Goal: Task Accomplishment & Management: Complete application form

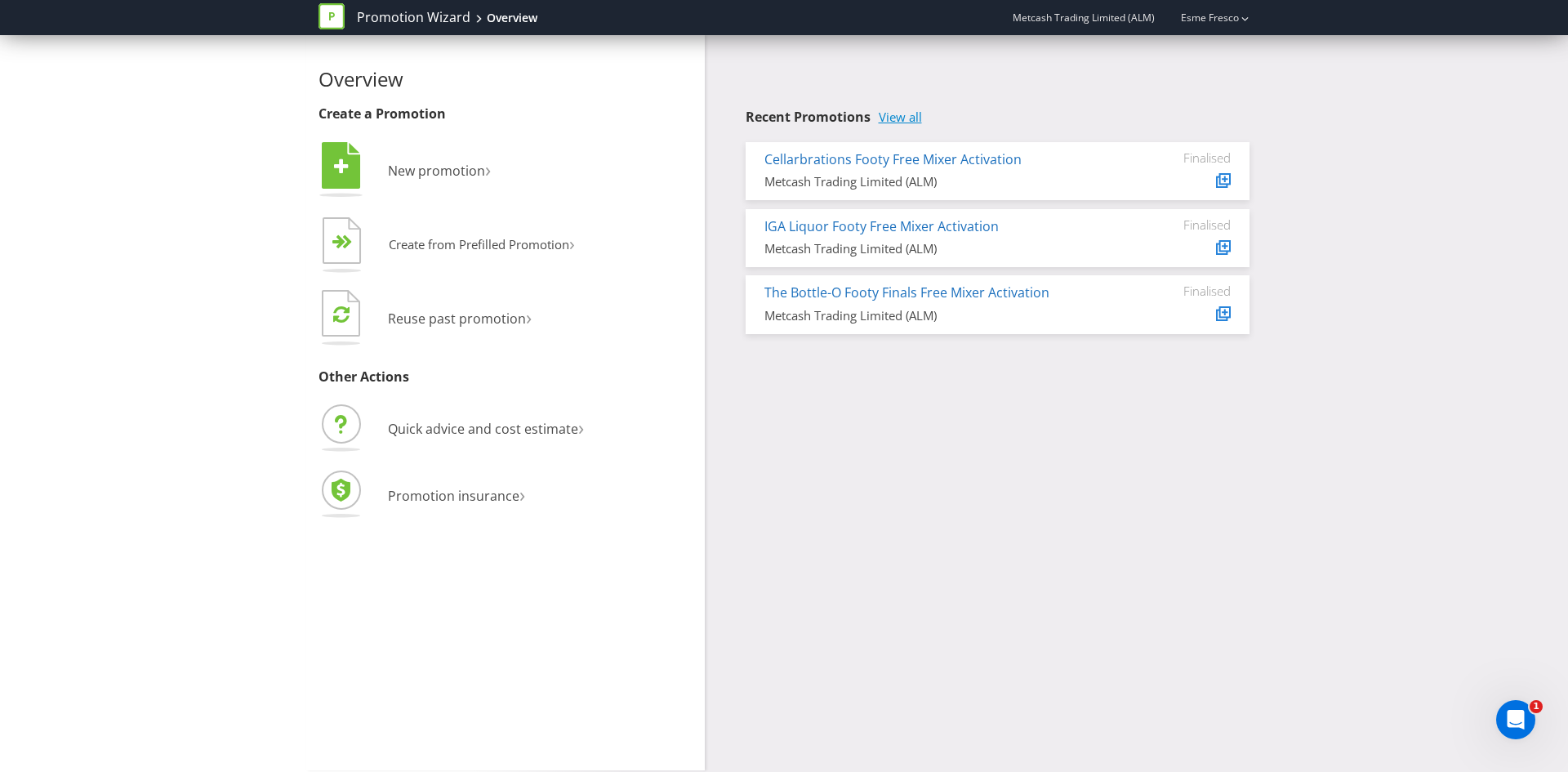
click at [906, 122] on link "View all" at bounding box center [900, 117] width 43 height 14
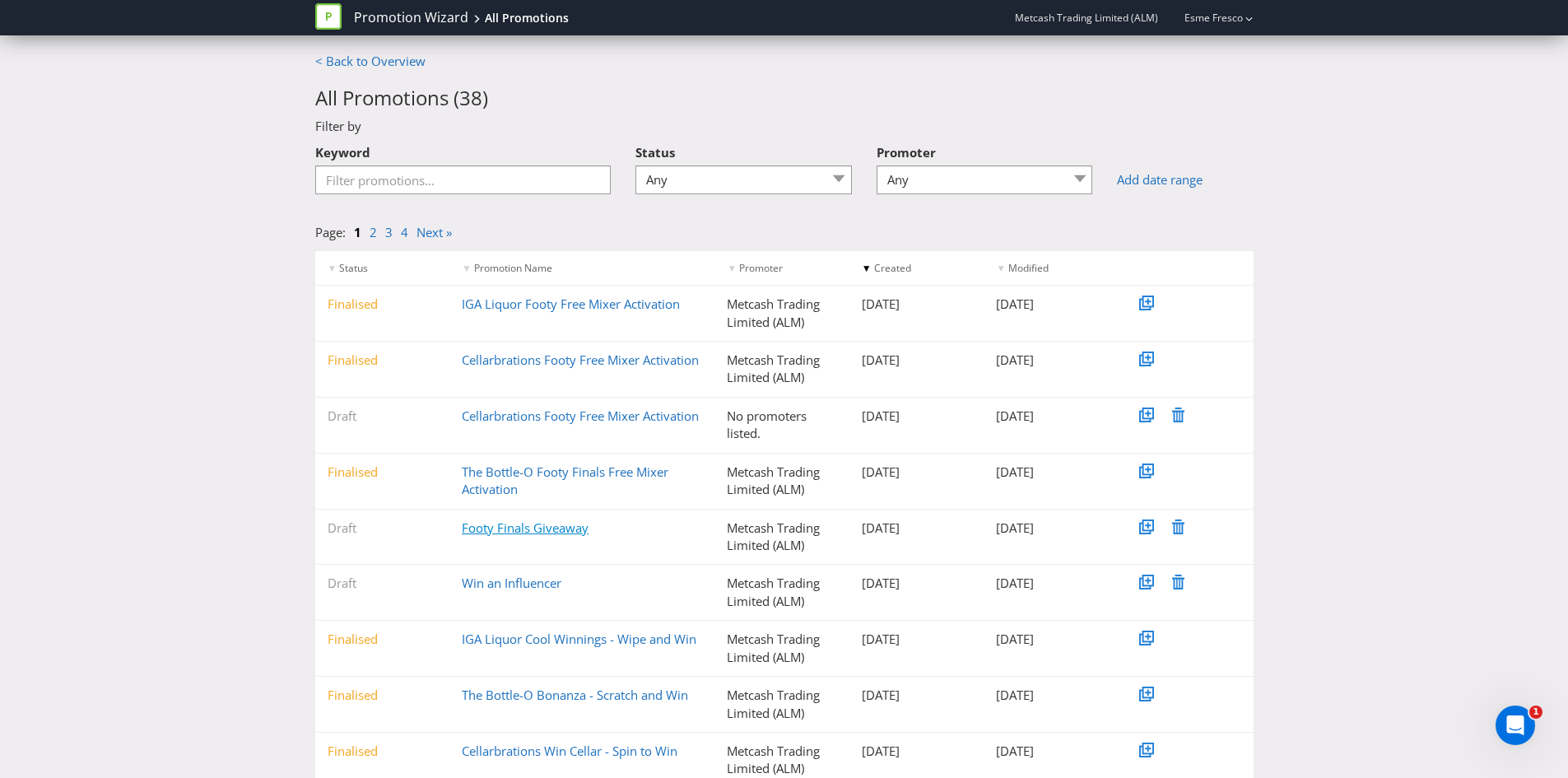
click at [514, 522] on link "Footy Finals Giveaway" at bounding box center [524, 527] width 126 height 16
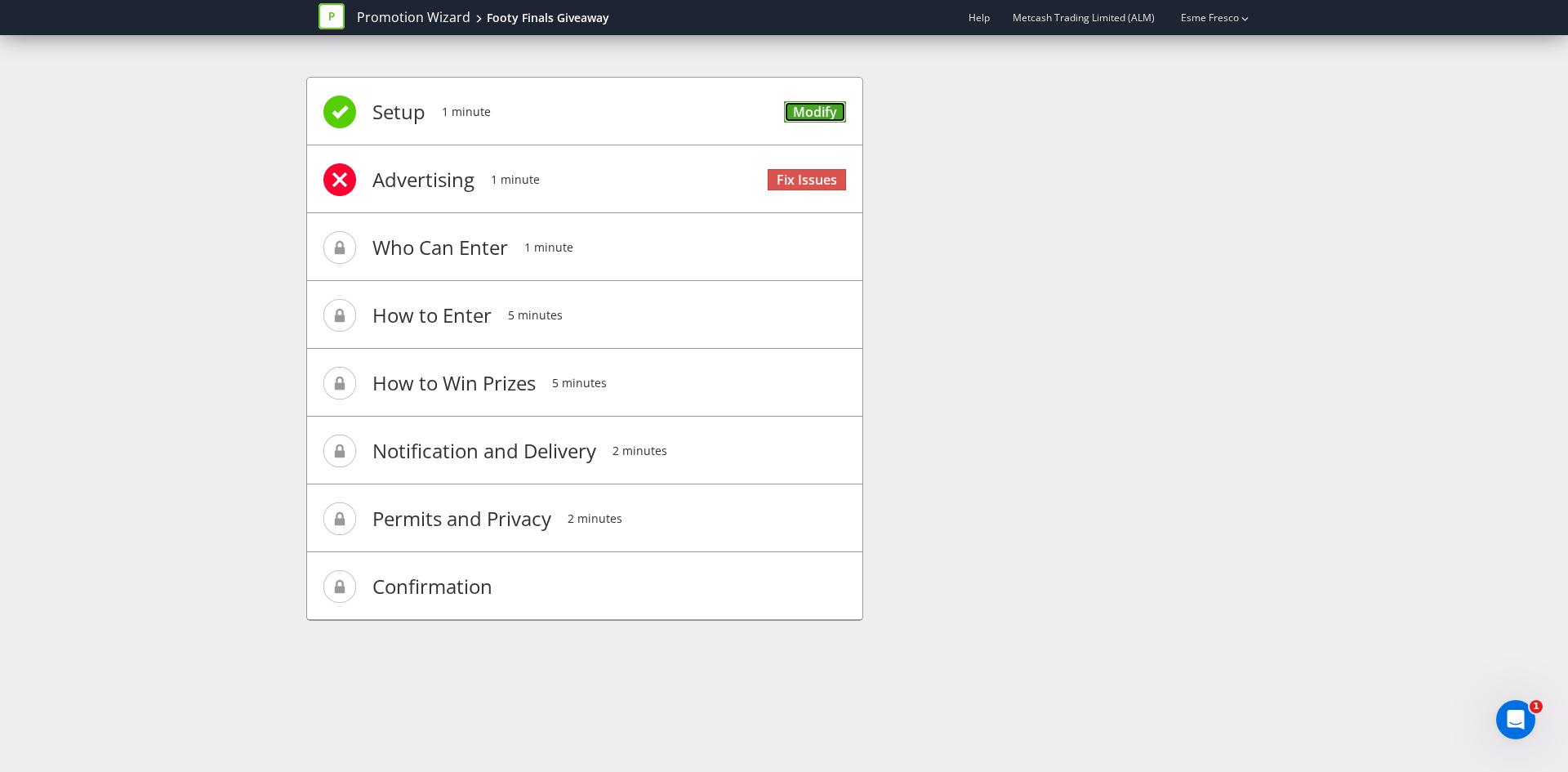
click at [806, 112] on link "Modify" at bounding box center [815, 111] width 62 height 22
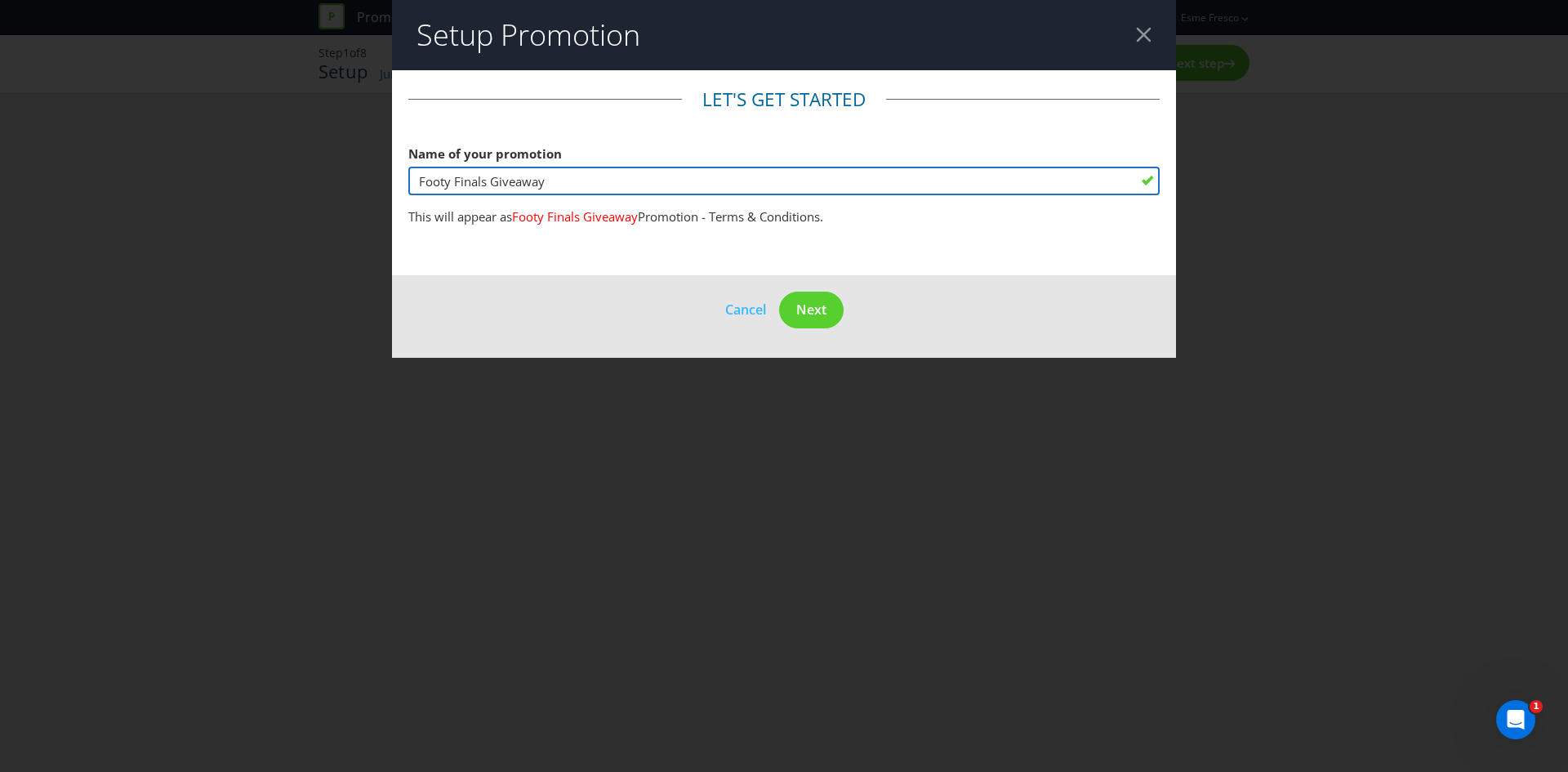
click at [756, 182] on input "Footy Finals Giveaway" at bounding box center [783, 181] width 751 height 28
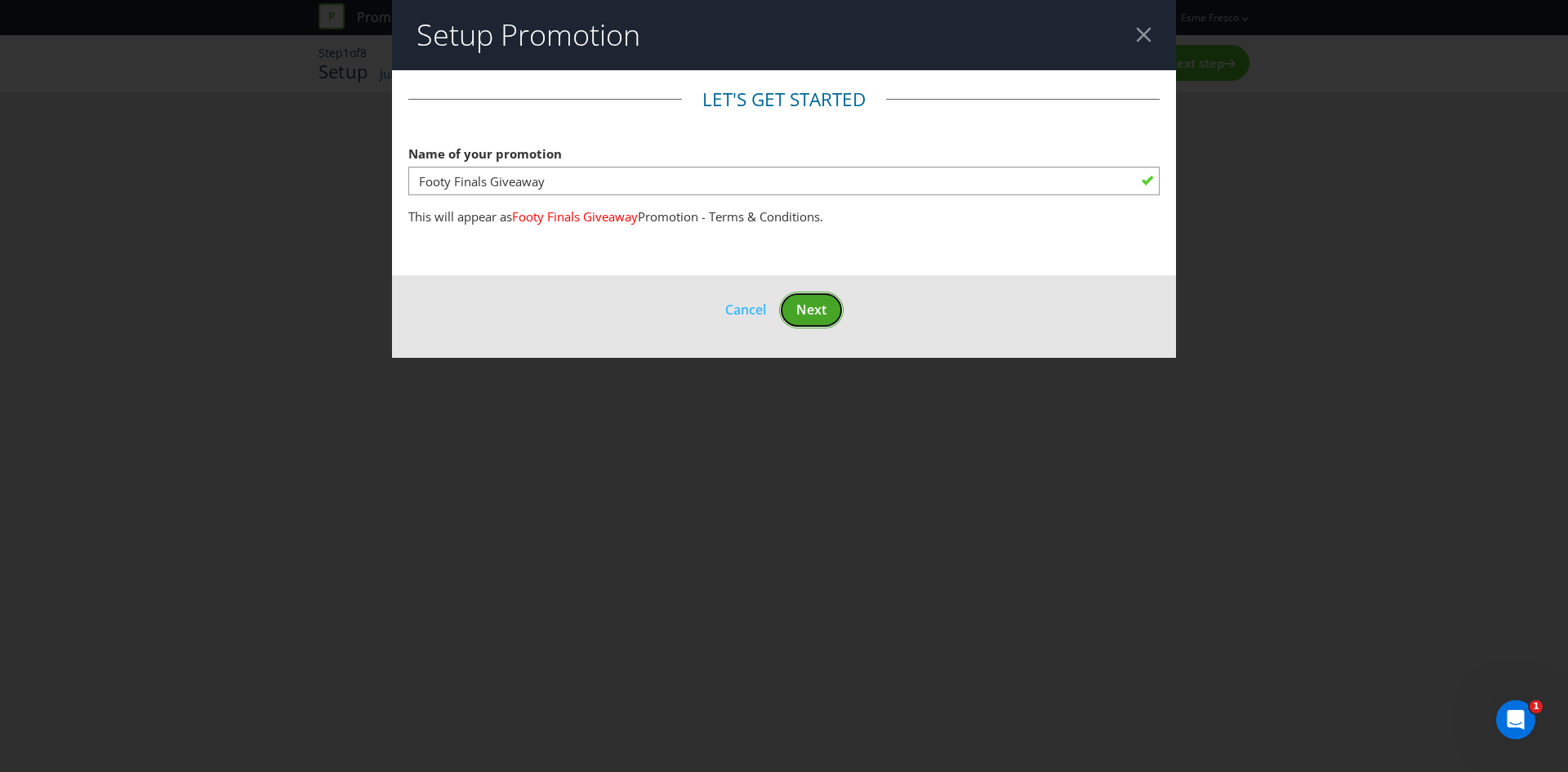
click at [810, 307] on span "Next" at bounding box center [811, 309] width 30 height 18
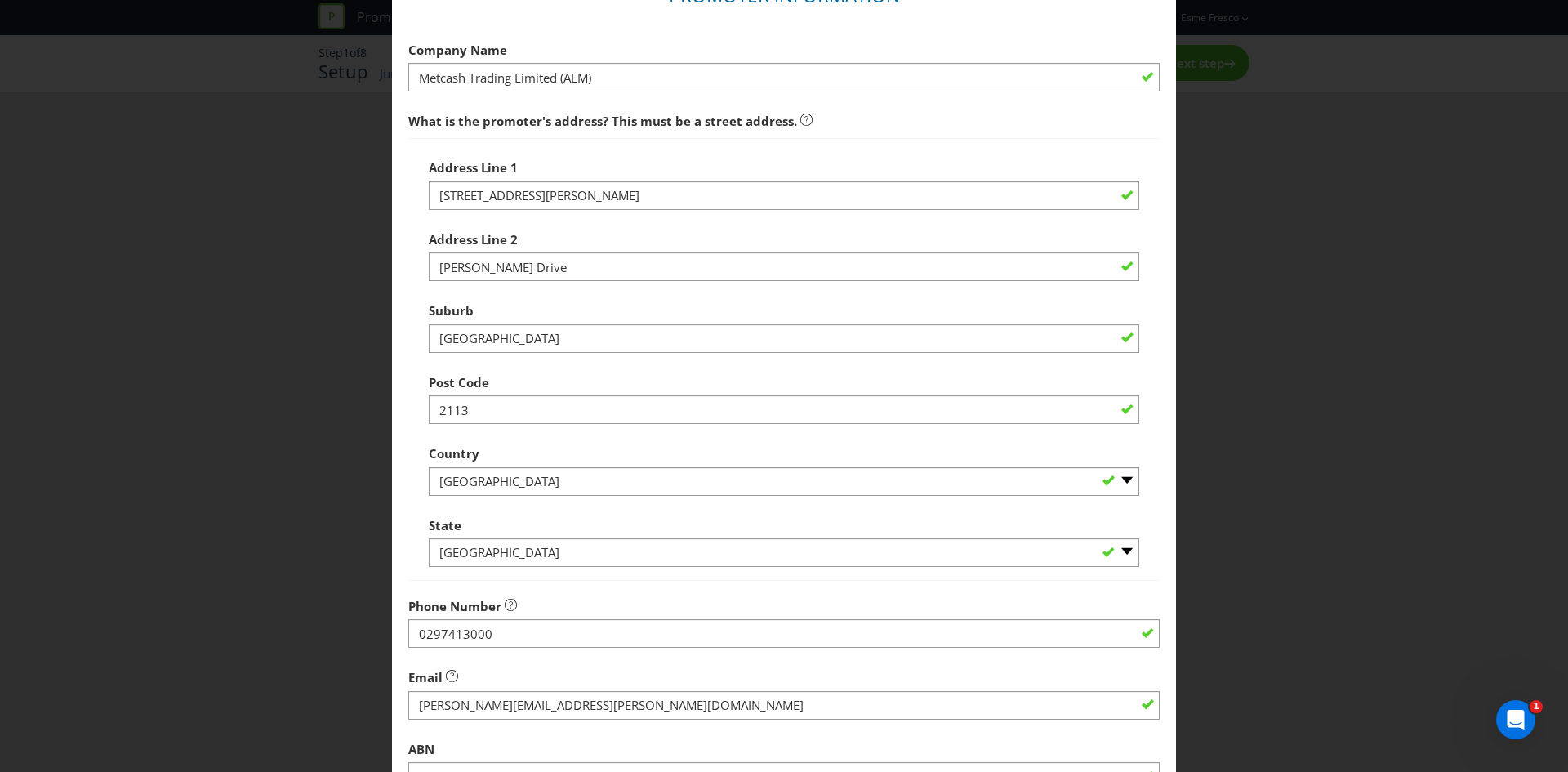
scroll to position [294, 0]
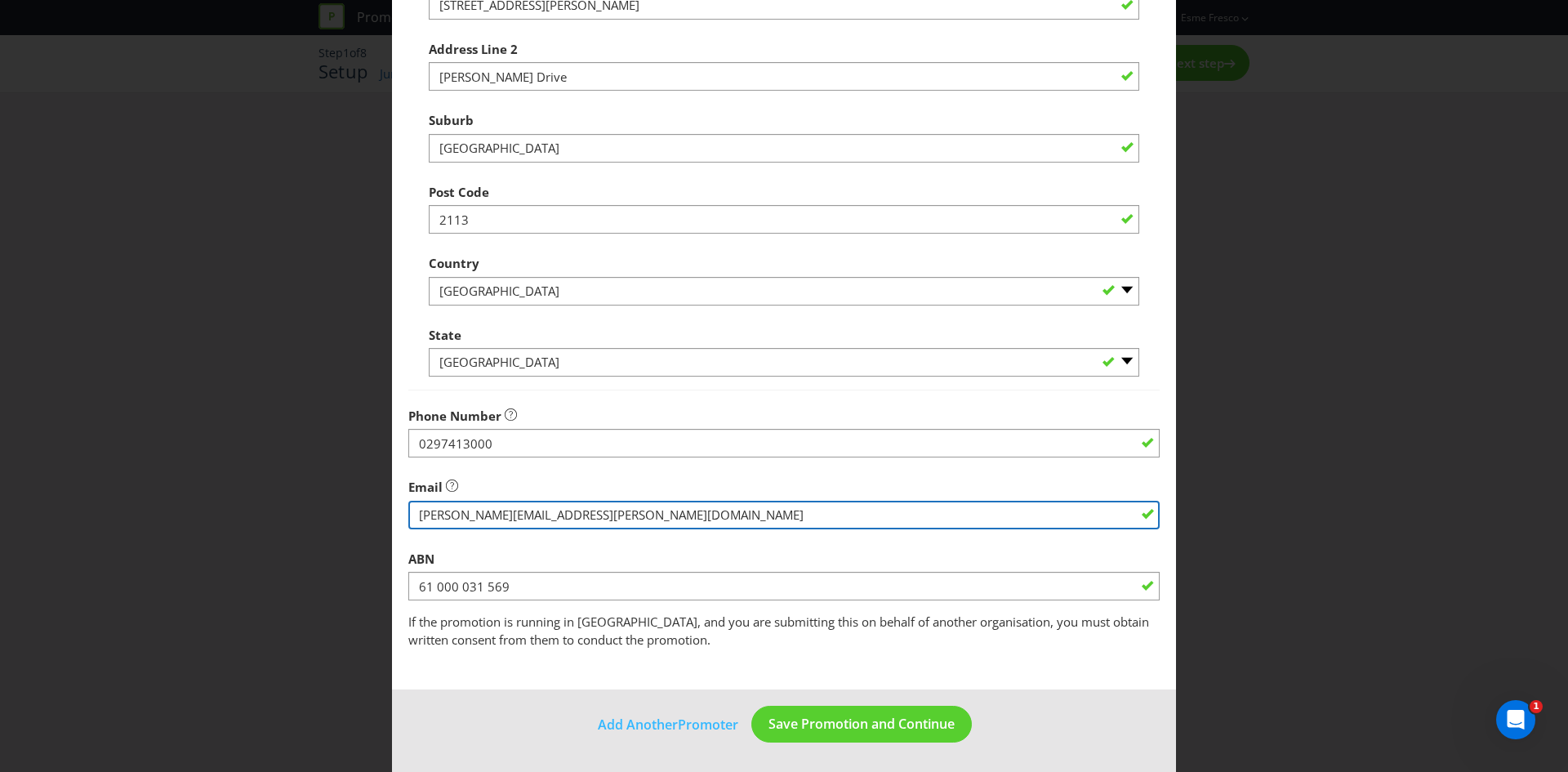
drag, startPoint x: 414, startPoint y: 516, endPoint x: 505, endPoint y: 521, distance: 91.1
click at [505, 521] on input "string" at bounding box center [783, 515] width 751 height 28
drag, startPoint x: 639, startPoint y: 517, endPoint x: 498, endPoint y: 531, distance: 141.7
click at [498, 531] on fieldset "Promoter Information Company Name Metcash Trading Limited (ALM) What is the pro…" at bounding box center [783, 221] width 751 height 857
type input "[EMAIL_ADDRESS][DOMAIN_NAME]"
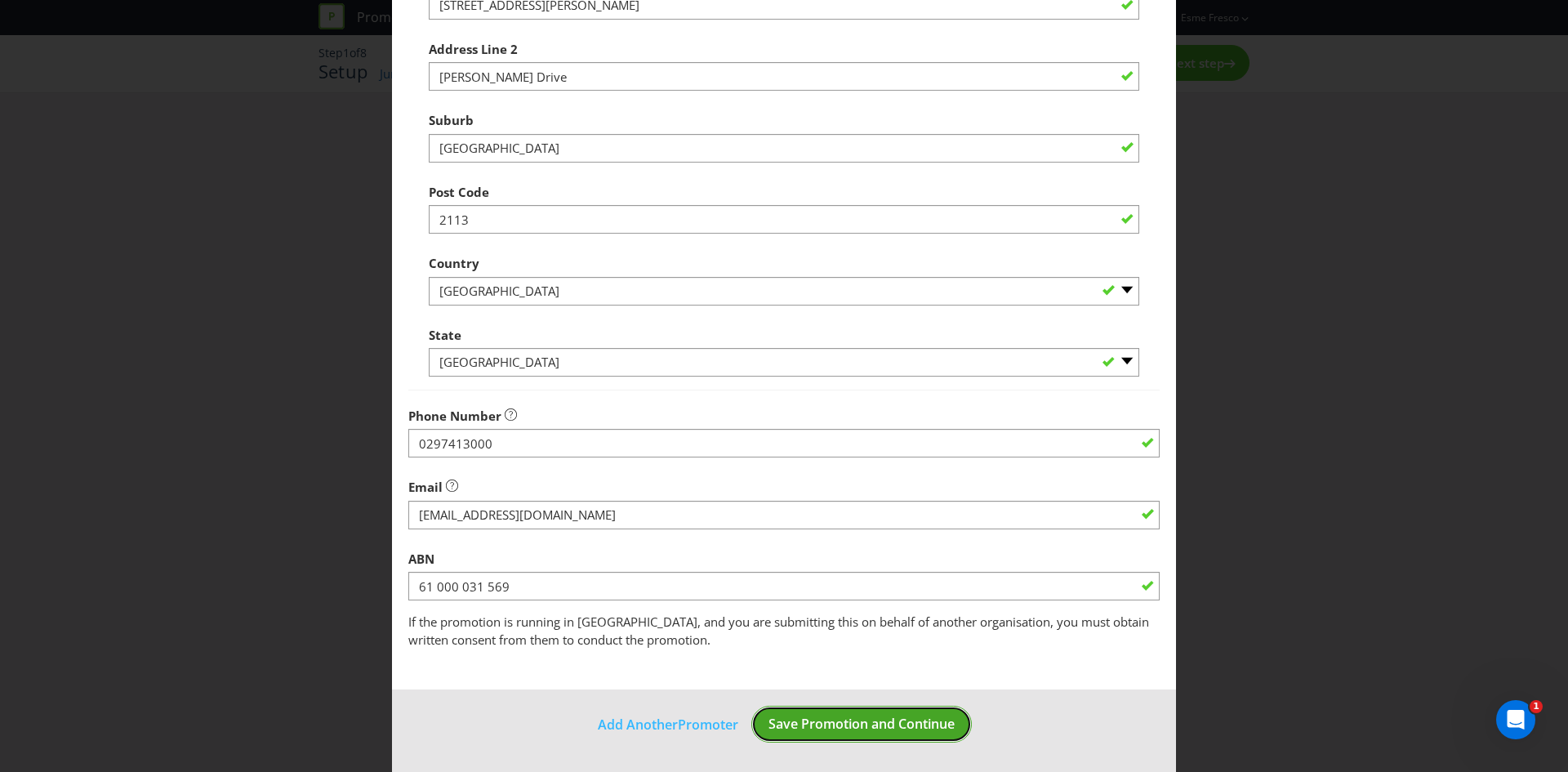
click at [869, 738] on button "Save Promotion and Continue" at bounding box center [861, 724] width 220 height 37
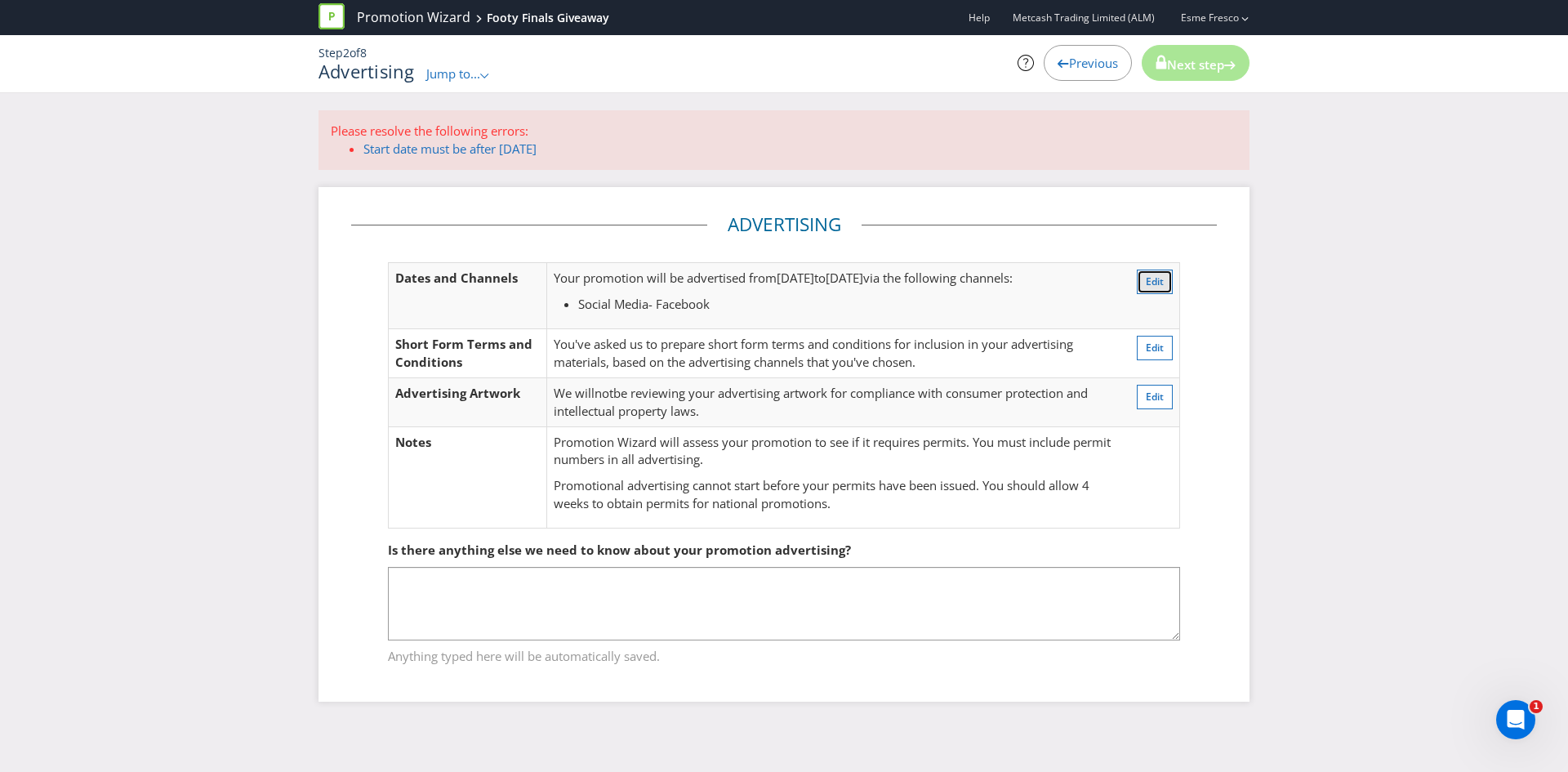
click at [1148, 279] on span "Edit" at bounding box center [1154, 281] width 18 height 14
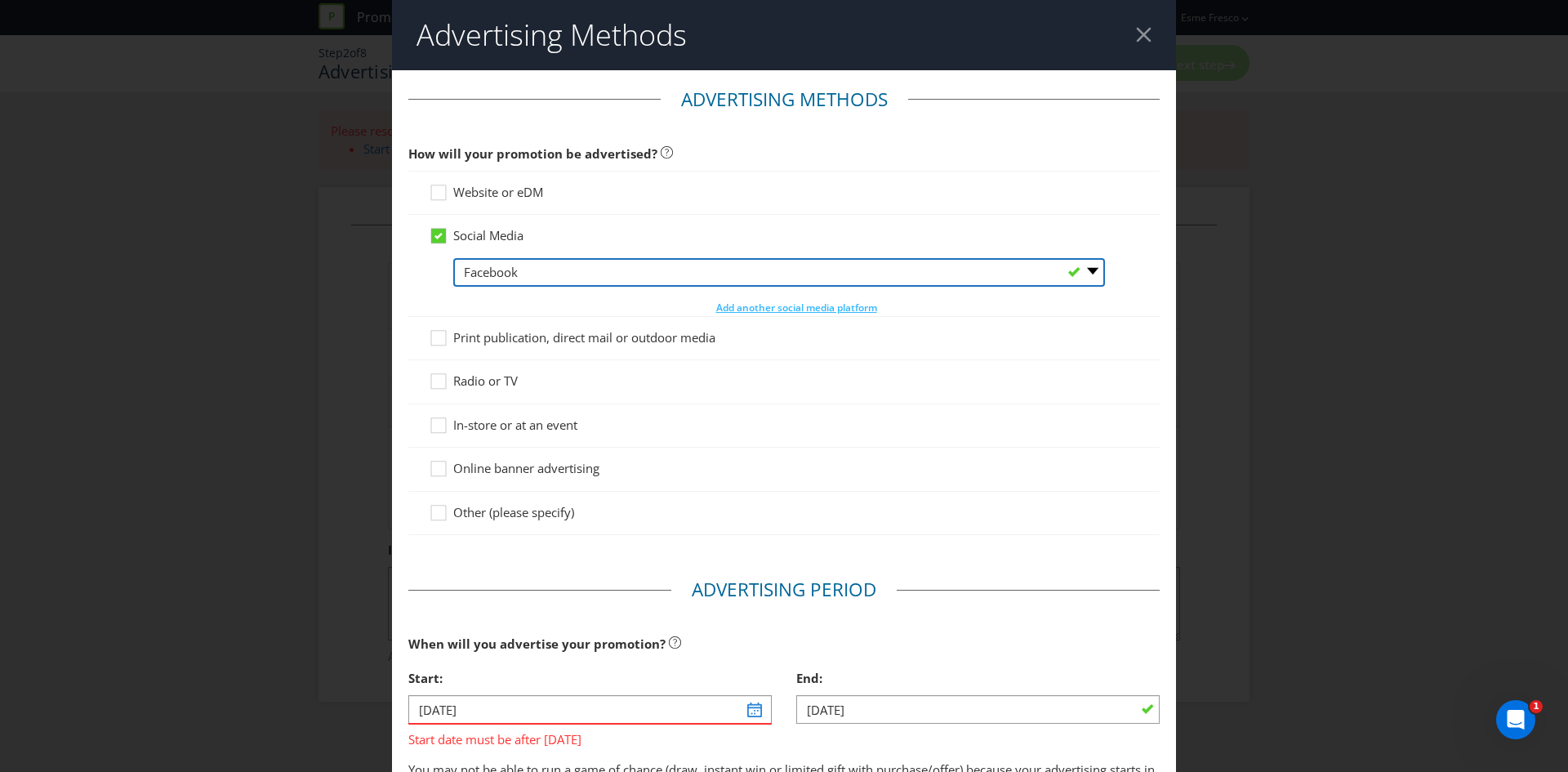
click at [1079, 268] on select "-- Please Select -- Facebook X Instagram Snapchat LinkedIn Pinterest Tumblr You…" at bounding box center [779, 272] width 652 height 28
select select "INSTAGRAM"
click at [453, 258] on select "-- Please Select -- Facebook X Instagram Snapchat LinkedIn Pinterest Tumblr You…" at bounding box center [779, 272] width 652 height 28
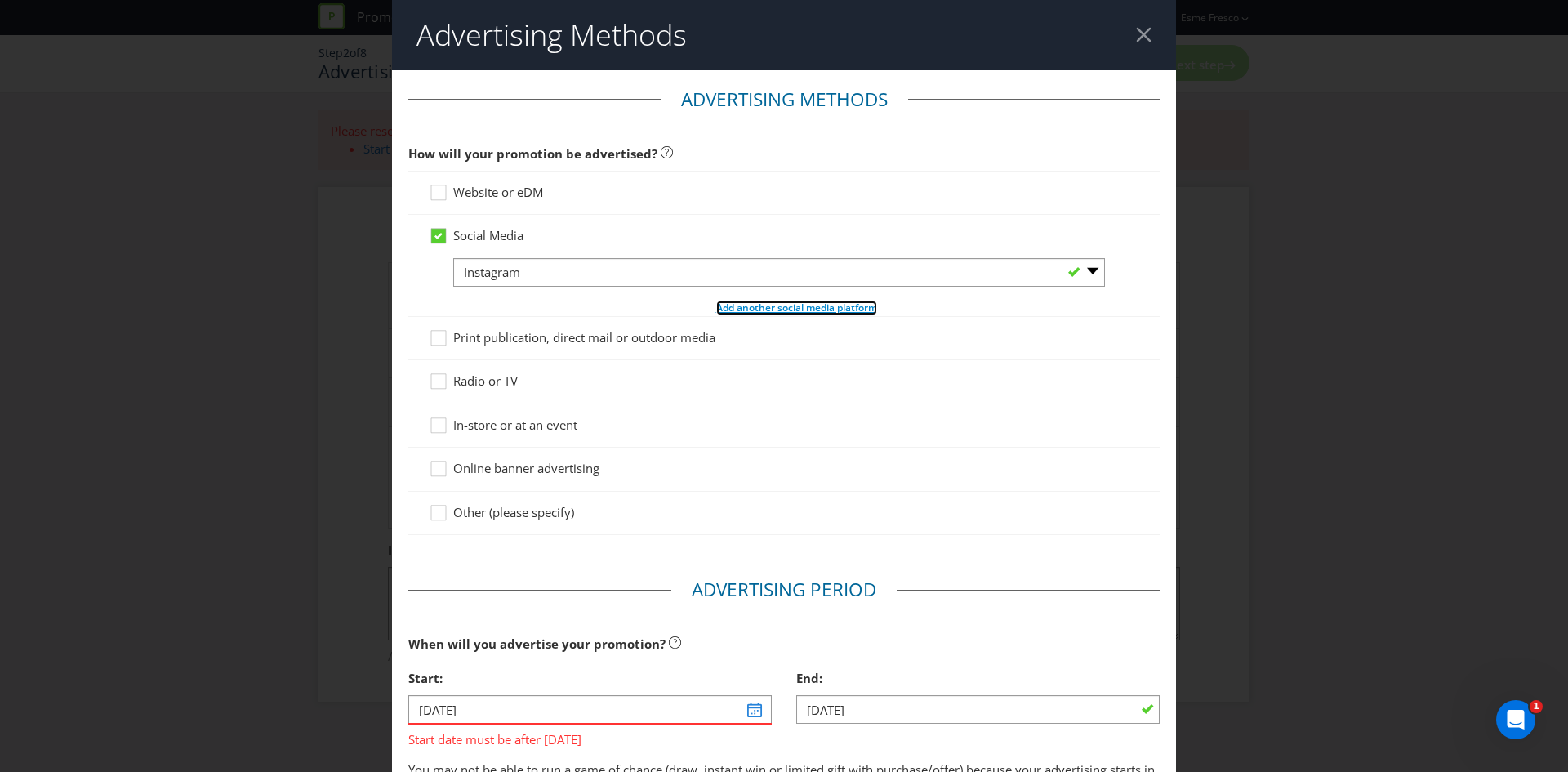
click at [722, 309] on span "Add another social media platform" at bounding box center [796, 307] width 161 height 14
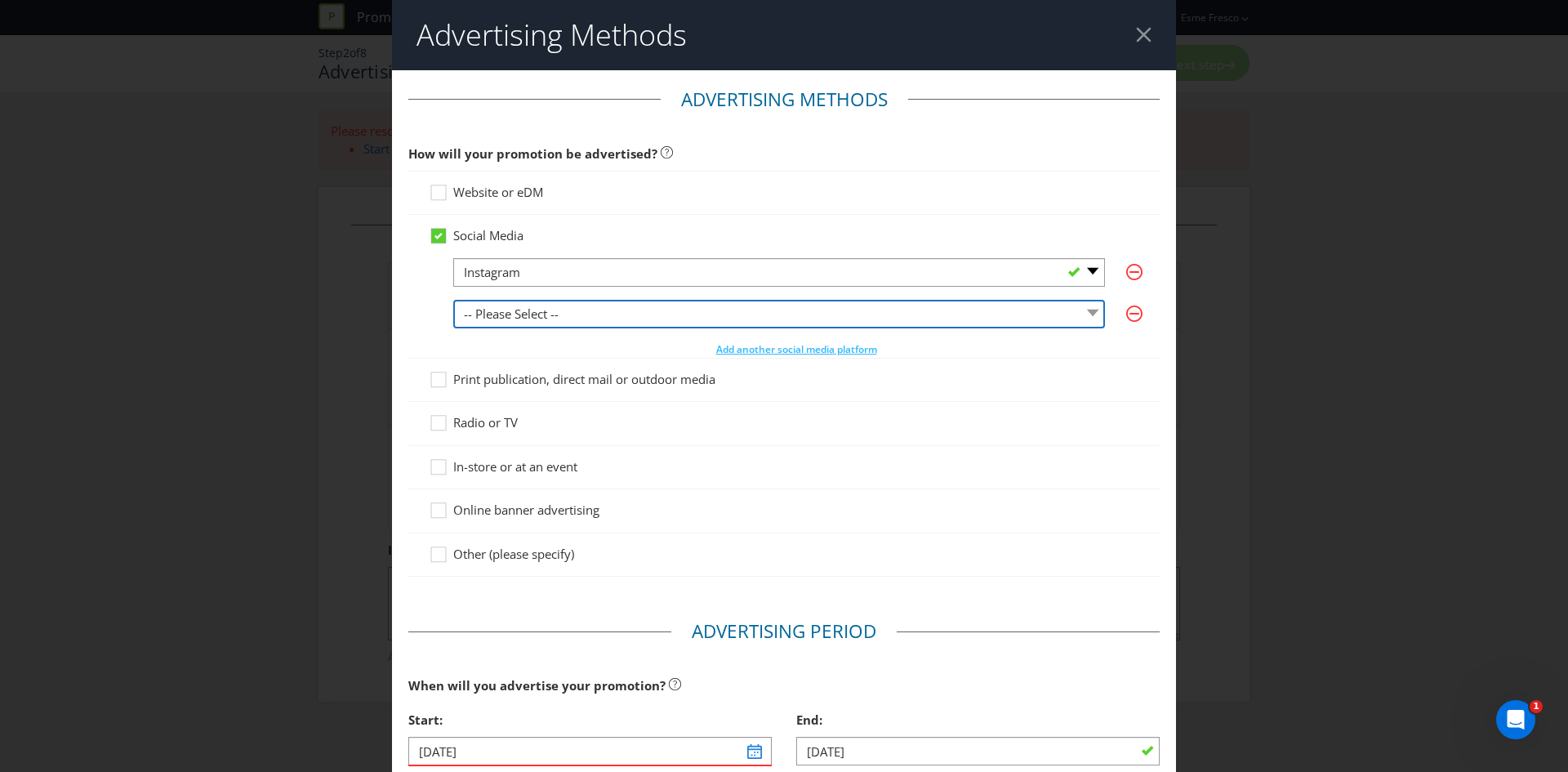
click at [1094, 309] on select "-- Please Select -- Facebook X Instagram Snapchat LinkedIn Pinterest Tumblr You…" at bounding box center [779, 314] width 652 height 28
select select "FACEBOOK"
click at [453, 300] on select "-- Please Select -- Facebook X Instagram Snapchat LinkedIn Pinterest Tumblr You…" at bounding box center [779, 314] width 652 height 28
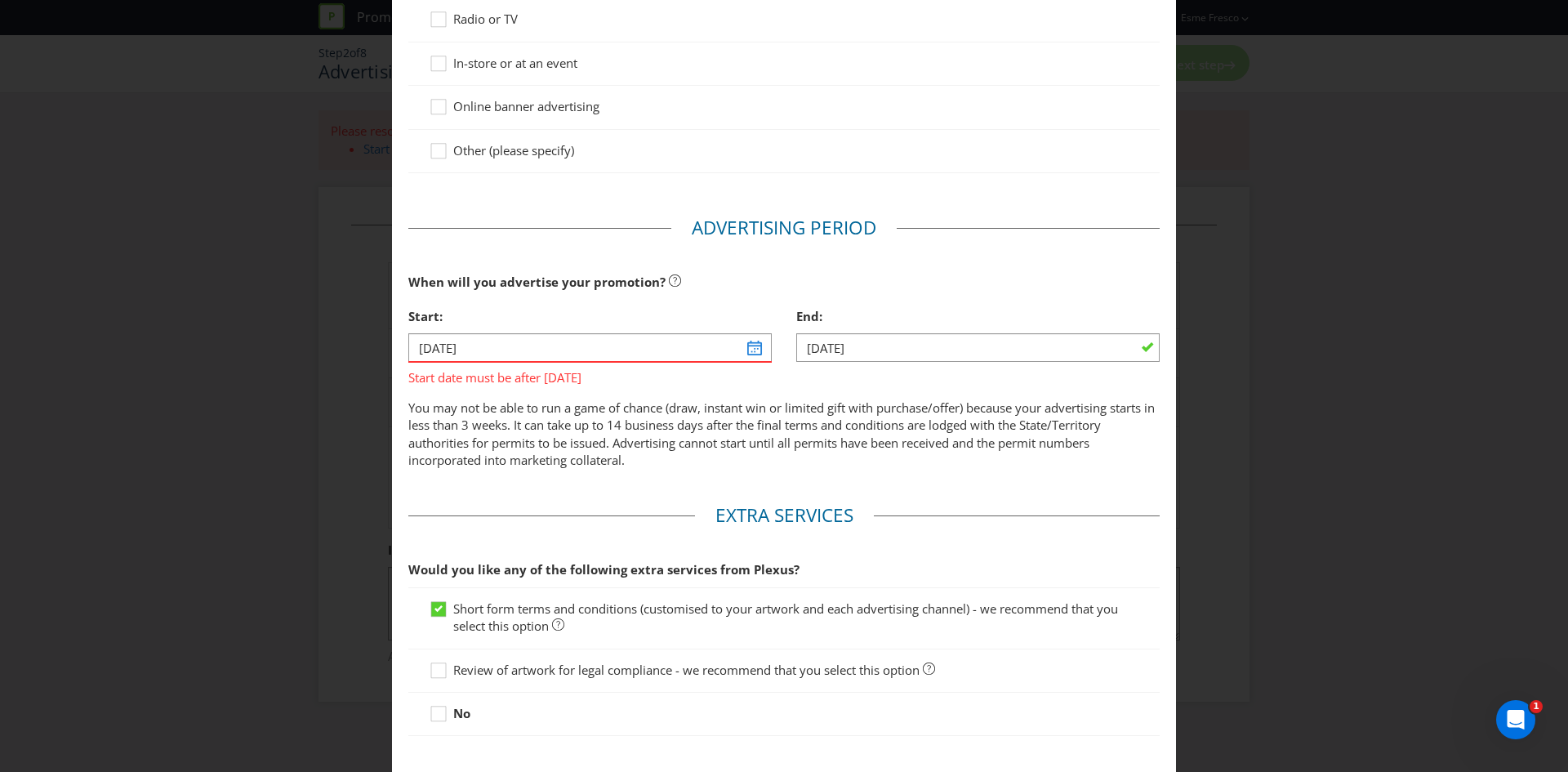
scroll to position [408, 0]
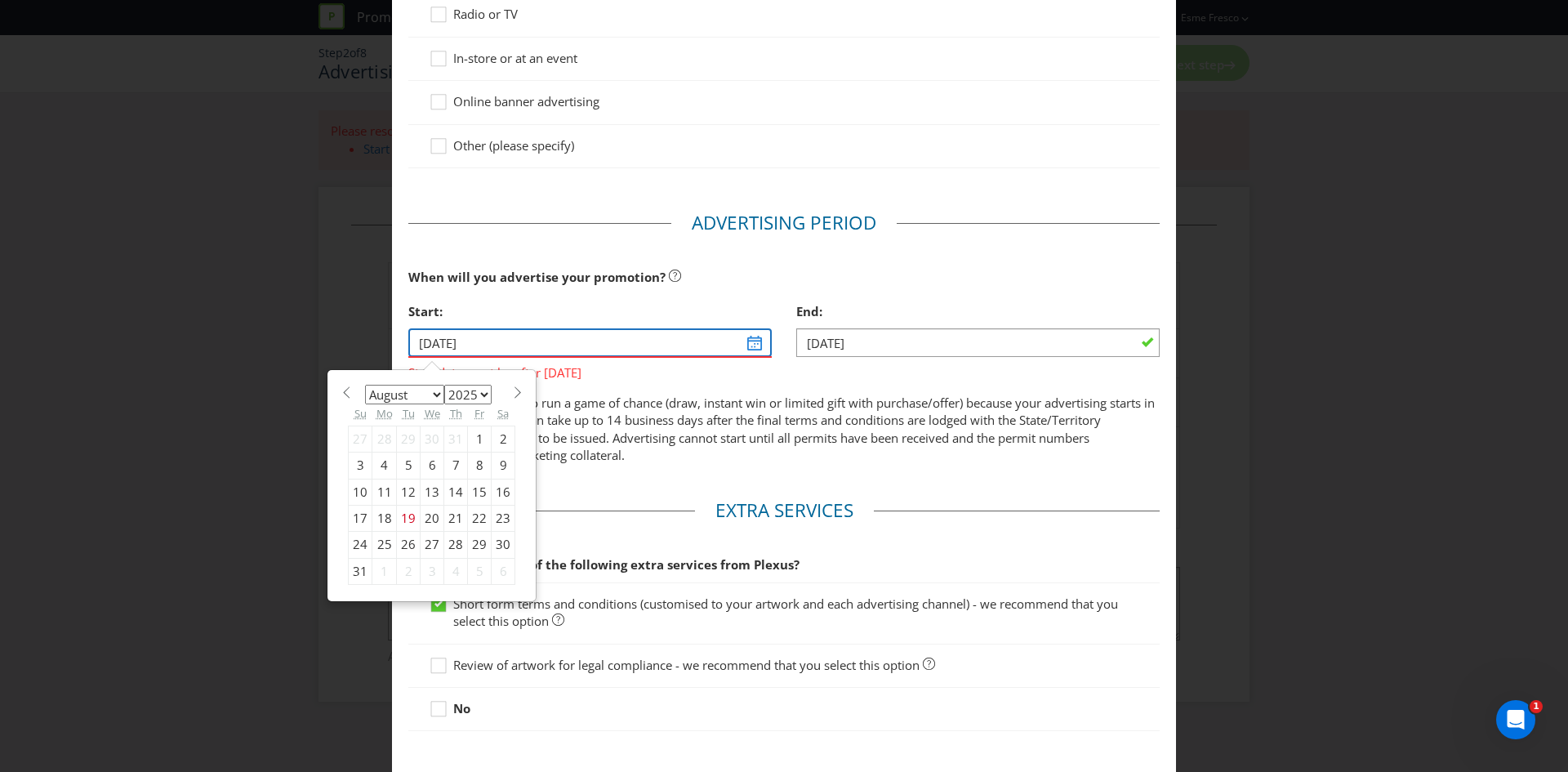
click at [740, 342] on input "[DATE]" at bounding box center [590, 342] width 364 height 28
click at [498, 394] on section "January February March April May June July August September October November [D…" at bounding box center [432, 390] width 168 height 12
click at [512, 395] on span at bounding box center [517, 392] width 12 height 12
select select "8"
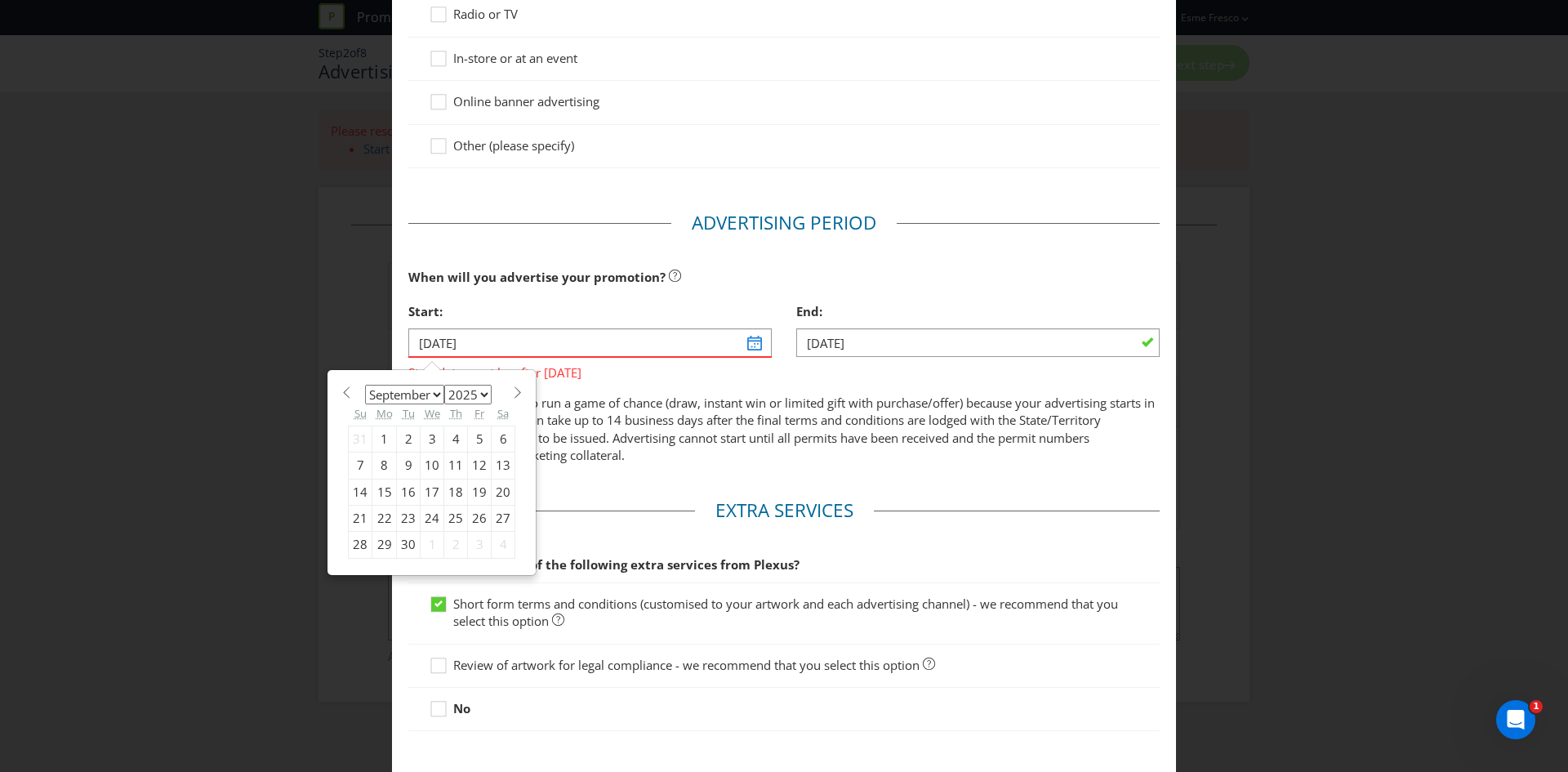
click at [384, 487] on div "15" at bounding box center [384, 492] width 24 height 26
type input "[DATE]"
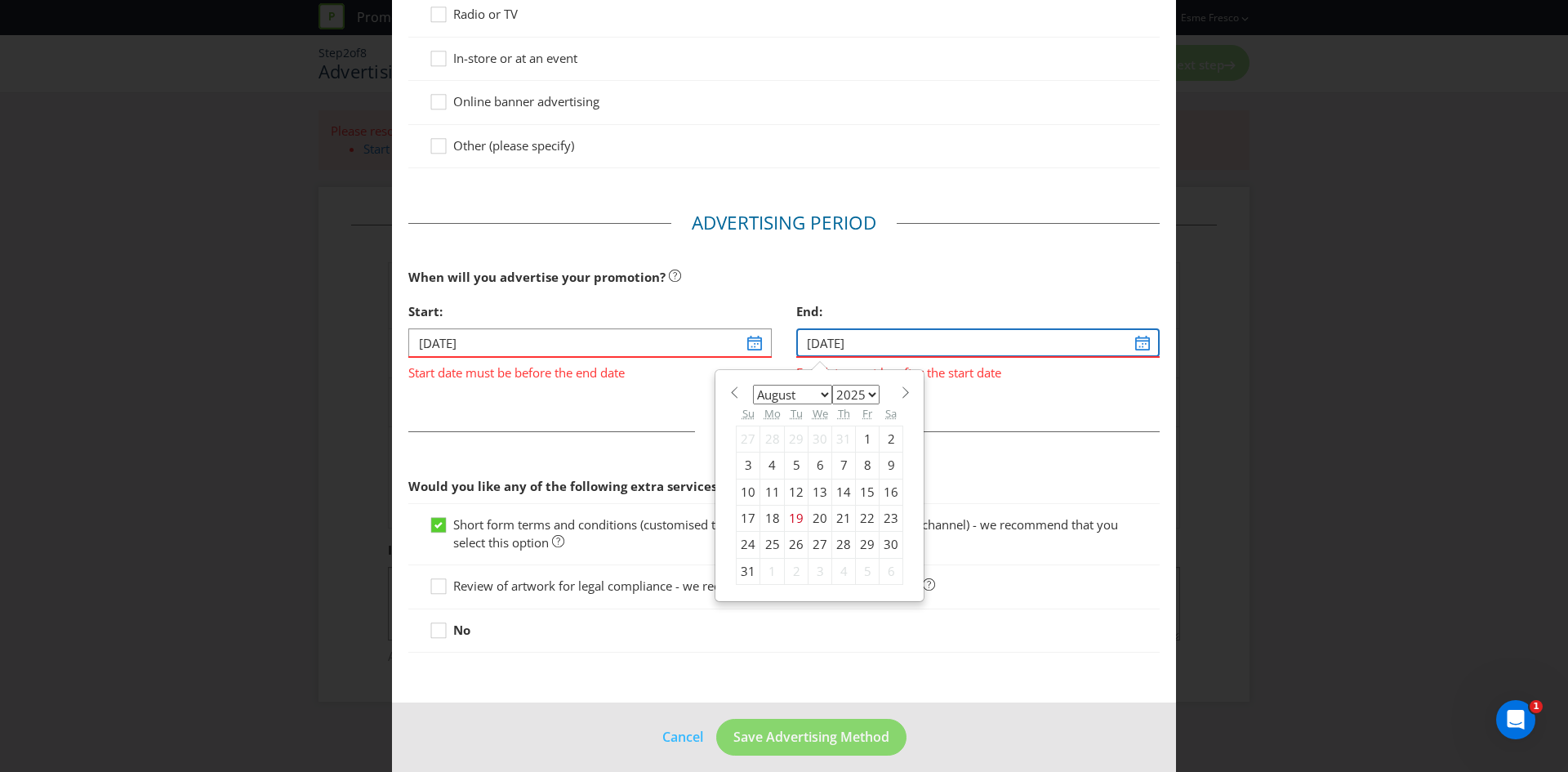
click at [1136, 348] on input "[DATE]" at bounding box center [978, 342] width 364 height 28
click at [1032, 443] on fieldset "Extra Services Would you like any of the following extra services from Plexus? …" at bounding box center [783, 540] width 751 height 242
click at [1037, 351] on input "[DATE]" at bounding box center [978, 342] width 364 height 28
click at [883, 394] on section "January February March April May June July August September October November [D…" at bounding box center [820, 390] width 168 height 12
click at [899, 392] on span at bounding box center [905, 392] width 12 height 12
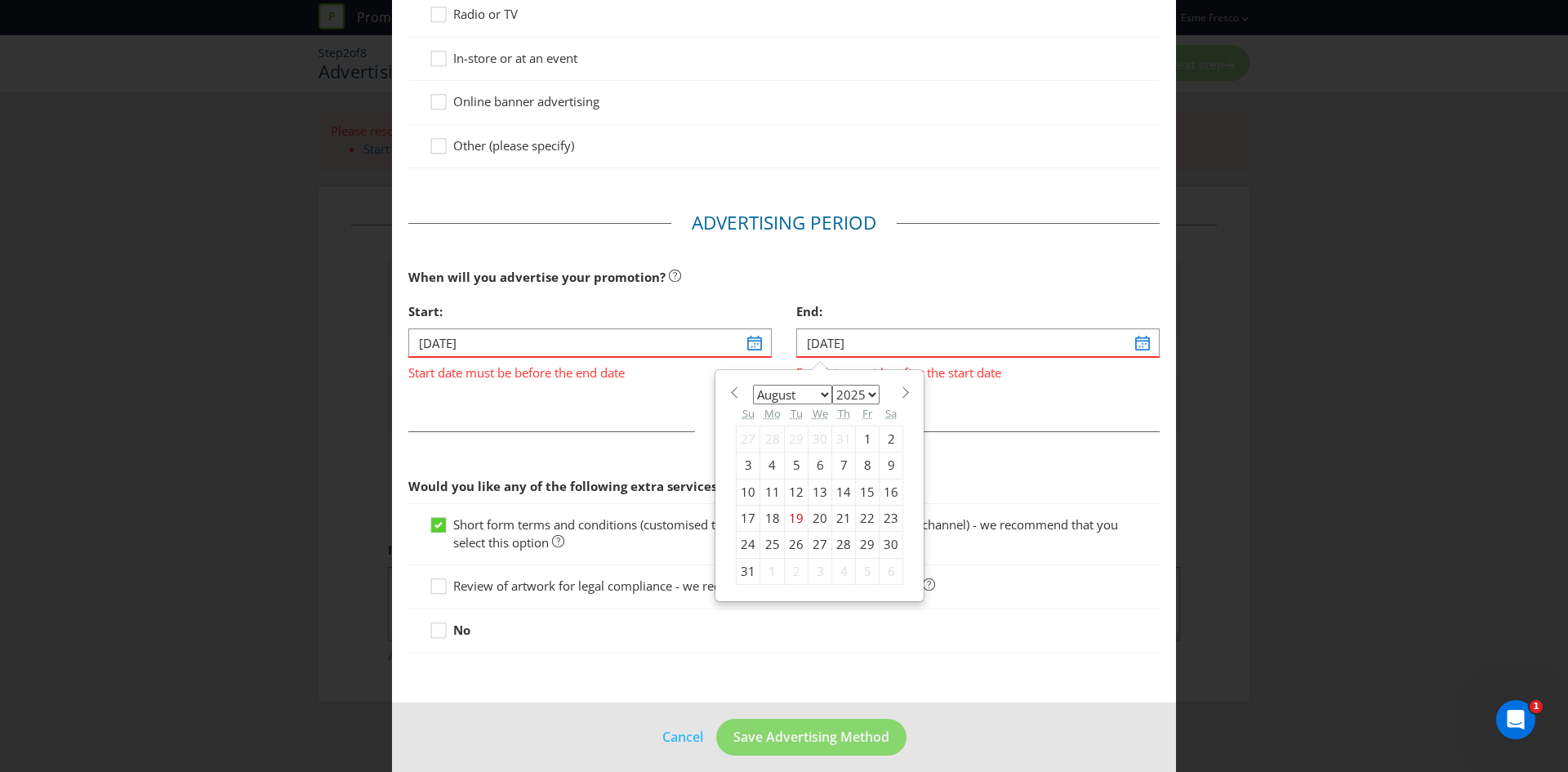
select select "8"
click at [879, 522] on div "27" at bounding box center [890, 518] width 24 height 26
type input "[DATE]"
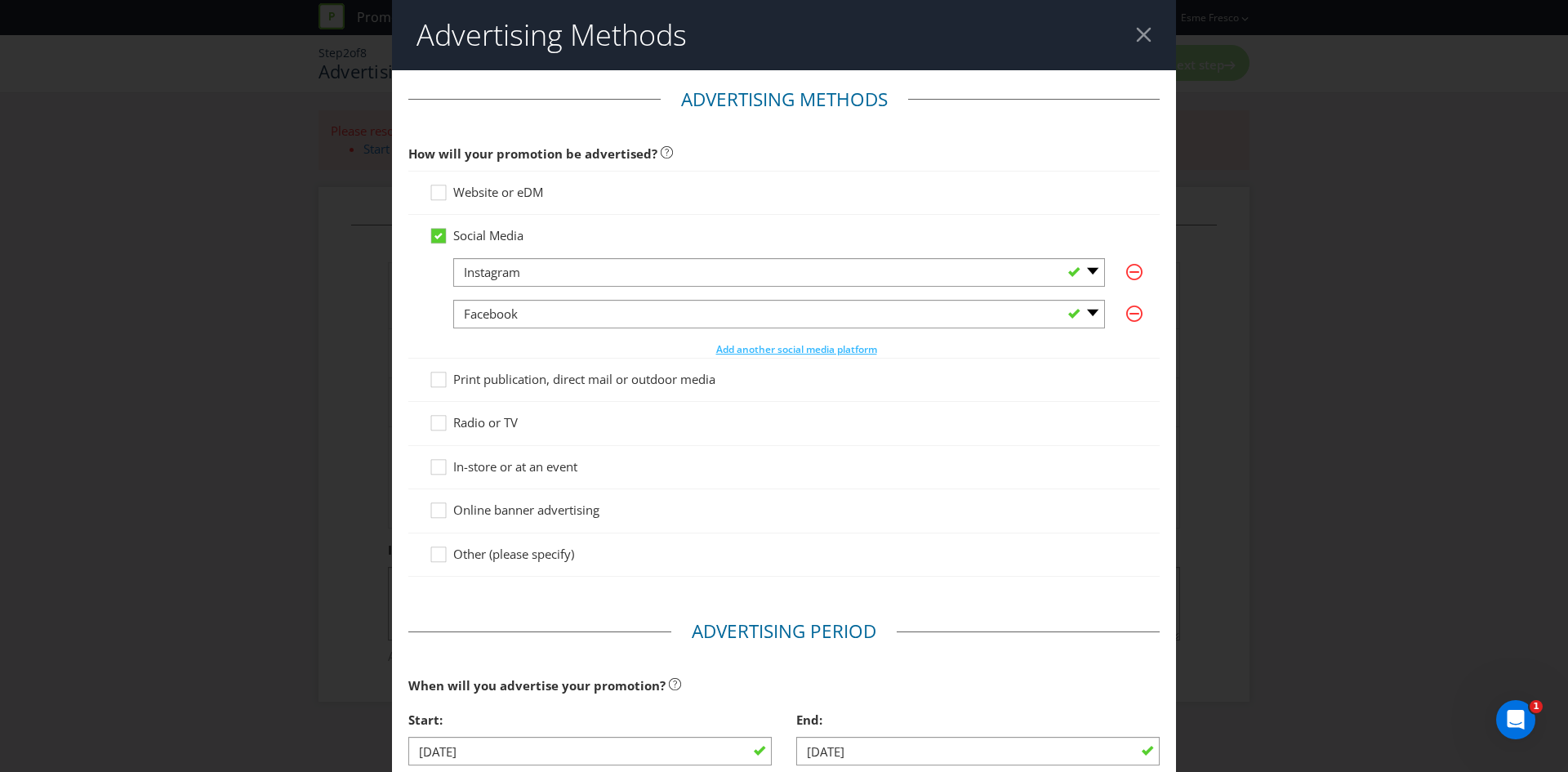
scroll to position [490, 0]
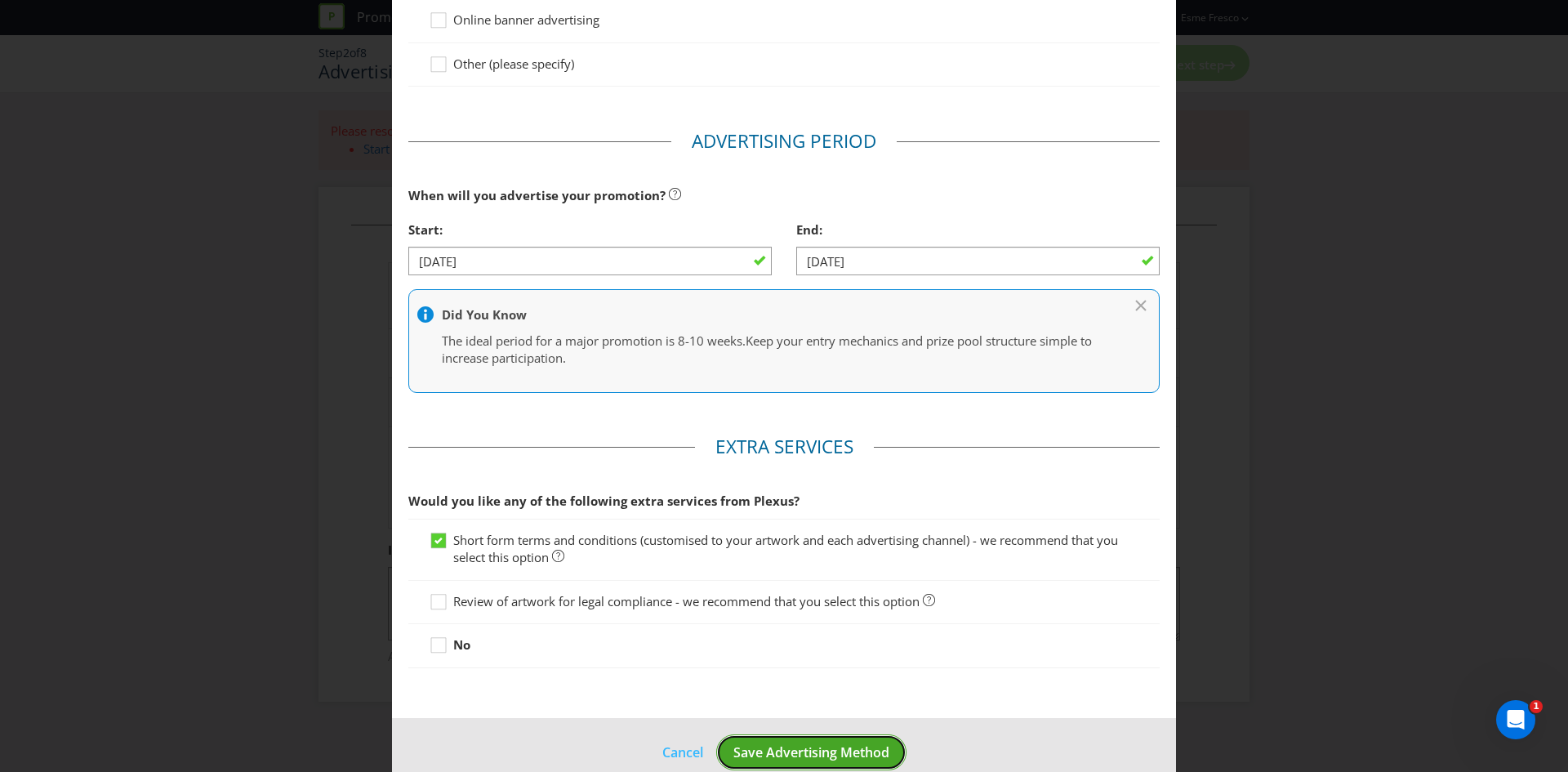
click at [843, 751] on span "Save Advertising Method" at bounding box center [811, 752] width 156 height 18
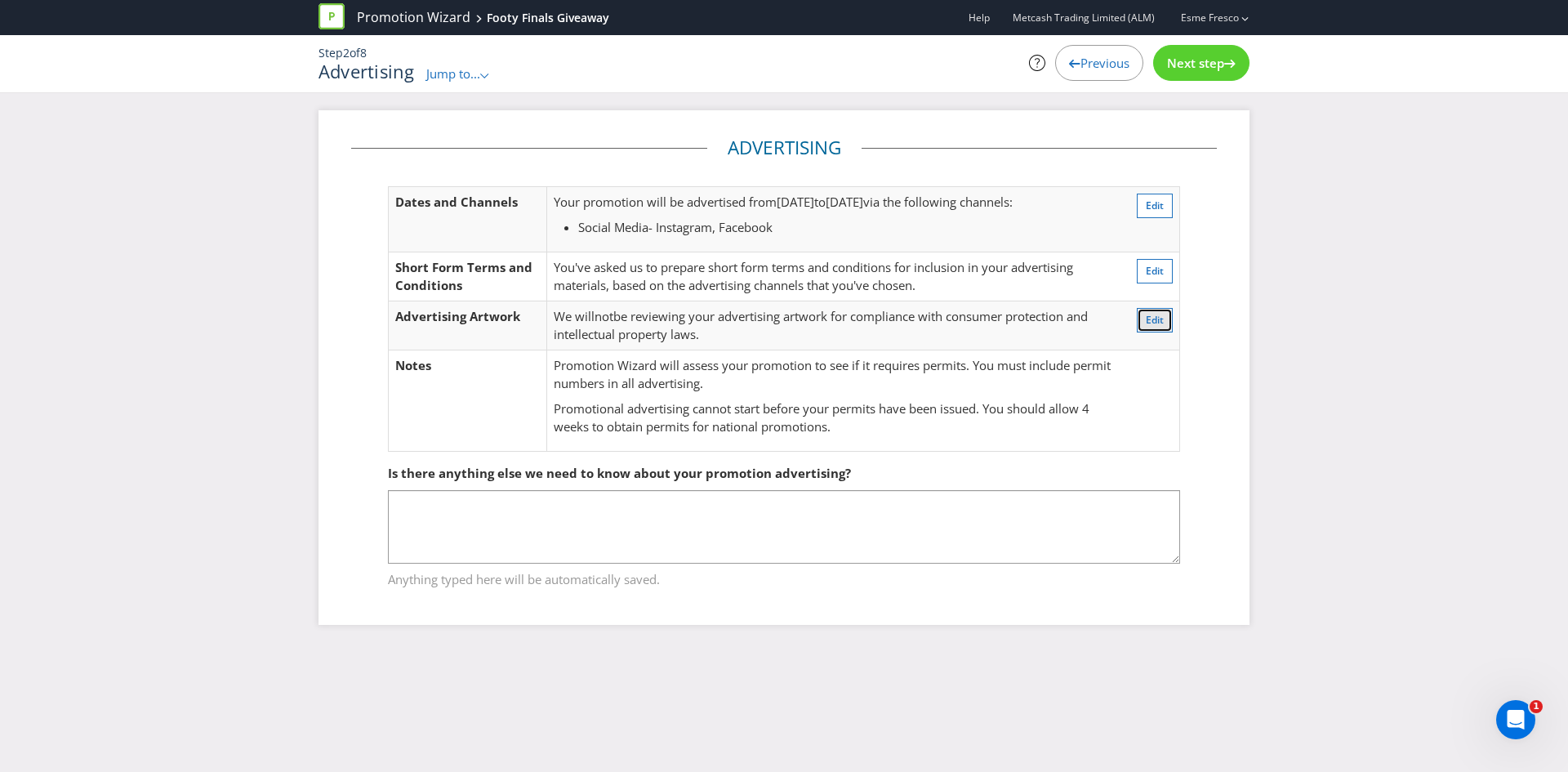
click at [1154, 328] on button "Edit" at bounding box center [1154, 320] width 36 height 25
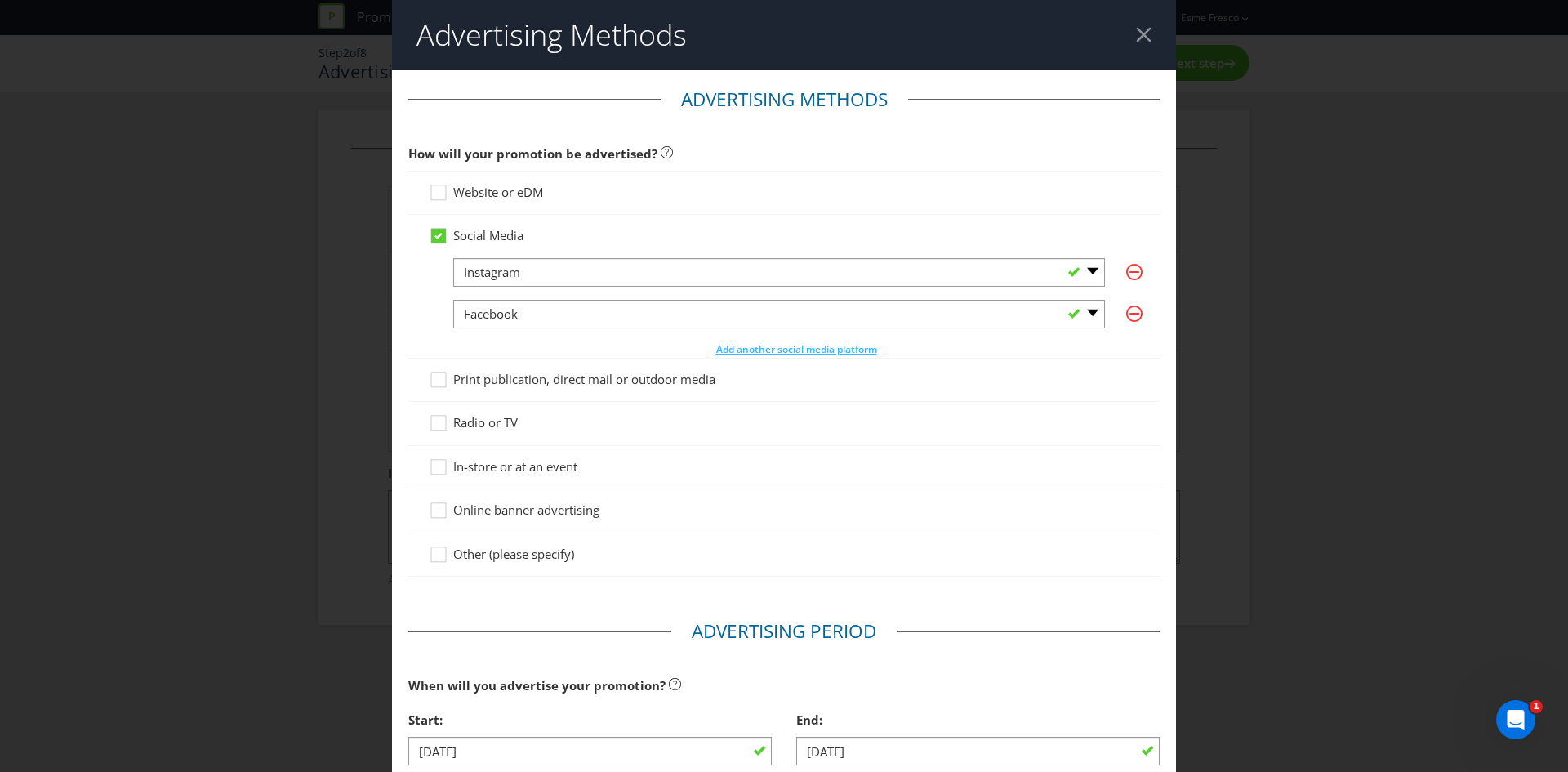
scroll to position [517, 0]
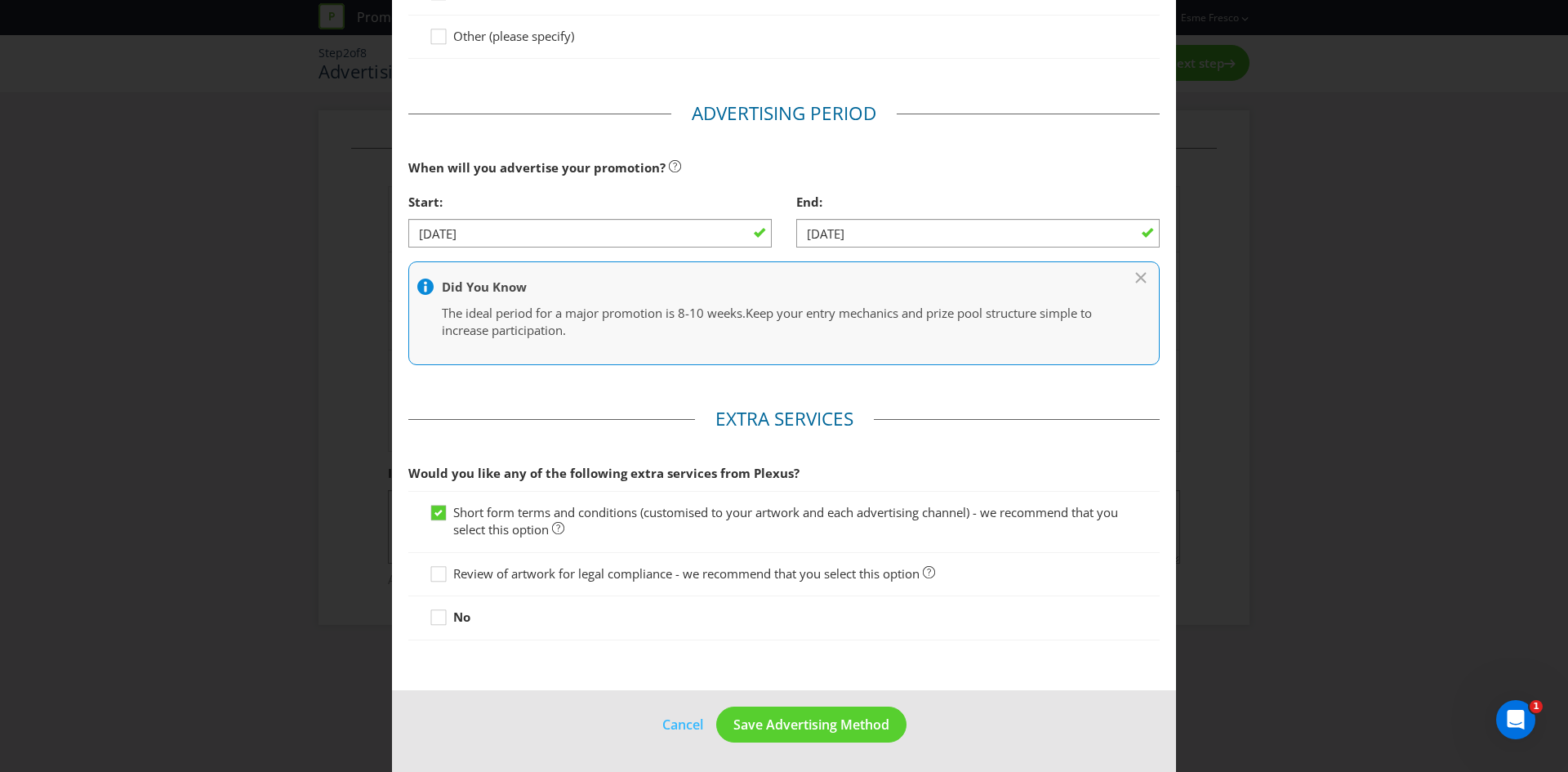
click at [824, 744] on footer "Cancel Save Advertising Method" at bounding box center [784, 731] width 784 height 83
click at [822, 737] on button "Save Advertising Method" at bounding box center [811, 725] width 190 height 37
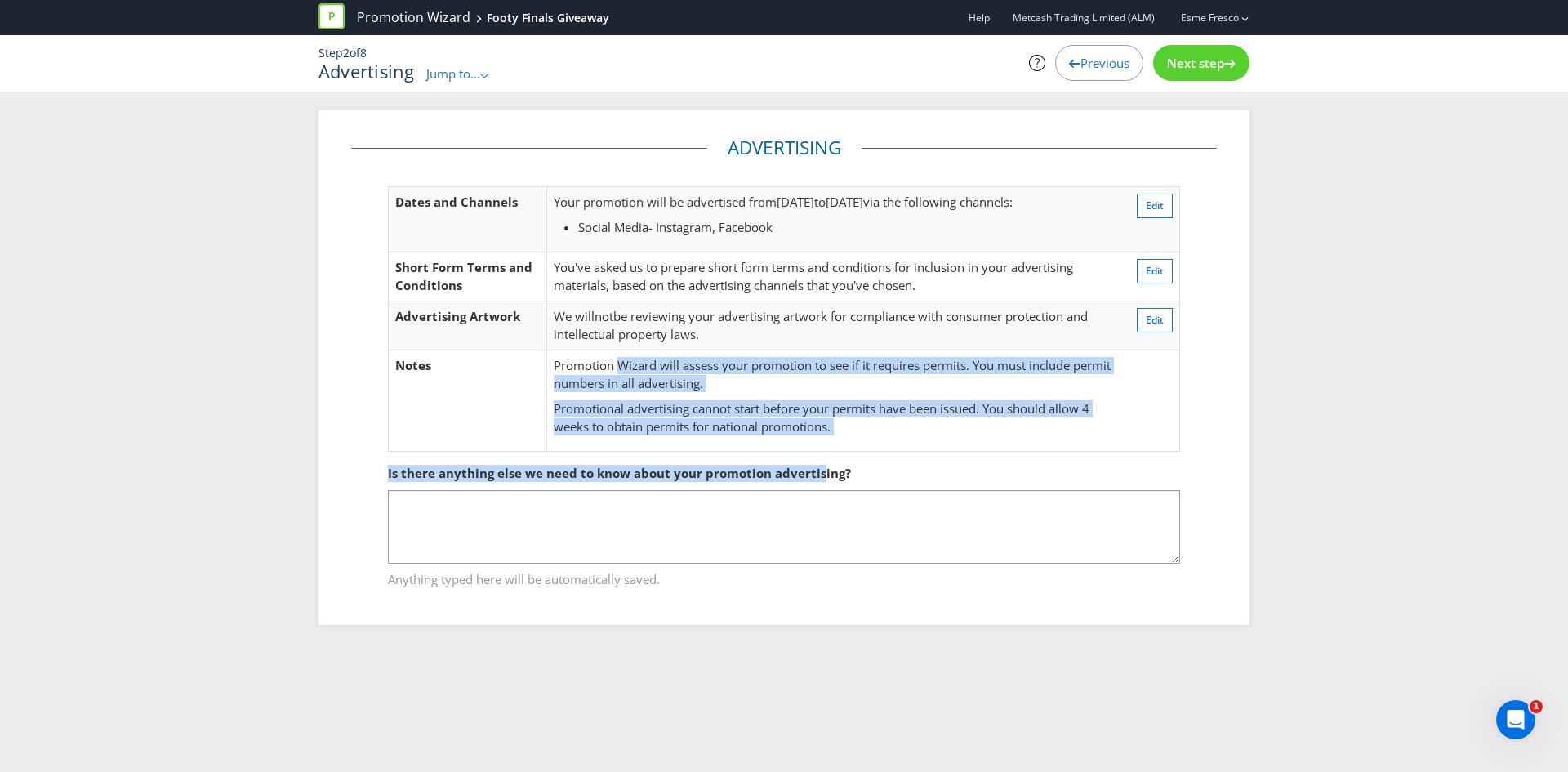
drag, startPoint x: 622, startPoint y: 359, endPoint x: 821, endPoint y: 457, distance: 221.8
click at [821, 457] on div "Advertising Dates and Channels Your promotion will be advertised from [DATE] to…" at bounding box center [784, 368] width 866 height 466
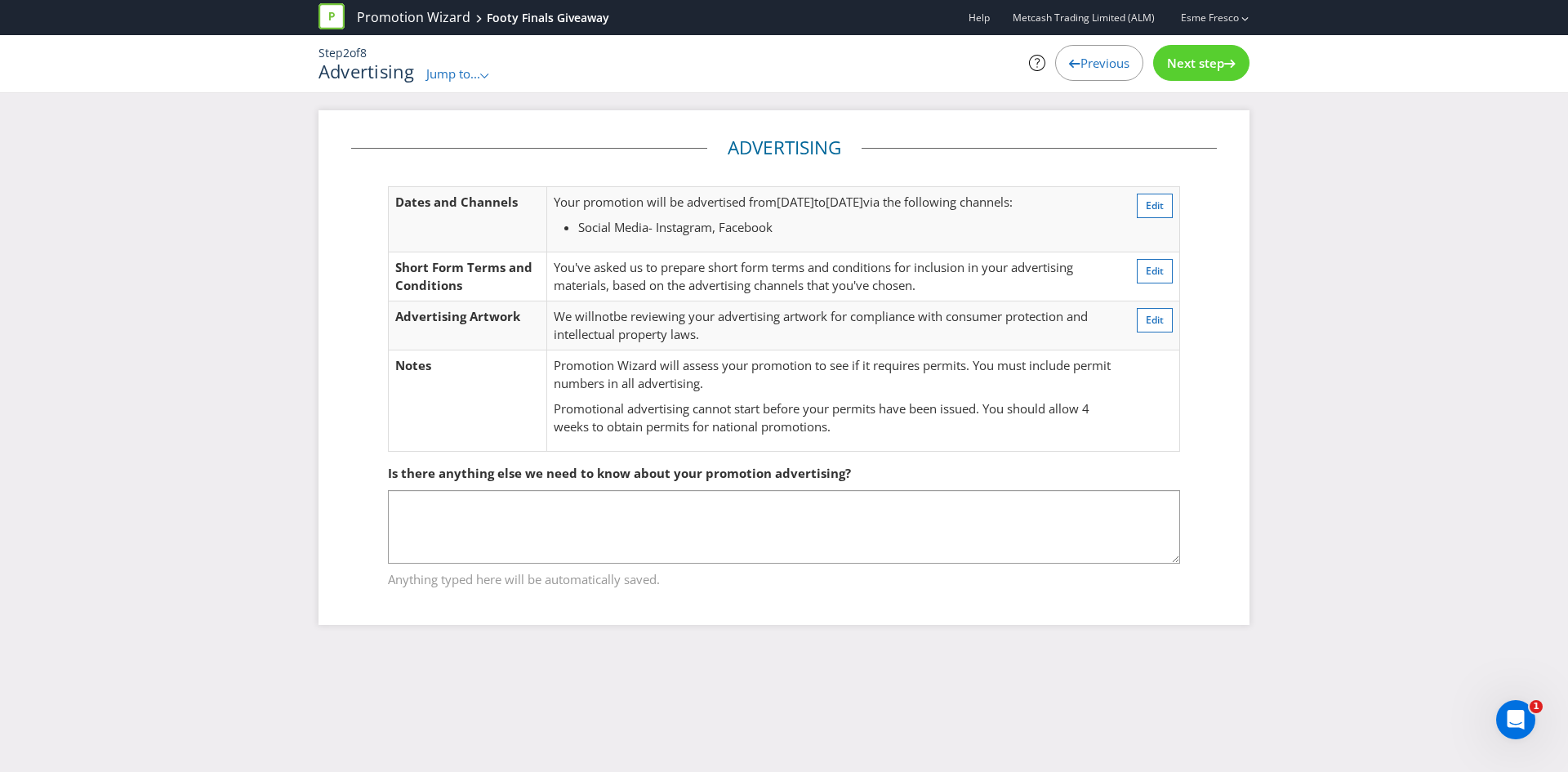
click at [1206, 65] on span "Next step" at bounding box center [1195, 62] width 57 height 16
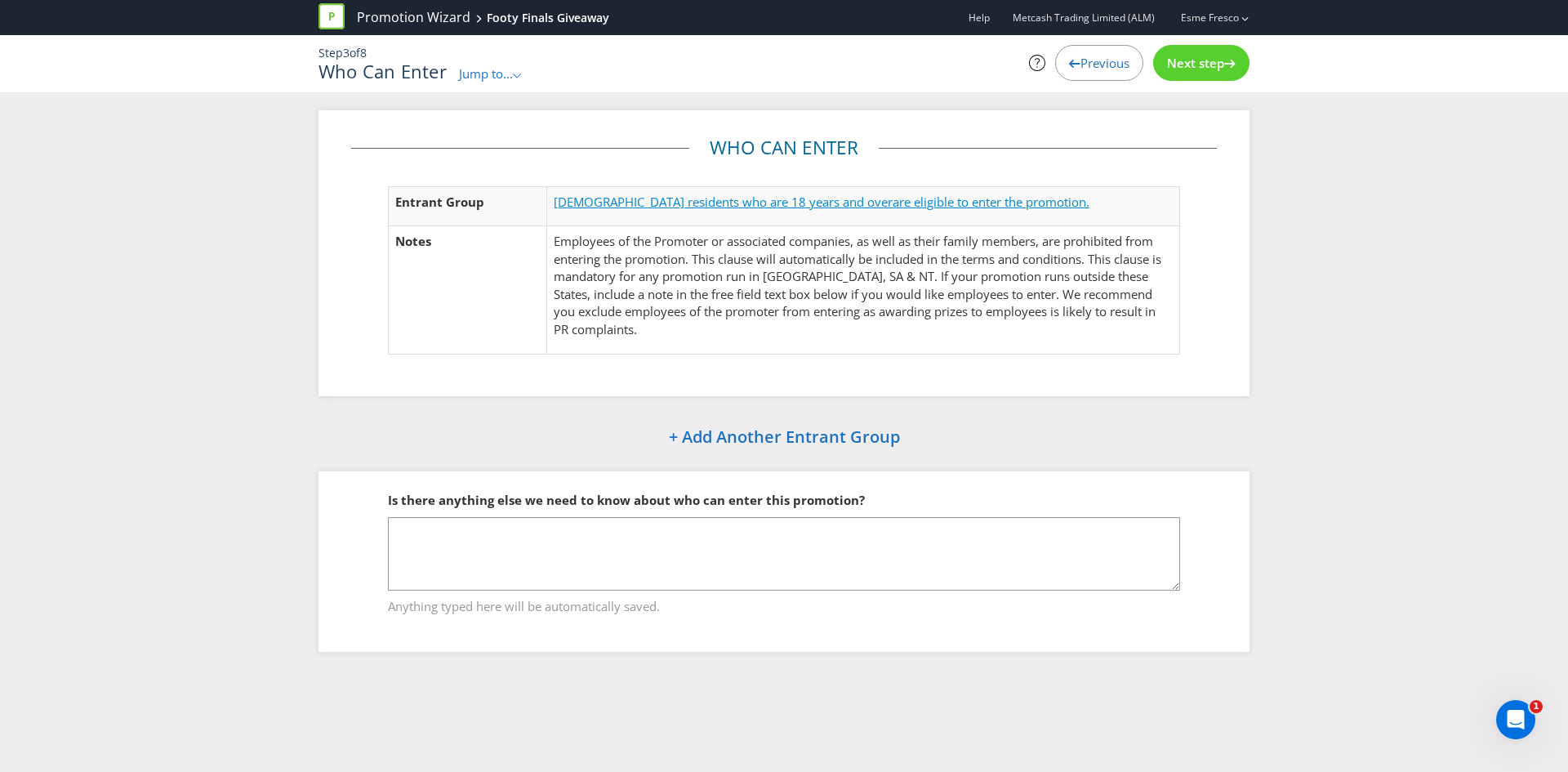
click at [593, 207] on span "[DEMOGRAPHIC_DATA] residents who are 18 years and over" at bounding box center [724, 201] width 339 height 16
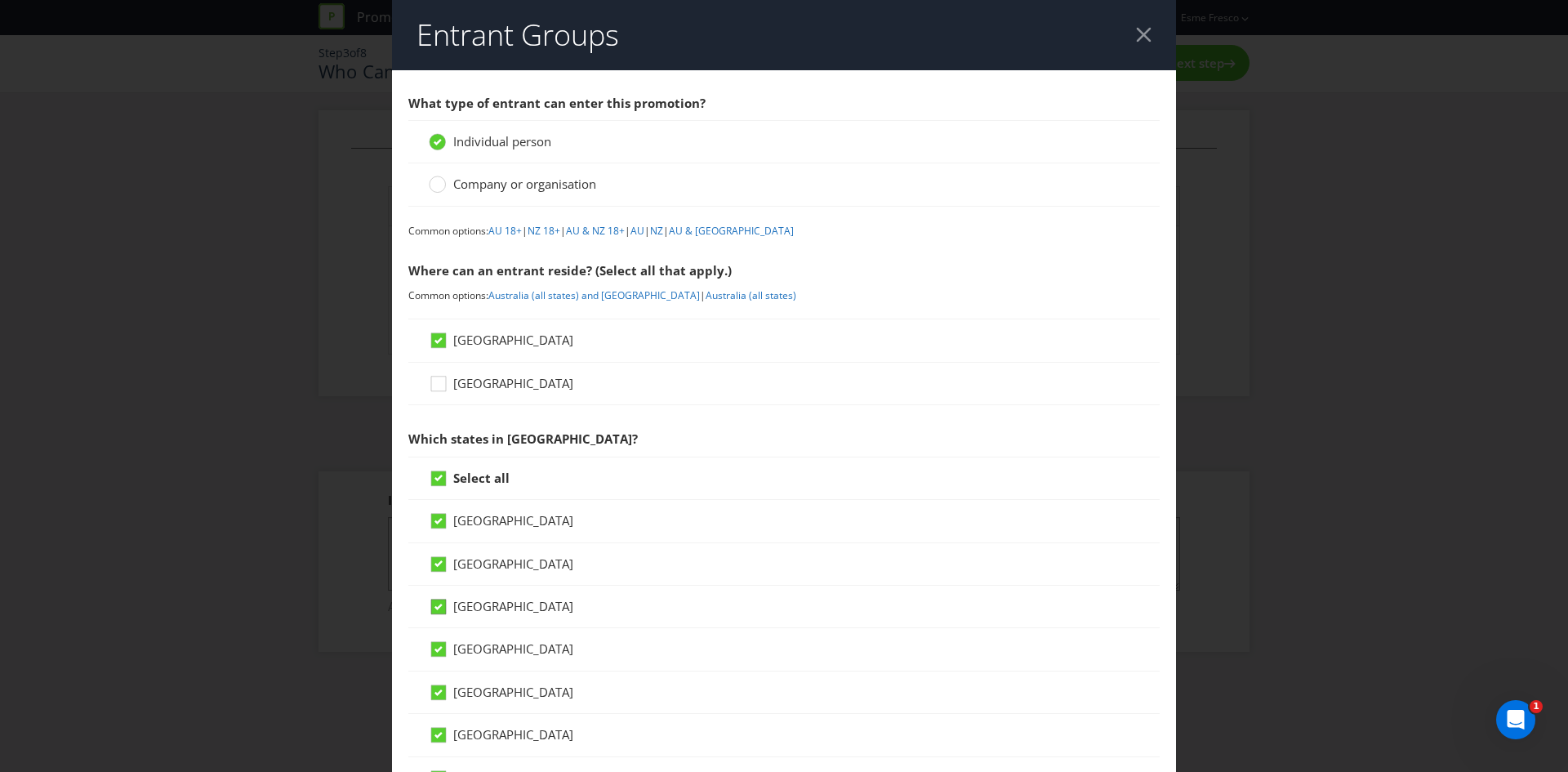
click at [438, 609] on icon at bounding box center [438, 606] width 8 height 7
click at [0, 0] on input "[GEOGRAPHIC_DATA]" at bounding box center [0, 0] width 0 height 0
click at [438, 678] on div "[GEOGRAPHIC_DATA]" at bounding box center [783, 692] width 751 height 42
click at [442, 683] on icon at bounding box center [441, 696] width 24 height 25
click at [0, 0] on input "[GEOGRAPHIC_DATA]" at bounding box center [0, 0] width 0 height 0
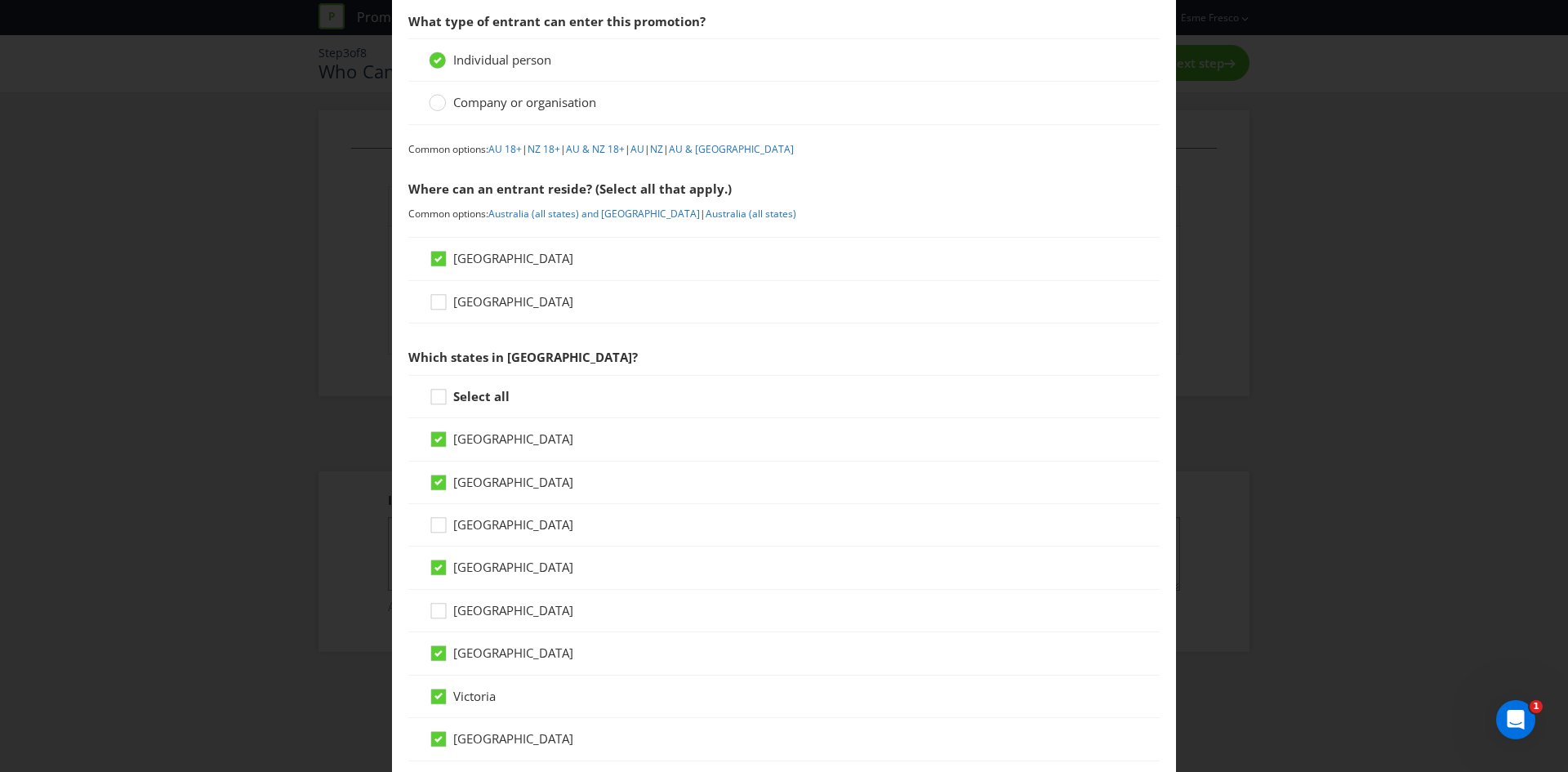
scroll to position [163, 0]
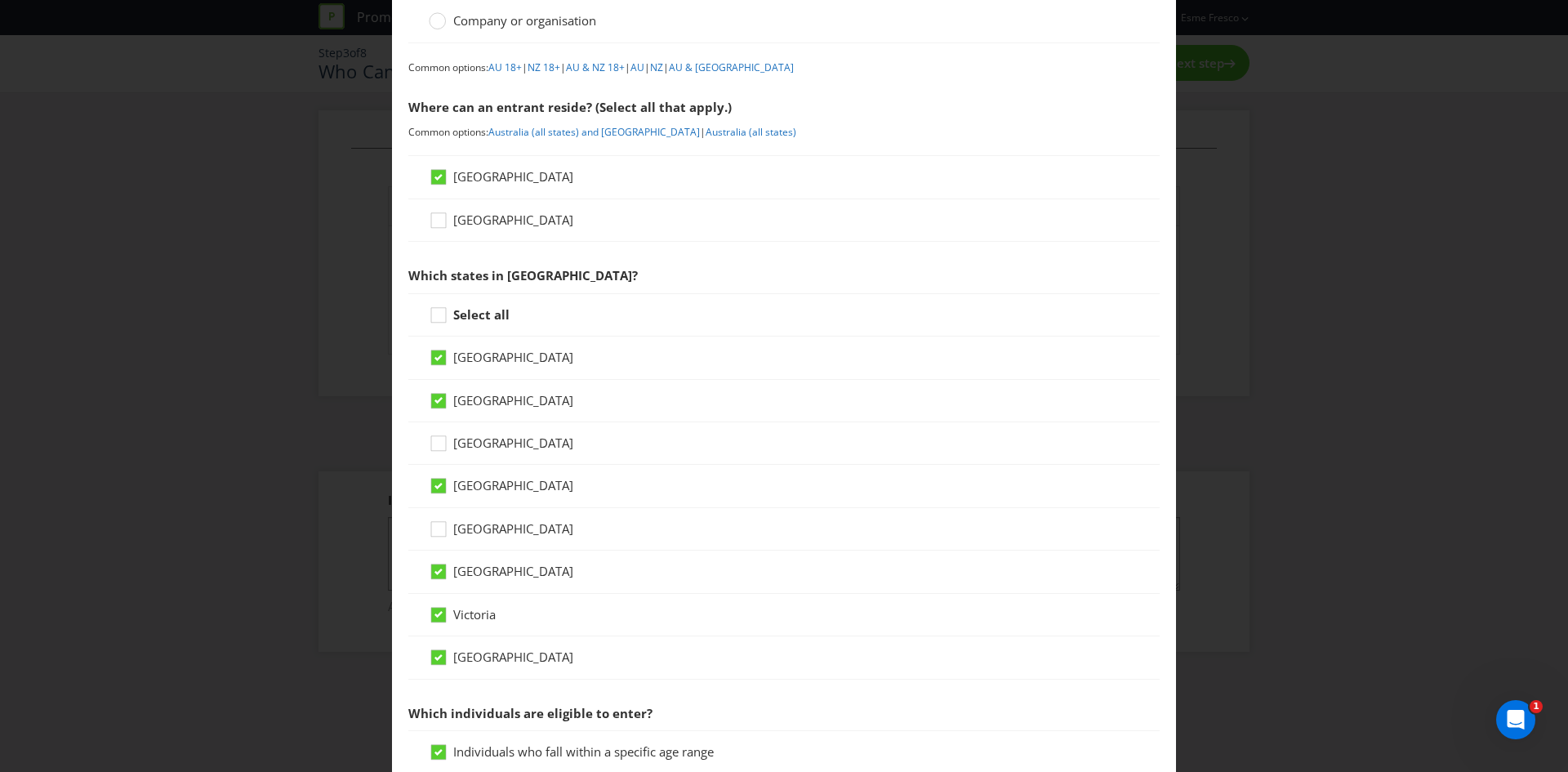
click at [483, 452] on label "[GEOGRAPHIC_DATA]" at bounding box center [502, 443] width 148 height 17
click at [0, 0] on input "[GEOGRAPHIC_DATA]" at bounding box center [0, 0] width 0 height 0
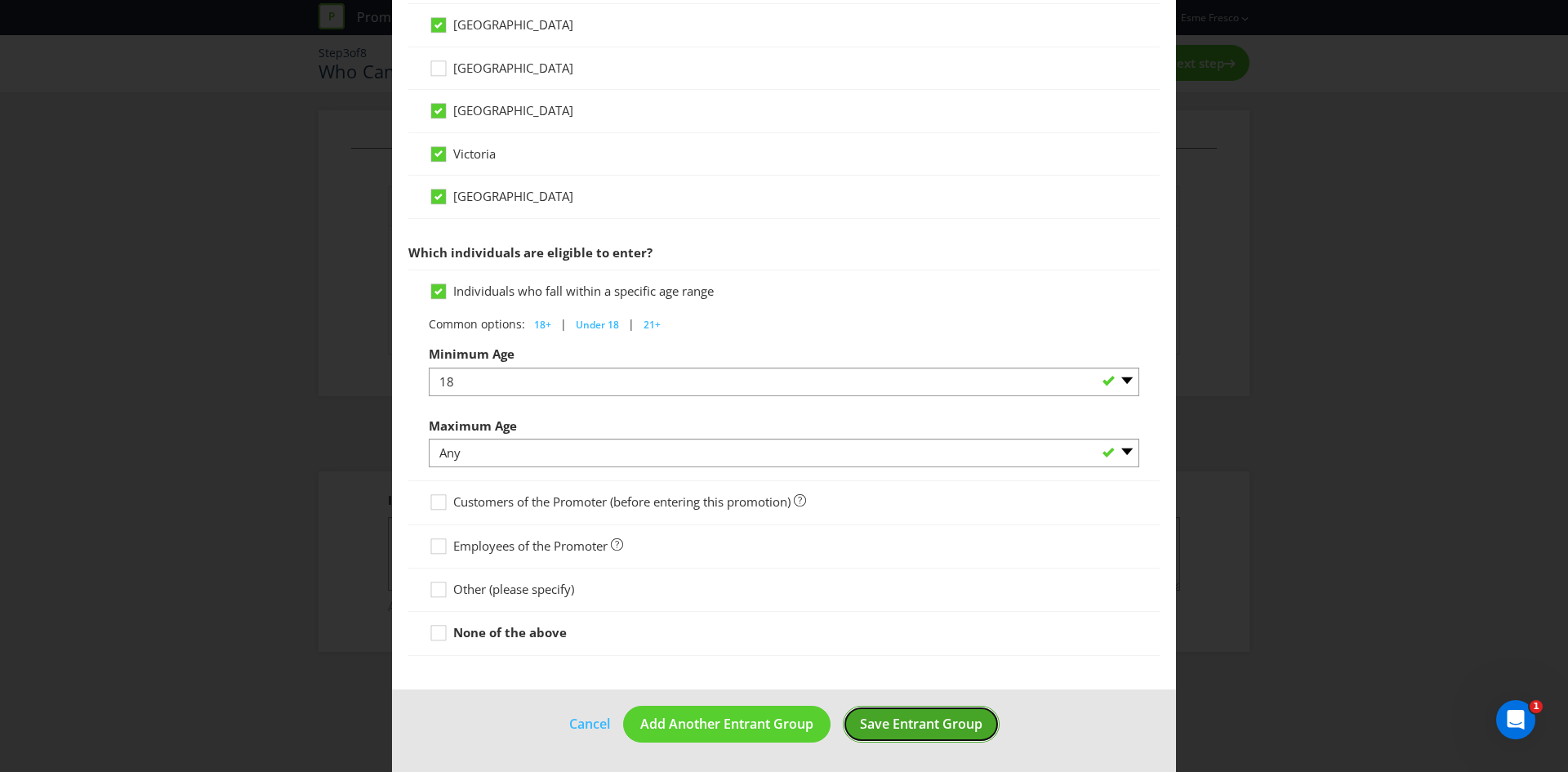
click at [869, 737] on button "Save Entrant Group" at bounding box center [921, 724] width 156 height 37
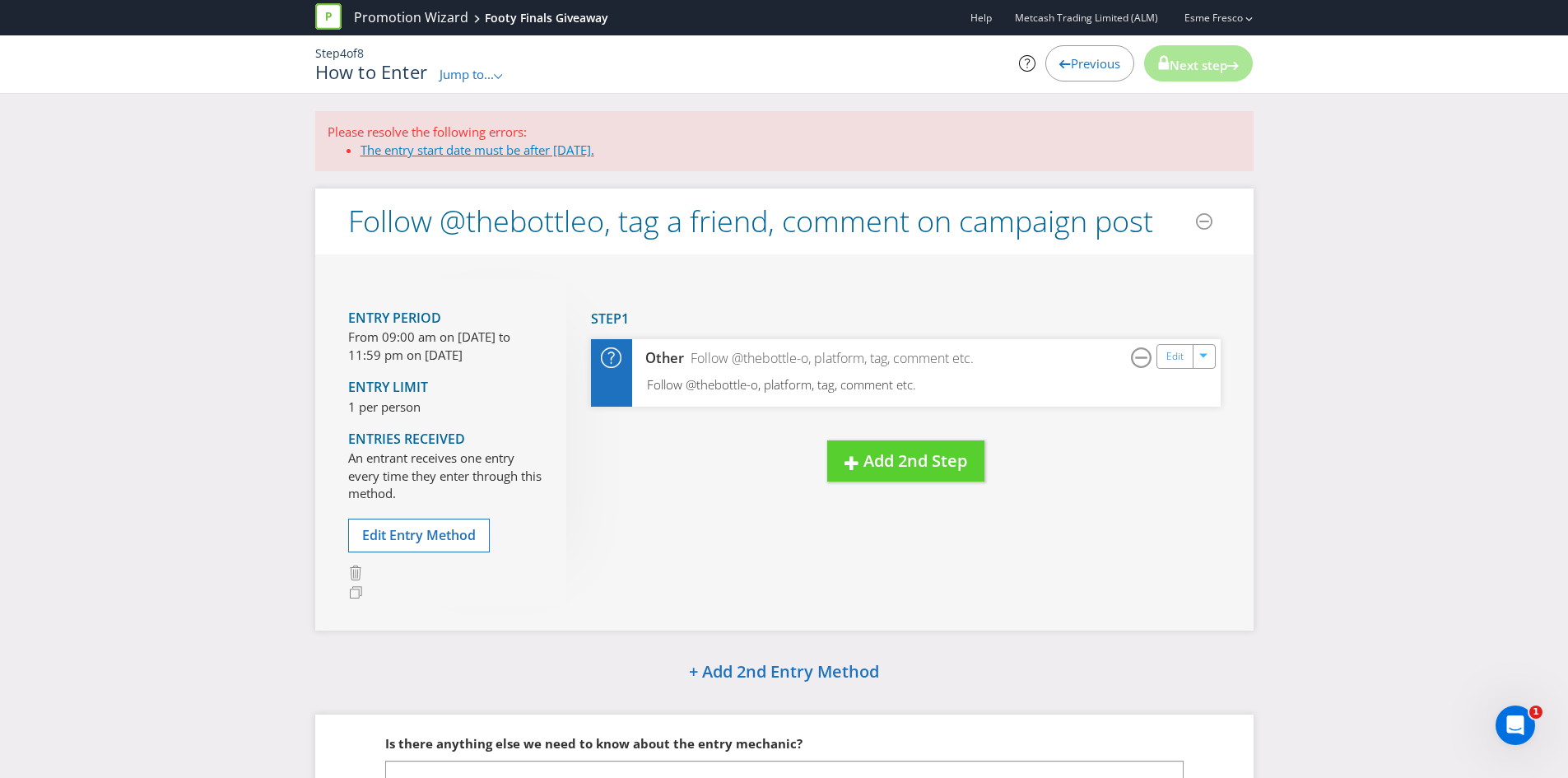
click at [494, 151] on link "The entry start date must be after [DATE]." at bounding box center [478, 149] width 234 height 16
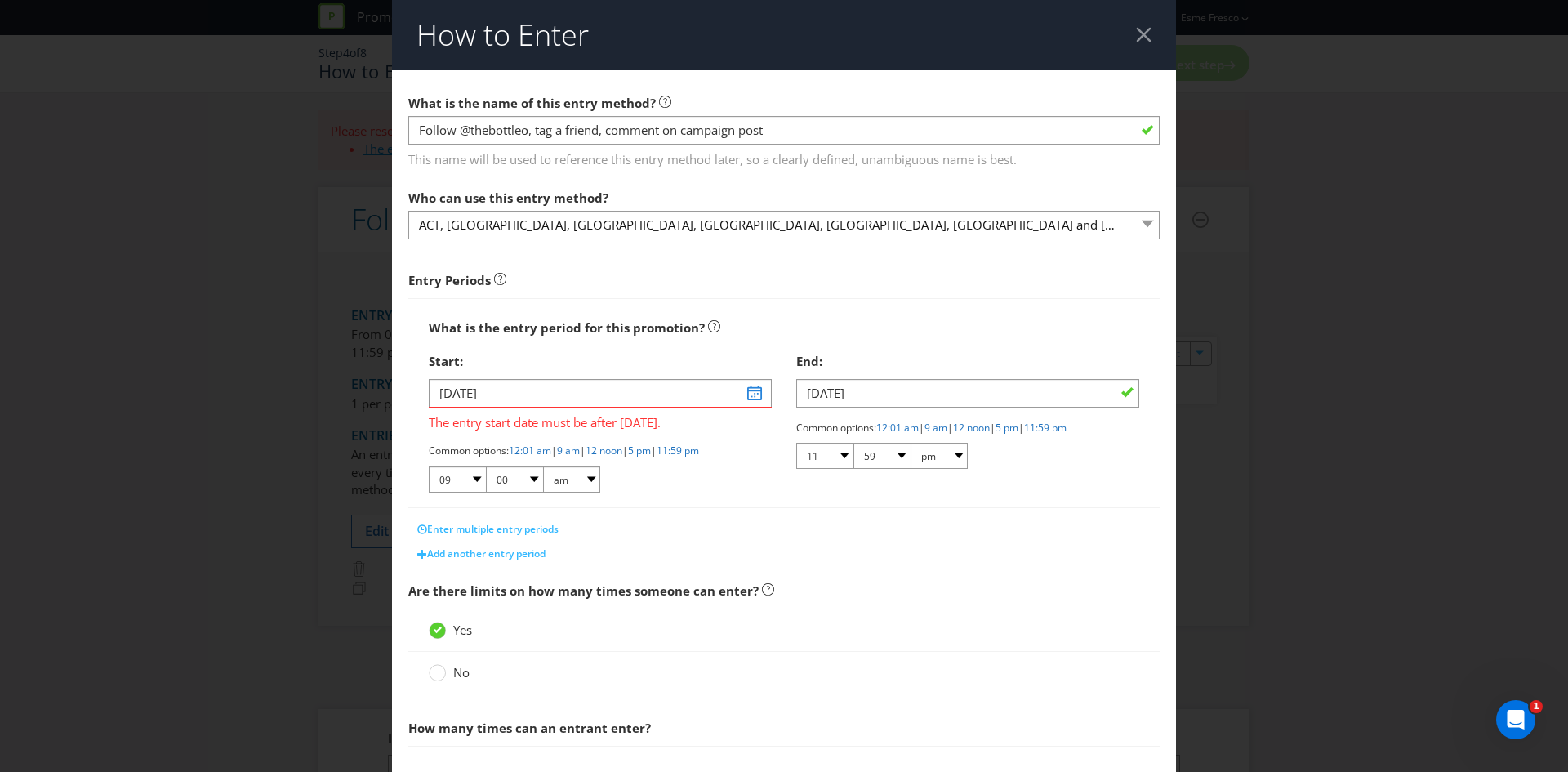
scroll to position [257, 0]
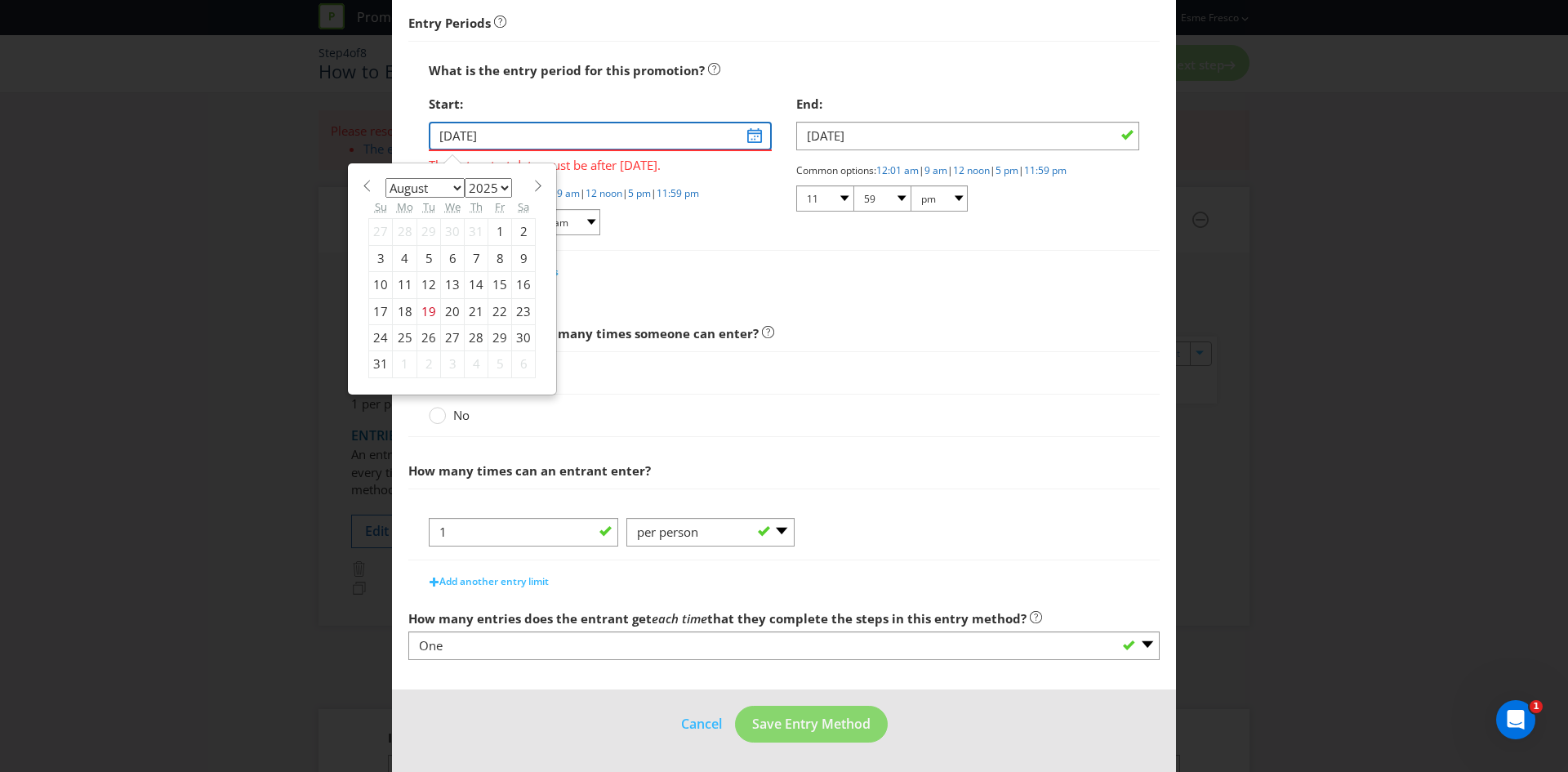
click at [760, 139] on input "[DATE]" at bounding box center [600, 136] width 343 height 28
click at [531, 181] on span at bounding box center [537, 186] width 12 height 12
select select "8"
click at [453, 284] on div "17" at bounding box center [452, 286] width 24 height 26
type input "[DATE]"
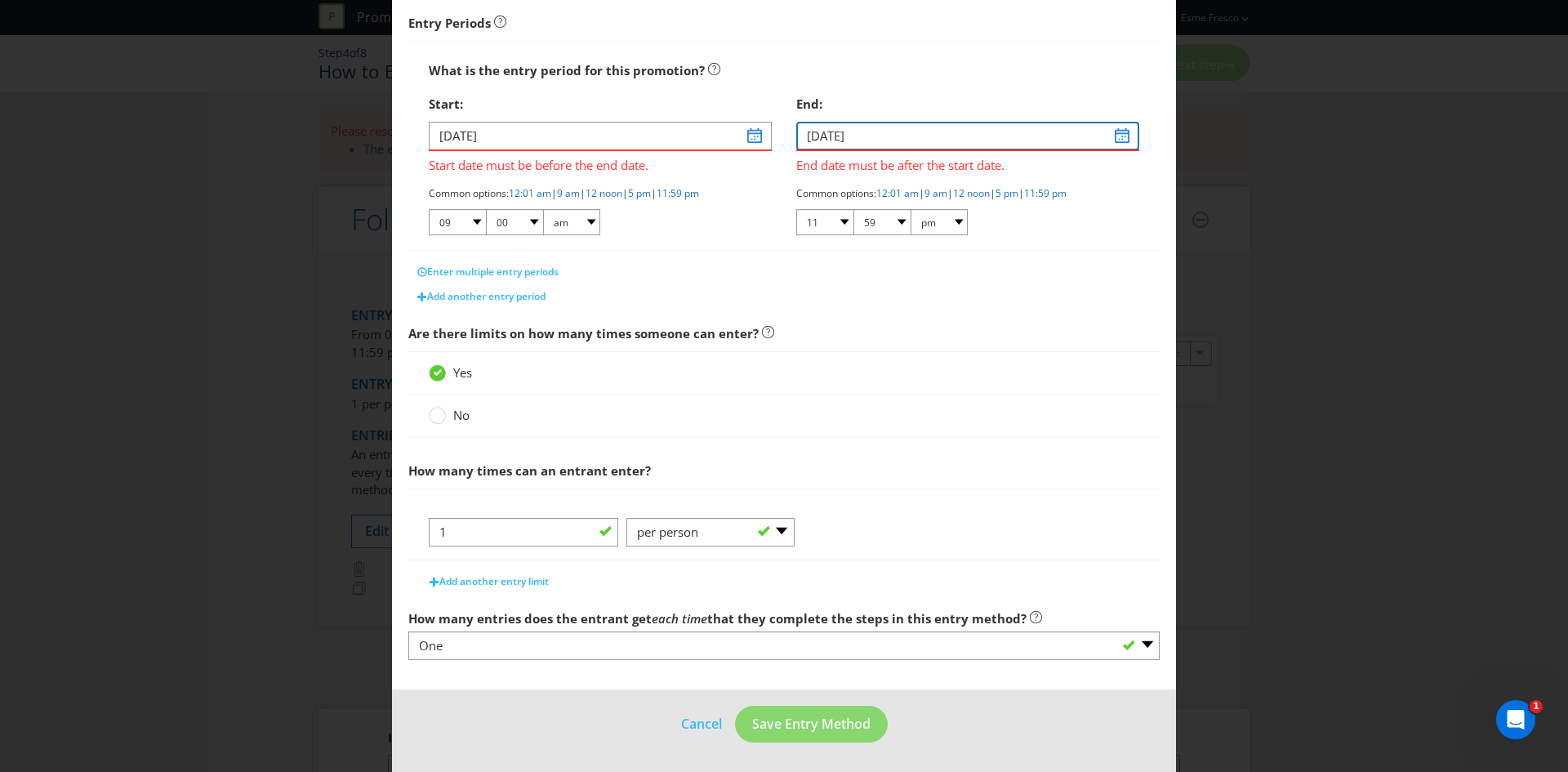
click at [1112, 136] on input "[DATE]" at bounding box center [968, 136] width 343 height 28
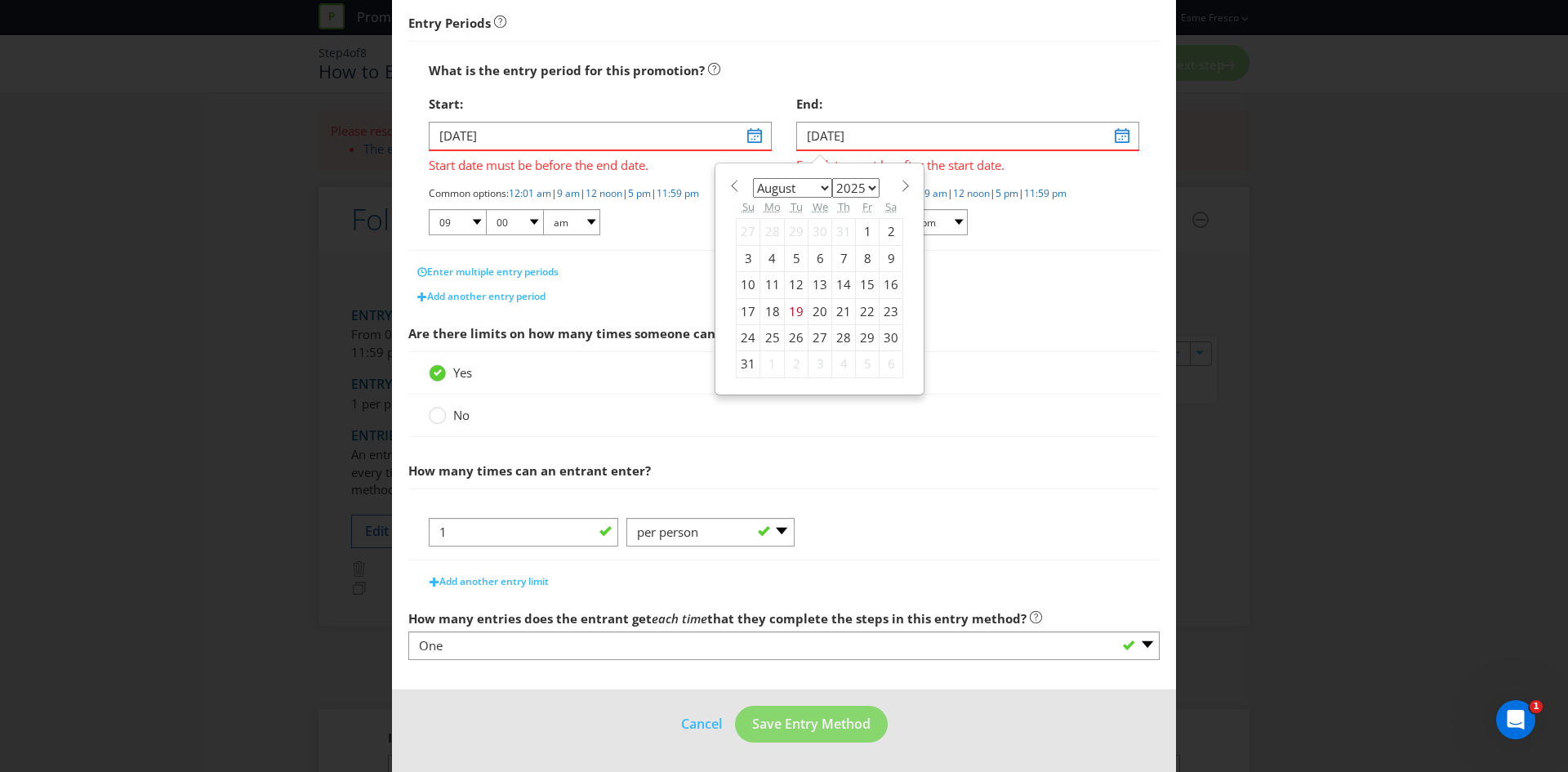
click at [899, 184] on span at bounding box center [905, 186] width 12 height 12
select select "8"
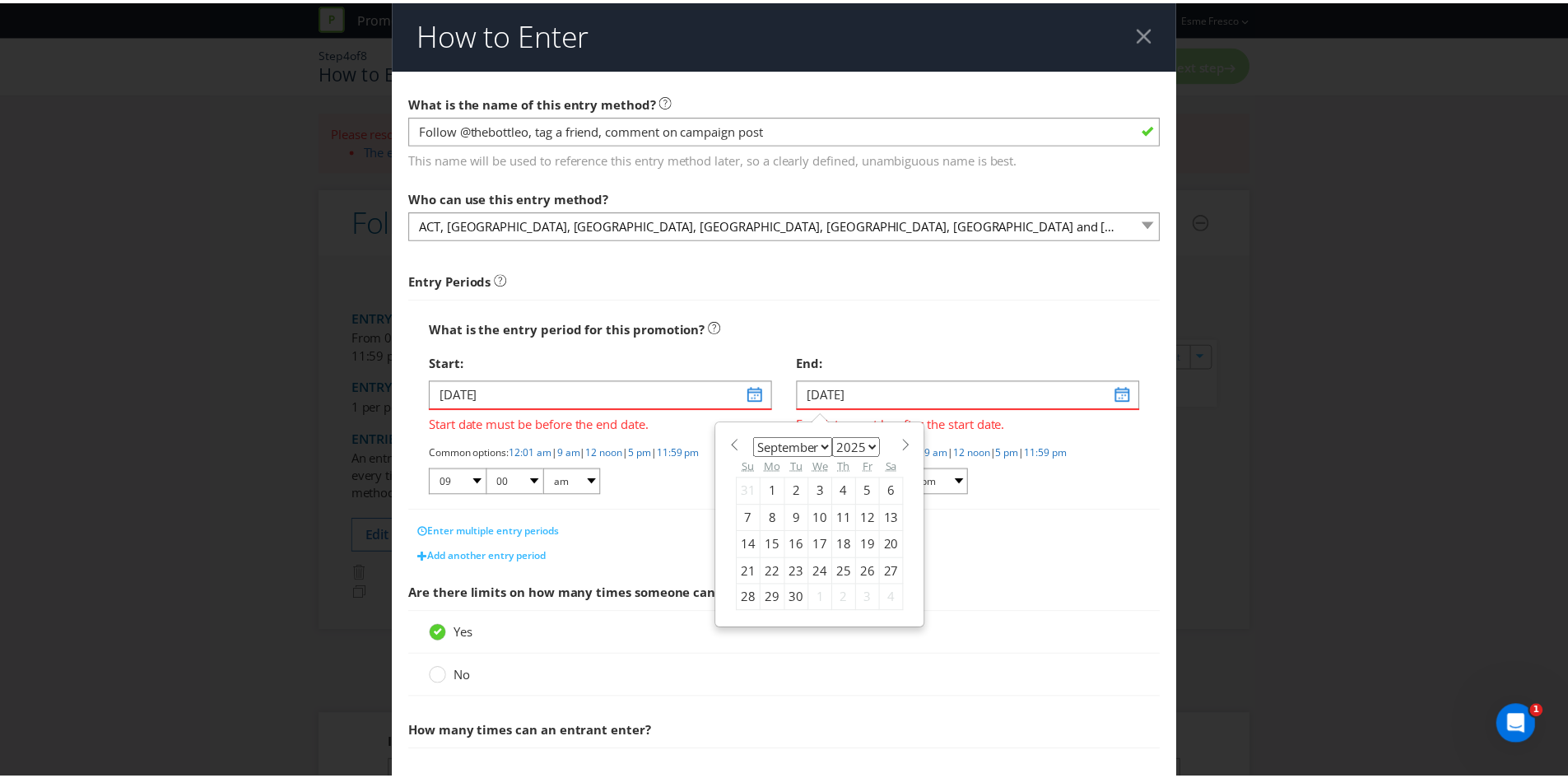
scroll to position [0, 0]
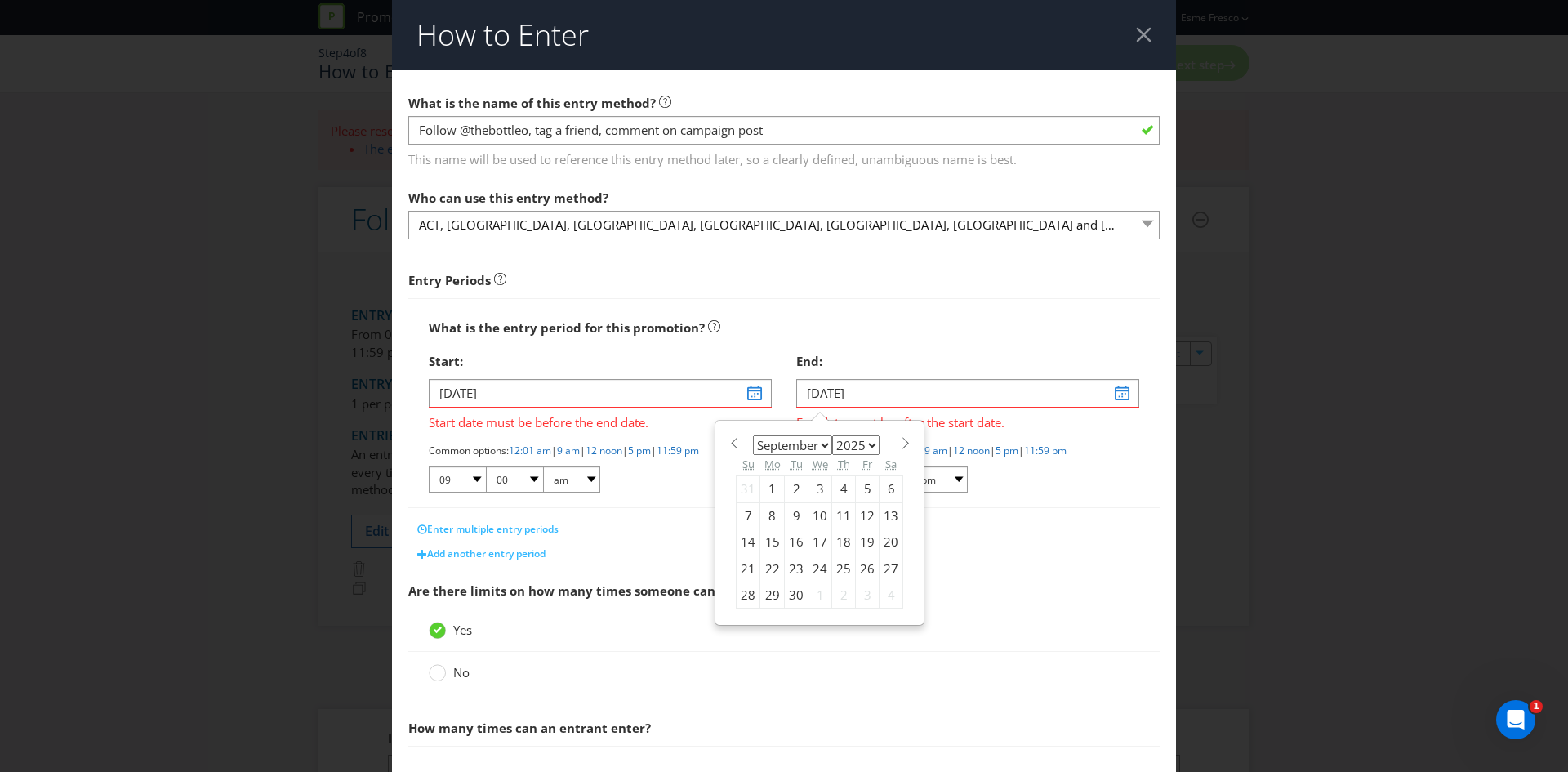
click at [1135, 39] on div at bounding box center [1143, 35] width 15 height 15
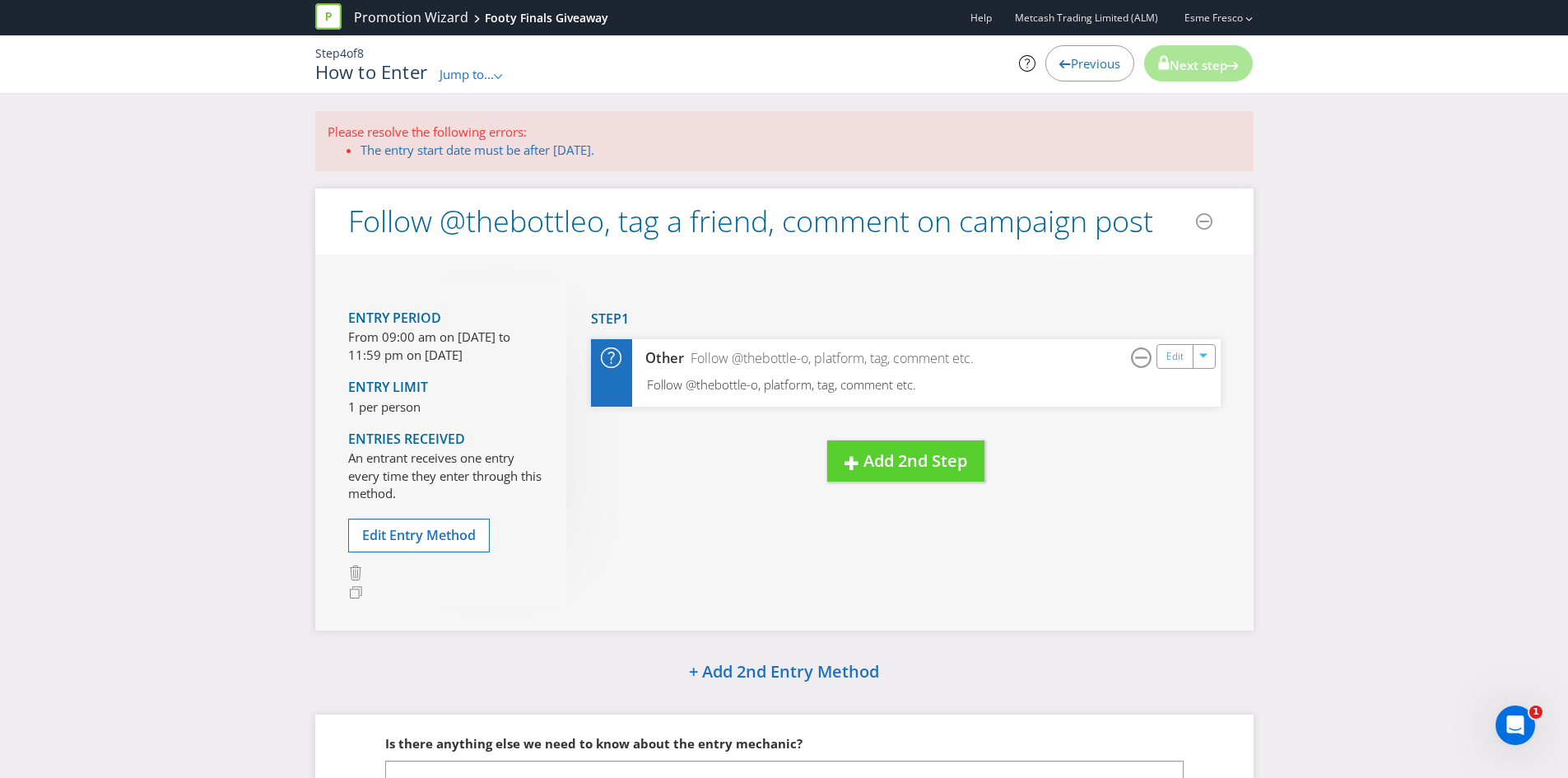
click at [1071, 59] on span "Previous" at bounding box center [1095, 63] width 49 height 16
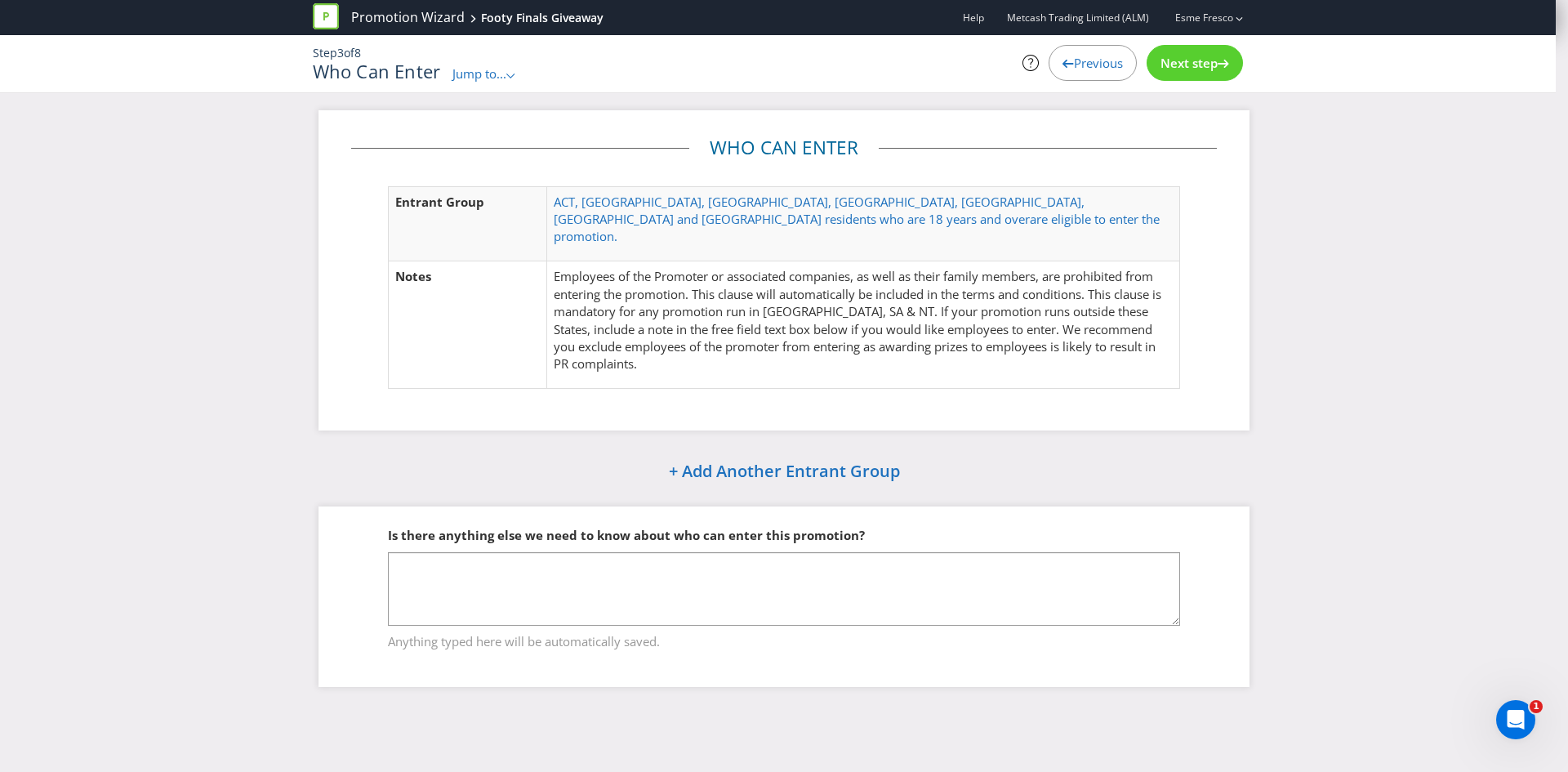
click at [1224, 57] on div at bounding box center [1223, 60] width 11 height 11
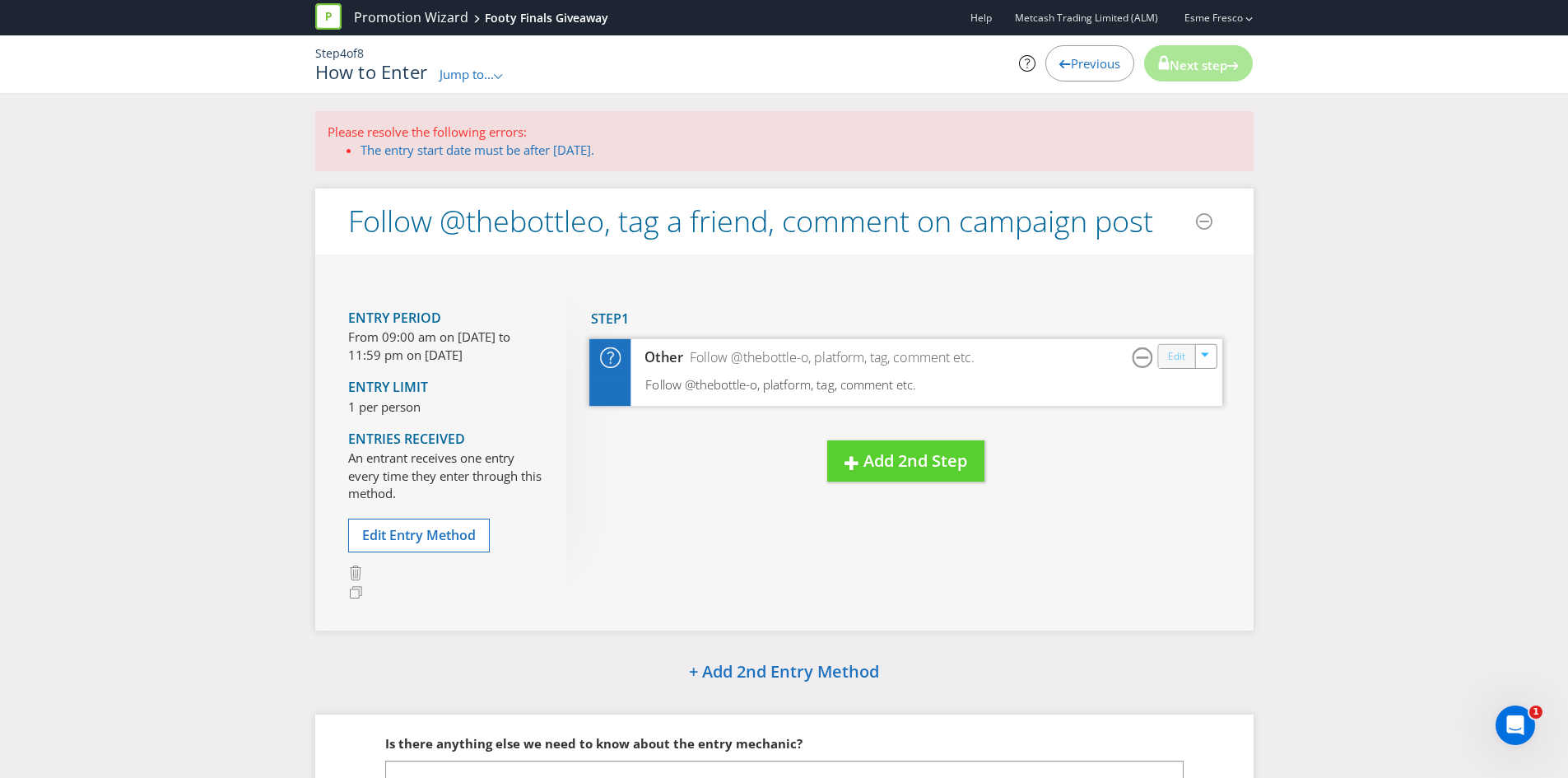
click at [1180, 360] on link "Edit" at bounding box center [1176, 357] width 17 height 19
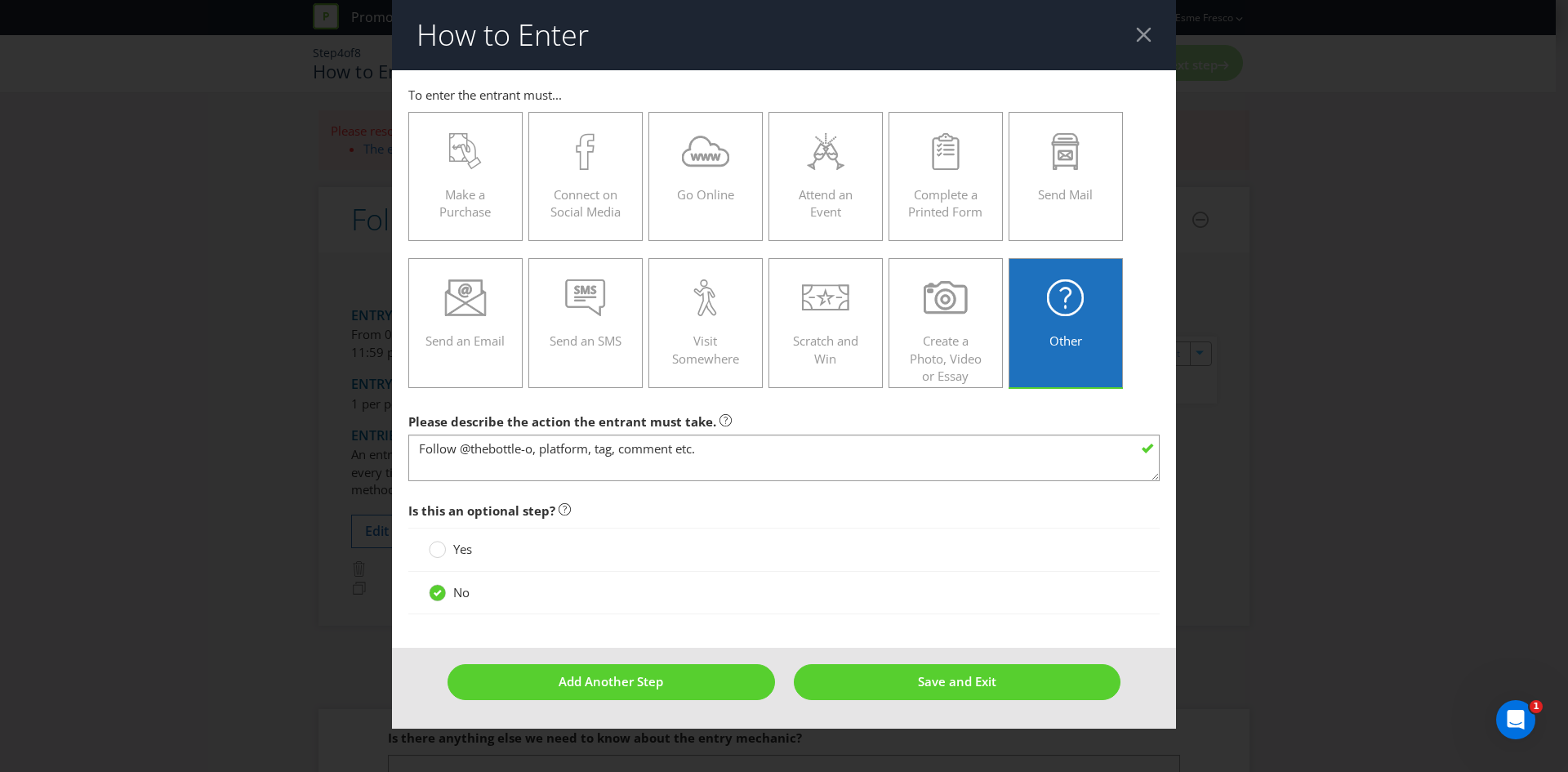
click at [1148, 42] on div at bounding box center [1143, 35] width 15 height 15
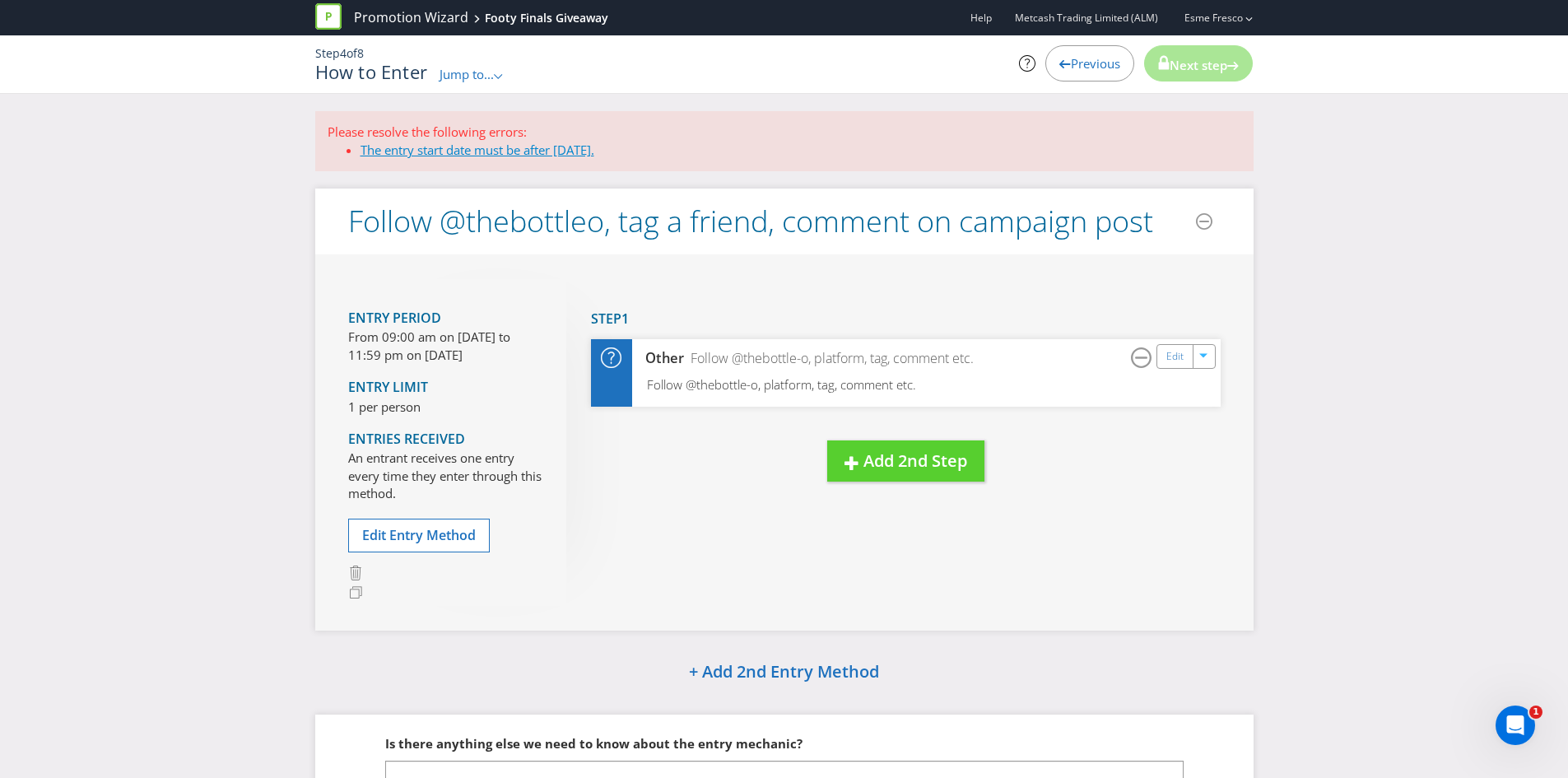
click at [440, 149] on link "The entry start date must be after [DATE]." at bounding box center [478, 149] width 234 height 16
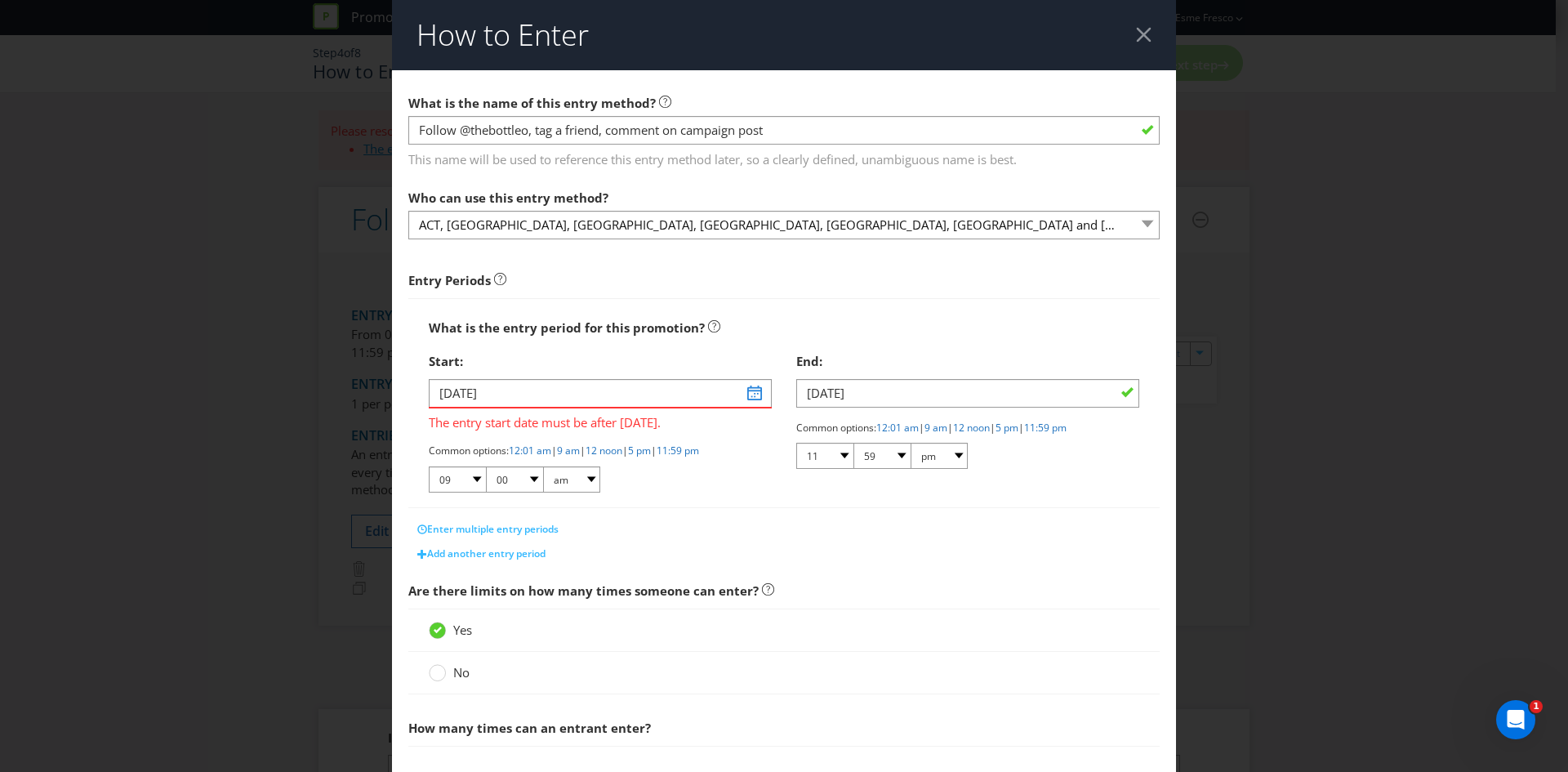
scroll to position [257, 0]
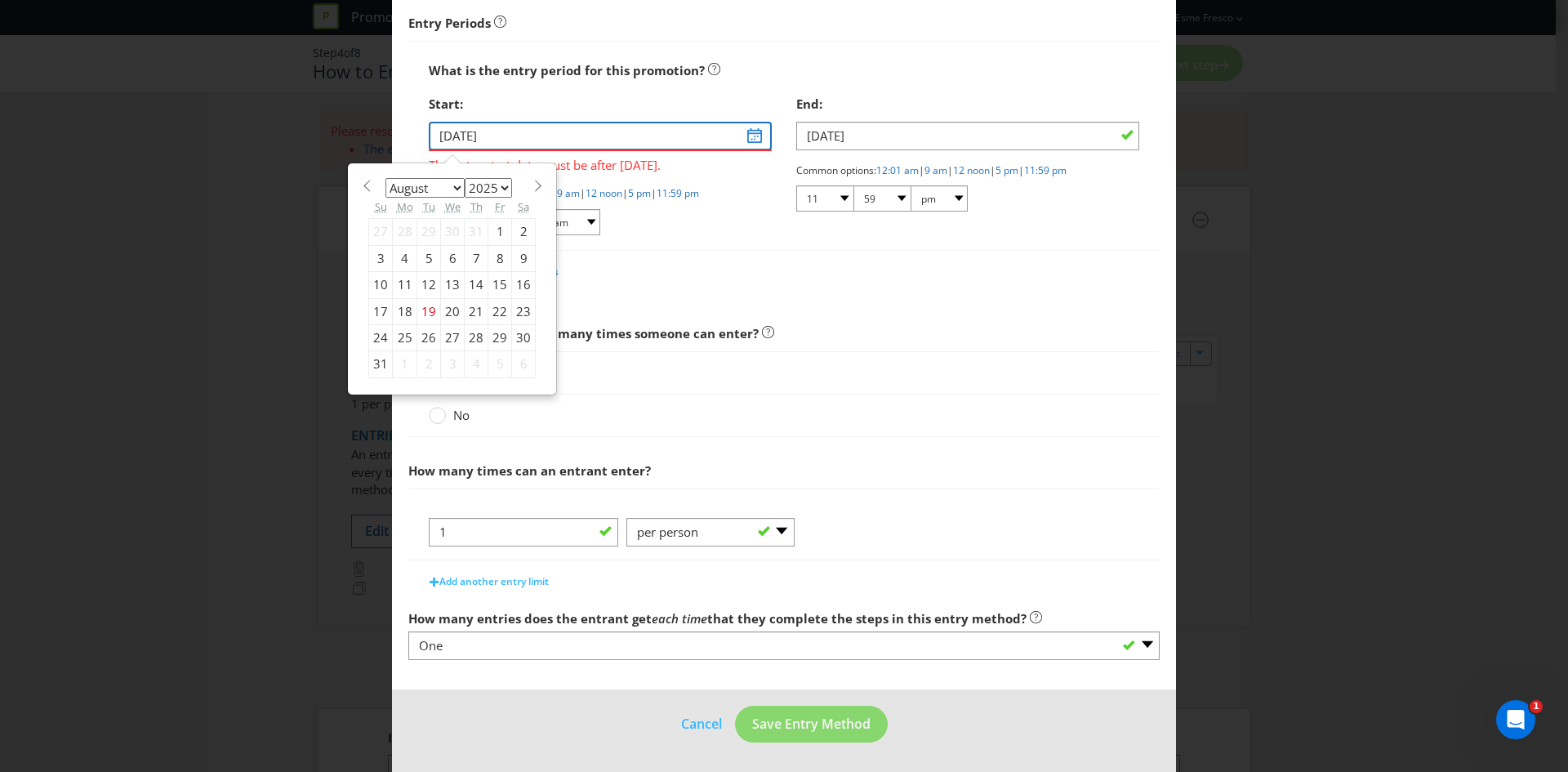
click at [749, 137] on input "[DATE]" at bounding box center [600, 136] width 343 height 28
click at [536, 185] on span at bounding box center [537, 186] width 12 height 12
select select "8"
click at [407, 280] on div "15" at bounding box center [405, 286] width 24 height 26
type input "[DATE]"
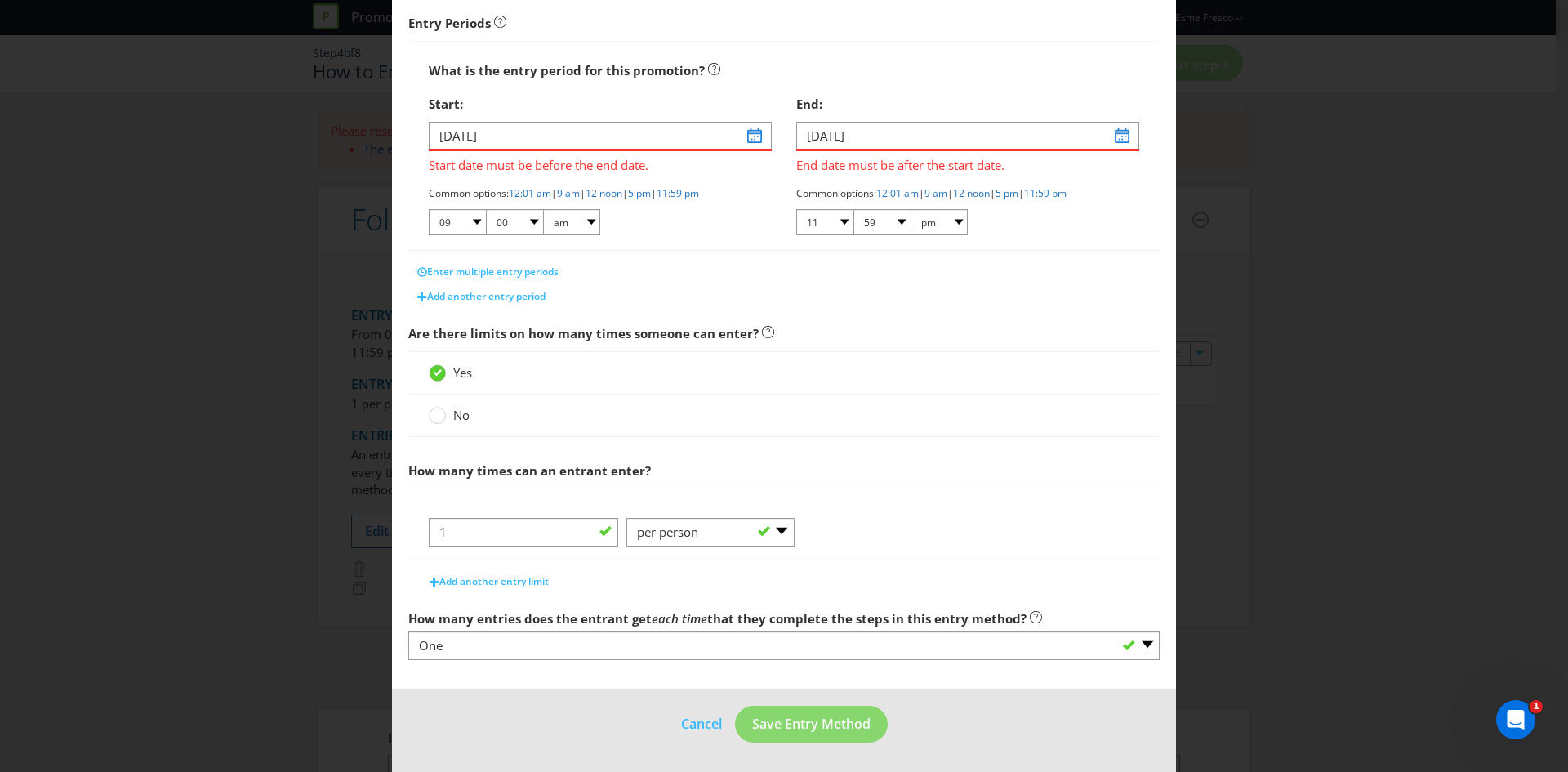
click at [866, 25] on div "Entry Periods" at bounding box center [783, 24] width 751 height 17
click at [1117, 138] on input "[DATE]" at bounding box center [968, 136] width 343 height 28
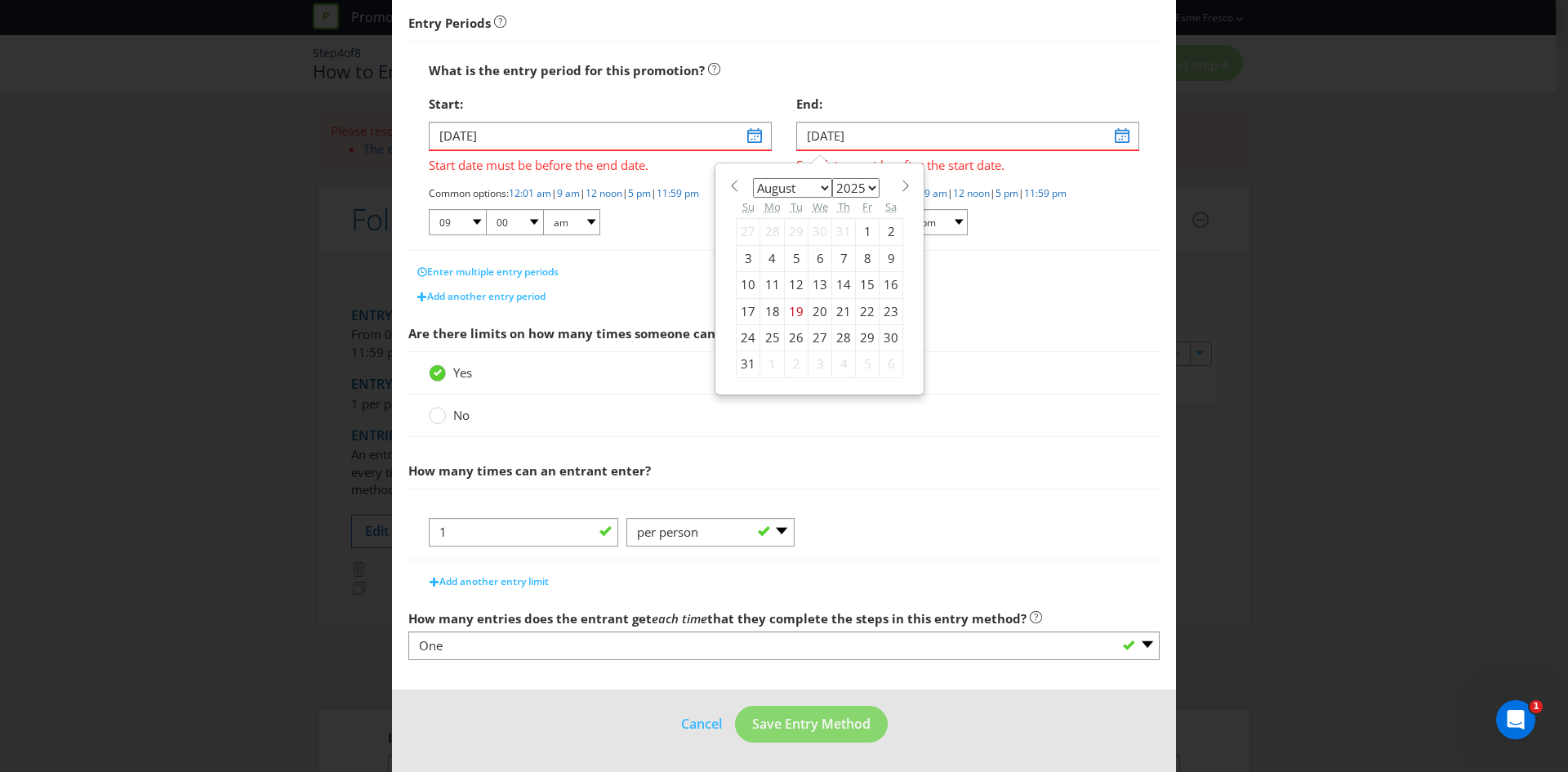
click at [817, 346] on div "27" at bounding box center [820, 337] width 24 height 26
type input "[DATE]"
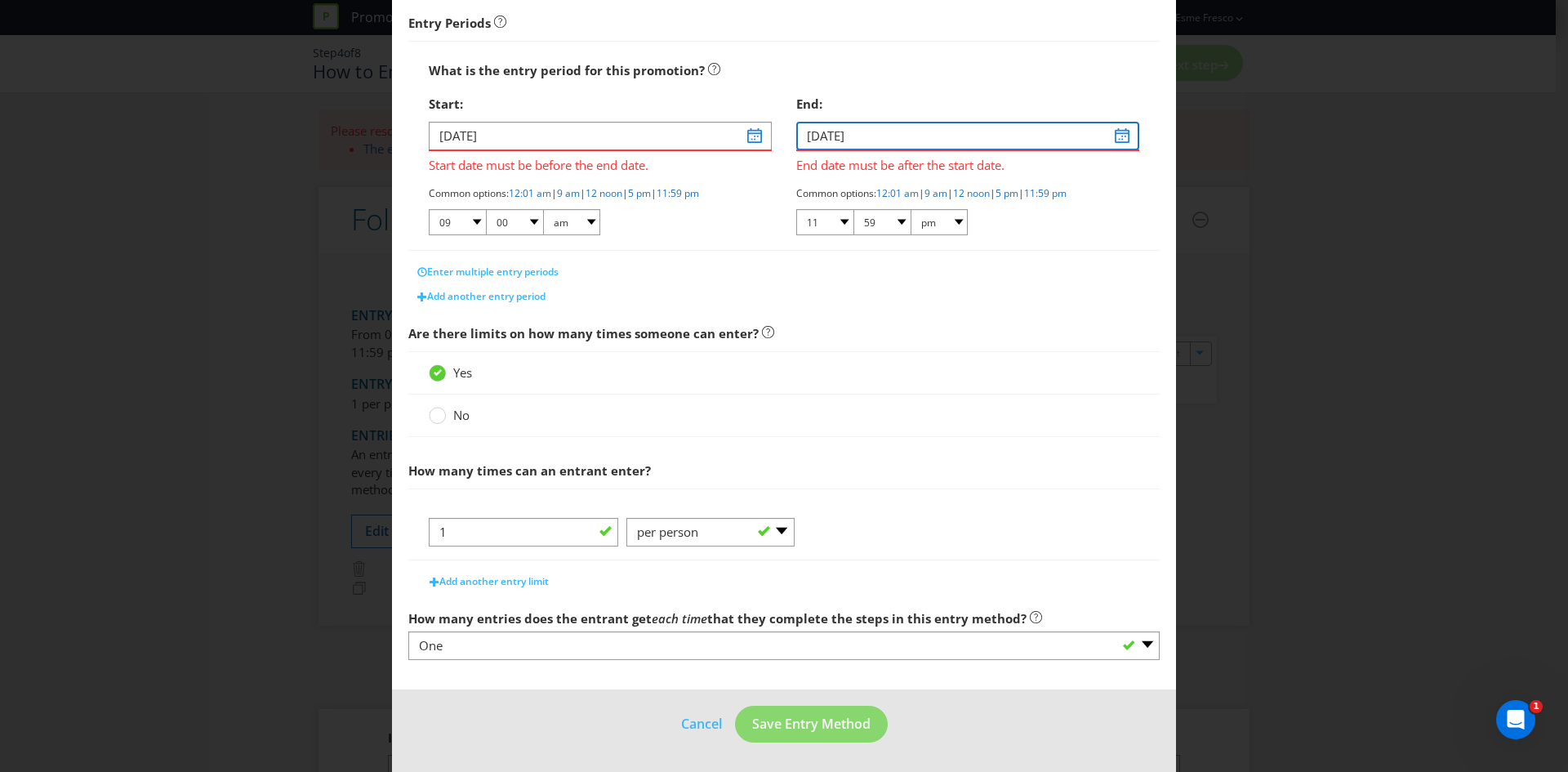
click at [1120, 132] on input "[DATE]" at bounding box center [968, 136] width 343 height 28
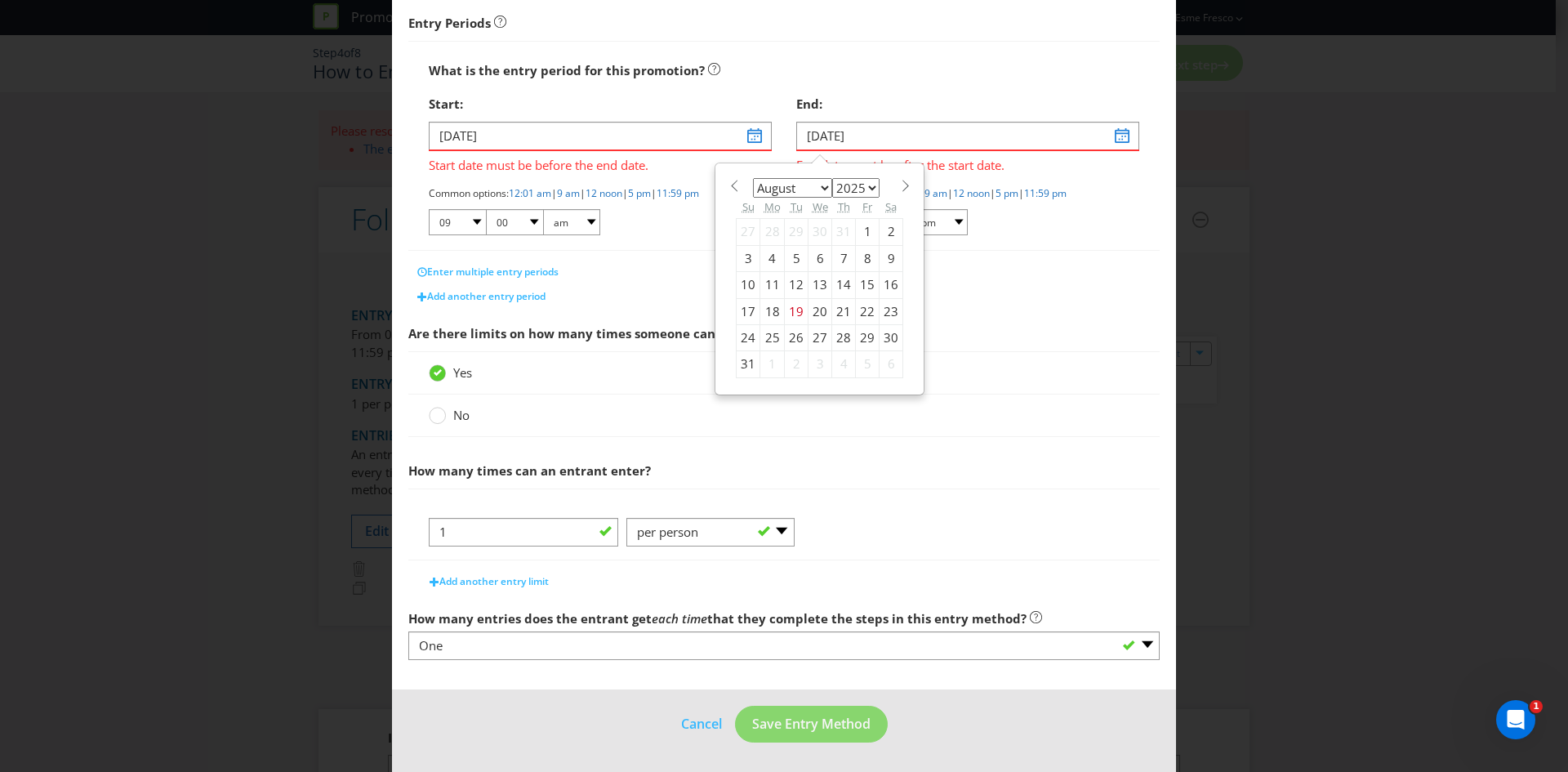
click at [899, 183] on span at bounding box center [905, 186] width 12 height 12
select select "8"
click at [886, 313] on div "27" at bounding box center [890, 311] width 24 height 26
type input "[DATE]"
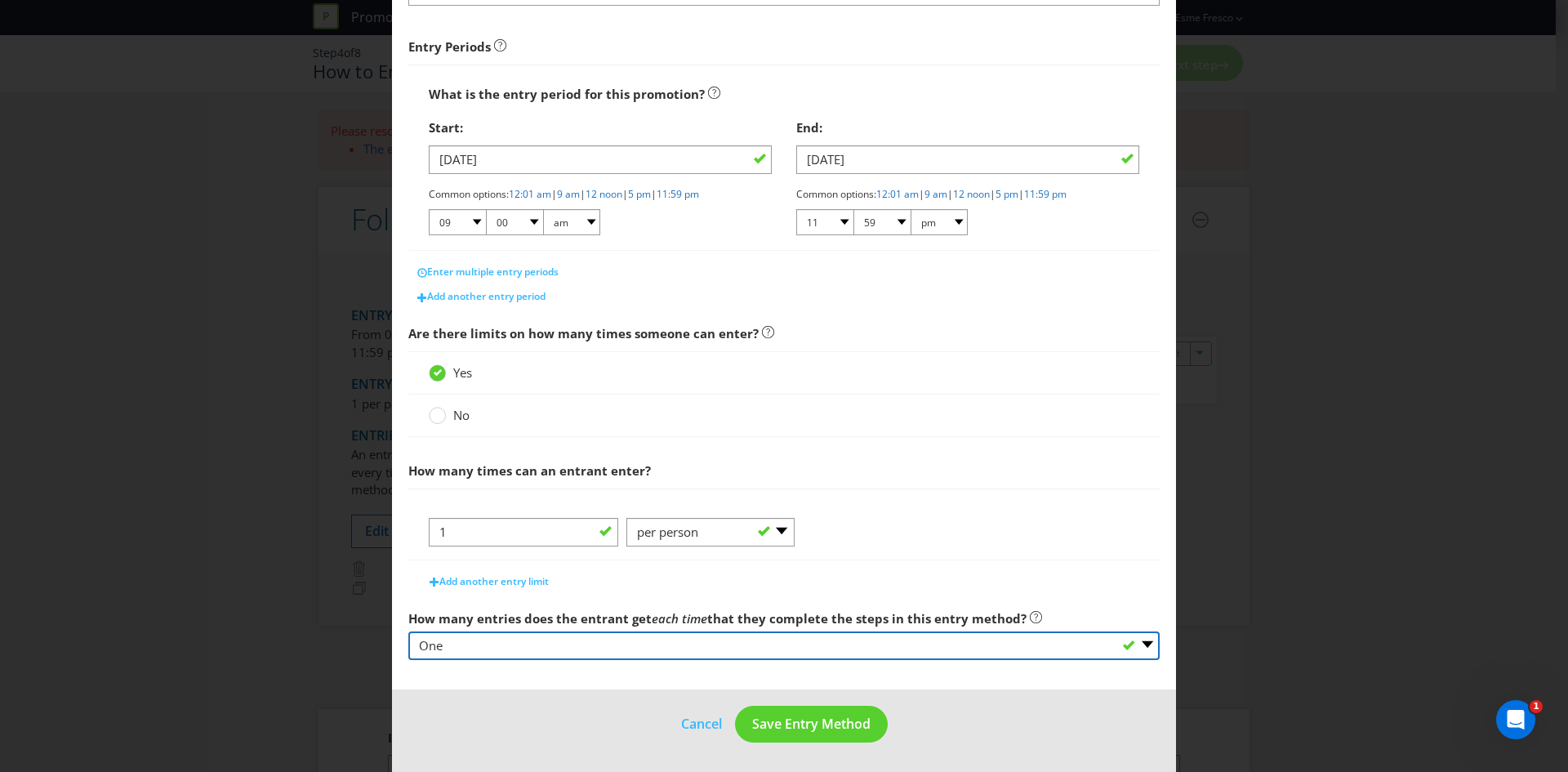
click at [1133, 651] on select "-- Please select -- One More than one Other (please specify) Not applicable - g…" at bounding box center [783, 646] width 751 height 28
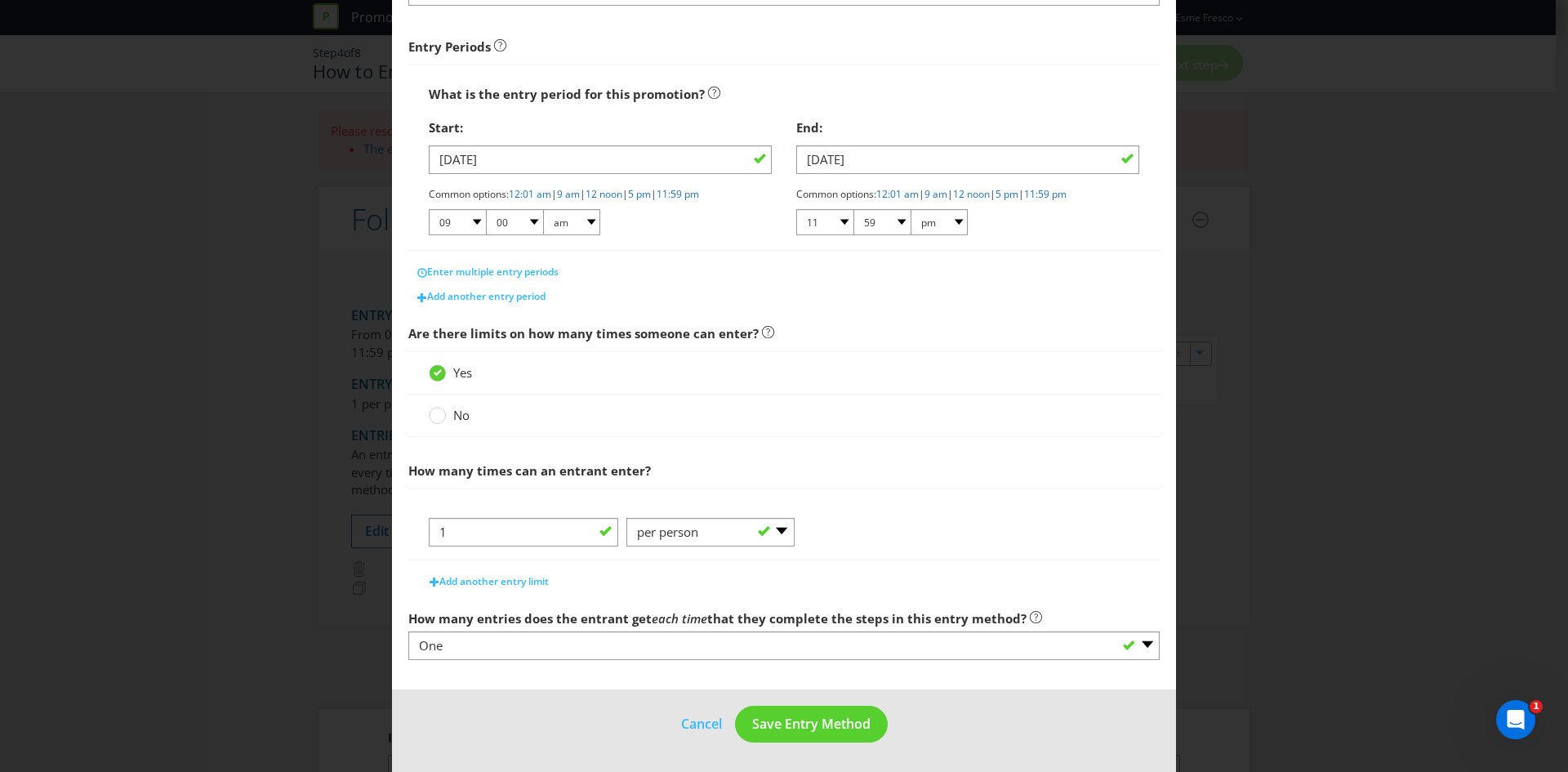
click at [803, 746] on footer "Cancel Save Entry Method" at bounding box center [784, 731] width 784 height 83
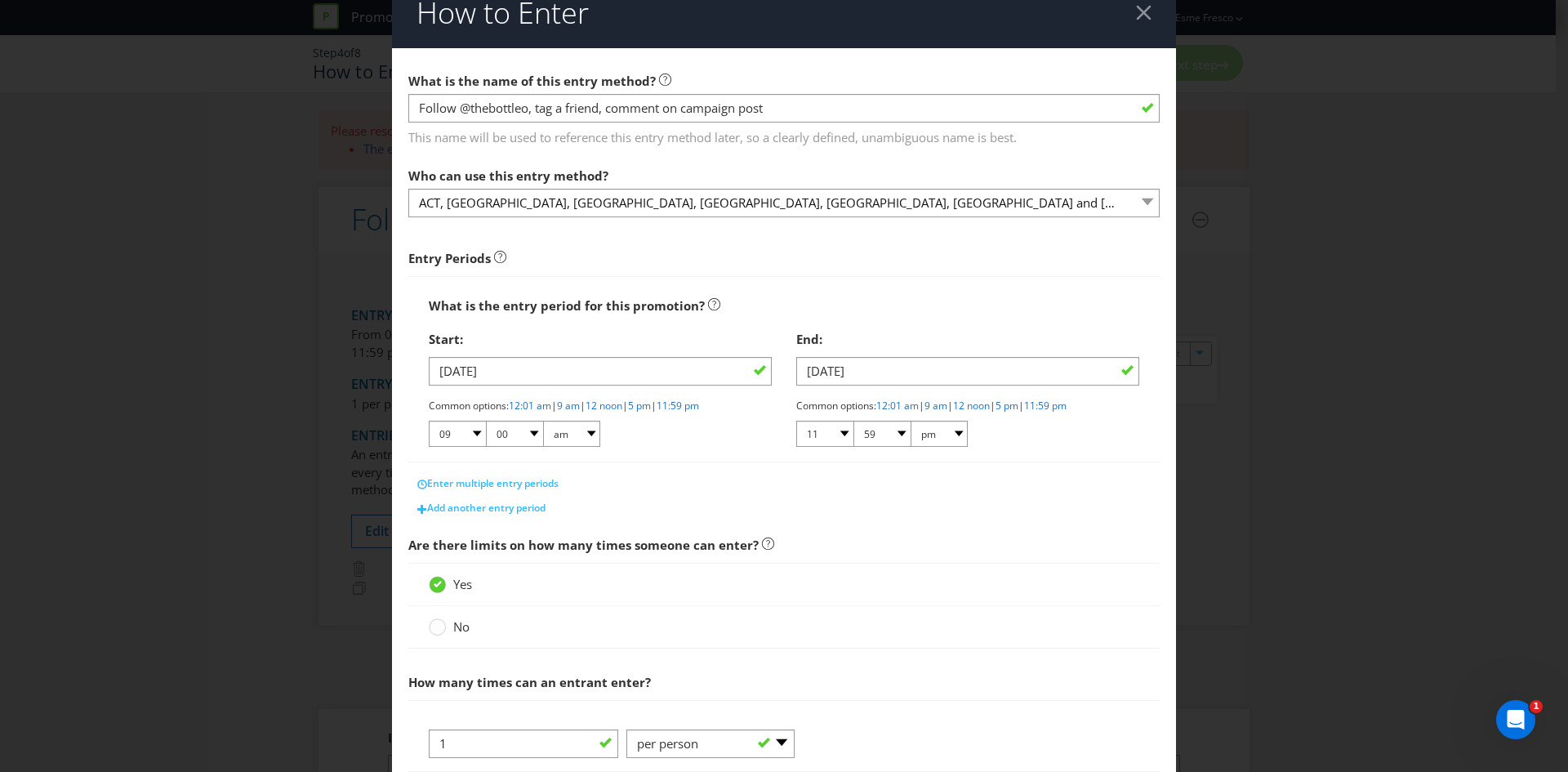
scroll to position [0, 0]
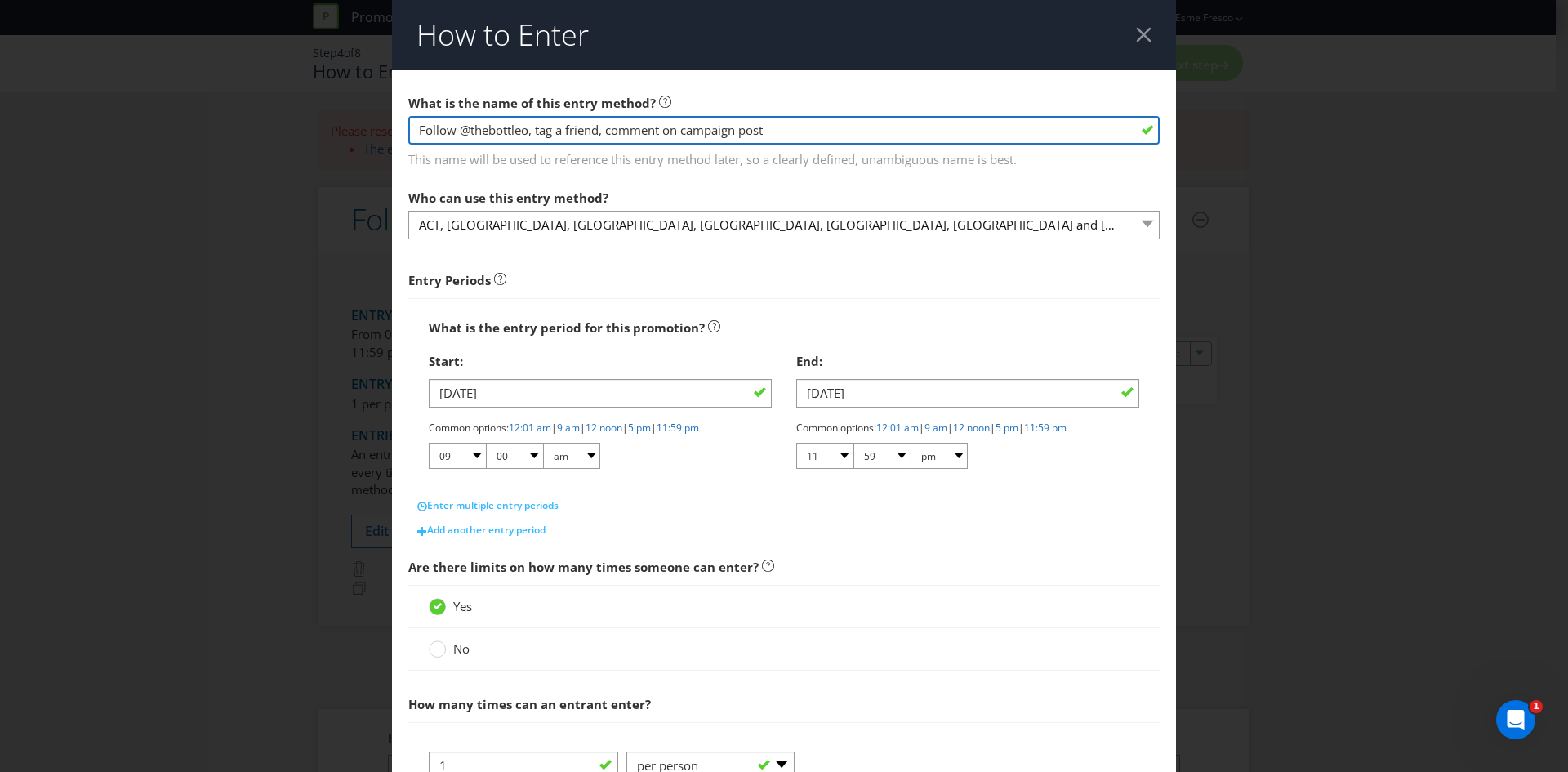
click at [705, 137] on input "Follow @thebottleo, tag a friend, comment on campaign post" at bounding box center [783, 130] width 751 height 28
click at [792, 140] on input "Follow @thebottleo, tag a friend, comment on campaign post" at bounding box center [783, 130] width 751 height 28
click at [515, 132] on input "Follow @thebottleo, tag a friend, comment on campaign post" at bounding box center [783, 130] width 751 height 28
click at [519, 133] on input "Follow @thebottleo, tag a friend, comment on campaign post" at bounding box center [783, 130] width 751 height 28
click at [788, 131] on input "Follow @thebottle_o, tag a friend, comment on campaign post" at bounding box center [783, 130] width 751 height 28
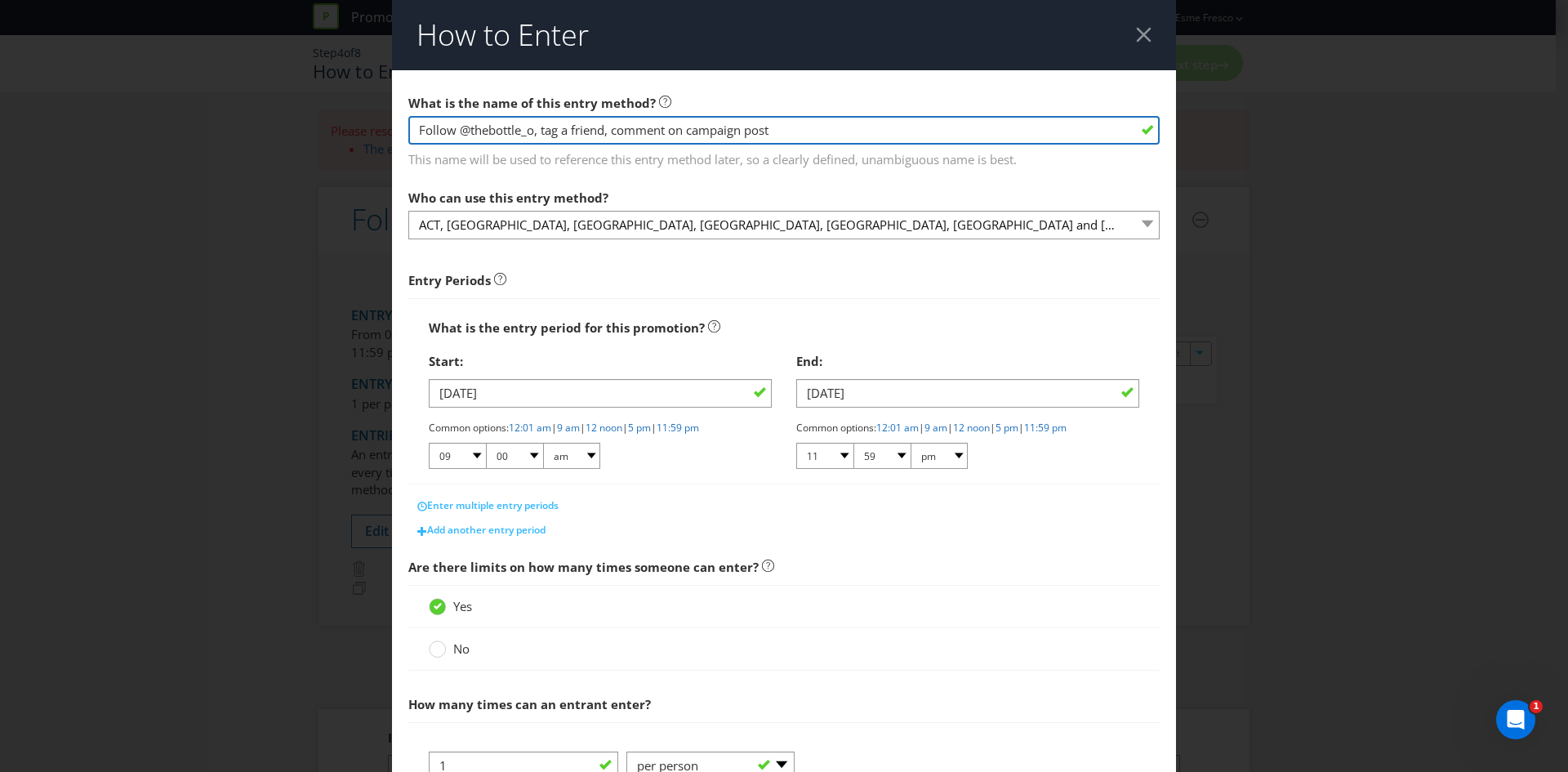
click at [603, 132] on input "Follow @thebottle_o, tag a friend, comment on campaign post" at bounding box center [783, 130] width 751 height 28
click at [814, 123] on input "Follow @thebottle_o, tag a friend, comment on campaign post" at bounding box center [783, 130] width 751 height 28
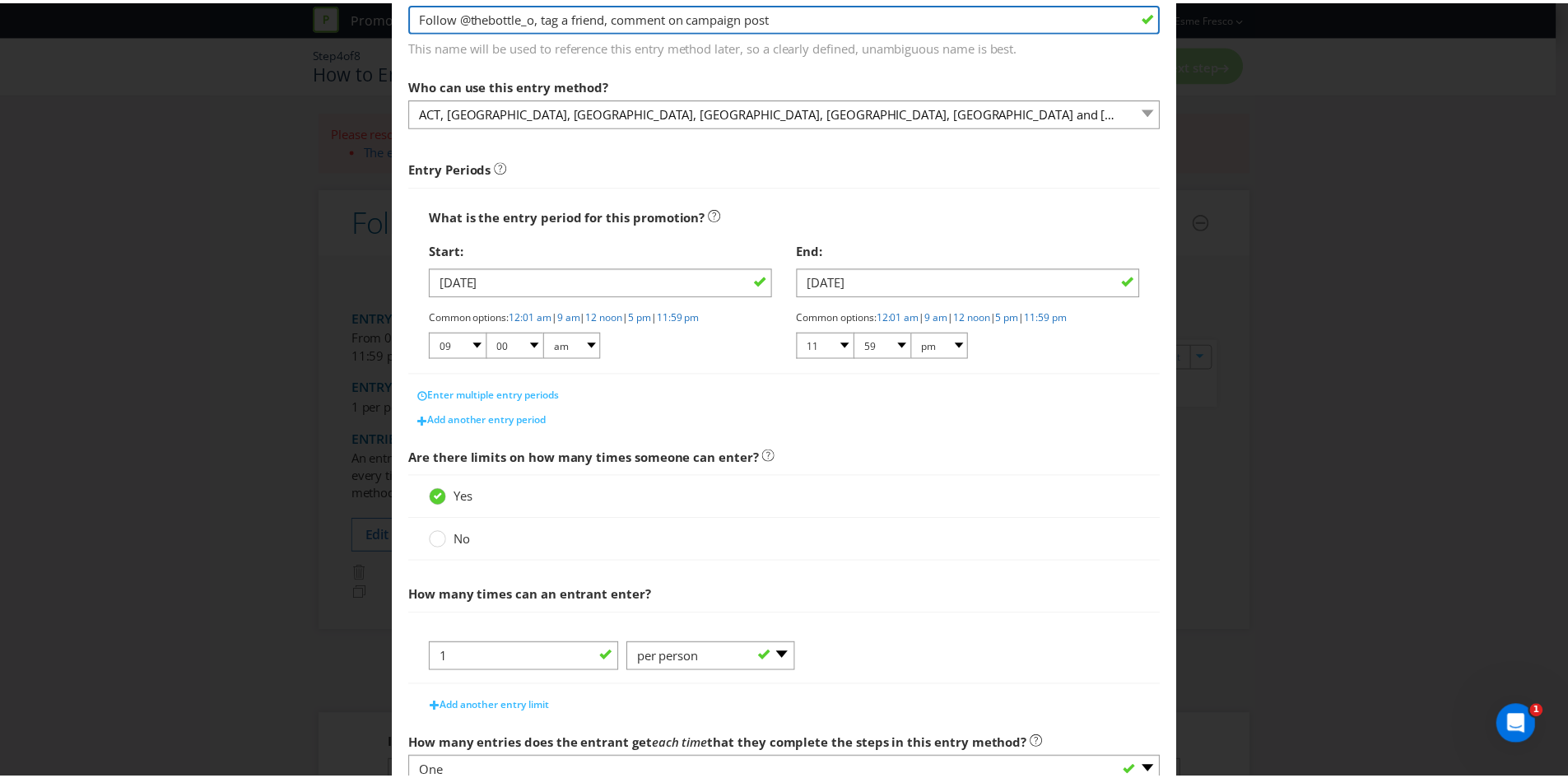
scroll to position [236, 0]
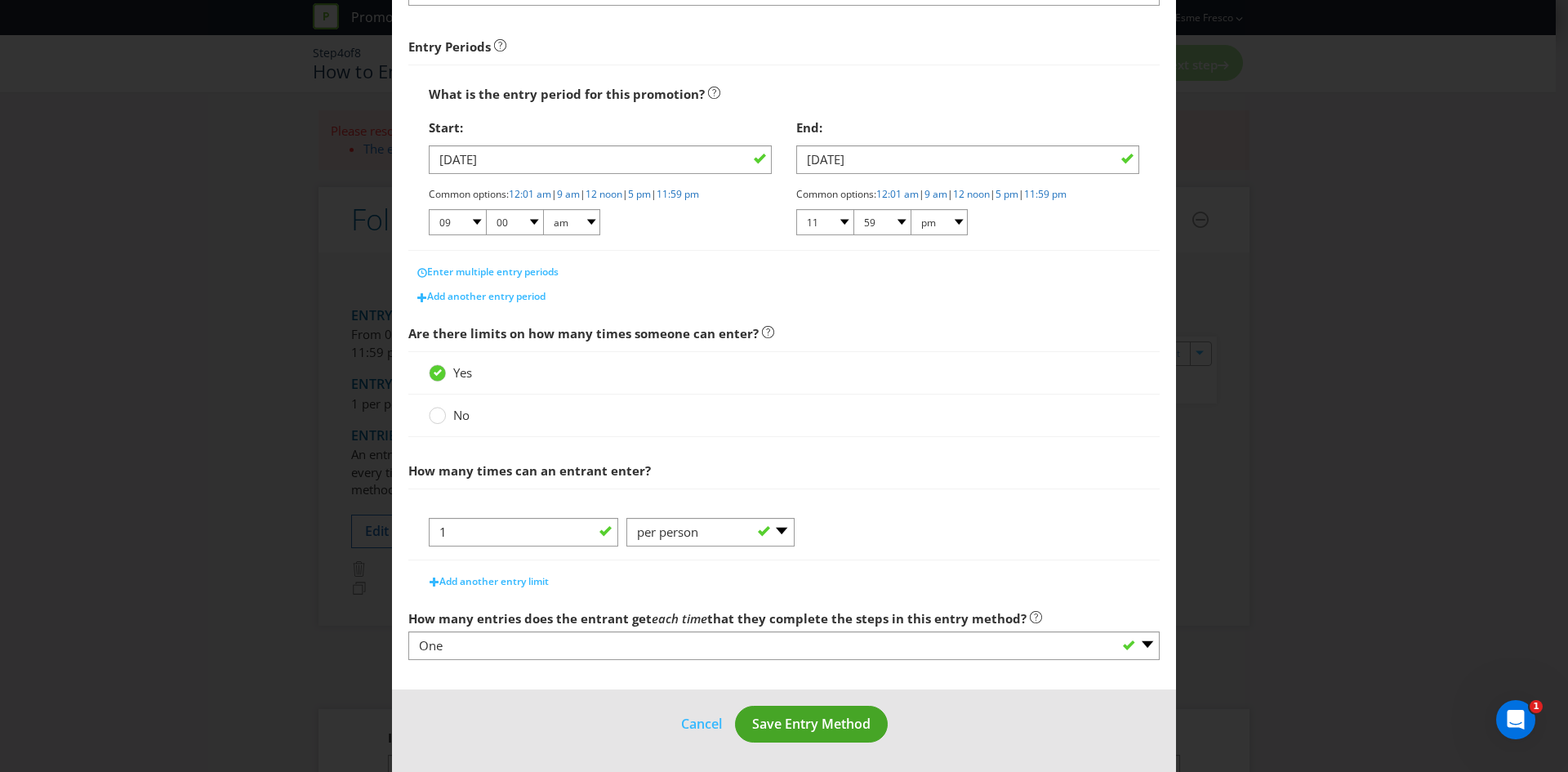
type input "Follow @thebottle_o, tag a friend, comment on campaign post"
click at [763, 715] on span "Save Entry Method" at bounding box center [811, 723] width 119 height 18
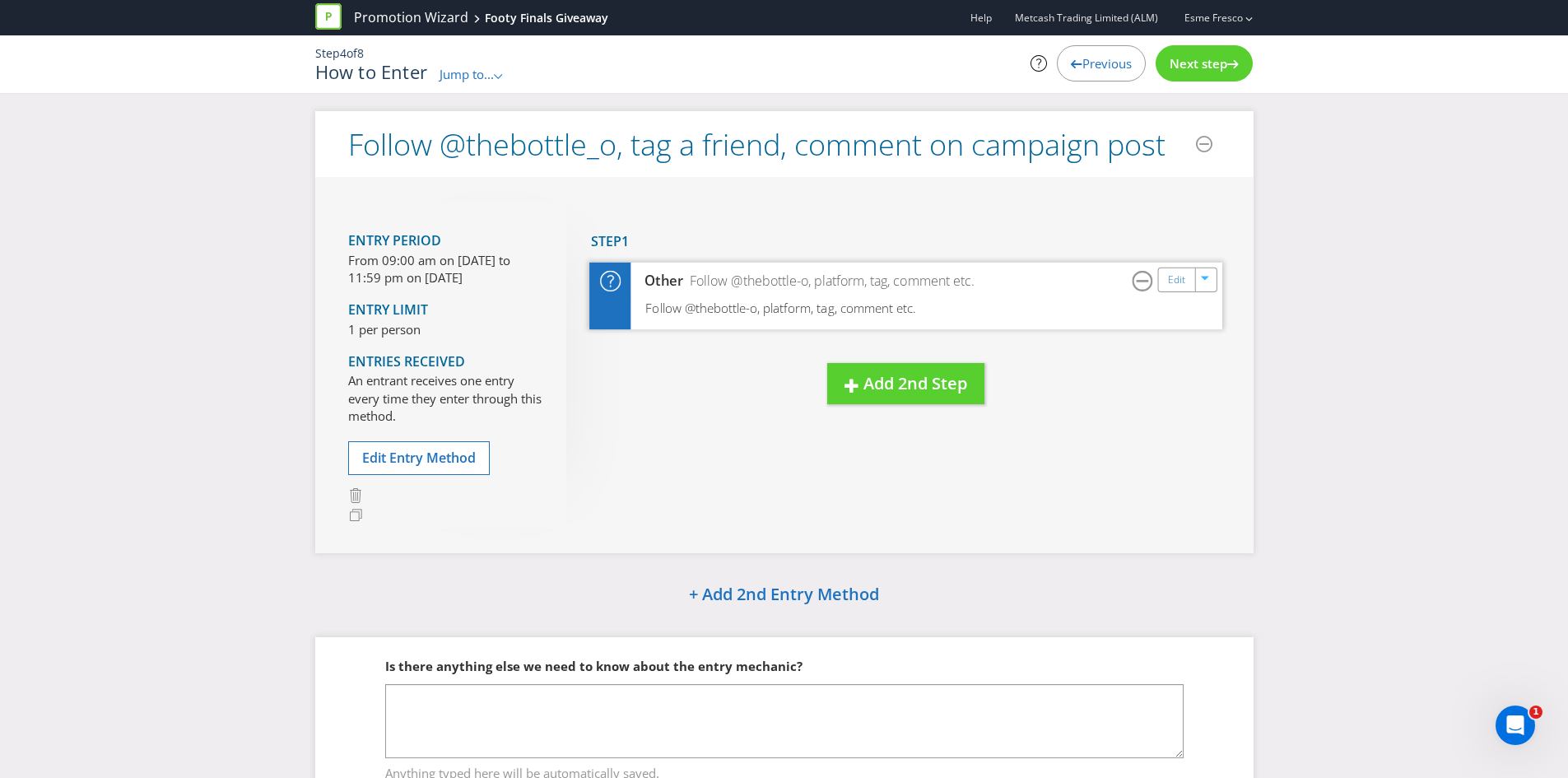
click at [947, 308] on div "Follow @thebottle-o, platform, tag, comment etc." at bounding box center [905, 314] width 633 height 30
click at [719, 318] on div "Follow @thebottle-o, platform, tag, comment etc." at bounding box center [905, 314] width 633 height 30
click at [1179, 293] on div "Other Follow @thebottle-o, platform, tag, comment etc. Edit" at bounding box center [905, 280] width 633 height 37
click at [1178, 280] on link "Edit" at bounding box center [1176, 279] width 17 height 19
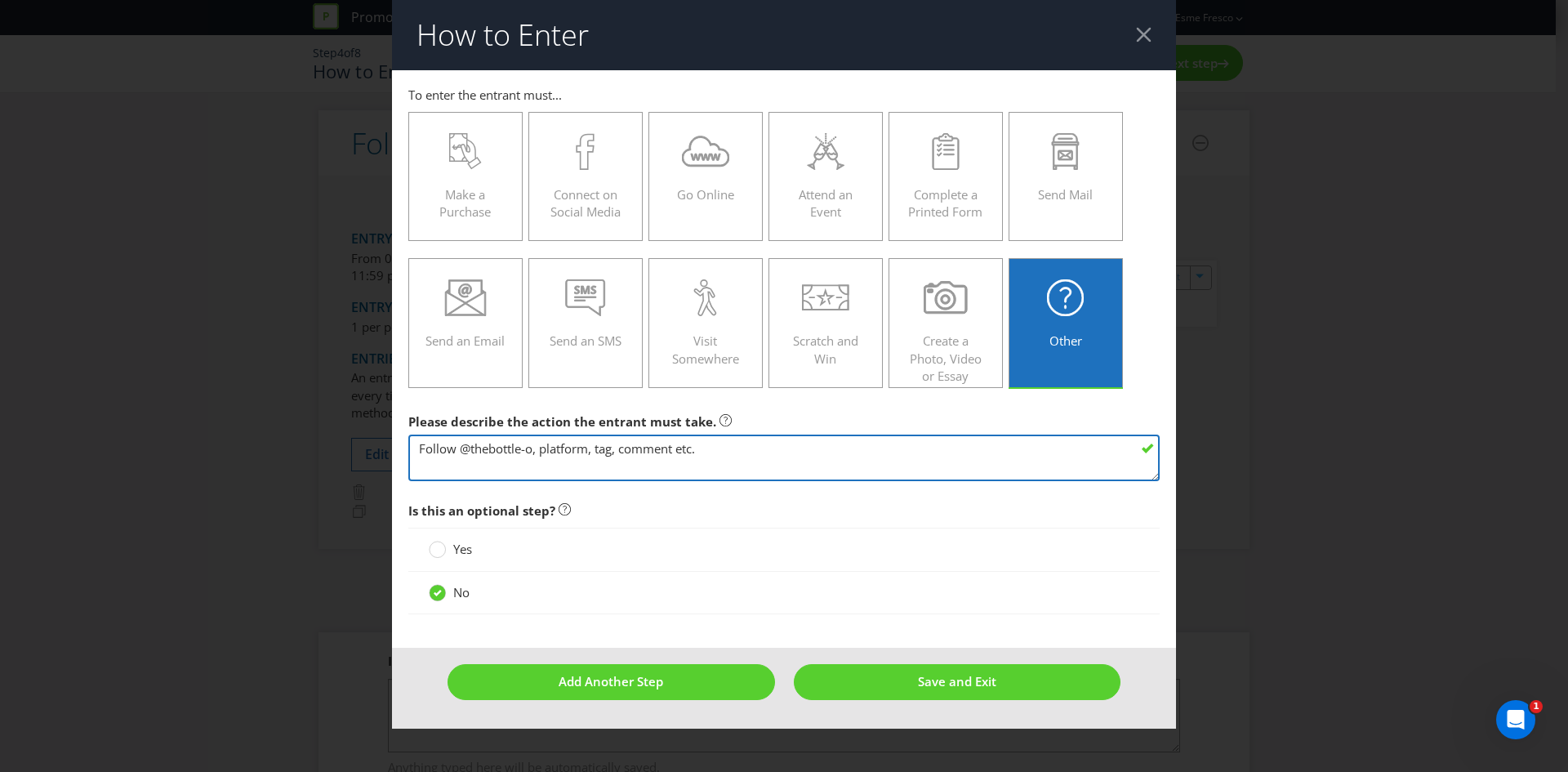
drag, startPoint x: 760, startPoint y: 464, endPoint x: 757, endPoint y: 500, distance: 36.1
click at [757, 500] on main "To enter the entrant must... Make a Purchase Connect on Social Media Go Online …" at bounding box center [784, 360] width 784 height 579
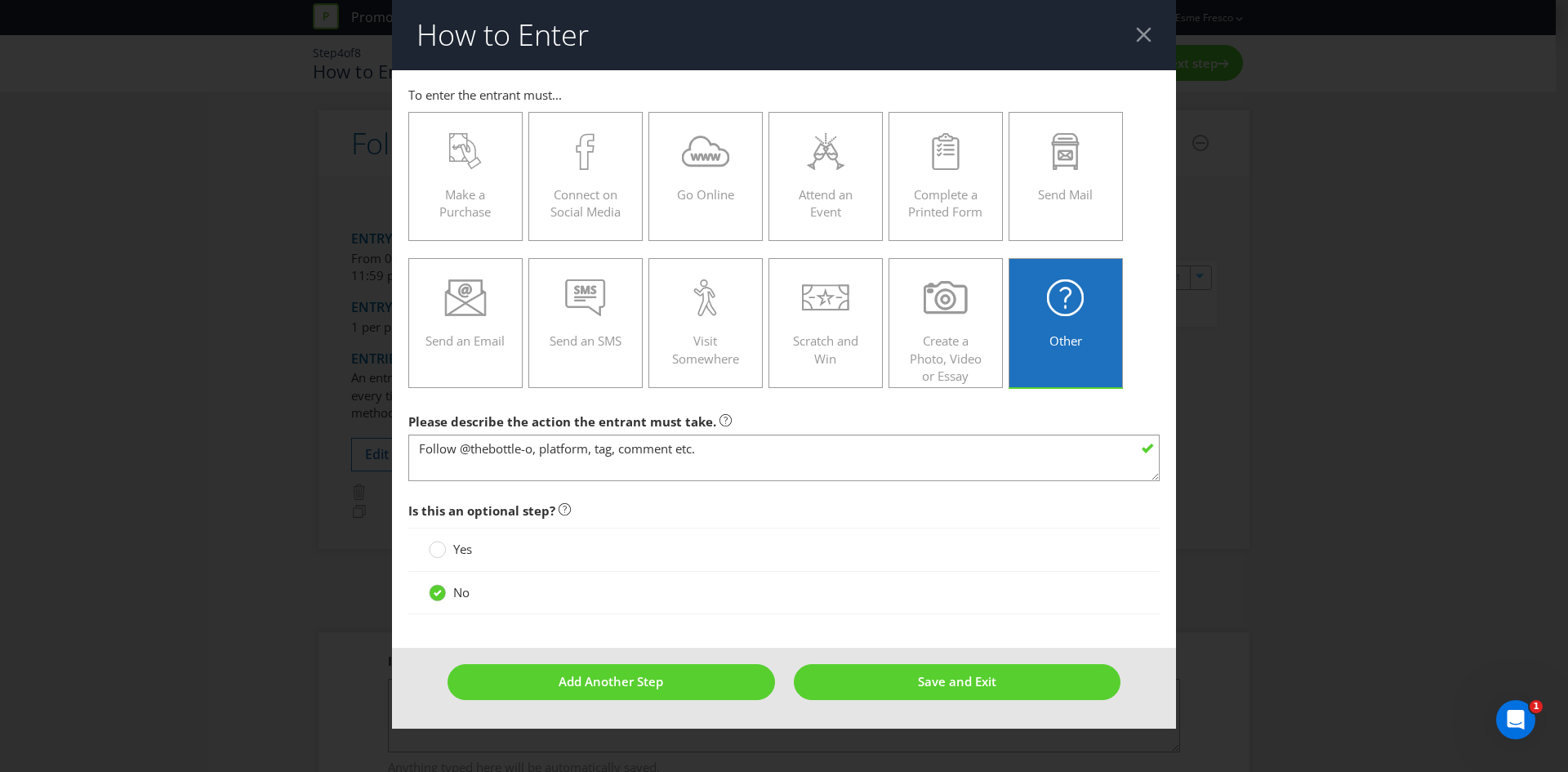
click at [1148, 27] on div at bounding box center [1143, 35] width 15 height 15
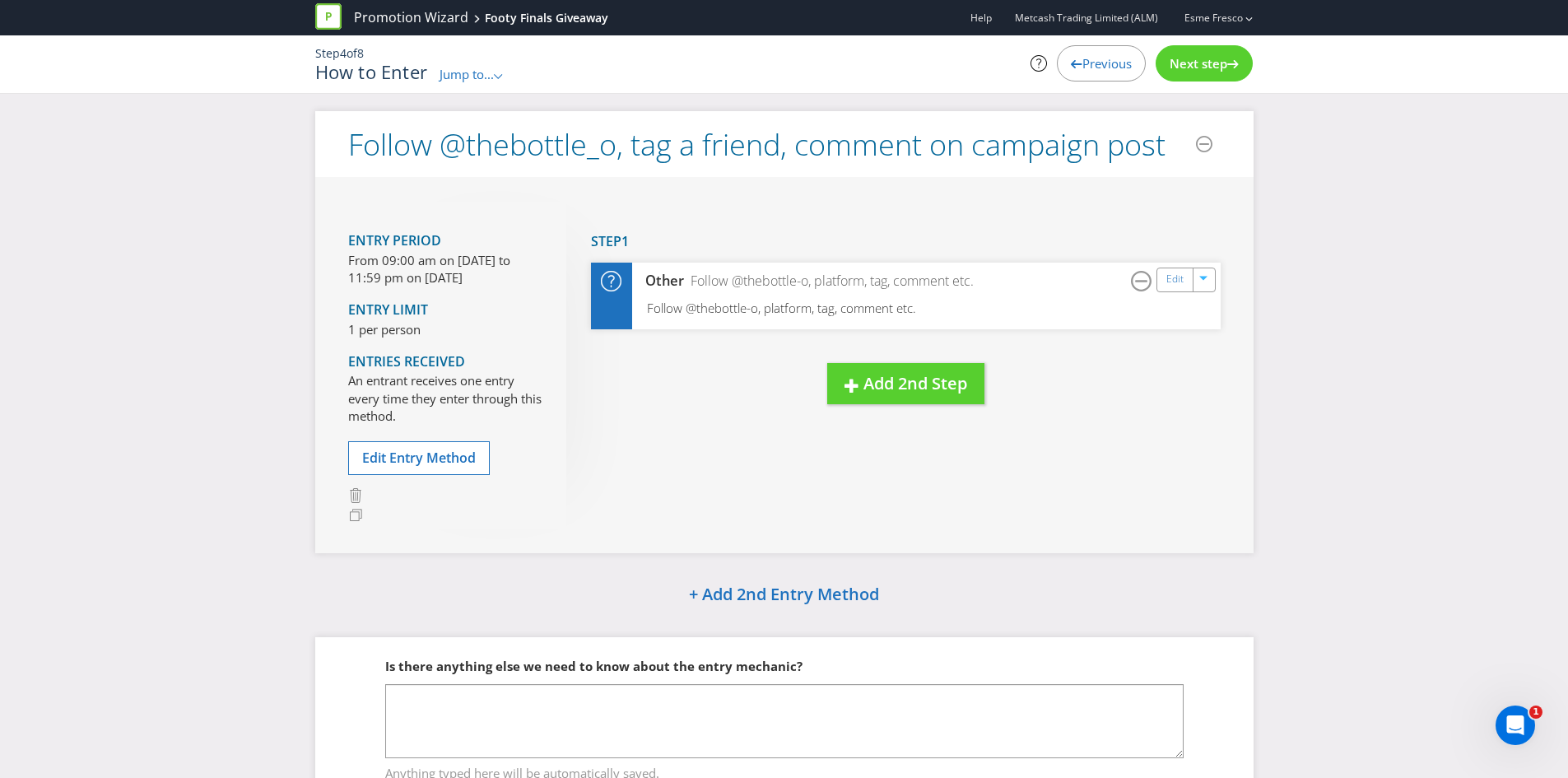
click at [1123, 71] on span "Previous" at bounding box center [1107, 63] width 49 height 16
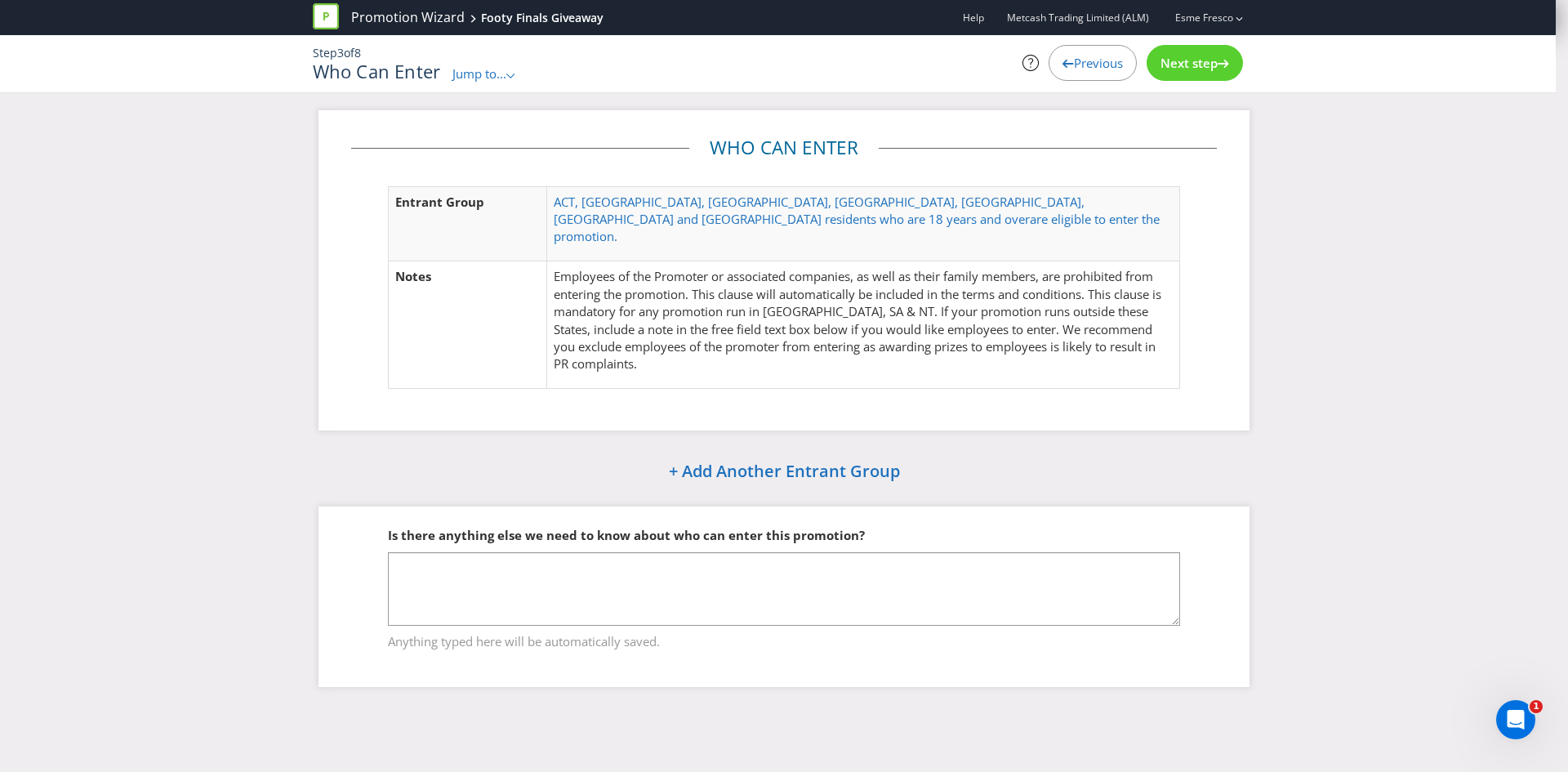
click at [1203, 80] on div "Next step" at bounding box center [1195, 63] width 96 height 36
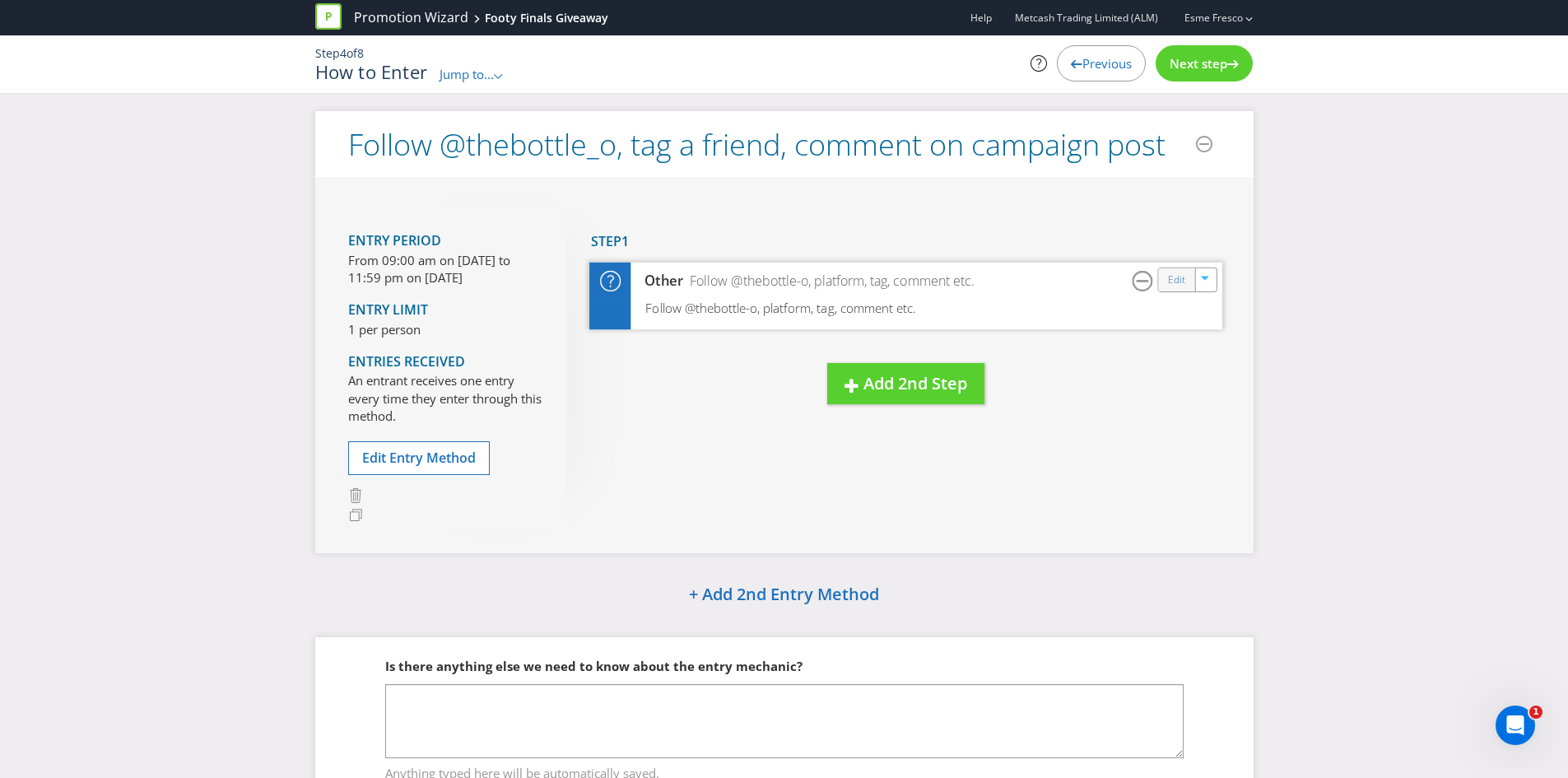
click at [1167, 287] on div "Edit" at bounding box center [1176, 279] width 37 height 23
click at [1176, 283] on link "Edit" at bounding box center [1176, 279] width 17 height 19
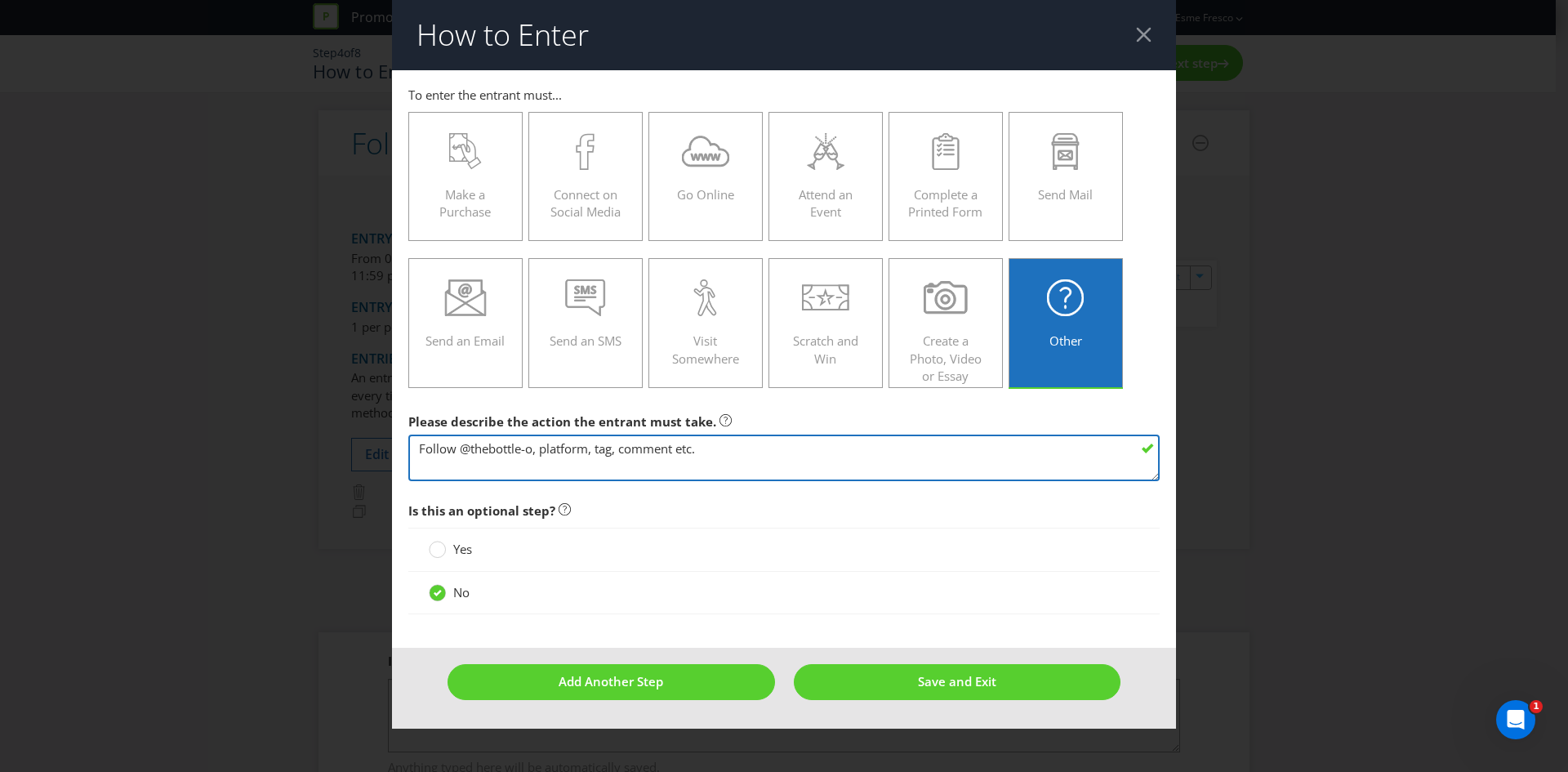
click at [538, 455] on textarea "Follow @thebottle-o, platform, tag, comment etc." at bounding box center [783, 457] width 751 height 46
click at [544, 457] on textarea "Follow @thebottle-o, platform, tag, comment etc." at bounding box center [783, 457] width 751 height 46
drag, startPoint x: 539, startPoint y: 452, endPoint x: 720, endPoint y: 452, distance: 181.0
click at [720, 452] on textarea "Follow @thebottle-o, platform, tag, comment etc." at bounding box center [783, 457] width 751 height 46
type textarea "Follow @thebottle-o, comment on the post and tag a friend."
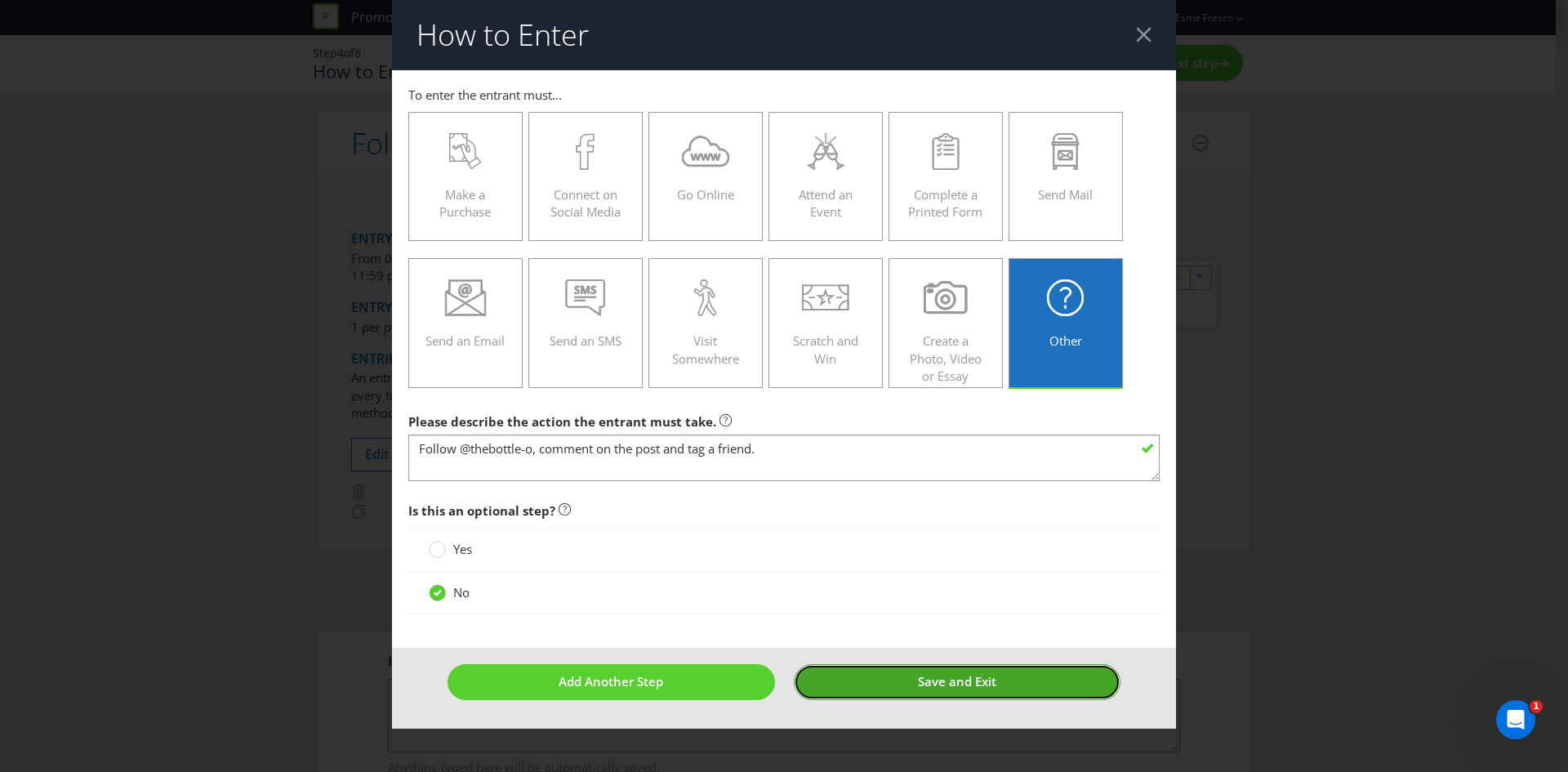
click at [918, 680] on span "Save and Exit" at bounding box center [956, 681] width 78 height 16
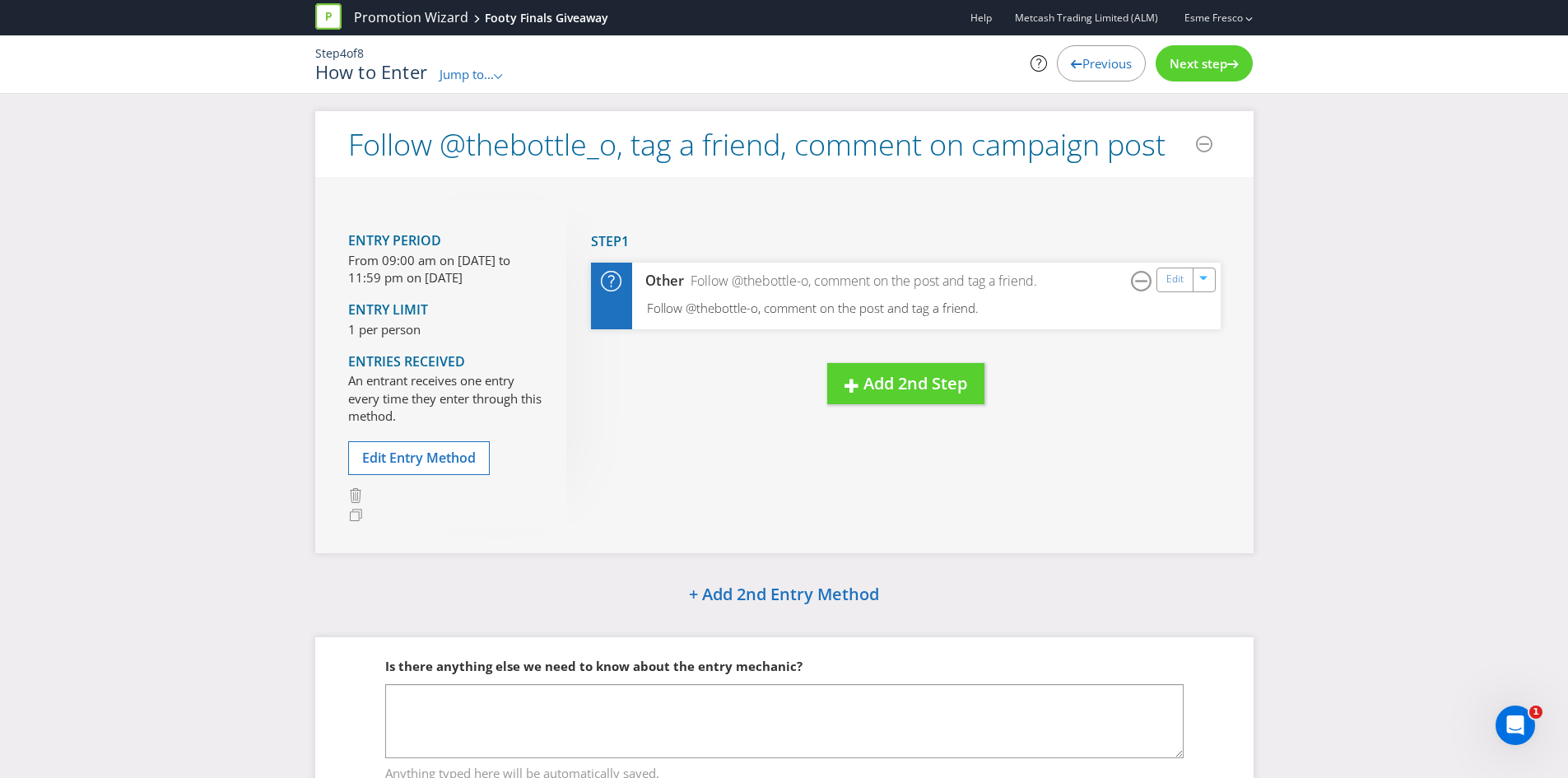
click at [1220, 66] on span "Next step" at bounding box center [1198, 63] width 58 height 16
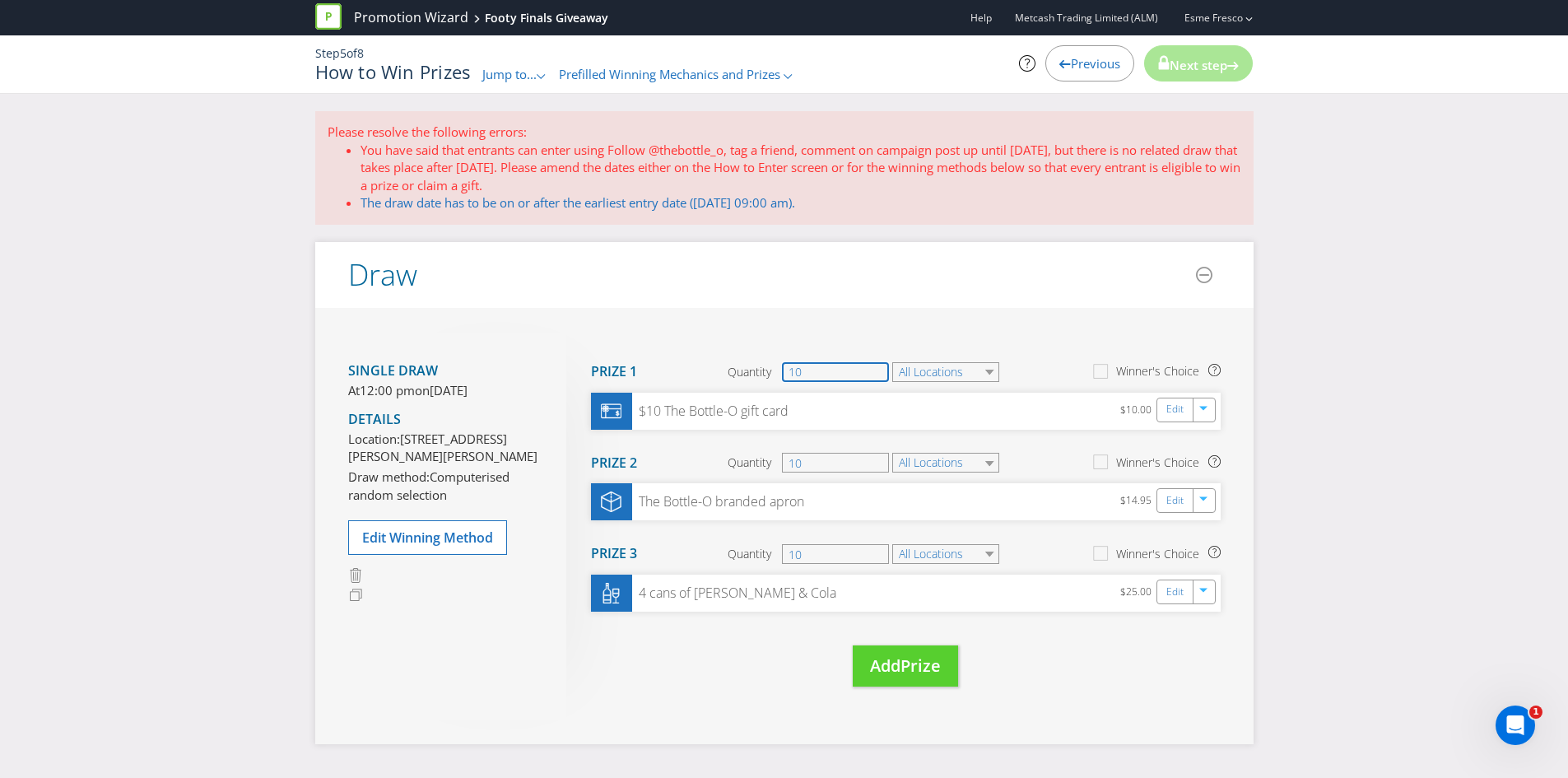
click at [860, 368] on input "10" at bounding box center [835, 371] width 107 height 20
click at [1317, 416] on div "Please resolve the following errors: You have said that entrants can enter usin…" at bounding box center [784, 570] width 1568 height 918
click at [807, 467] on input "10" at bounding box center [835, 463] width 107 height 20
click at [792, 460] on input "10" at bounding box center [835, 463] width 107 height 20
click at [798, 464] on input "10" at bounding box center [835, 463] width 107 height 20
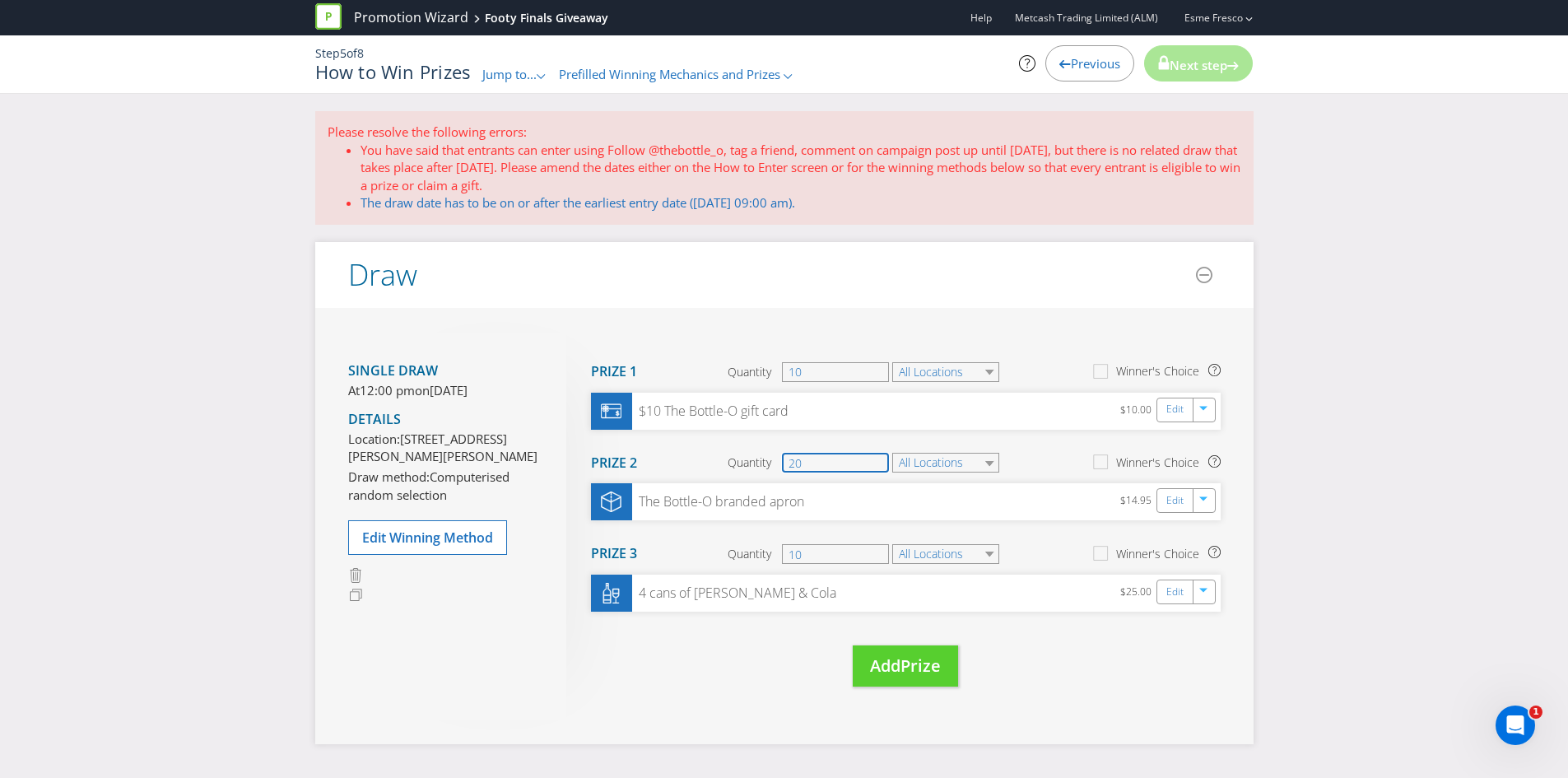
type input "20"
click at [1327, 513] on div "Please resolve the following errors: You have said that entrants can enter usin…" at bounding box center [784, 570] width 1568 height 918
click at [922, 652] on button "Add Prize" at bounding box center [905, 666] width 105 height 42
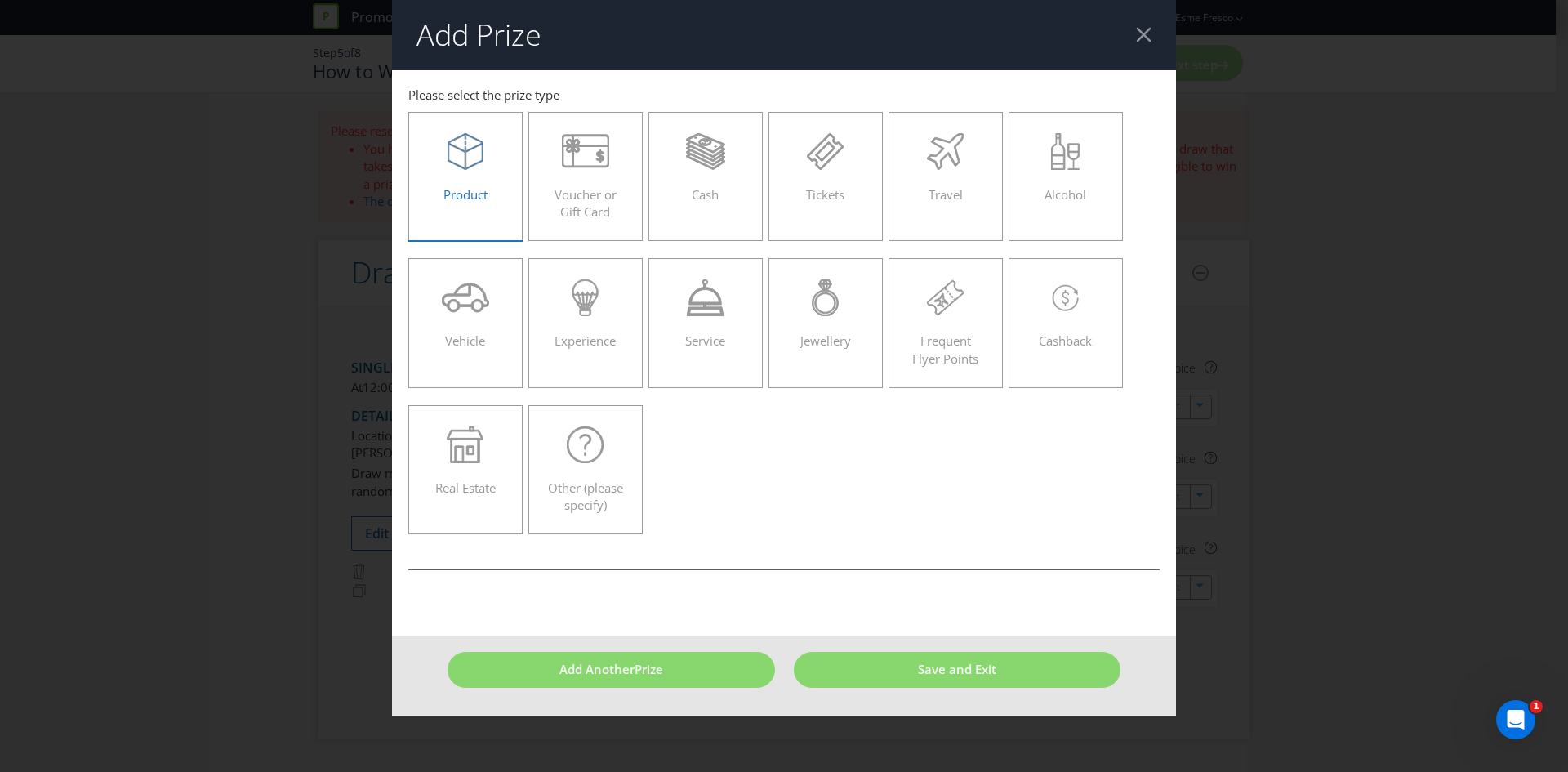
click at [486, 161] on div at bounding box center [466, 151] width 80 height 37
click at [0, 0] on input "Product" at bounding box center [0, 0] width 0 height 0
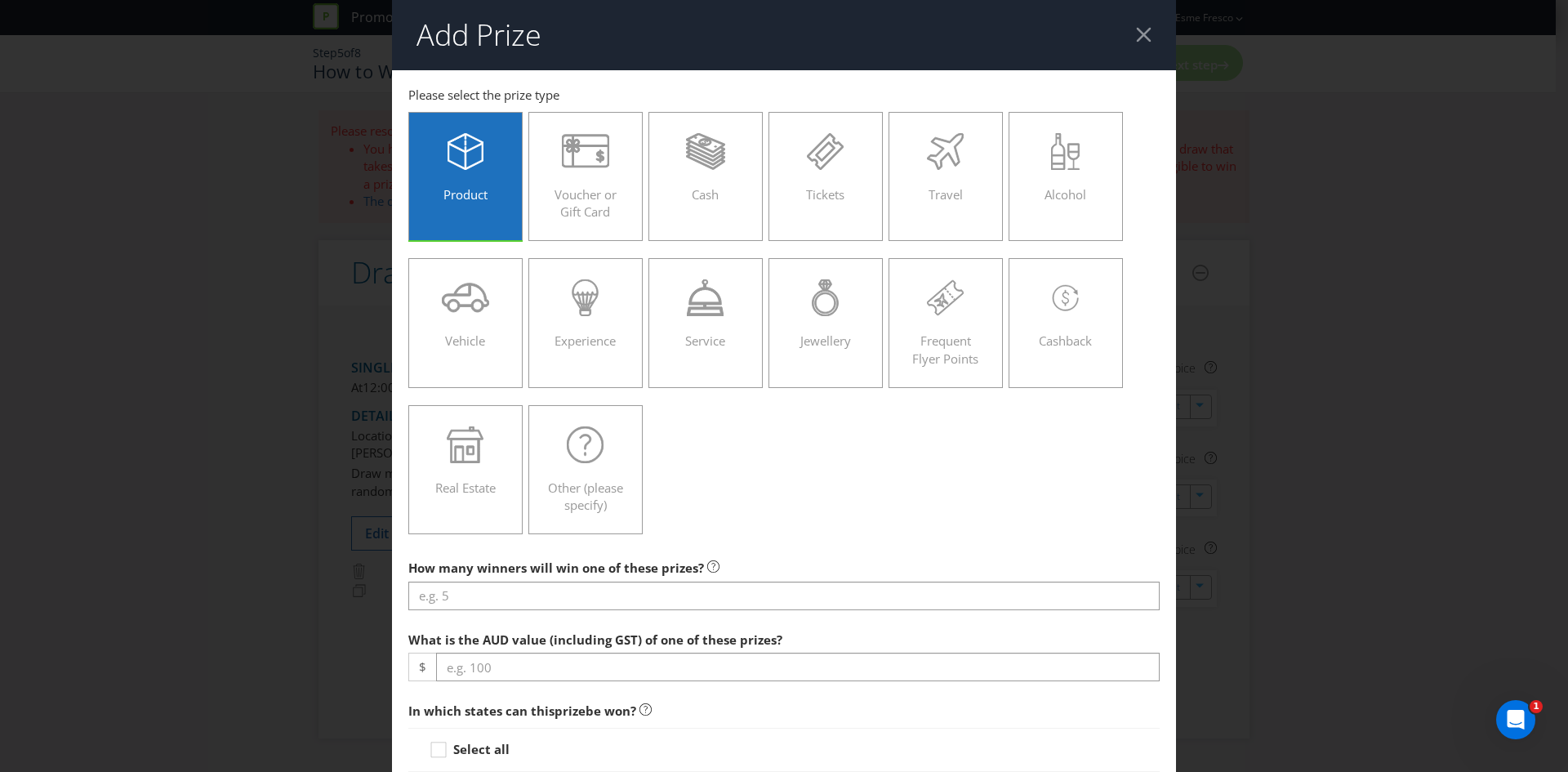
click at [1122, 37] on header "Add Prize" at bounding box center [784, 35] width 784 height 71
click at [1151, 46] on header "Add Prize" at bounding box center [784, 35] width 784 height 71
click at [1140, 34] on div at bounding box center [1143, 35] width 15 height 15
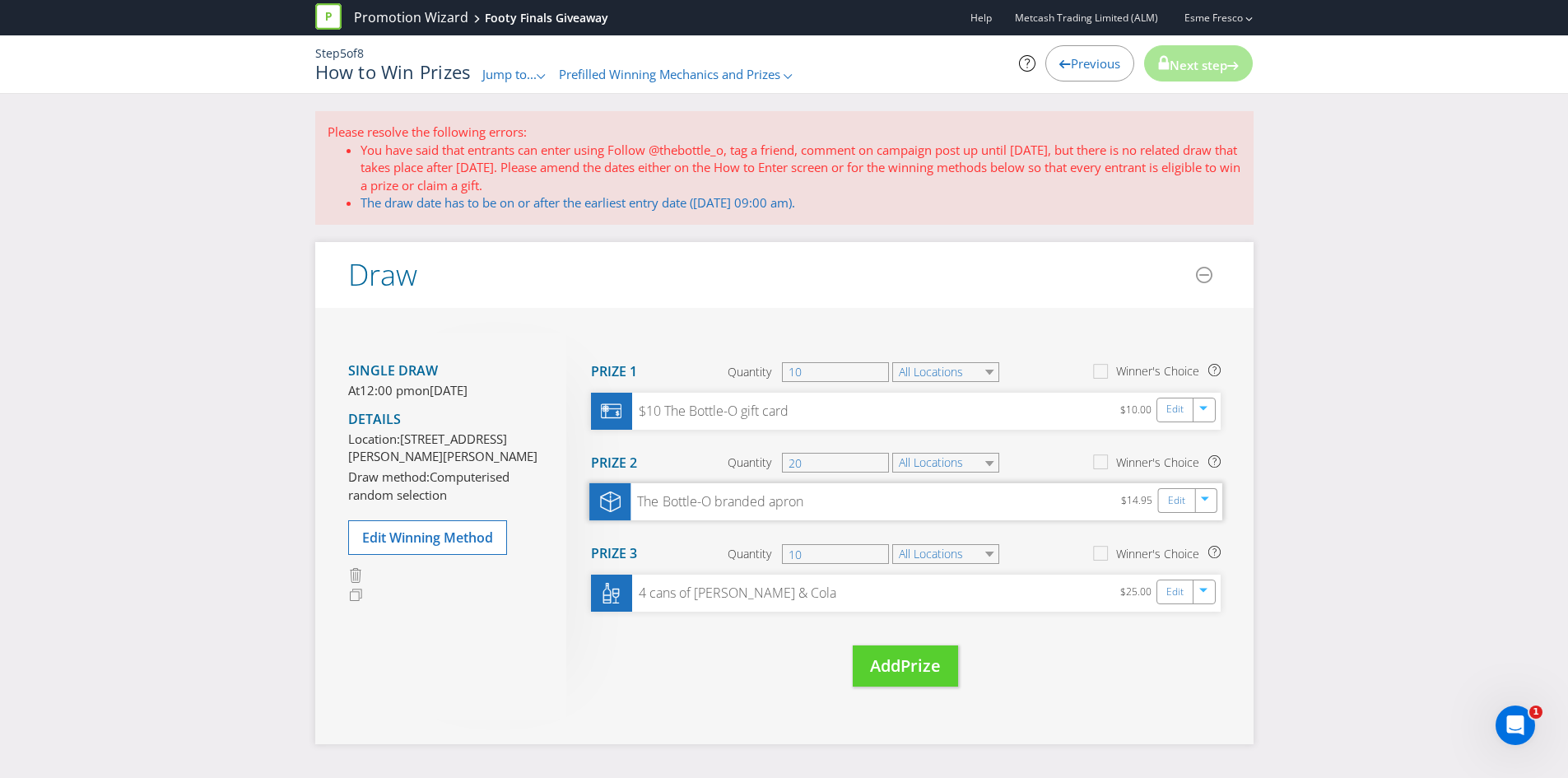
click at [784, 516] on div "The Bottle-O branded apron $14.95 Edit" at bounding box center [905, 502] width 633 height 37
click at [806, 506] on div "The Bottle-O branded apron $14.95 Edit" at bounding box center [905, 502] width 633 height 37
click at [623, 500] on div at bounding box center [609, 502] width 41 height 37
click at [914, 663] on span "Prize" at bounding box center [920, 665] width 40 height 22
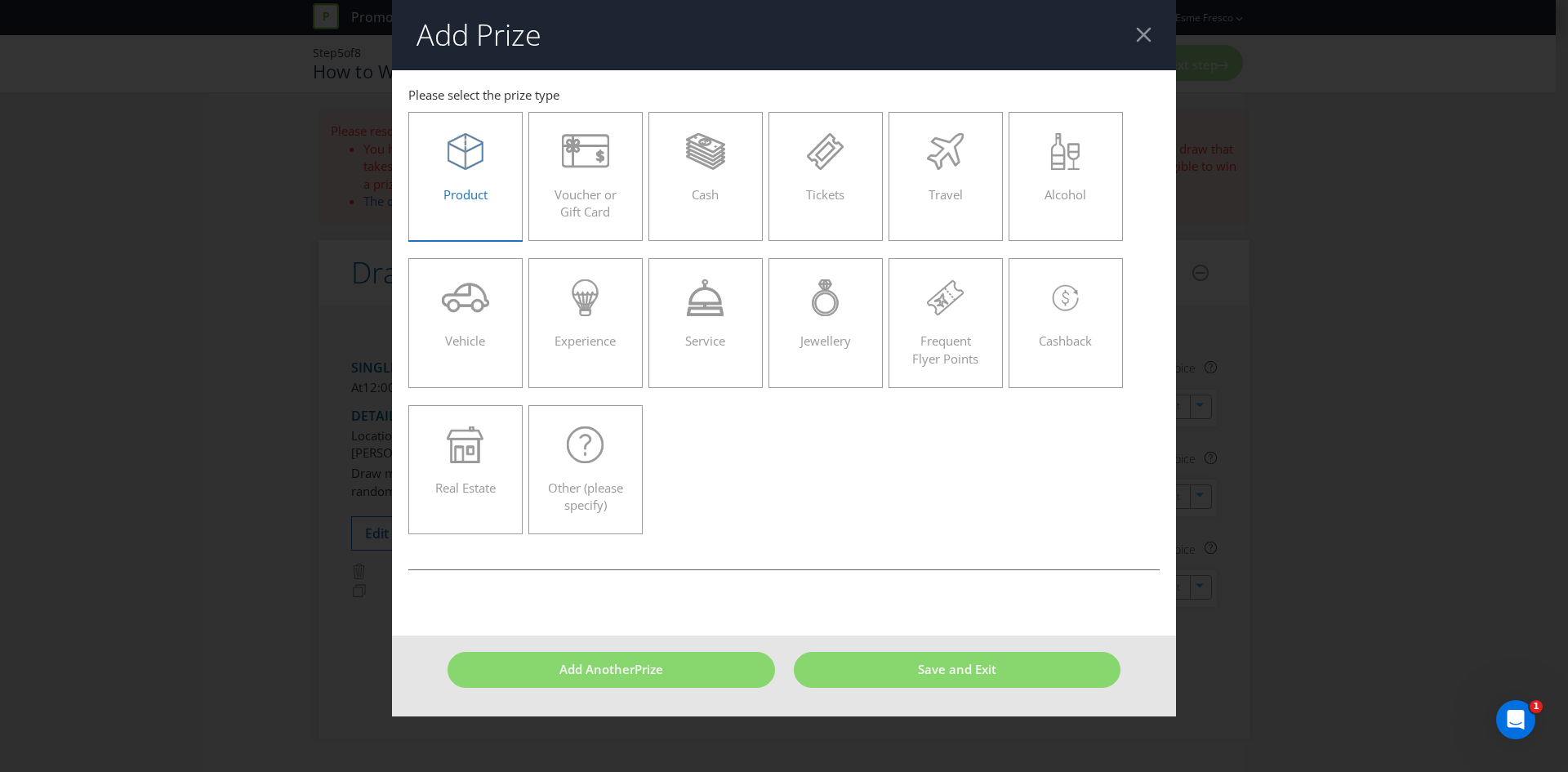
click at [451, 179] on div "Product" at bounding box center [466, 170] width 80 height 74
click at [0, 0] on input "Product" at bounding box center [0, 0] width 0 height 0
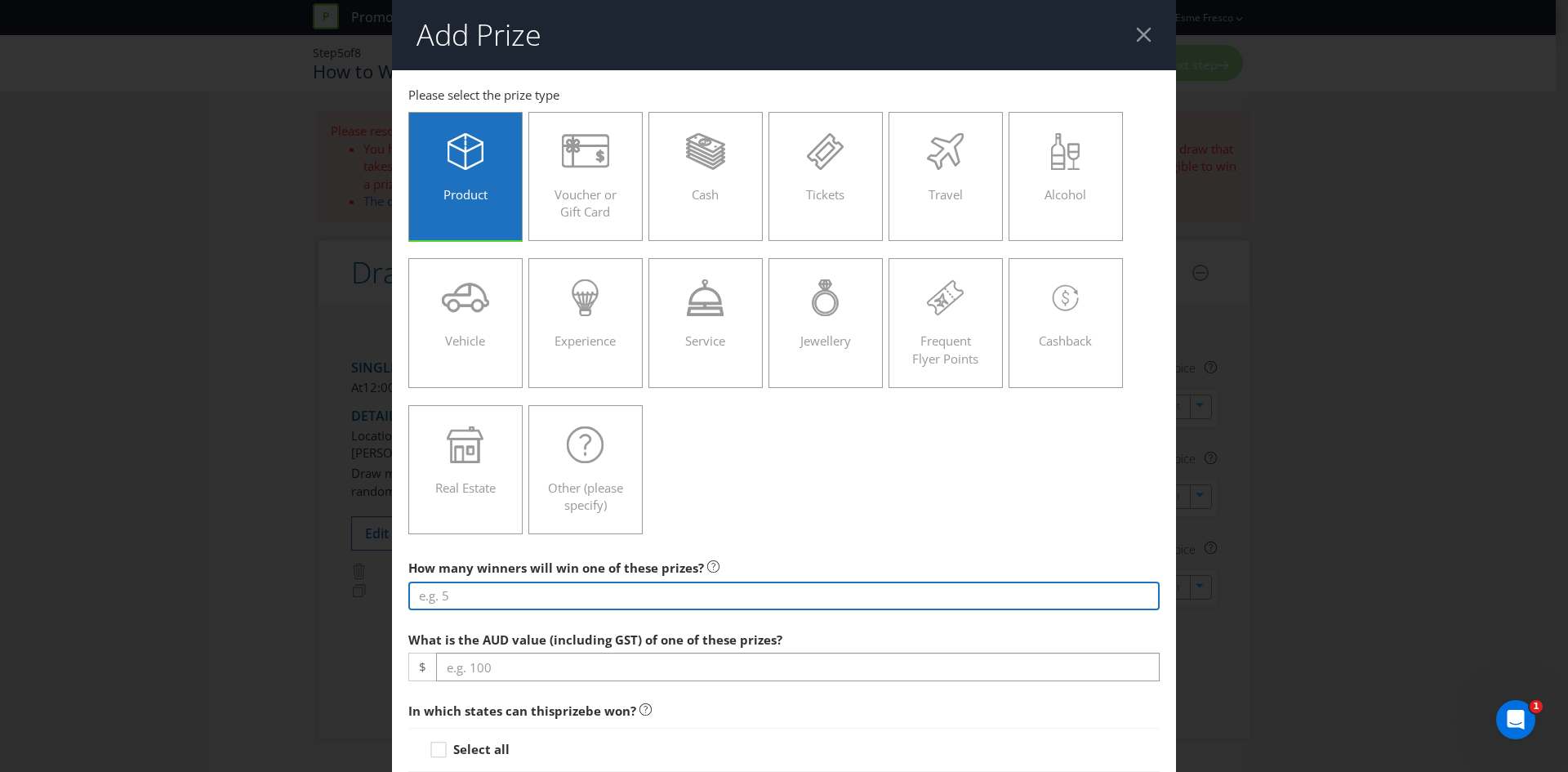
click at [573, 600] on input "number" at bounding box center [783, 596] width 751 height 28
type input "-1"
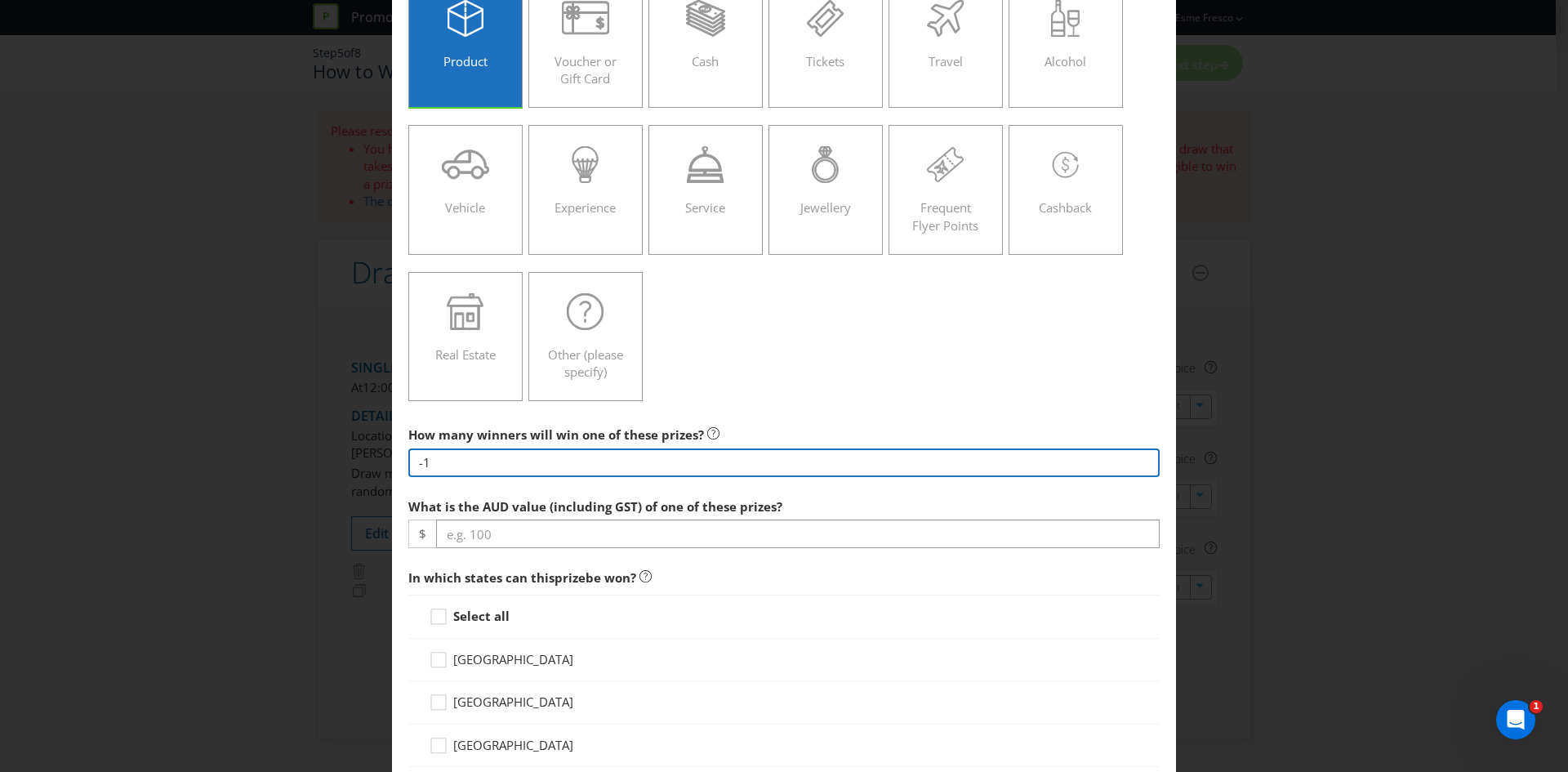
scroll to position [82, 0]
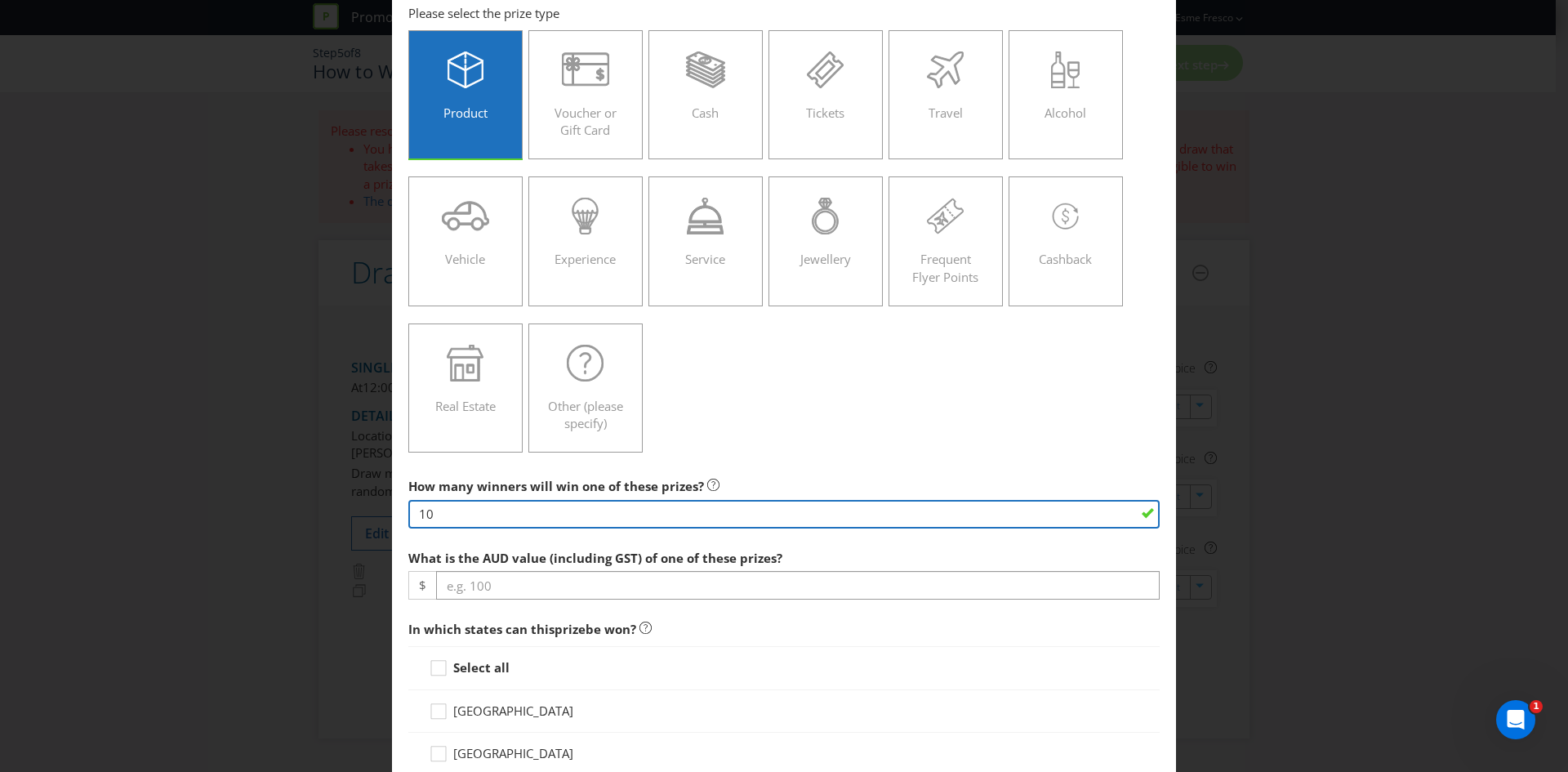
type input "10"
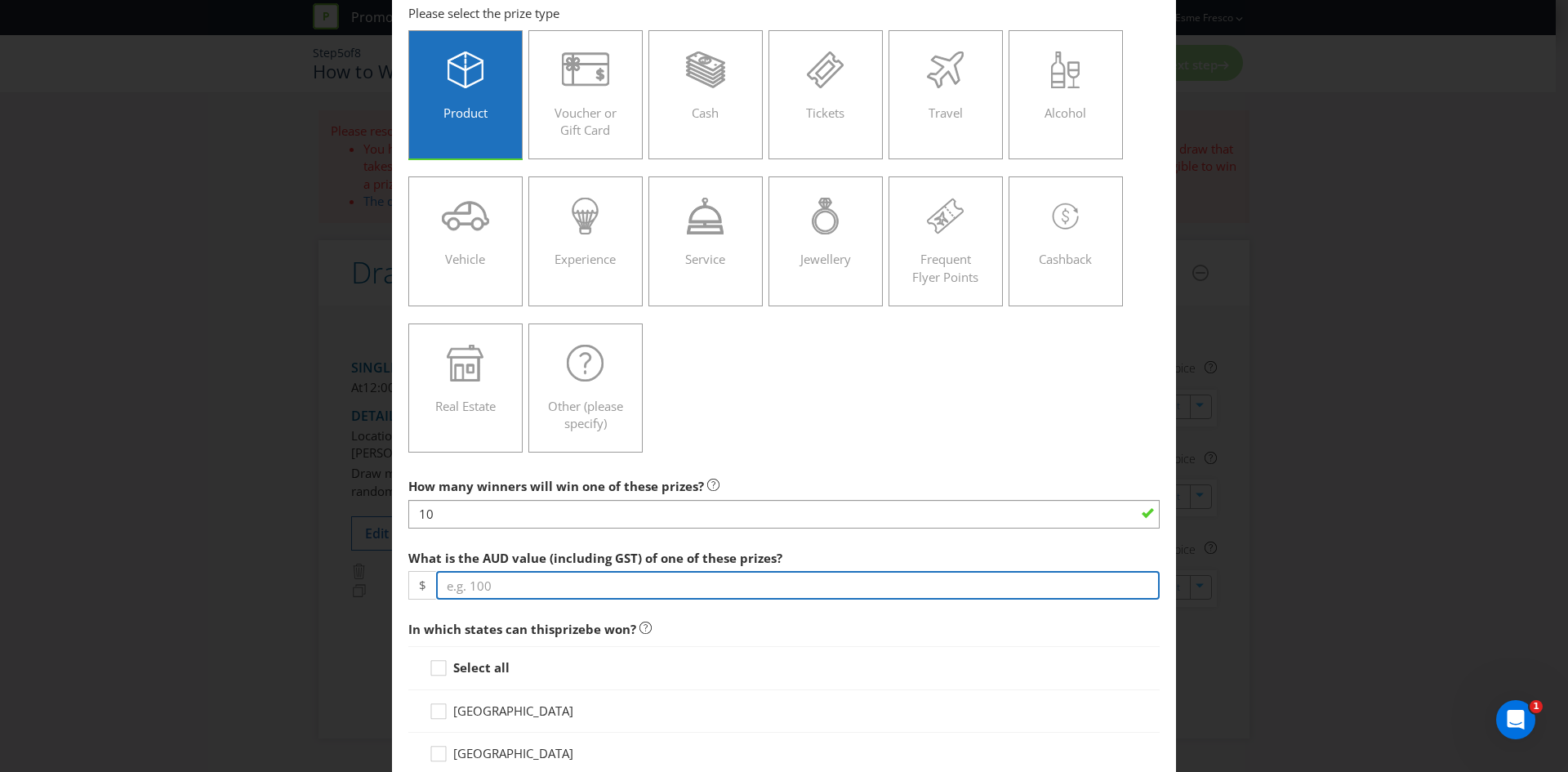
click at [593, 592] on input "number" at bounding box center [798, 585] width 724 height 28
type input "3"
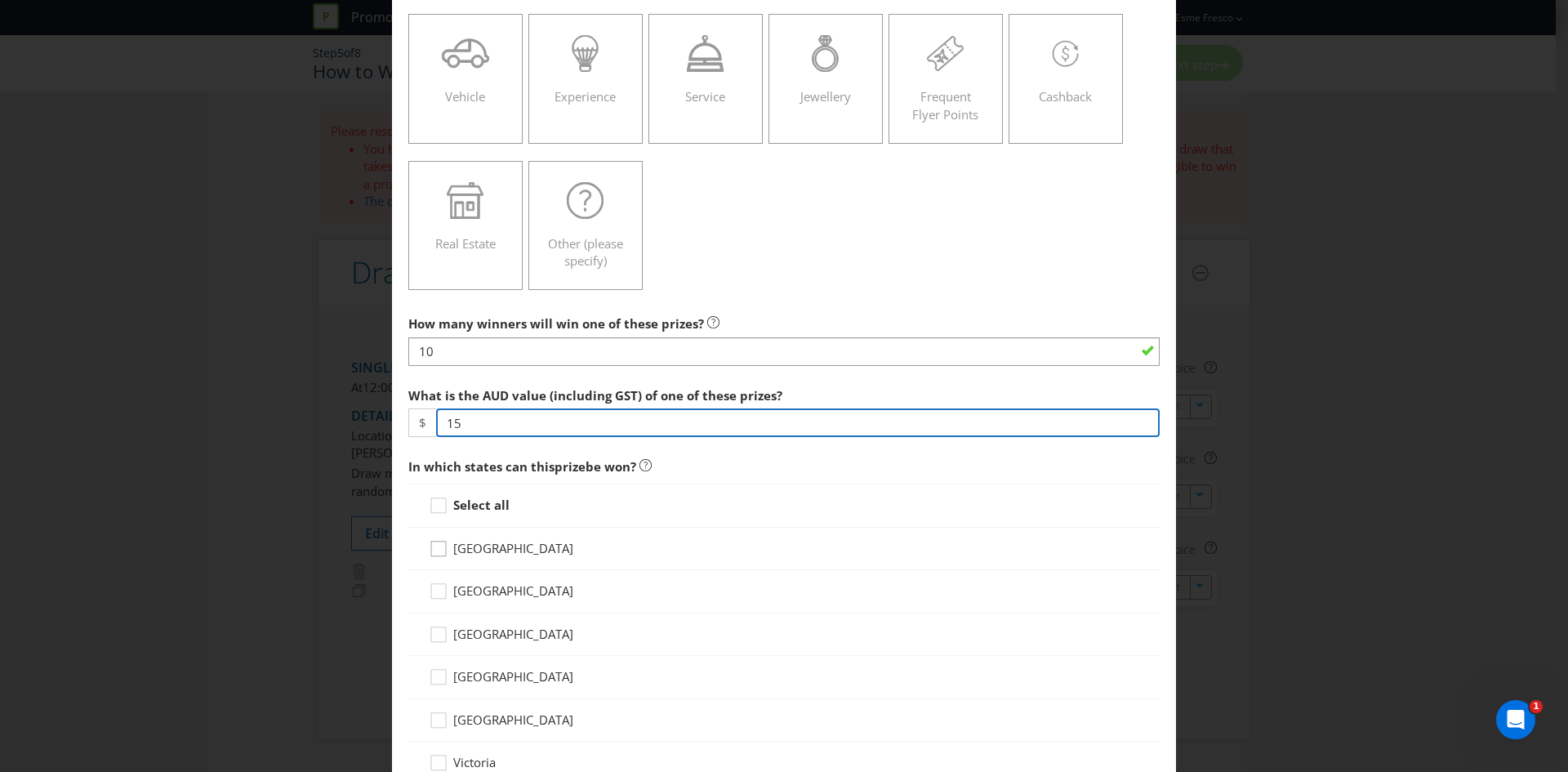
scroll to position [245, 0]
type input "15"
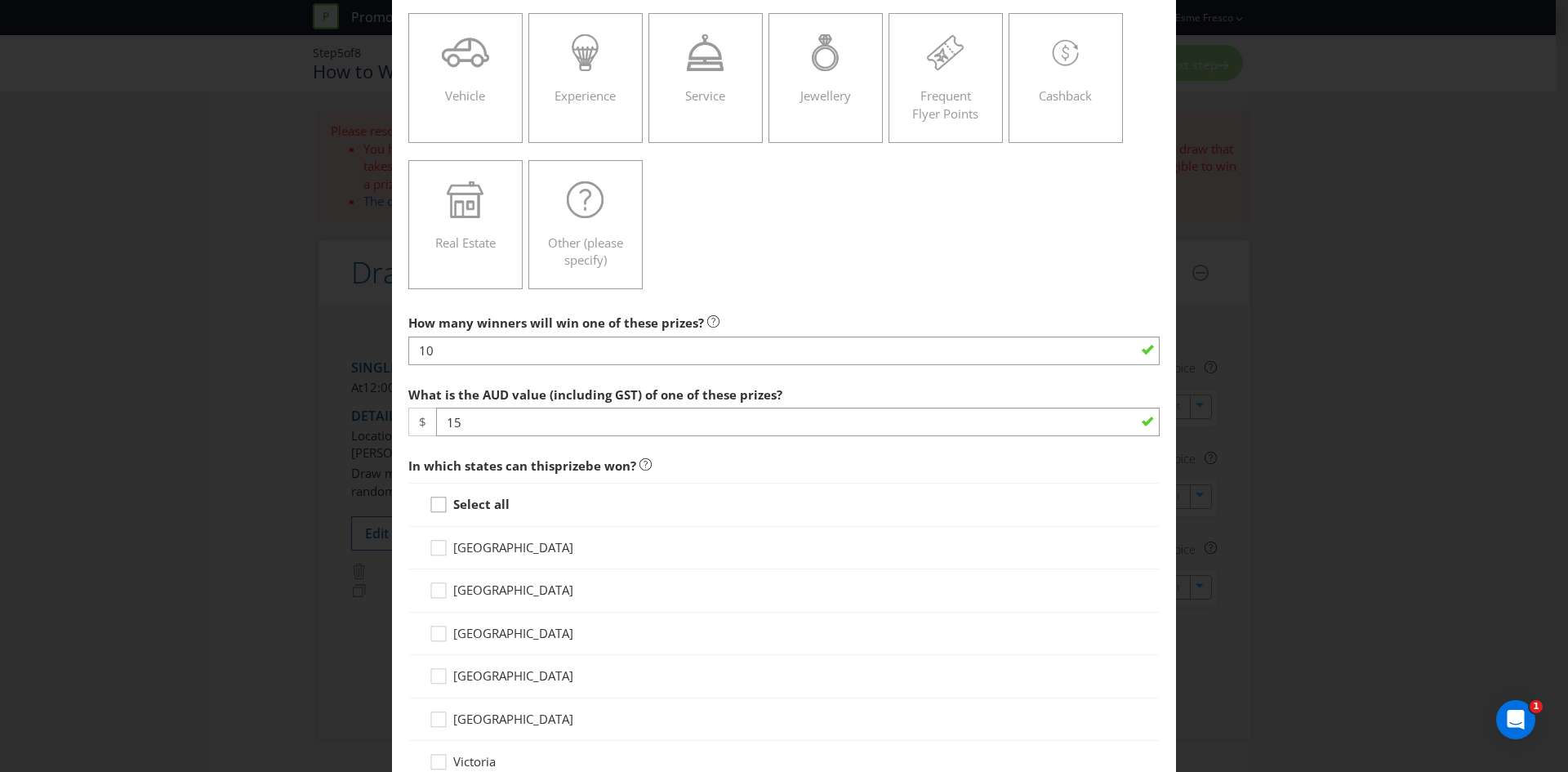
click at [434, 497] on div at bounding box center [438, 499] width 8 height 8
click at [0, 0] on input "Select all" at bounding box center [0, 0] width 0 height 0
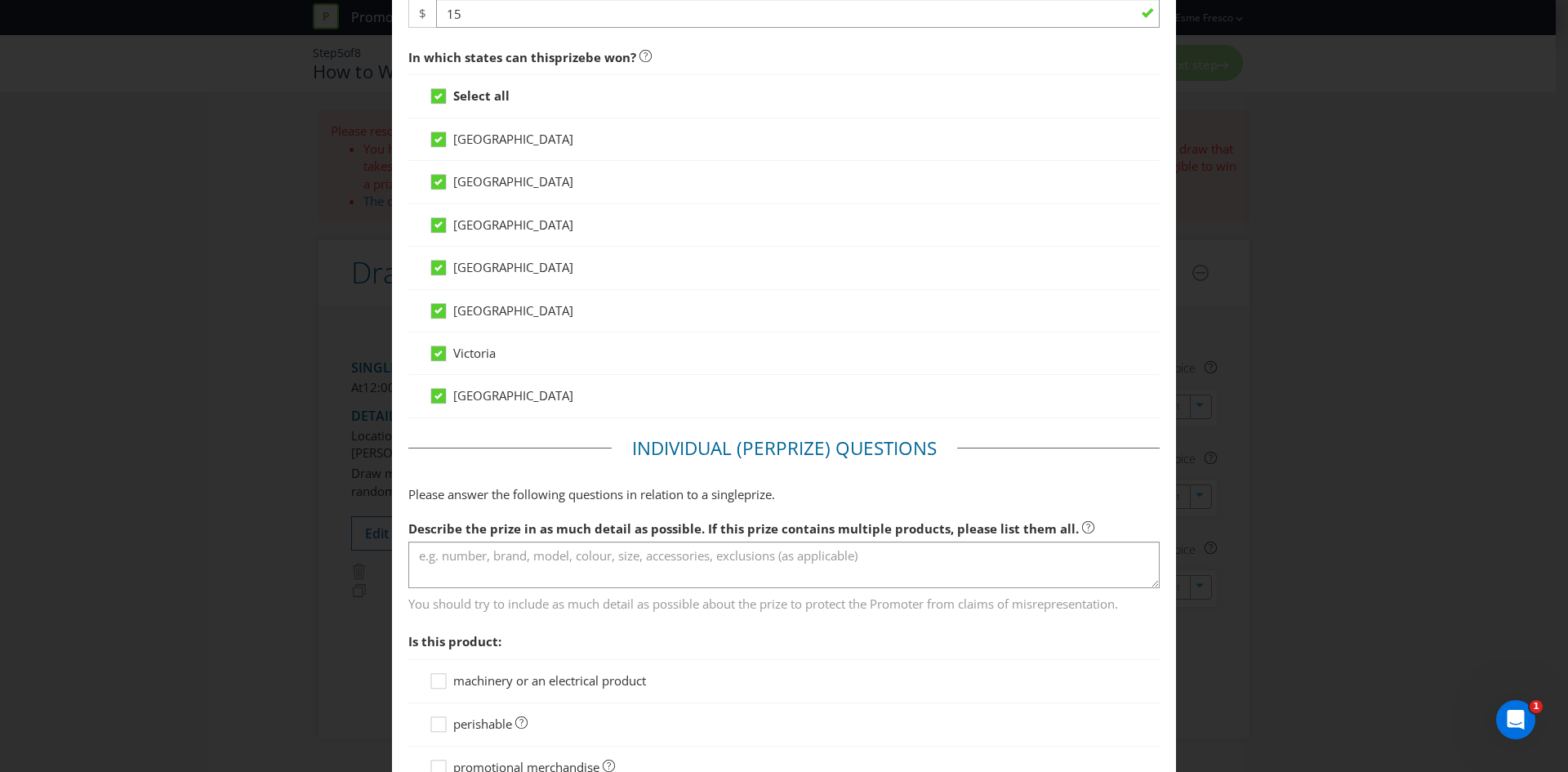
scroll to position [735, 0]
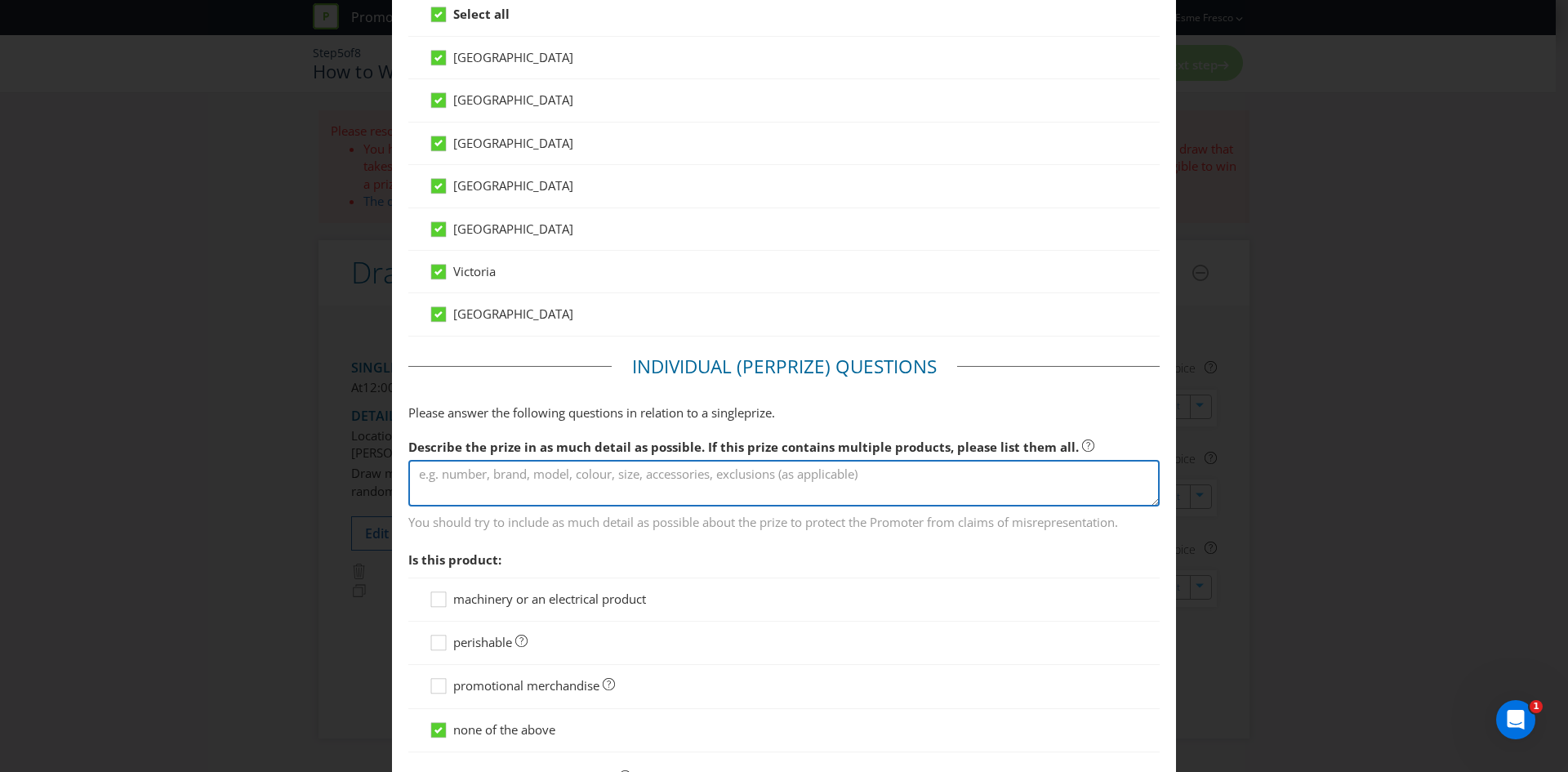
click at [521, 499] on textarea at bounding box center [783, 483] width 751 height 46
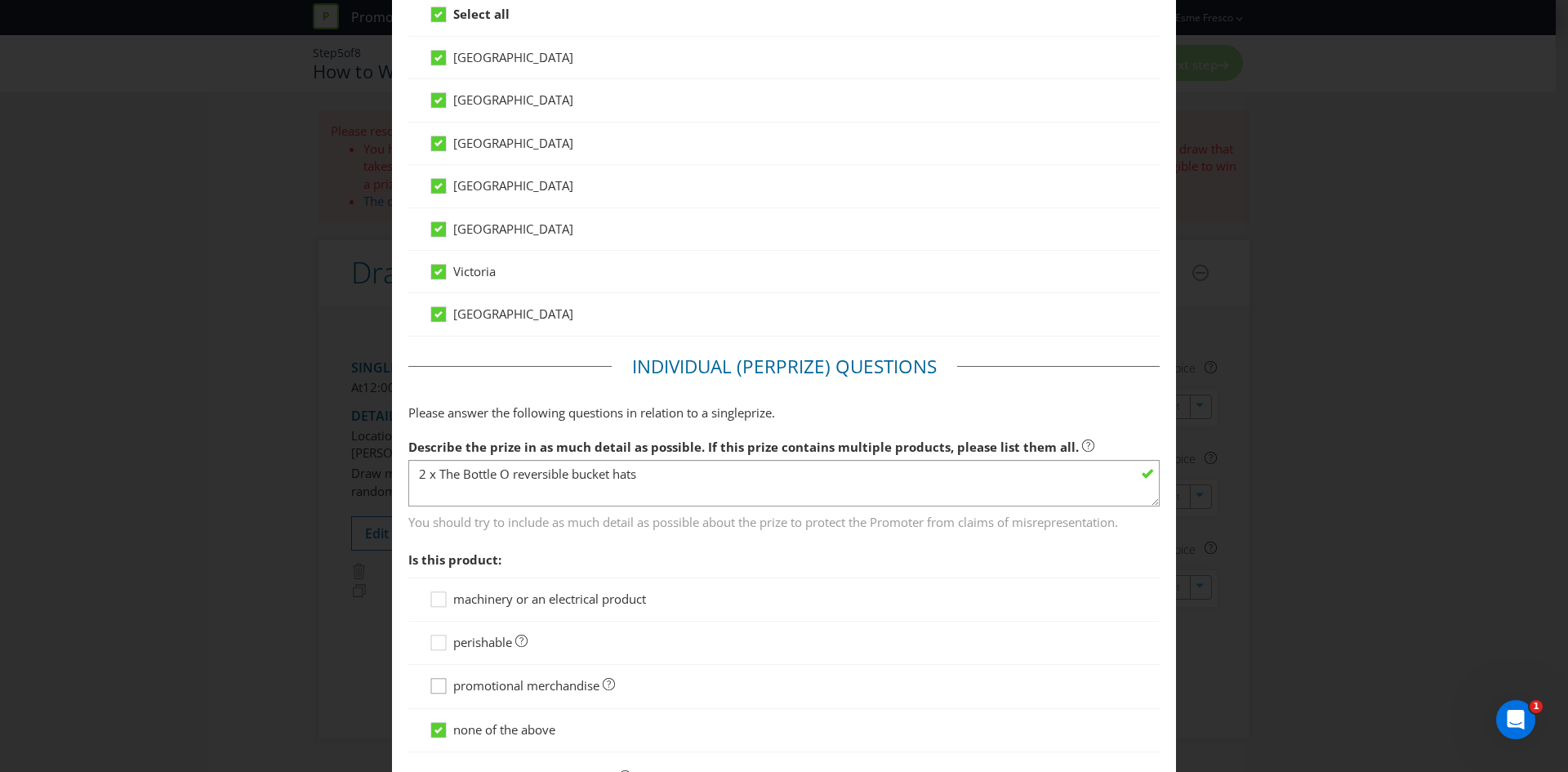
click at [444, 684] on icon at bounding box center [441, 689] width 24 height 25
click at [0, 0] on input "promotional merchandise" at bounding box center [0, 0] width 0 height 0
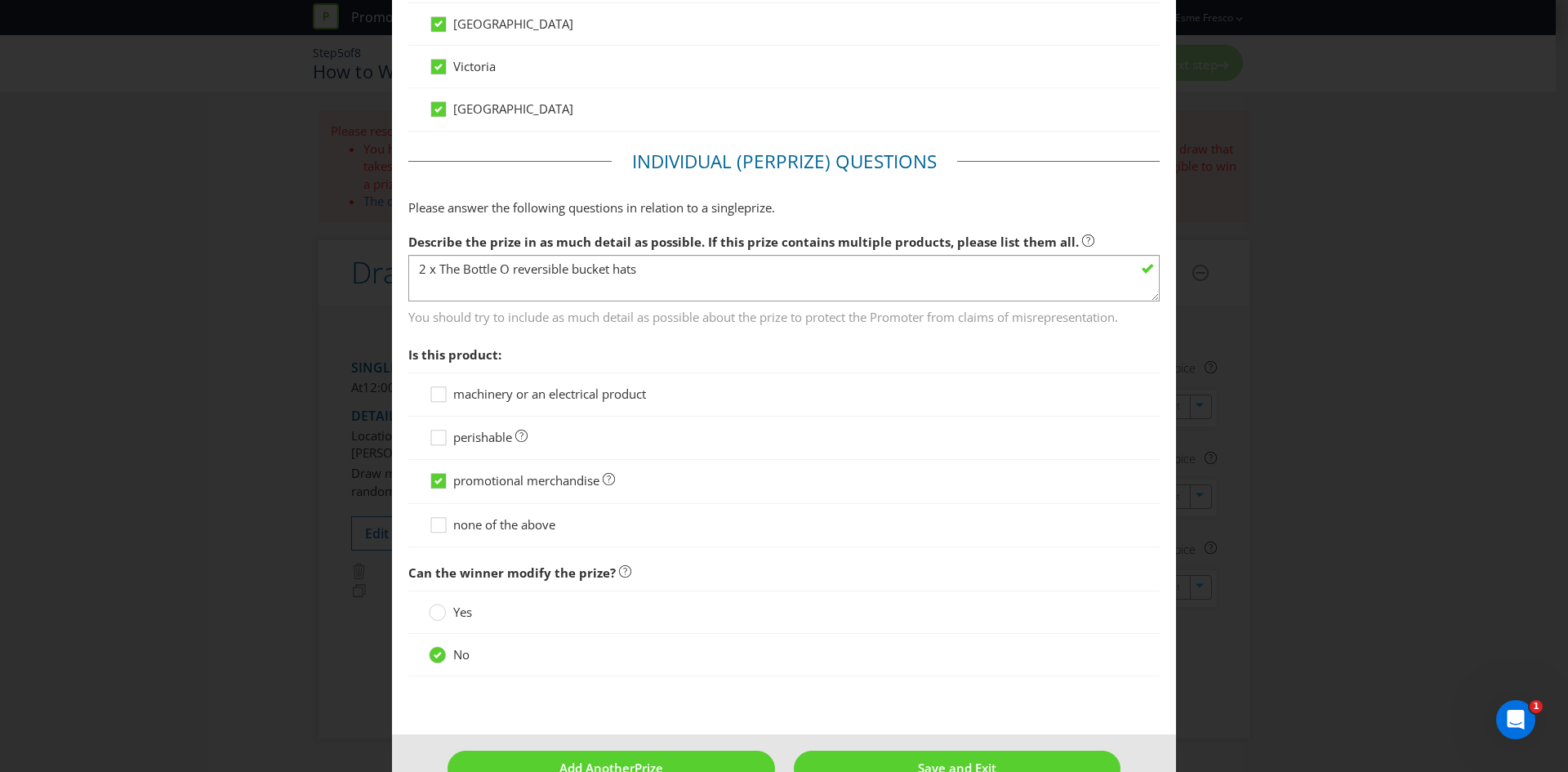
scroll to position [980, 0]
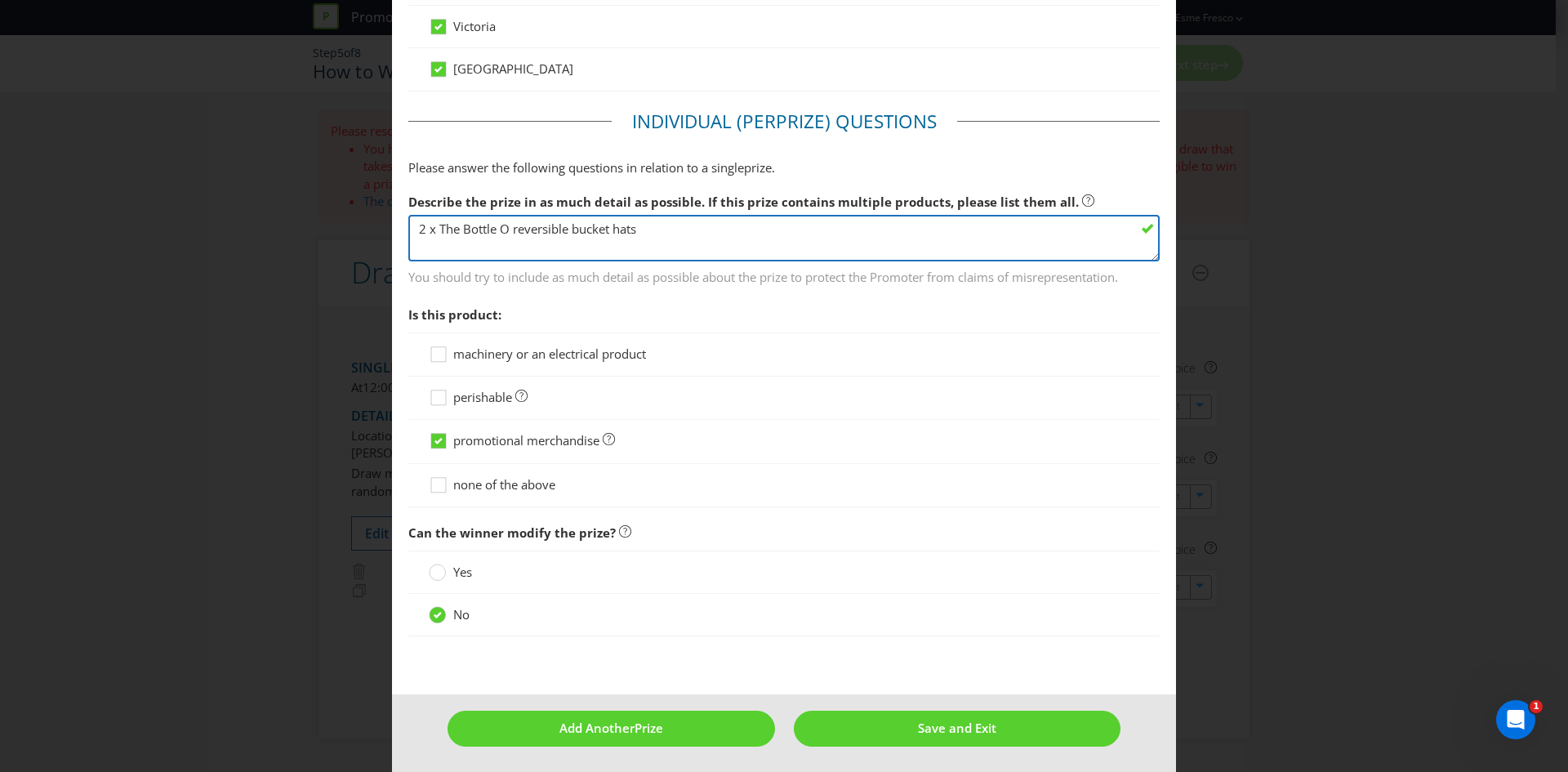
click at [425, 229] on textarea "2 x The Bottle O reversible bucket hats" at bounding box center [783, 238] width 751 height 46
drag, startPoint x: 423, startPoint y: 230, endPoint x: 415, endPoint y: 231, distance: 8.1
click at [415, 231] on textarea "2 x The Bottle O reversible bucket hats" at bounding box center [783, 238] width 751 height 46
click at [669, 231] on textarea "1 x The Bottle O reversible bucket hats" at bounding box center [783, 238] width 751 height 46
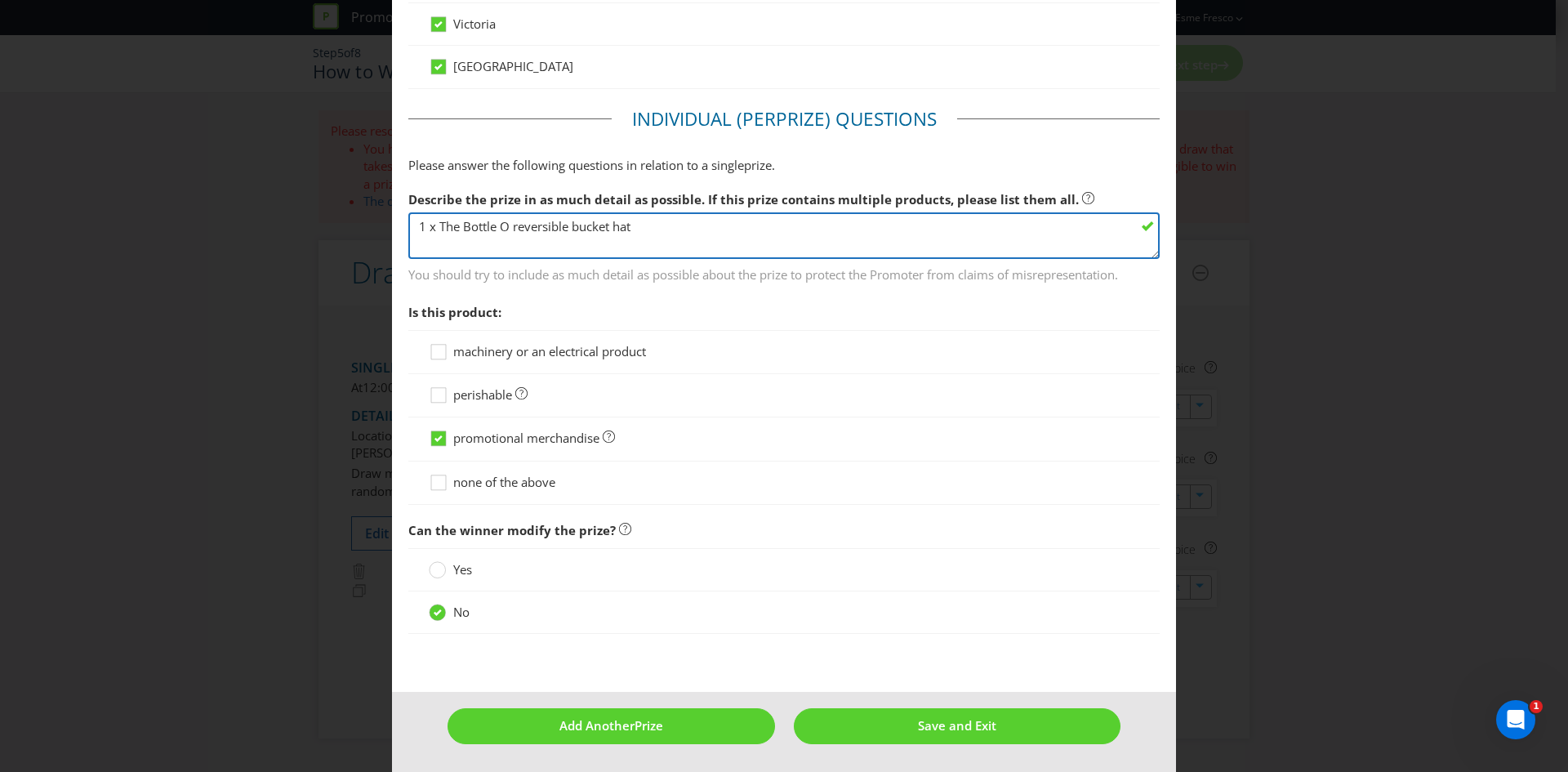
scroll to position [983, 0]
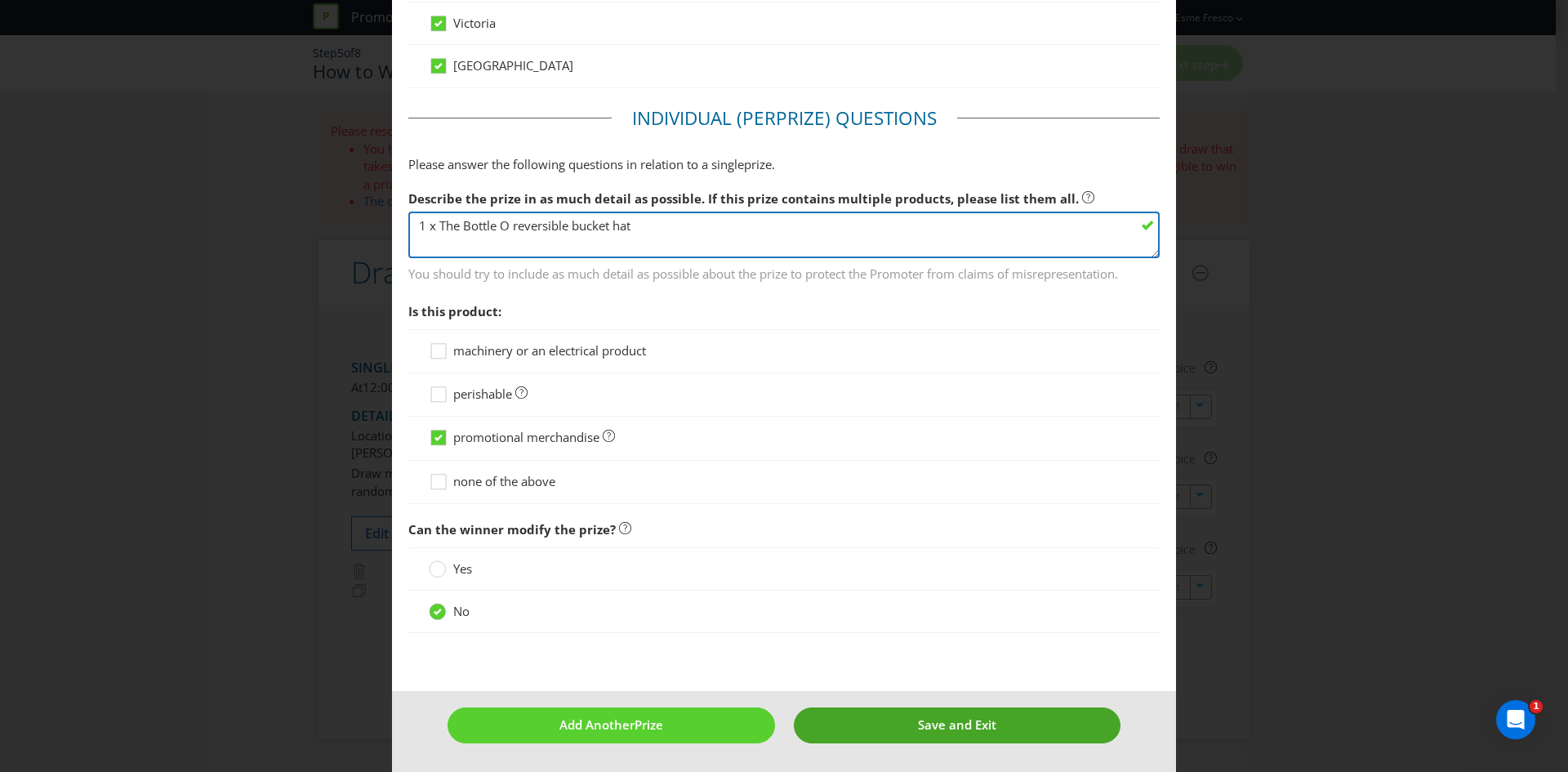
type textarea "1 x The Bottle O reversible bucket hat"
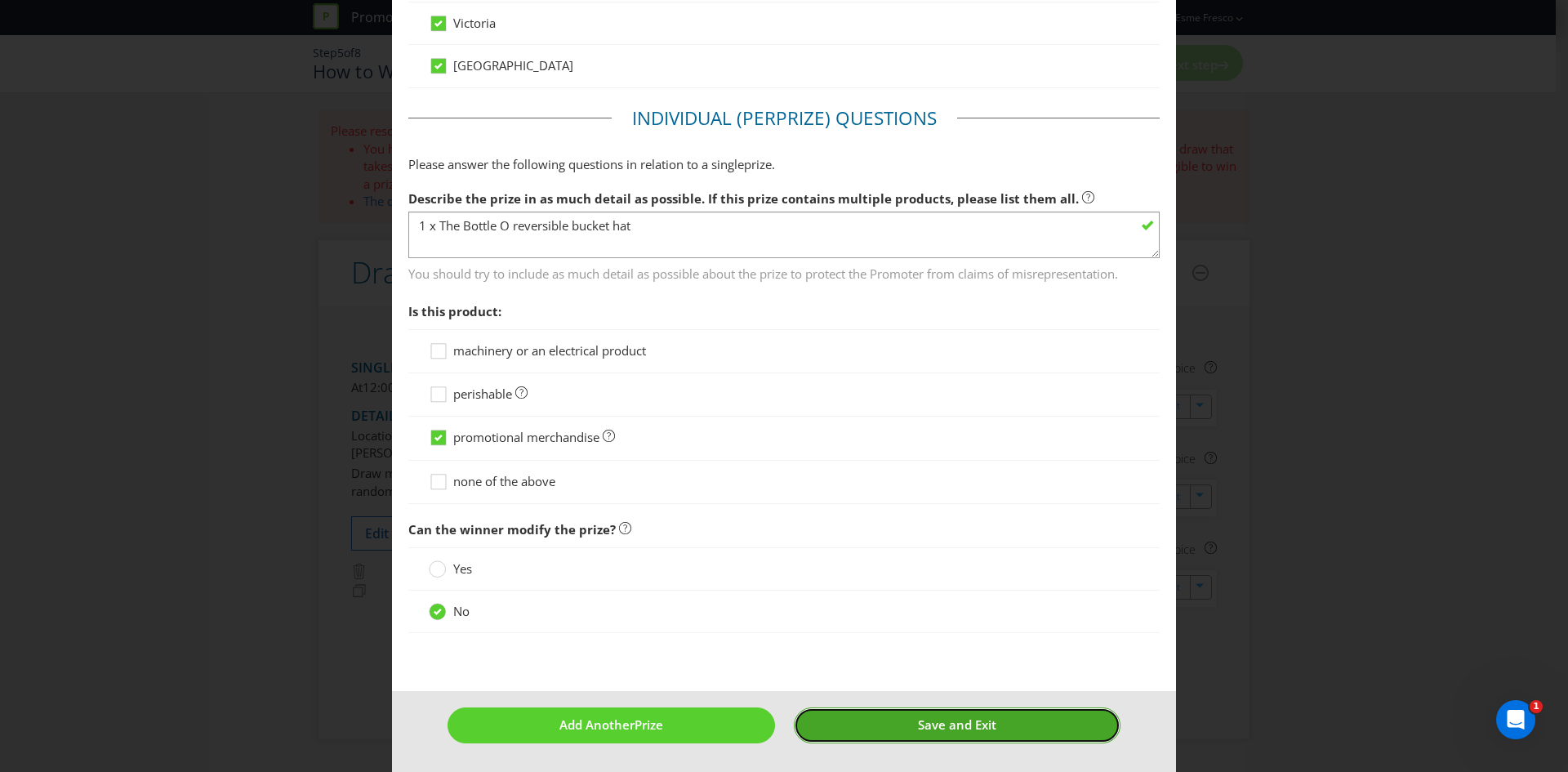
click at [890, 719] on button "Save and Exit" at bounding box center [957, 724] width 328 height 35
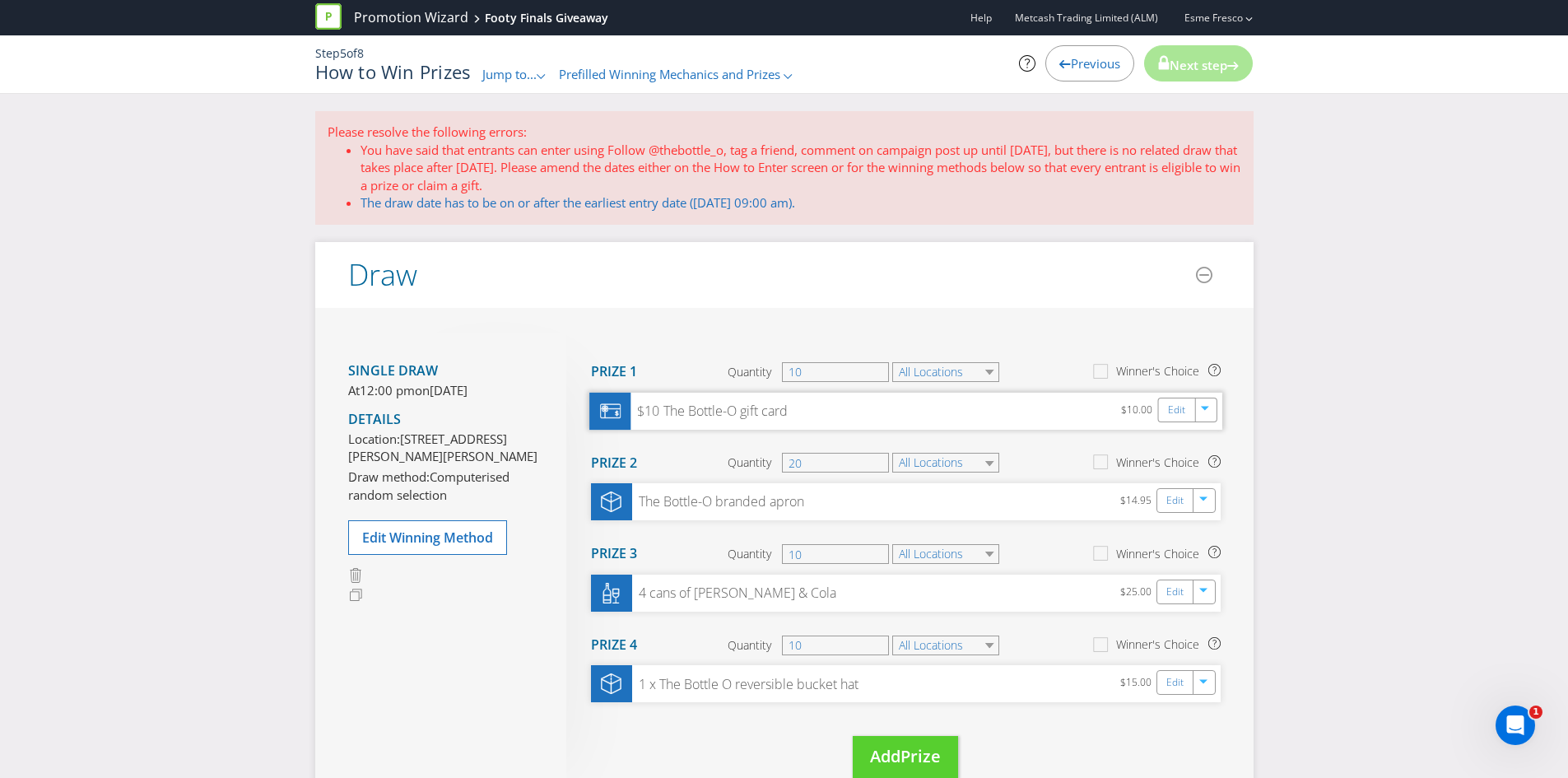
click at [683, 419] on div "$10 The Bottle-O gift card" at bounding box center [709, 411] width 158 height 19
click at [1181, 406] on link "Edit" at bounding box center [1176, 409] width 17 height 19
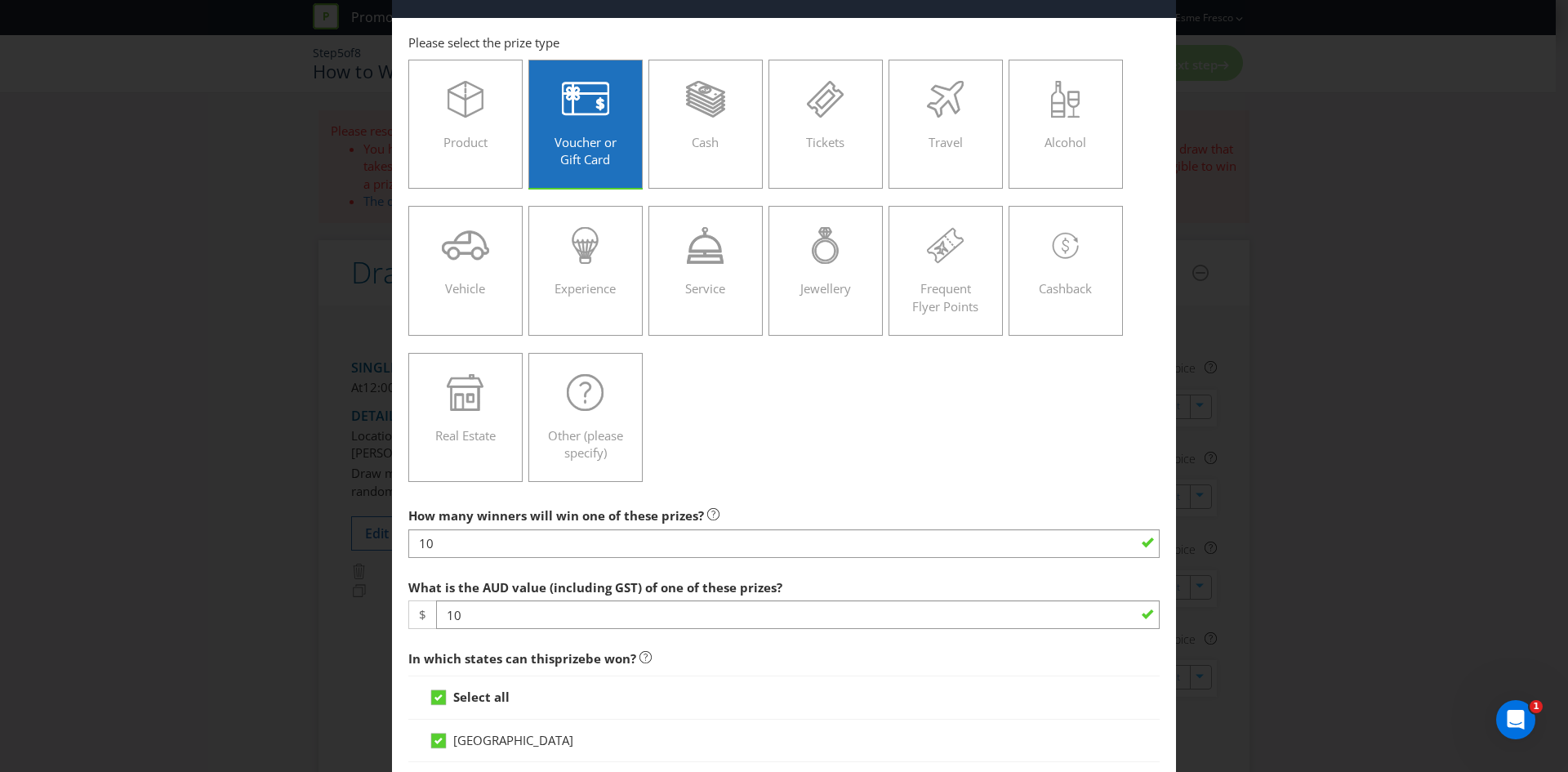
scroll to position [82, 0]
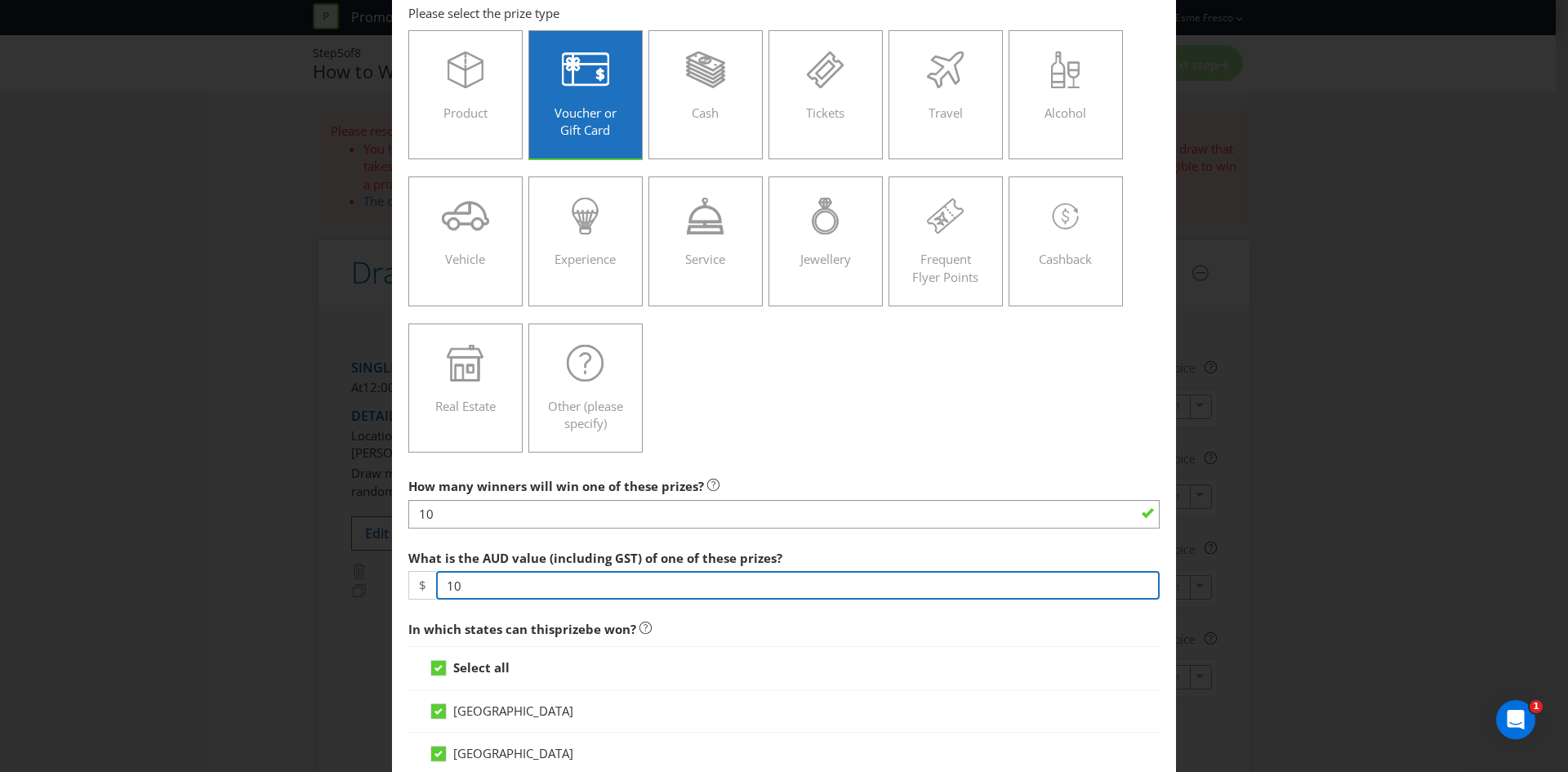
click at [456, 591] on input "10" at bounding box center [798, 585] width 724 height 28
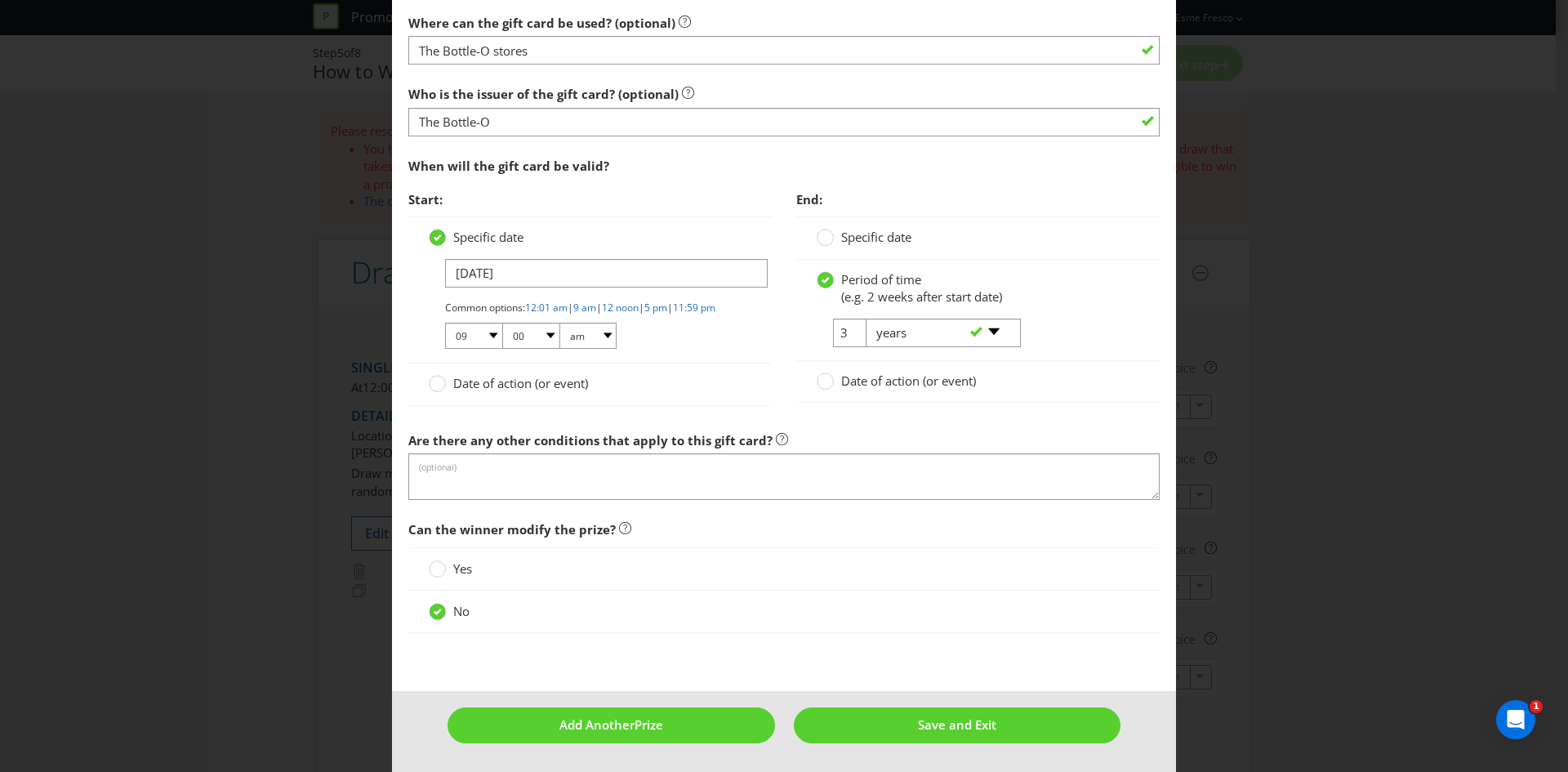
scroll to position [1577, 0]
type input "14"
click at [972, 726] on span "Save and Exit" at bounding box center [956, 724] width 78 height 16
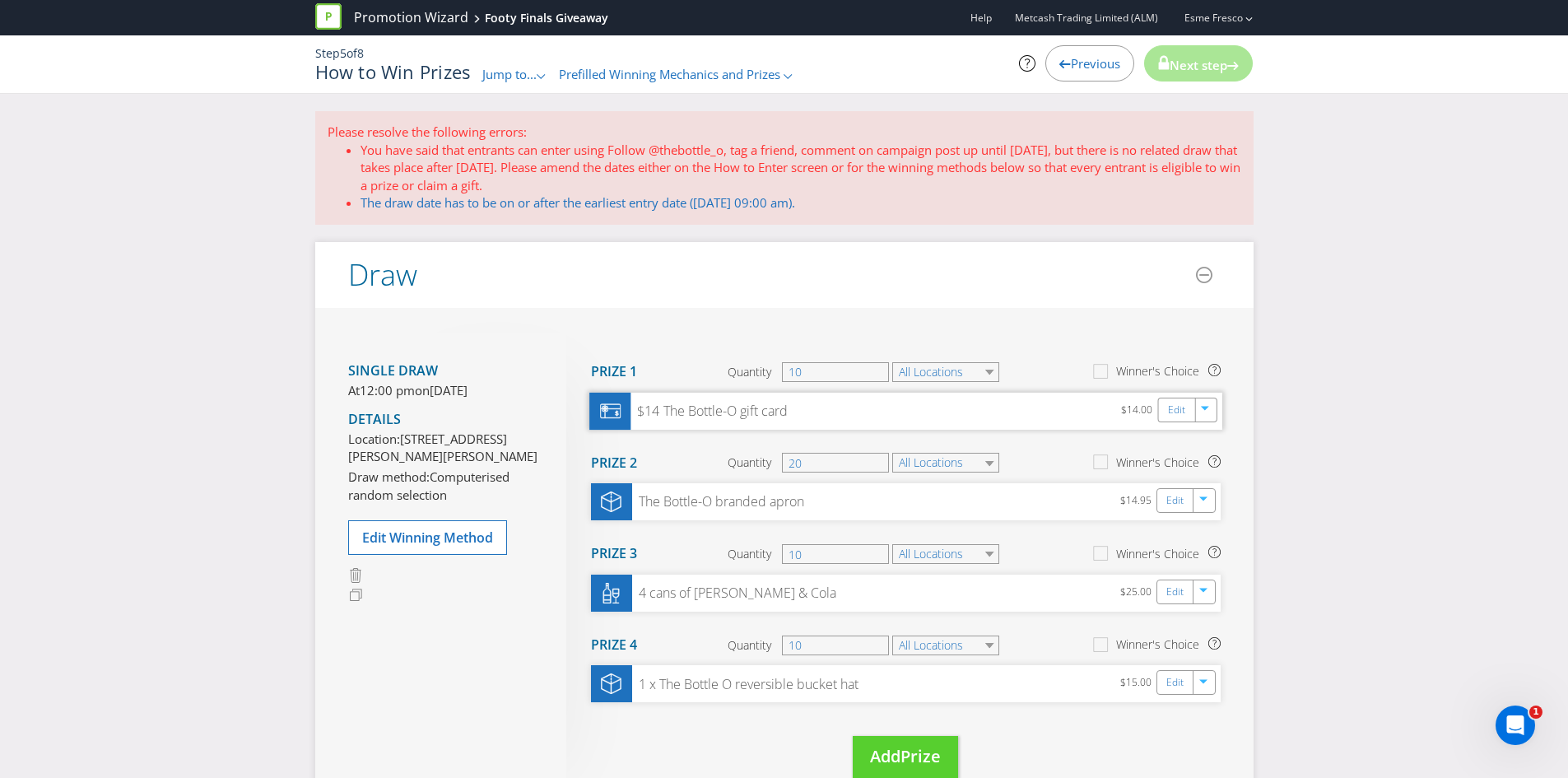
click at [762, 403] on div "$14 The Bottle-O gift card" at bounding box center [709, 411] width 158 height 19
click at [736, 414] on div "$14 The Bottle-O gift card" at bounding box center [709, 411] width 158 height 19
click at [1175, 410] on link "Edit" at bounding box center [1176, 409] width 17 height 19
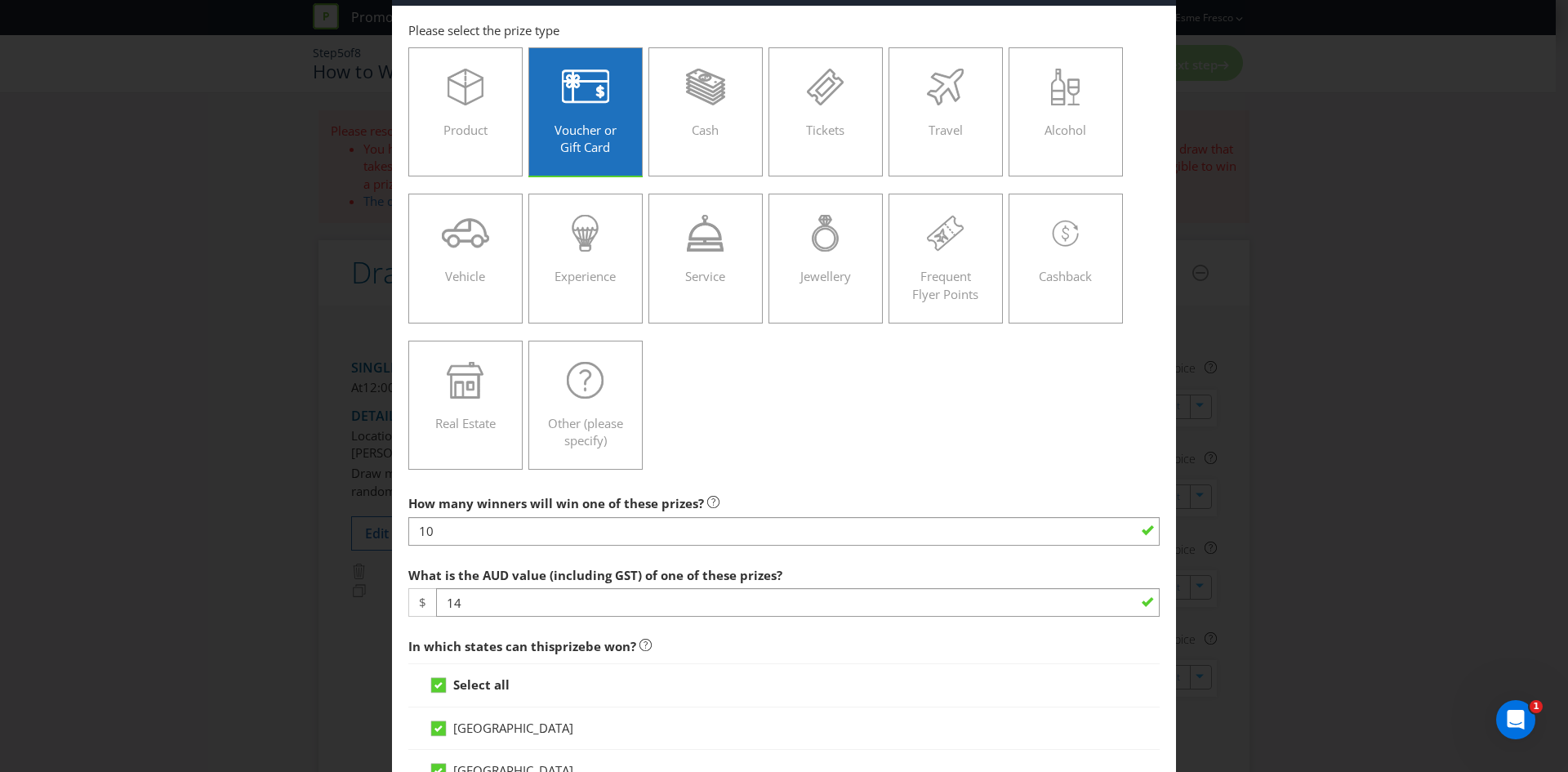
scroll to position [163, 0]
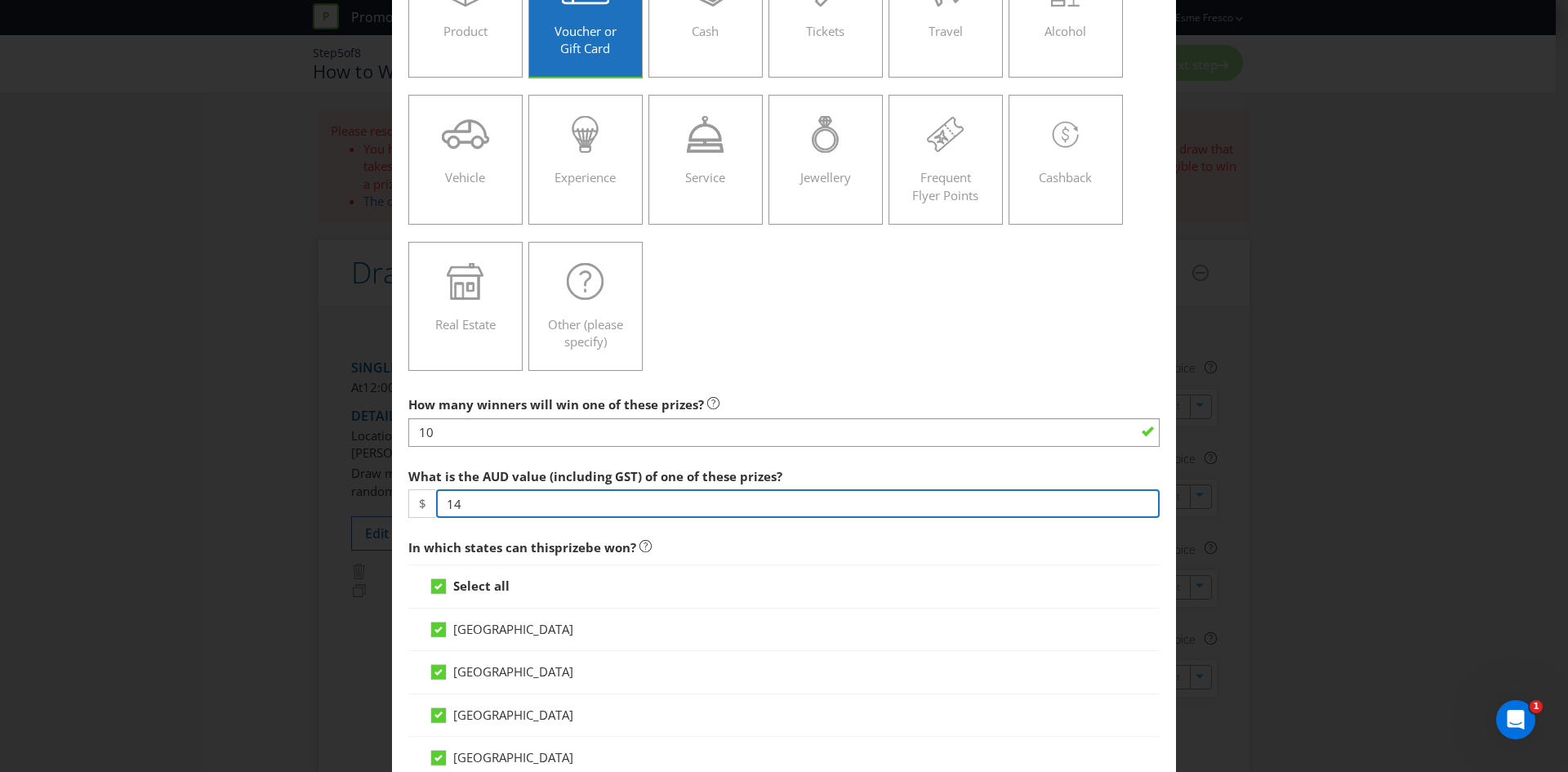
click at [456, 512] on input "14" at bounding box center [798, 503] width 724 height 28
type input "10"
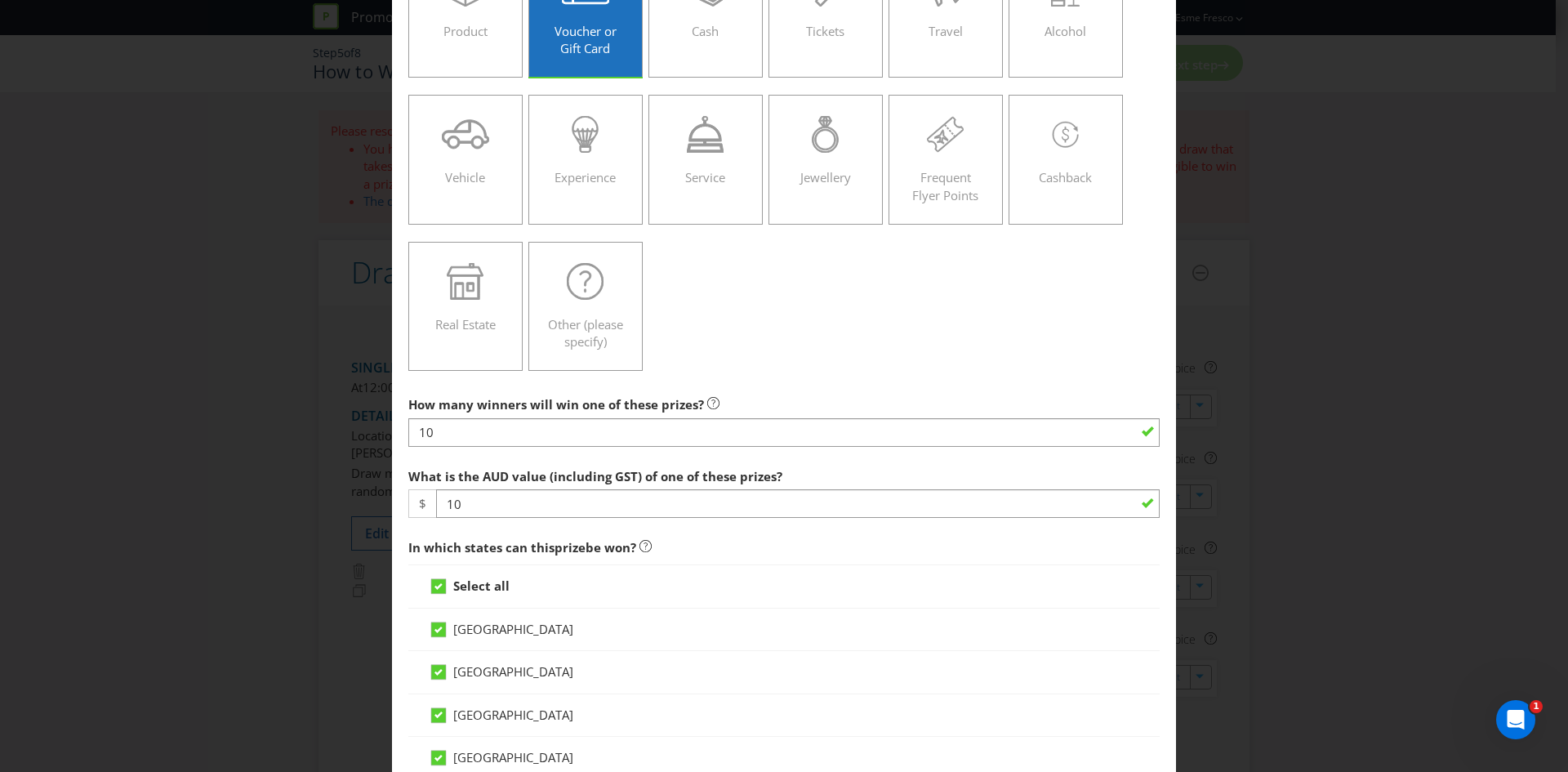
click at [1045, 463] on div "What is the AUD value (including GST) of one of these prizes? $ 10" at bounding box center [783, 489] width 751 height 58
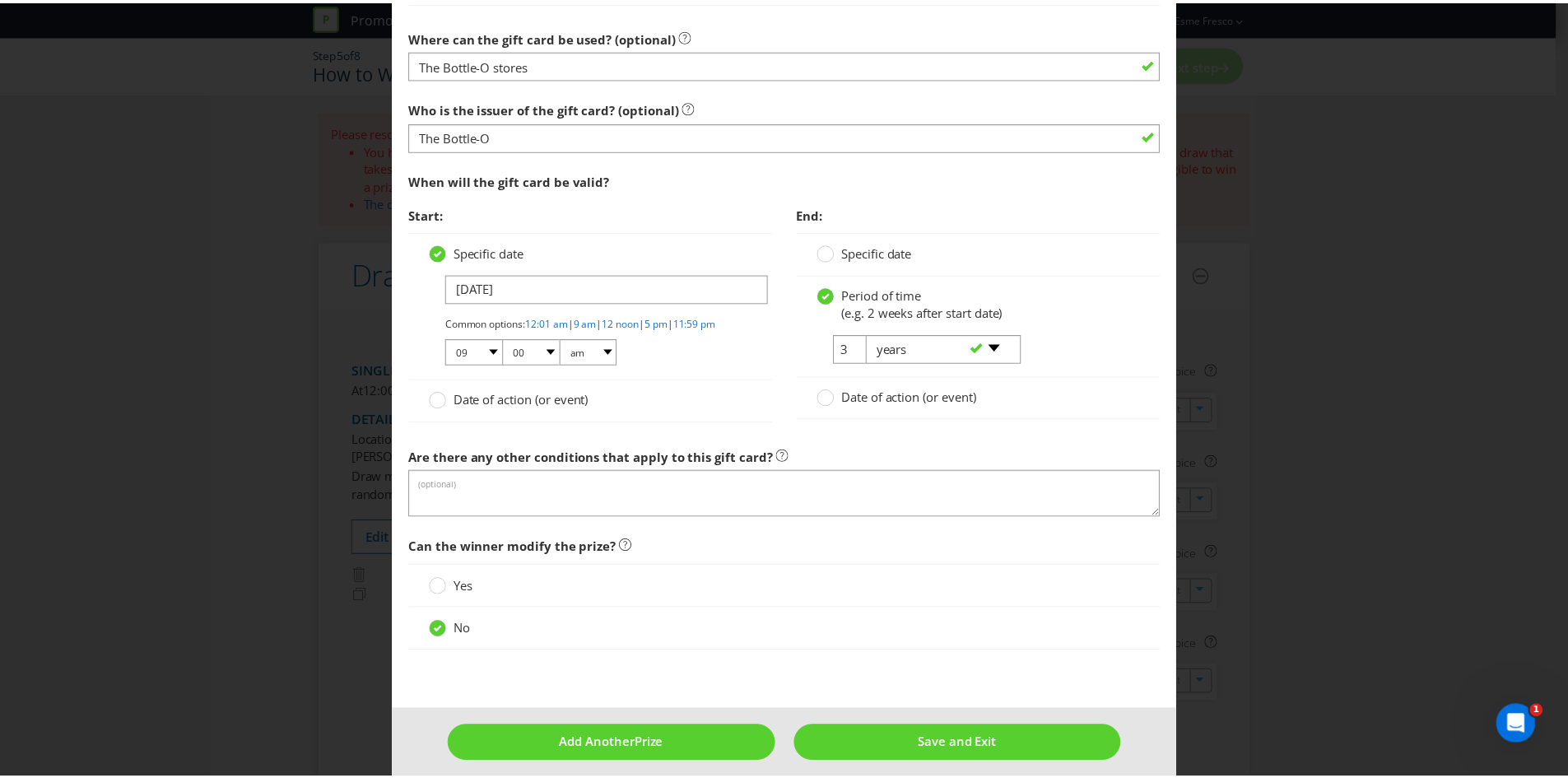
scroll to position [1565, 0]
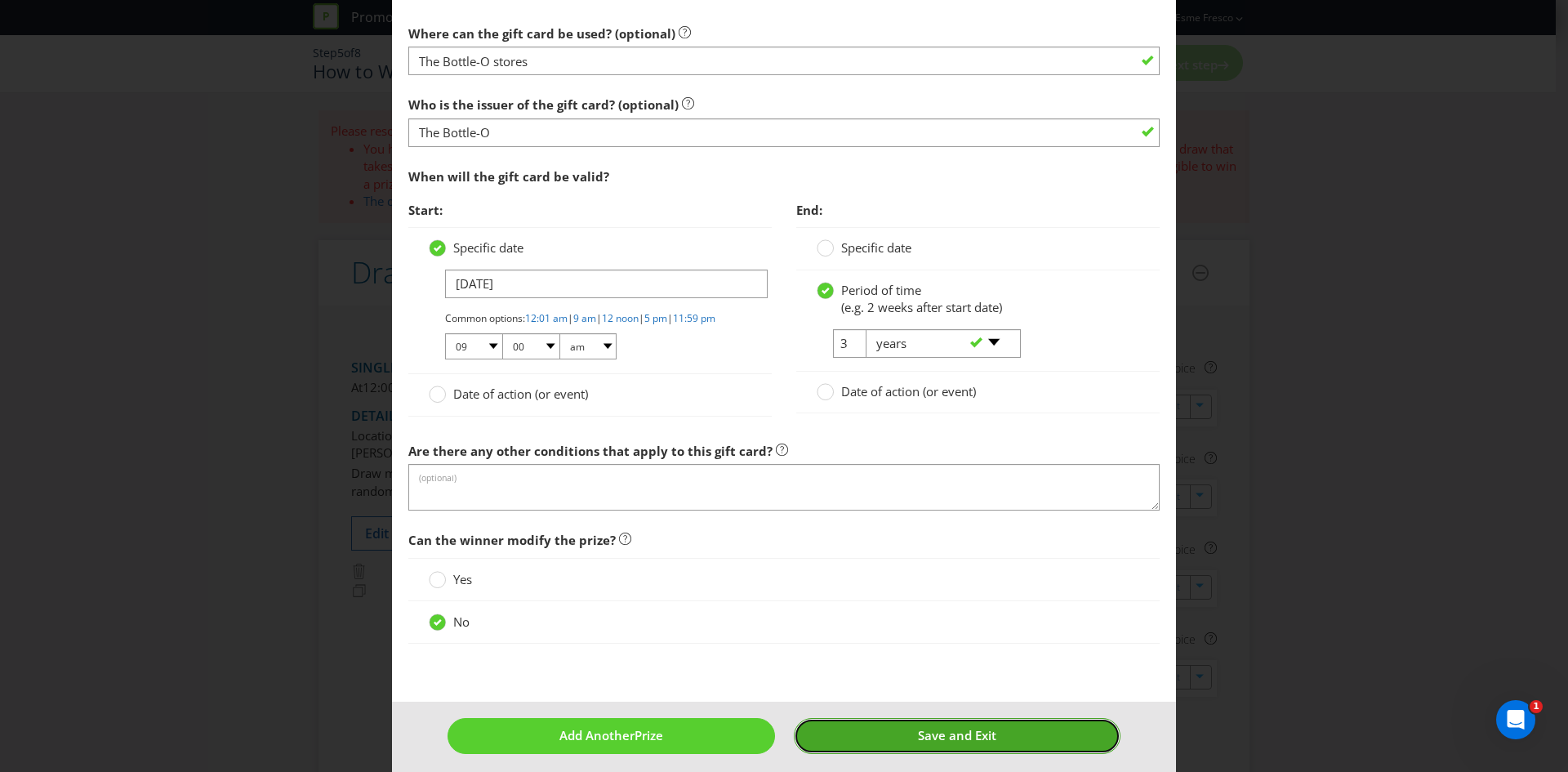
click at [886, 750] on button "Save and Exit" at bounding box center [957, 735] width 328 height 35
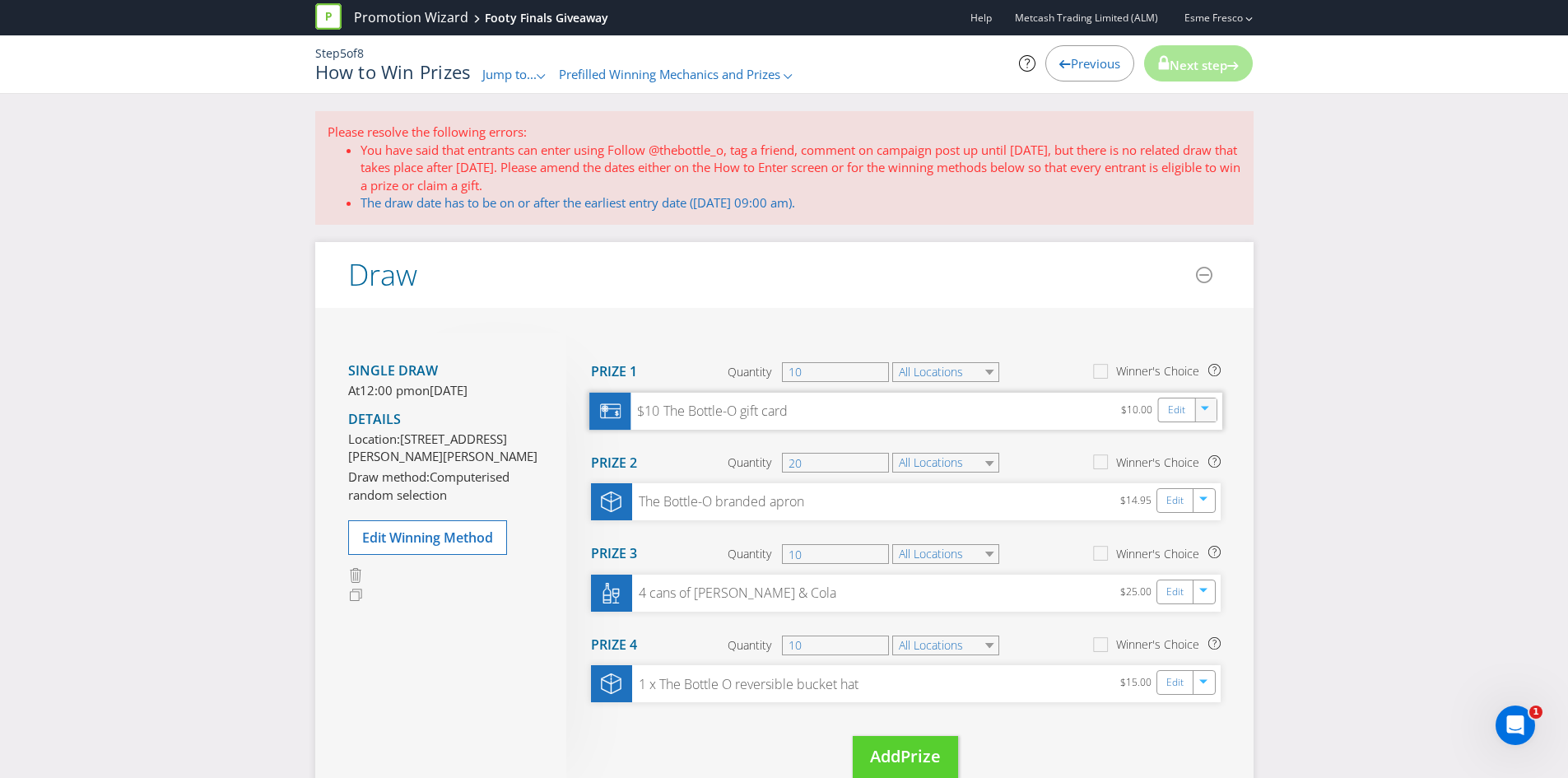
click at [1213, 417] on div at bounding box center [1205, 410] width 18 height 25
click at [1213, 448] on link "Duplicate" at bounding box center [1202, 445] width 53 height 16
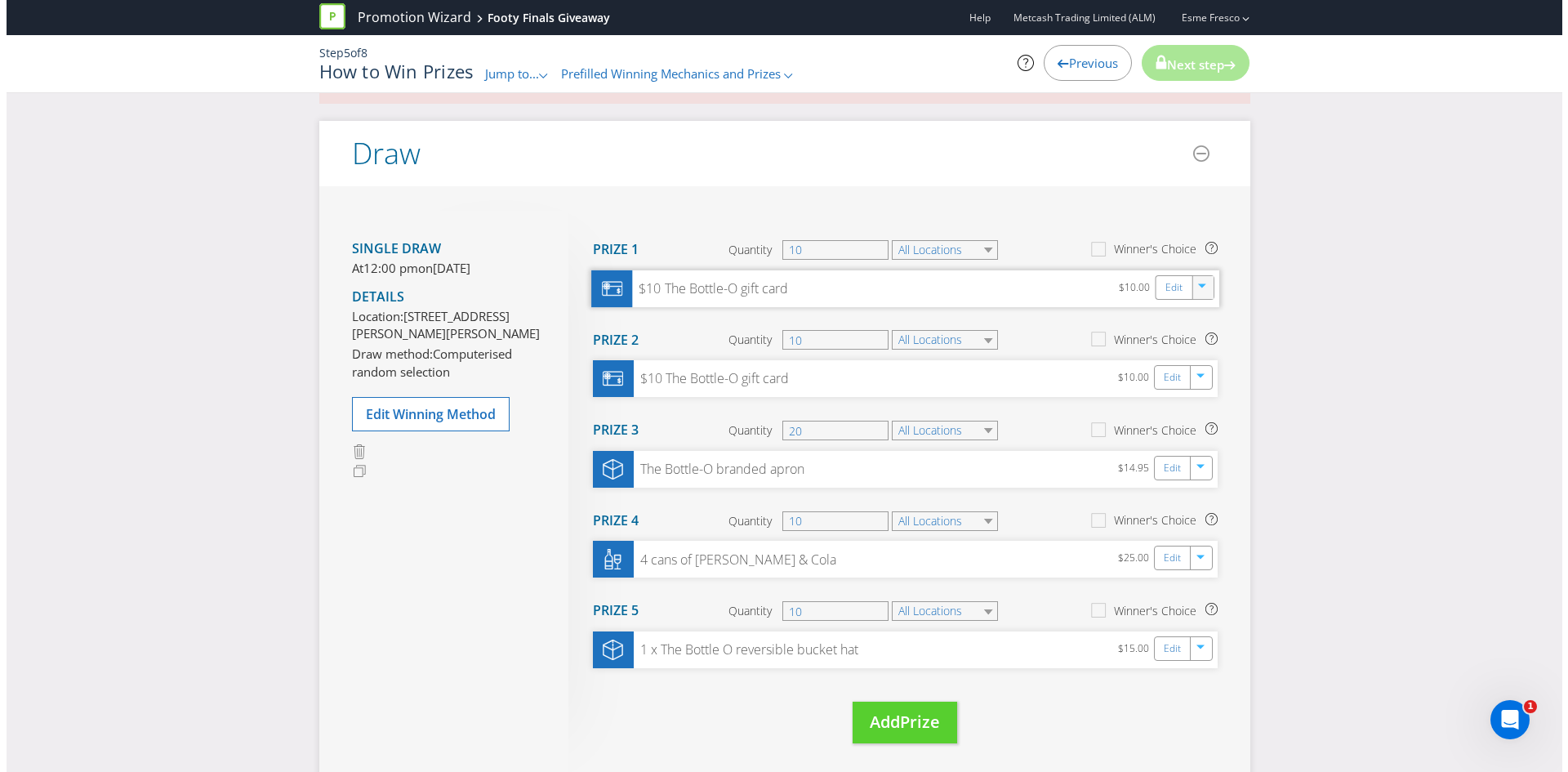
scroll to position [163, 0]
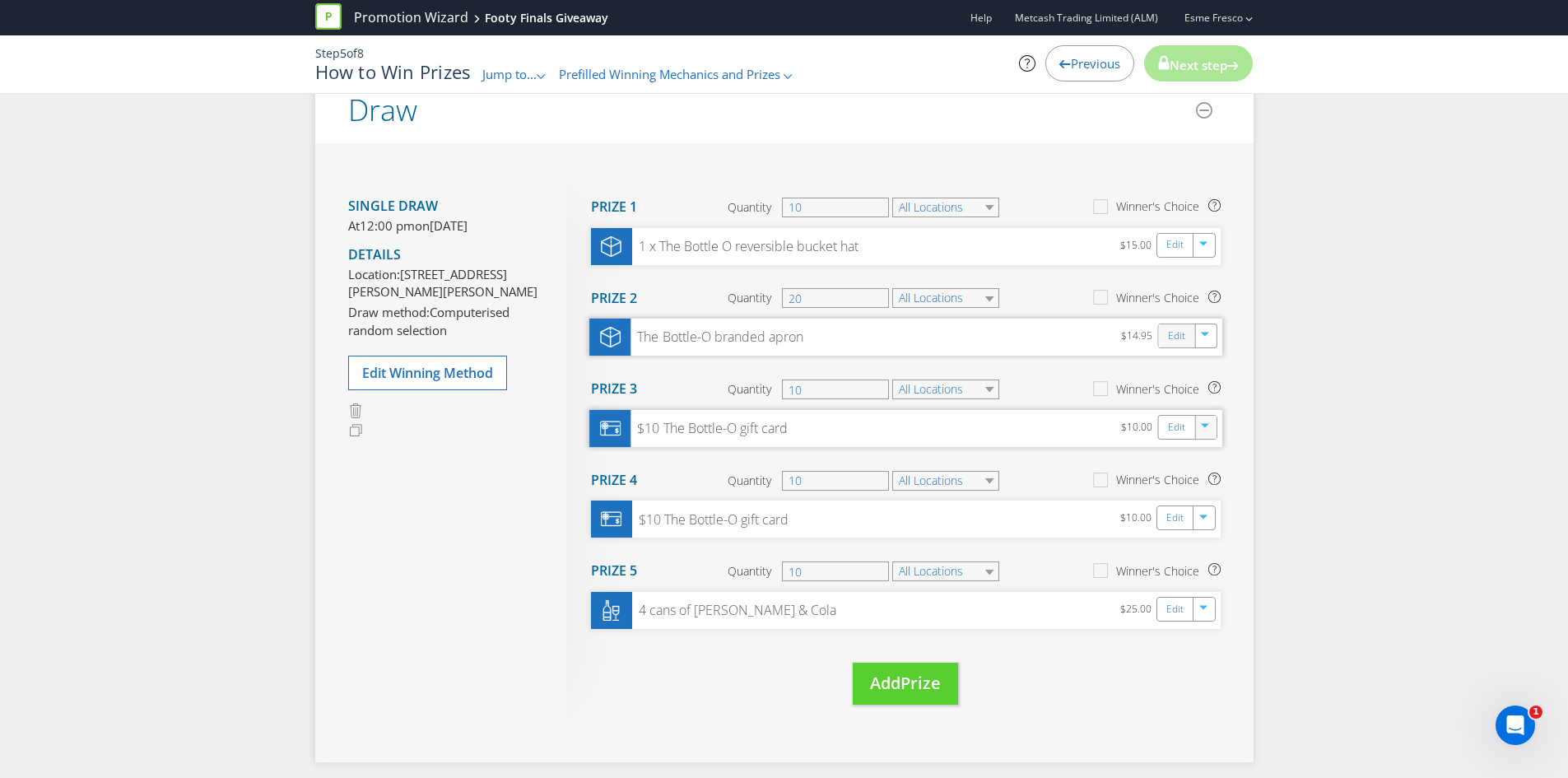
click at [1162, 343] on div "Edit" at bounding box center [1176, 335] width 37 height 23
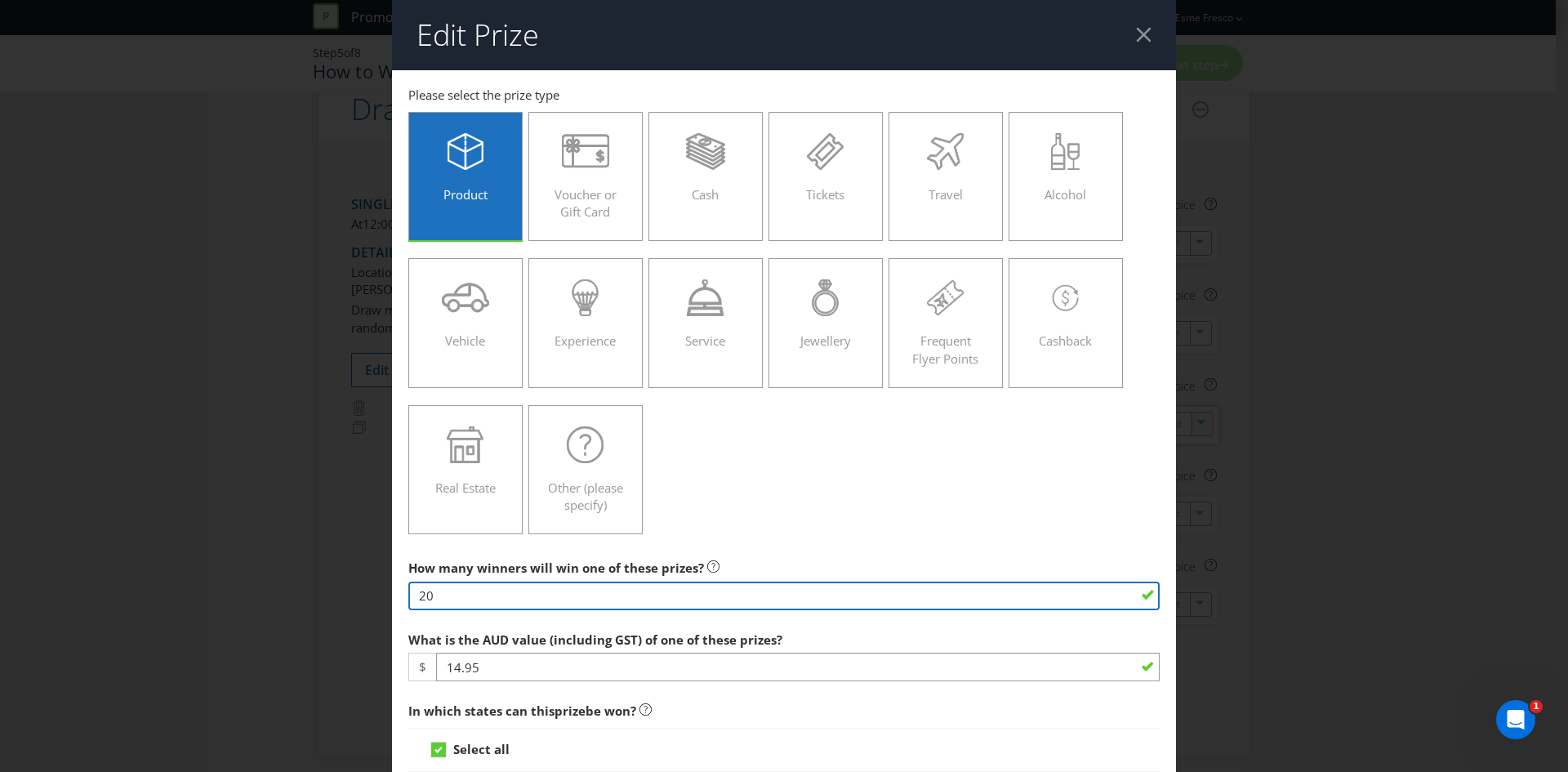
drag, startPoint x: 424, startPoint y: 597, endPoint x: 413, endPoint y: 598, distance: 11.0
click at [413, 598] on input "20" at bounding box center [783, 596] width 751 height 28
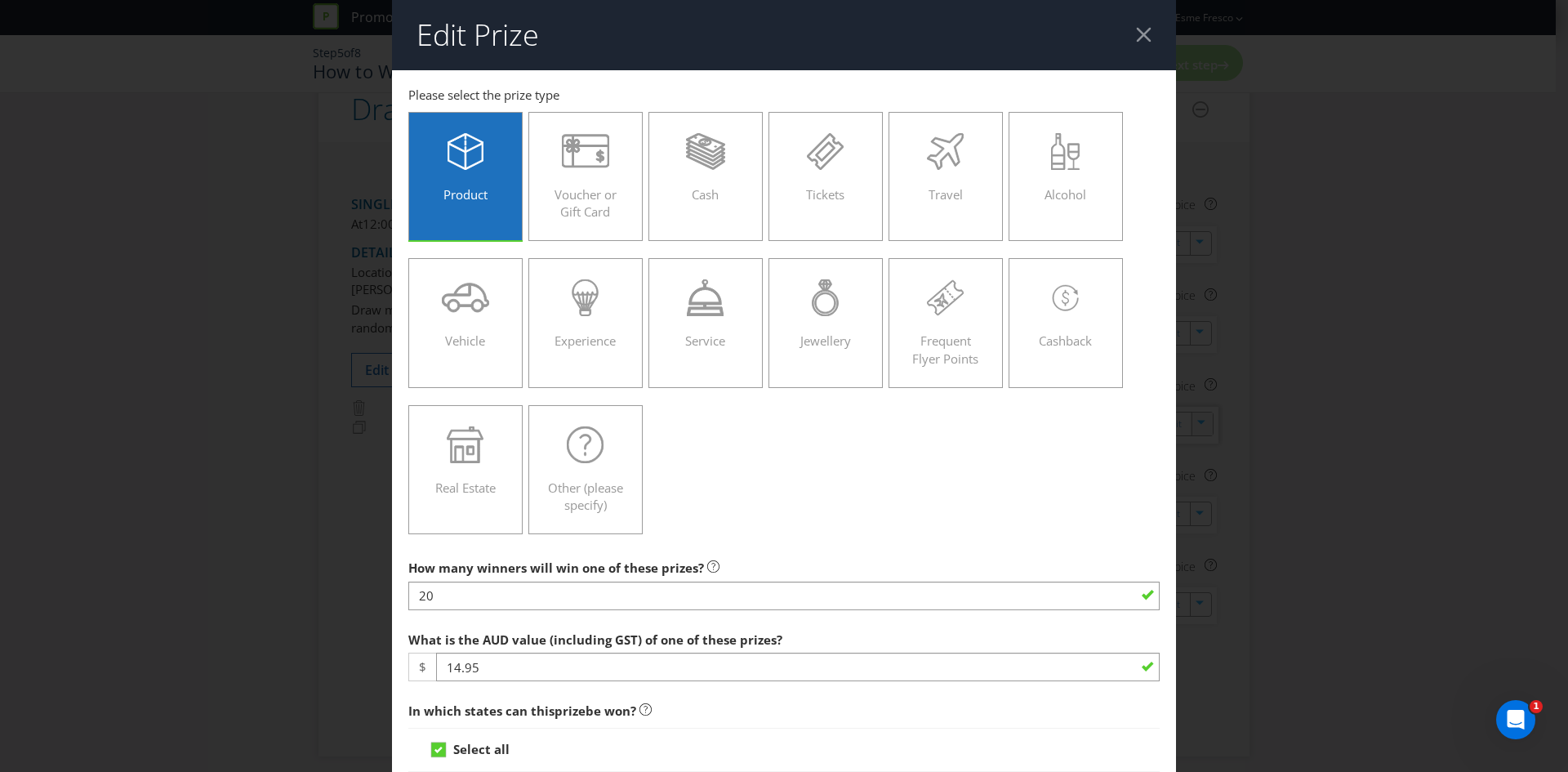
click at [1135, 35] on div at bounding box center [1143, 35] width 15 height 15
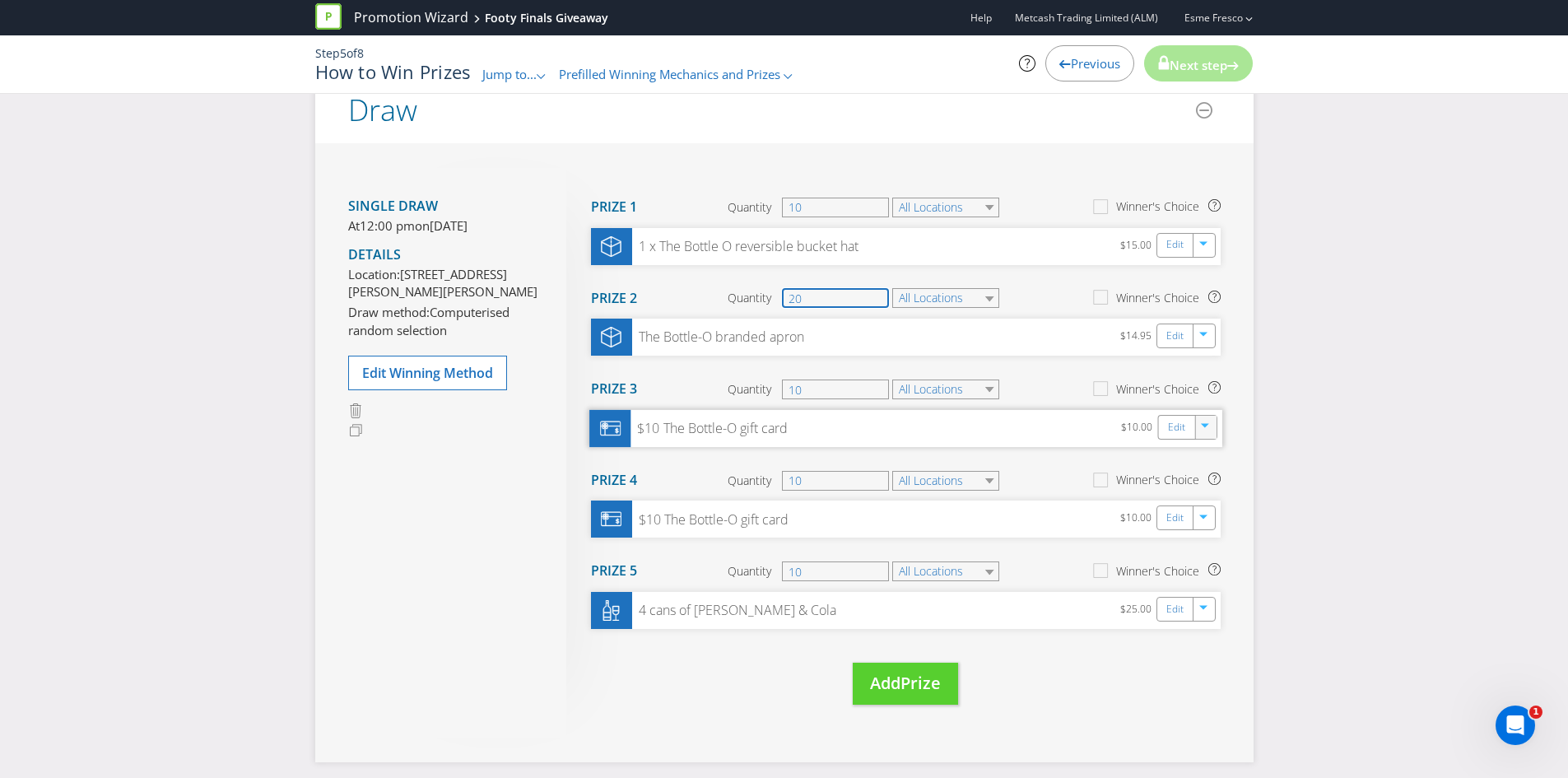
click at [793, 294] on input "20" at bounding box center [835, 297] width 107 height 20
click at [1305, 332] on div "Please resolve the following errors: You have said that entrants can enter usin…" at bounding box center [784, 497] width 1568 height 1101
click at [1213, 337] on div "button" at bounding box center [1205, 332] width 16 height 16
click at [1207, 376] on link "Duplicate" at bounding box center [1202, 371] width 53 height 16
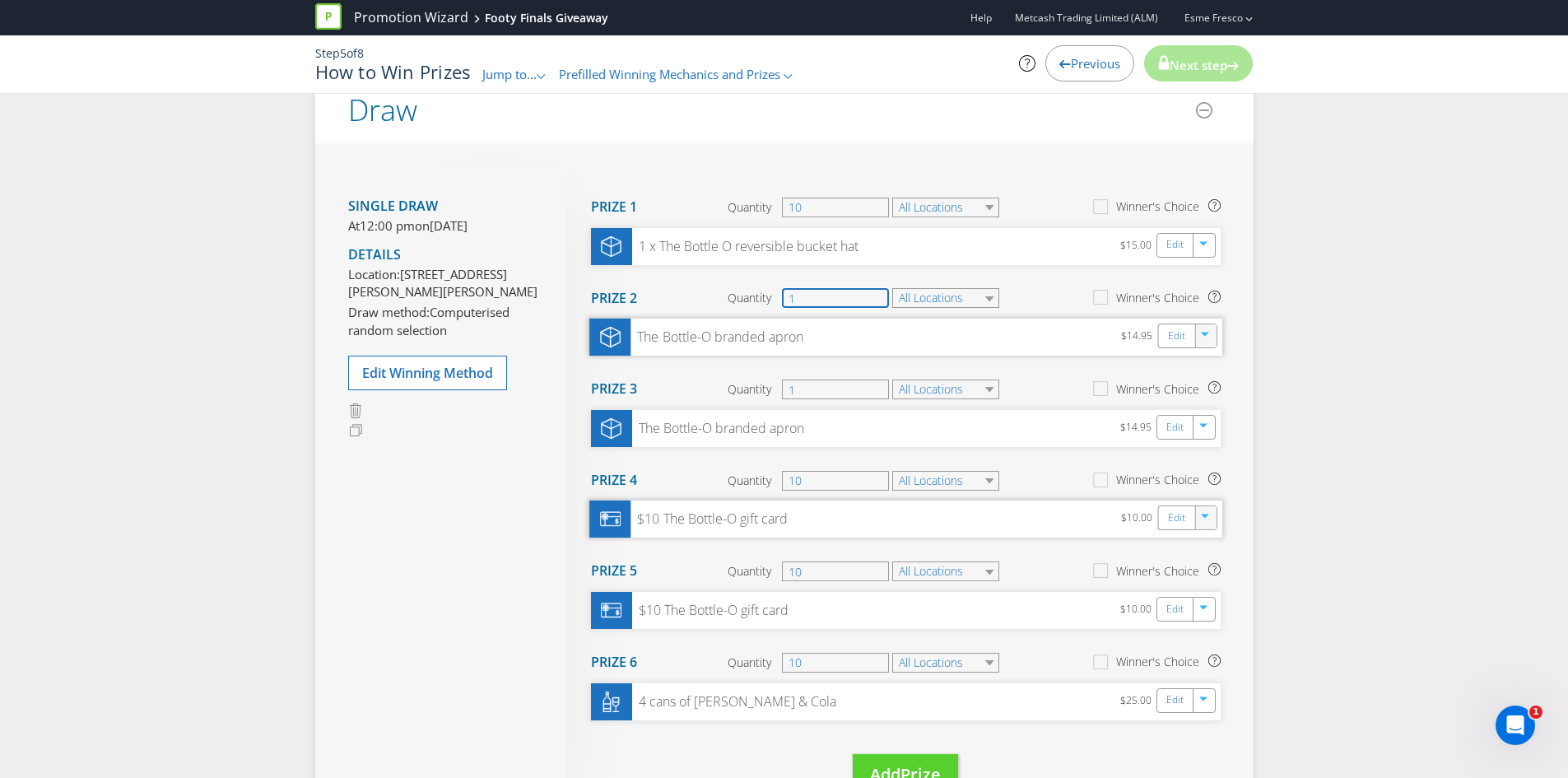
click at [823, 297] on input "1" at bounding box center [835, 297] width 107 height 20
type input "10"
click at [844, 382] on input "1" at bounding box center [835, 389] width 107 height 20
type input "10"
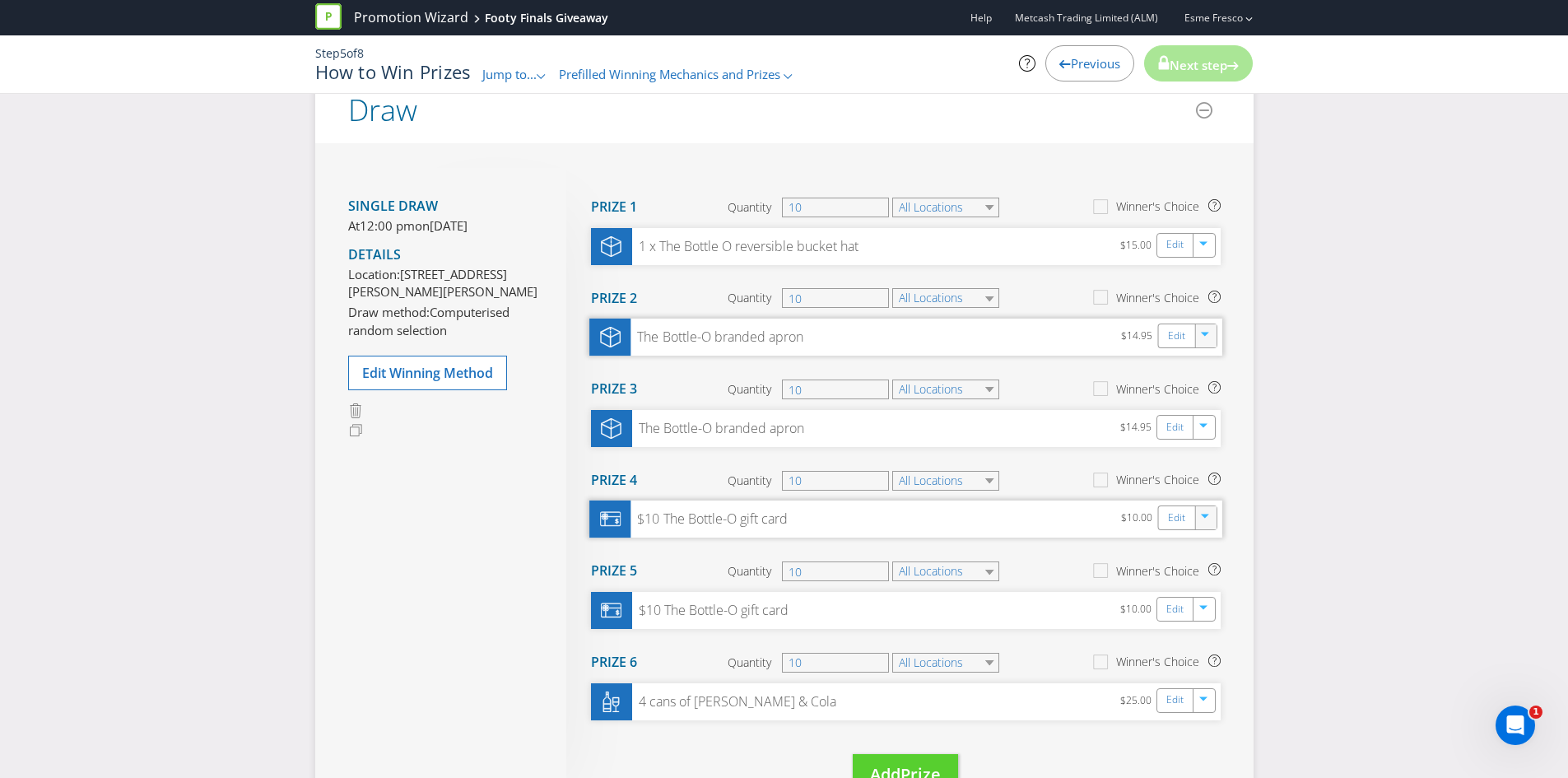
click at [1305, 404] on div "Please resolve the following errors: You have said that entrants can enter usin…" at bounding box center [784, 542] width 1568 height 1191
click at [1206, 252] on div at bounding box center [1205, 245] width 18 height 25
click at [1203, 282] on link "Duplicate" at bounding box center [1202, 280] width 53 height 16
click at [878, 336] on div "1 x The Bottle O reversible bucket hat $15.00 Edit" at bounding box center [905, 336] width 633 height 37
click at [1168, 343] on link "Edit" at bounding box center [1176, 336] width 17 height 19
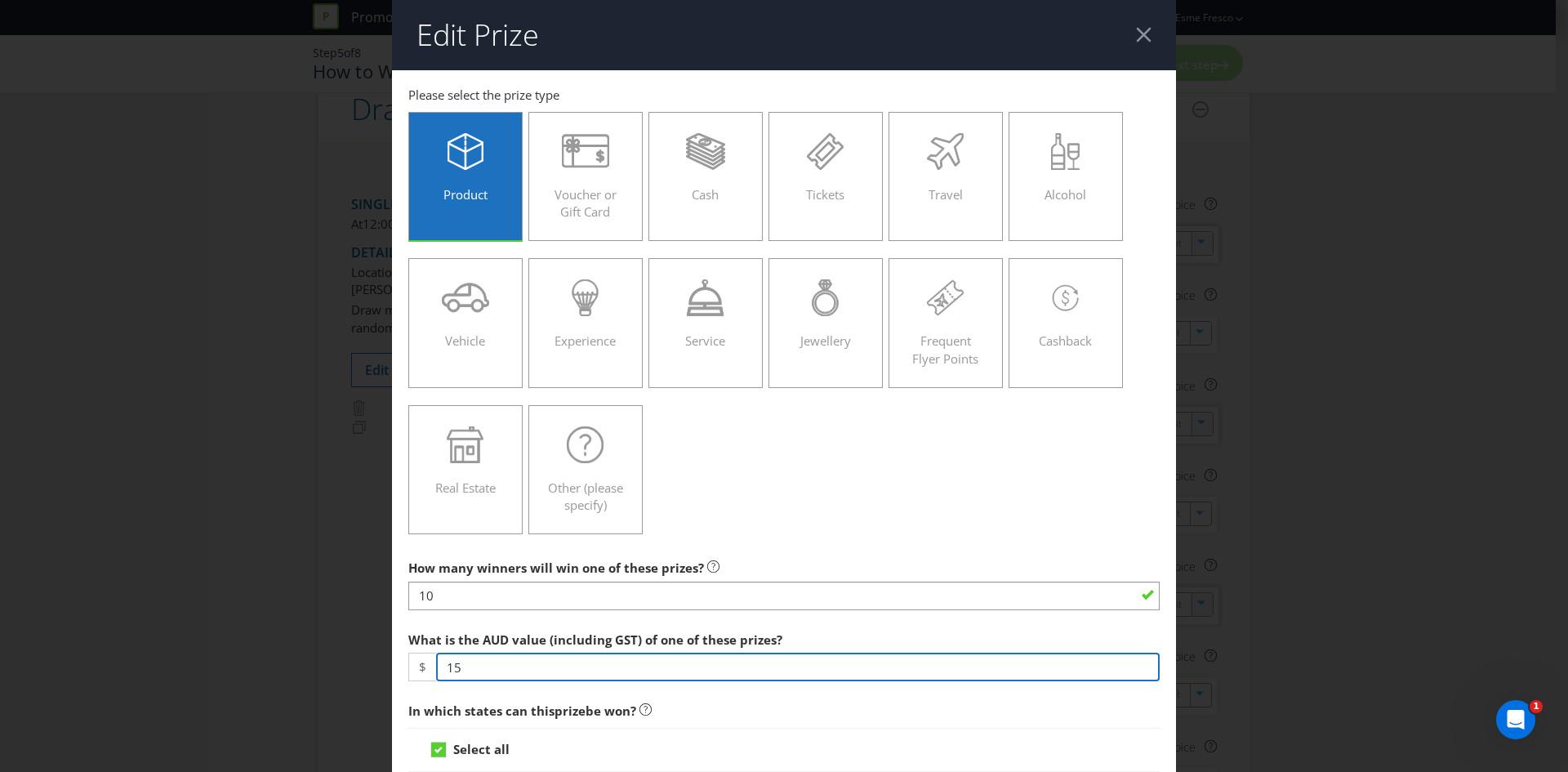
click at [456, 668] on input "15" at bounding box center [798, 666] width 724 height 28
click at [450, 673] on input "15" at bounding box center [798, 666] width 724 height 28
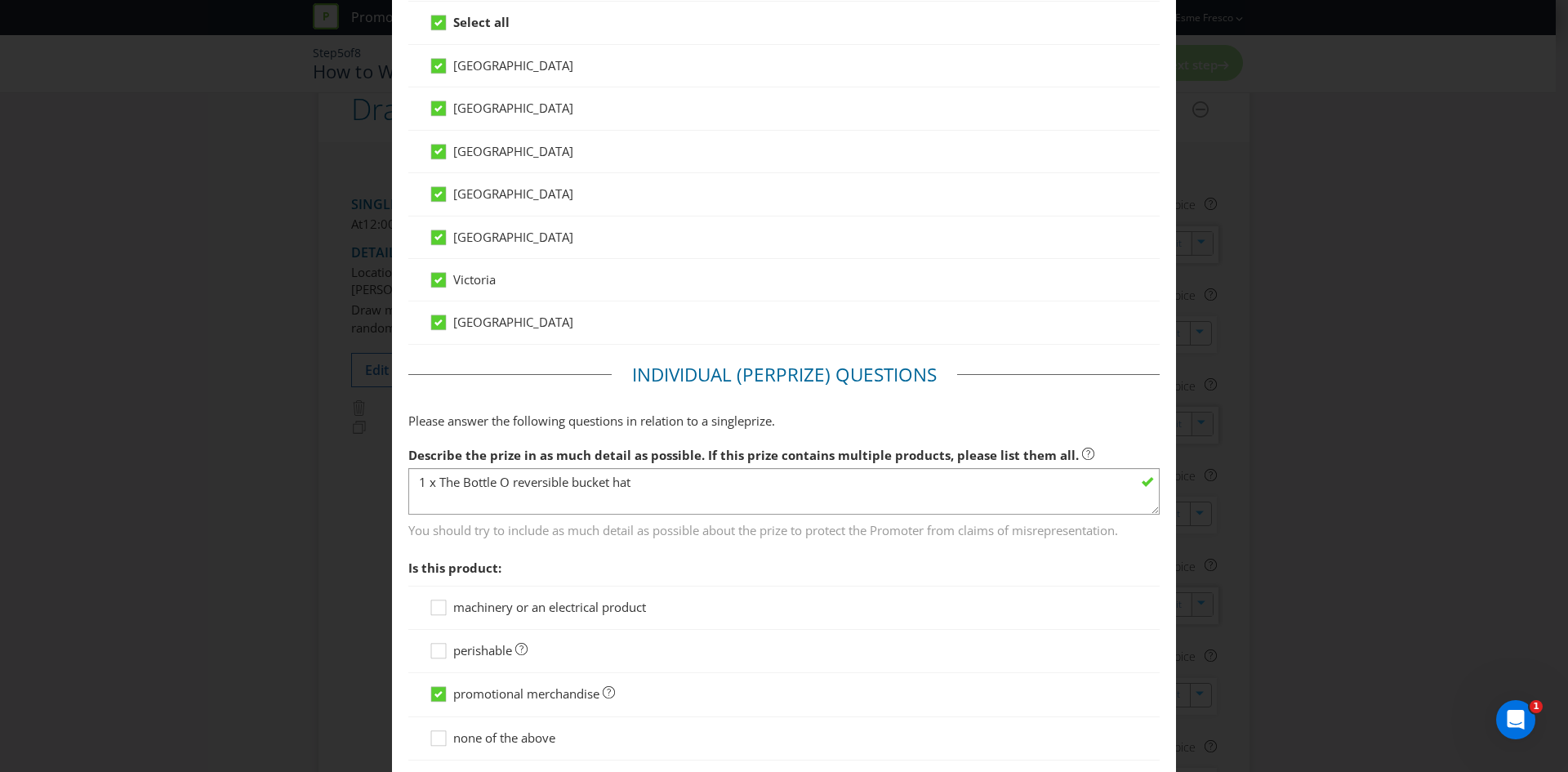
scroll to position [735, 0]
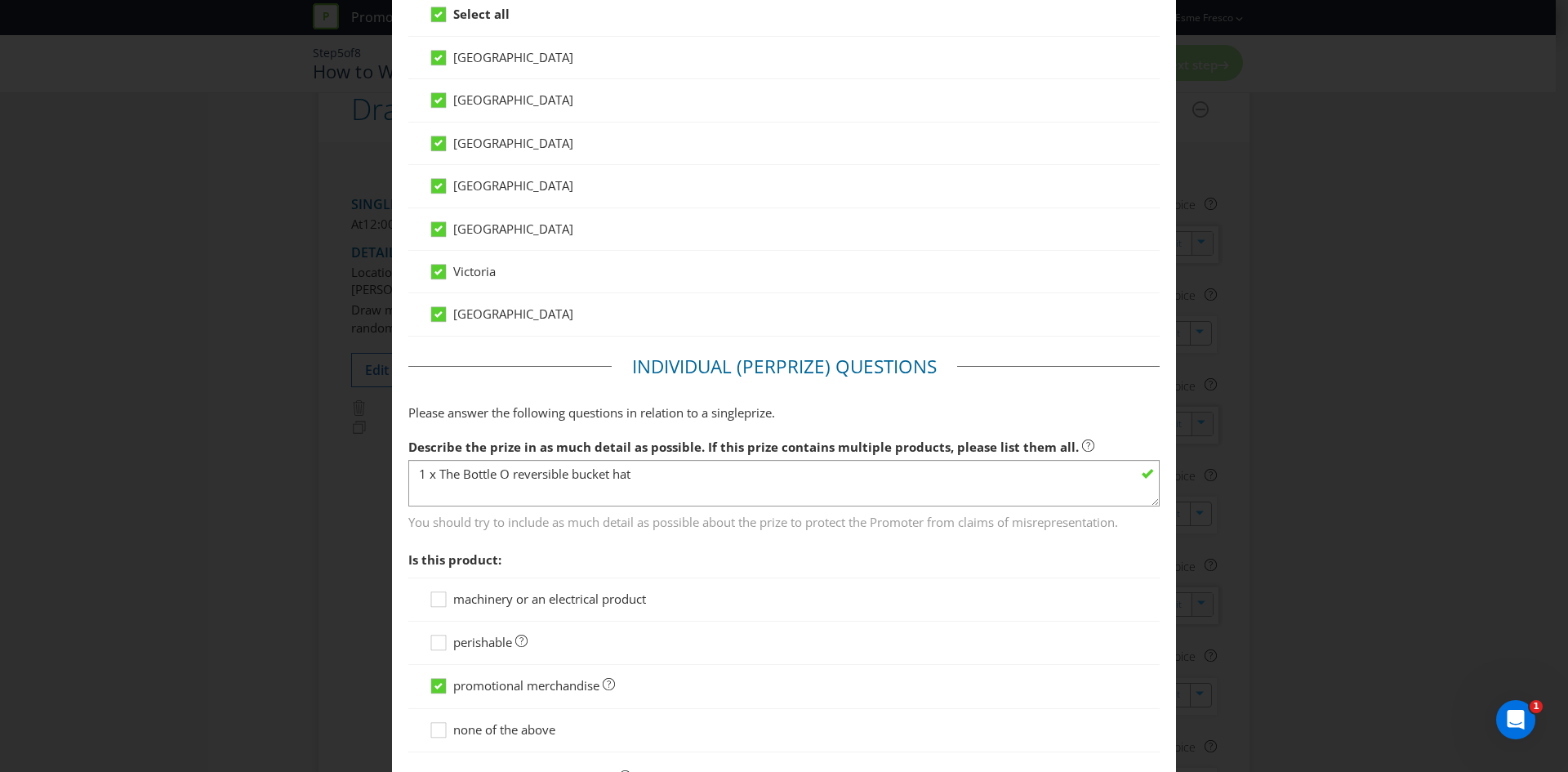
type input "25"
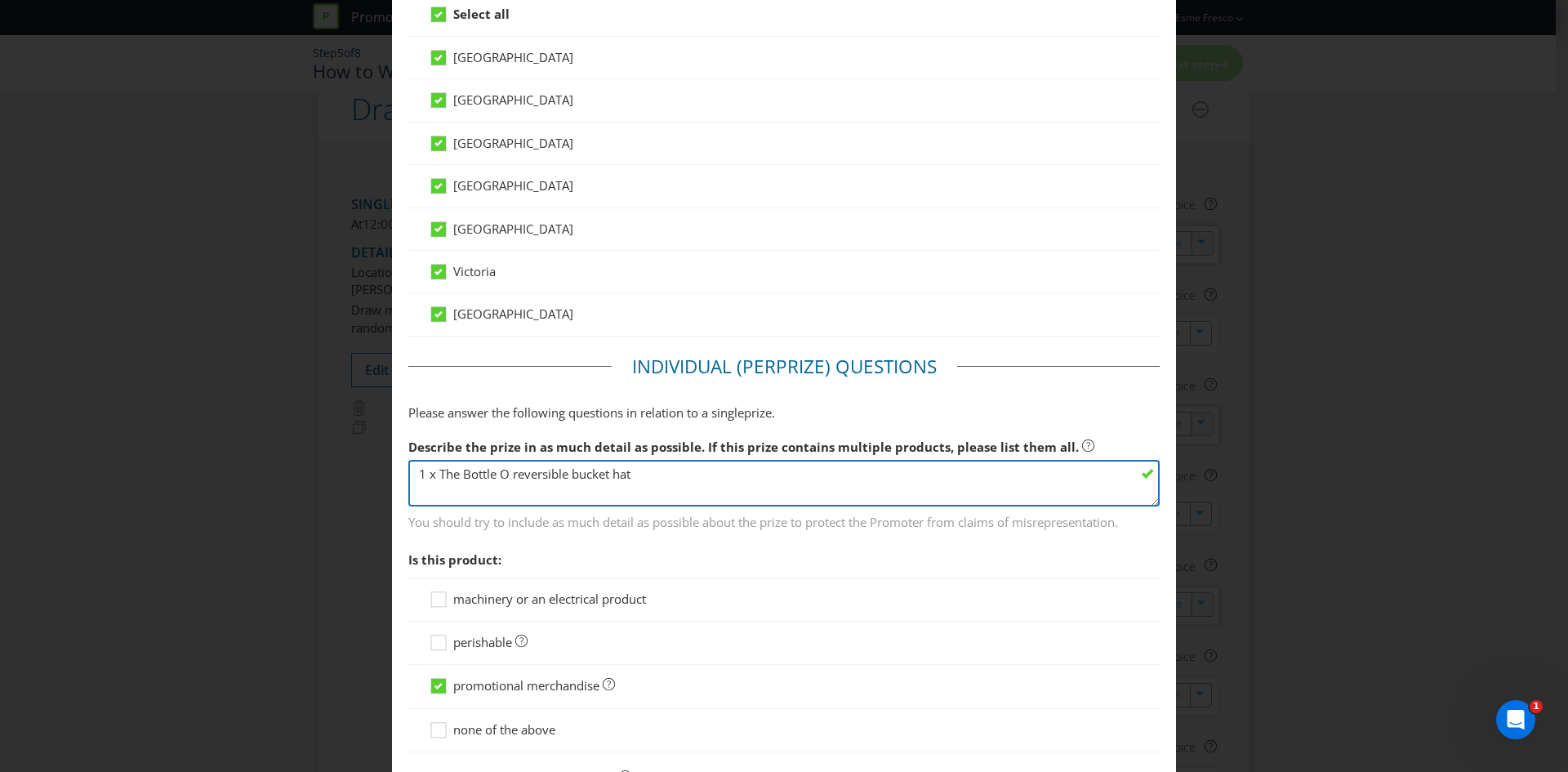
drag, startPoint x: 435, startPoint y: 476, endPoint x: 504, endPoint y: 474, distance: 69.0
click at [504, 474] on textarea "1 x The Bottle O reversible bucket hat" at bounding box center [783, 483] width 751 height 46
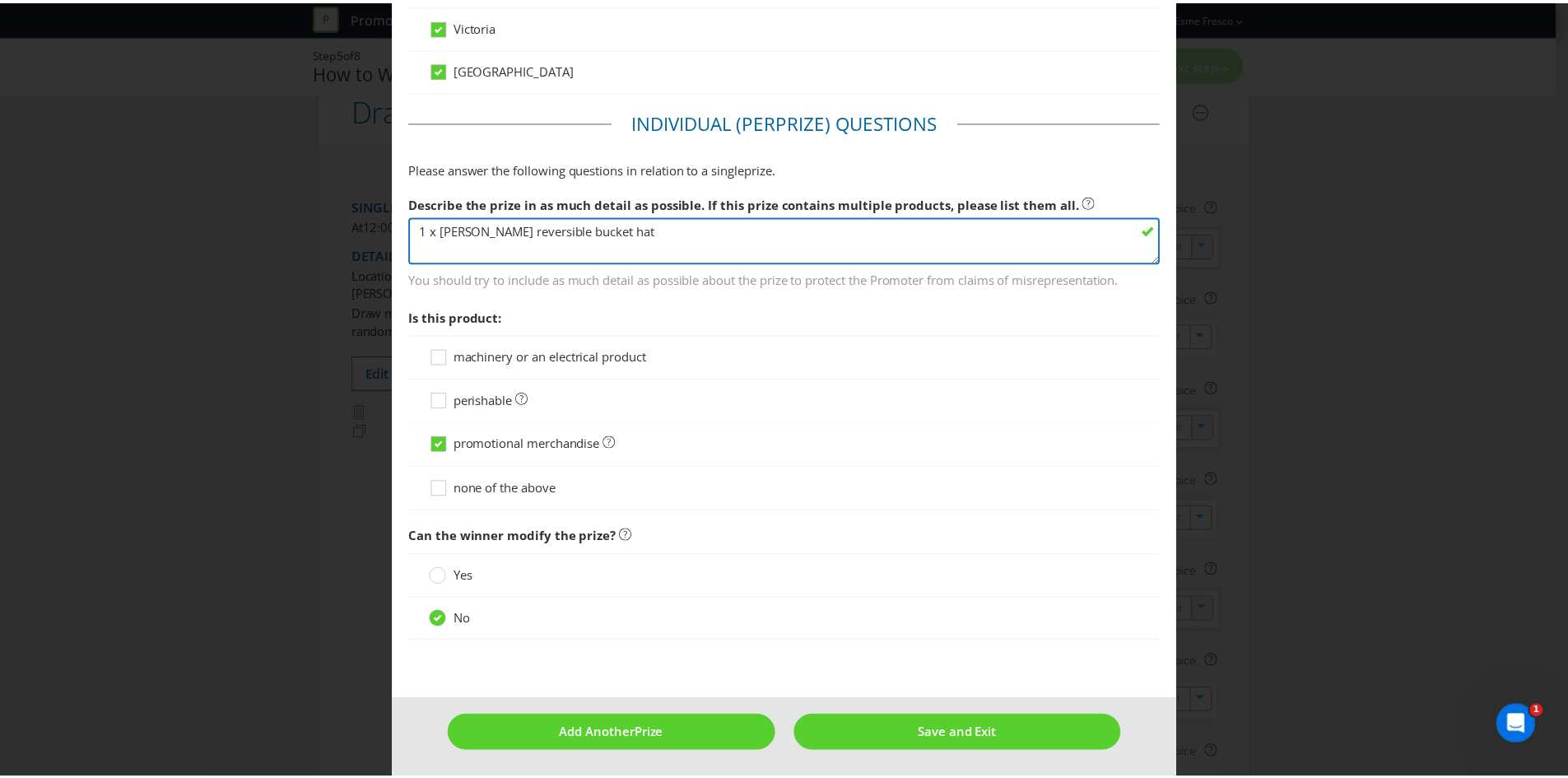
scroll to position [991, 0]
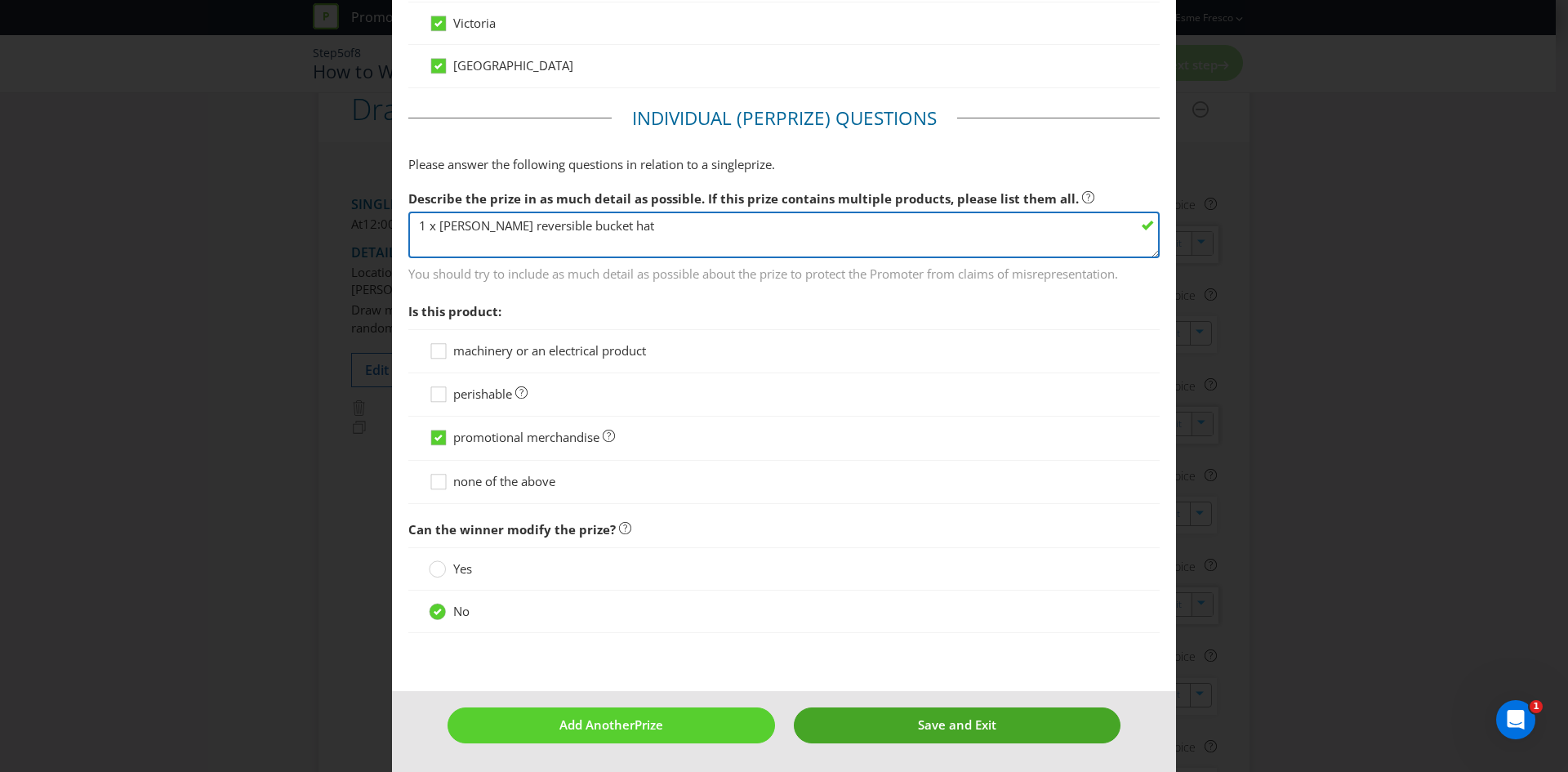
type textarea "1 x [PERSON_NAME] reversible bucket hat"
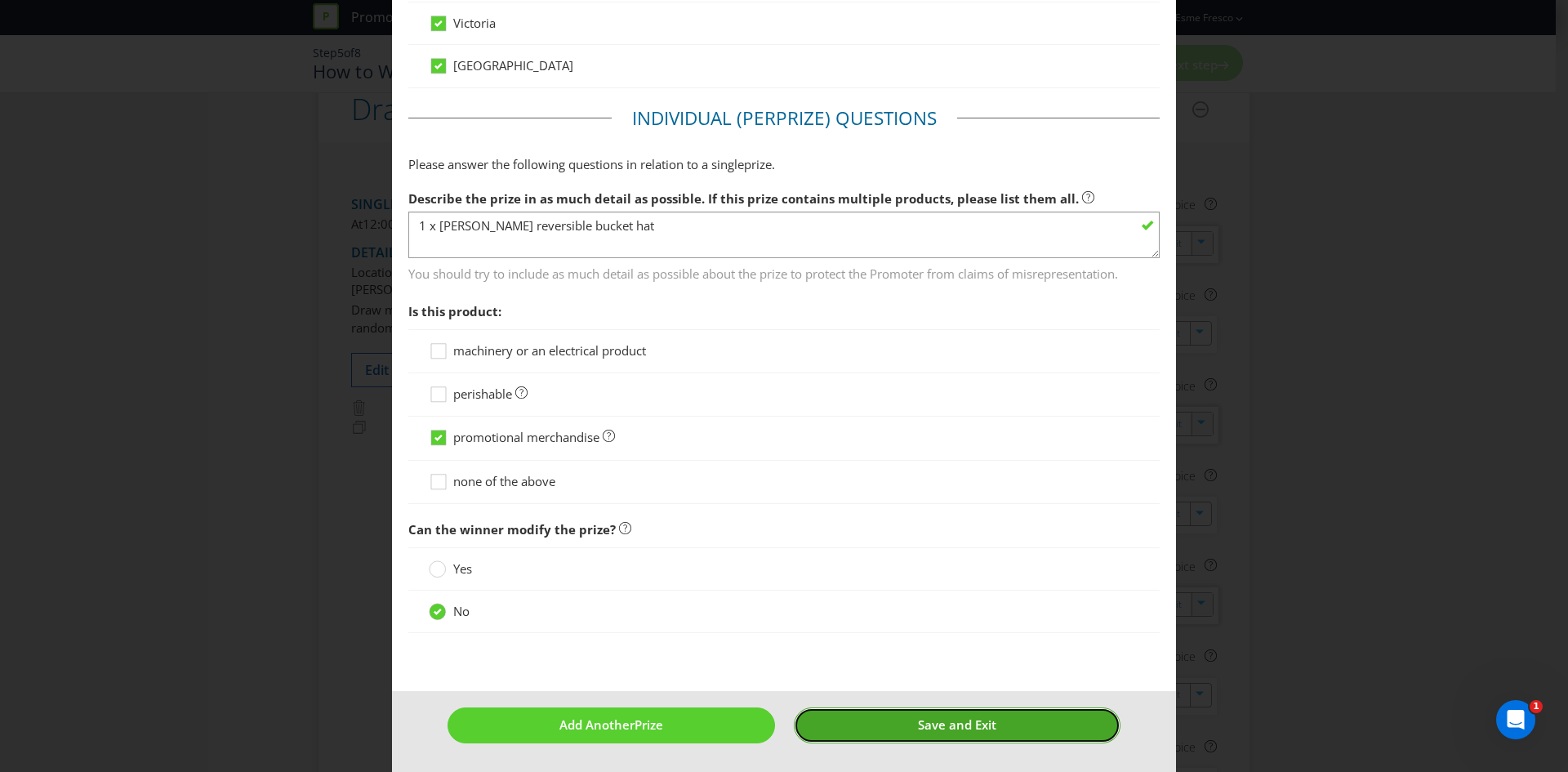
click at [1025, 720] on button "Save and Exit" at bounding box center [957, 724] width 328 height 35
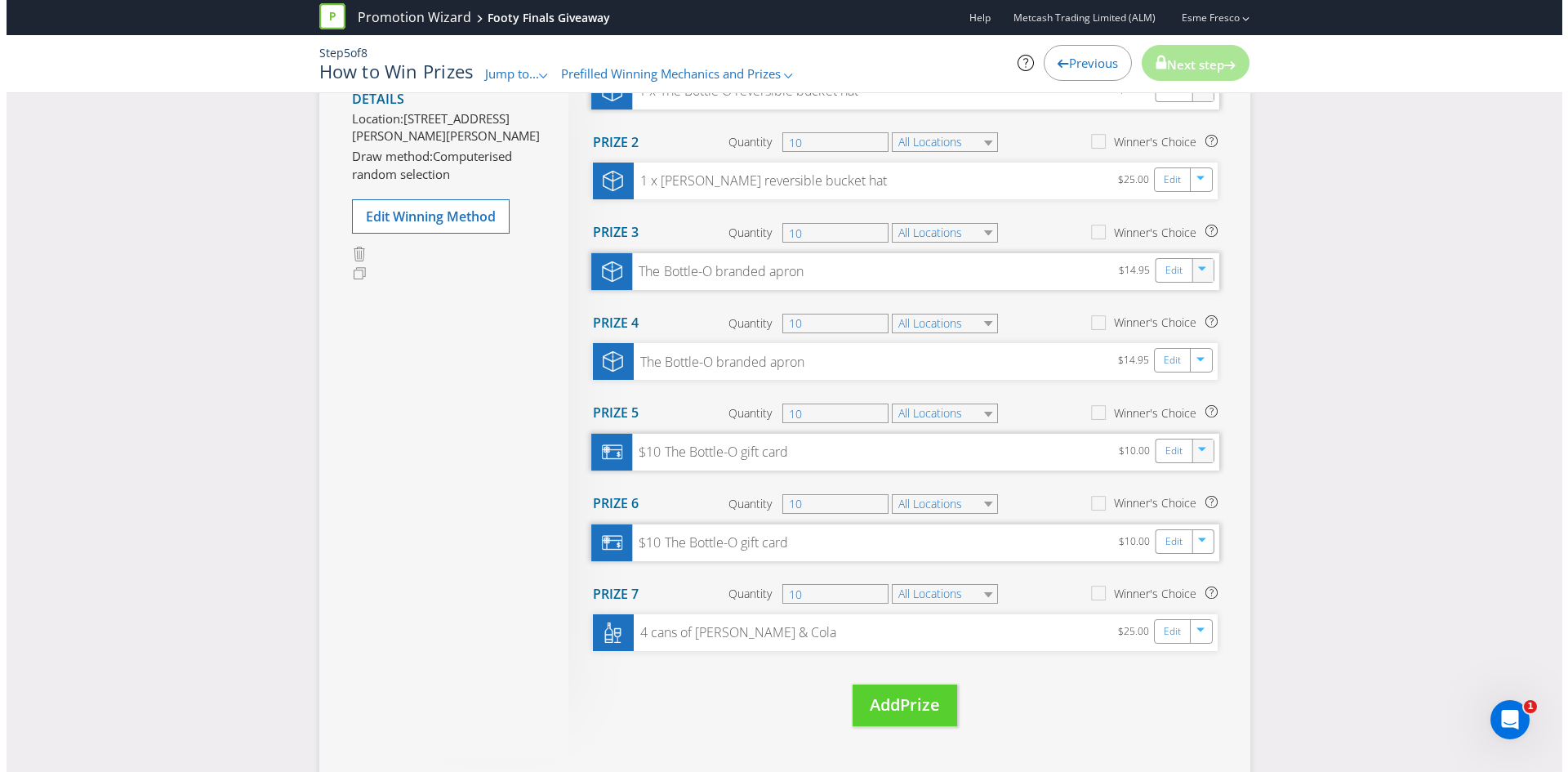
scroll to position [327, 0]
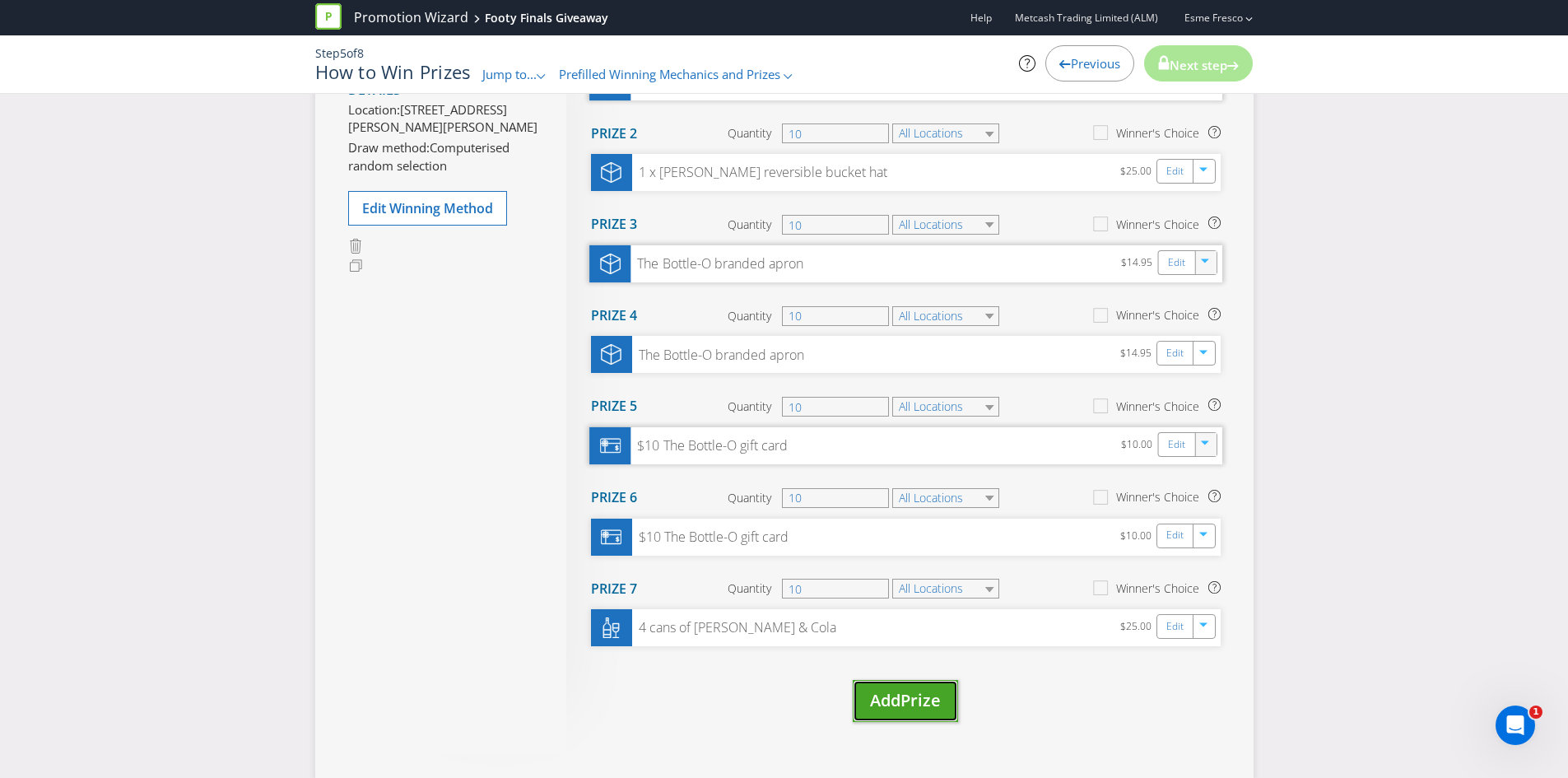
click at [897, 711] on span "Add" at bounding box center [885, 699] width 30 height 22
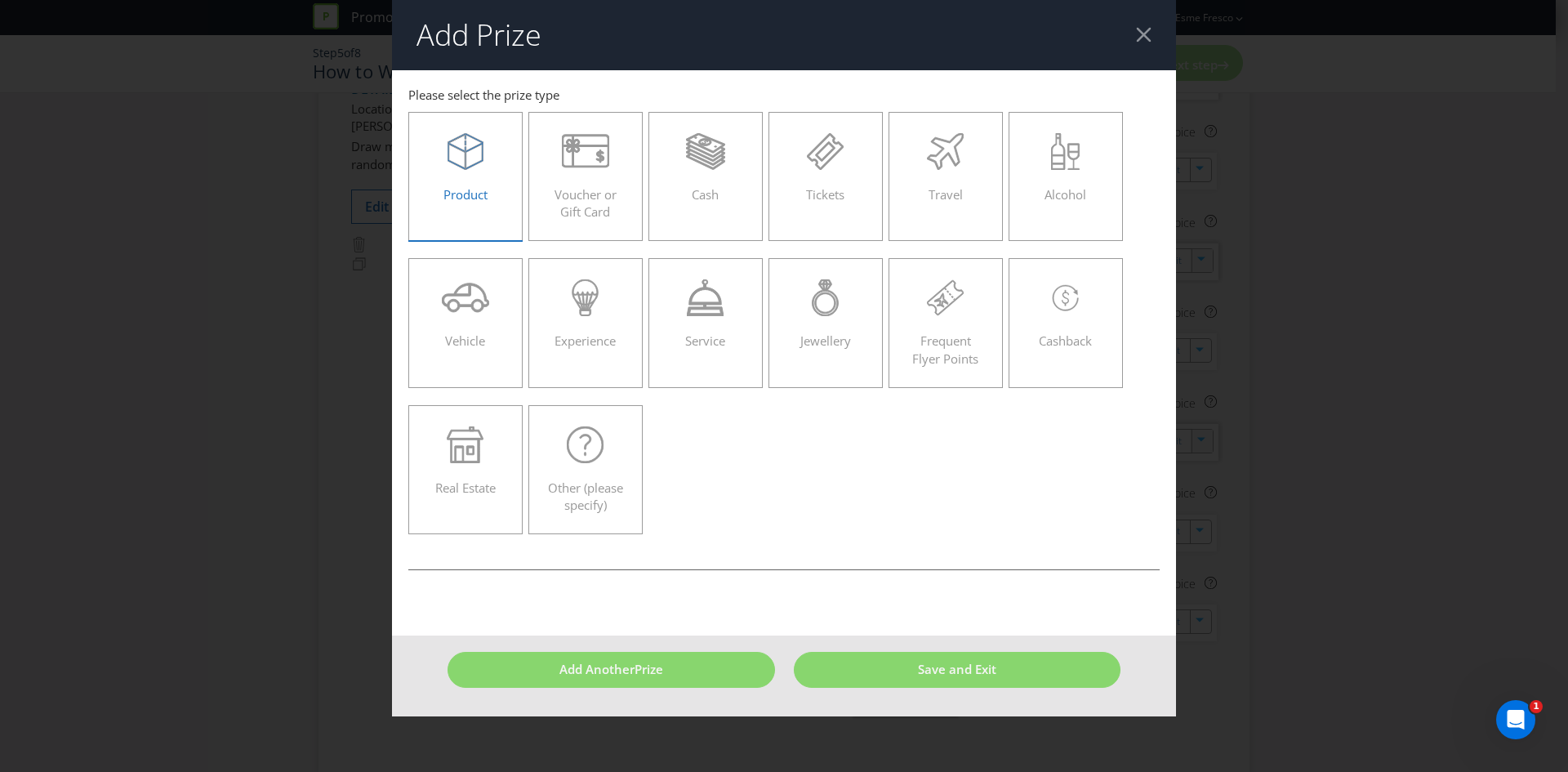
click at [495, 148] on div at bounding box center [466, 151] width 80 height 37
click at [0, 0] on input "Product" at bounding box center [0, 0] width 0 height 0
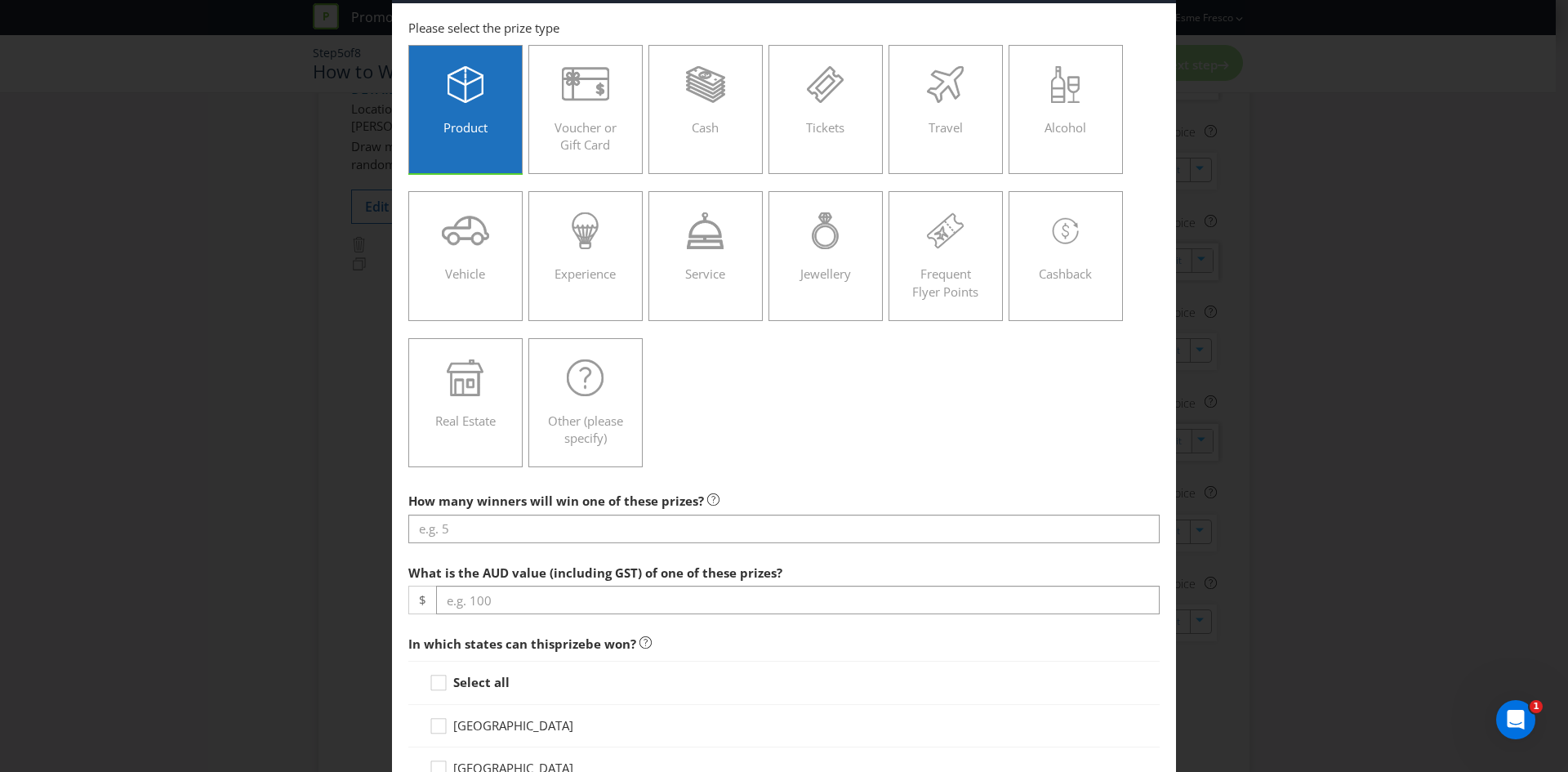
scroll to position [163, 0]
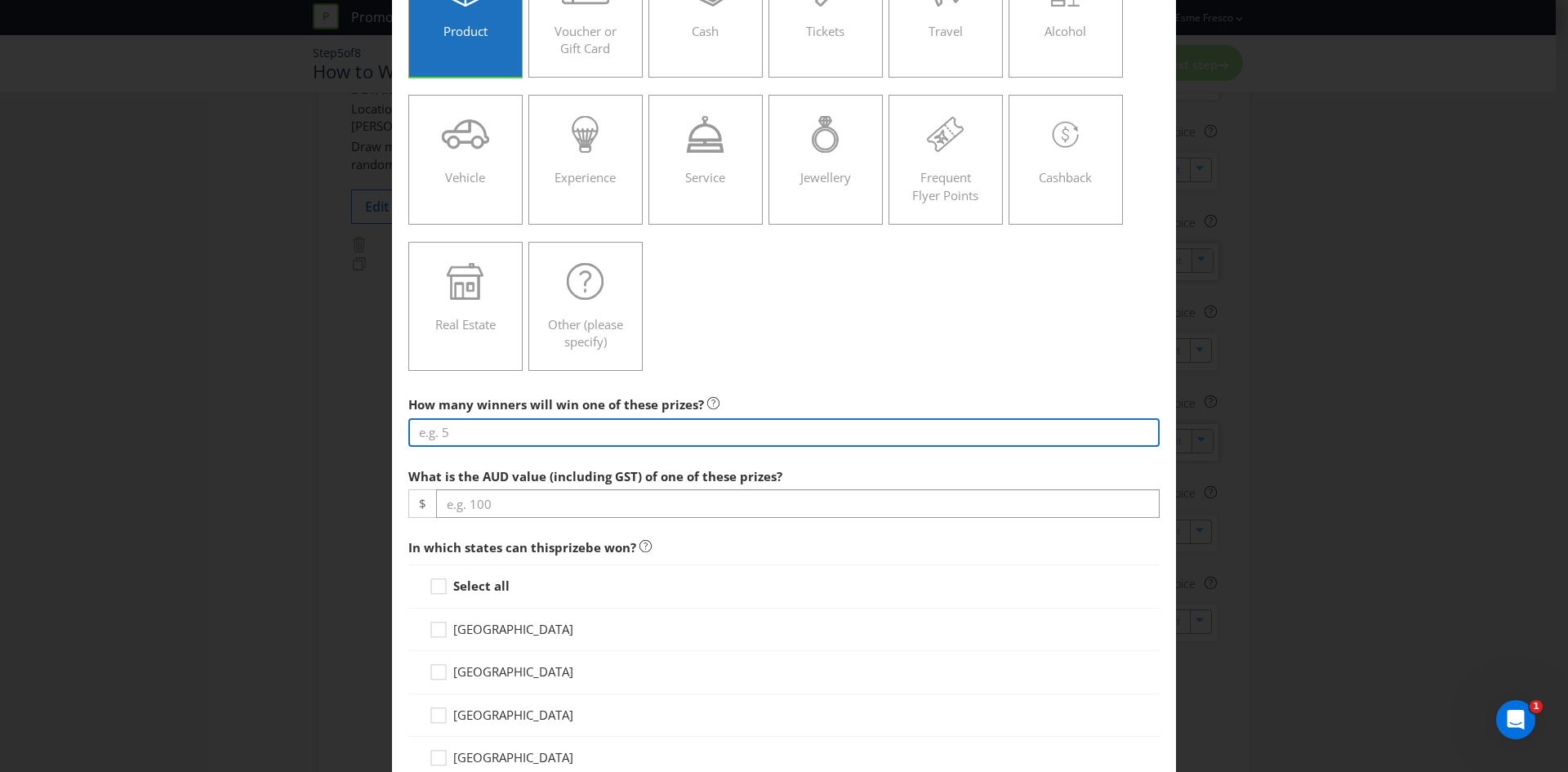
click at [507, 427] on input "number" at bounding box center [783, 433] width 751 height 28
type input "10"
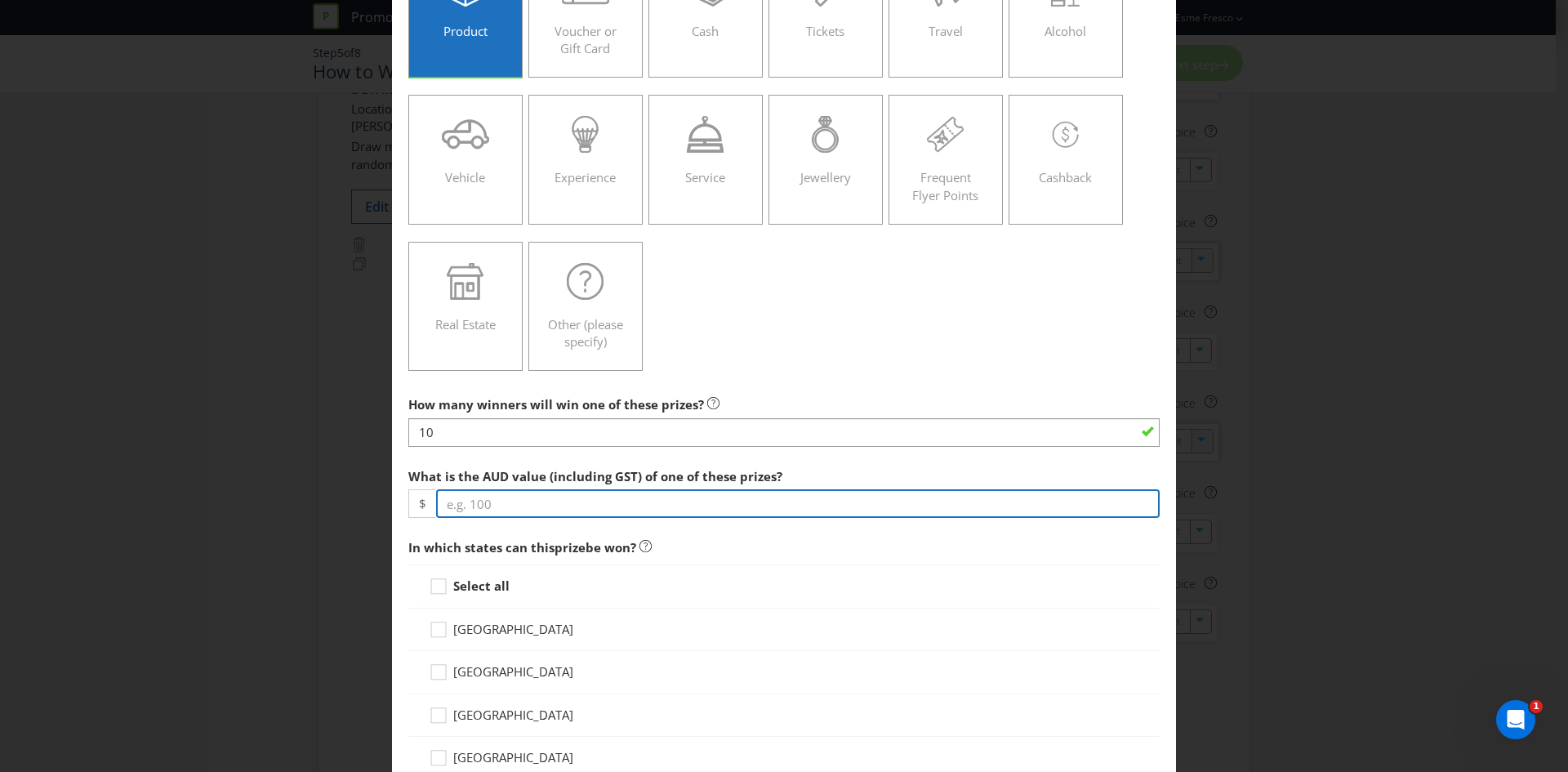
click at [487, 501] on input "number" at bounding box center [798, 503] width 724 height 28
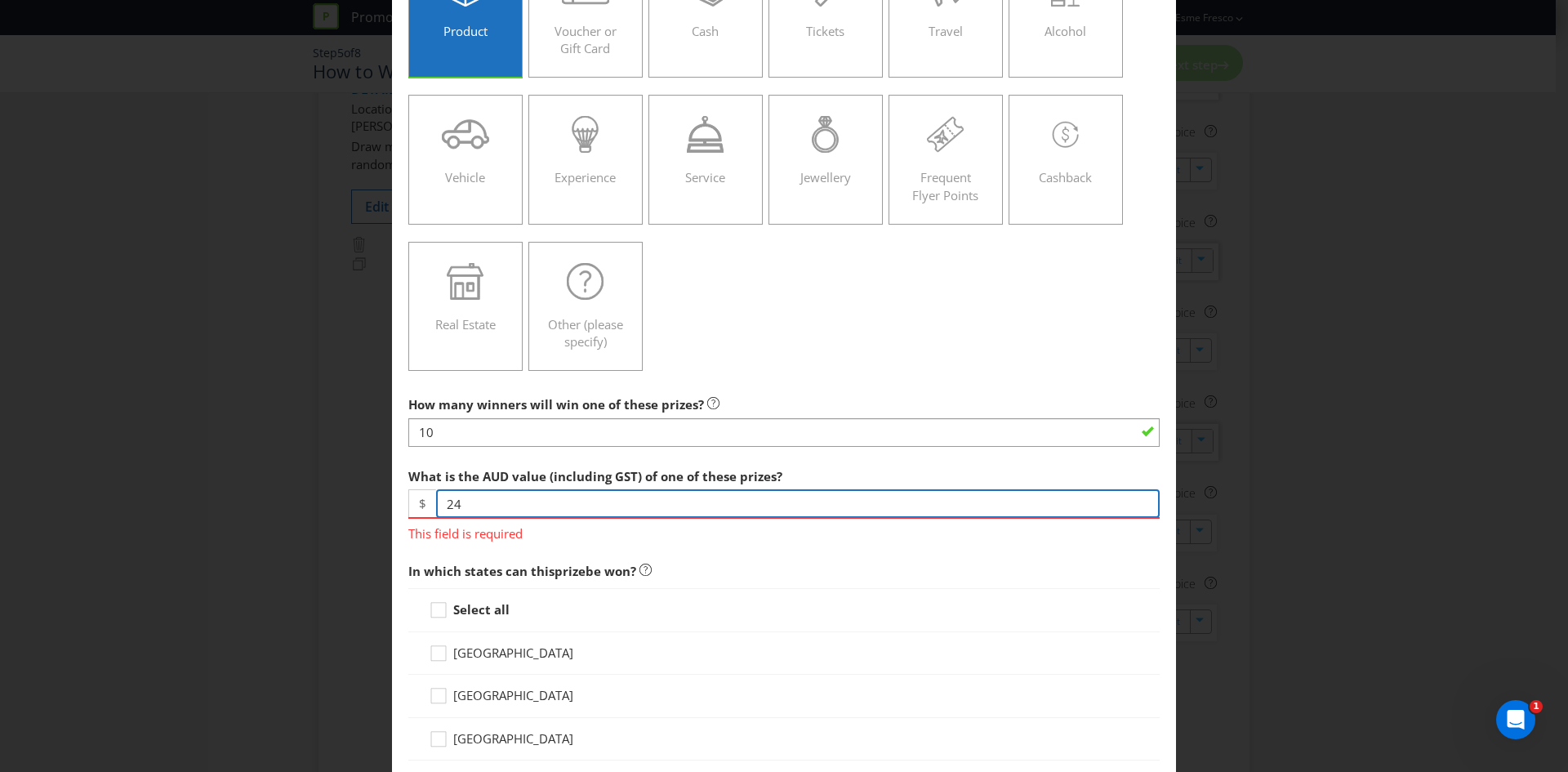
type input "24"
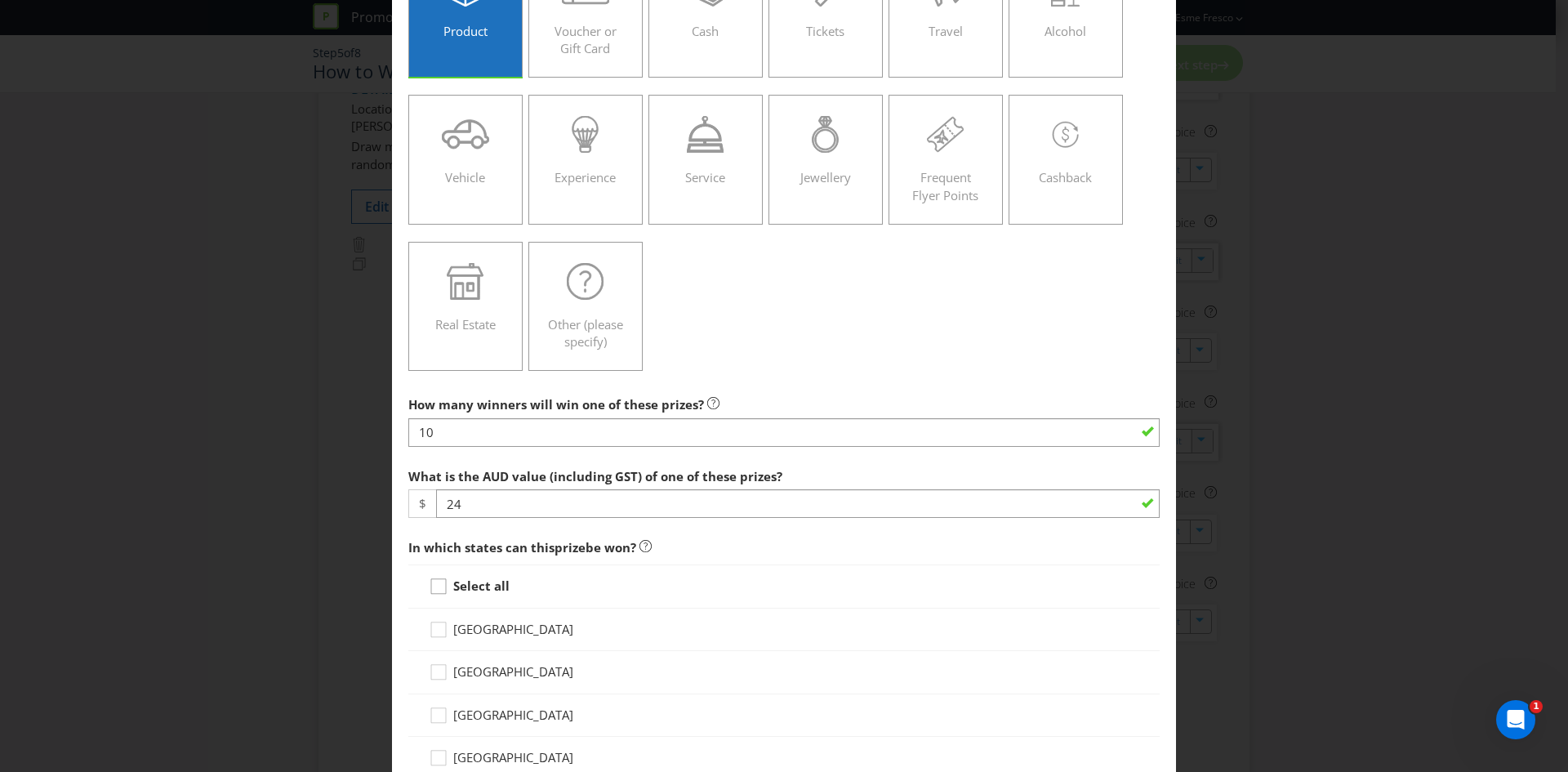
click at [437, 587] on icon at bounding box center [441, 590] width 24 height 25
click at [0, 0] on input "Select all" at bounding box center [0, 0] width 0 height 0
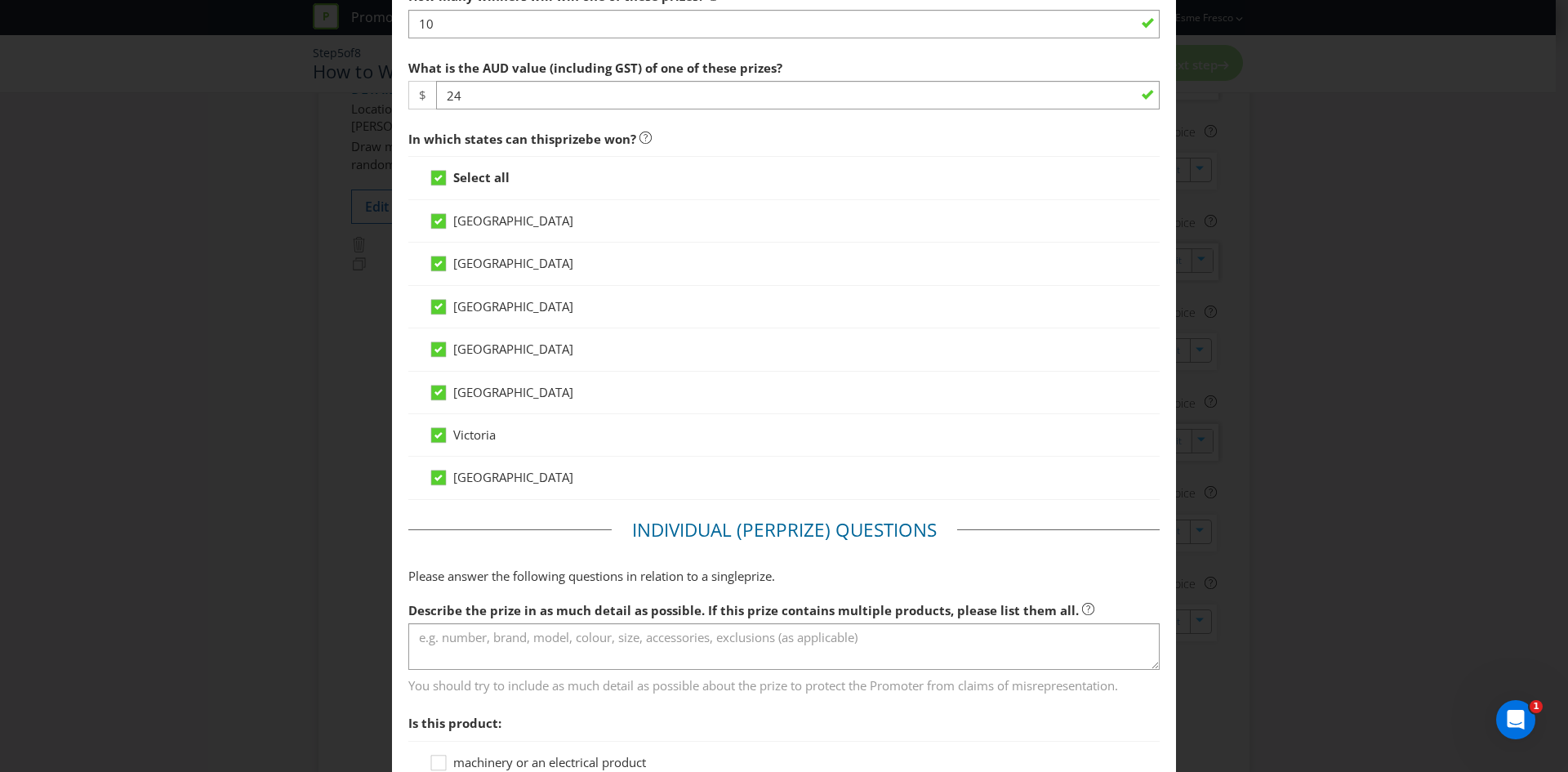
scroll to position [653, 0]
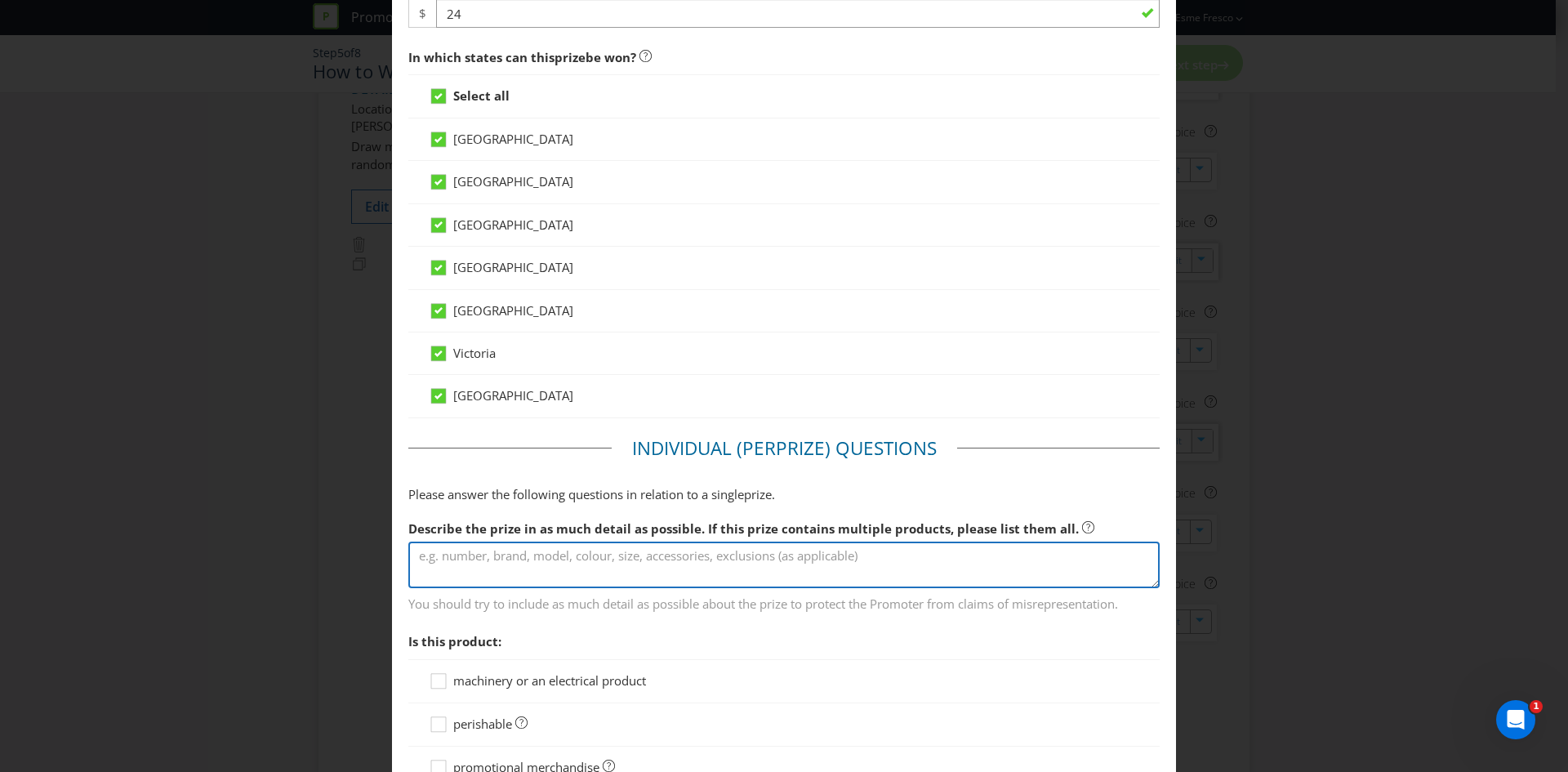
click at [637, 572] on textarea at bounding box center [783, 565] width 751 height 46
click at [675, 550] on textarea "1 x [PERSON_NAME]" at bounding box center [783, 565] width 751 height 46
click at [628, 555] on textarea "1 x [PERSON_NAME] Damn Good Bourbon Tshirt" at bounding box center [783, 565] width 751 height 46
click at [694, 567] on textarea "1 x [PERSON_NAME] Damn Good Bourbon T shirt" at bounding box center [783, 565] width 751 height 46
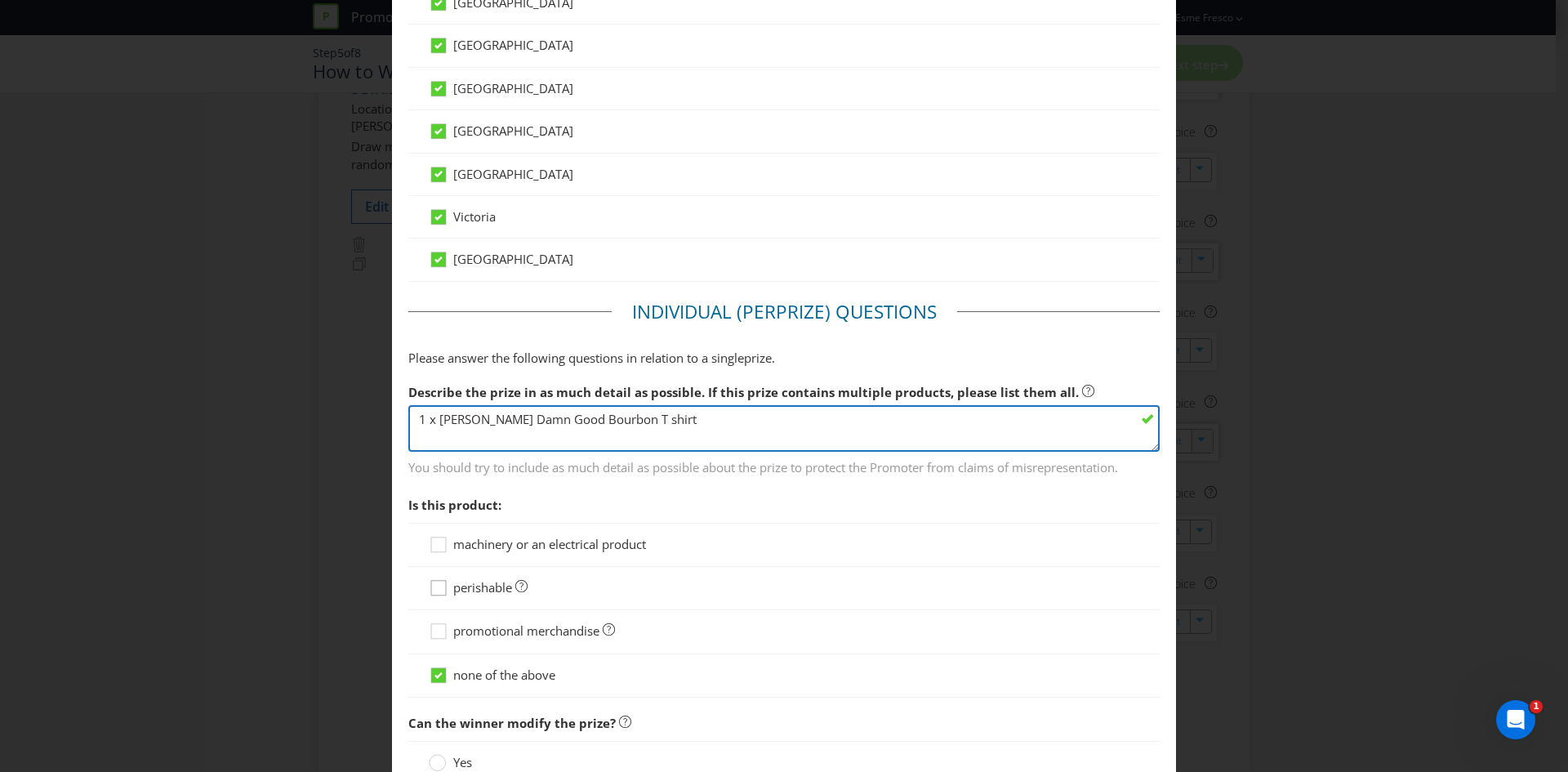
scroll to position [817, 0]
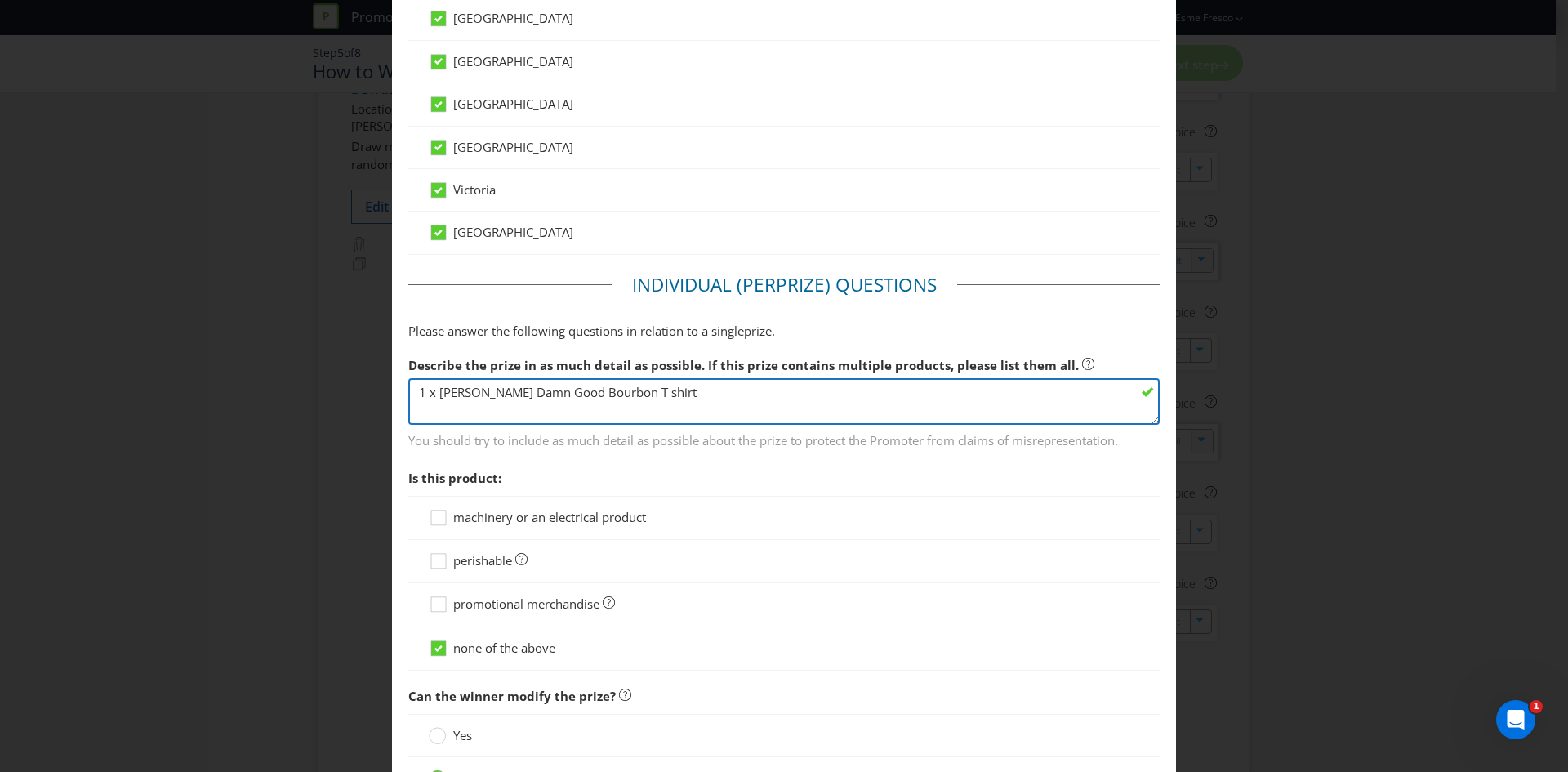
type textarea "1 x [PERSON_NAME] Damn Good Bourbon T shirt"
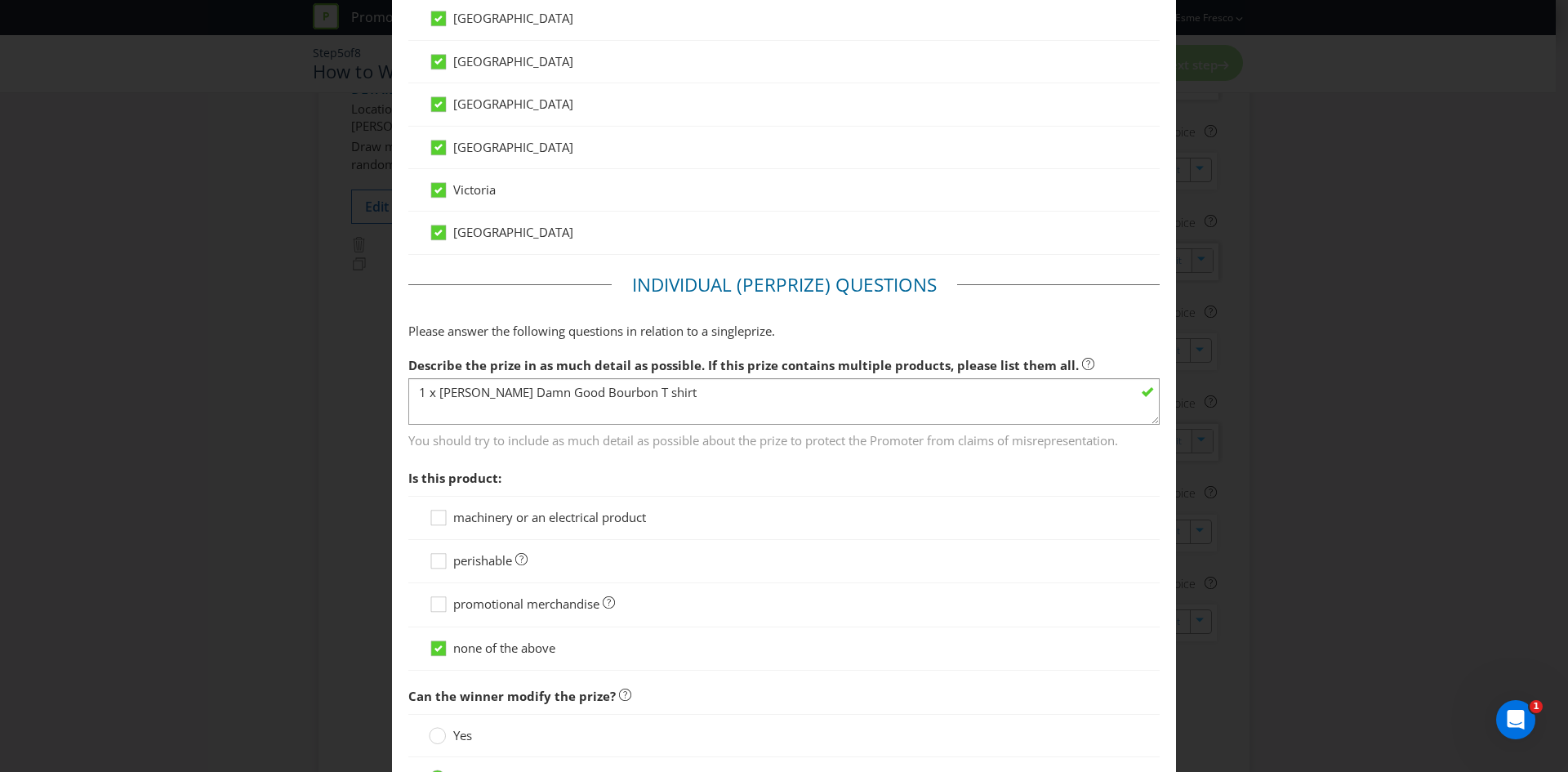
click at [439, 614] on div at bounding box center [784, 614] width 710 height 2
click at [437, 606] on icon at bounding box center [441, 608] width 24 height 25
click at [0, 0] on input "promotional merchandise" at bounding box center [0, 0] width 0 height 0
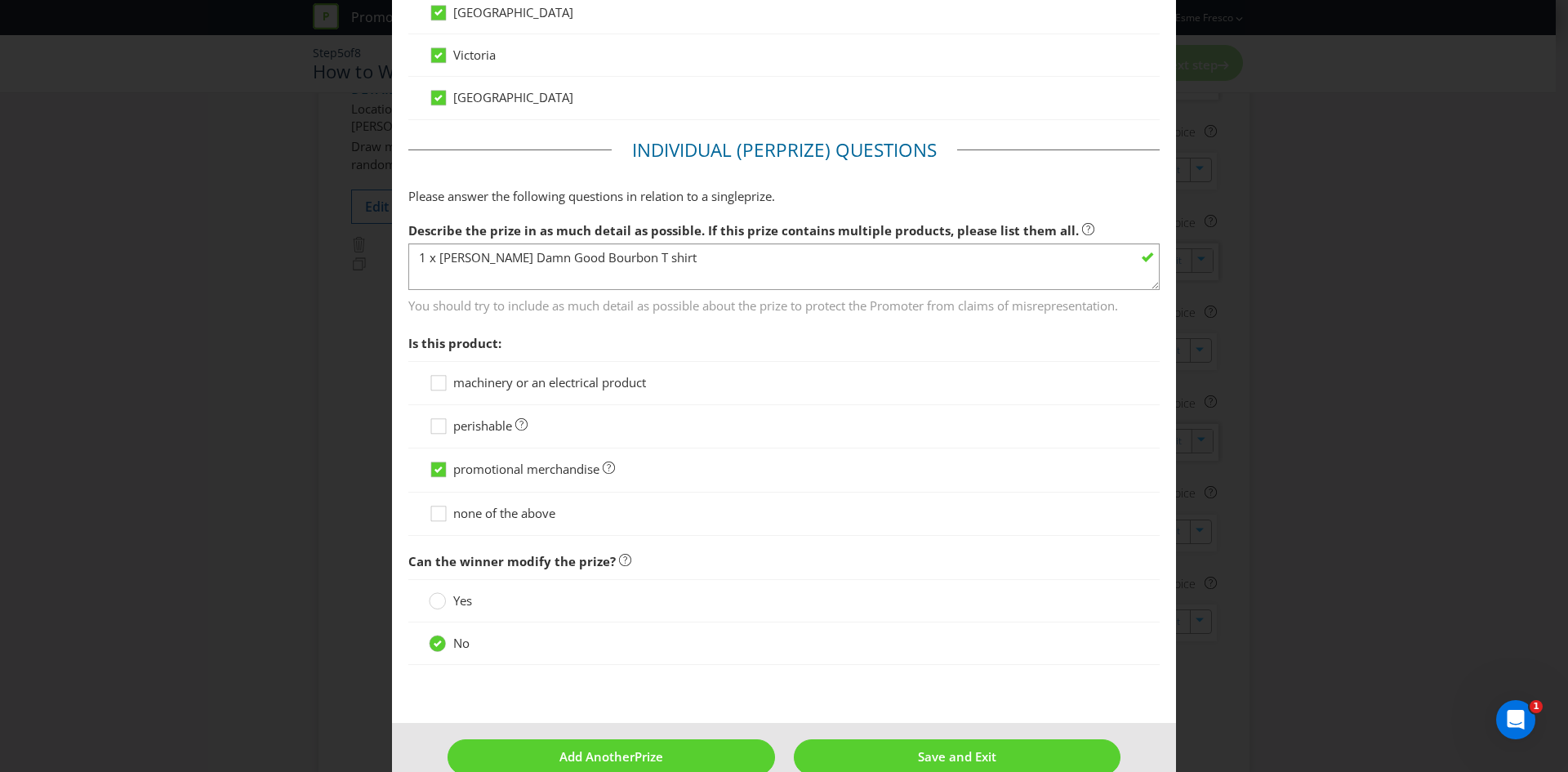
scroll to position [980, 0]
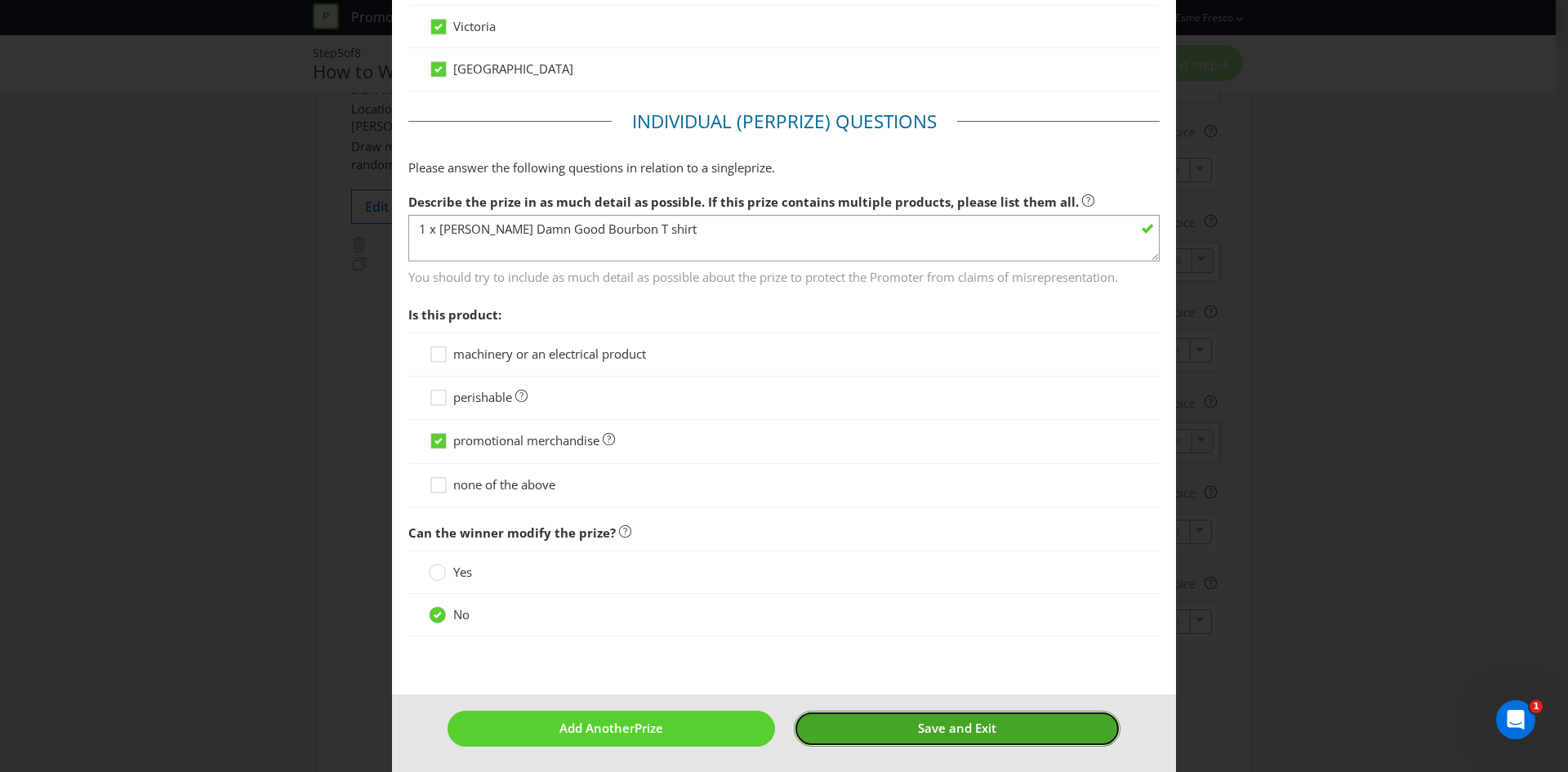
click at [913, 737] on button "Save and Exit" at bounding box center [957, 728] width 328 height 35
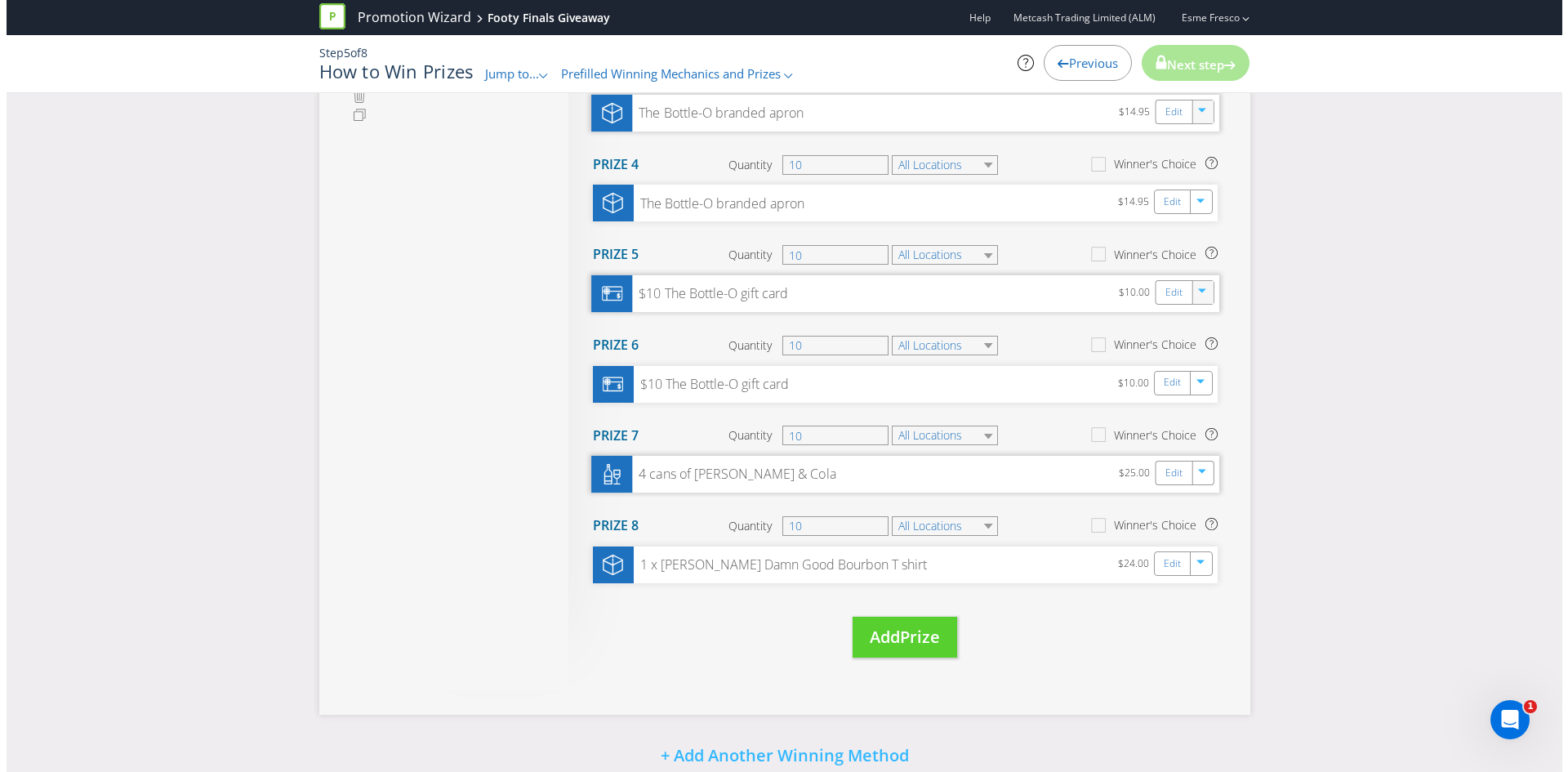
scroll to position [490, 0]
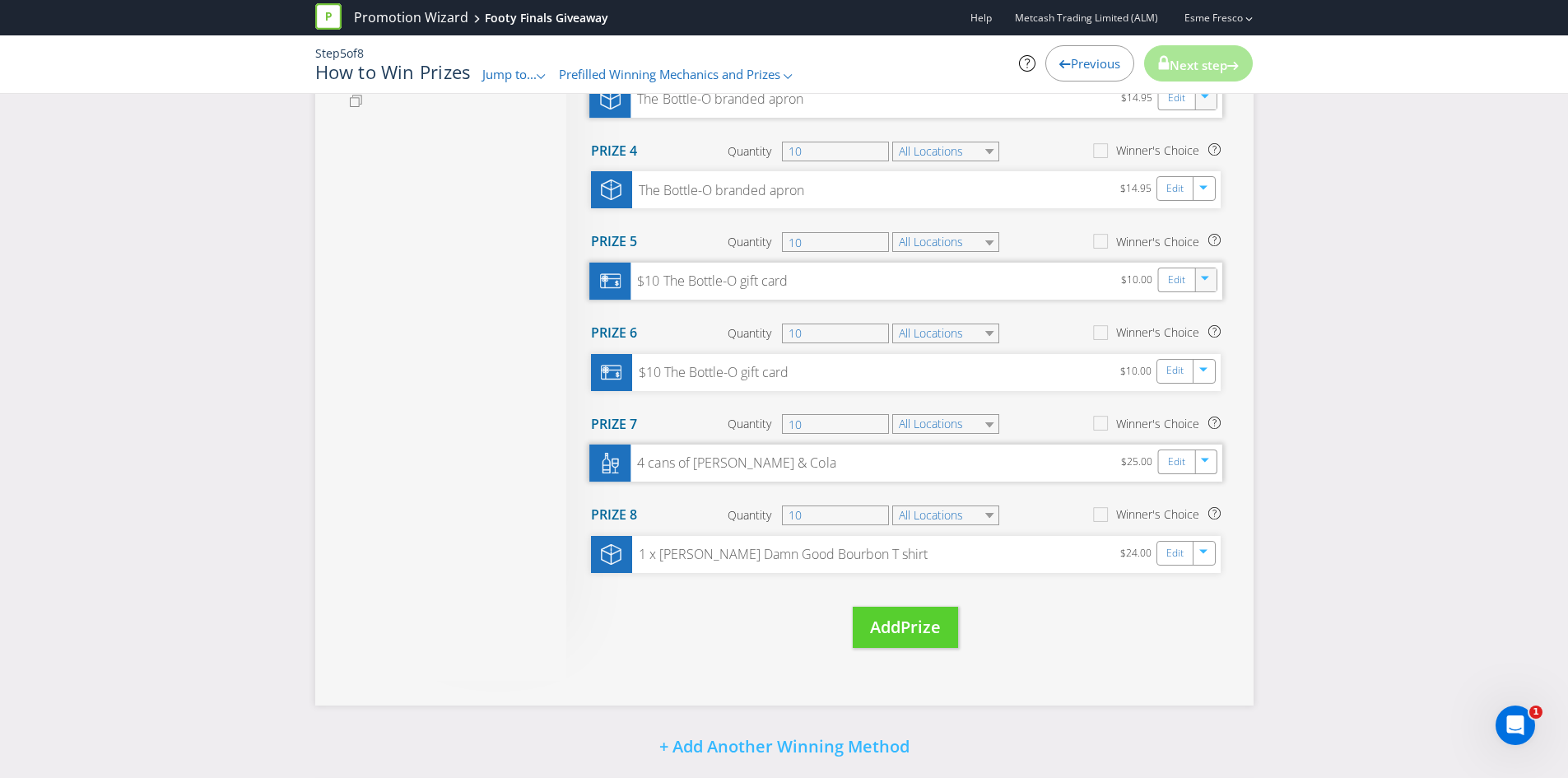
click at [789, 466] on div "4 cans of [PERSON_NAME] & Cola" at bounding box center [733, 464] width 205 height 19
click at [1166, 466] on div "Edit" at bounding box center [1176, 462] width 37 height 23
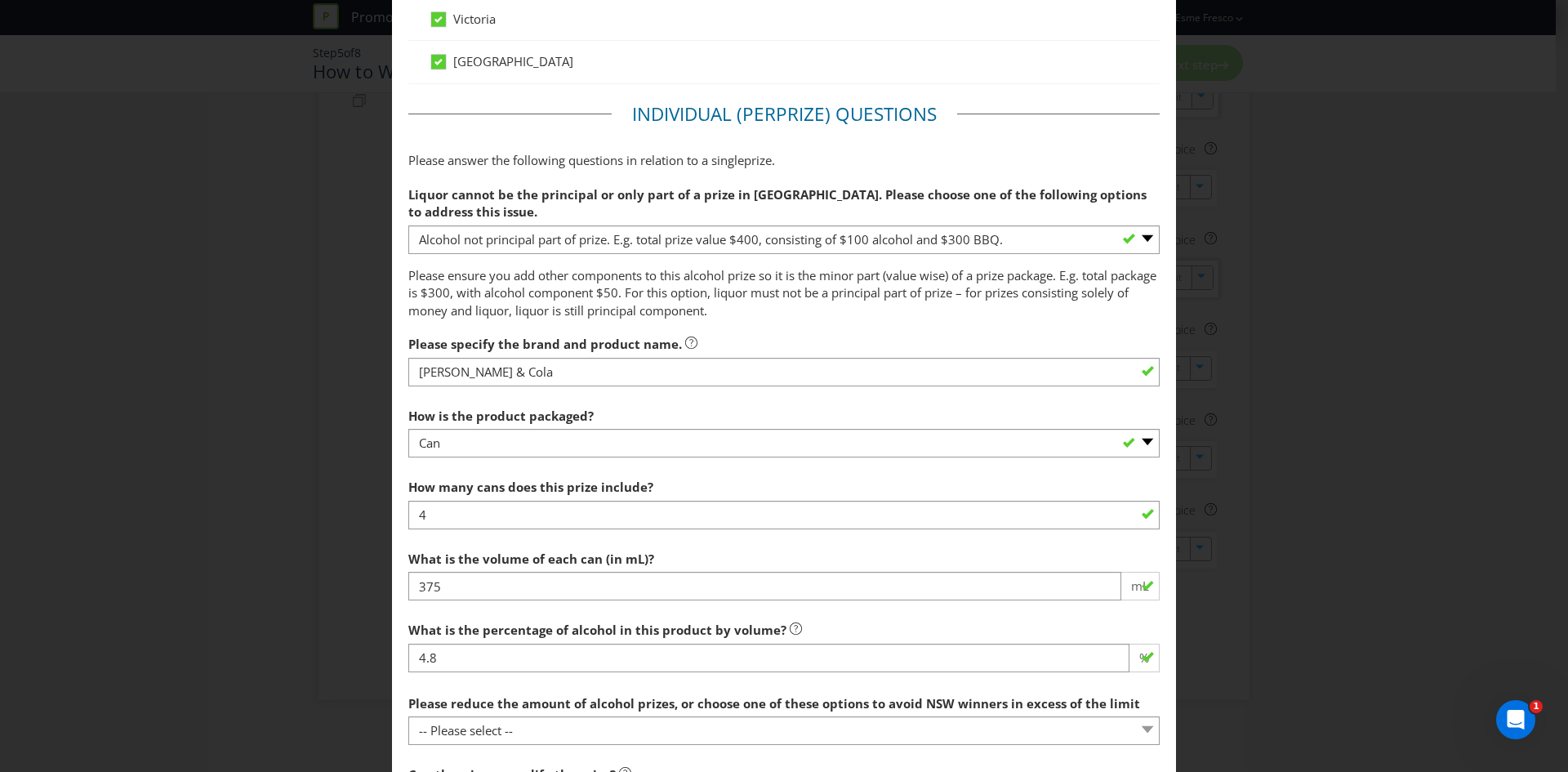
scroll to position [932, 0]
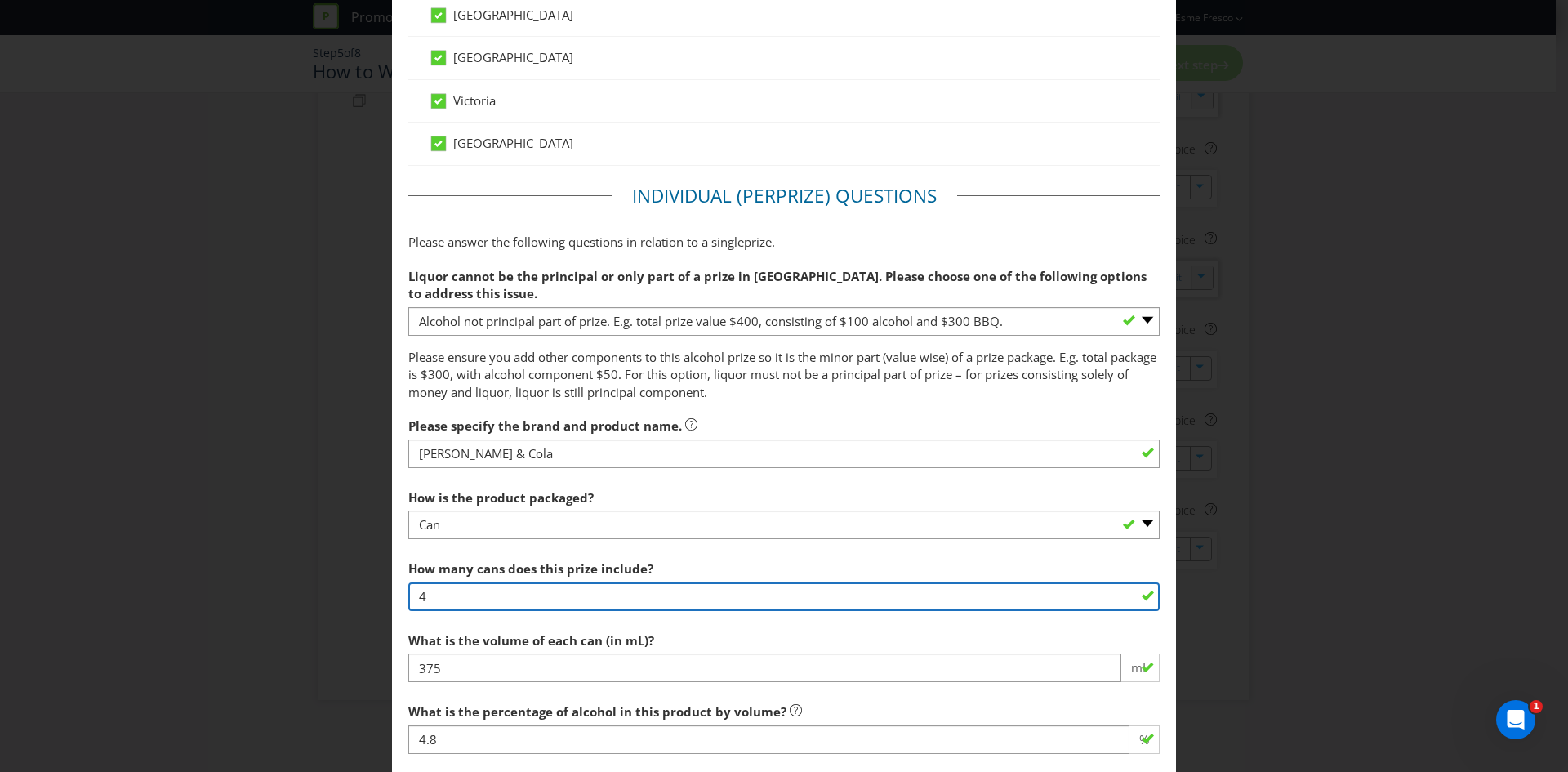
click at [408, 599] on input "4" at bounding box center [783, 597] width 751 height 28
click at [470, 600] on input "4" at bounding box center [783, 597] width 751 height 28
click at [413, 600] on input "4" at bounding box center [783, 597] width 751 height 28
click at [444, 597] on input "4" at bounding box center [783, 597] width 751 height 28
click at [415, 601] on input "4" at bounding box center [783, 597] width 751 height 28
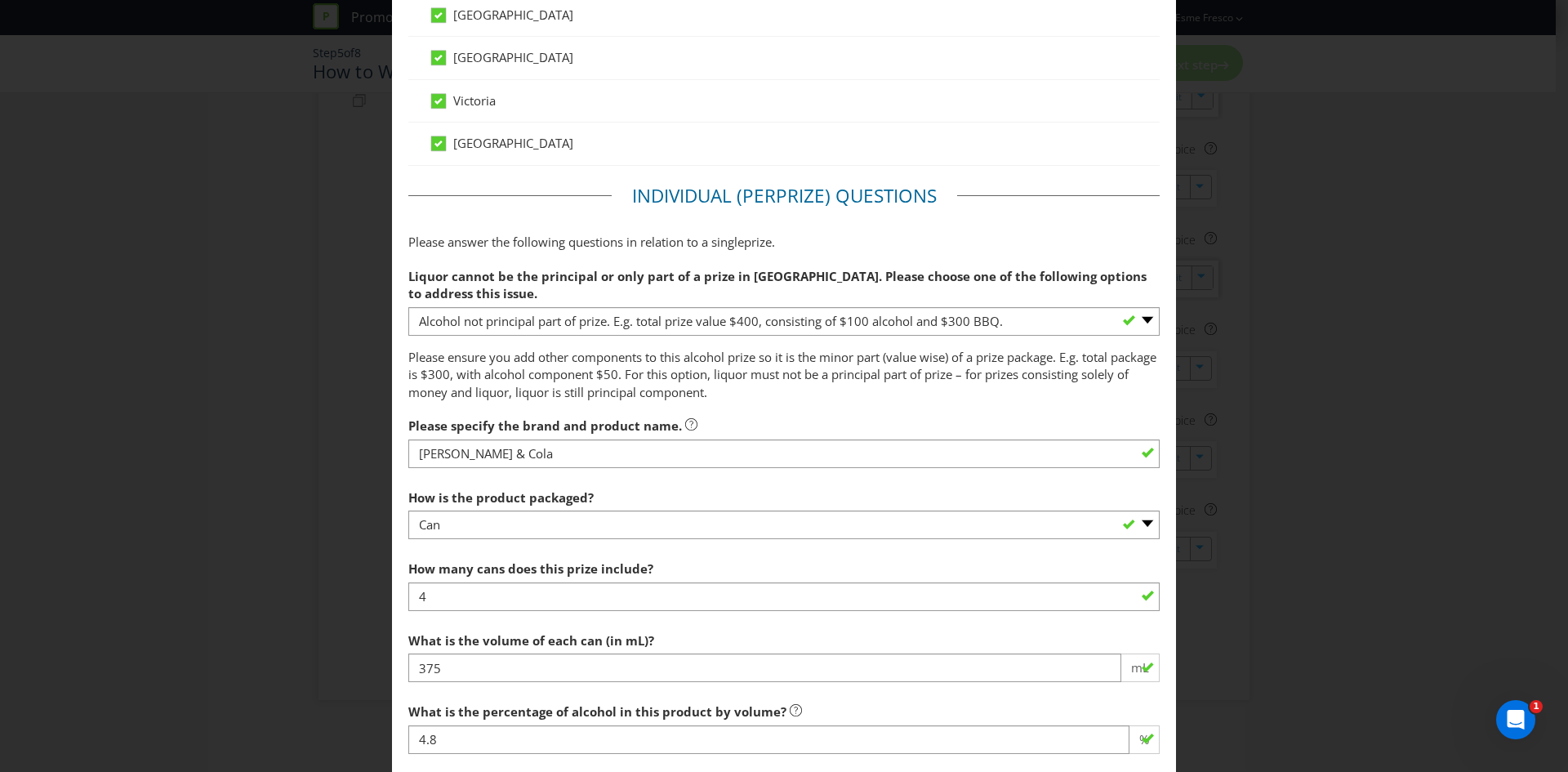
click at [1216, 381] on div "Edit Prize [GEOGRAPHIC_DATA] [GEOGRAPHIC_DATA] [GEOGRAPHIC_DATA] [GEOGRAPHIC_DA…" at bounding box center [784, 386] width 1568 height 772
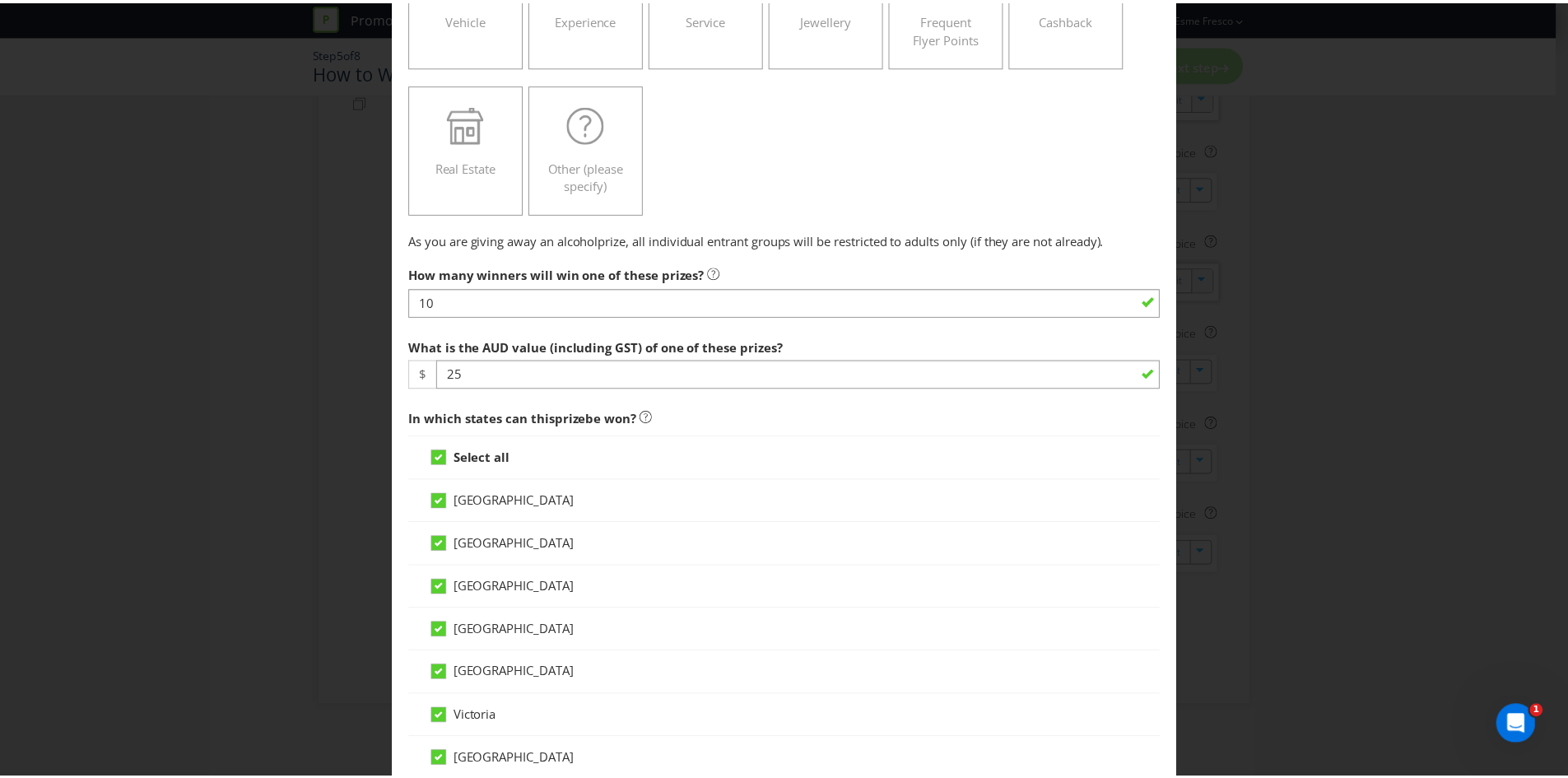
scroll to position [0, 0]
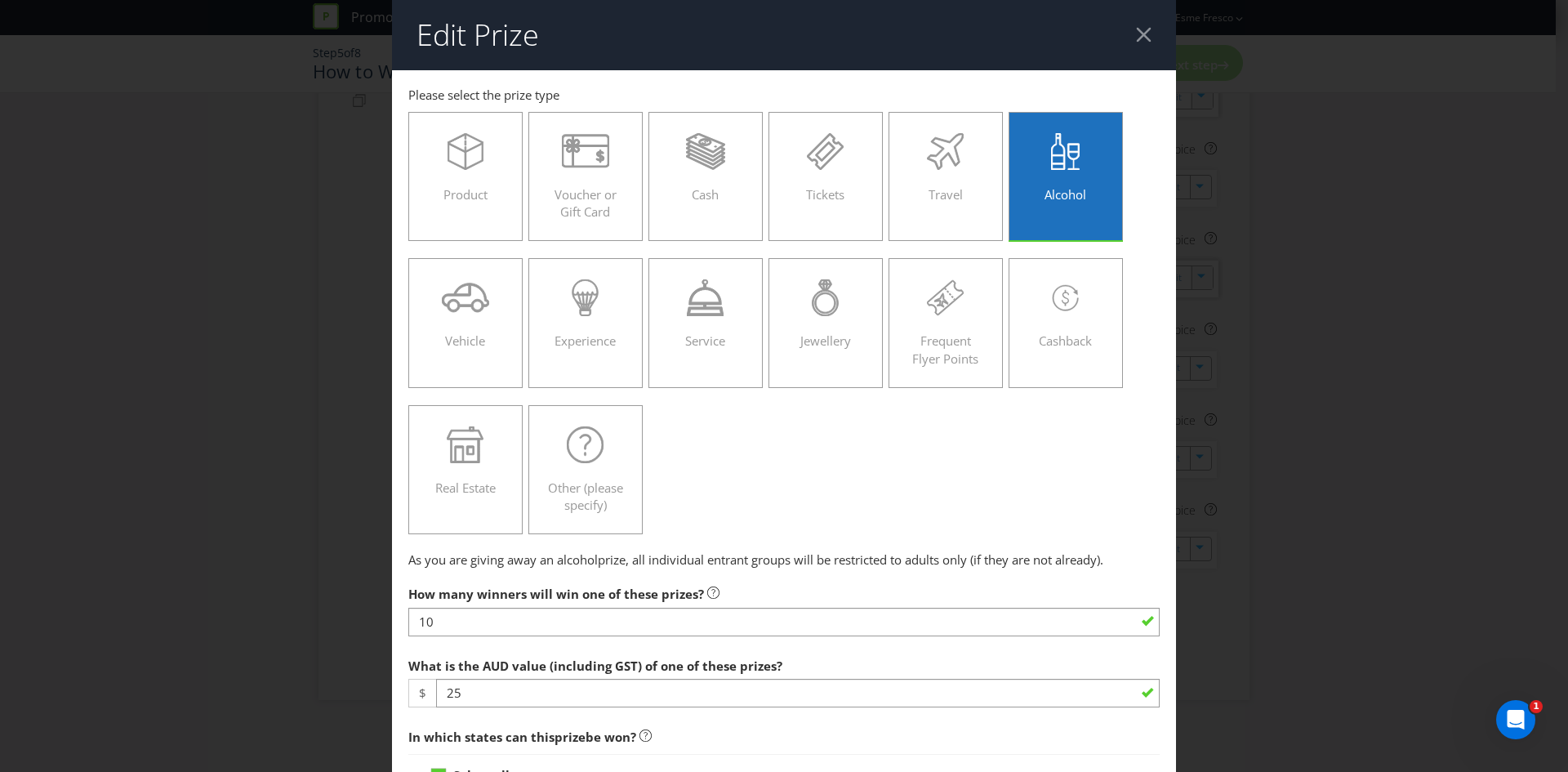
click at [1137, 31] on div at bounding box center [1143, 35] width 15 height 15
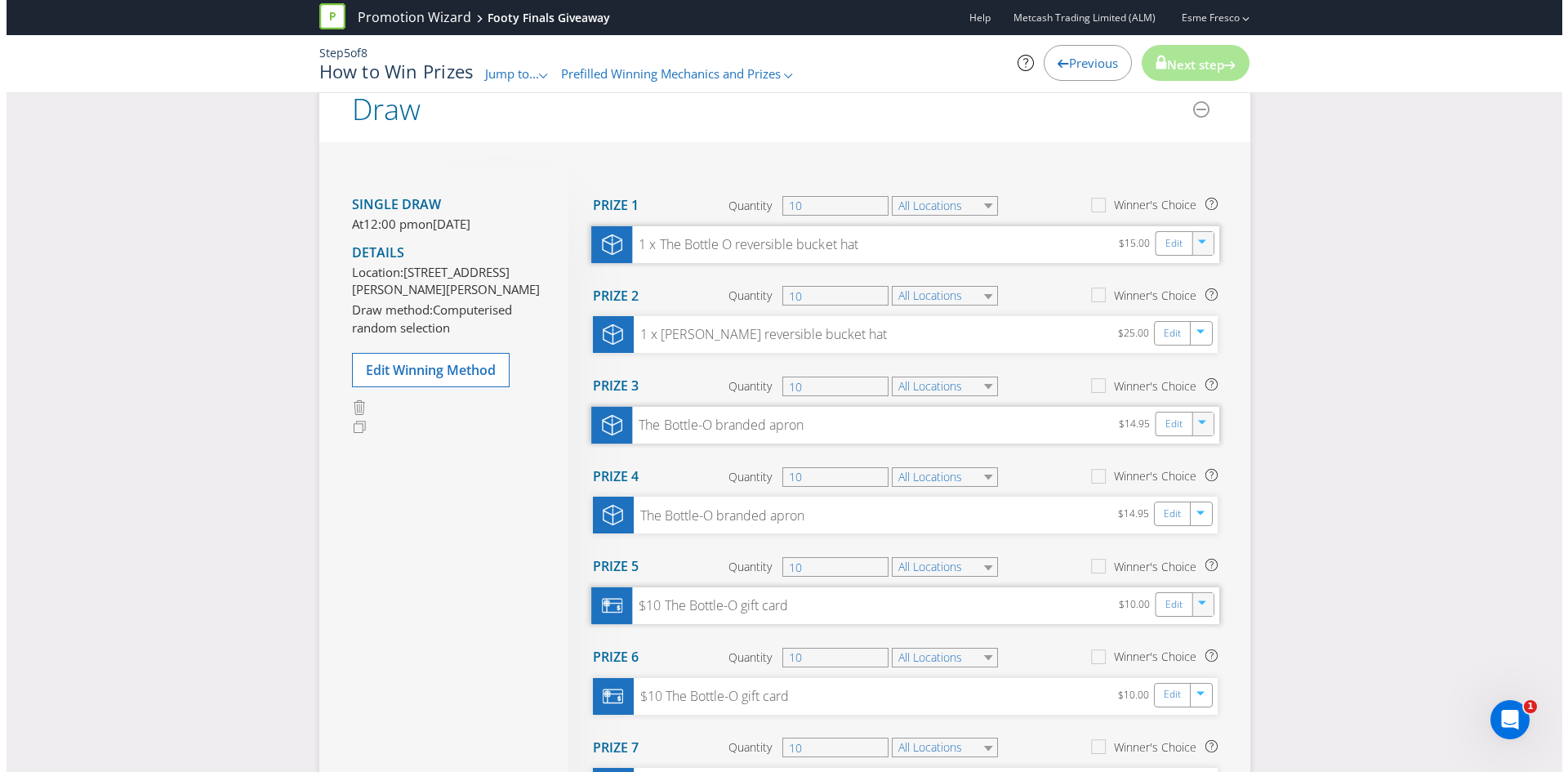
scroll to position [701, 0]
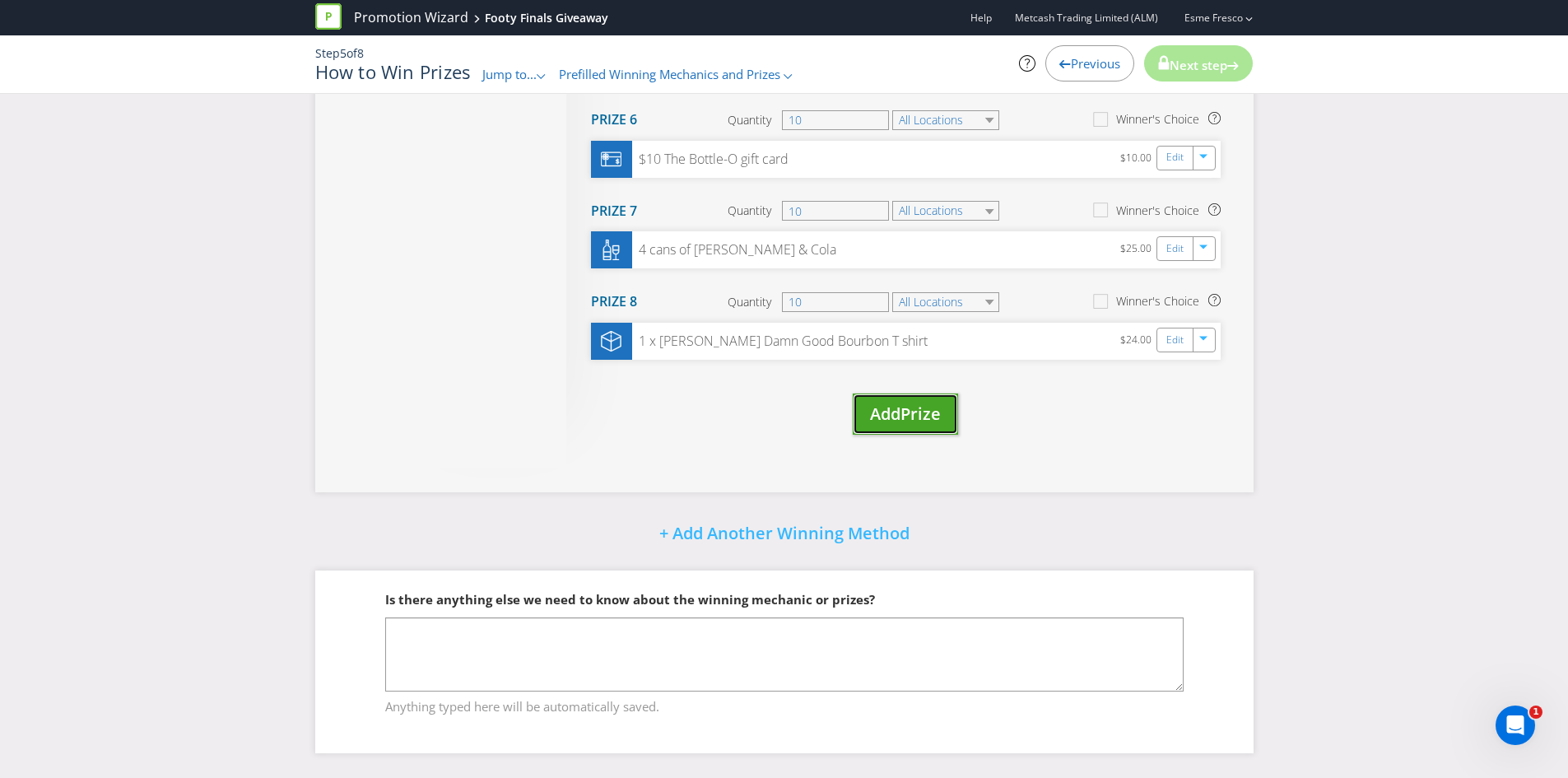
click at [920, 426] on button "Add Prize" at bounding box center [905, 414] width 105 height 42
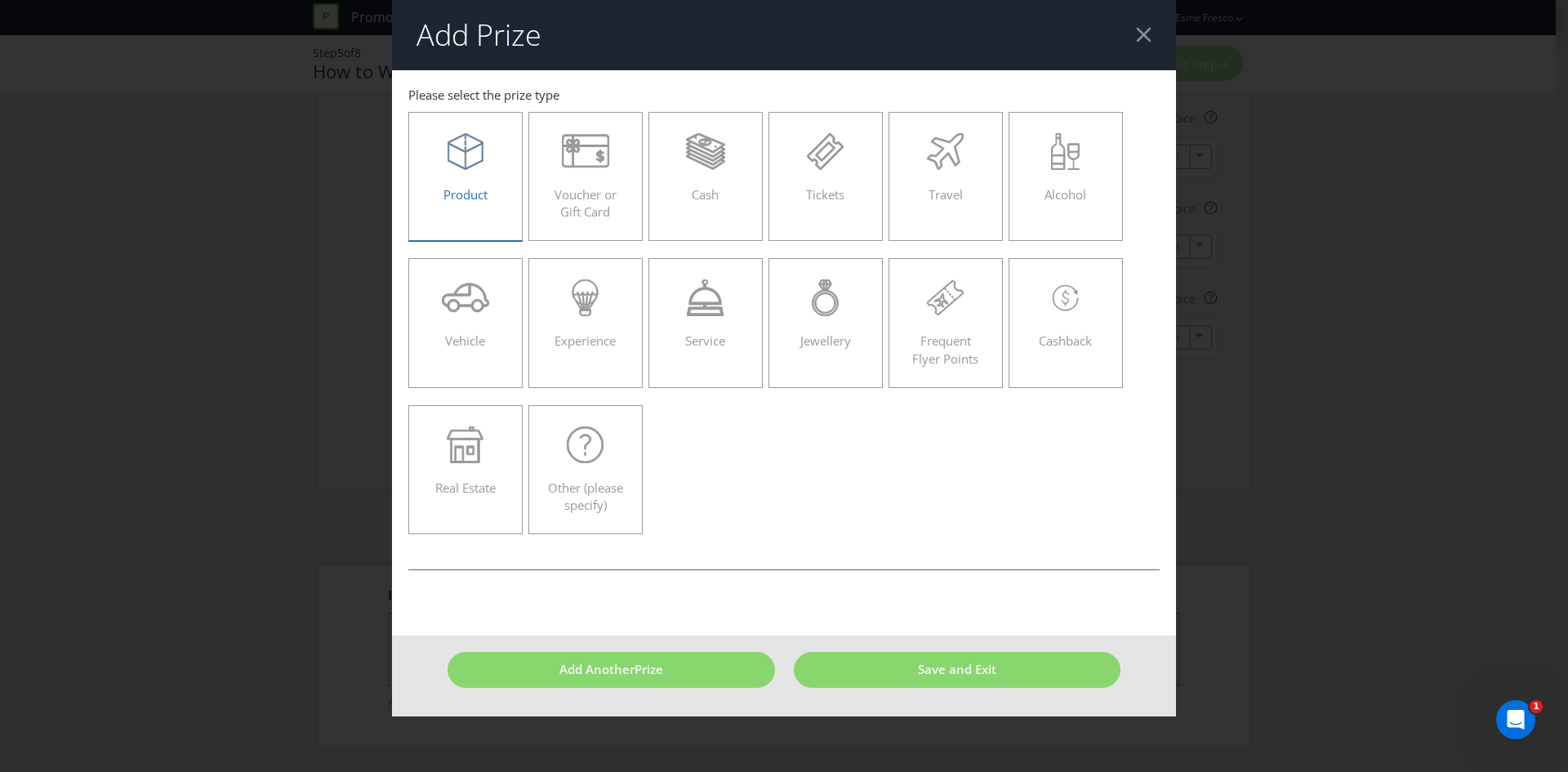
click at [474, 170] on div "Product" at bounding box center [466, 170] width 80 height 74
click at [0, 0] on input "Product" at bounding box center [0, 0] width 0 height 0
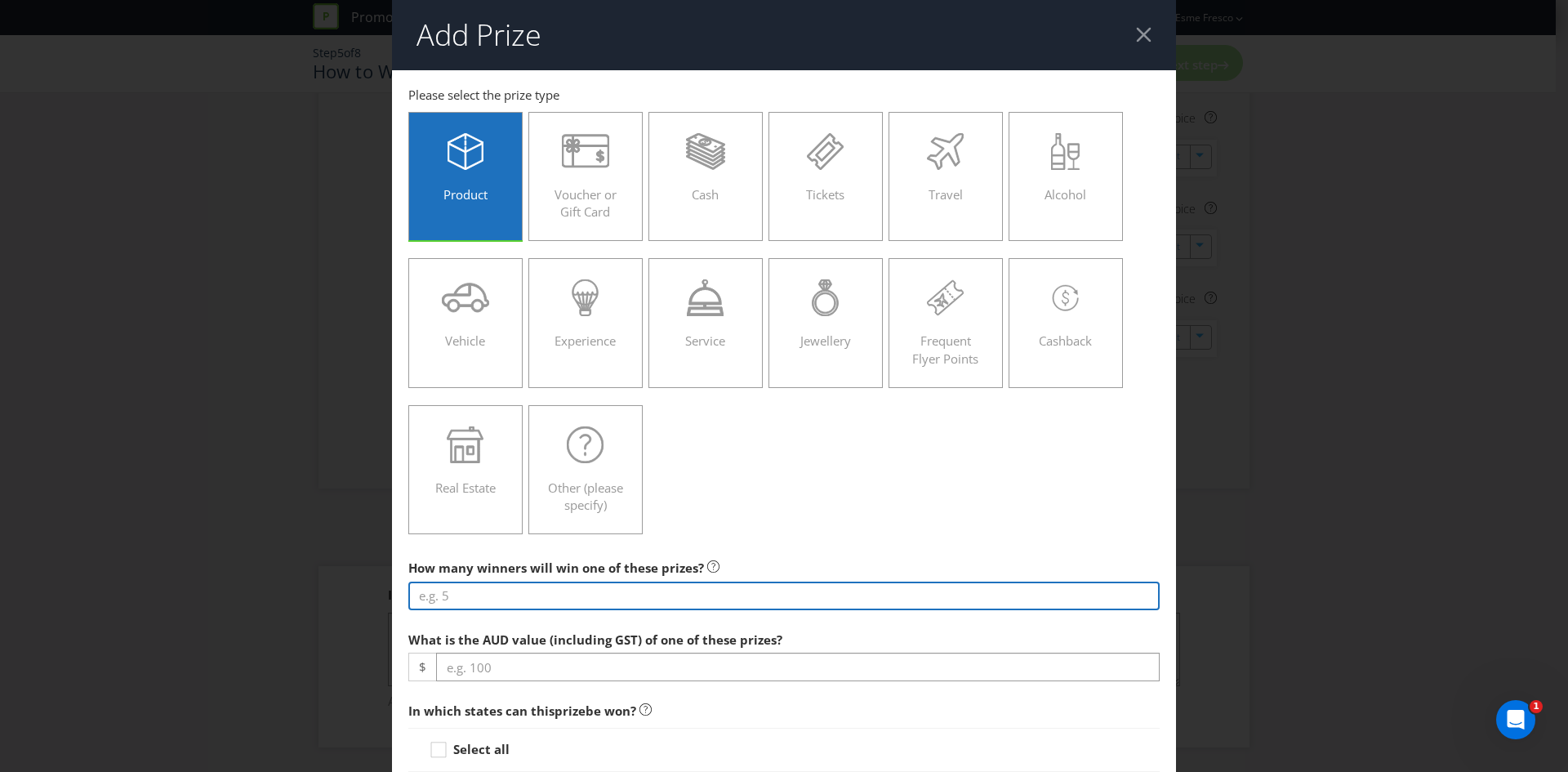
click at [542, 601] on input "number" at bounding box center [783, 596] width 751 height 28
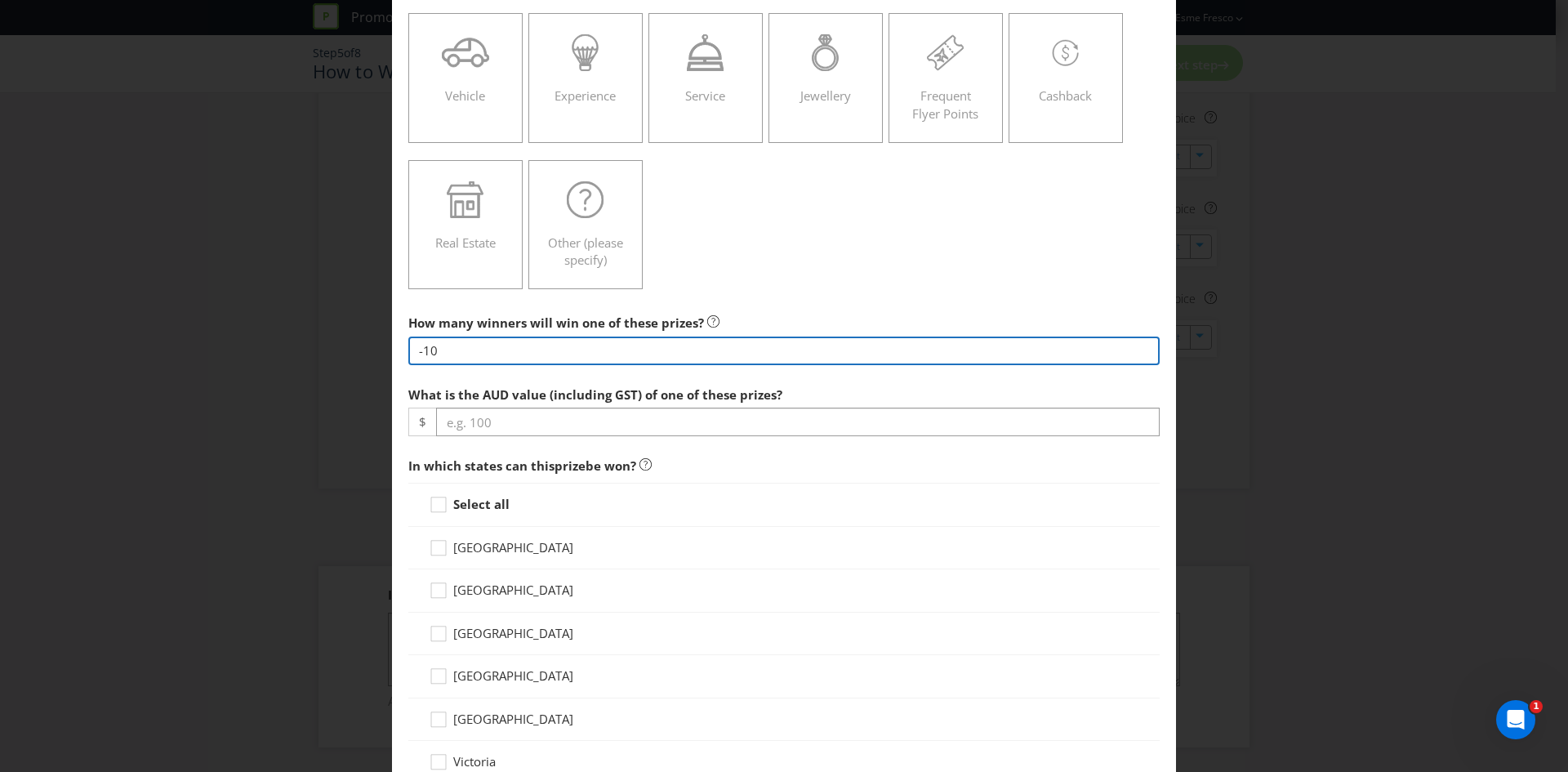
drag, startPoint x: 421, startPoint y: 352, endPoint x: 407, endPoint y: 352, distance: 14.0
click at [408, 352] on input "-10" at bounding box center [783, 351] width 751 height 28
type input "10"
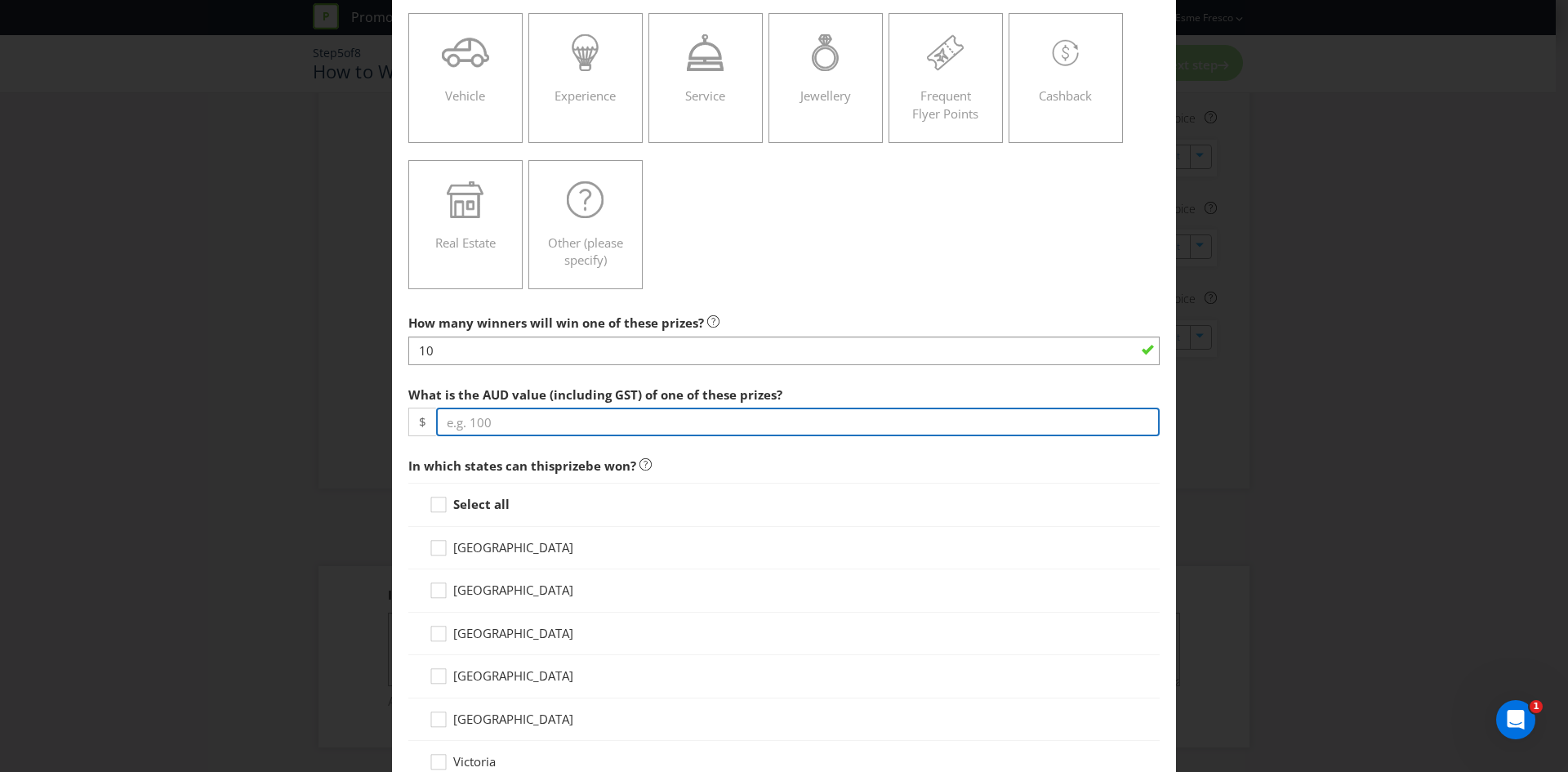
click at [493, 423] on input "number" at bounding box center [798, 421] width 724 height 28
type input "10"
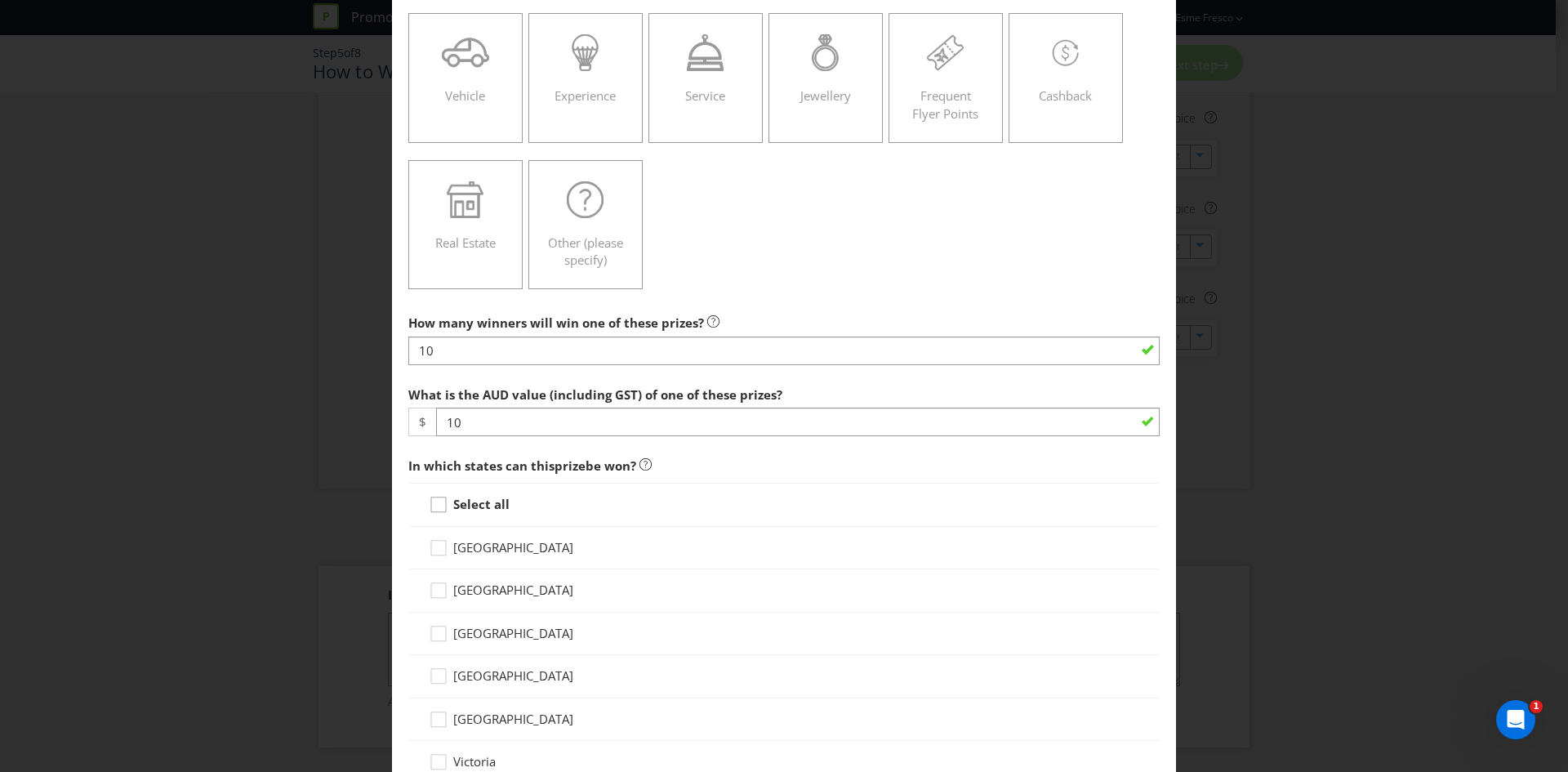
click at [432, 513] on icon at bounding box center [441, 508] width 24 height 25
click at [0, 0] on input "Select all" at bounding box center [0, 0] width 0 height 0
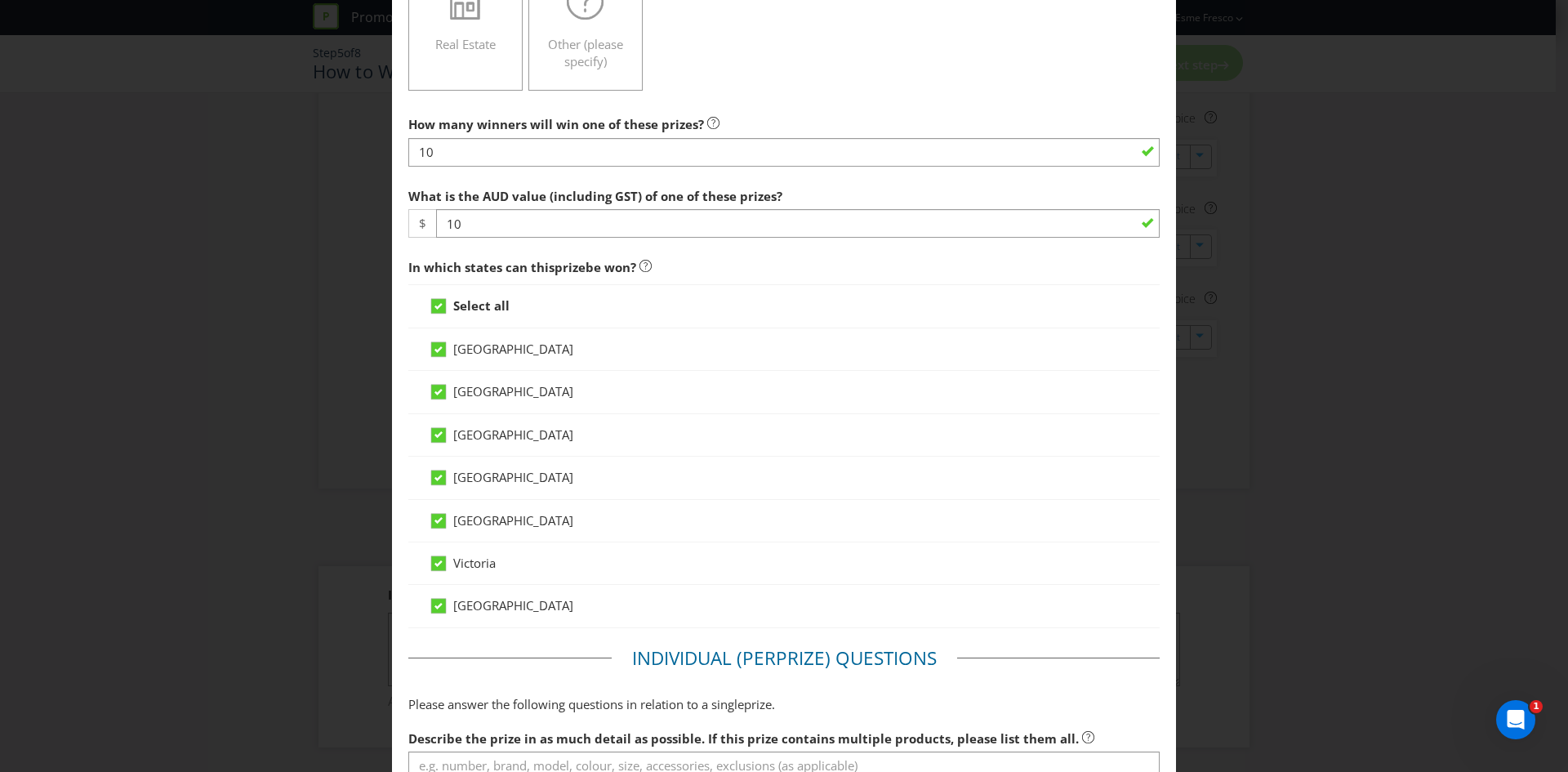
scroll to position [653, 0]
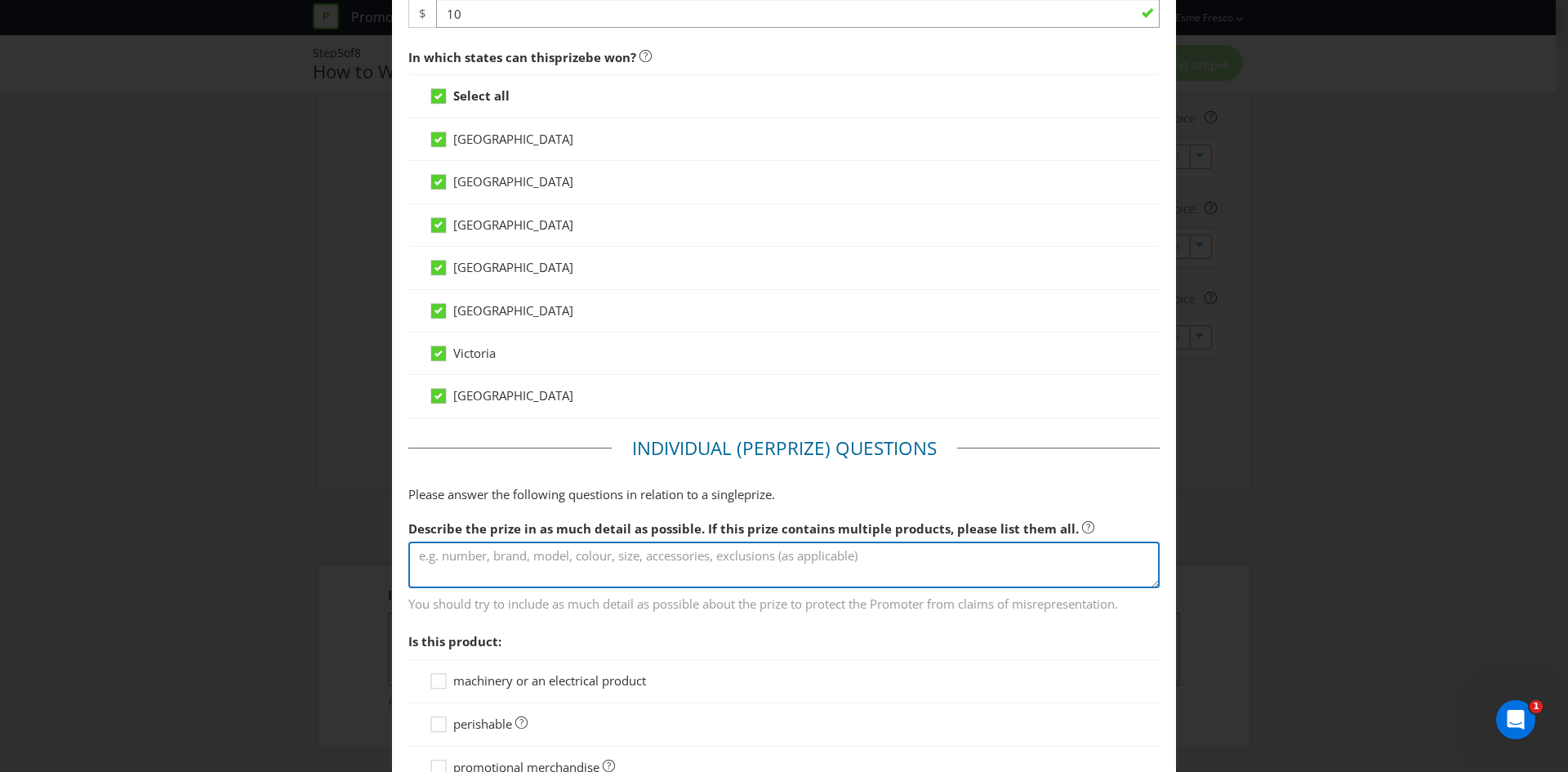
click at [515, 556] on textarea at bounding box center [783, 565] width 751 height 46
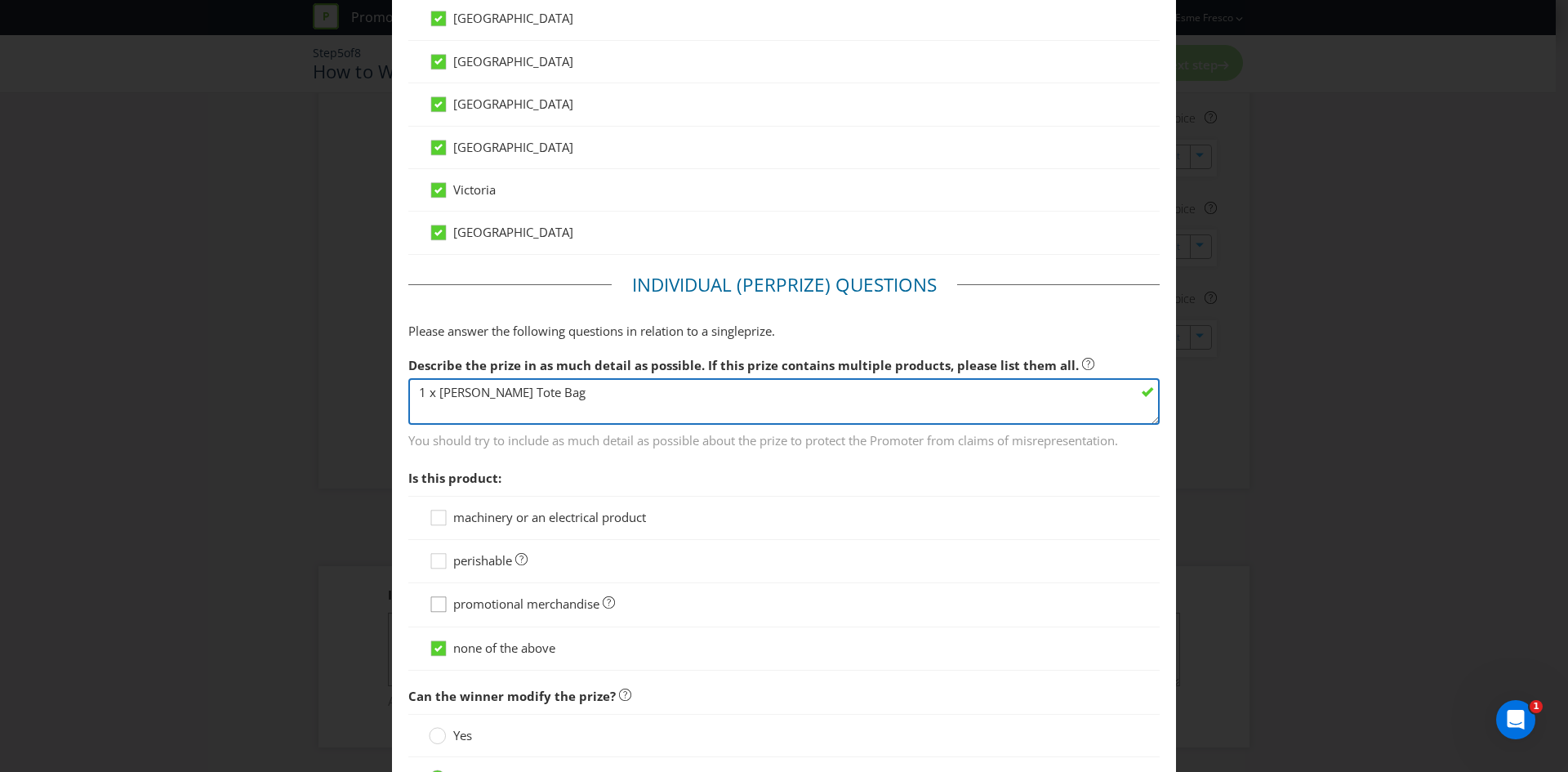
type textarea "1 x [PERSON_NAME] Tote Bag"
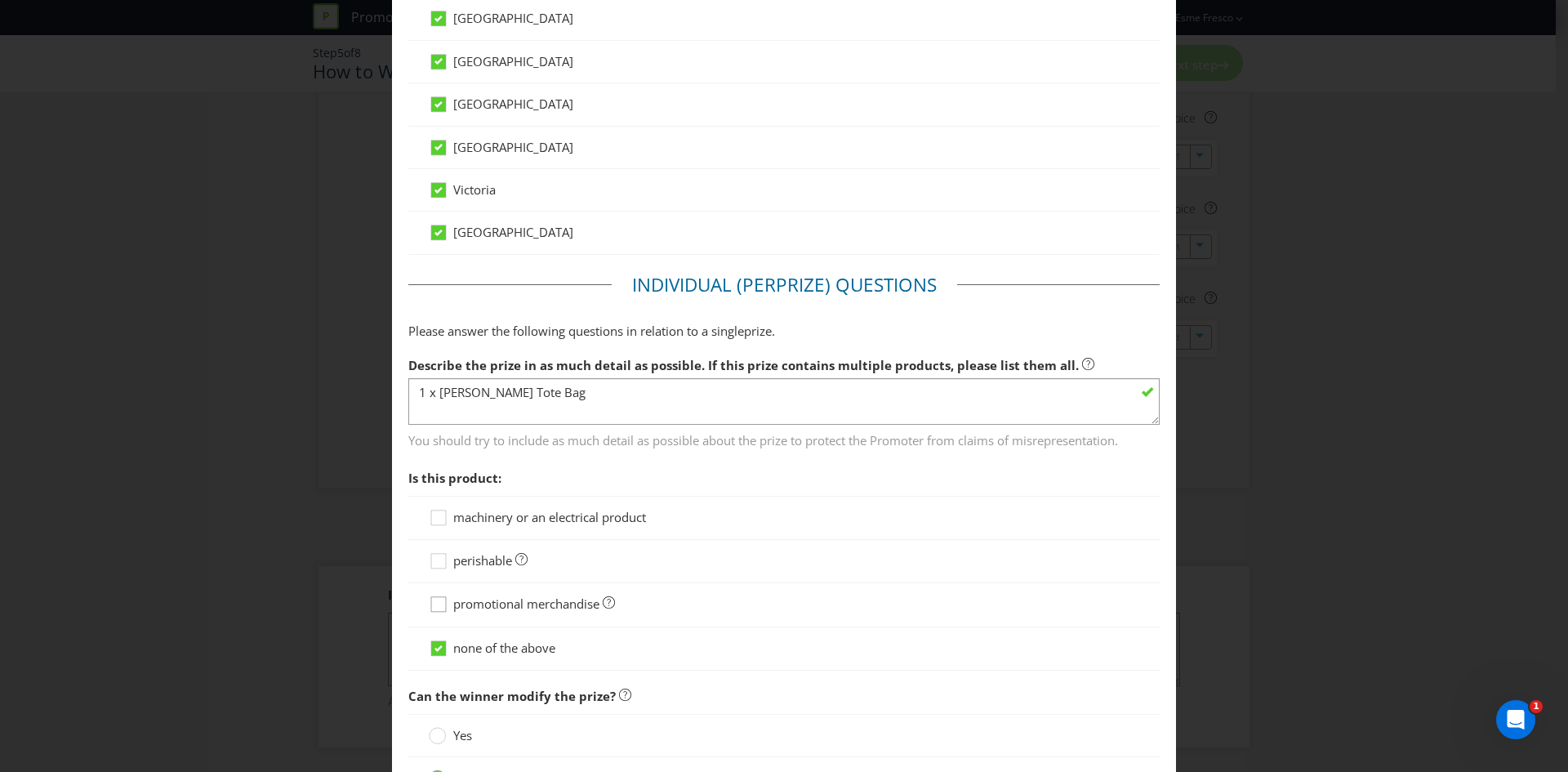
click at [443, 604] on icon at bounding box center [439, 604] width 15 height 15
click at [0, 0] on input "promotional merchandise" at bounding box center [0, 0] width 0 height 0
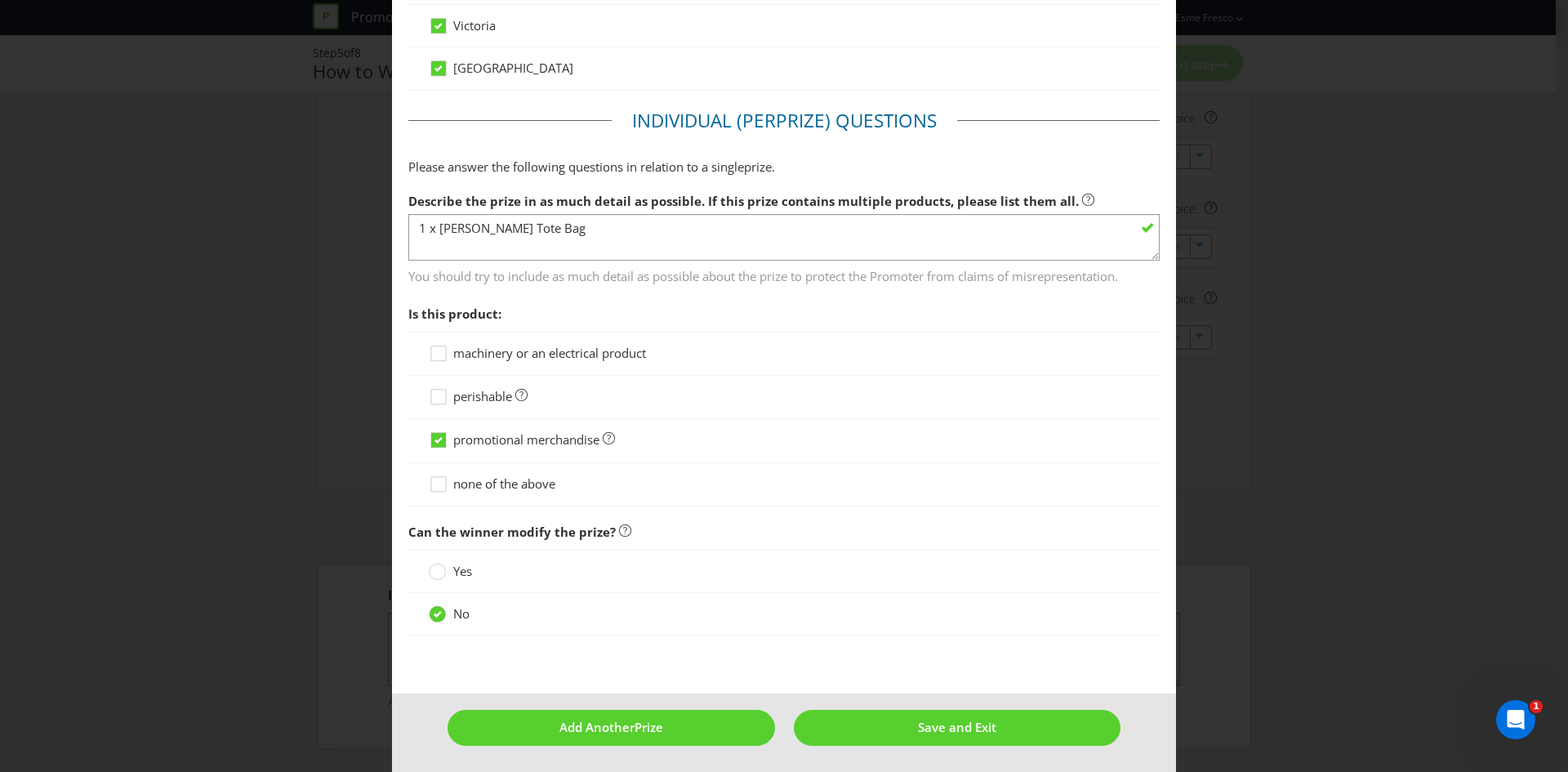
scroll to position [983, 0]
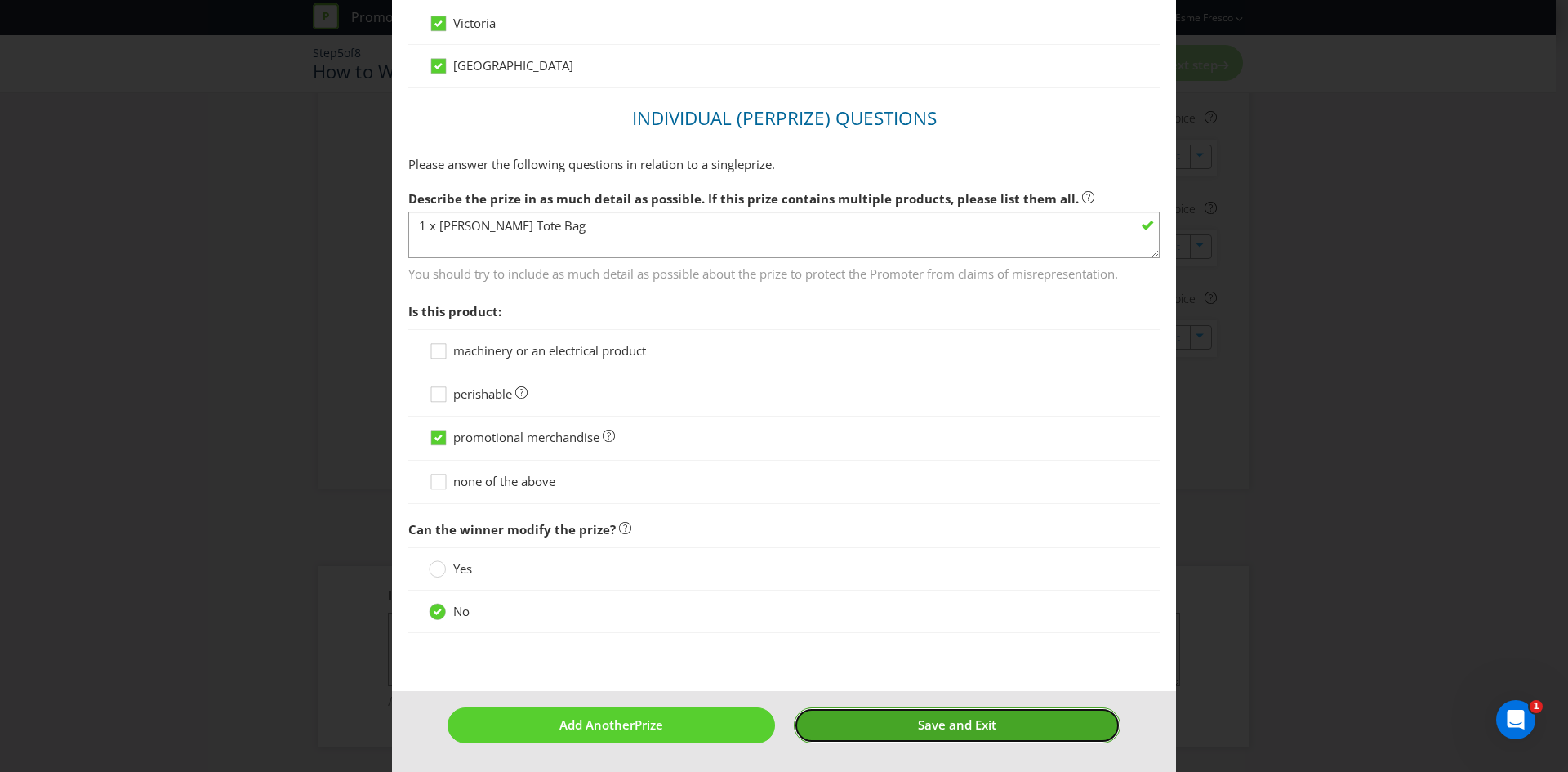
click at [919, 731] on span "Save and Exit" at bounding box center [956, 724] width 78 height 16
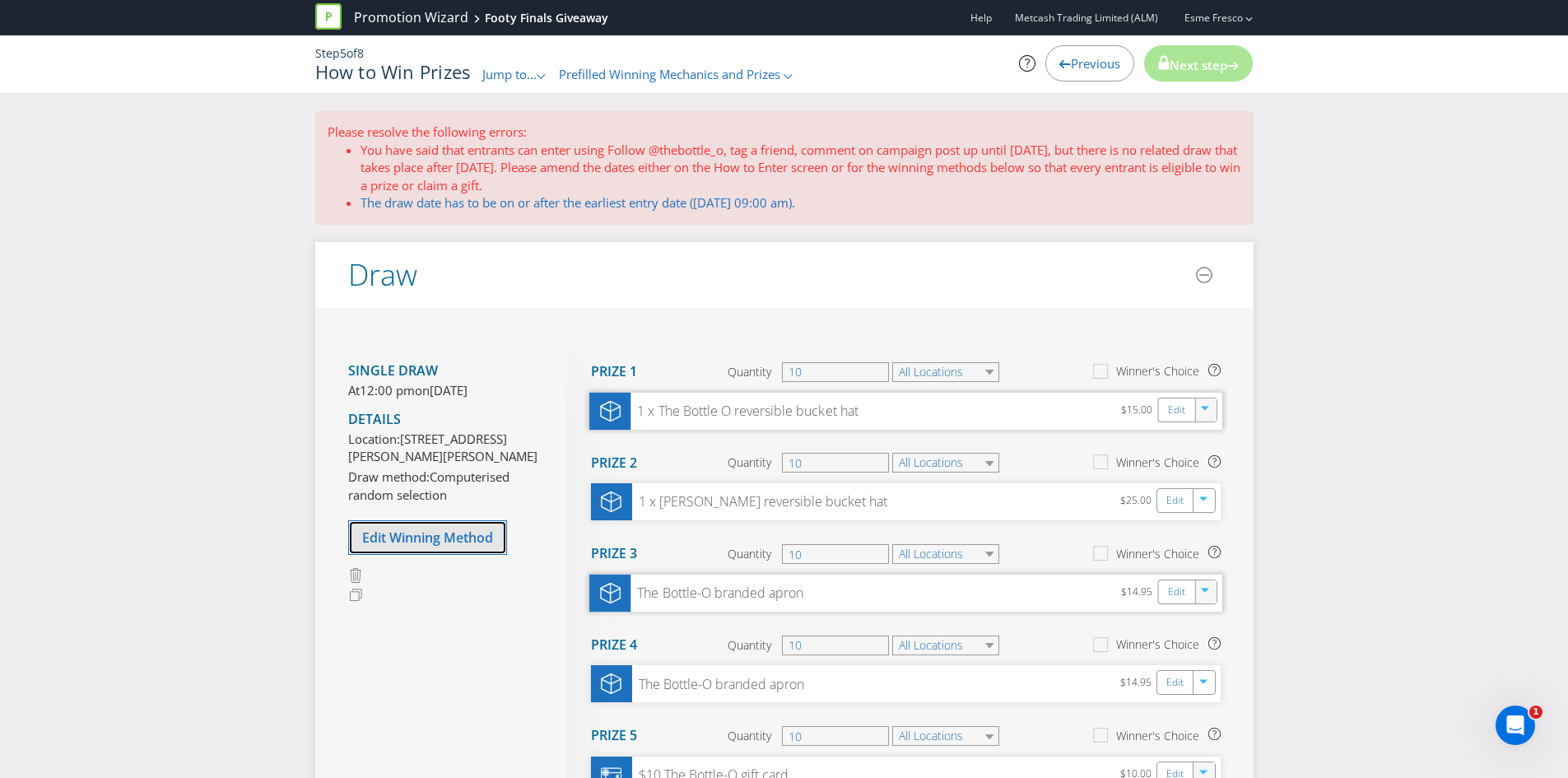
click at [450, 546] on span "Edit Winning Method" at bounding box center [427, 537] width 131 height 18
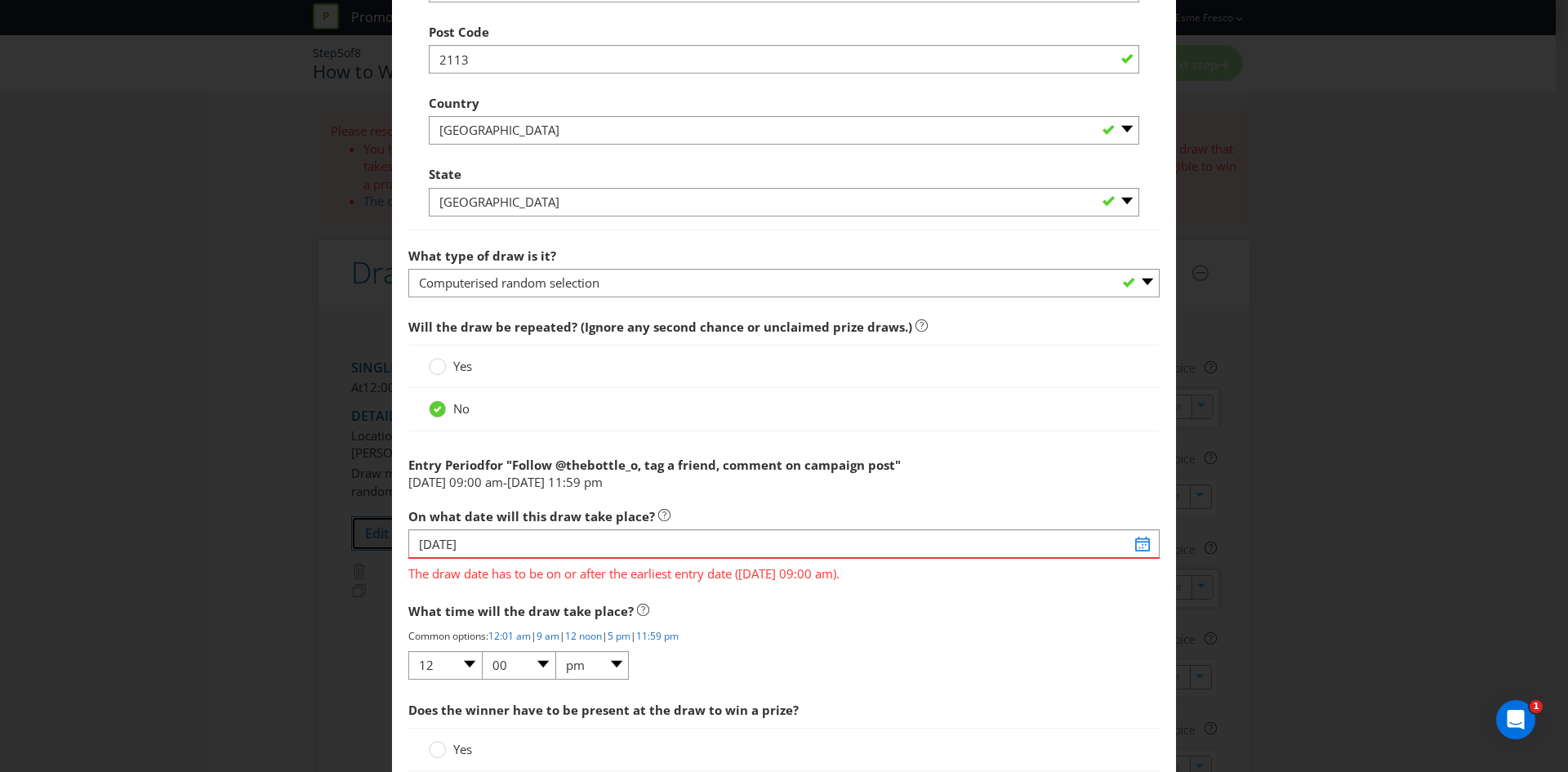
scroll to position [1143, 0]
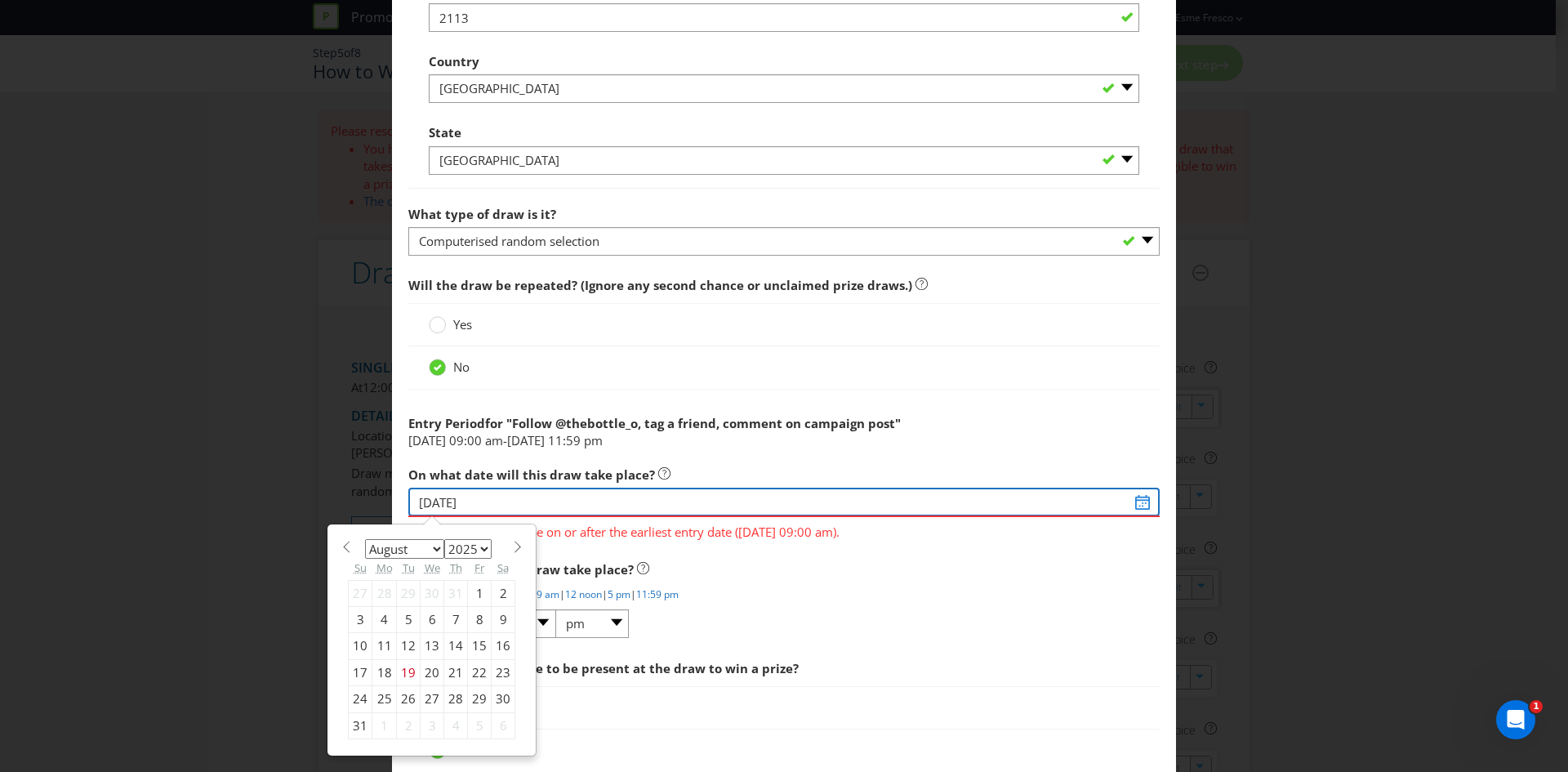
click at [1121, 501] on input "[DATE]" at bounding box center [783, 501] width 751 height 28
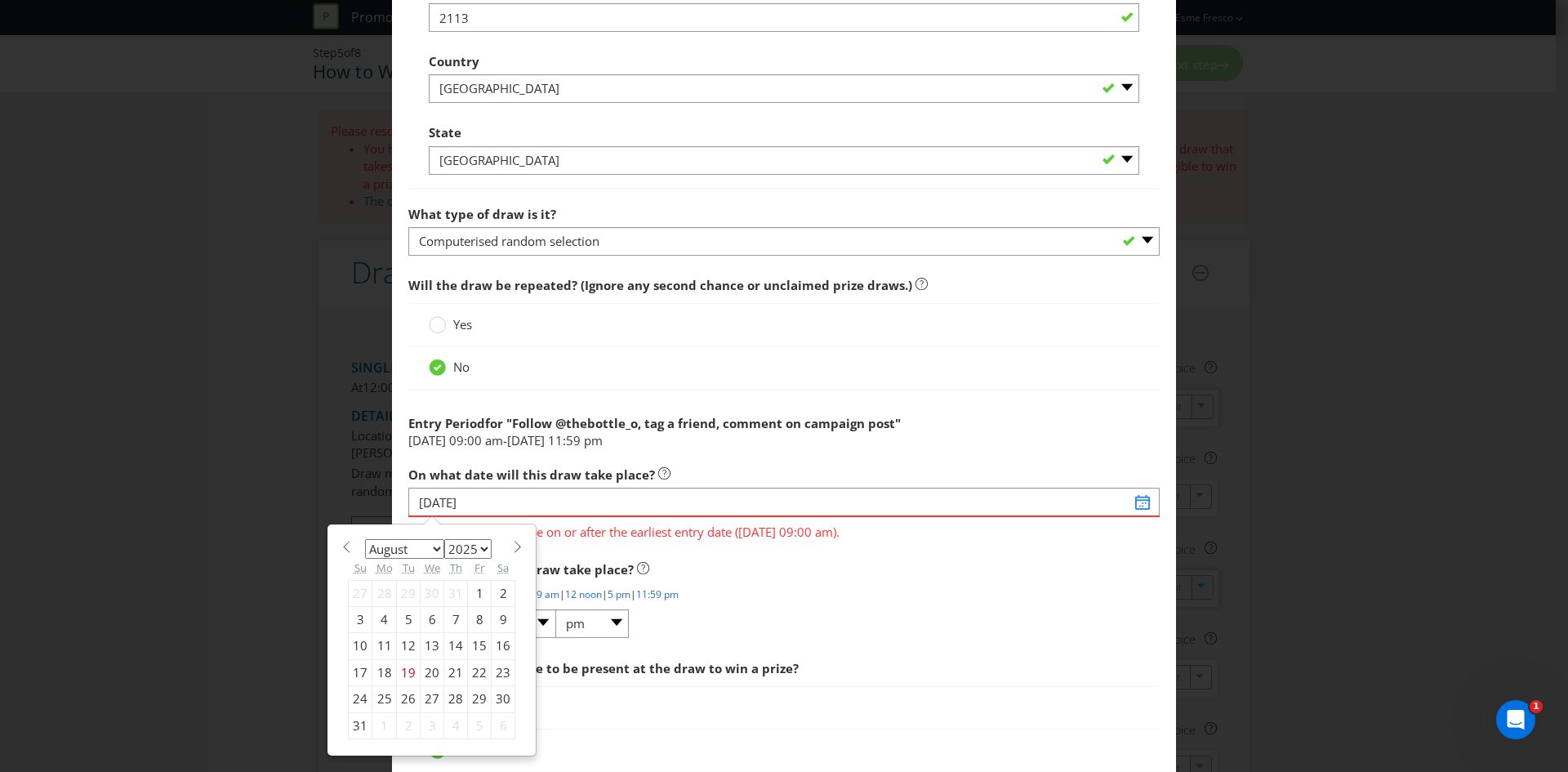
click at [512, 550] on span at bounding box center [517, 547] width 12 height 12
select select "8"
click at [358, 679] on div "21" at bounding box center [360, 672] width 24 height 26
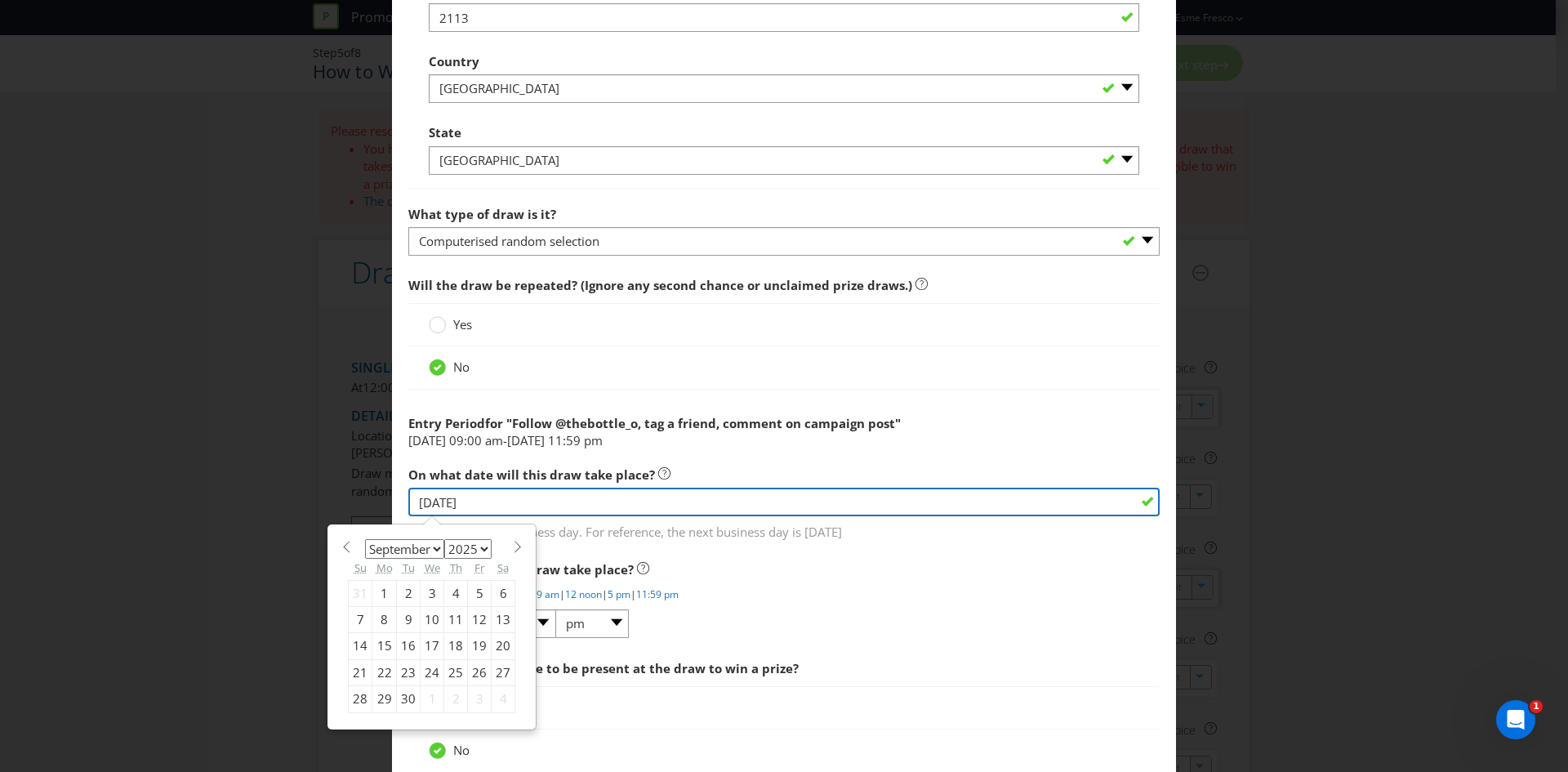
click at [516, 514] on input "[DATE]" at bounding box center [783, 501] width 751 height 28
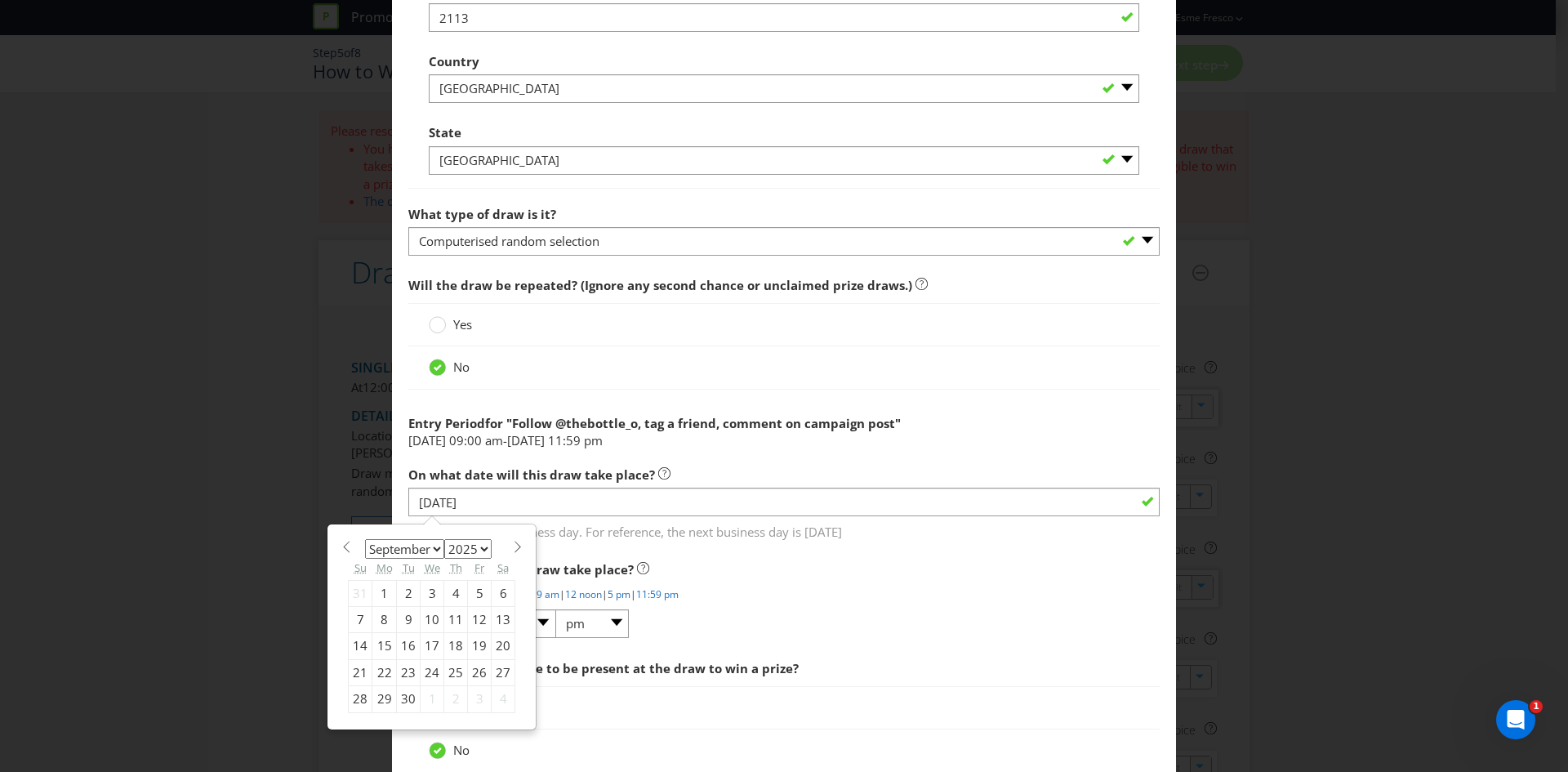
click at [377, 705] on div "29" at bounding box center [384, 699] width 24 height 26
type input "[DATE]"
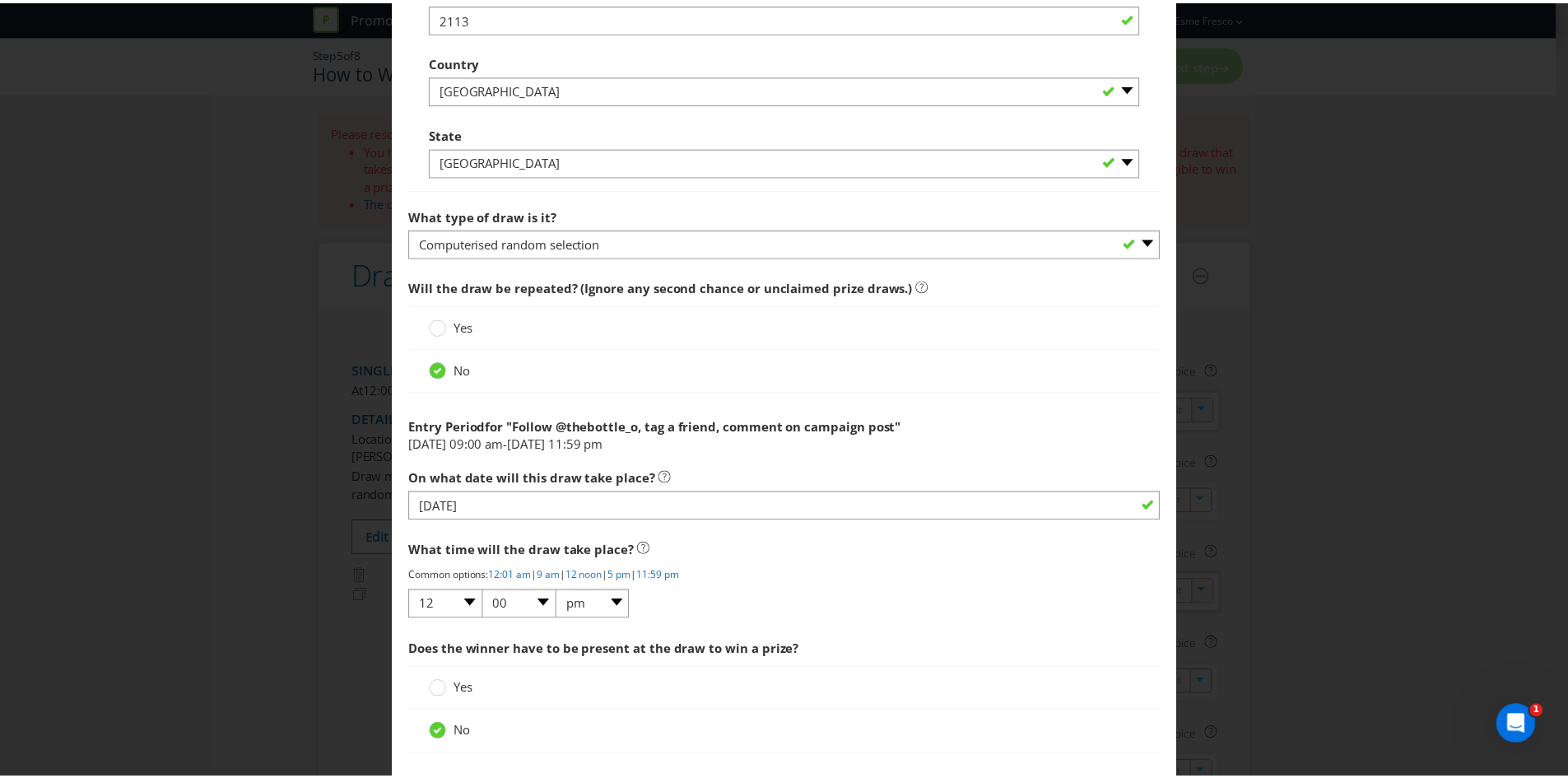
scroll to position [1245, 0]
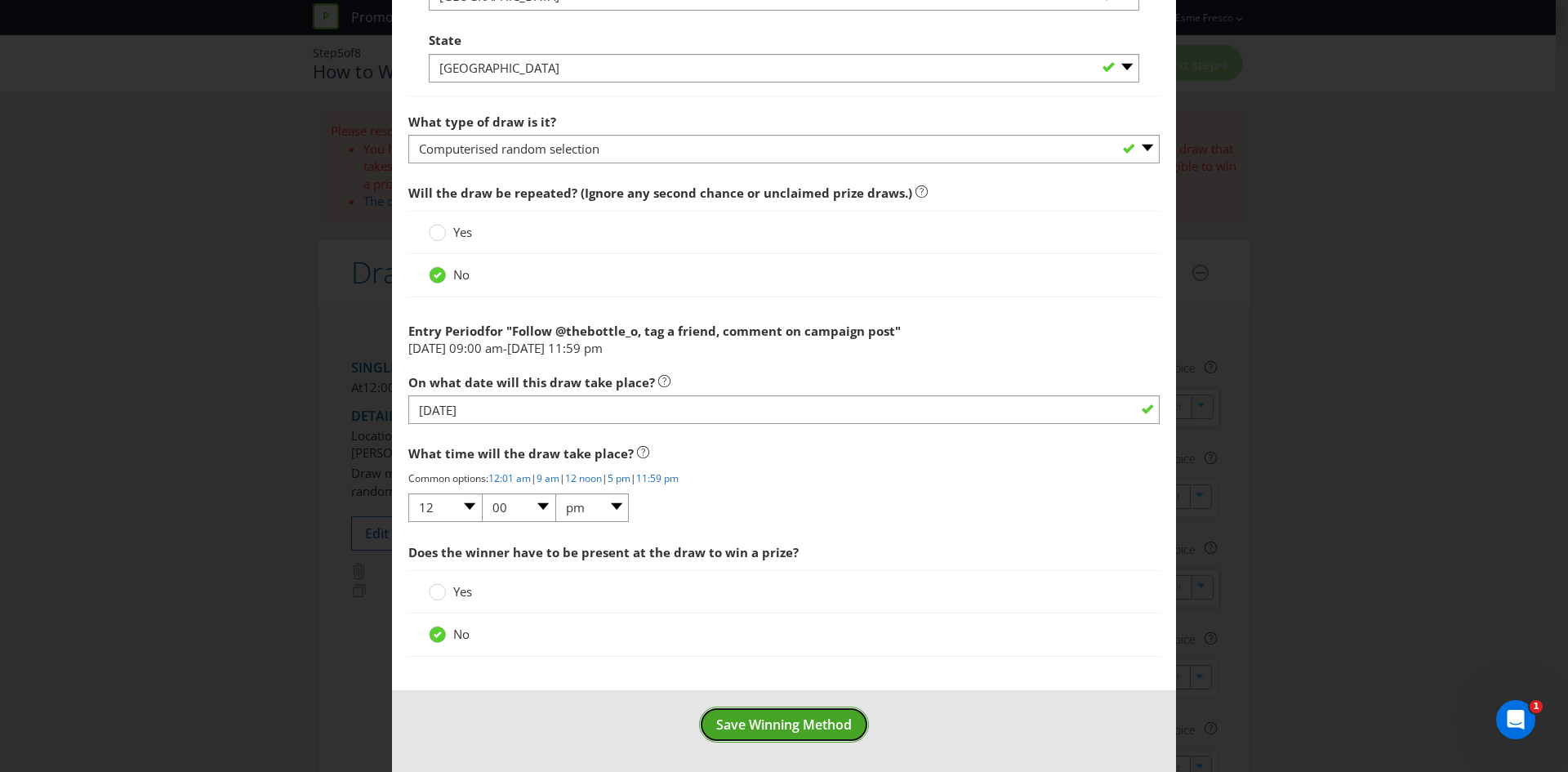
click at [733, 731] on span "Save Winning Method" at bounding box center [784, 724] width 136 height 18
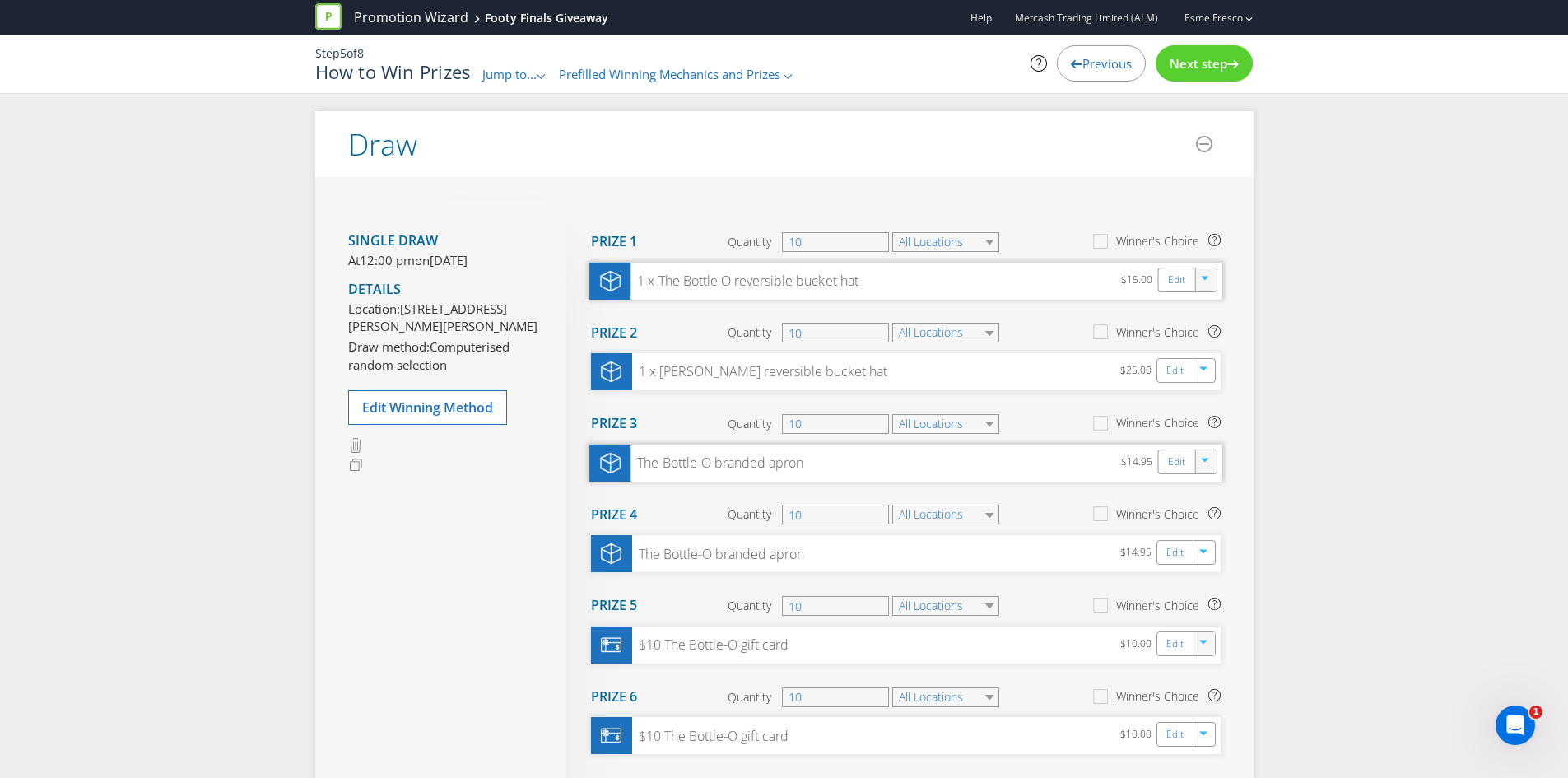
click at [1185, 66] on span "Next step" at bounding box center [1198, 63] width 58 height 16
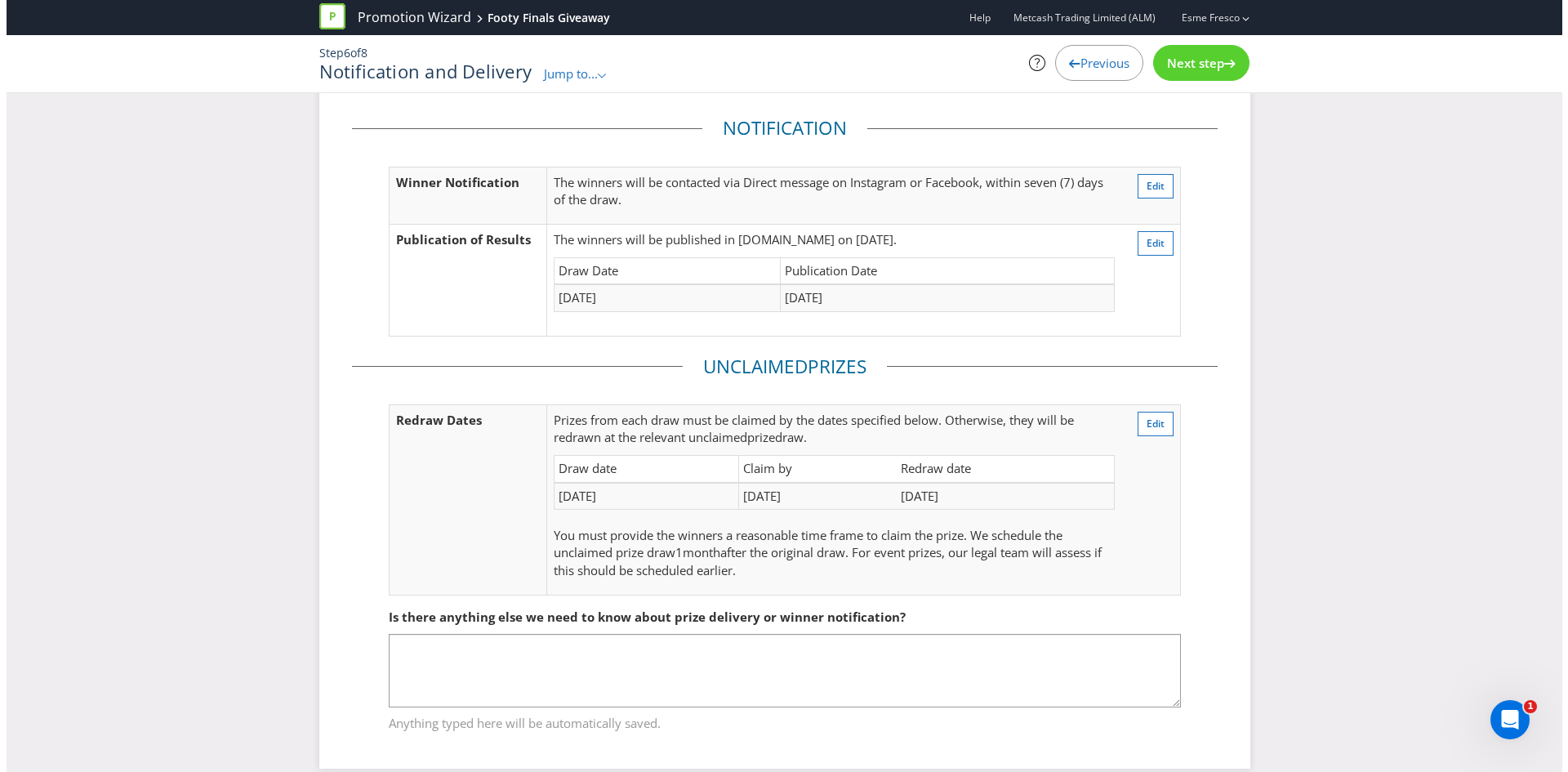
scroll to position [65, 0]
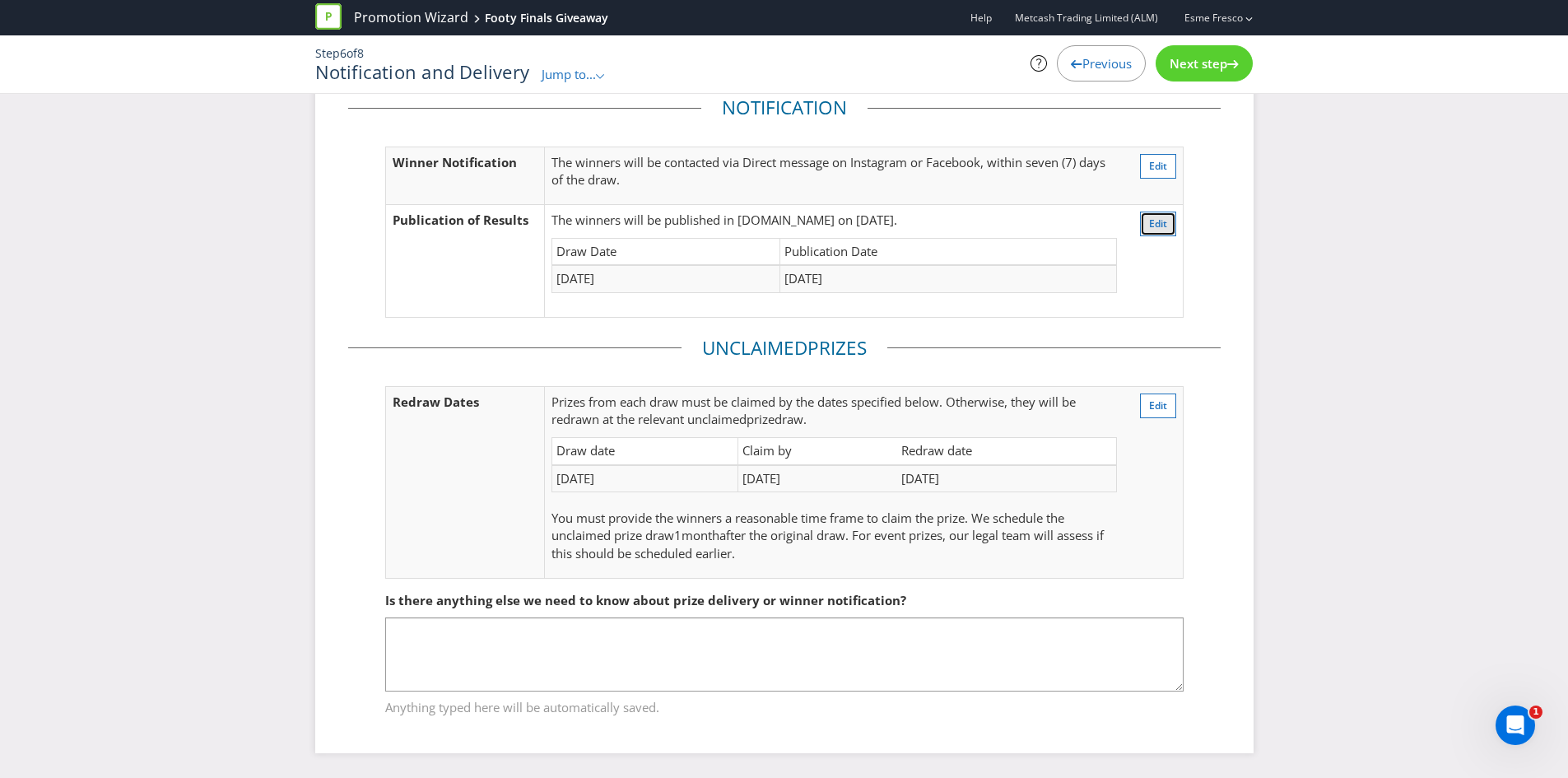
click at [1167, 212] on button "Edit" at bounding box center [1158, 224] width 36 height 25
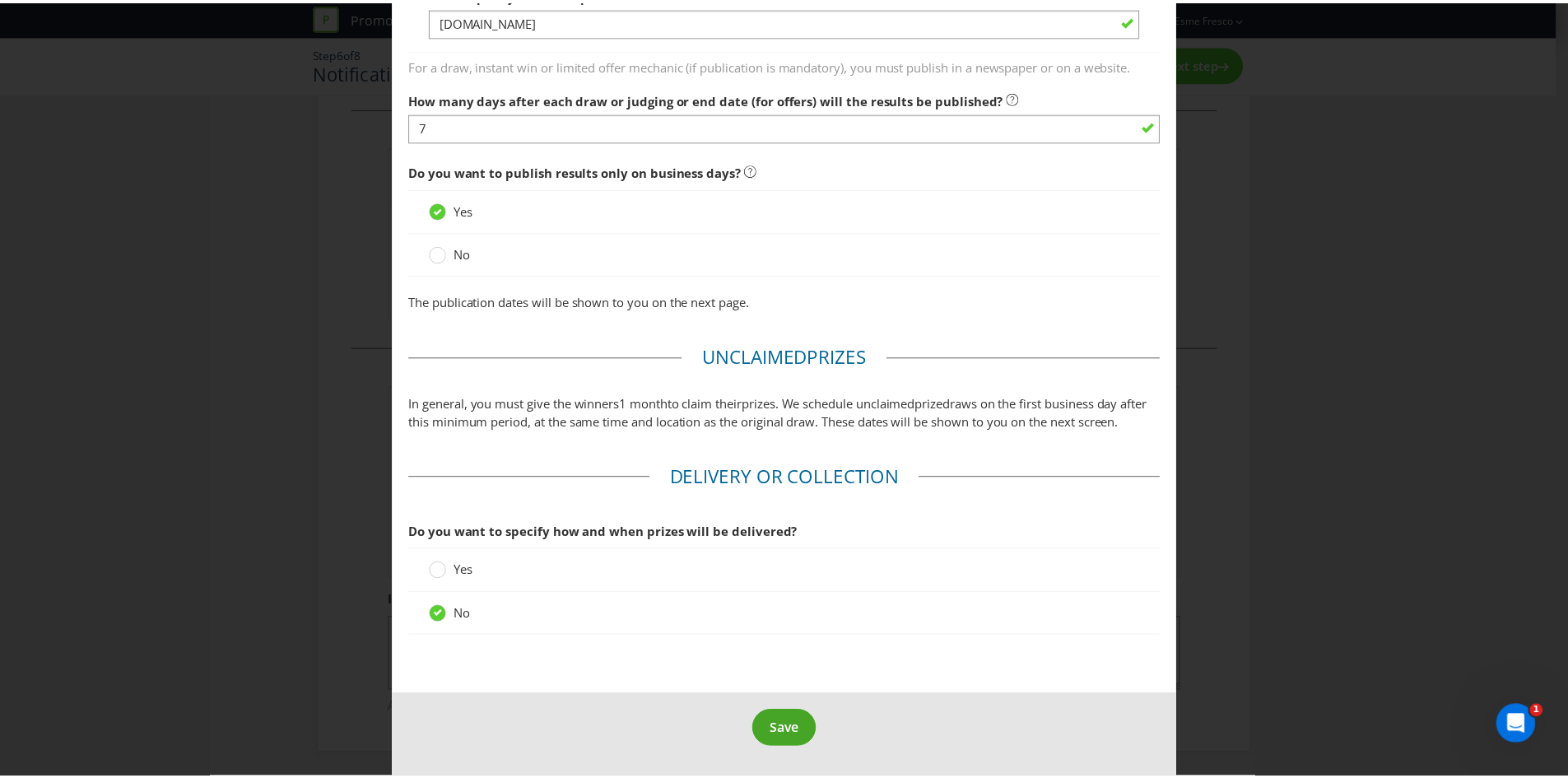
scroll to position [1312, 0]
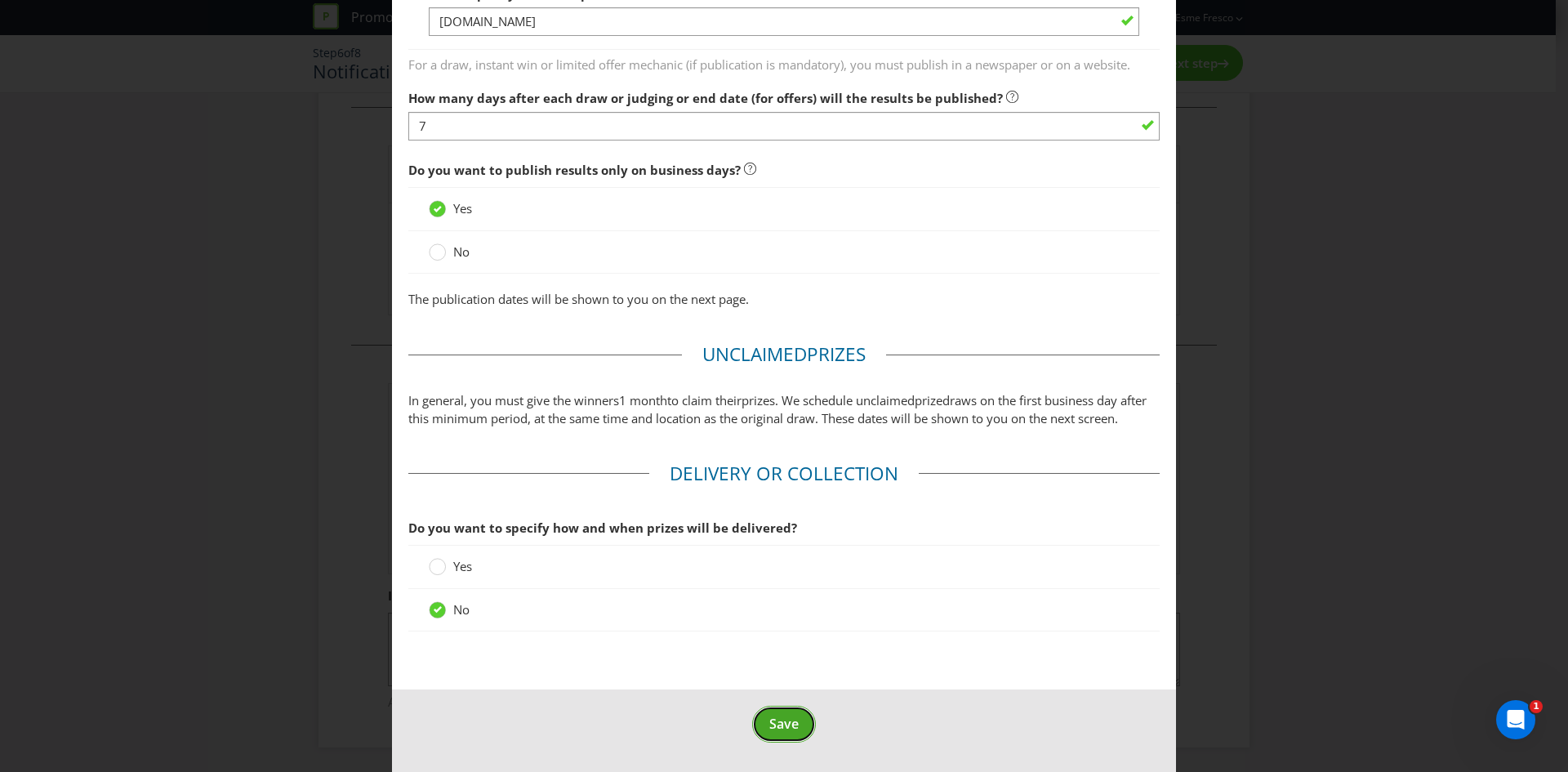
click at [797, 738] on button "Save" at bounding box center [784, 724] width 64 height 37
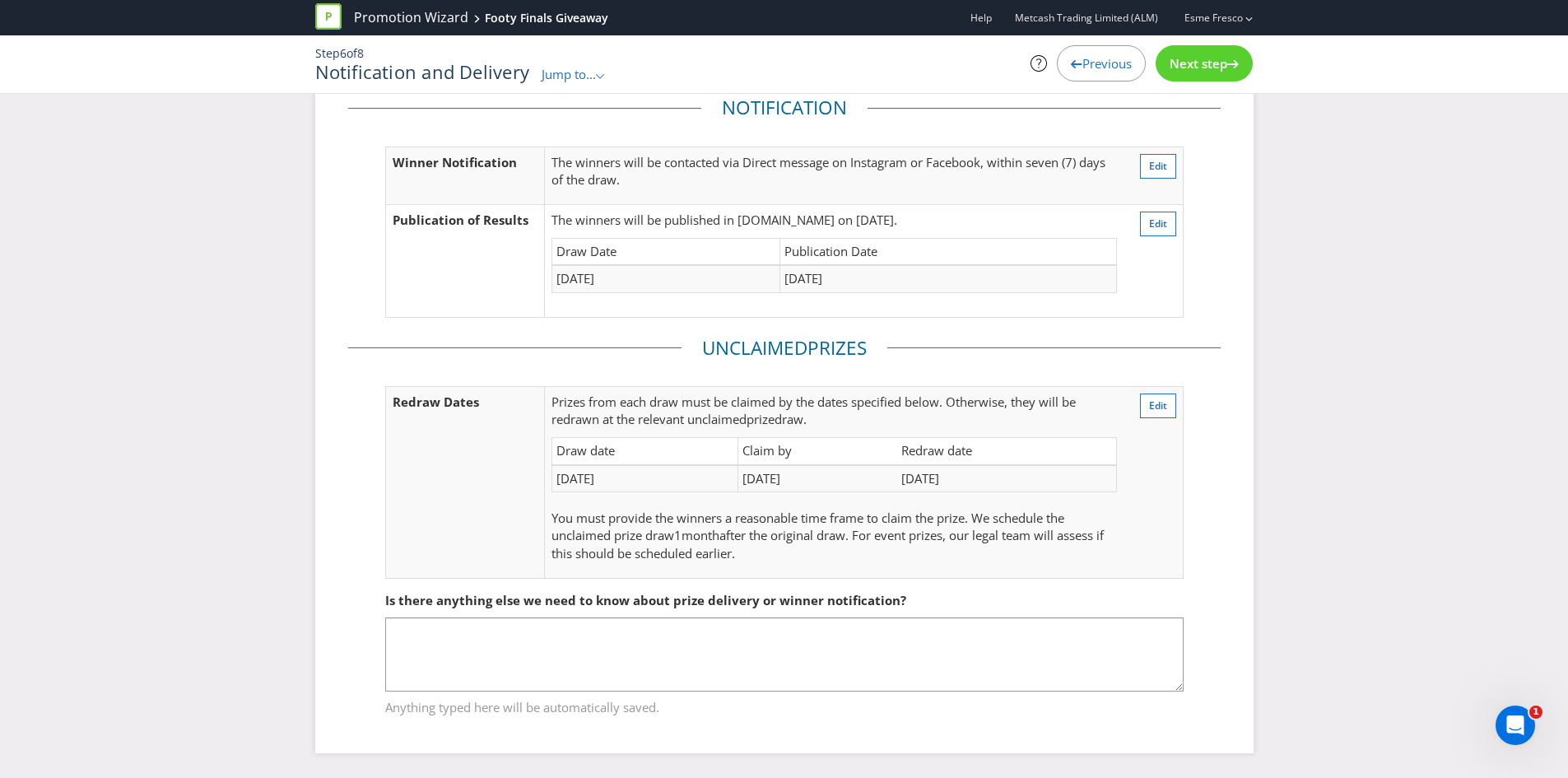
click at [1158, 566] on fieldset "Is there anything else we need to know about prize delivery or winner notificat…" at bounding box center [784, 643] width 873 height 170
click at [1178, 66] on span "Next step" at bounding box center [1198, 63] width 58 height 16
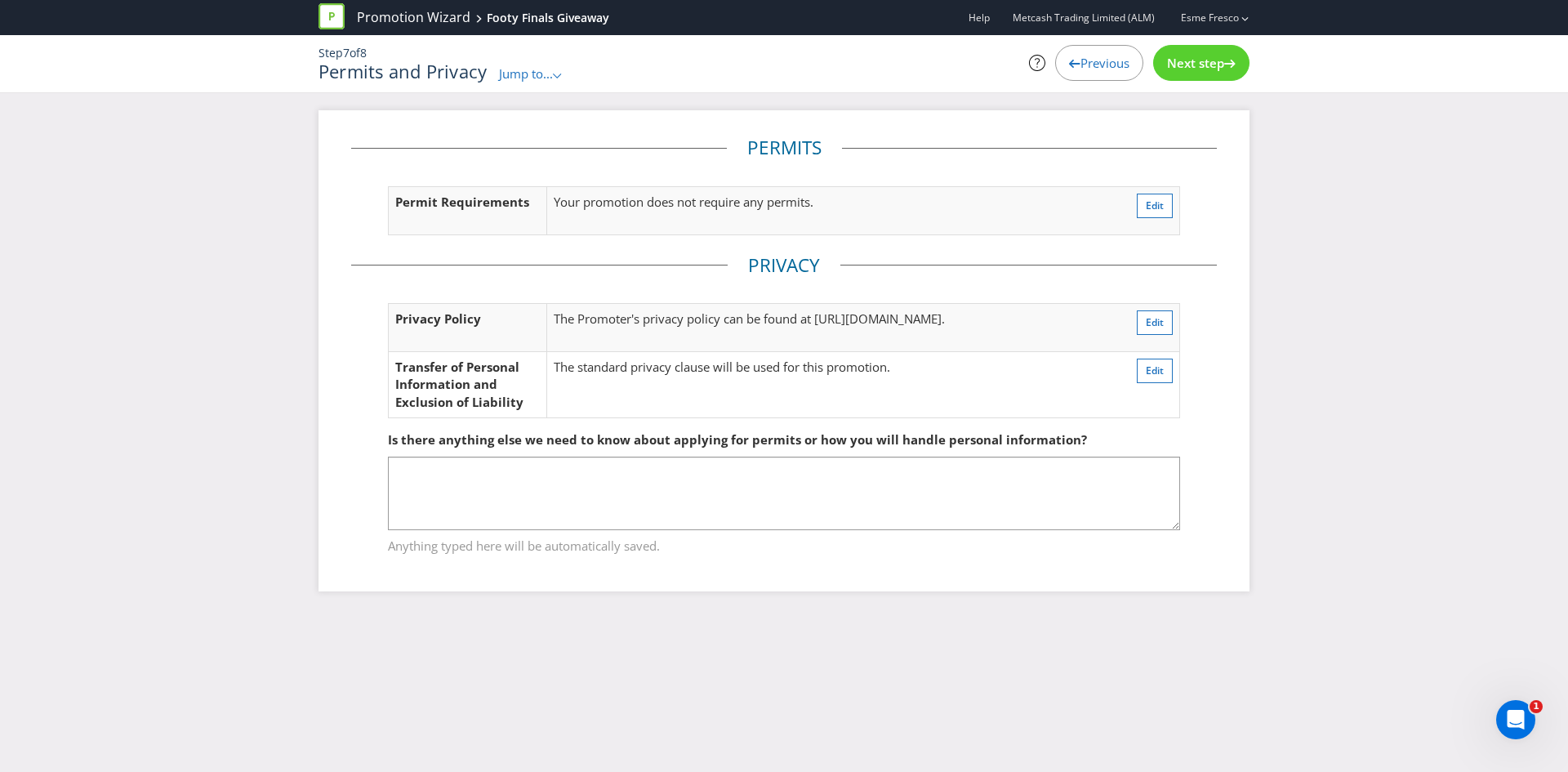
click at [1232, 59] on icon at bounding box center [1230, 63] width 11 height 8
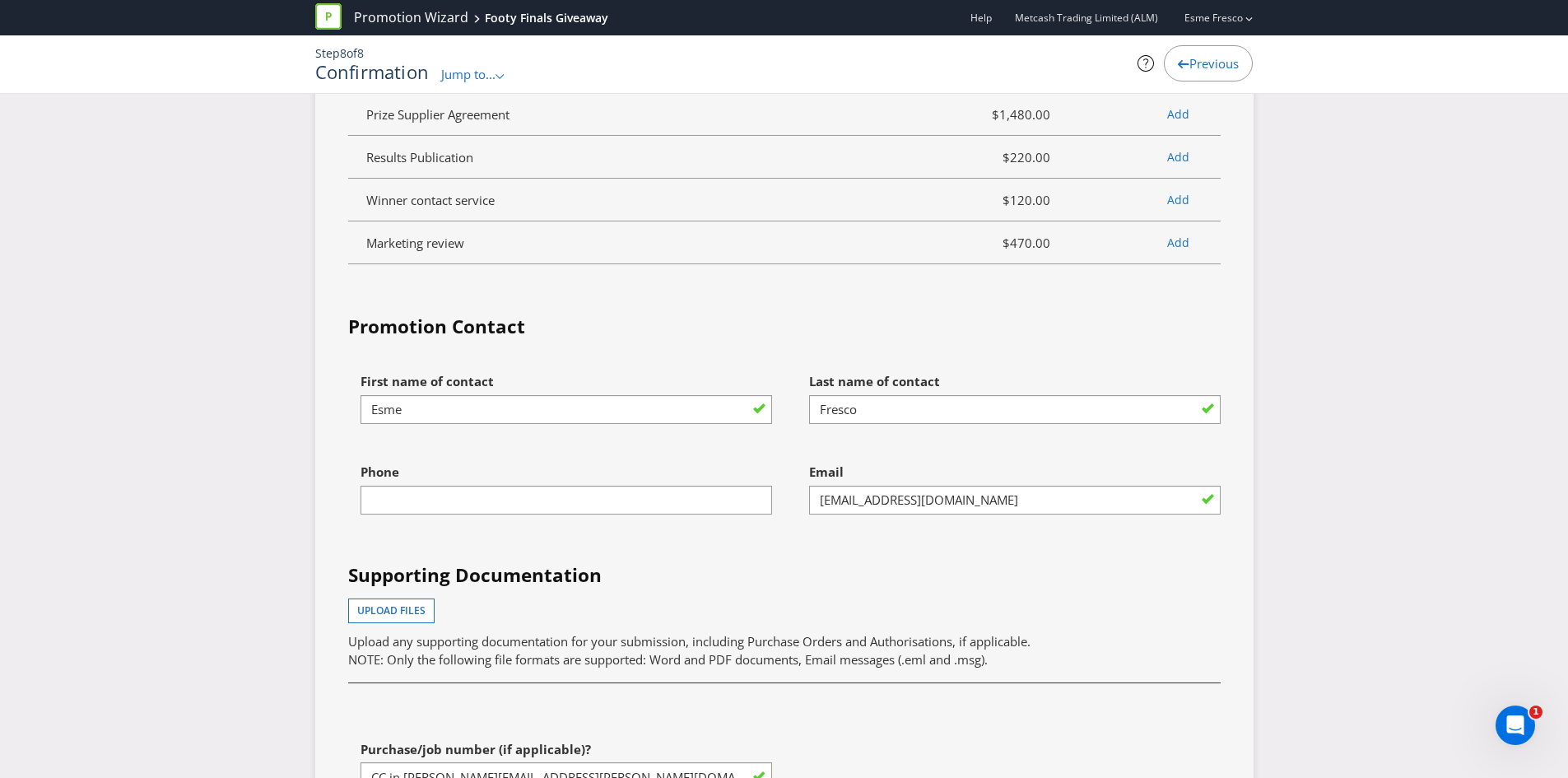
scroll to position [4693, 0]
click at [716, 761] on input "CC in [PERSON_NAME][EMAIL_ADDRESS][PERSON_NAME][DOMAIN_NAME] (vendor 532112)" at bounding box center [566, 775] width 411 height 28
click at [1024, 560] on div "First name of contact [PERSON_NAME] Last name of contact [PERSON_NAME] Phone Em…" at bounding box center [784, 592] width 897 height 458
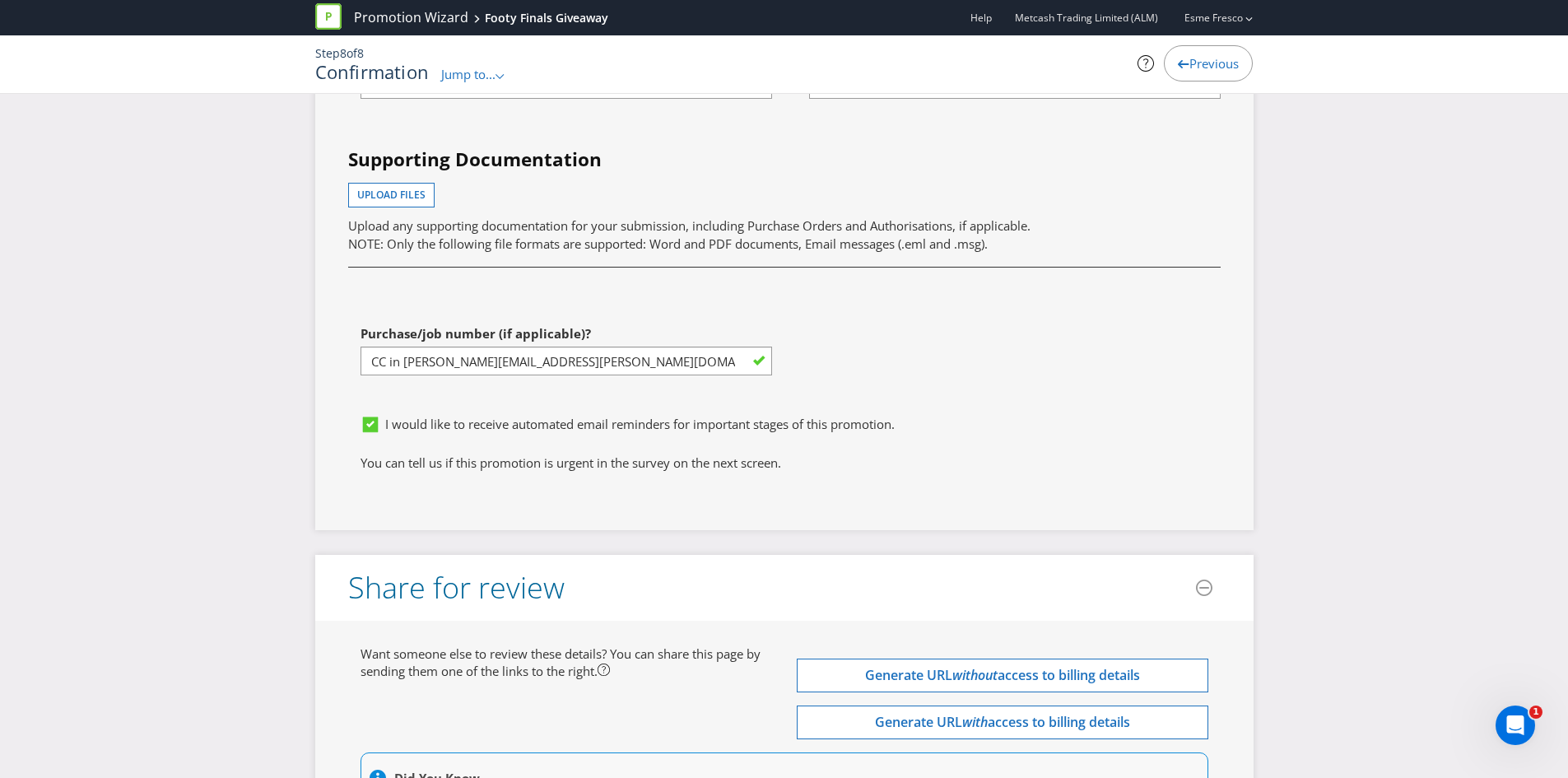
scroll to position [5134, 0]
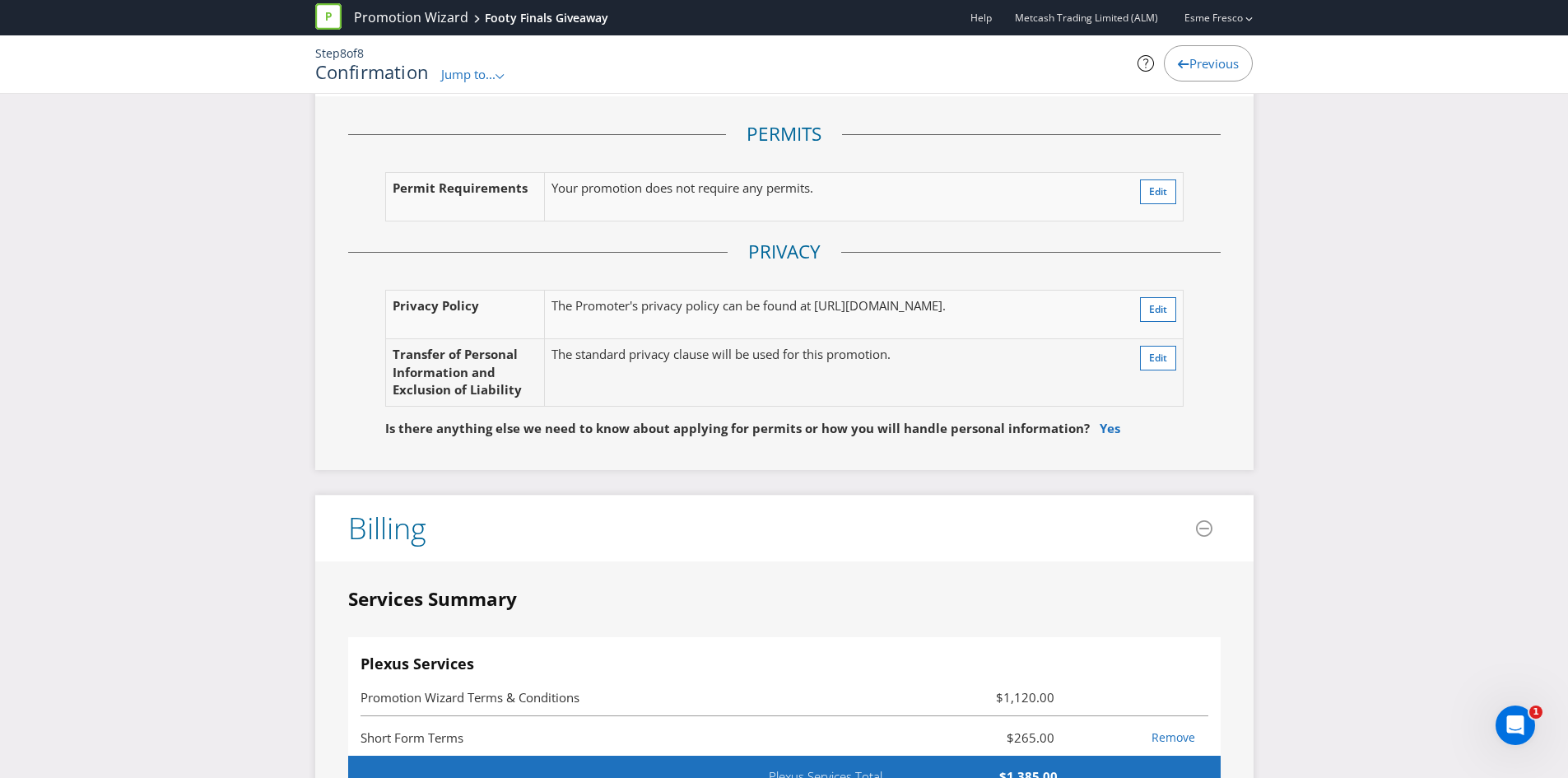
drag, startPoint x: 636, startPoint y: 579, endPoint x: 617, endPoint y: 468, distance: 112.6
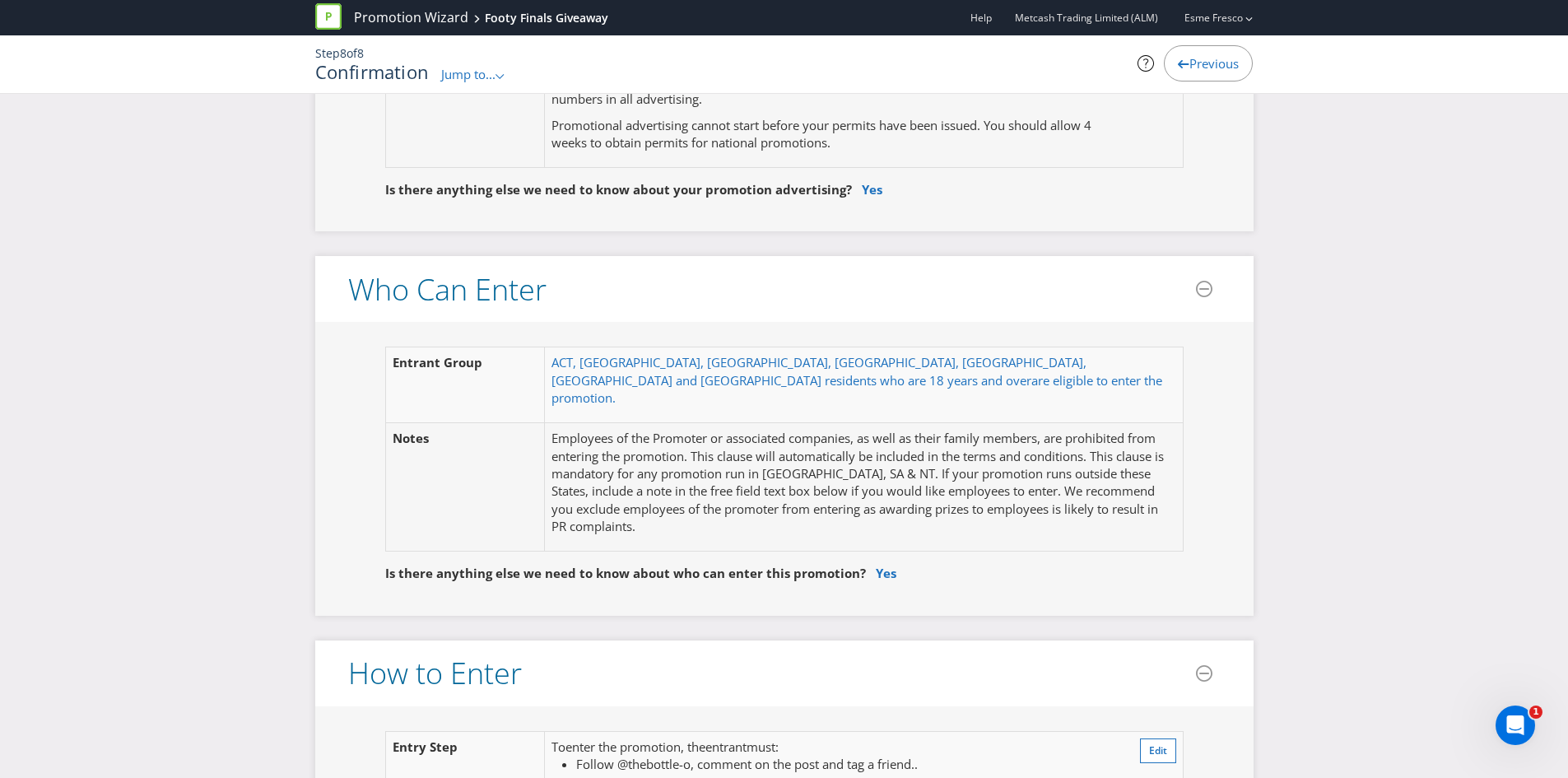
scroll to position [0, 0]
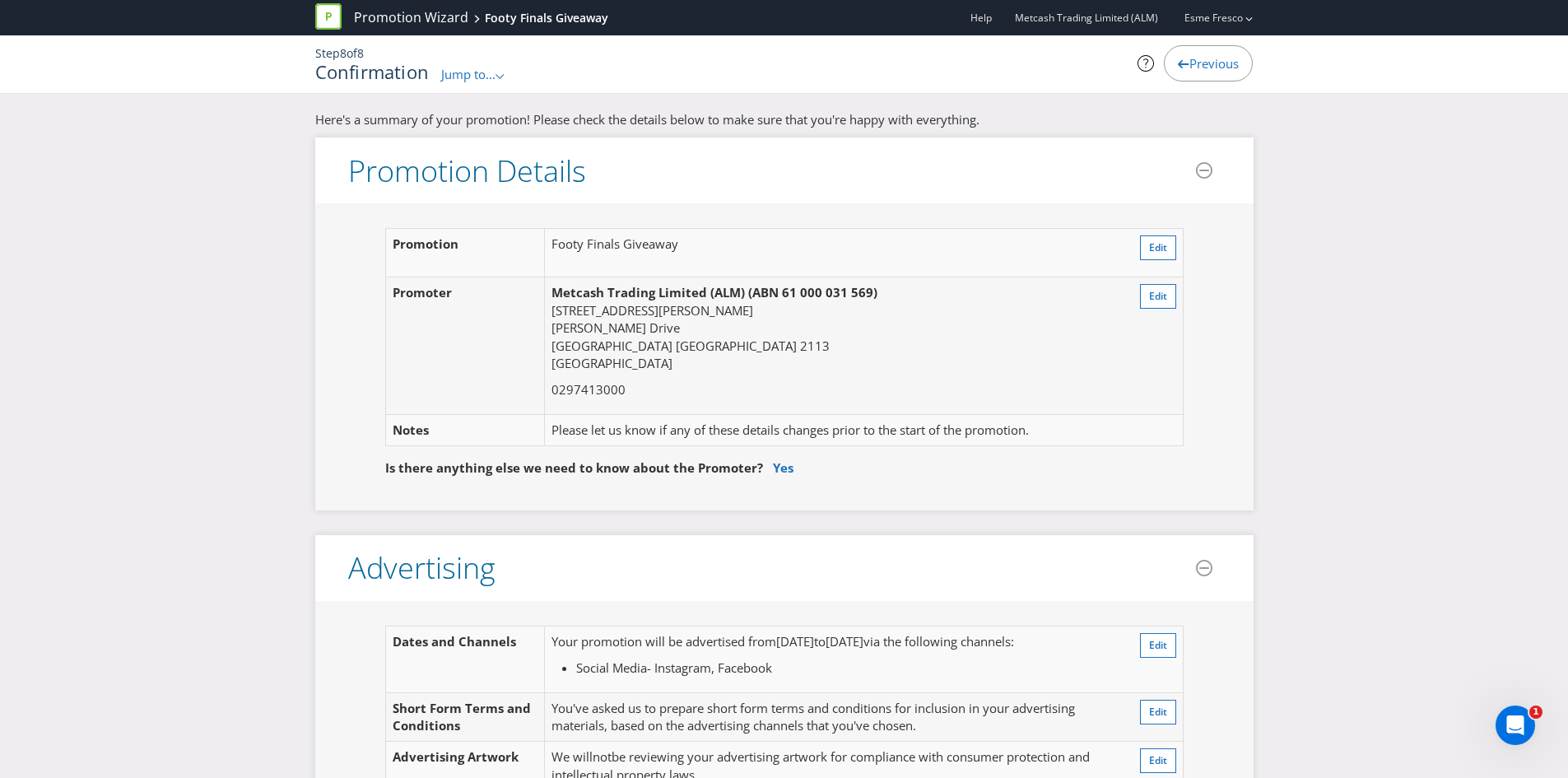
drag, startPoint x: 621, startPoint y: 609, endPoint x: 572, endPoint y: 390, distance: 224.4
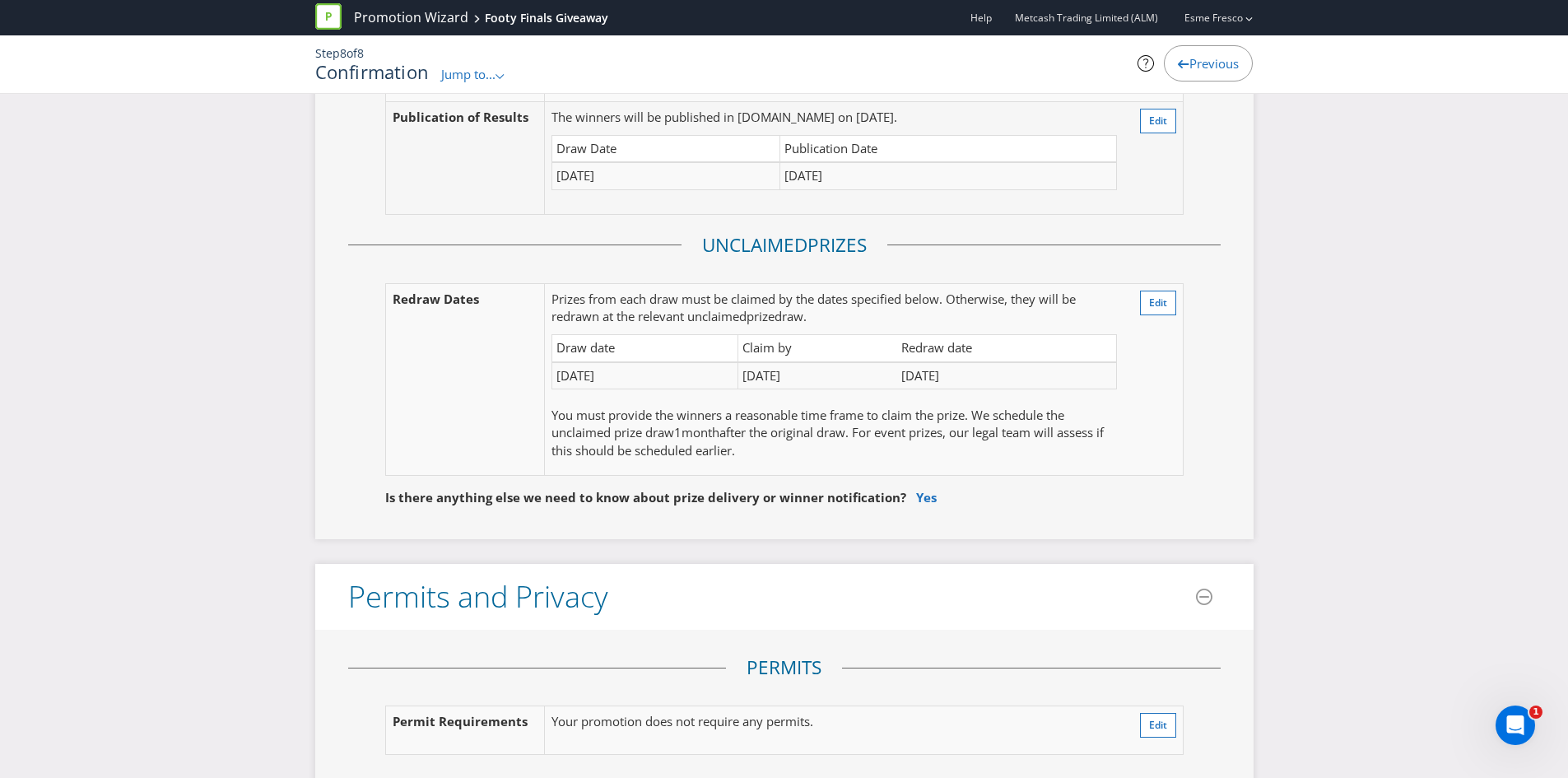
scroll to position [3128, 0]
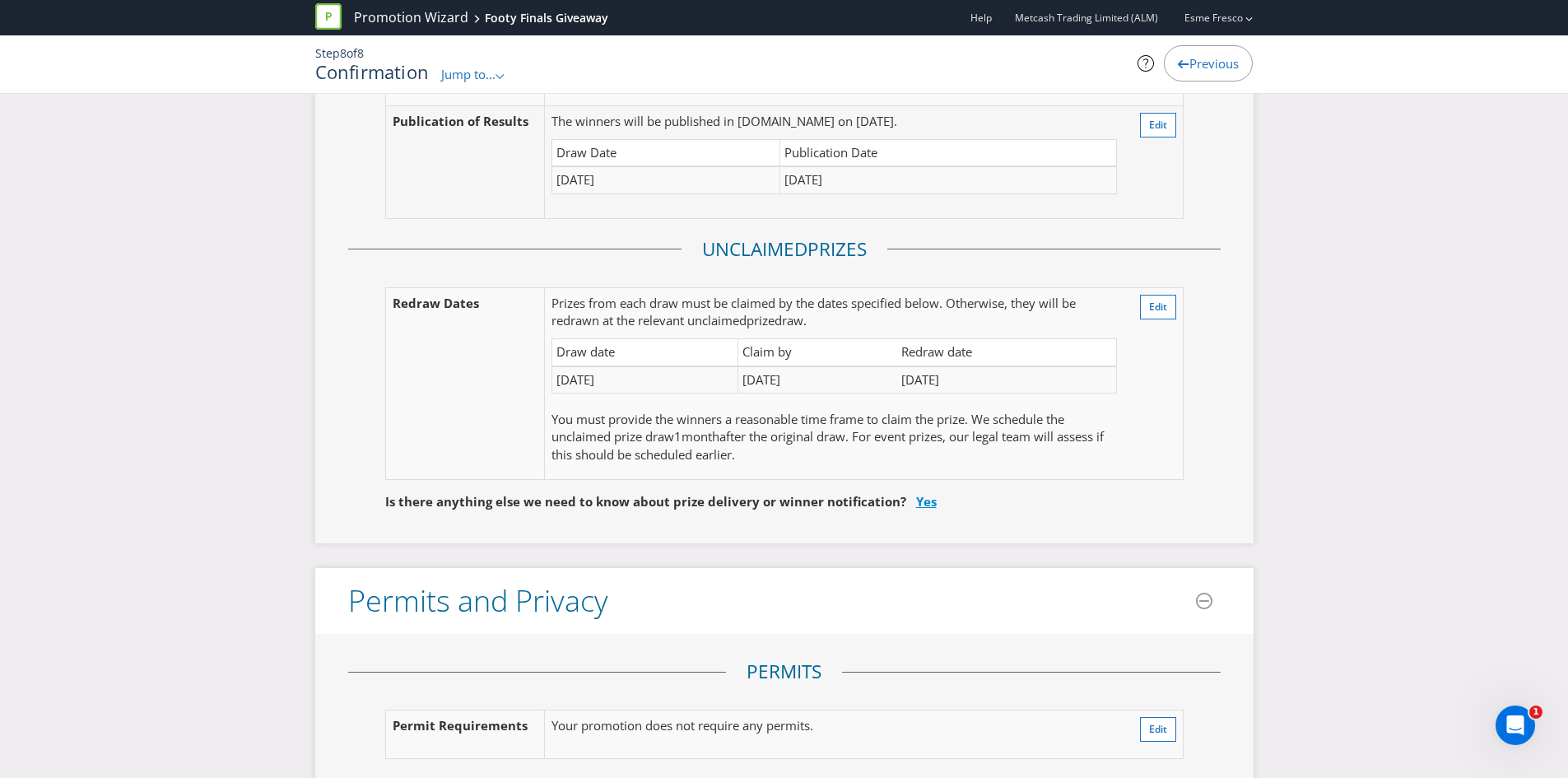
click at [916, 493] on link "Yes" at bounding box center [927, 501] width 21 height 16
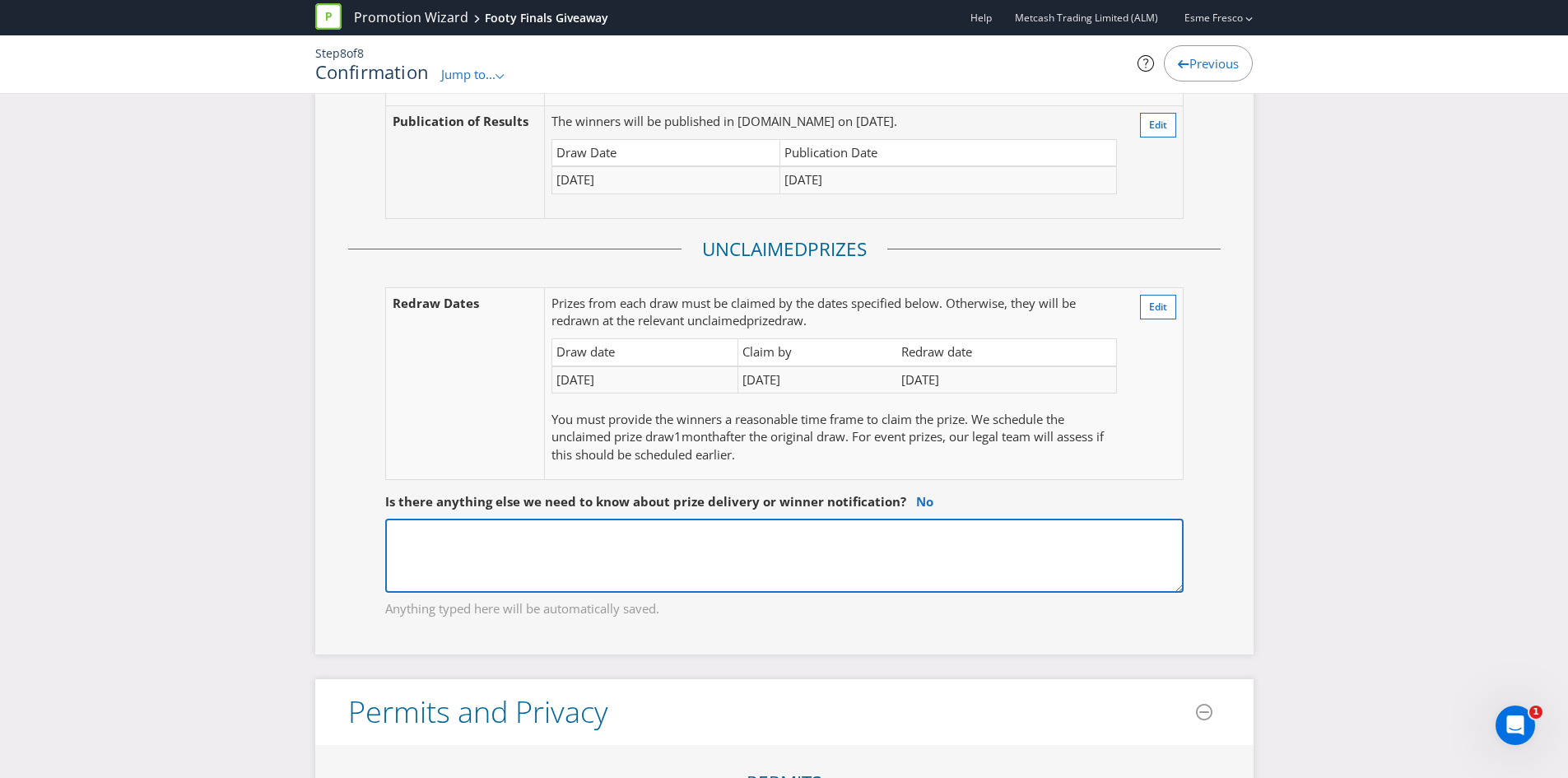
click at [757, 519] on textarea at bounding box center [784, 556] width 799 height 74
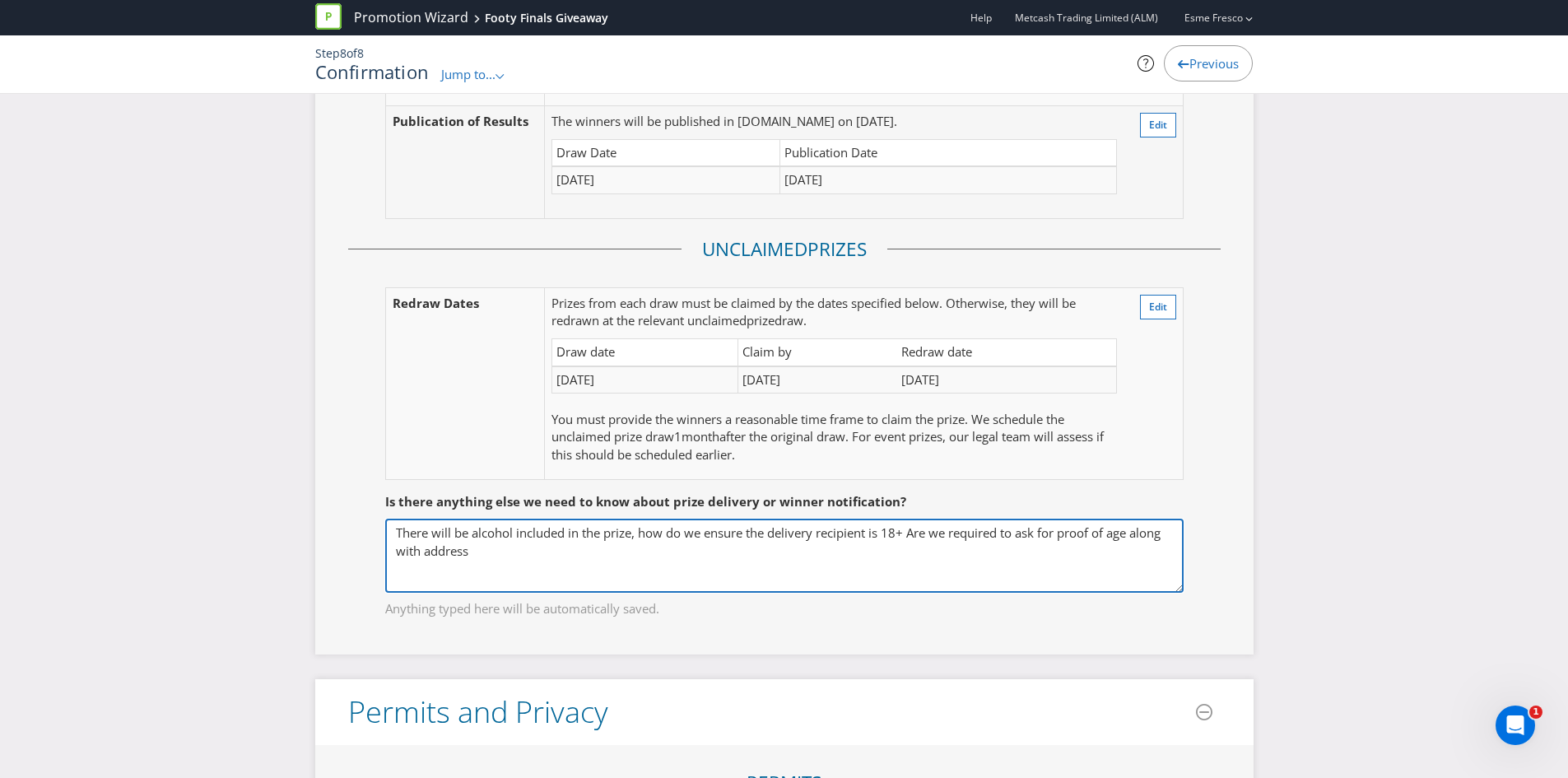
drag, startPoint x: 1006, startPoint y: 410, endPoint x: 1032, endPoint y: 453, distance: 50.2
click at [1011, 519] on div "There will be alcohol included in the prize, how do we ensure the delivery reci…" at bounding box center [784, 568] width 799 height 99
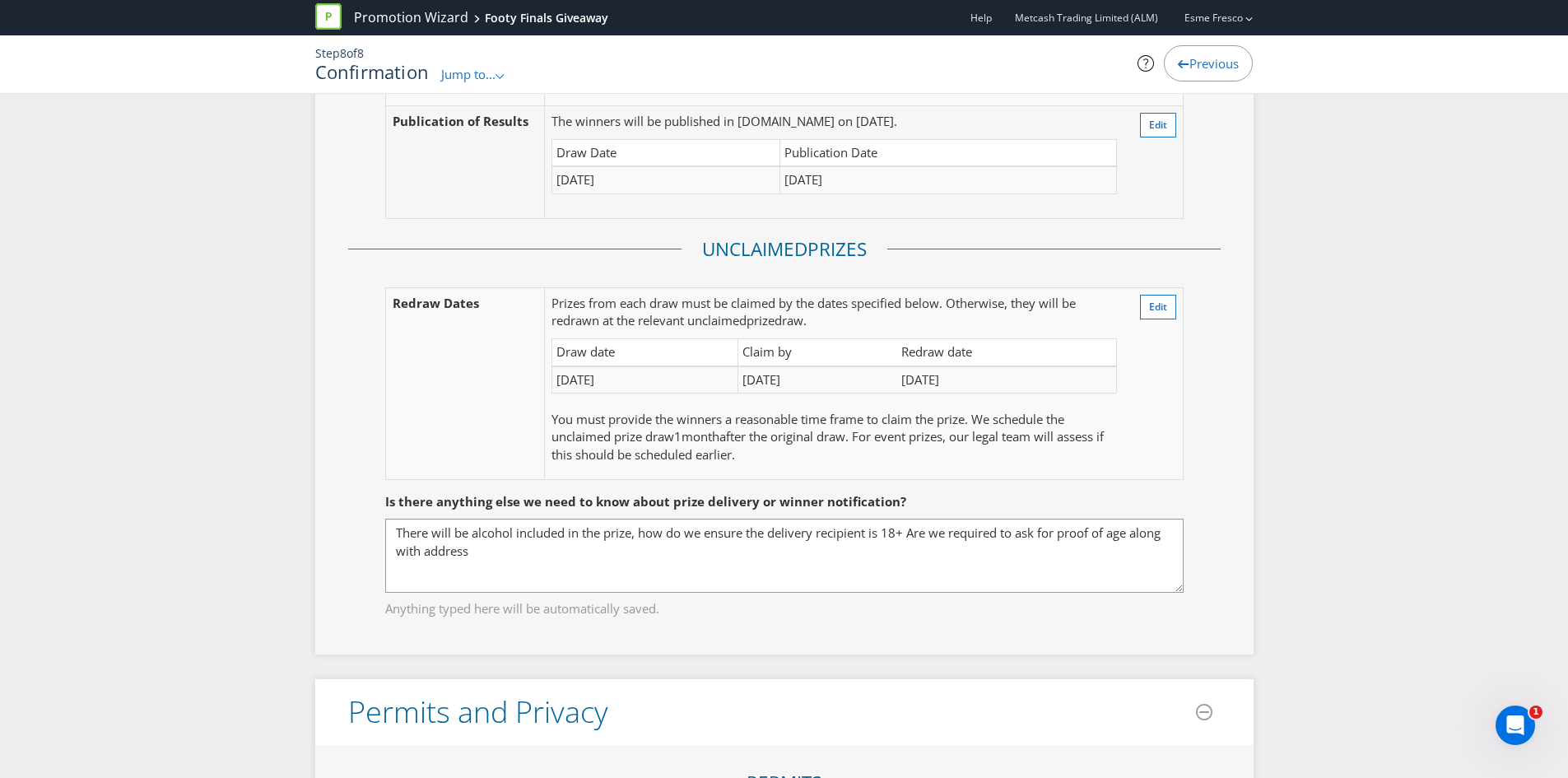
click at [1032, 460] on fieldset "Is there anything else we need to know about prize delivery or winner notificat…" at bounding box center [784, 544] width 873 height 170
click at [1009, 460] on fieldset "Is there anything else we need to know about prize delivery or winner notificat…" at bounding box center [784, 544] width 873 height 170
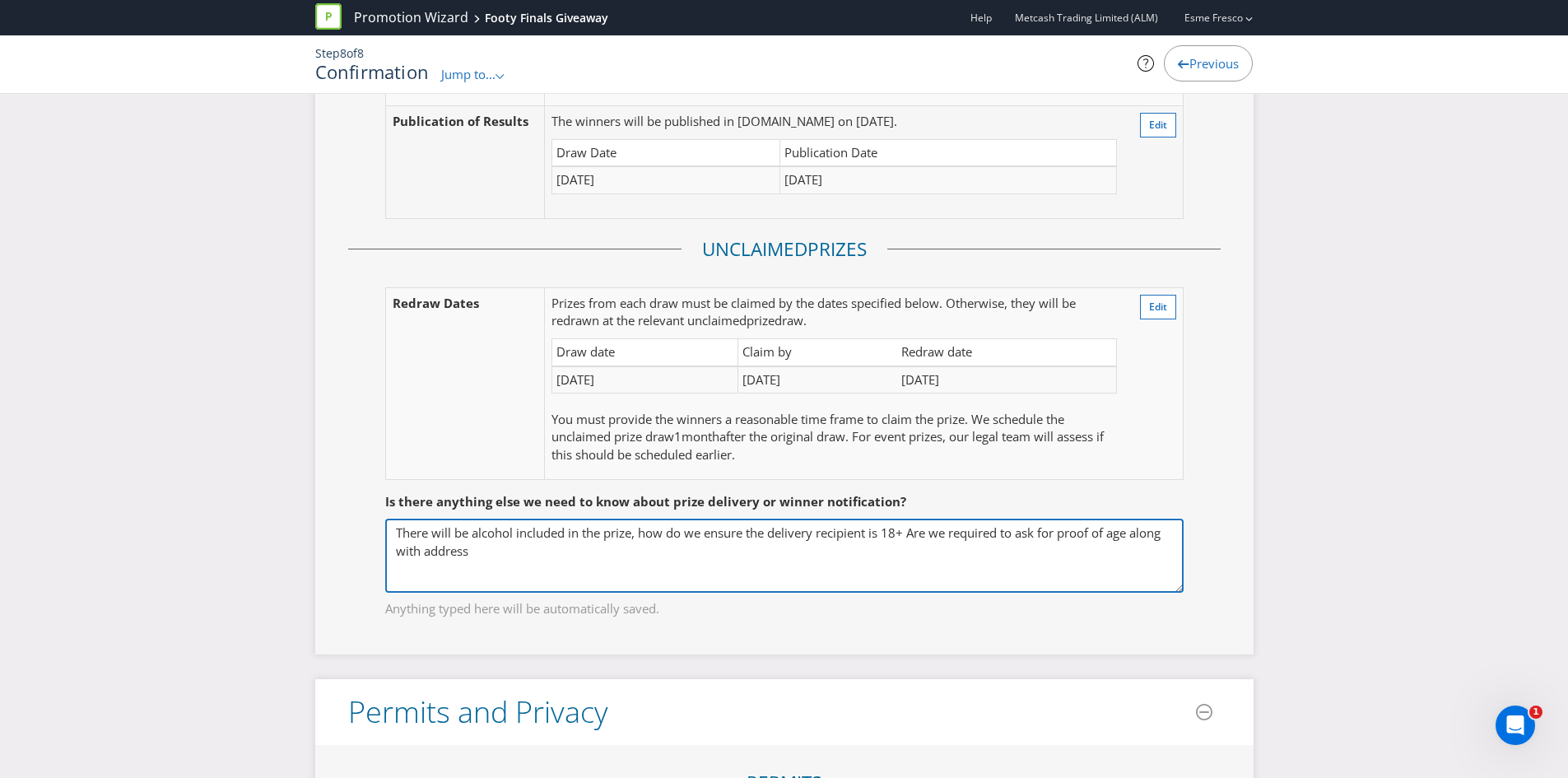
click at [541, 519] on textarea "There will be alcohol included in the prize, how do we ensure the delivery reci…" at bounding box center [784, 556] width 799 height 74
type textarea "There will be alcohol included in the prize, how do we ensure the delivery reci…"
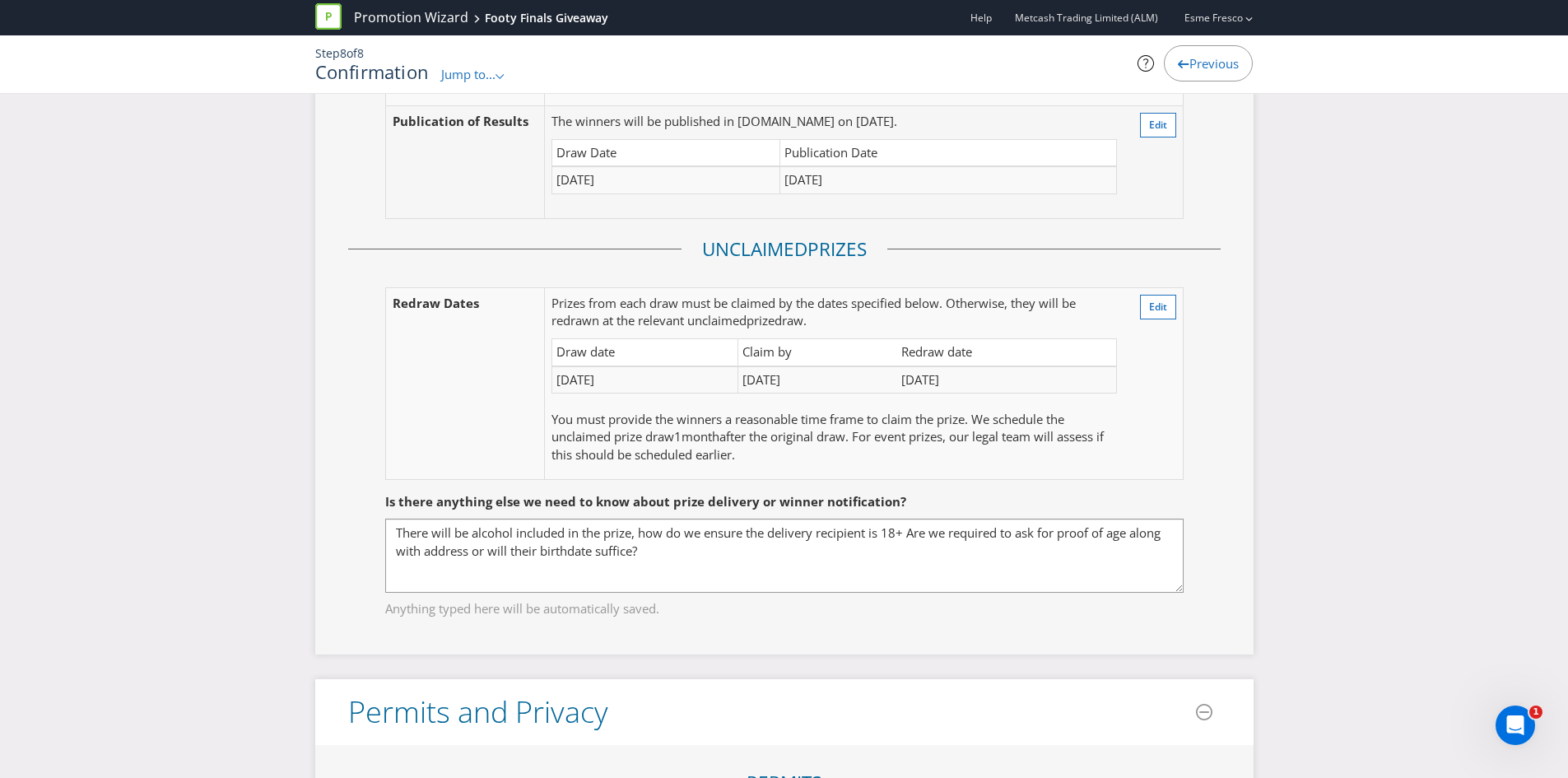
click at [1462, 437] on div "Here's a summary of your promotion! Please check the details below to make sure…" at bounding box center [784, 27] width 1568 height 6088
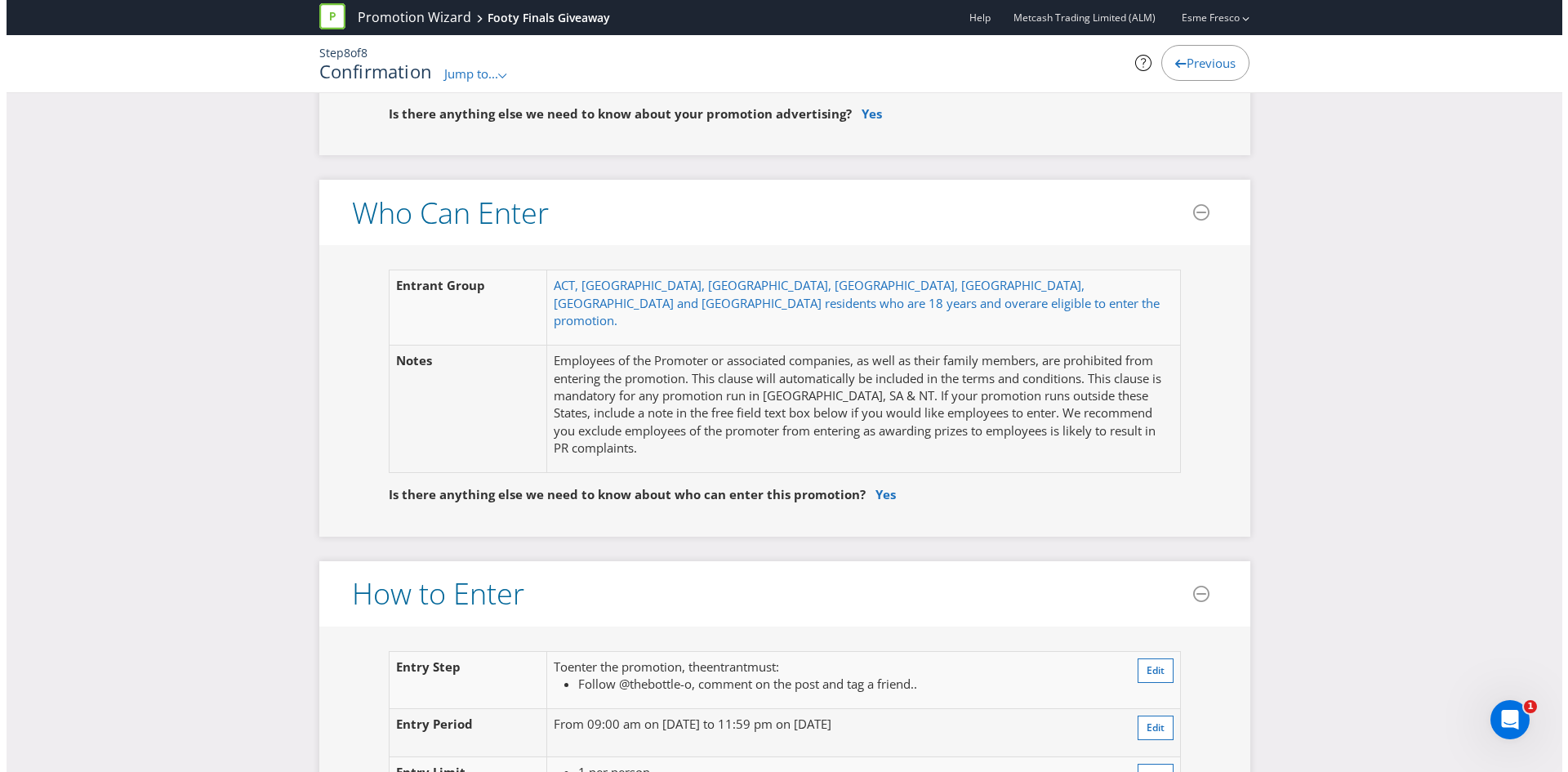
scroll to position [0, 0]
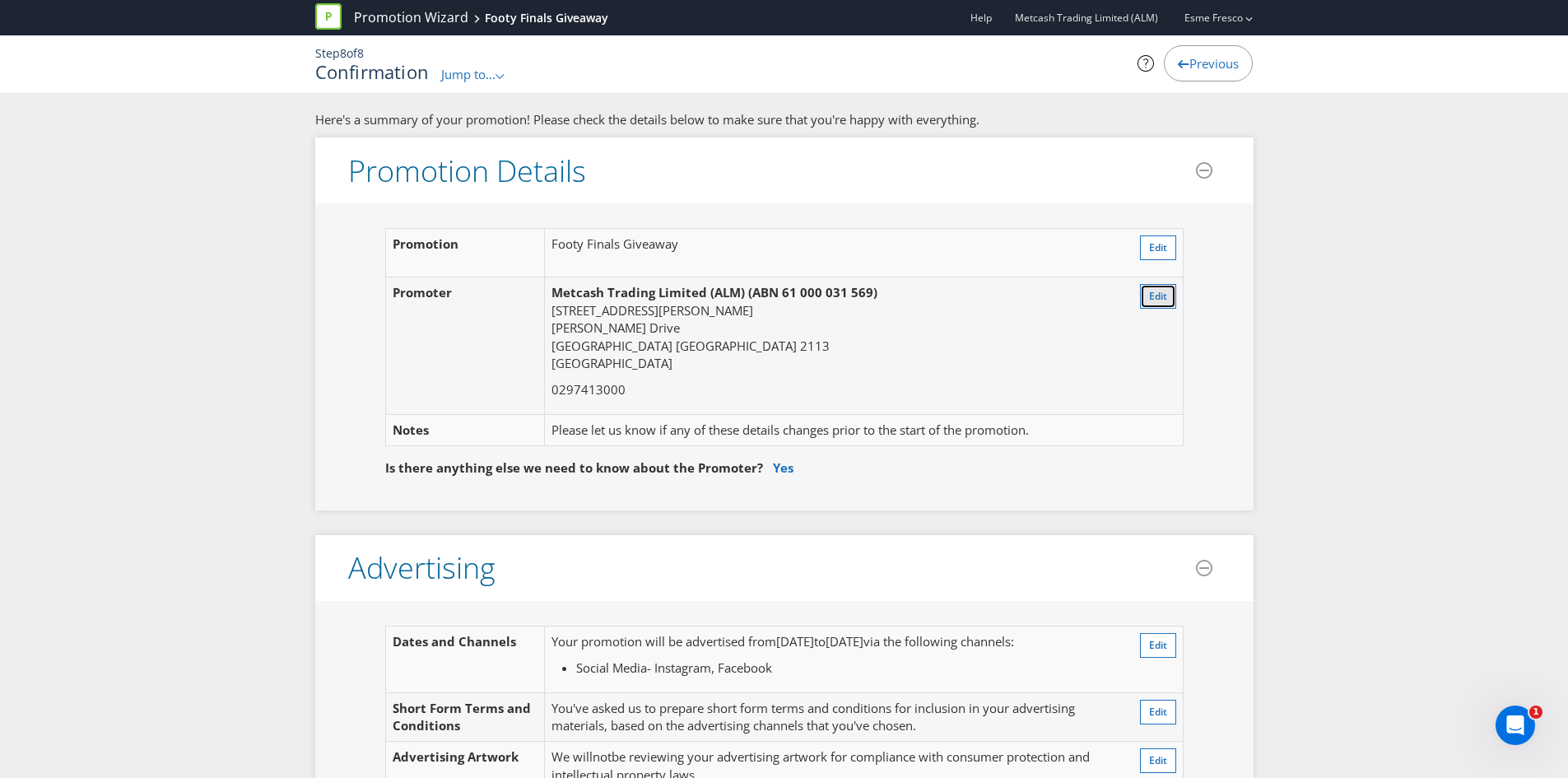
click at [1145, 292] on button "Edit" at bounding box center [1158, 296] width 36 height 25
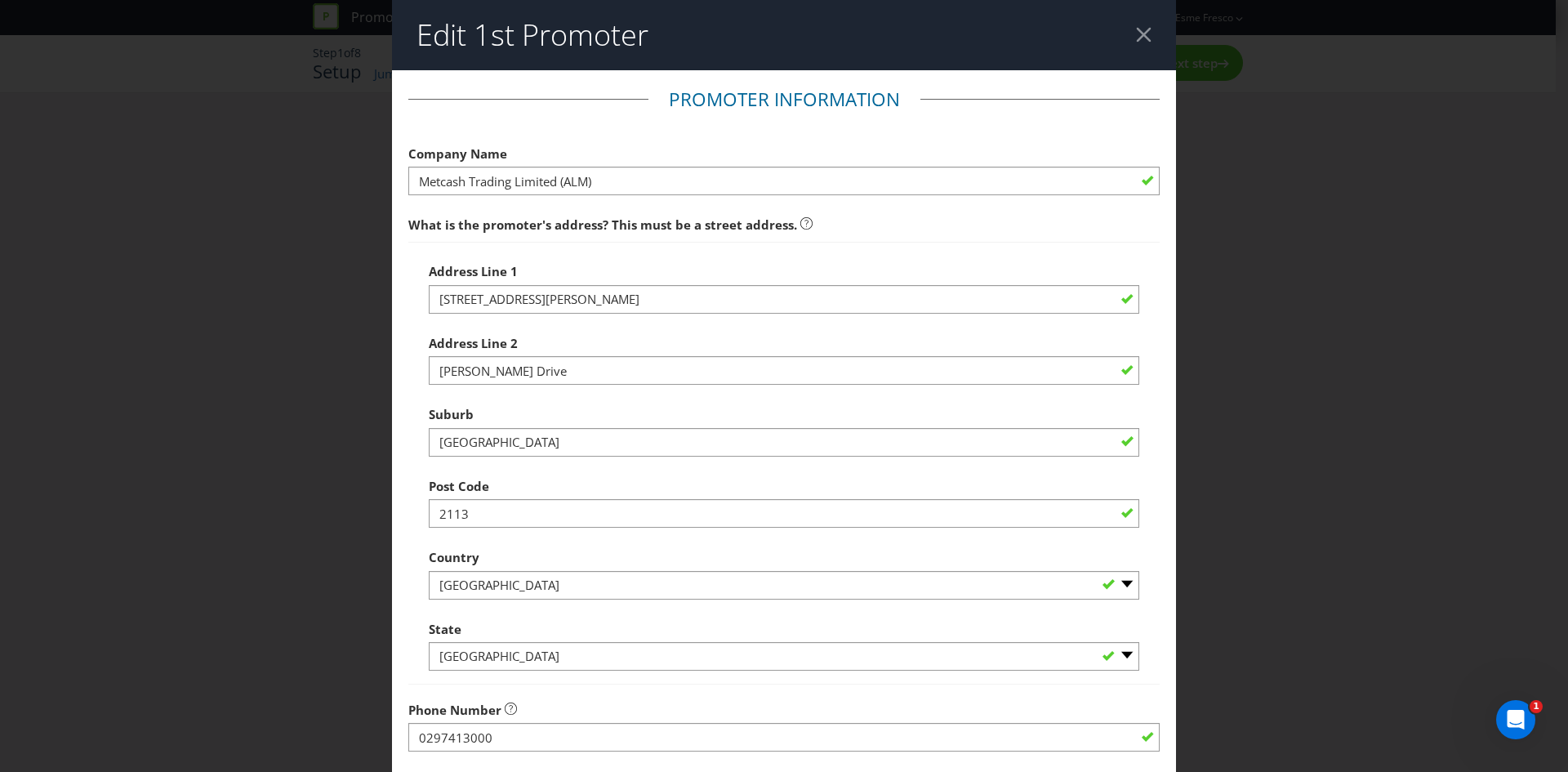
click at [1131, 26] on header "Edit 1st Promoter" at bounding box center [784, 35] width 784 height 71
click at [1135, 31] on div at bounding box center [1143, 35] width 15 height 15
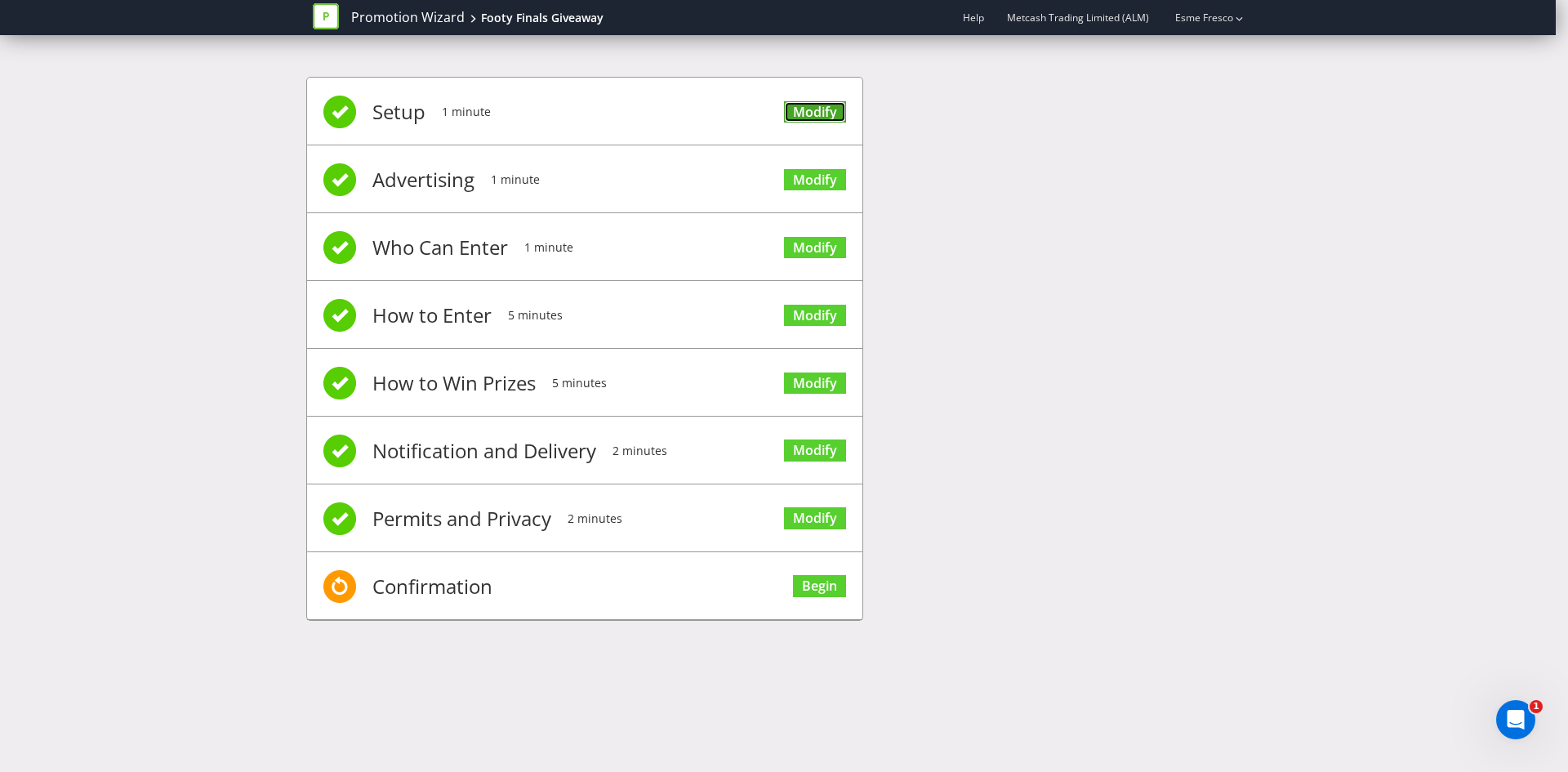
click at [821, 111] on link "Modify" at bounding box center [815, 111] width 62 height 22
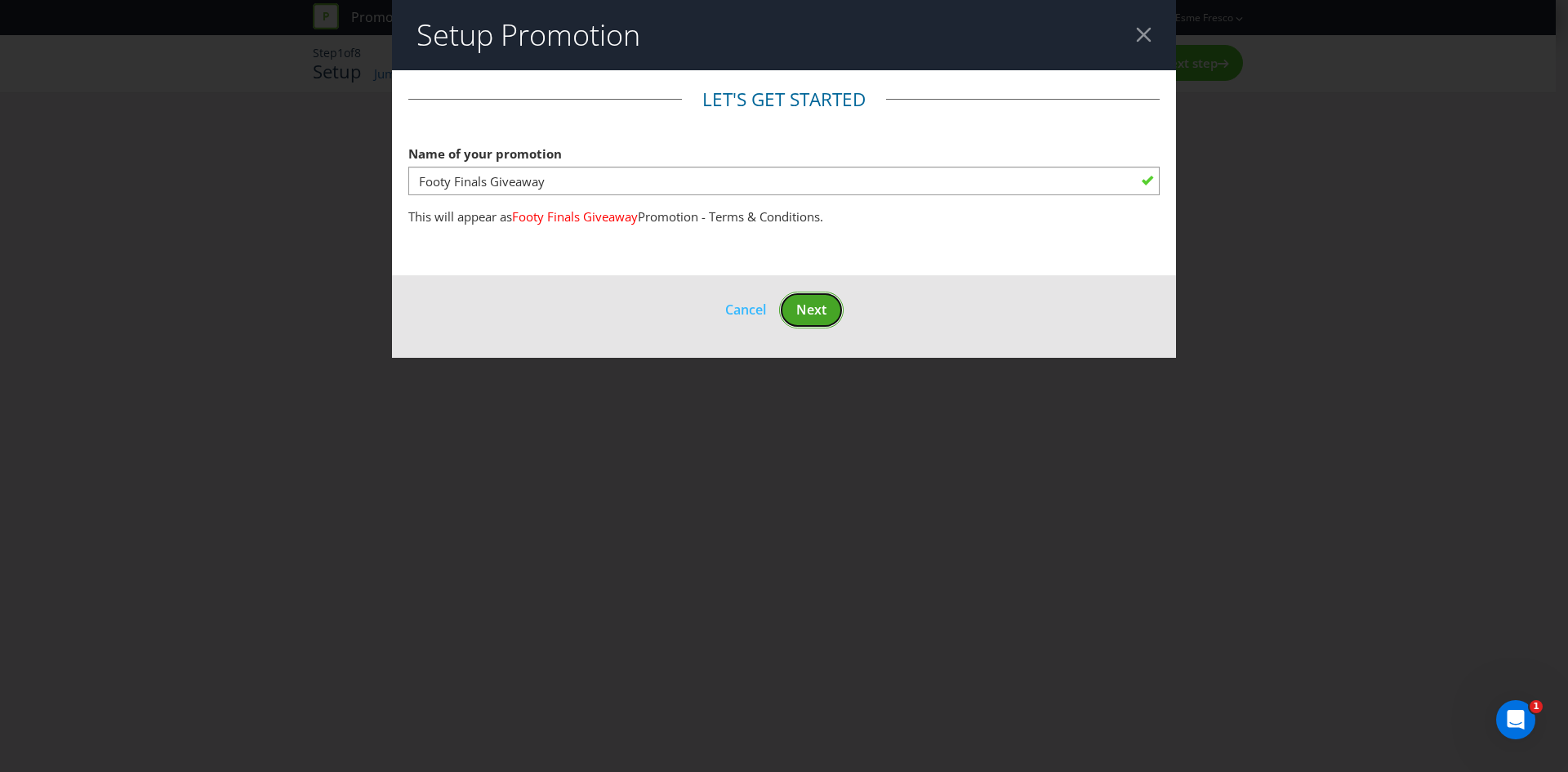
click at [818, 314] on span "Next" at bounding box center [811, 309] width 30 height 18
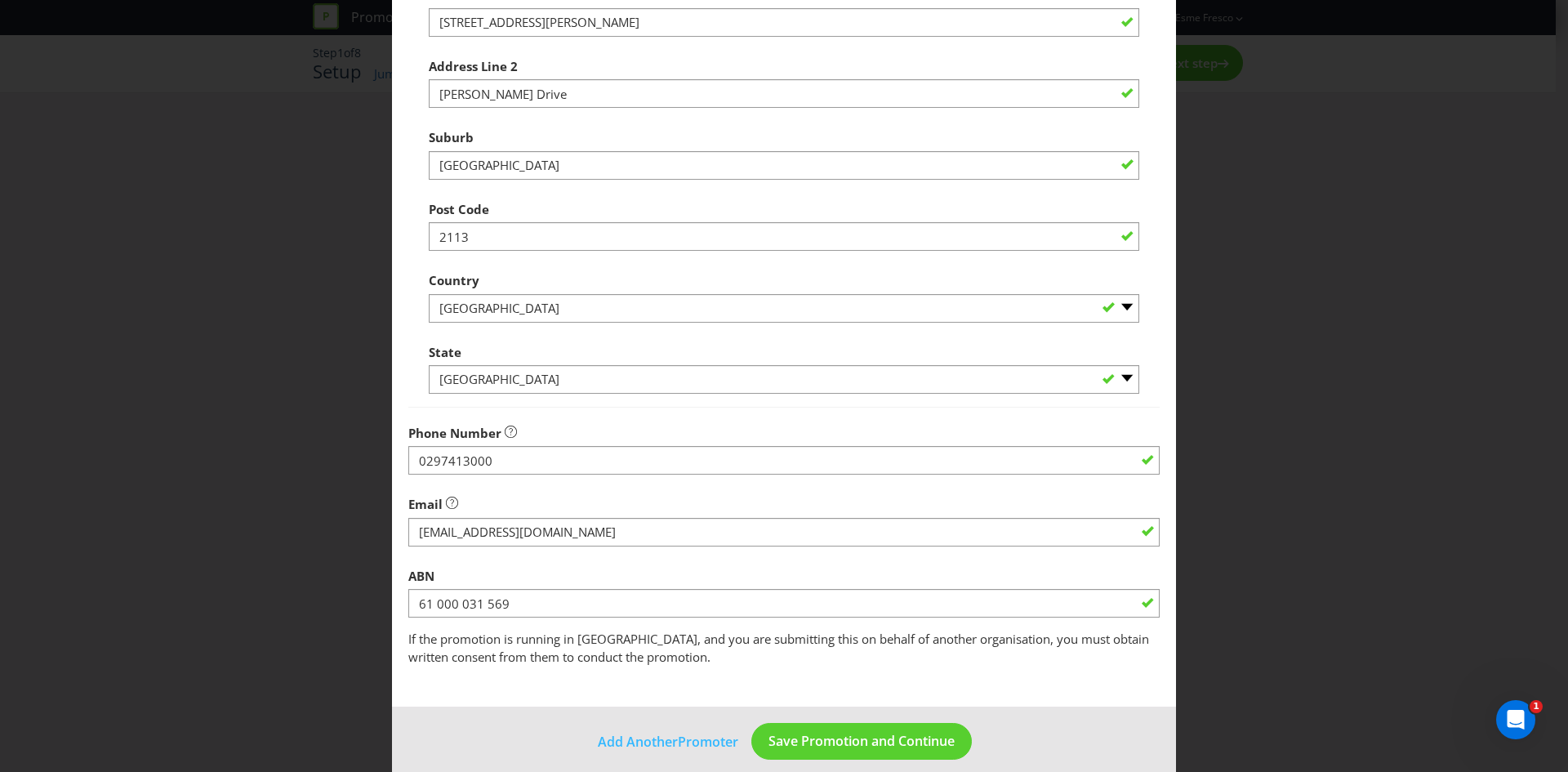
scroll to position [294, 0]
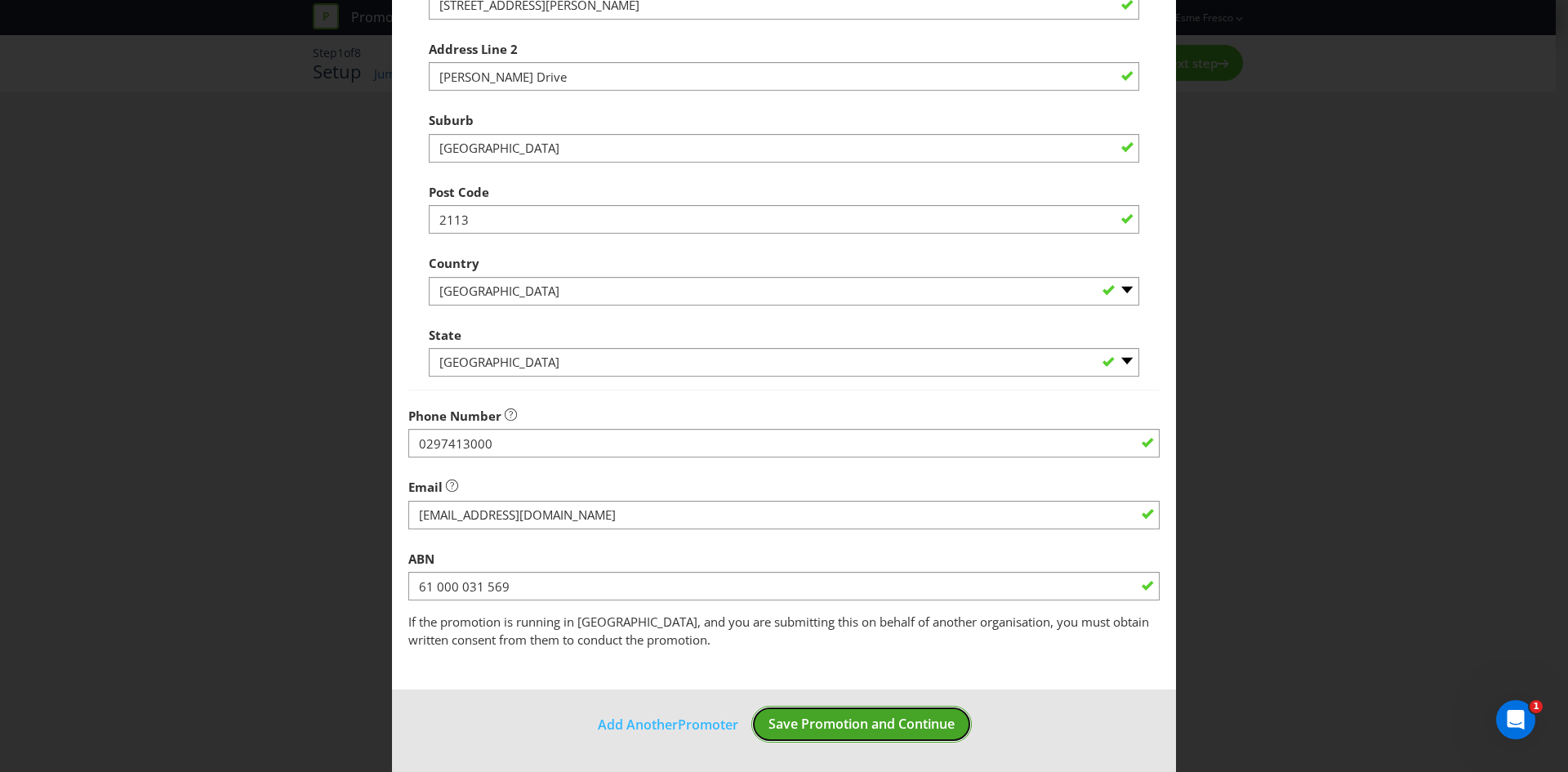
click at [874, 719] on span "Save Promotion and Continue" at bounding box center [861, 723] width 187 height 18
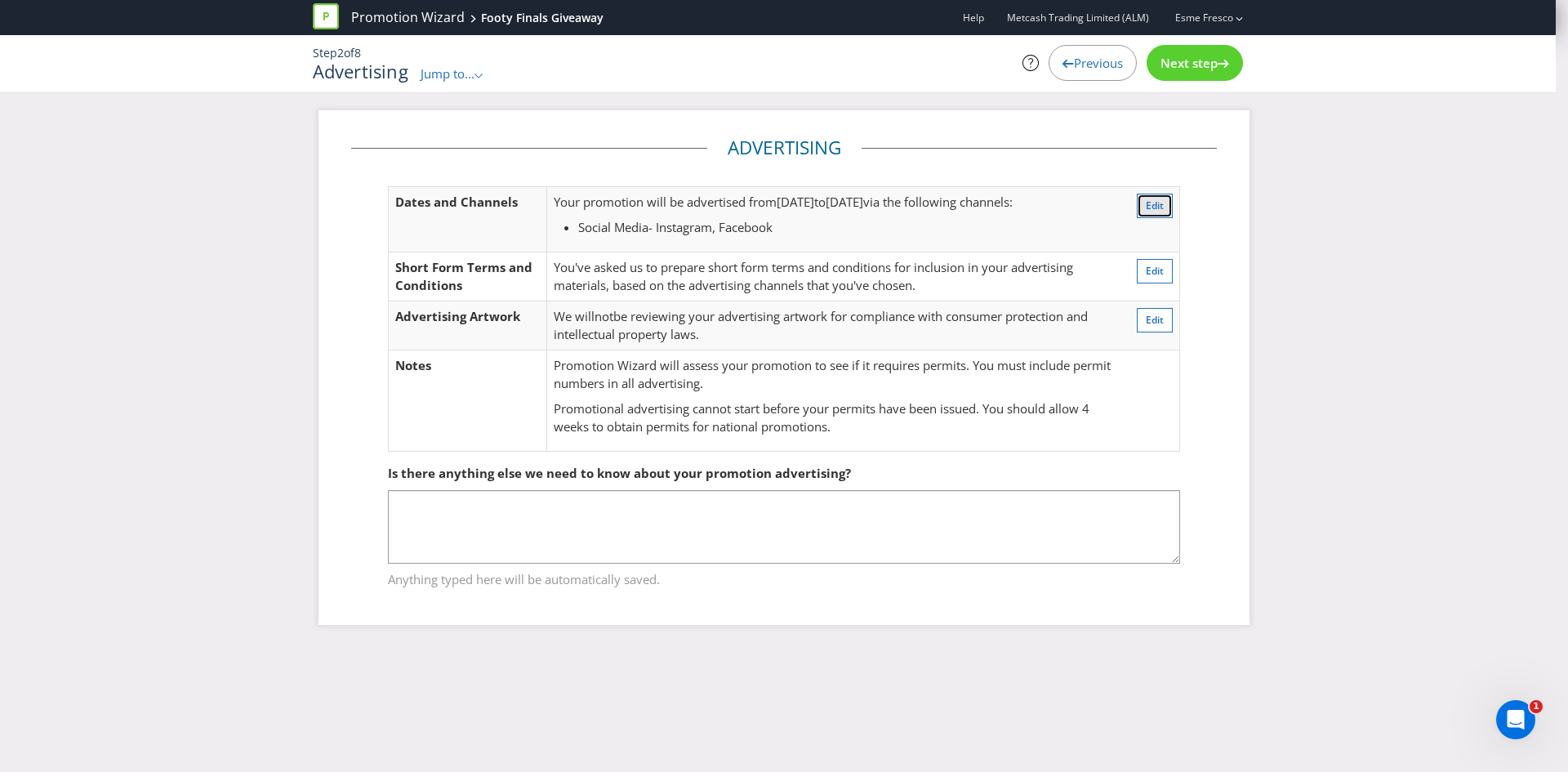
click at [1146, 210] on span "Edit" at bounding box center [1154, 205] width 18 height 14
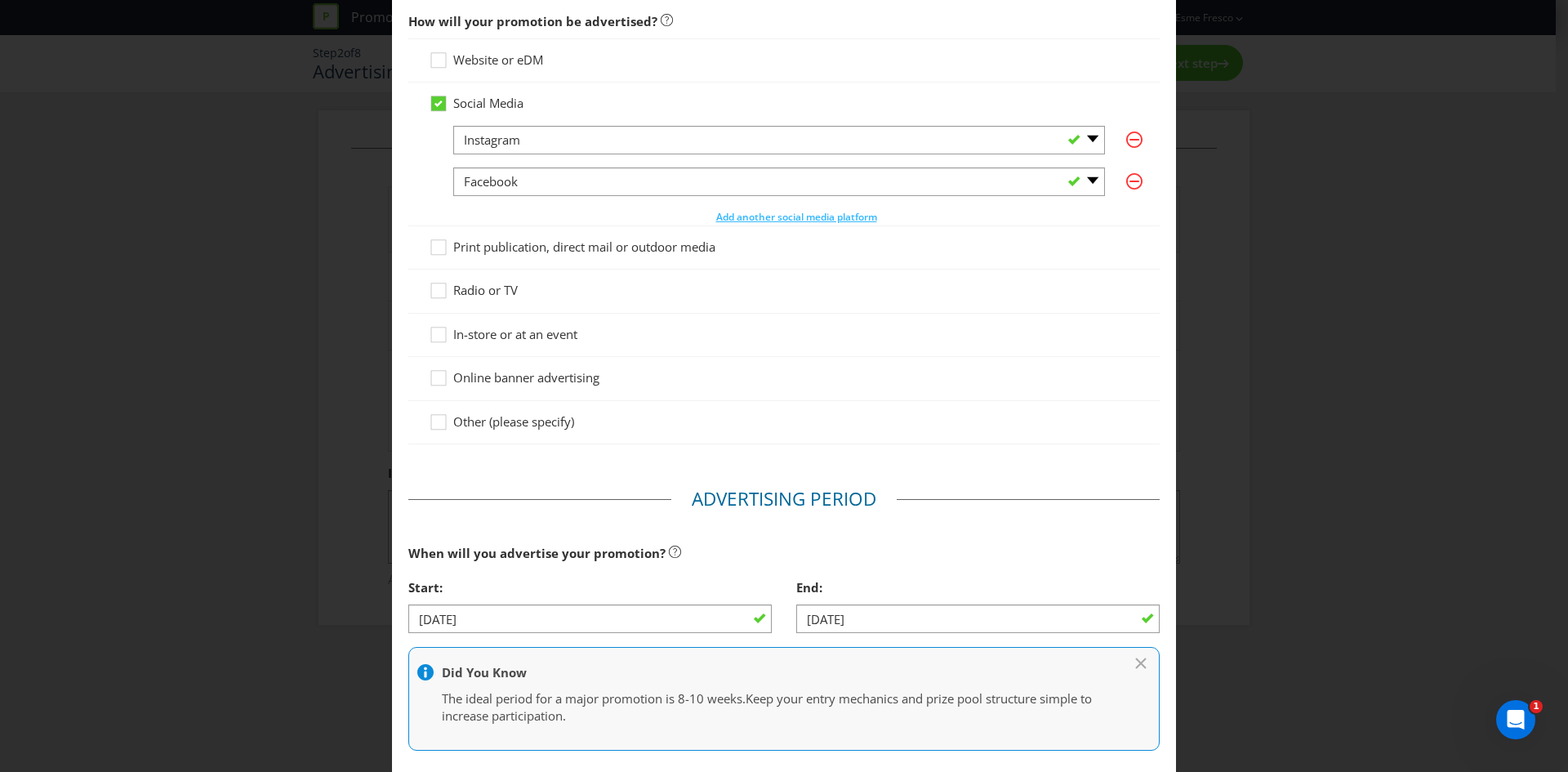
scroll to position [169, 0]
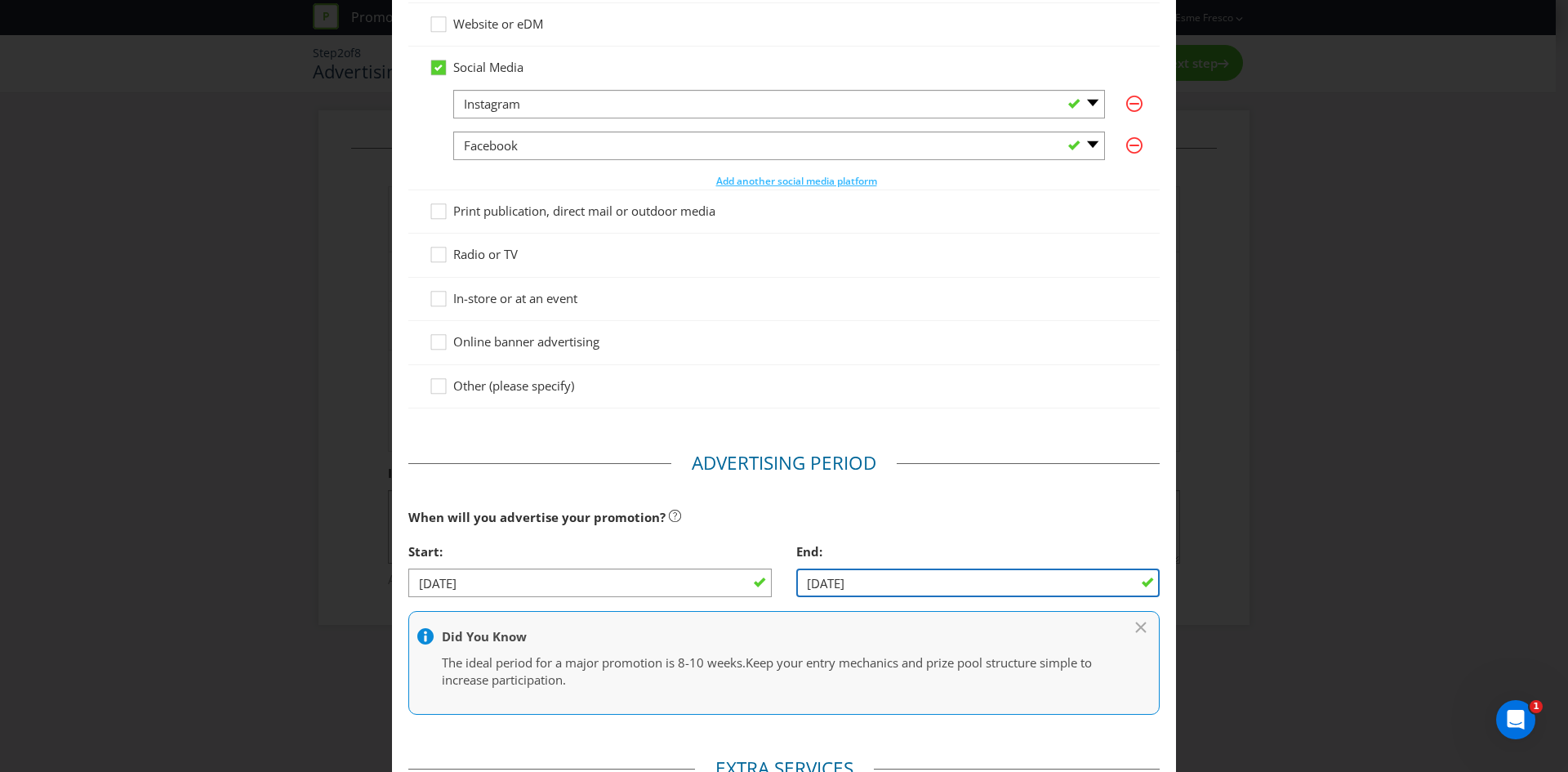
click at [866, 584] on input "[DATE]" at bounding box center [978, 583] width 364 height 28
click at [811, 588] on input "[DATE]" at bounding box center [978, 583] width 364 height 28
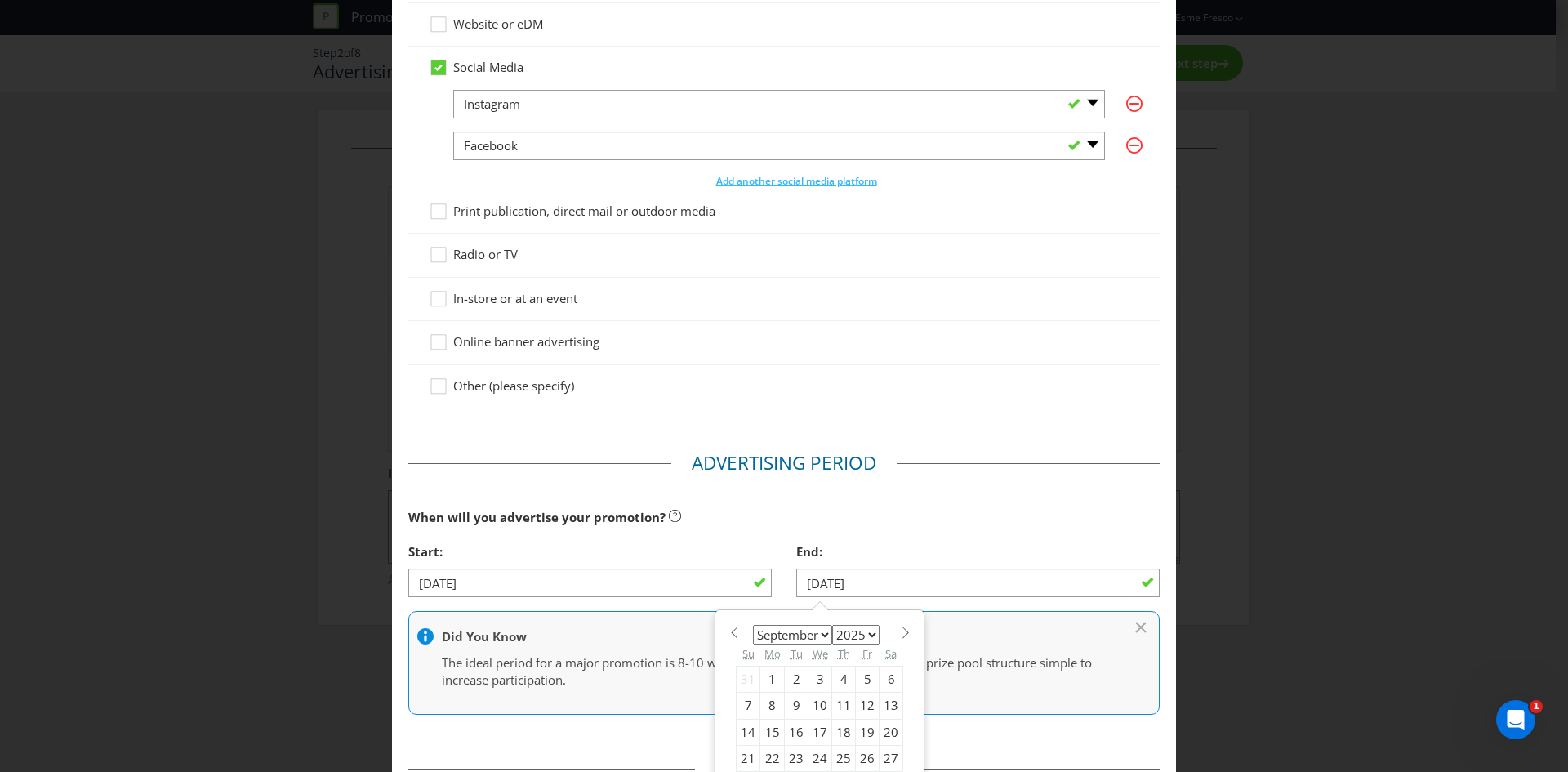
click at [742, 754] on div "21" at bounding box center [748, 759] width 24 height 26
type input "[DATE]"
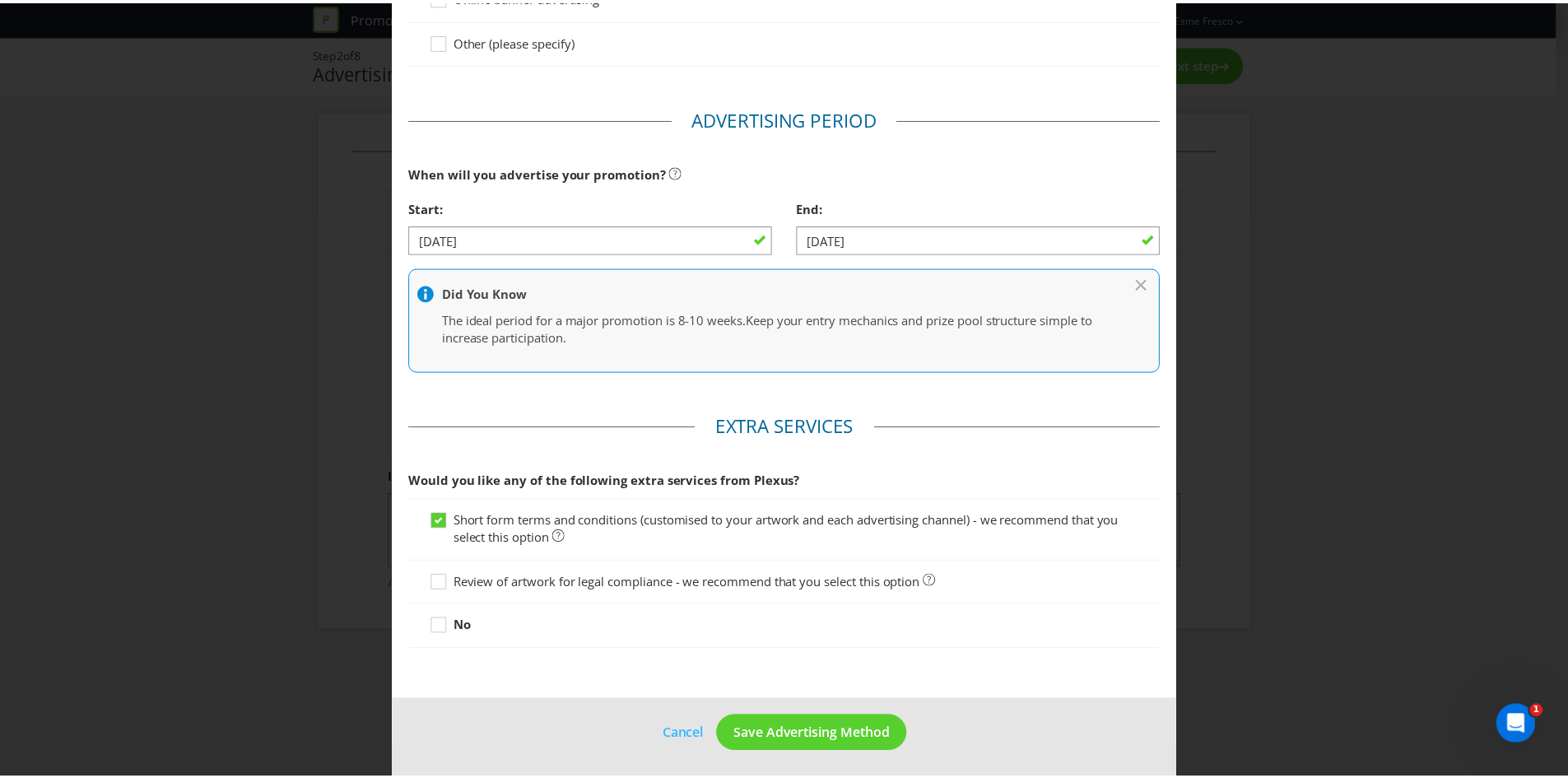
scroll to position [522, 0]
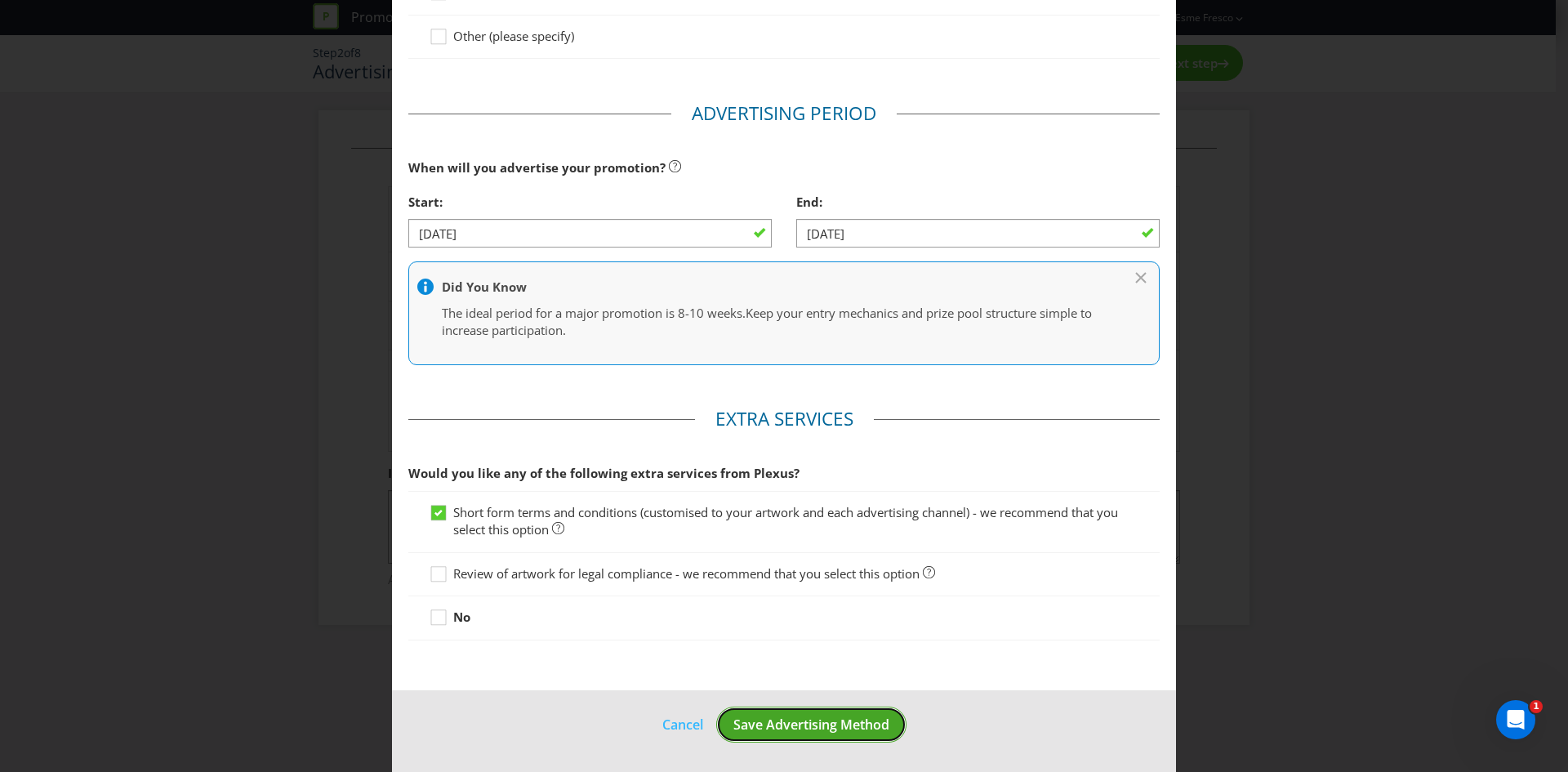
click at [797, 727] on span "Save Advertising Method" at bounding box center [811, 724] width 156 height 18
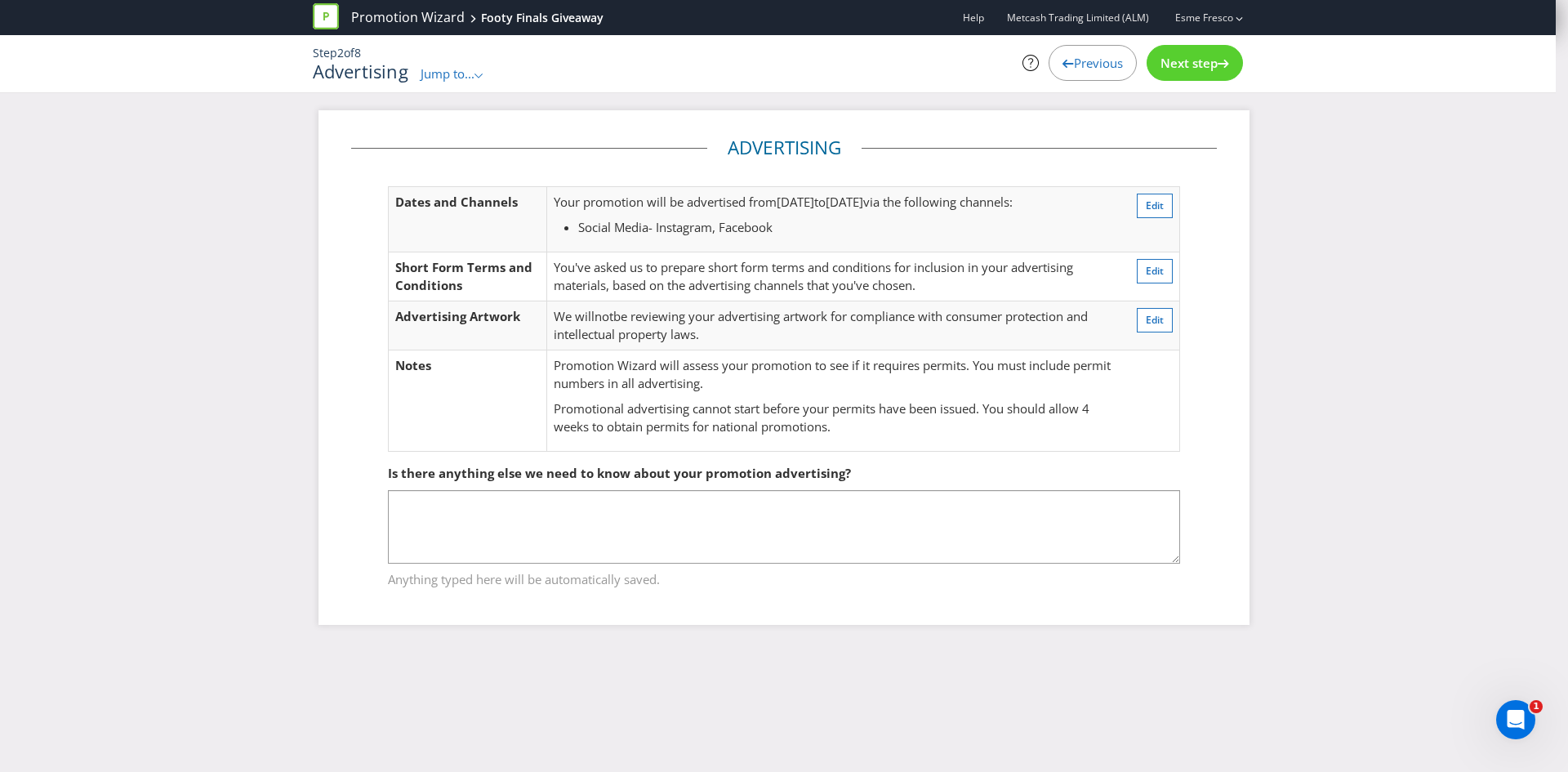
click at [1198, 71] on div "Next step" at bounding box center [1195, 63] width 96 height 36
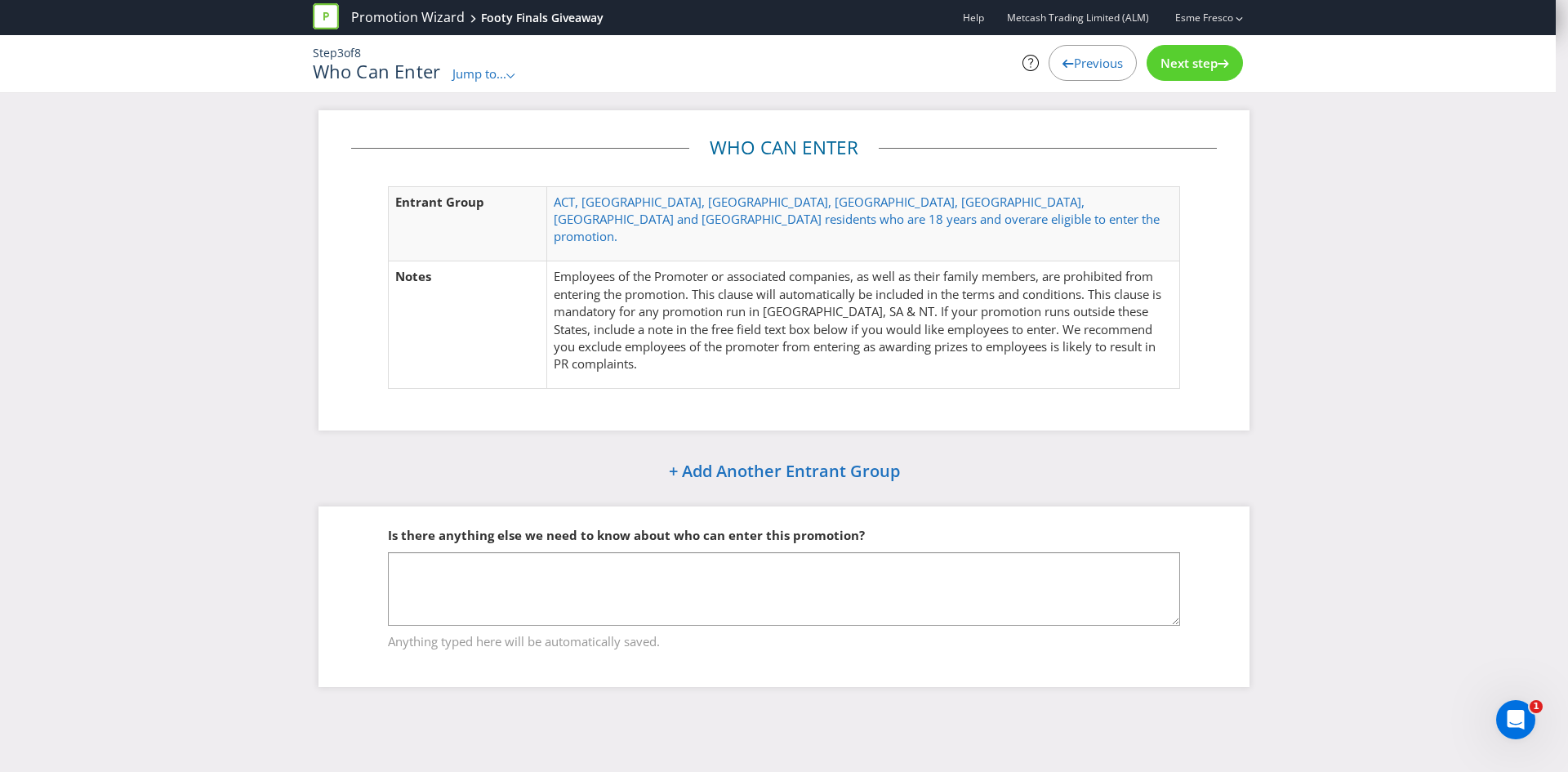
click at [1198, 71] on div "Next step" at bounding box center [1195, 63] width 96 height 36
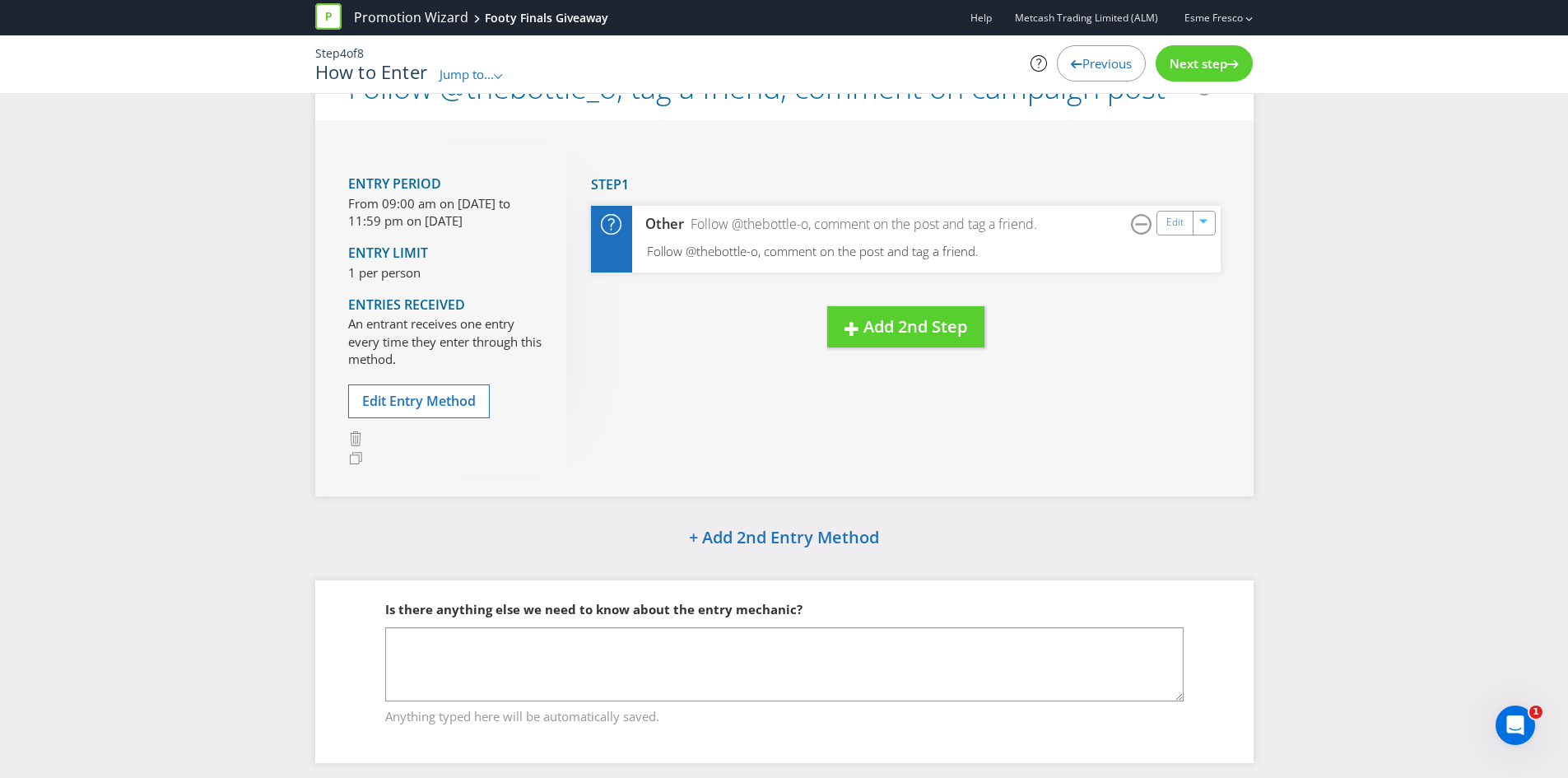
scroll to position [86, 0]
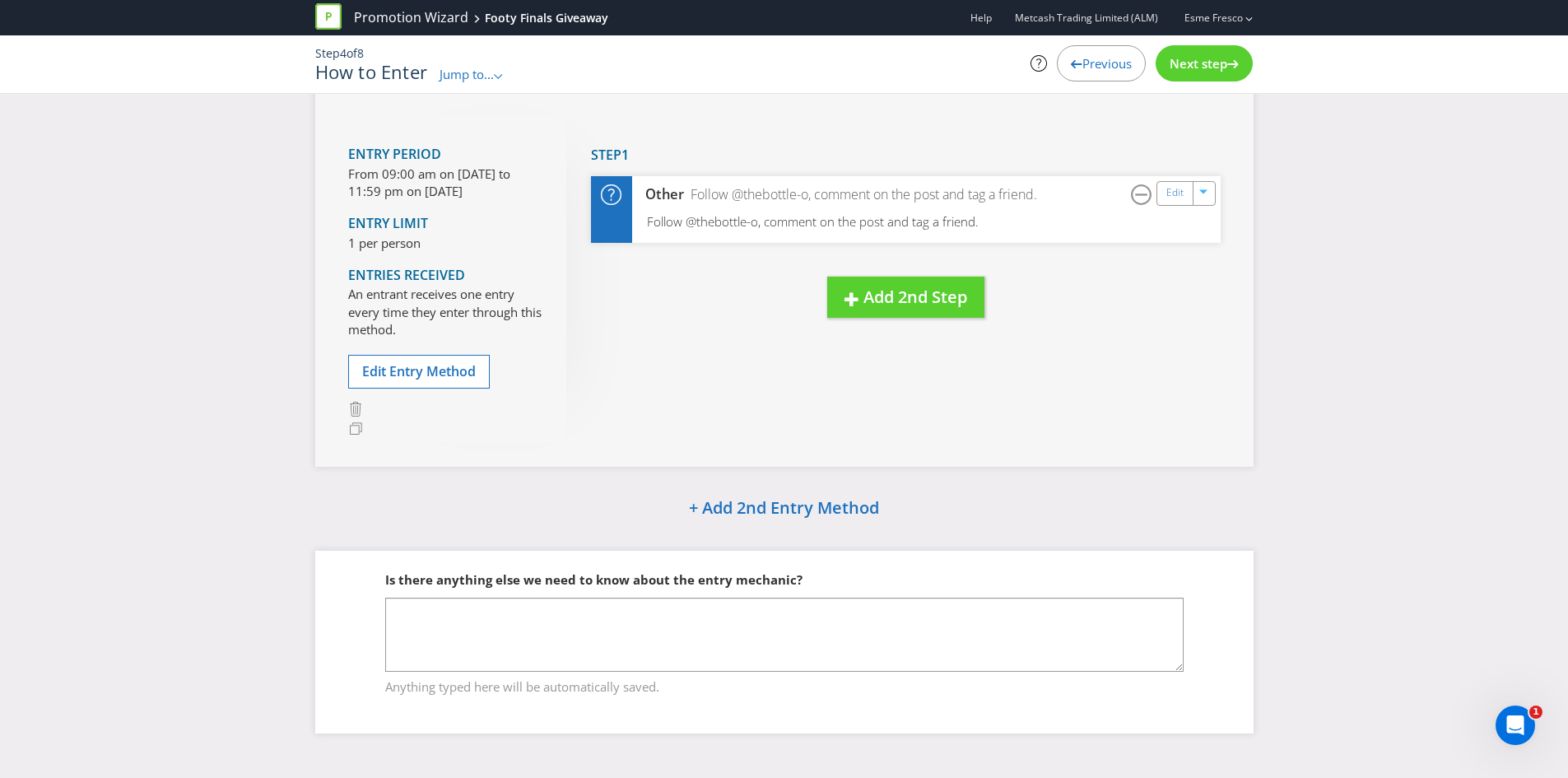
click at [1200, 69] on span "Next step" at bounding box center [1198, 63] width 58 height 16
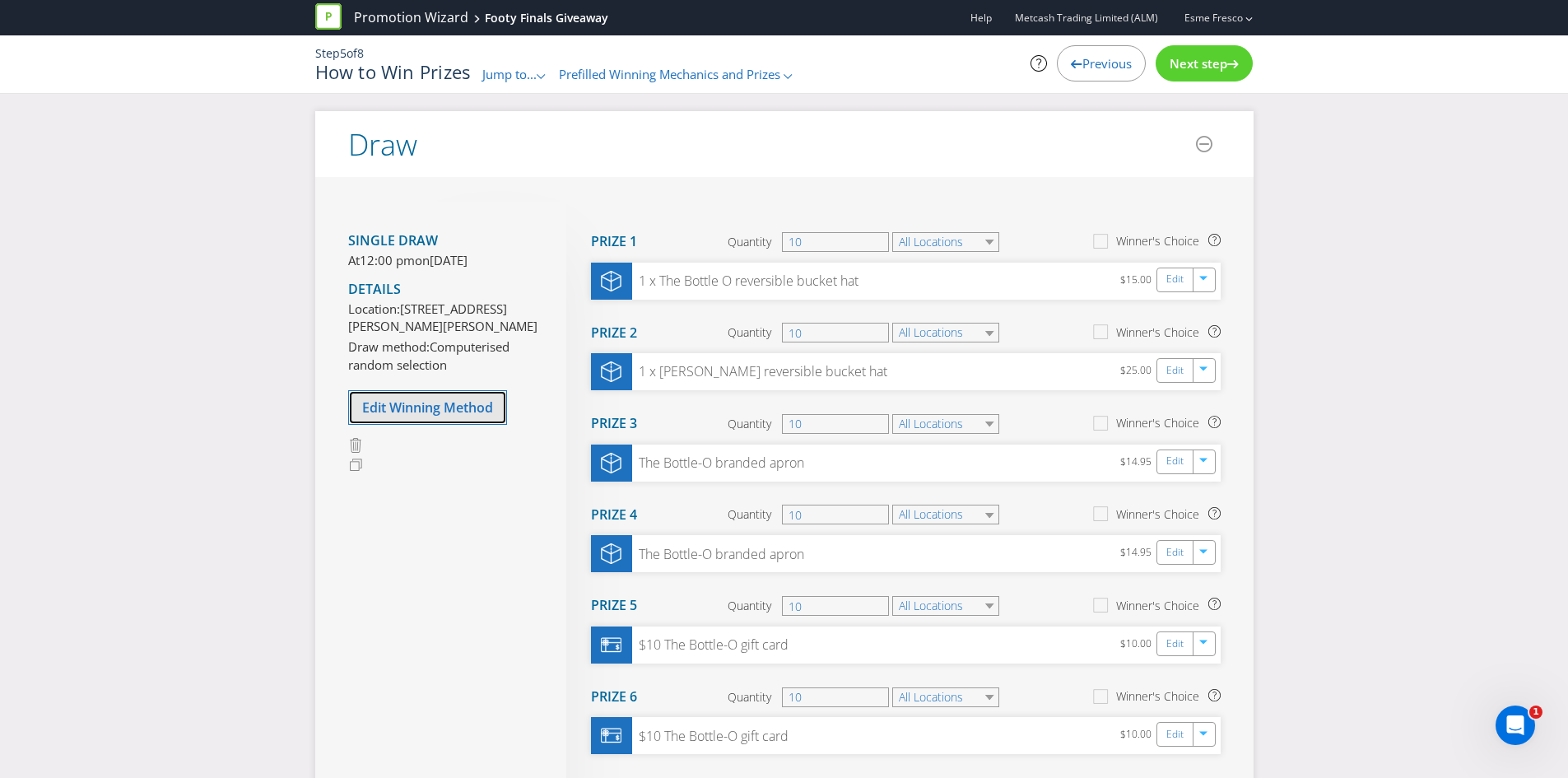
click at [425, 417] on span "Edit Winning Method" at bounding box center [427, 407] width 131 height 18
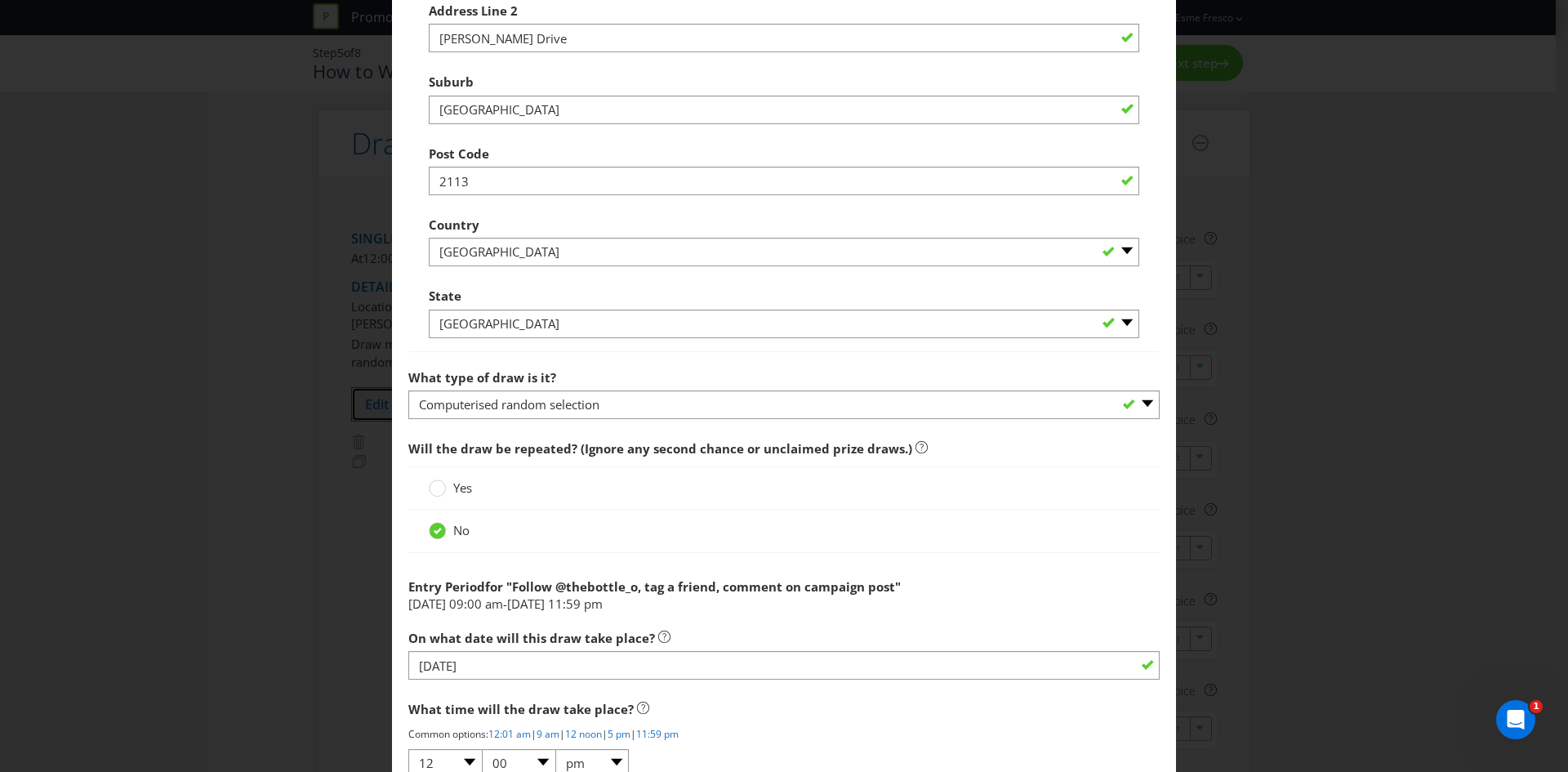
scroll to position [1062, 0]
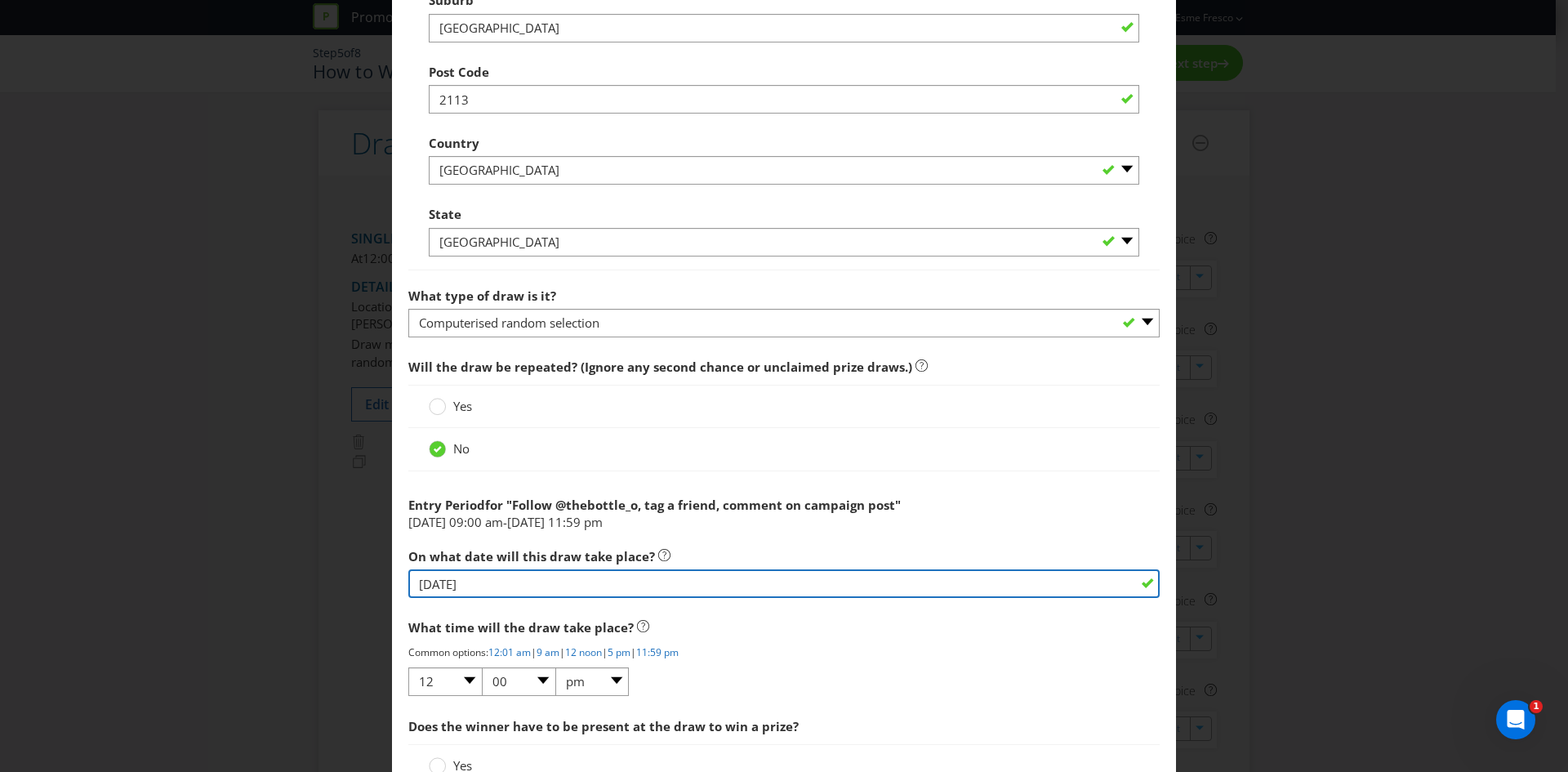
click at [601, 592] on input "[DATE]" at bounding box center [783, 583] width 751 height 28
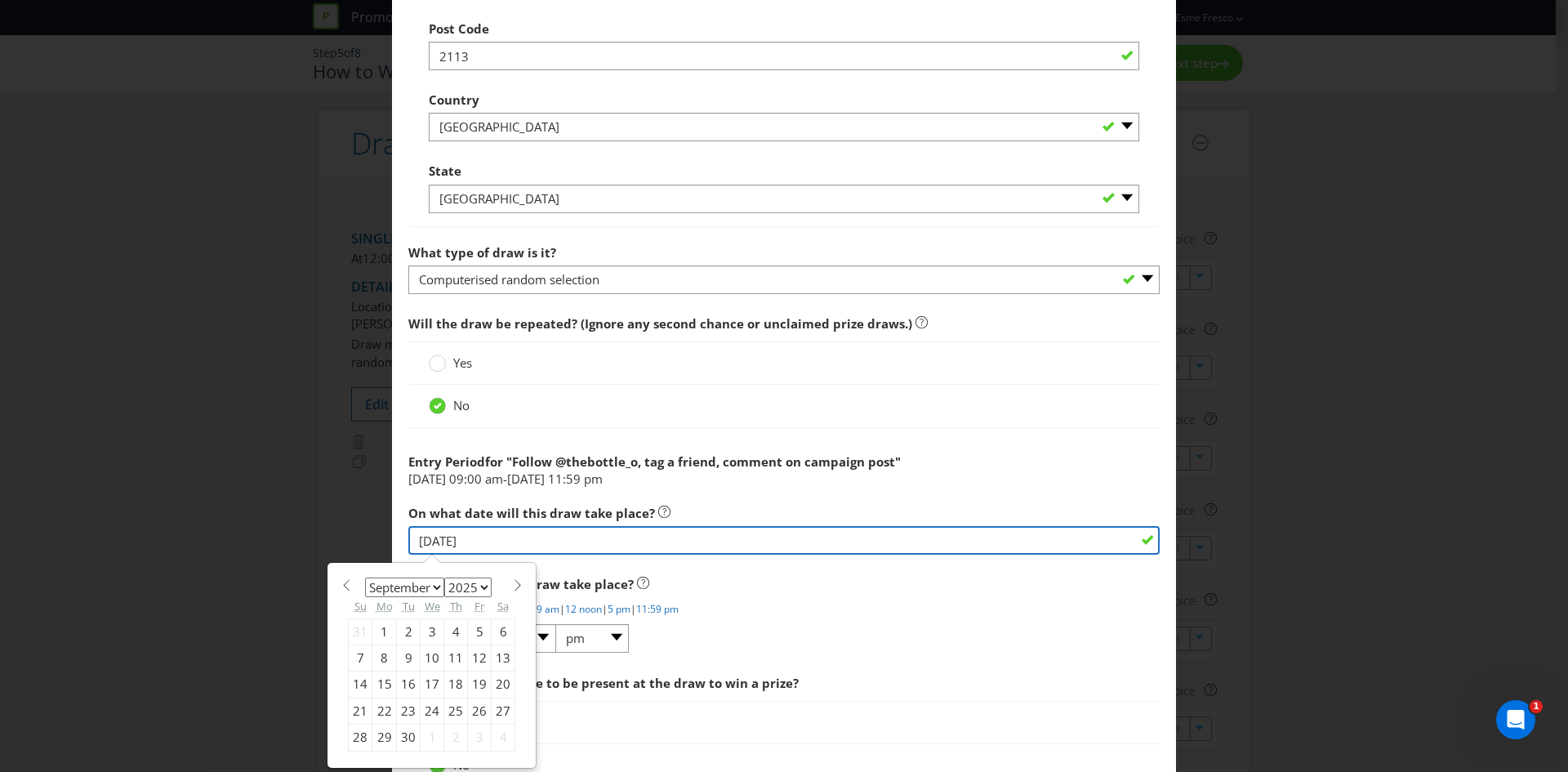
scroll to position [1143, 0]
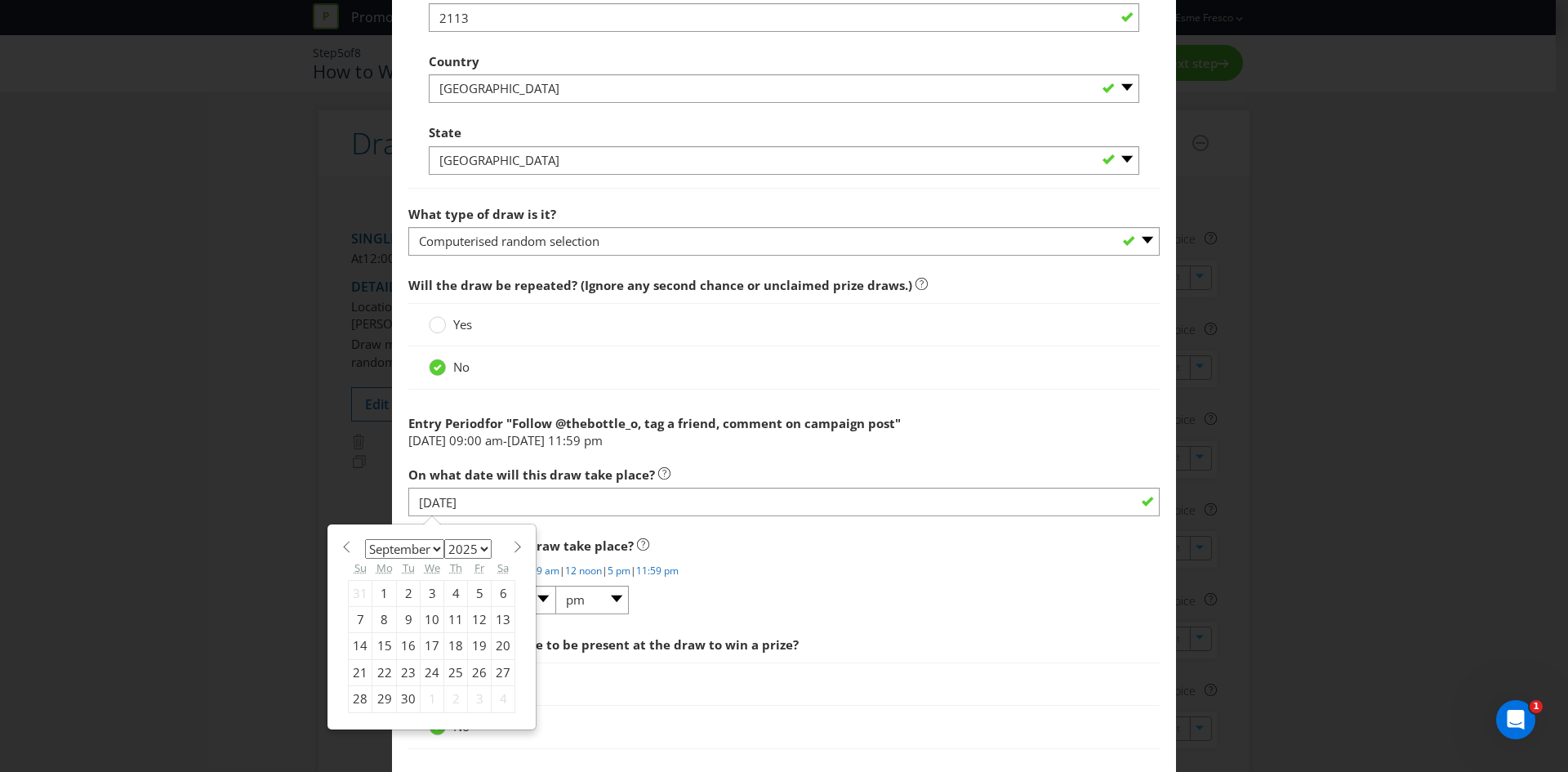
click at [378, 674] on div "22" at bounding box center [384, 672] width 24 height 26
type input "[DATE]"
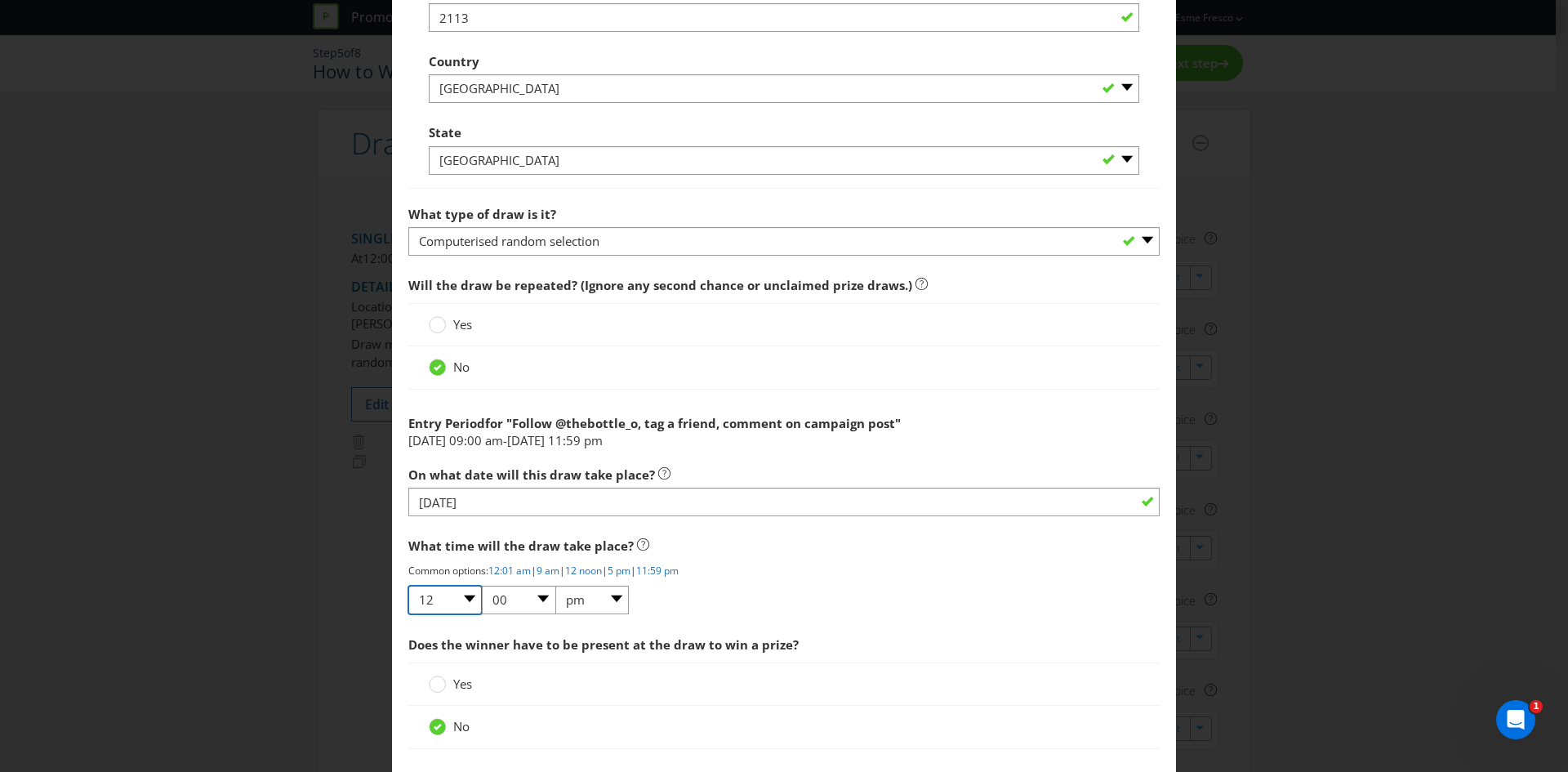
click at [462, 600] on select "01 02 03 04 05 06 07 08 09 10 11 12" at bounding box center [445, 600] width 74 height 28
select select "09"
click at [408, 585] on select "01 02 03 04 05 06 07 08 09 10 11 12" at bounding box center [445, 600] width 74 height 28
click at [606, 609] on select "am pm" at bounding box center [592, 600] width 74 height 28
select select "am"
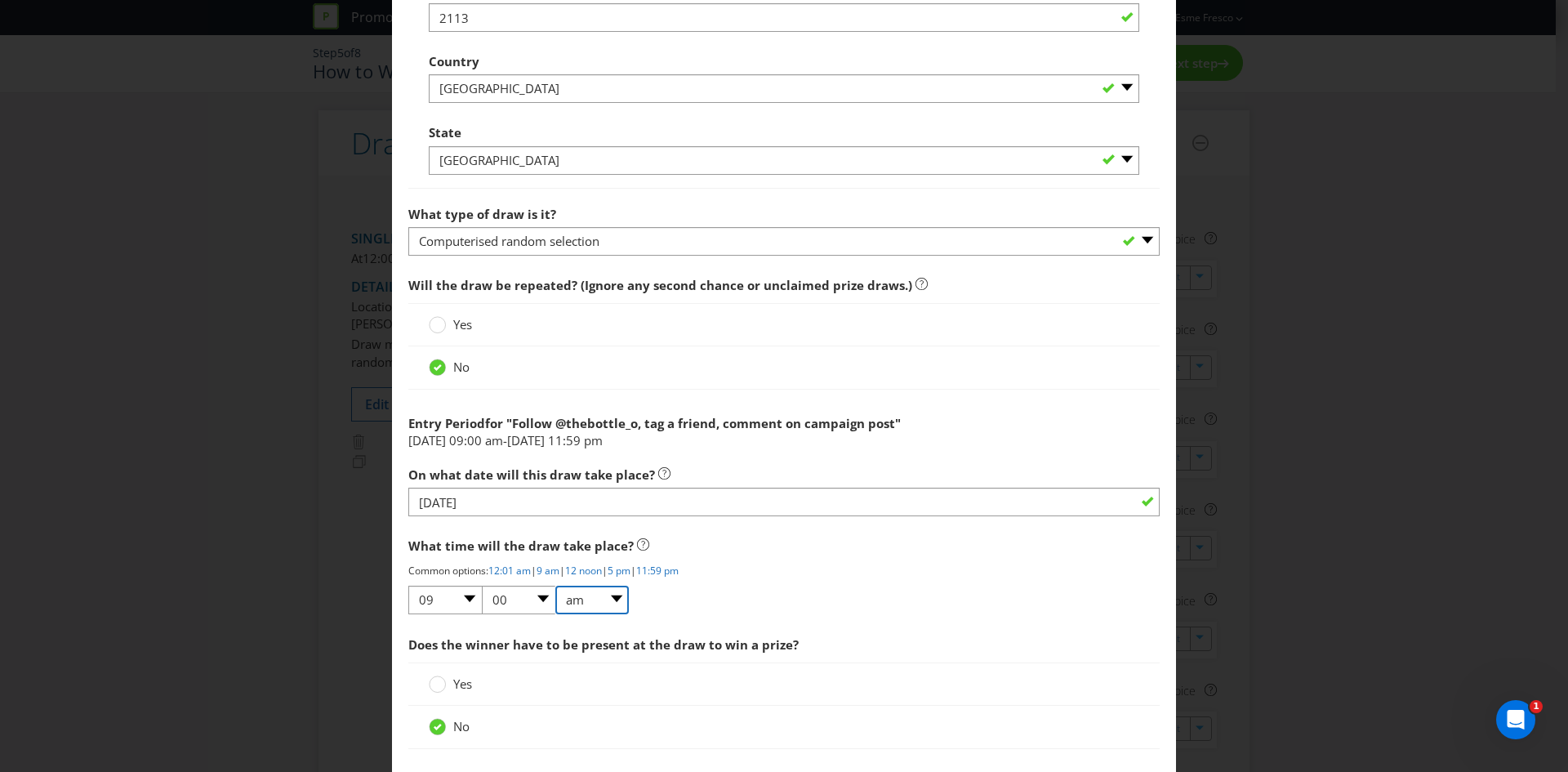
click at [555, 585] on select "am pm" at bounding box center [592, 600] width 74 height 28
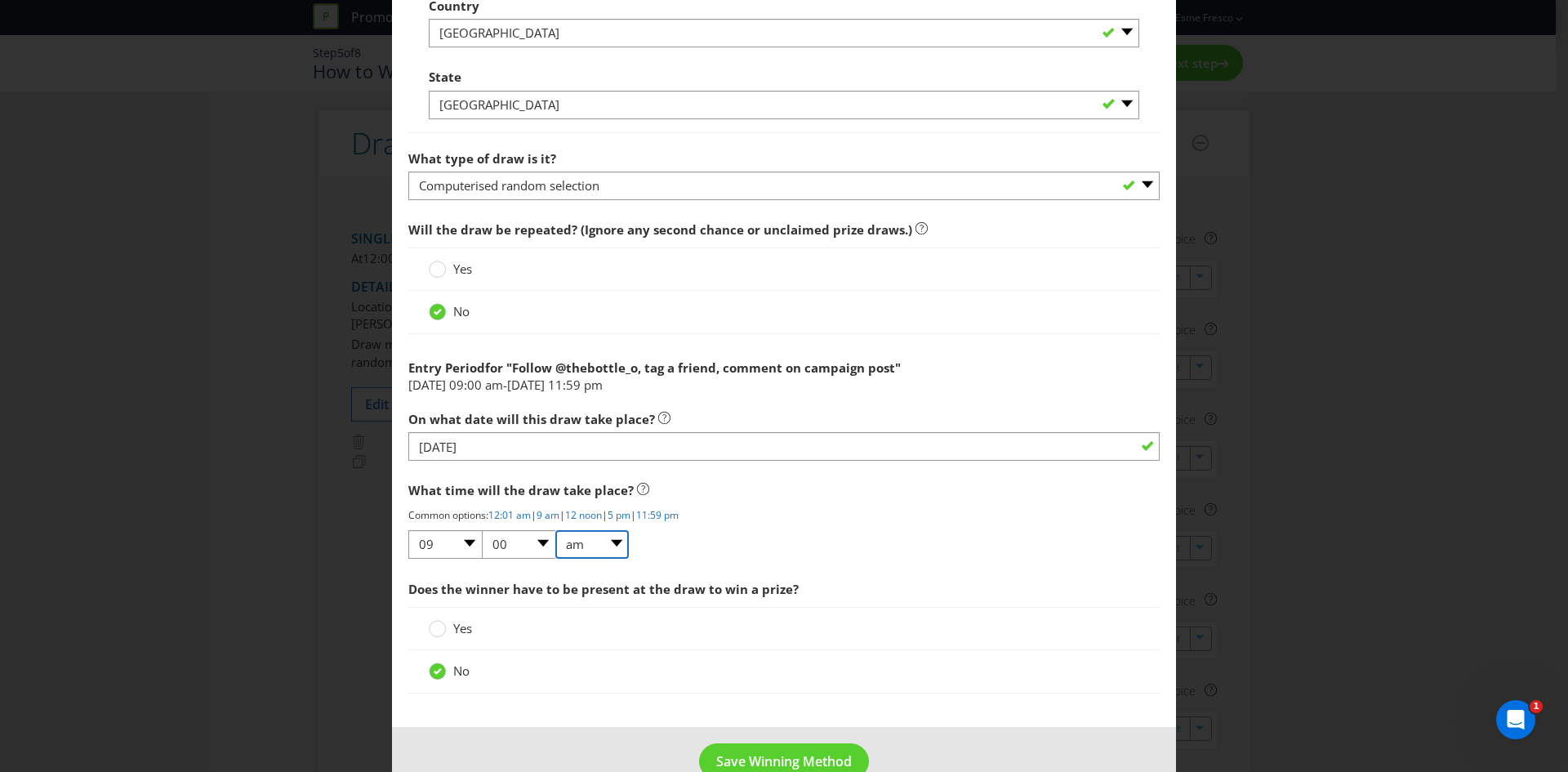
scroll to position [1225, 0]
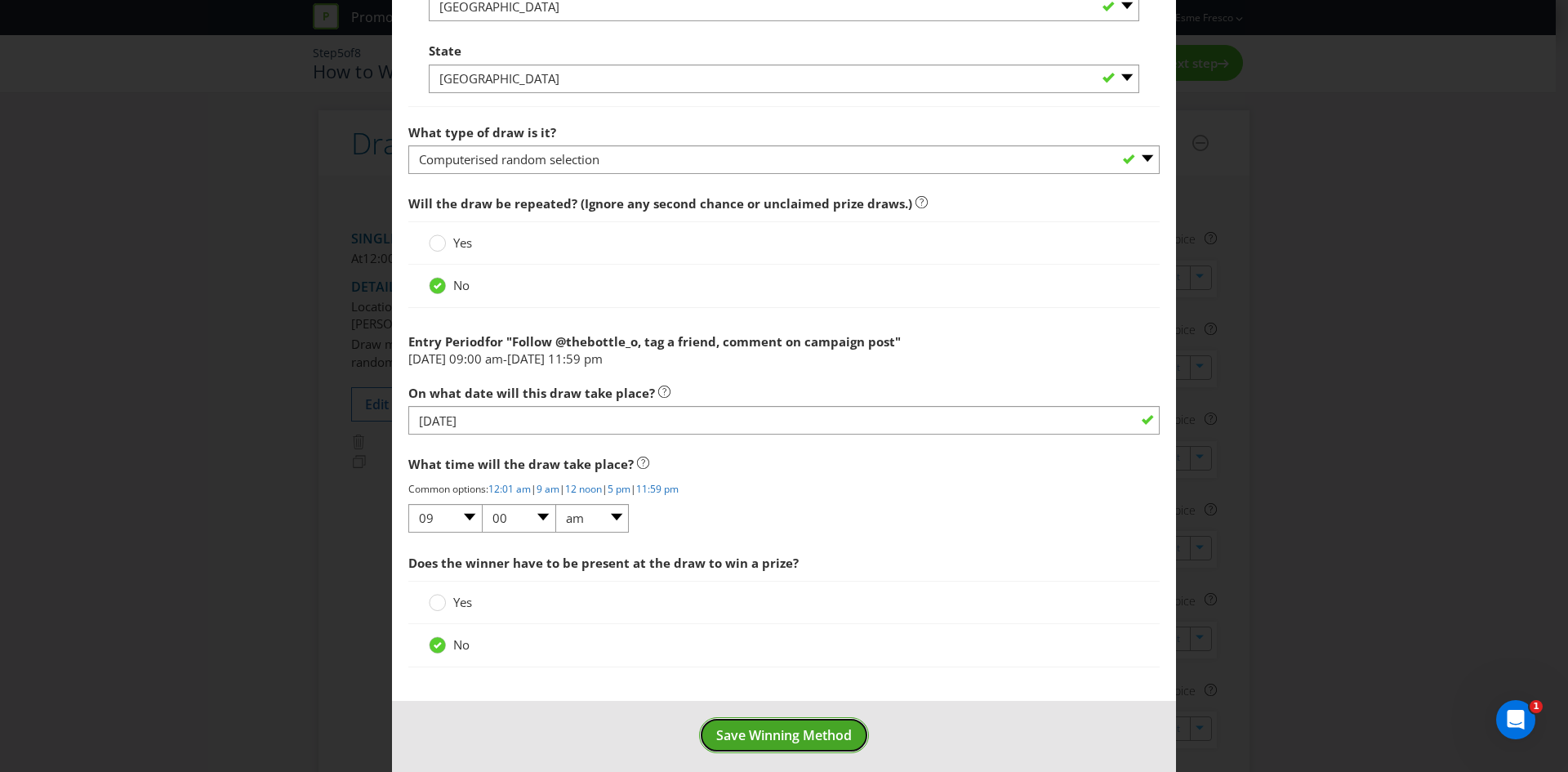
click at [806, 731] on span "Save Winning Method" at bounding box center [784, 734] width 136 height 18
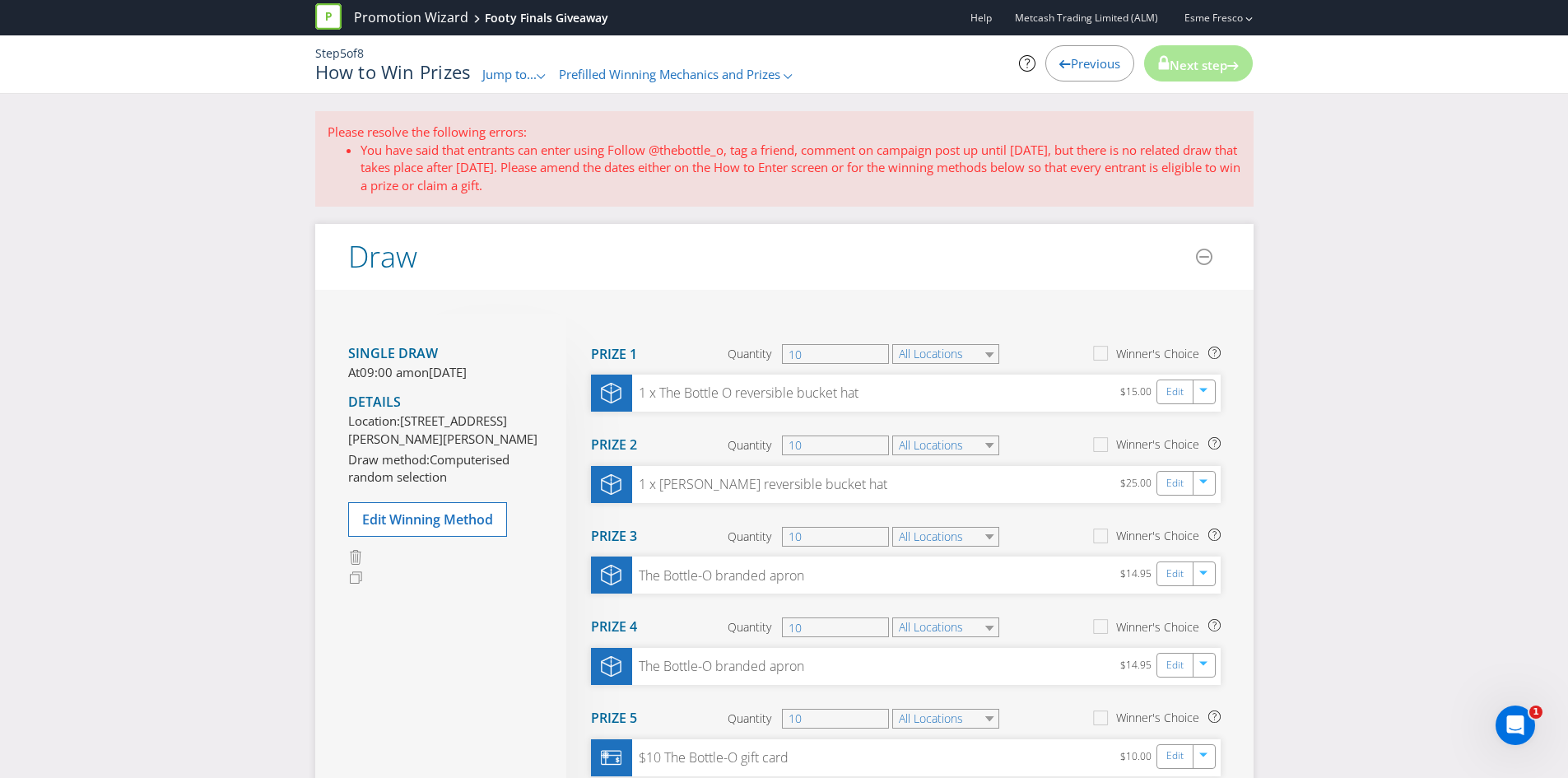
click at [1137, 162] on li "You have said that entrants can enter using Follow @thebottle_o, tag a friend, …" at bounding box center [801, 167] width 880 height 52
click at [444, 136] on p "Please resolve the following errors:" at bounding box center [784, 132] width 914 height 17
click at [1097, 58] on span "Previous" at bounding box center [1095, 63] width 49 height 16
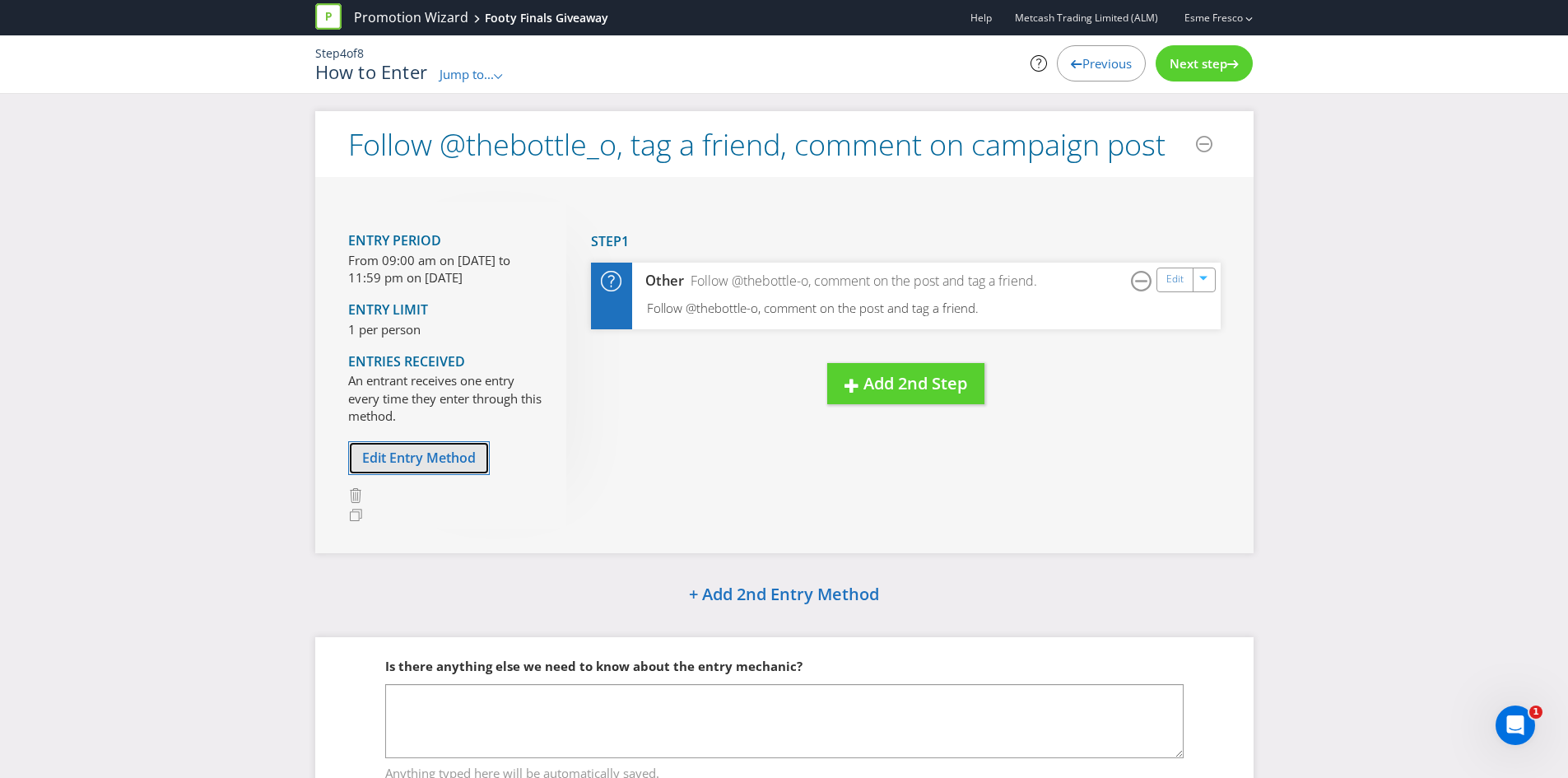
click at [429, 456] on span "Edit Entry Method" at bounding box center [419, 457] width 114 height 18
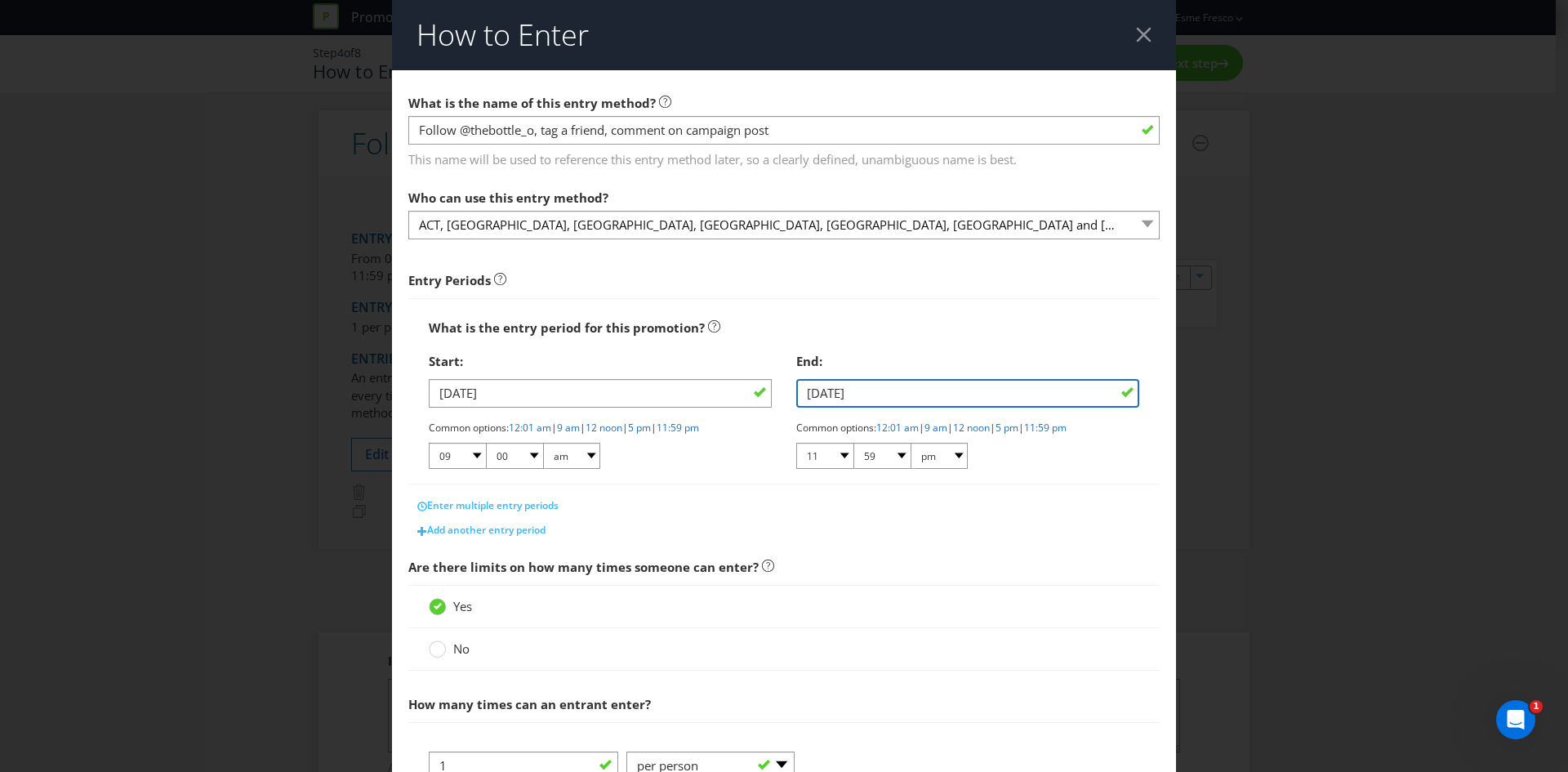
click at [865, 399] on input "[DATE]" at bounding box center [968, 393] width 343 height 28
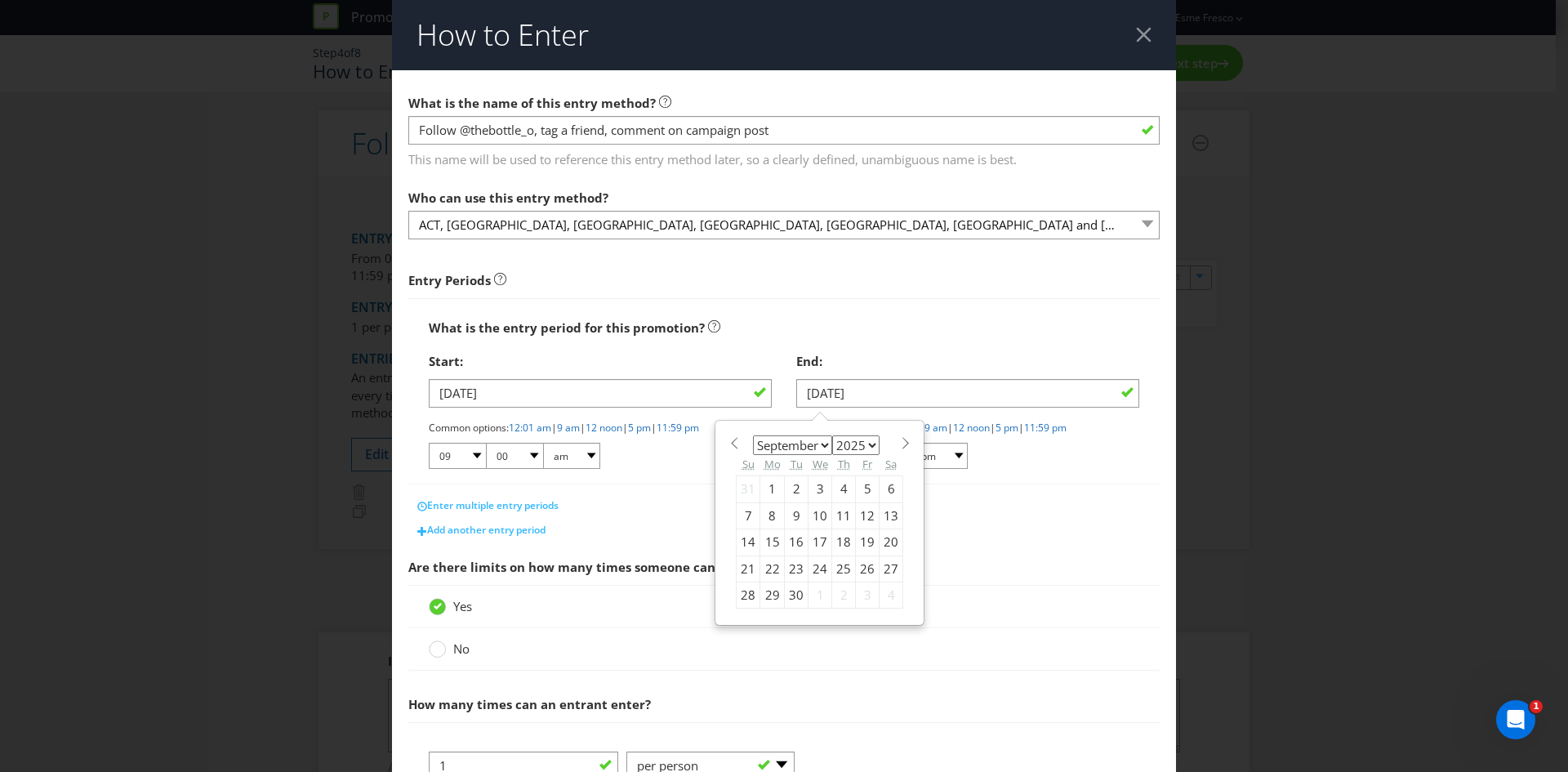
click at [746, 567] on div "21" at bounding box center [748, 568] width 24 height 26
type input "[DATE]"
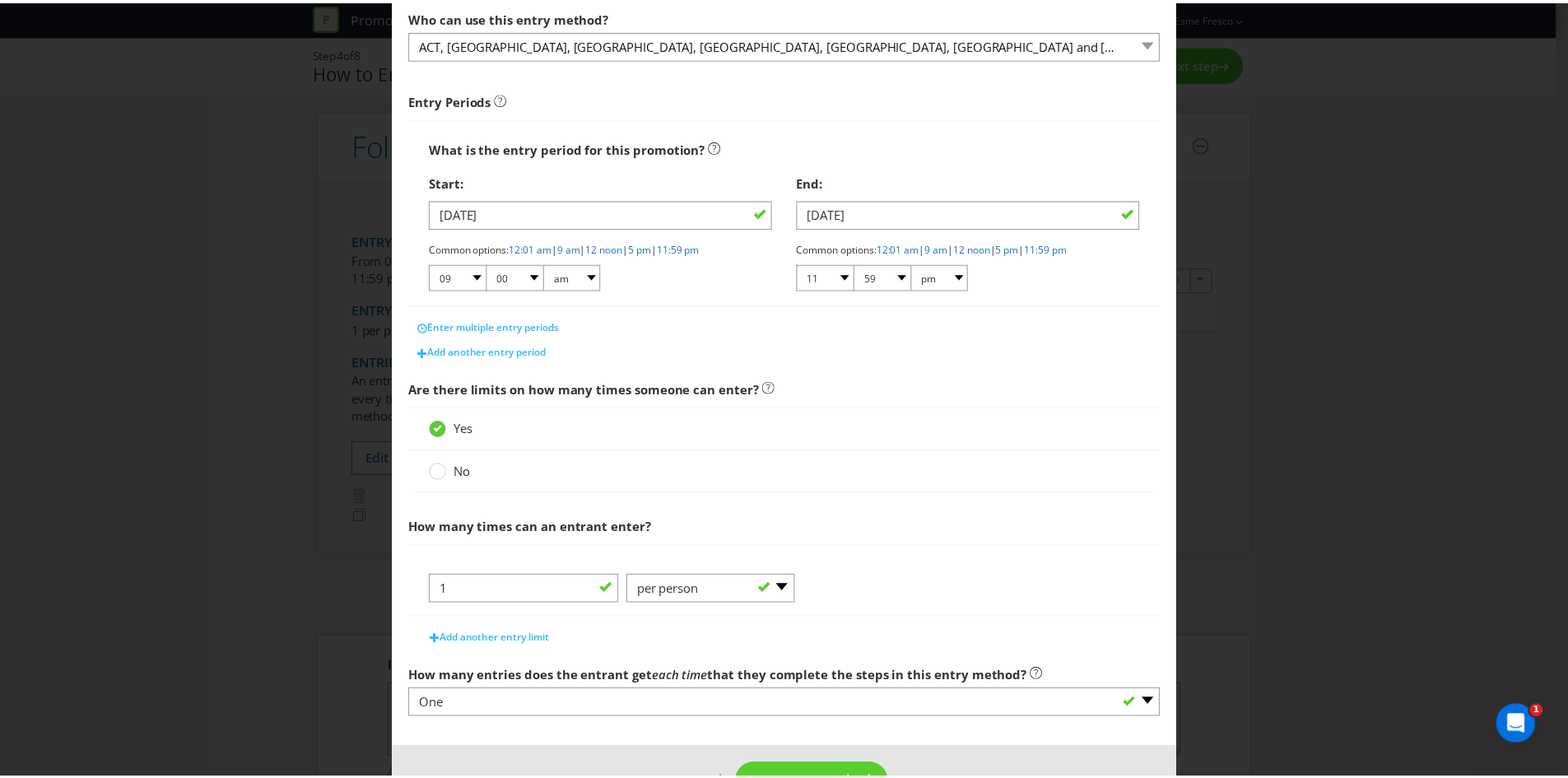
scroll to position [236, 0]
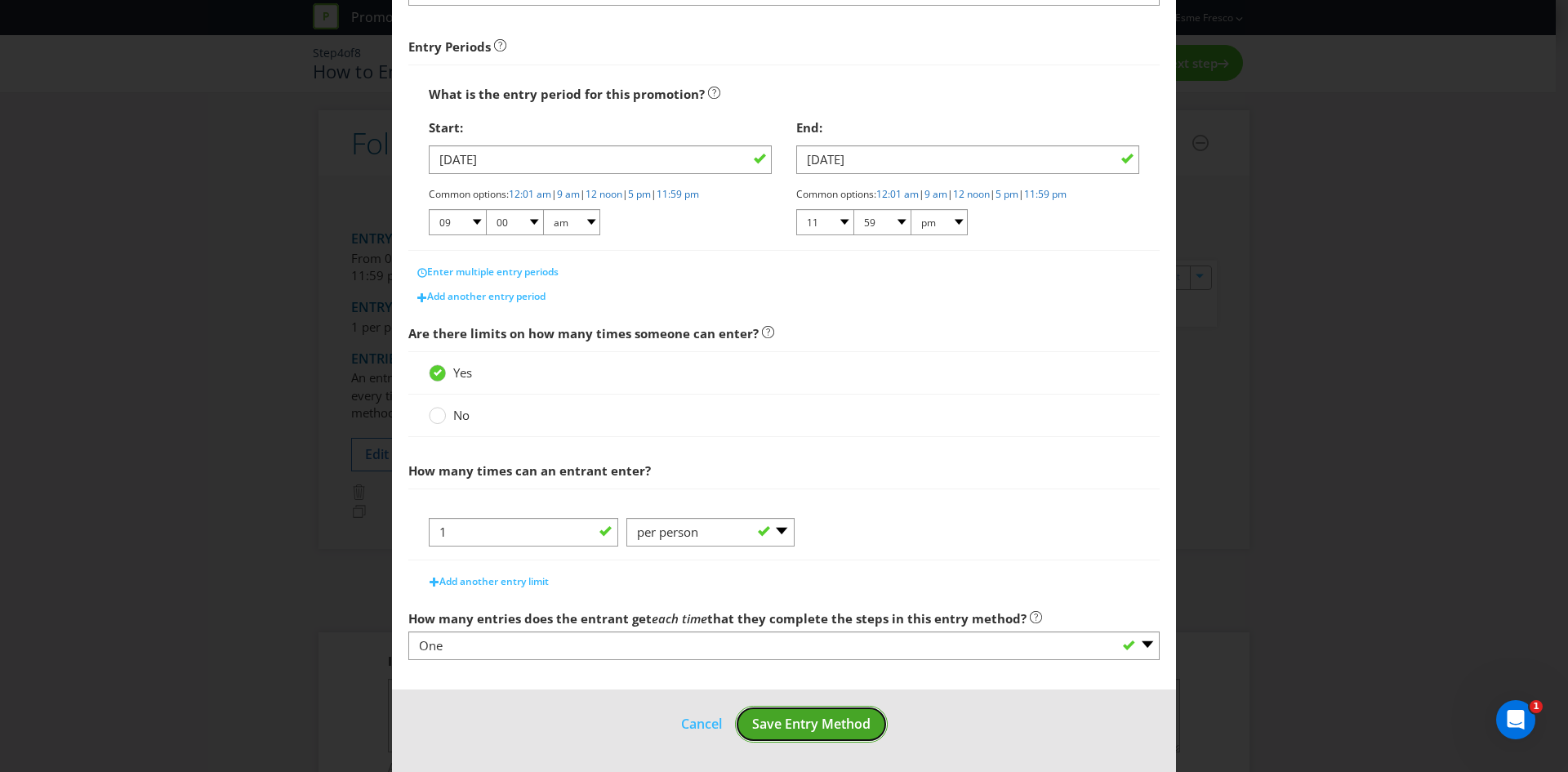
click at [797, 731] on span "Save Entry Method" at bounding box center [811, 723] width 119 height 18
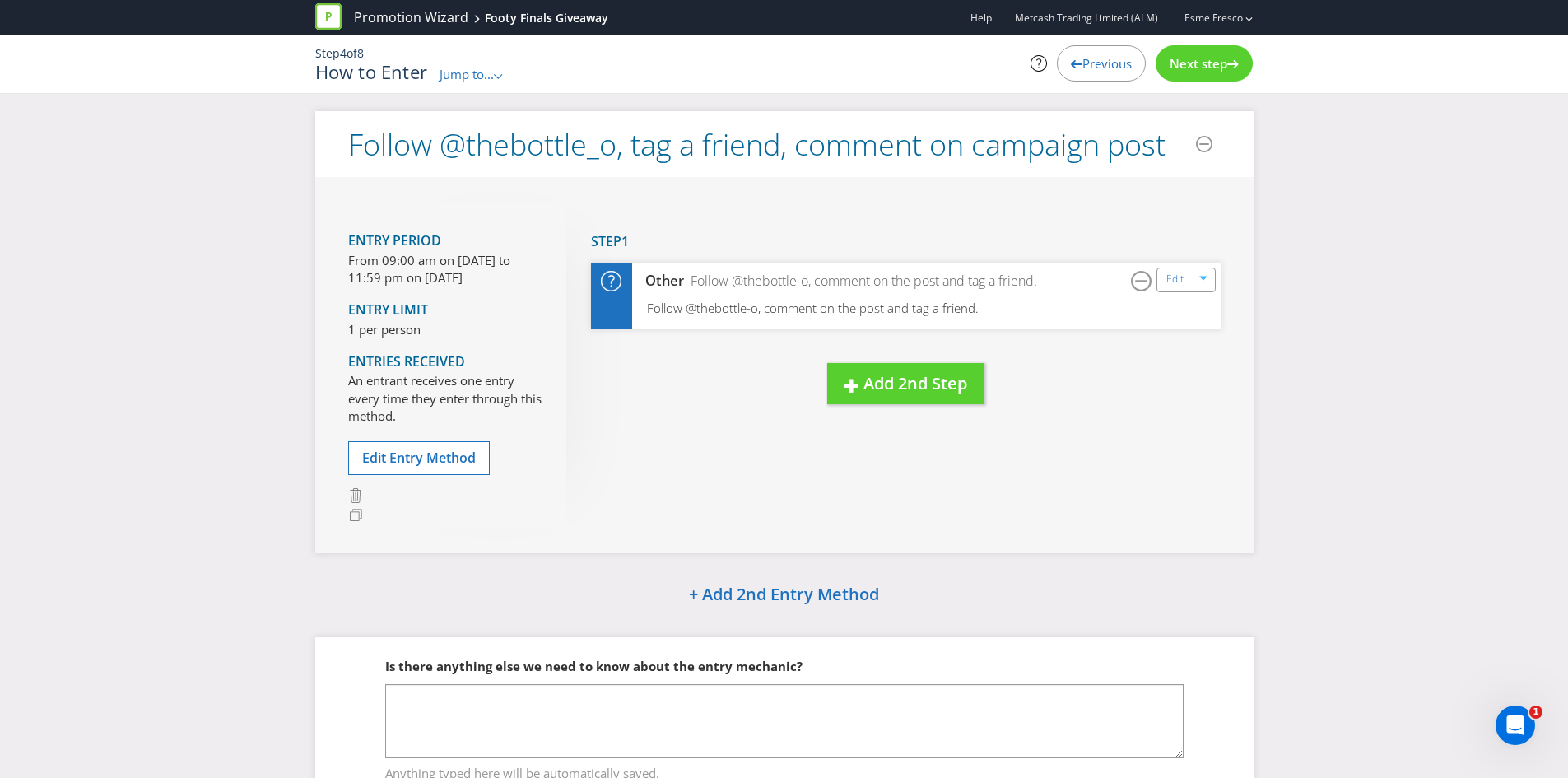
click at [1209, 65] on span "Next step" at bounding box center [1198, 63] width 58 height 16
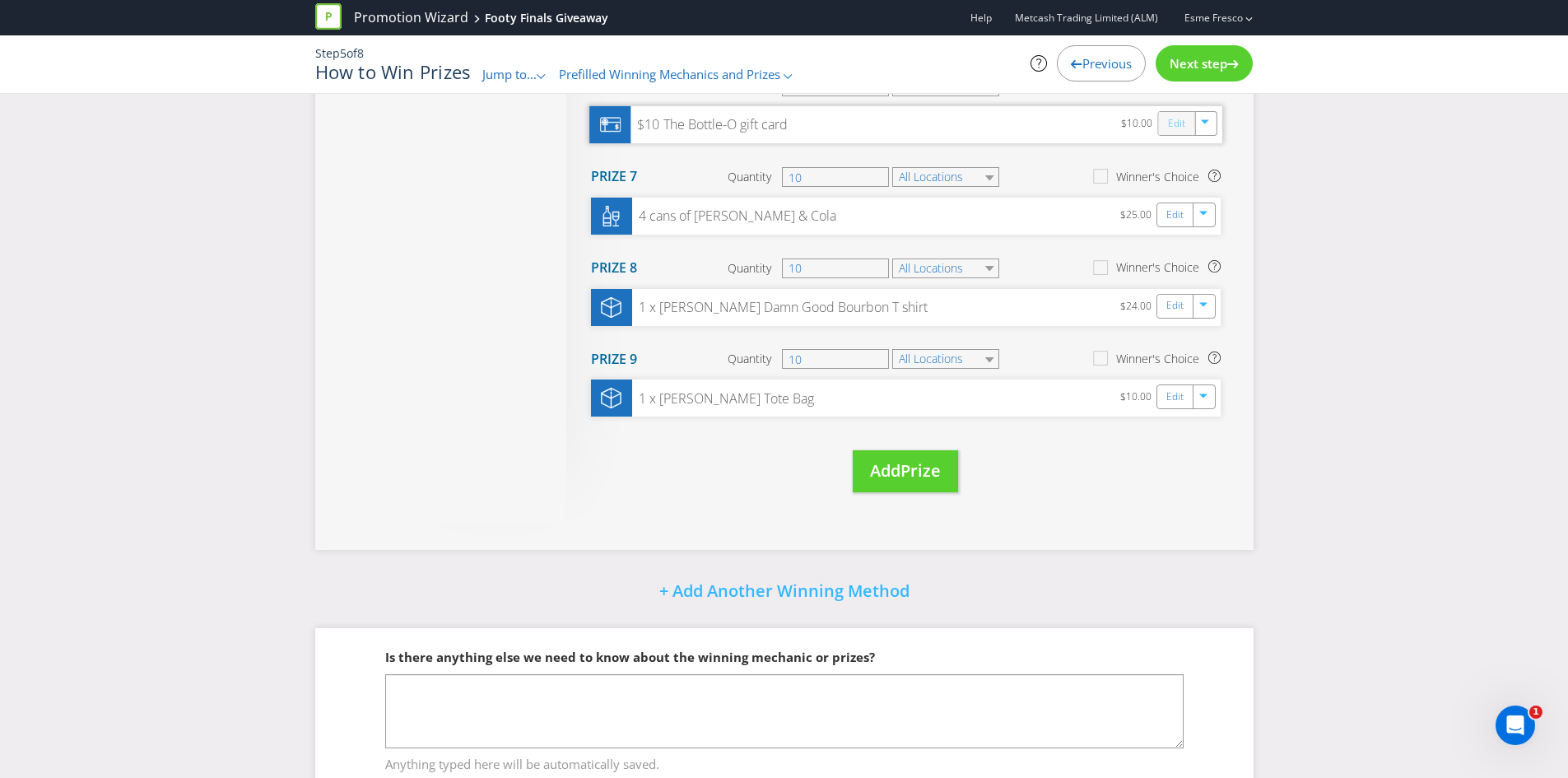
scroll to position [585, 0]
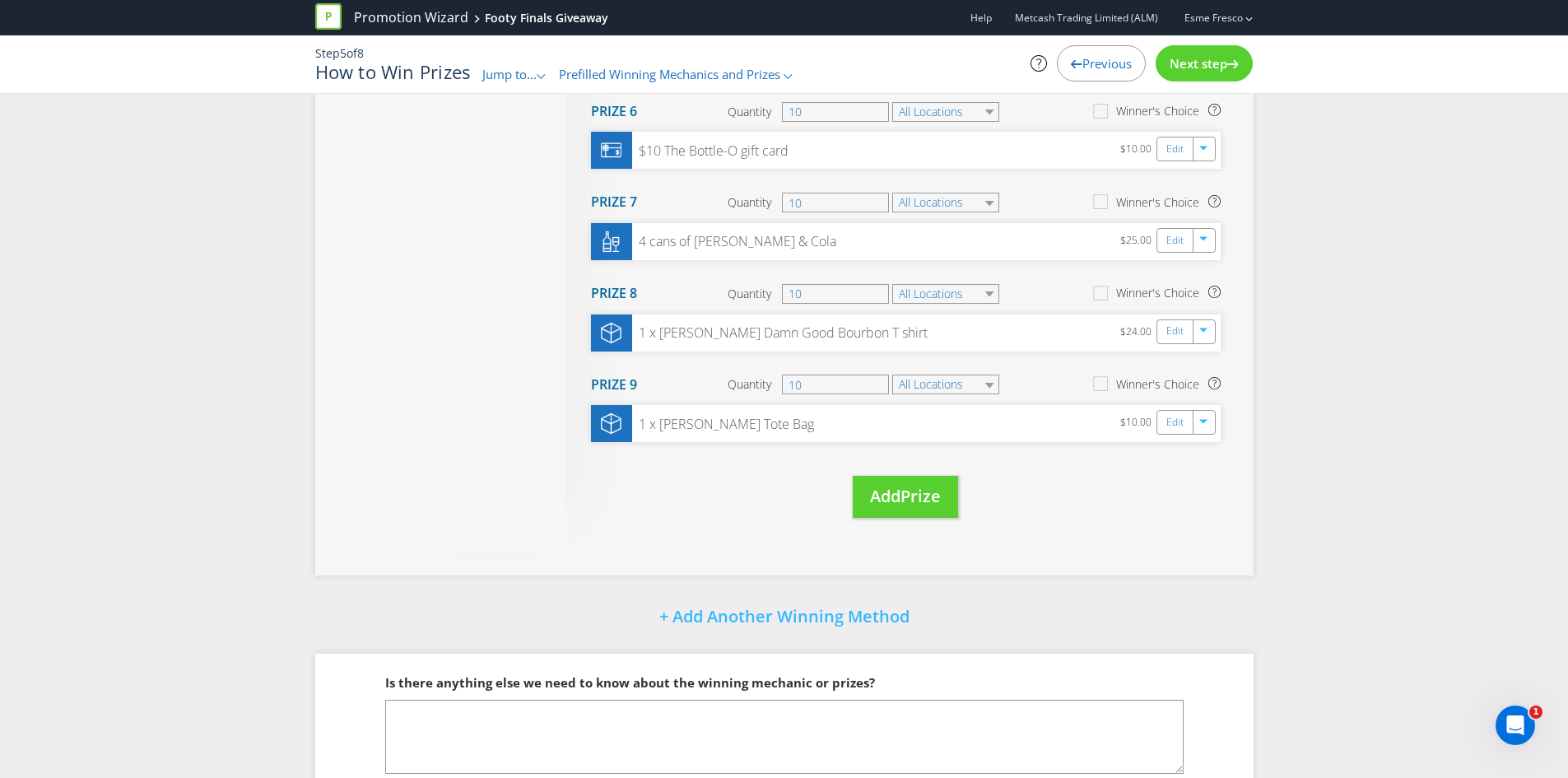
click at [1198, 64] on span "Next step" at bounding box center [1198, 63] width 58 height 16
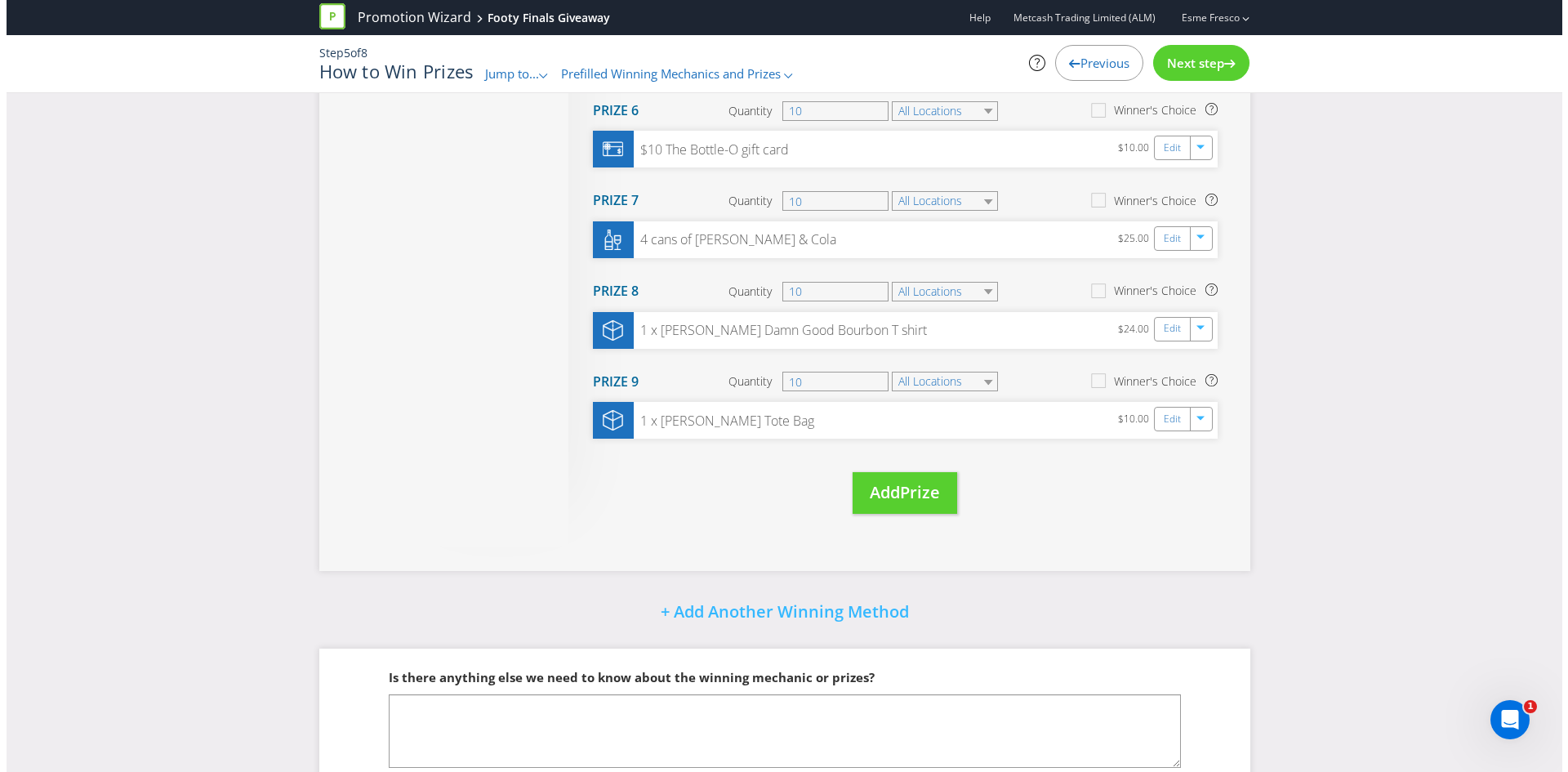
scroll to position [65, 0]
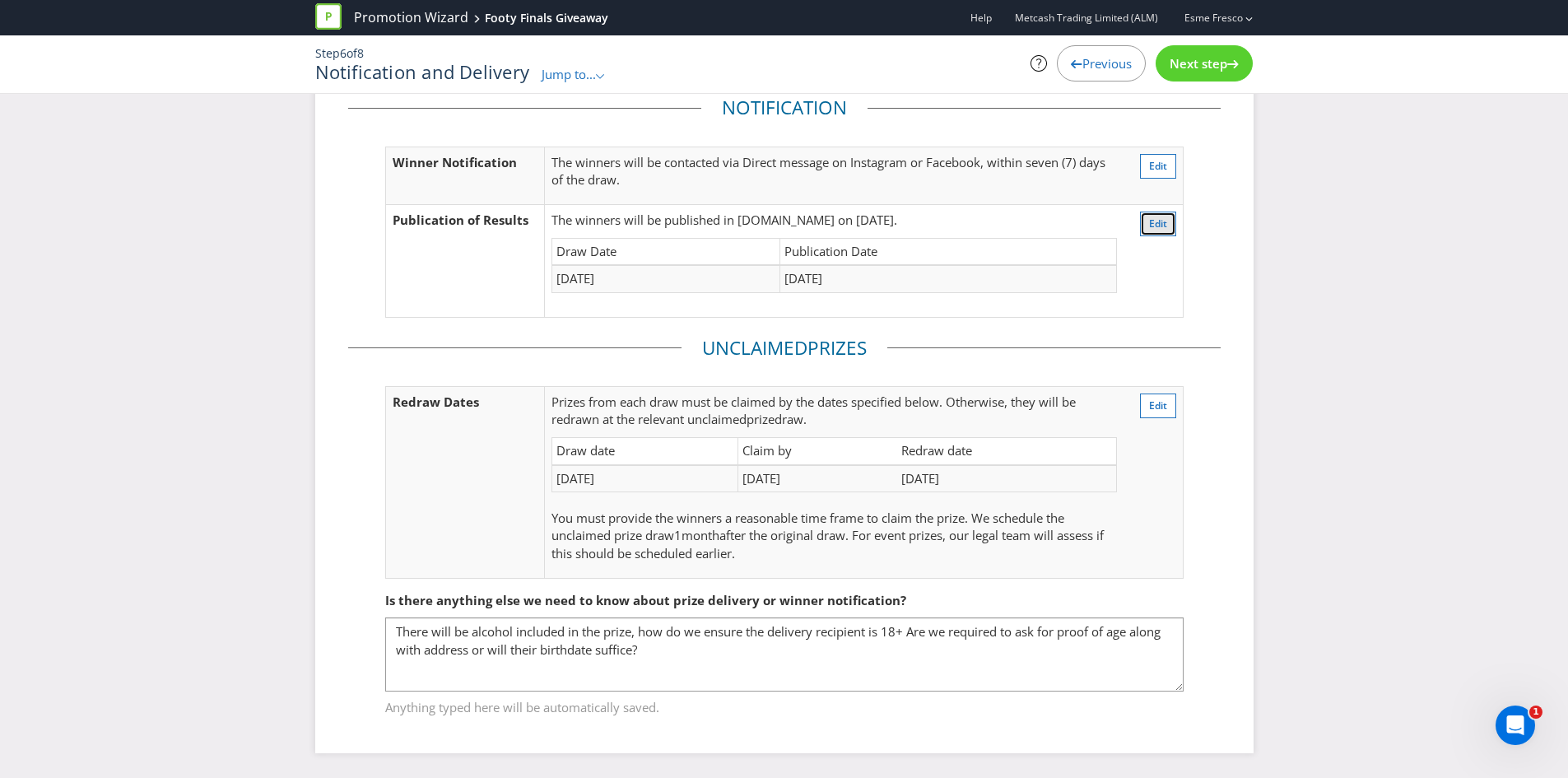
click at [1143, 228] on button "Edit" at bounding box center [1158, 224] width 36 height 25
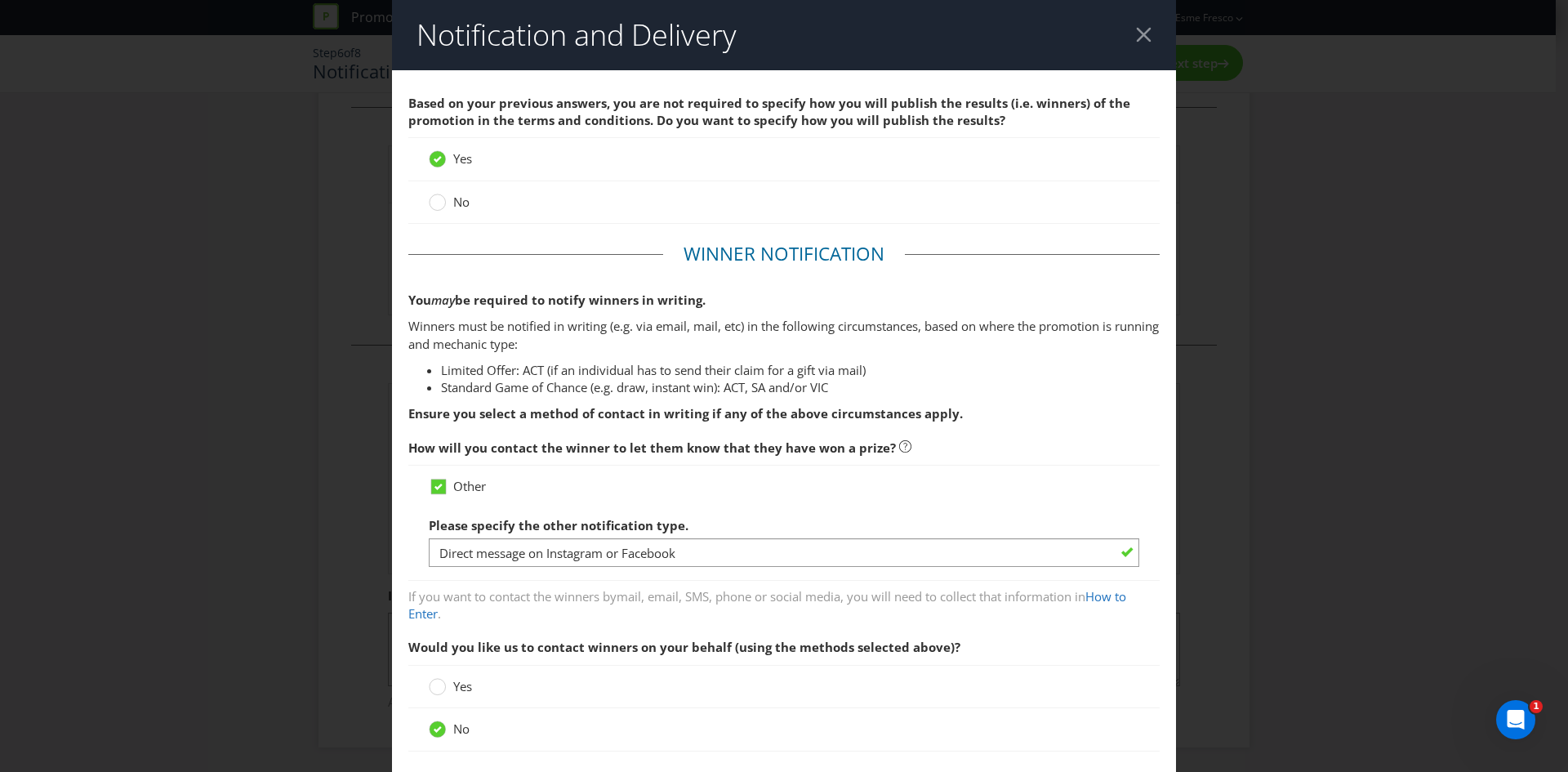
click at [1122, 52] on header "Notification and Delivery" at bounding box center [784, 35] width 784 height 71
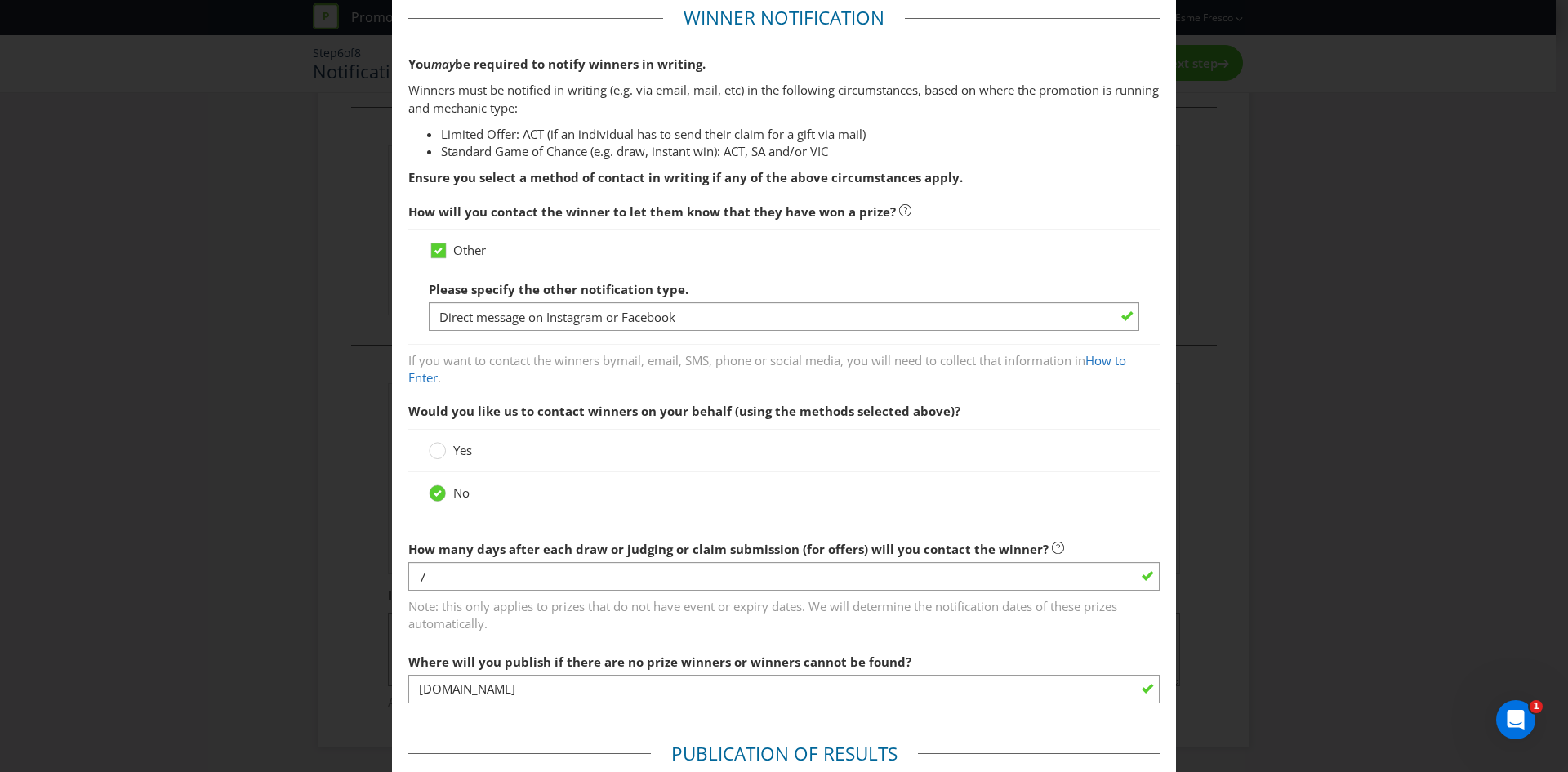
scroll to position [245, 0]
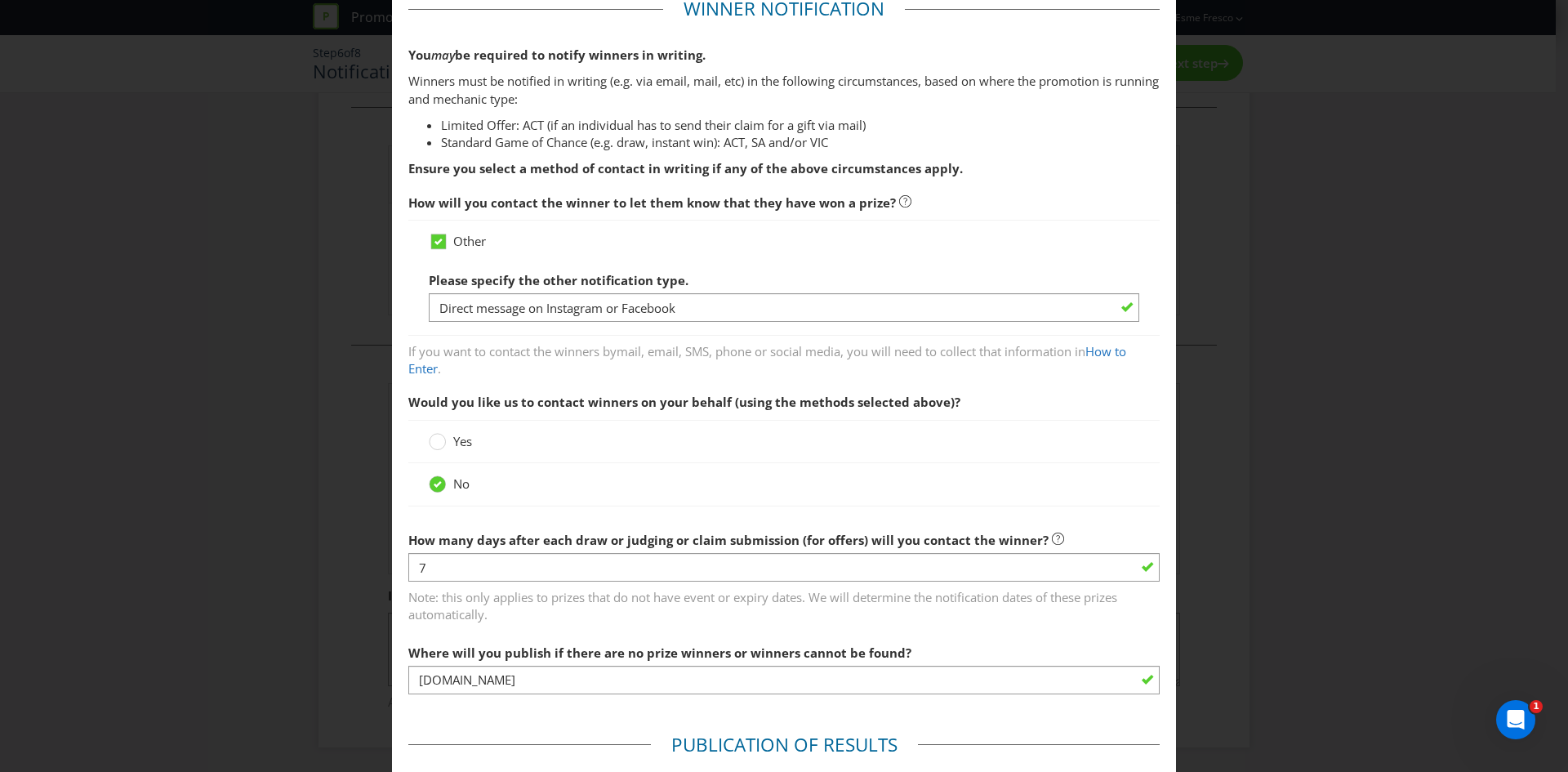
click at [636, 583] on span "Note: this only applies to prizes that do not have event or expiry dates. We wi…" at bounding box center [783, 602] width 751 height 41
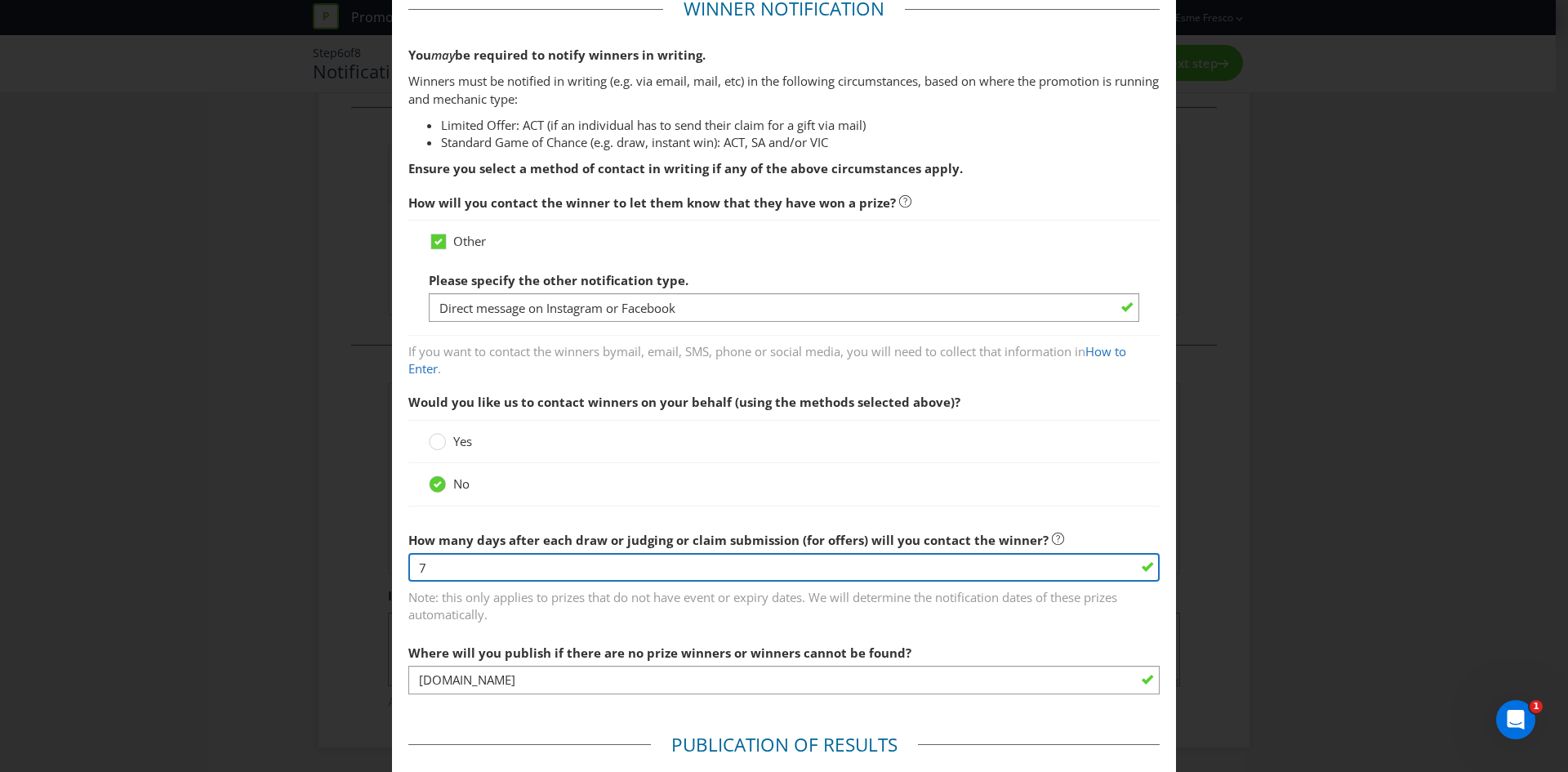
click at [640, 575] on input "7" at bounding box center [783, 567] width 751 height 28
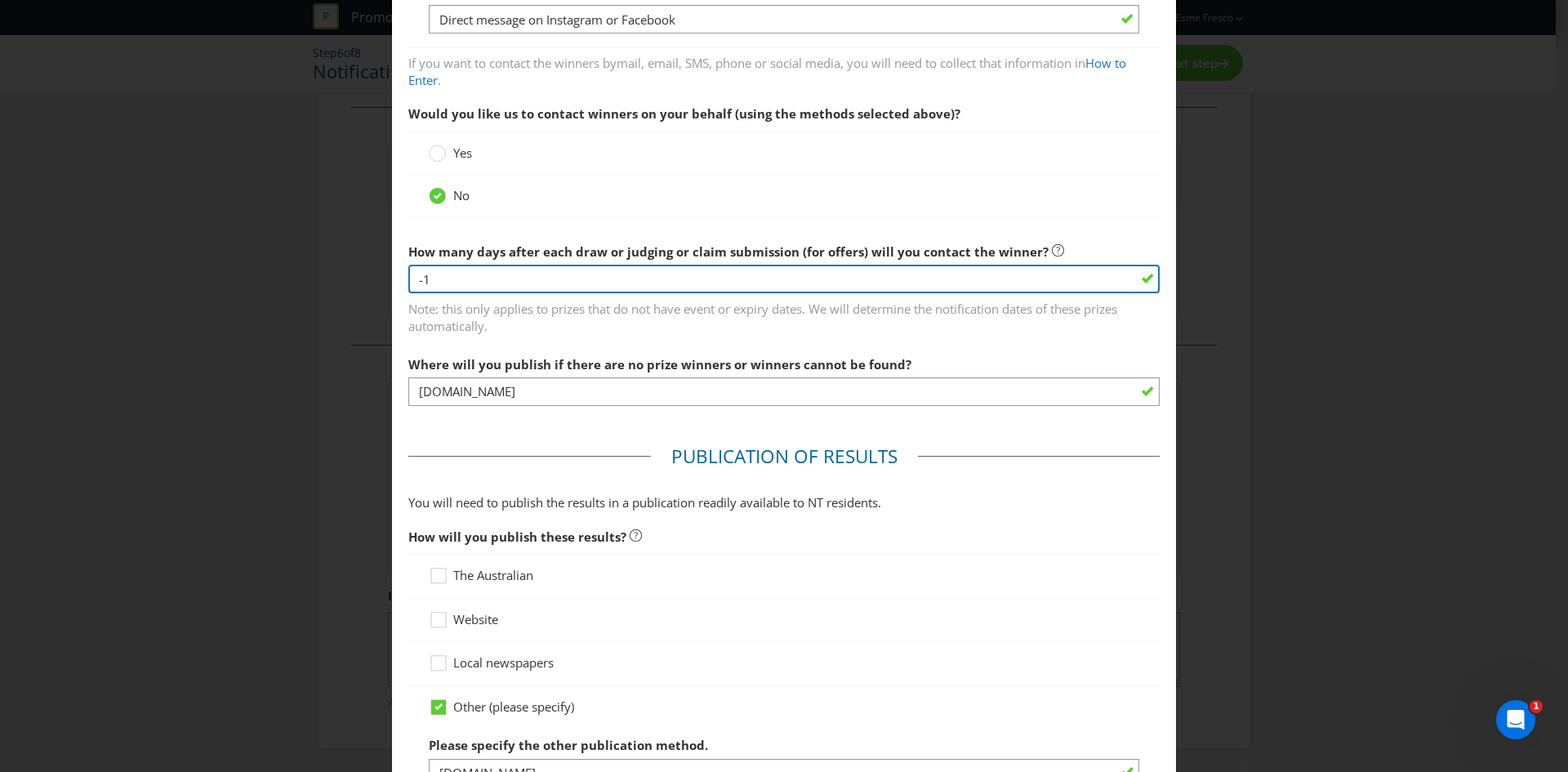
scroll to position [490, 0]
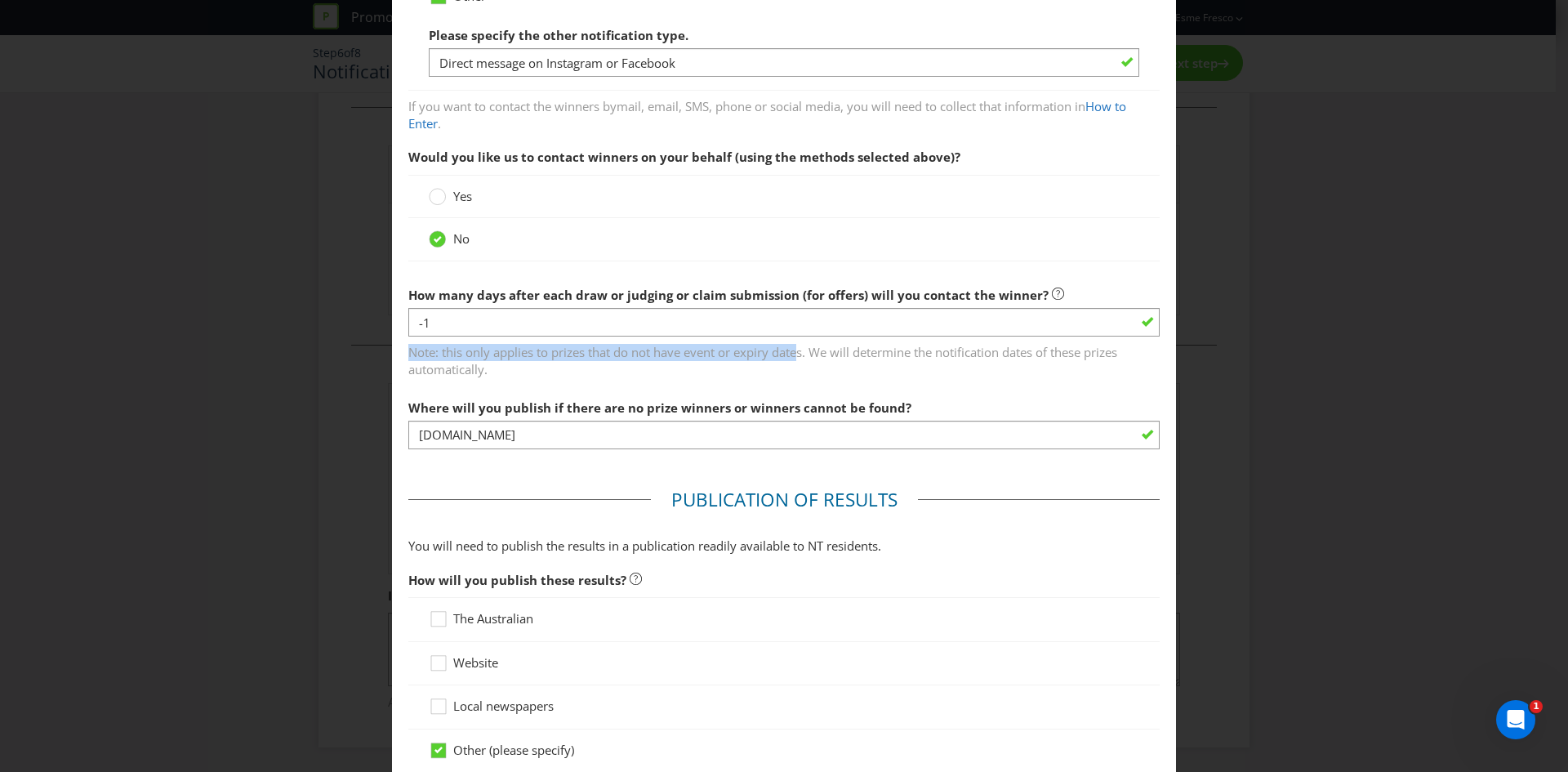
drag, startPoint x: 798, startPoint y: 340, endPoint x: 493, endPoint y: 329, distance: 305.2
click at [403, 334] on main "Based on your previous answers, you are not required to specify how you will pu…" at bounding box center [784, 533] width 784 height 1904
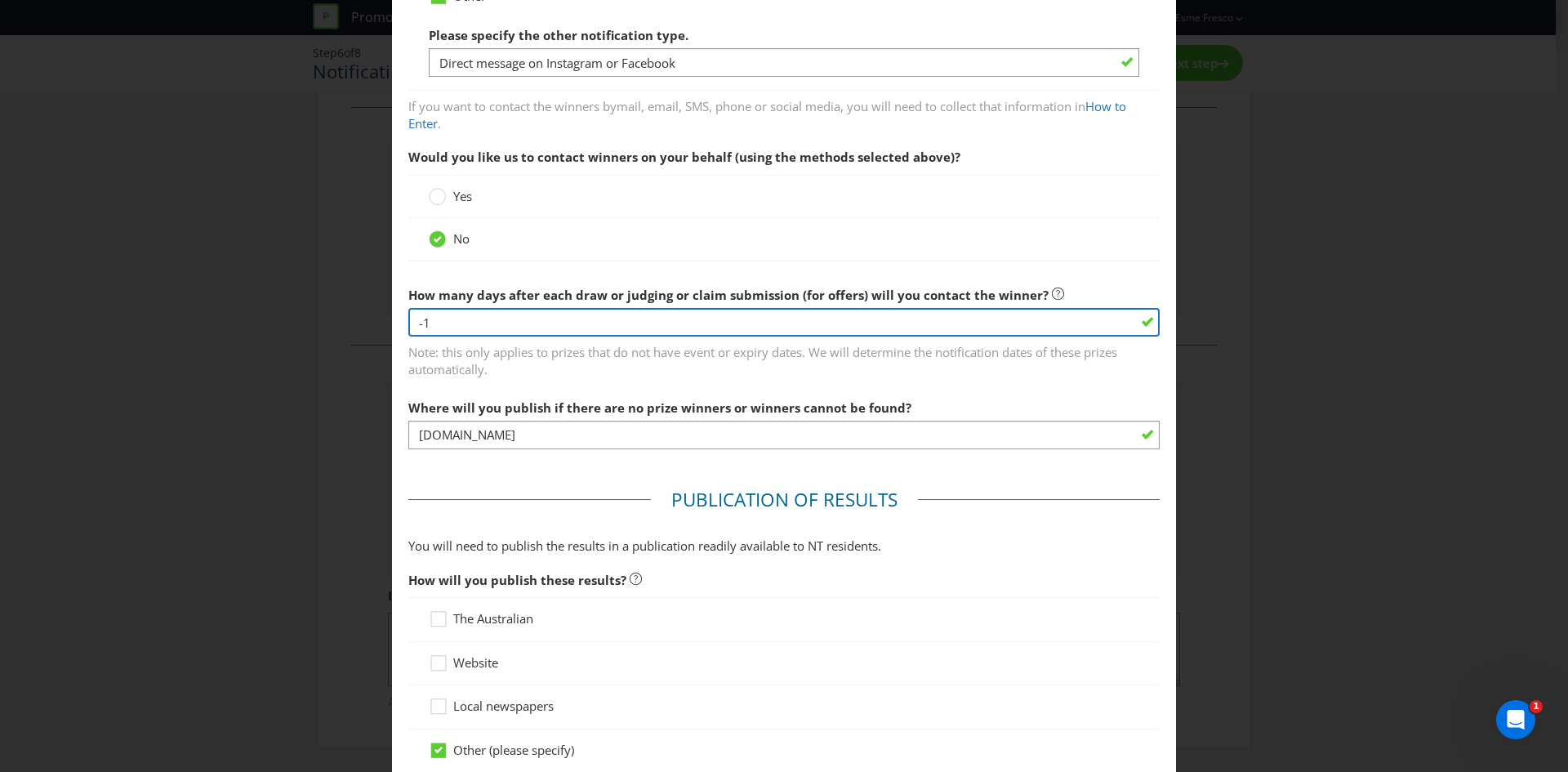
drag, startPoint x: 513, startPoint y: 328, endPoint x: 368, endPoint y: 335, distance: 145.2
click at [368, 335] on div "Notification and Delivery Based on your previous answers, you are not required …" at bounding box center [784, 386] width 1568 height 772
type input "1"
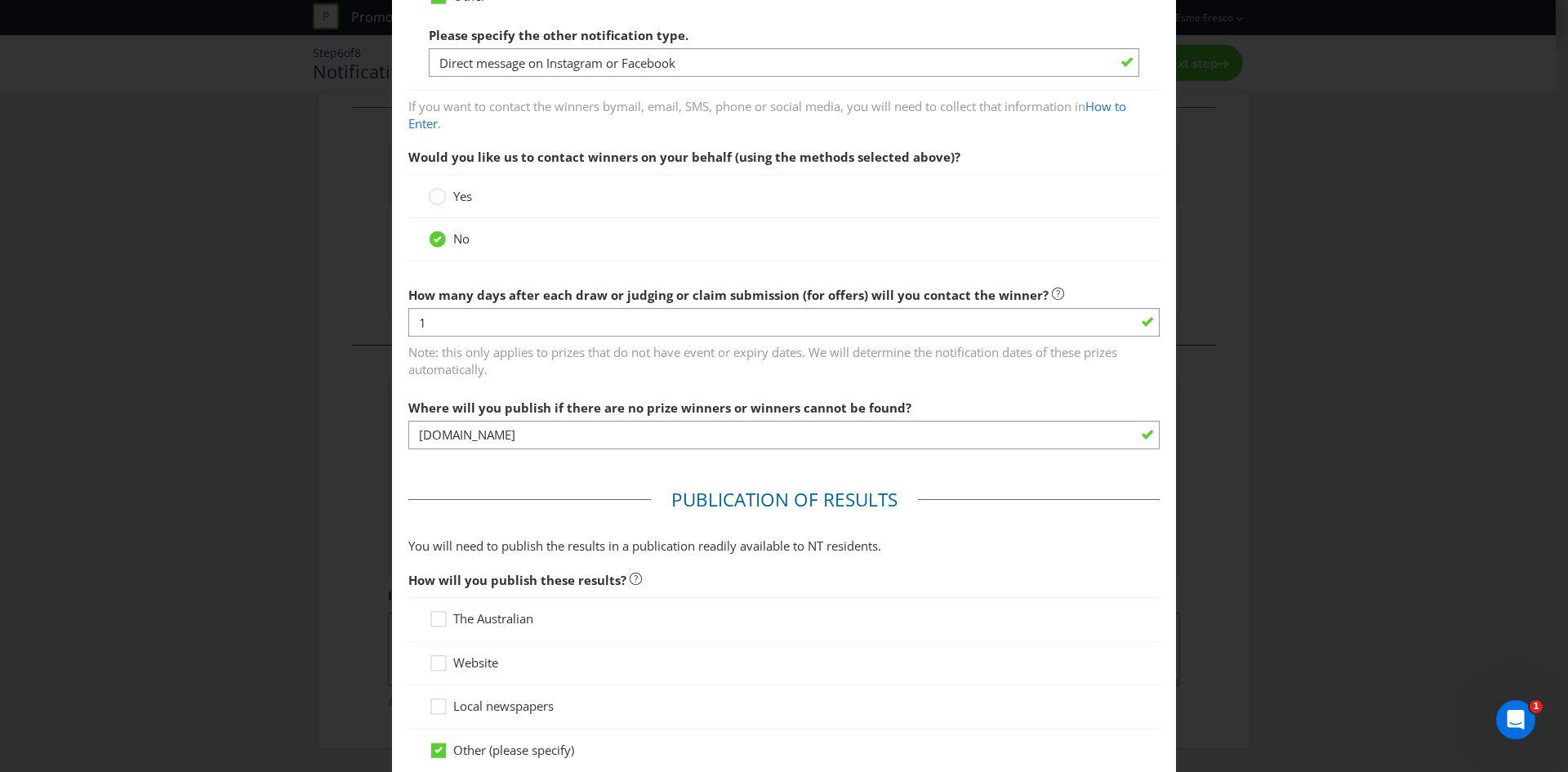
click at [530, 363] on span "Note: this only applies to prizes that do not have event or expiry dates. We wi…" at bounding box center [783, 357] width 751 height 41
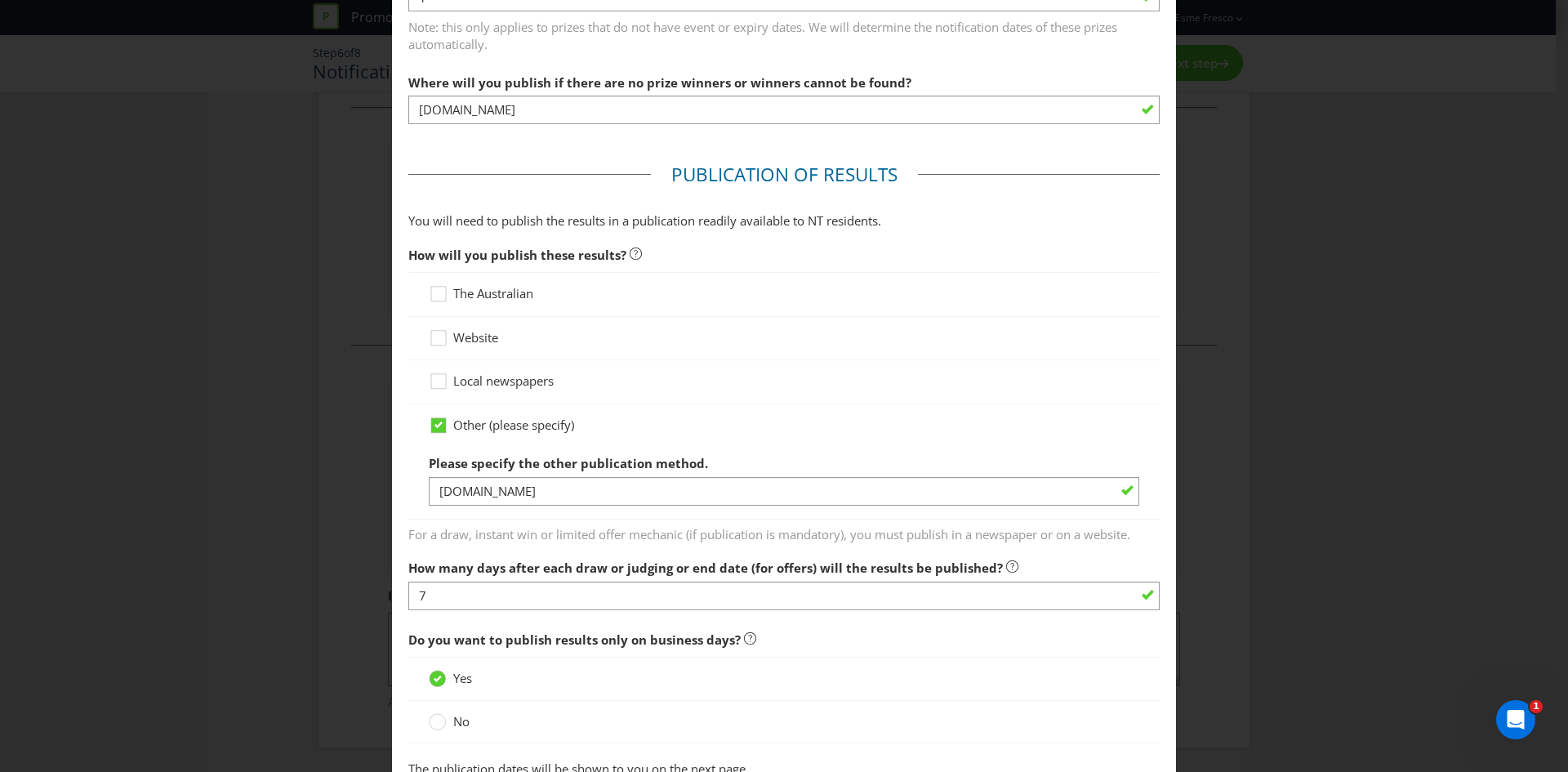
scroll to position [817, 0]
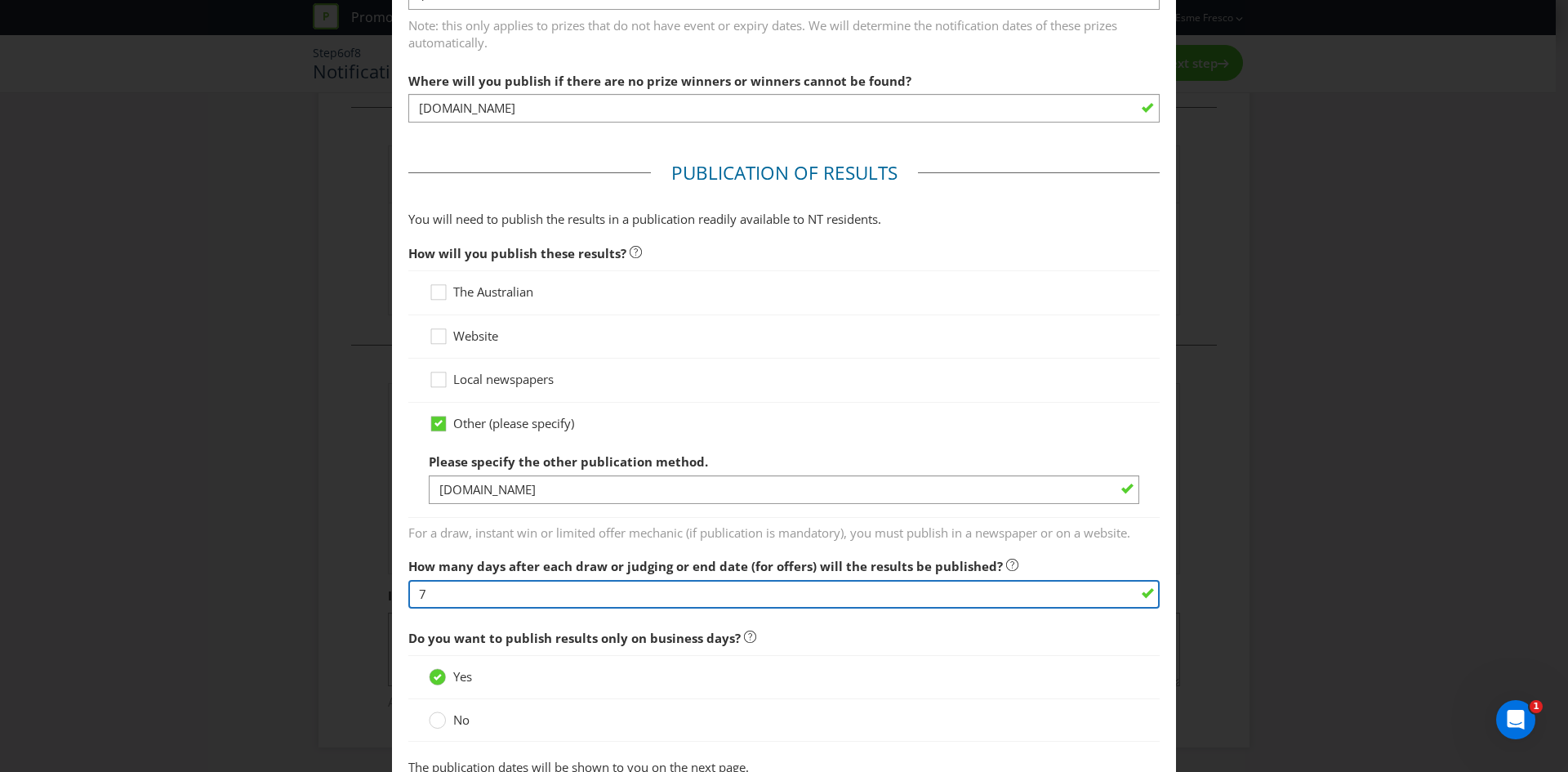
drag, startPoint x: 546, startPoint y: 596, endPoint x: 398, endPoint y: 597, distance: 148.0
click at [398, 597] on main "Based on your previous answers, you are not required to specify how you will pu…" at bounding box center [784, 205] width 784 height 1904
type input "1"
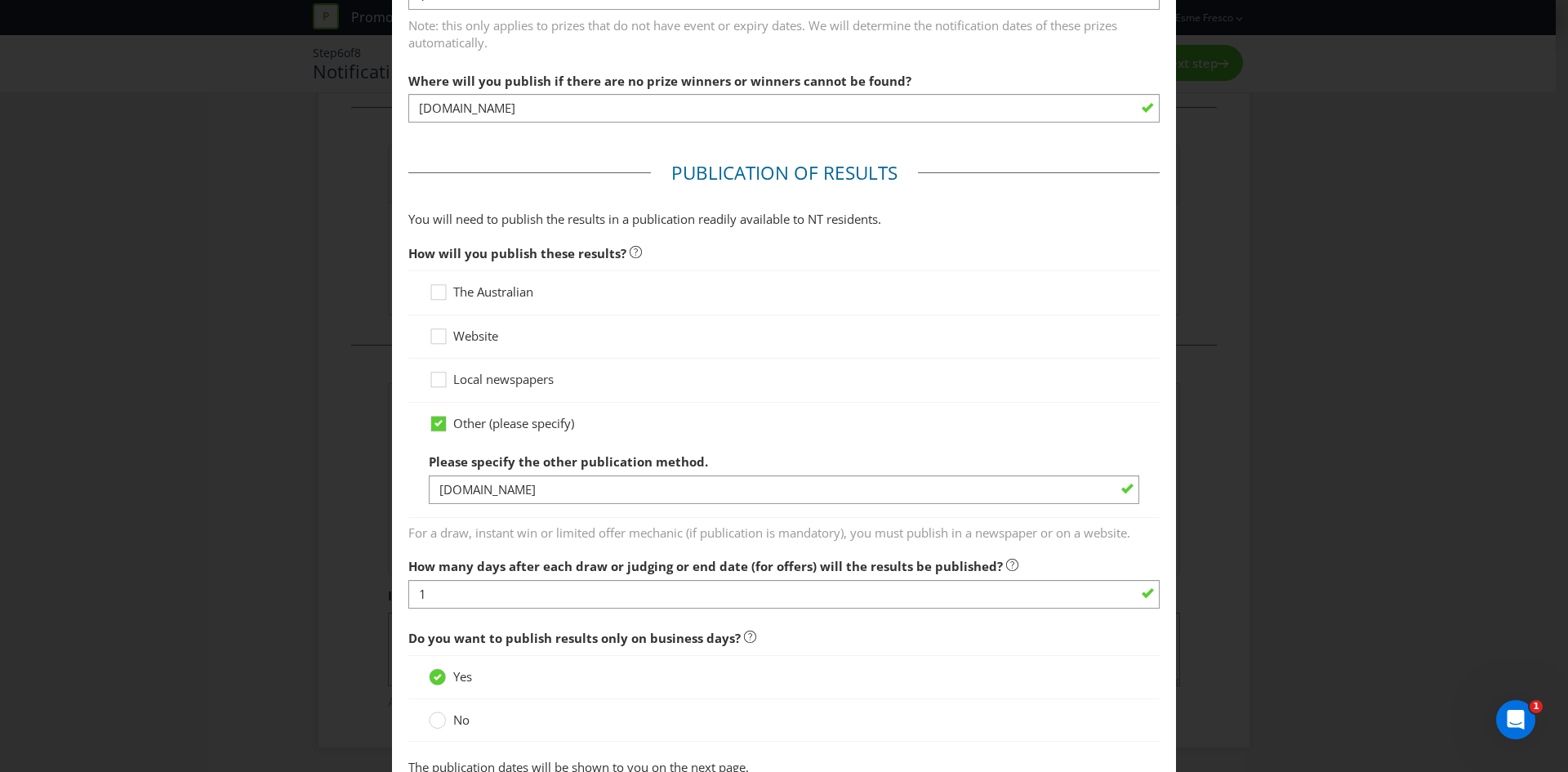
click at [565, 543] on fieldset "Publication of Results You will need to publish the results in a publication re…" at bounding box center [783, 472] width 751 height 625
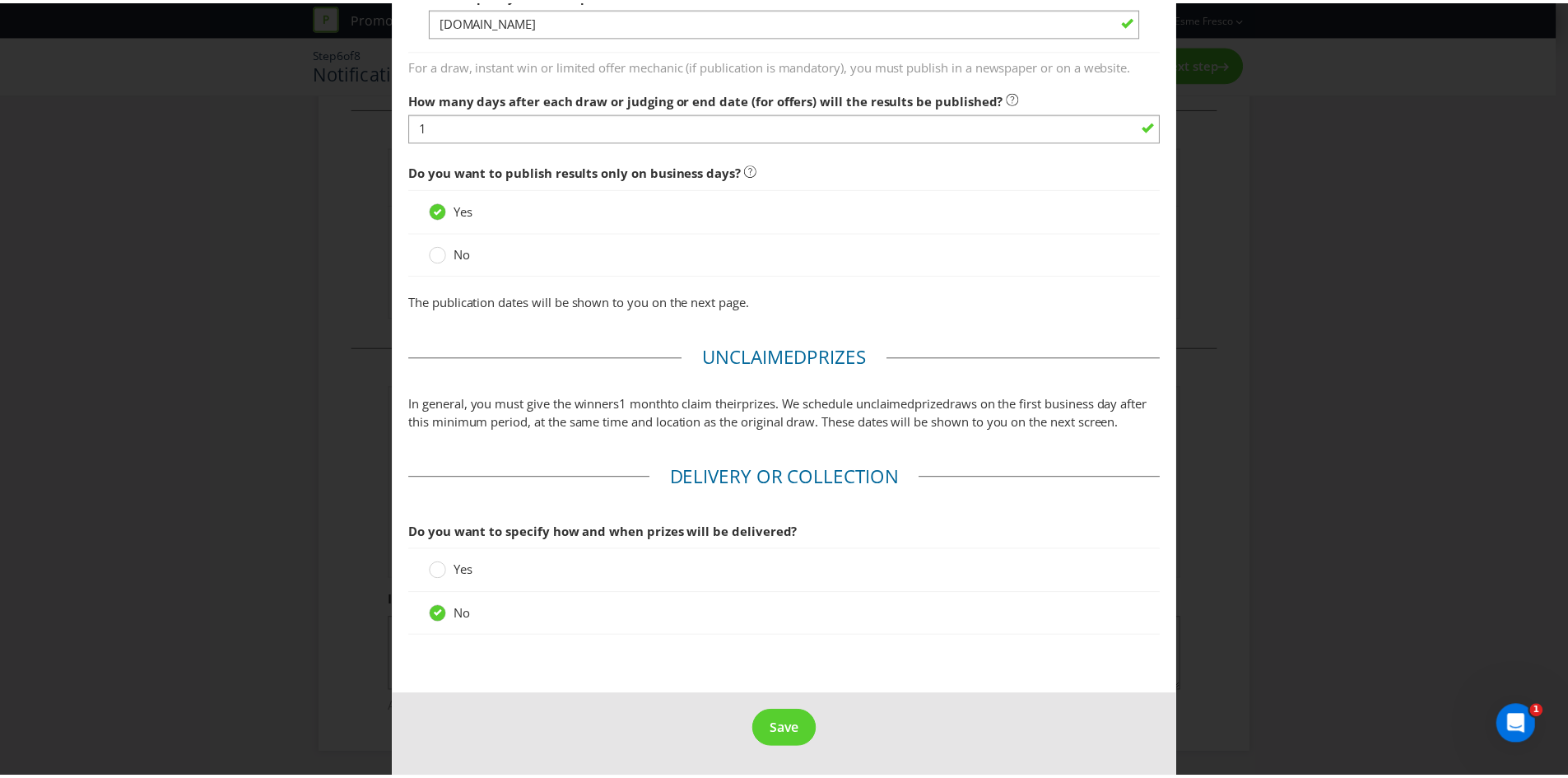
scroll to position [1312, 0]
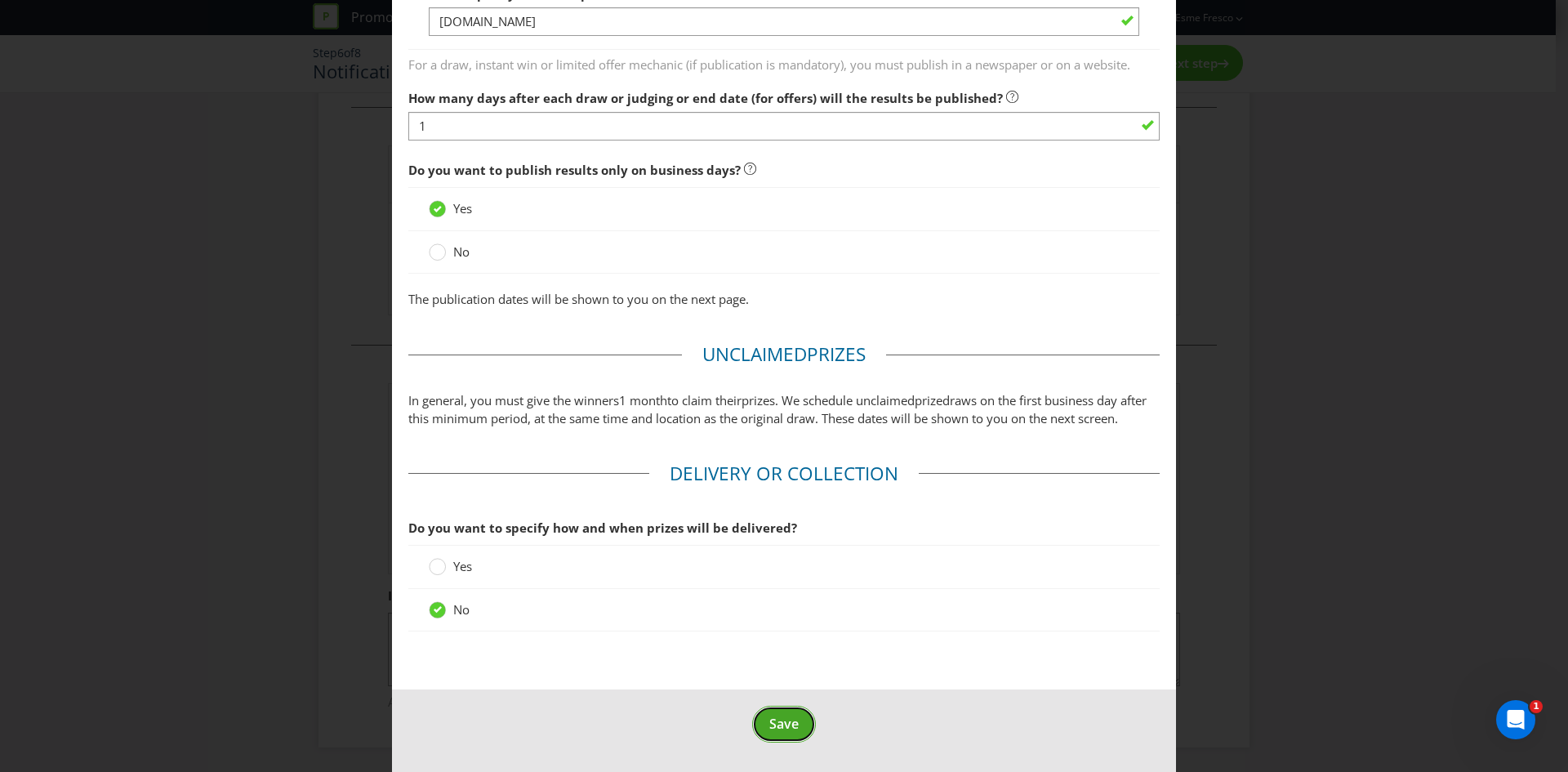
click at [788, 732] on span "Save" at bounding box center [783, 723] width 29 height 18
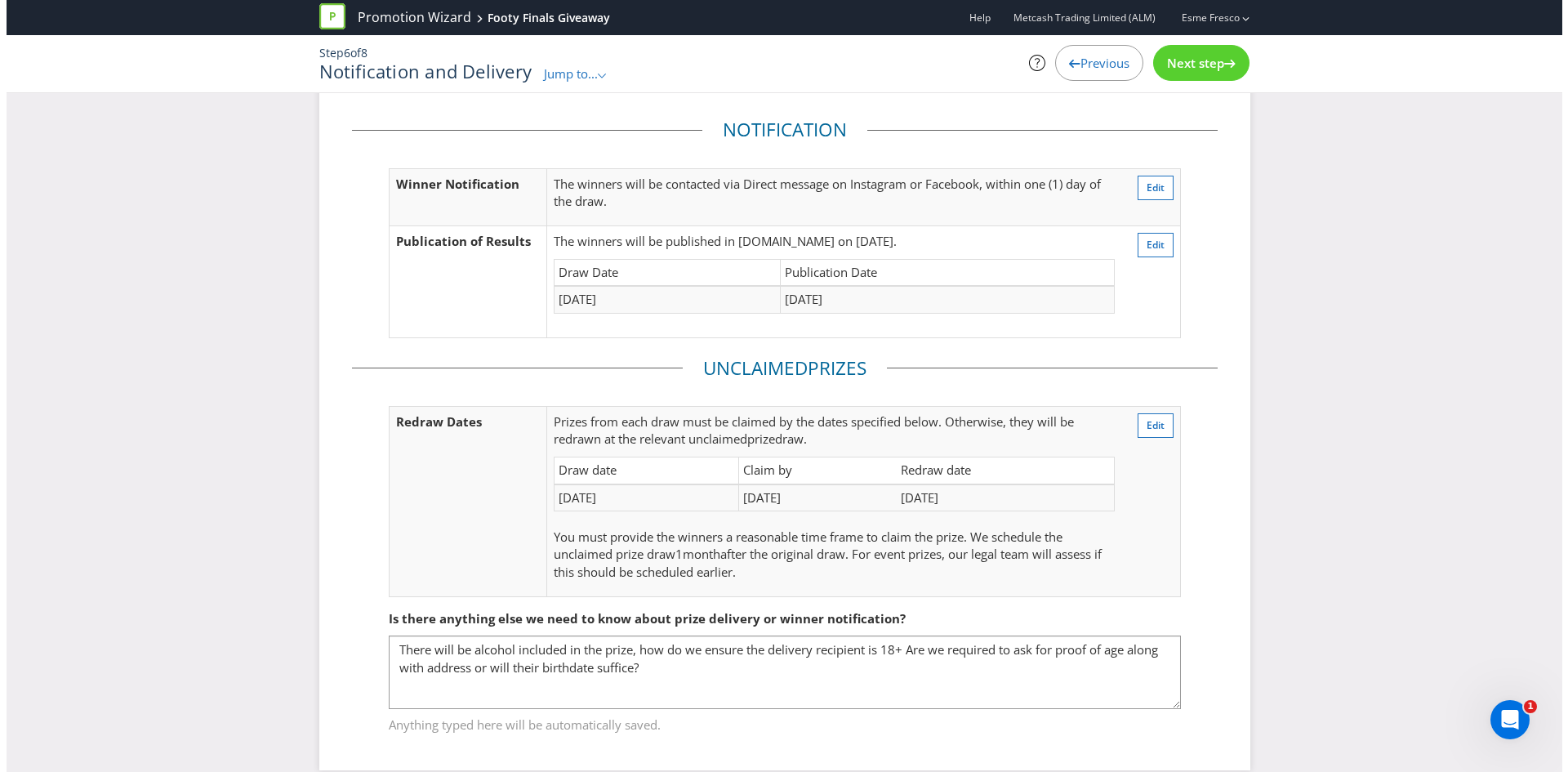
scroll to position [65, 0]
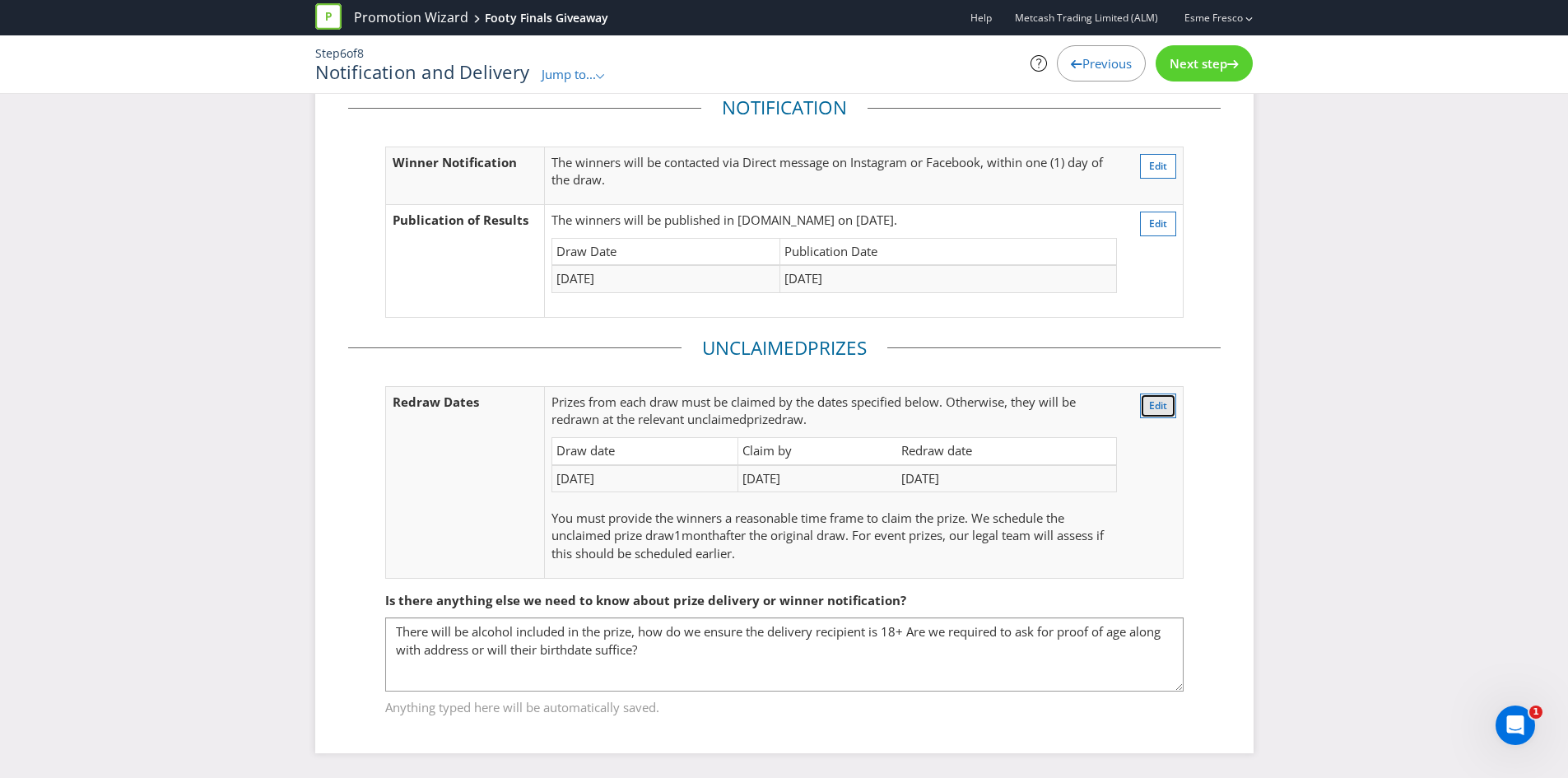
click at [1147, 410] on button "Edit" at bounding box center [1158, 406] width 36 height 25
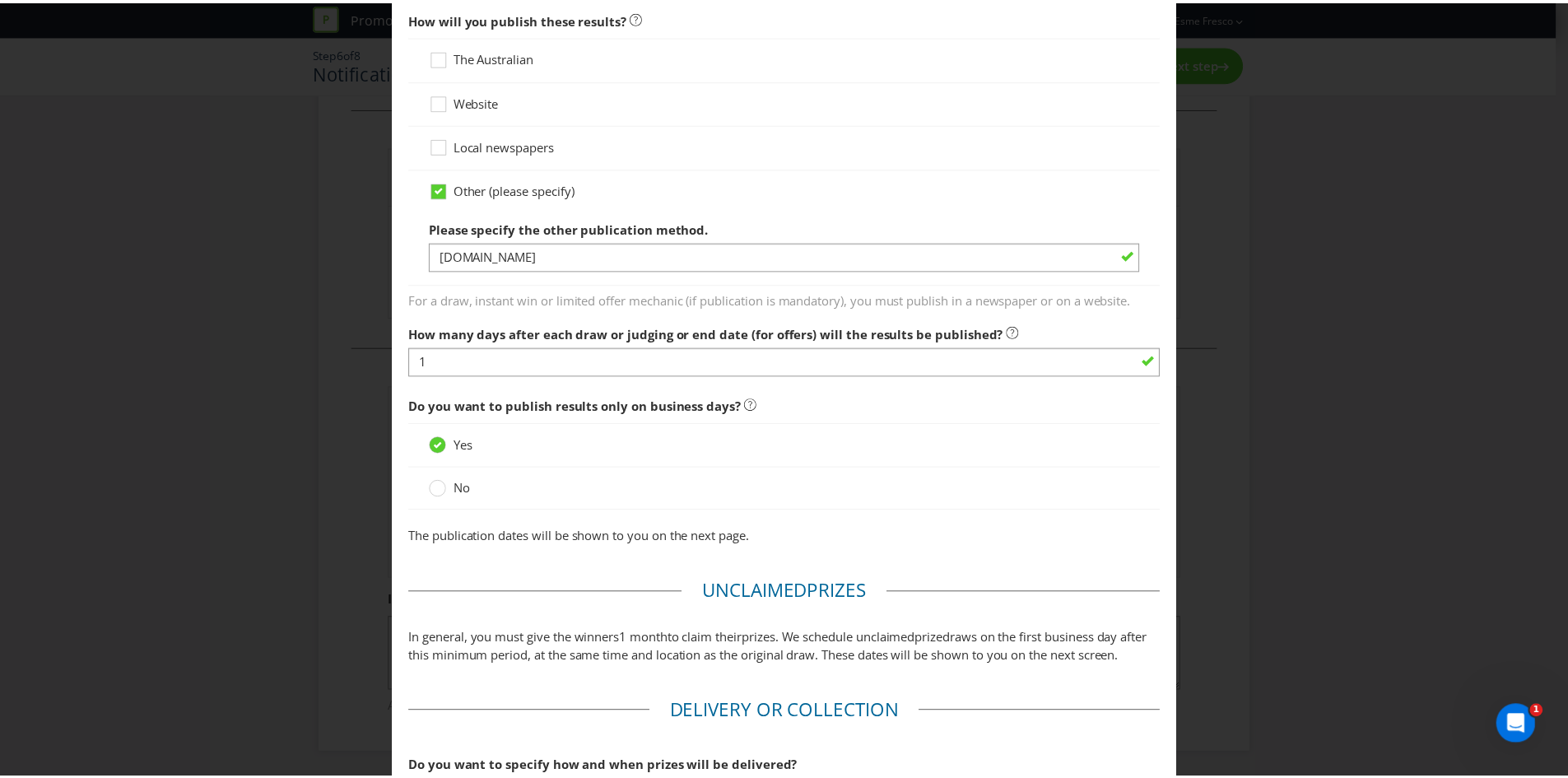
scroll to position [1312, 0]
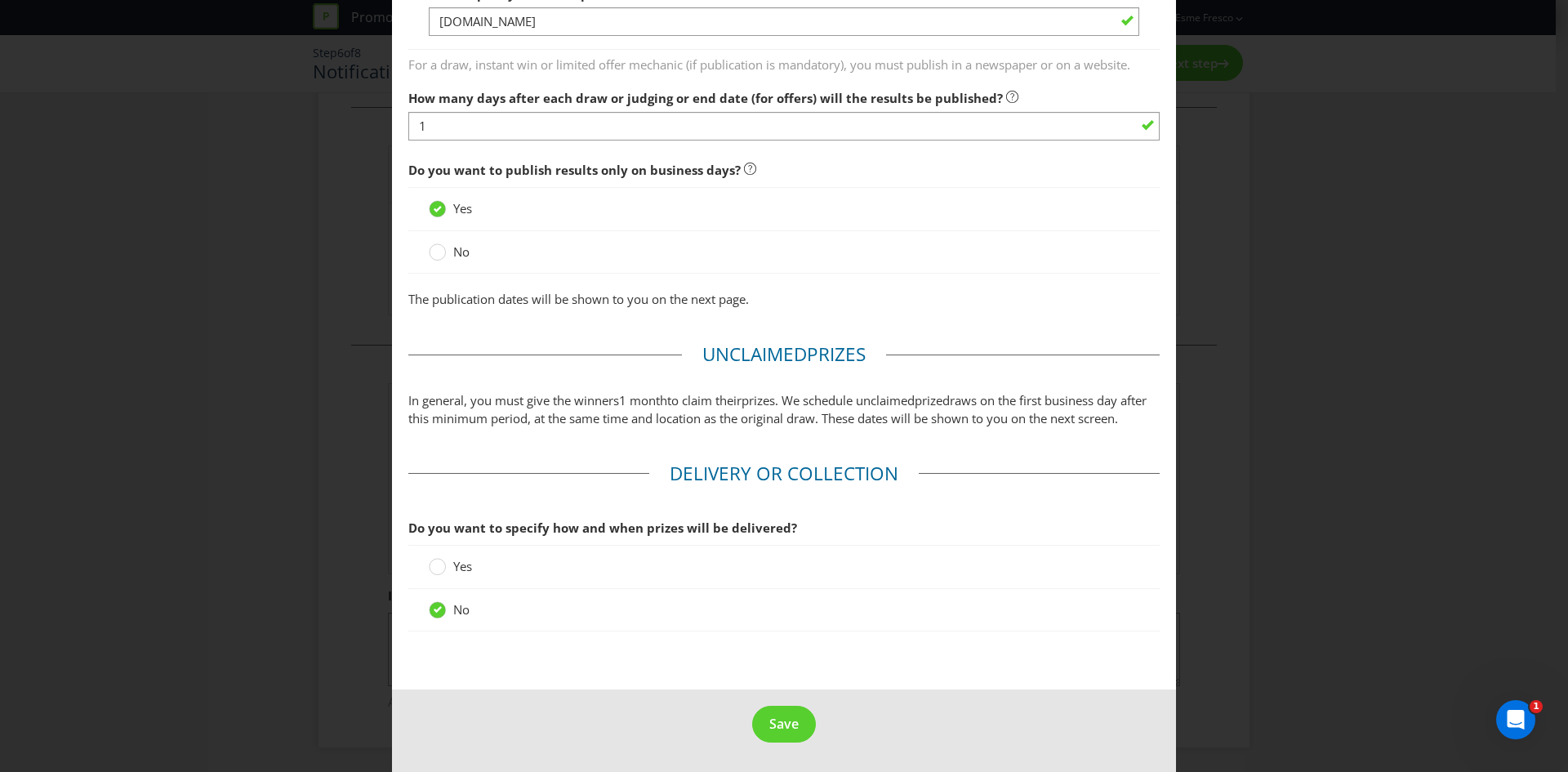
click at [781, 745] on footer "Save" at bounding box center [784, 731] width 784 height 83
click at [780, 726] on span "Save" at bounding box center [783, 723] width 29 height 18
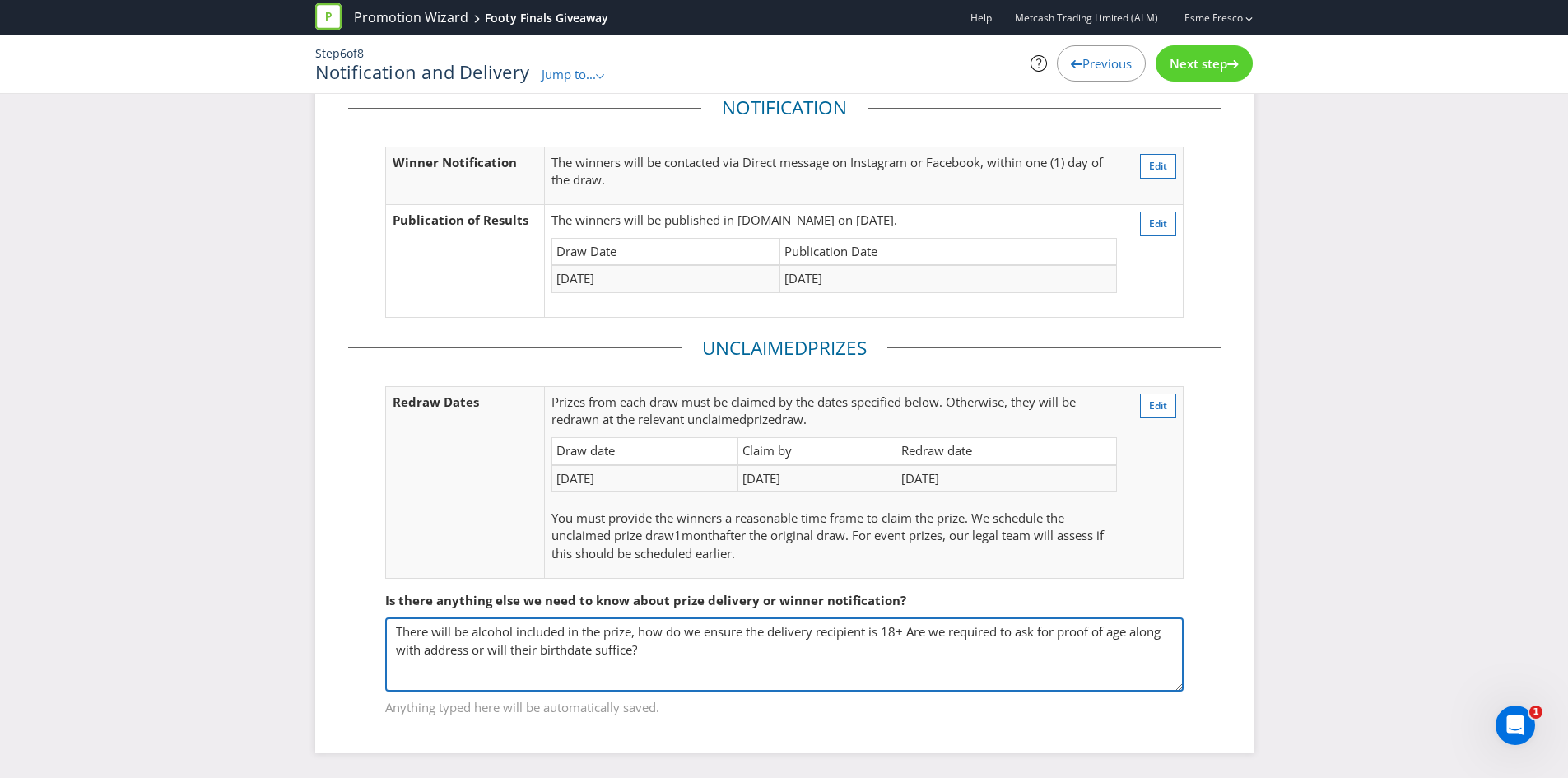
drag, startPoint x: 675, startPoint y: 651, endPoint x: 398, endPoint y: 628, distance: 278.0
click at [398, 628] on textarea "There will be alcohol included in the prize, how do we ensure the delivery reci…" at bounding box center [784, 655] width 799 height 74
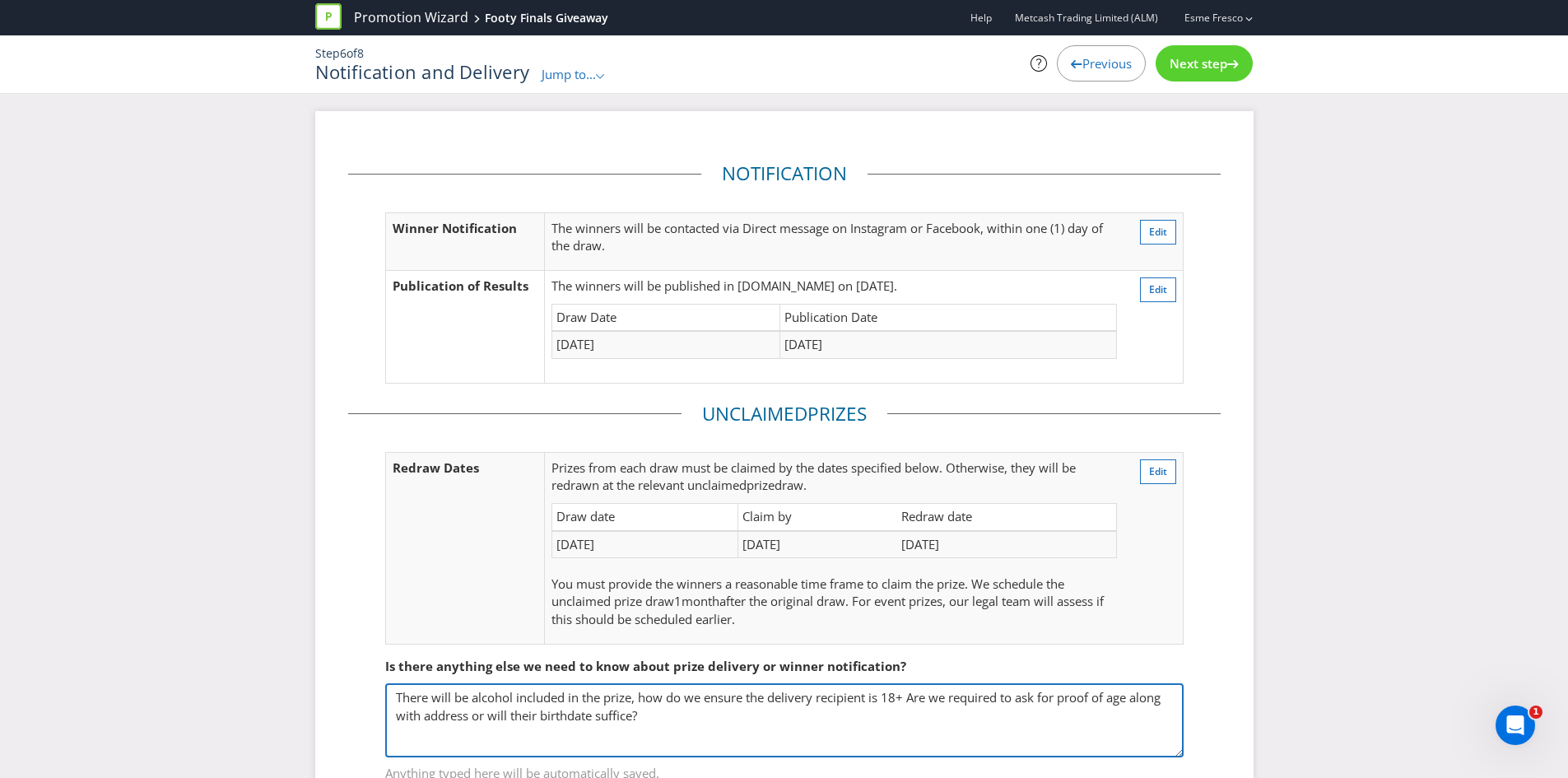
scroll to position [66, 0]
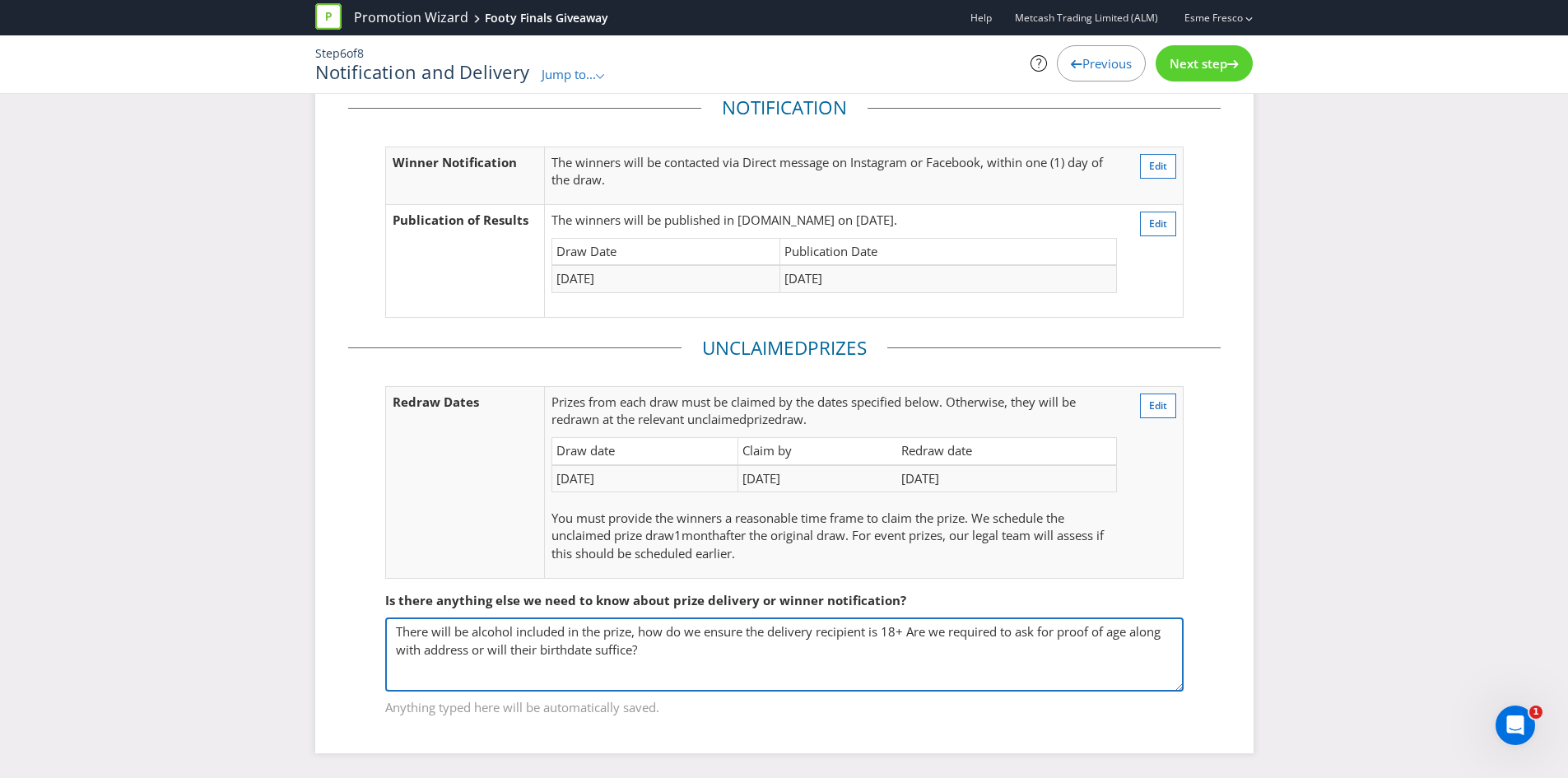
click at [640, 655] on textarea "There will be alcohol included in the prize, how do we ensure the delivery reci…" at bounding box center [784, 655] width 799 height 74
drag, startPoint x: 694, startPoint y: 655, endPoint x: 331, endPoint y: 635, distance: 363.6
click at [331, 635] on div "Notification Winner Notification The winners will be contacted via Direct messa…" at bounding box center [784, 399] width 938 height 708
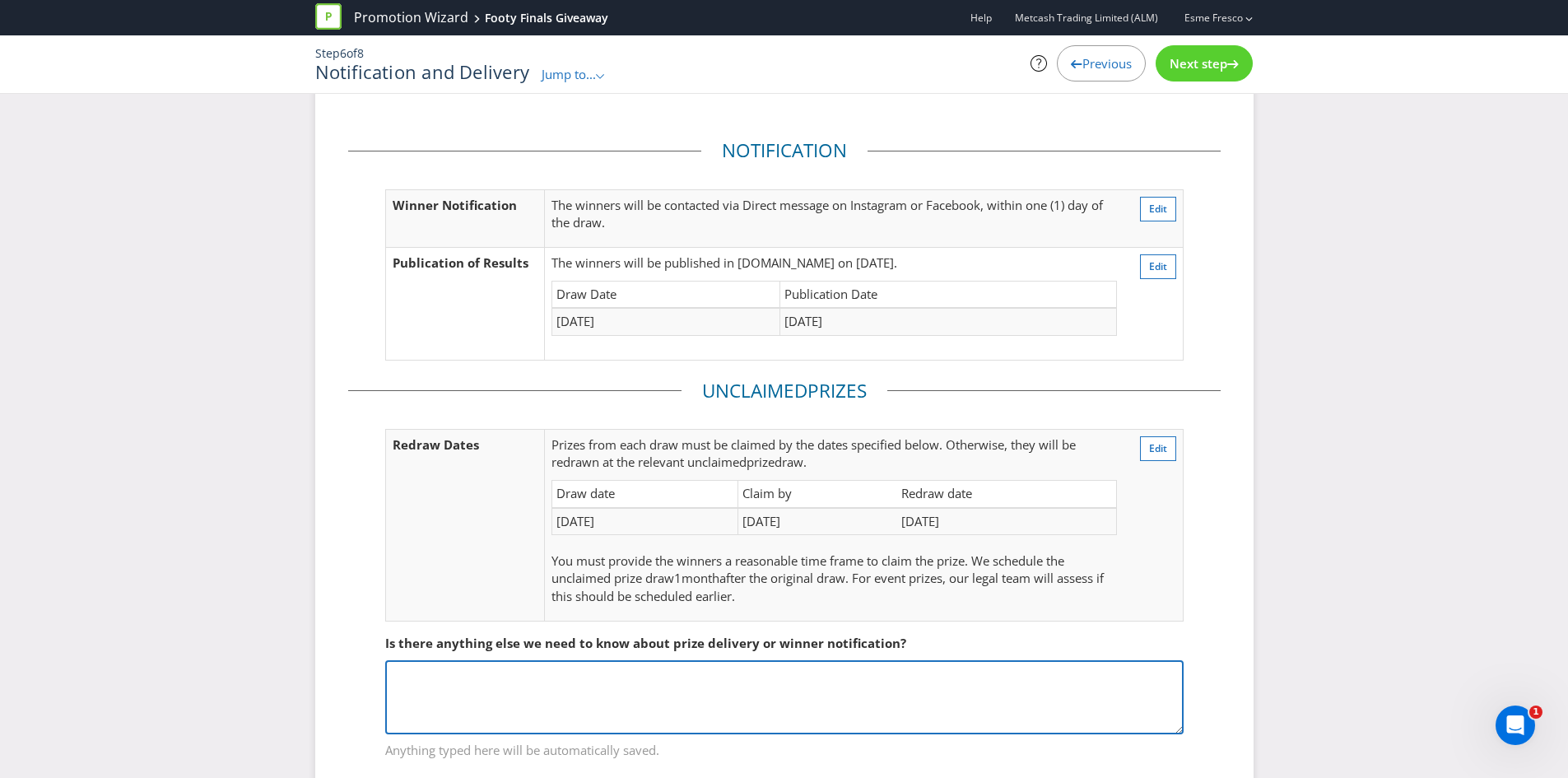
scroll to position [0, 0]
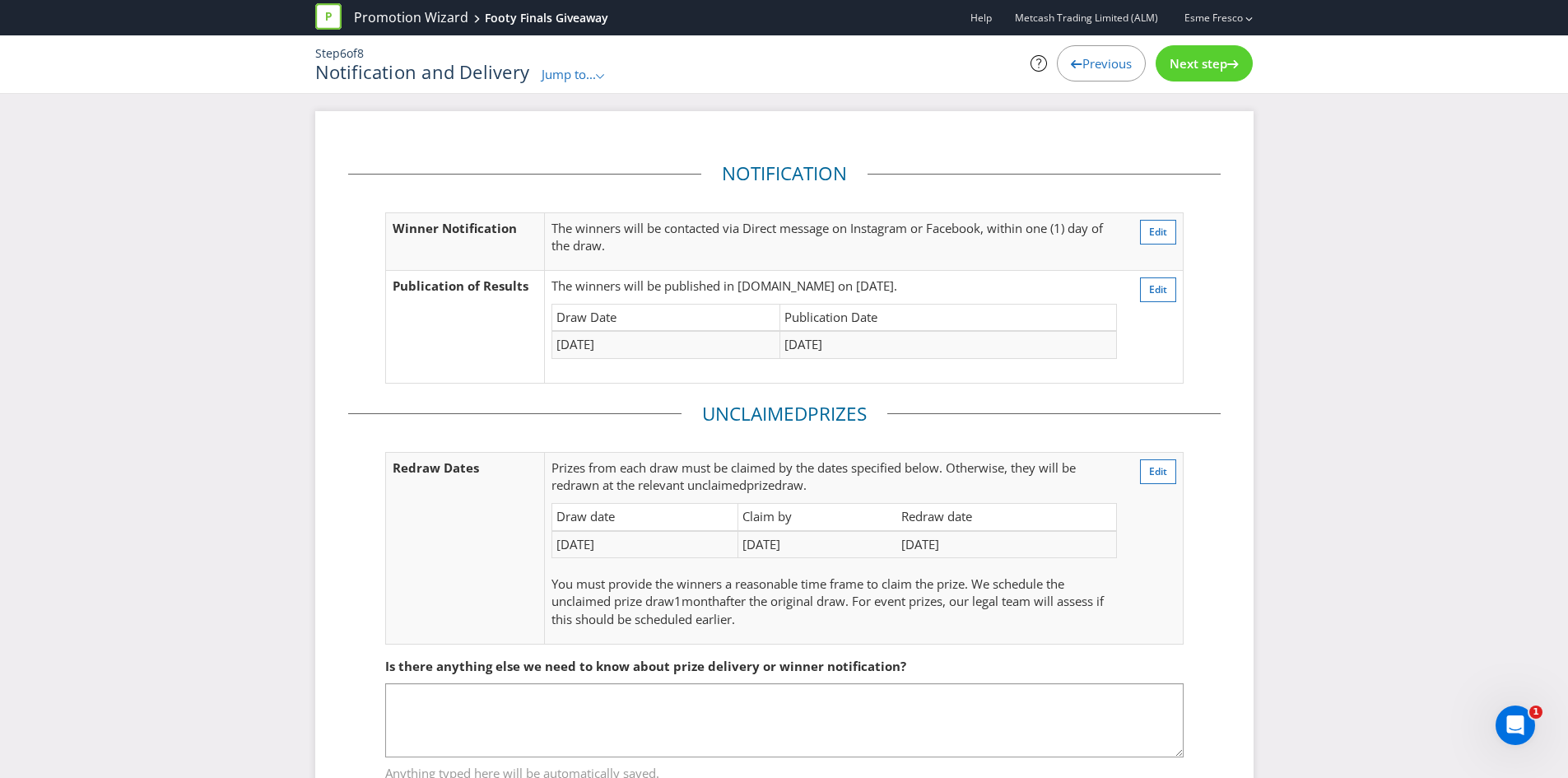
click at [1215, 54] on div "Next step" at bounding box center [1204, 64] width 97 height 36
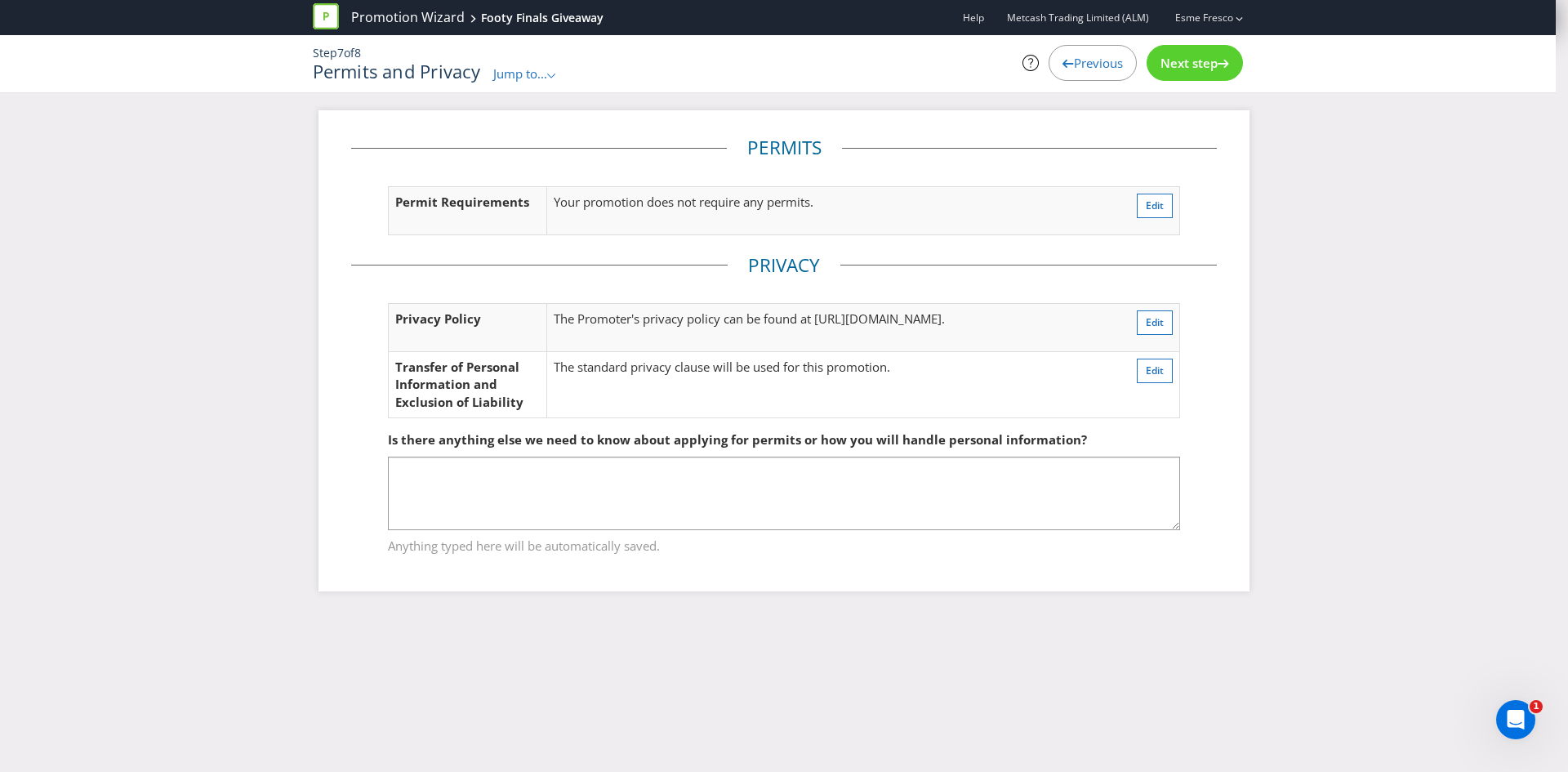
click at [1213, 75] on div "Next step" at bounding box center [1195, 63] width 96 height 36
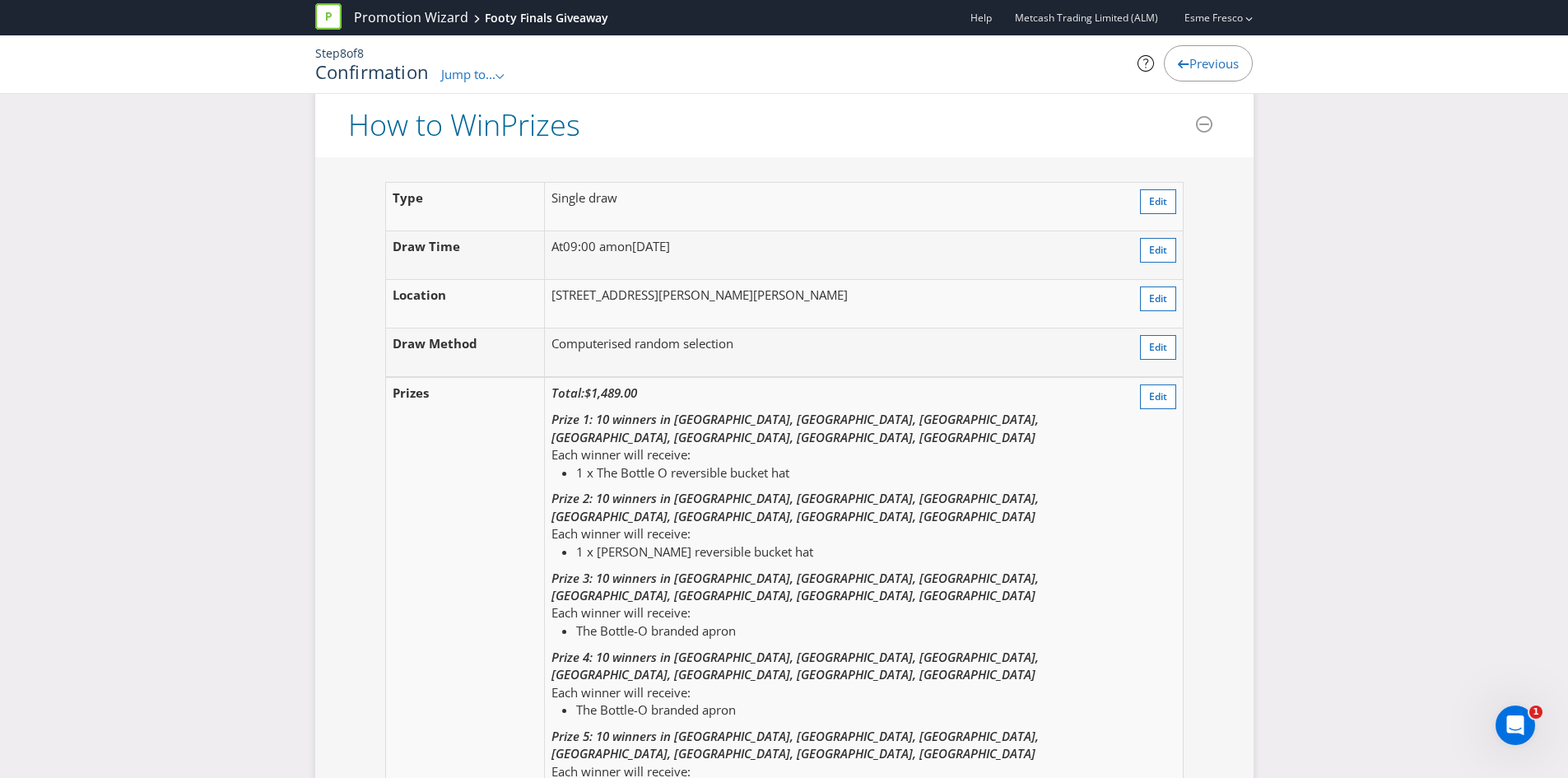
scroll to position [1812, 0]
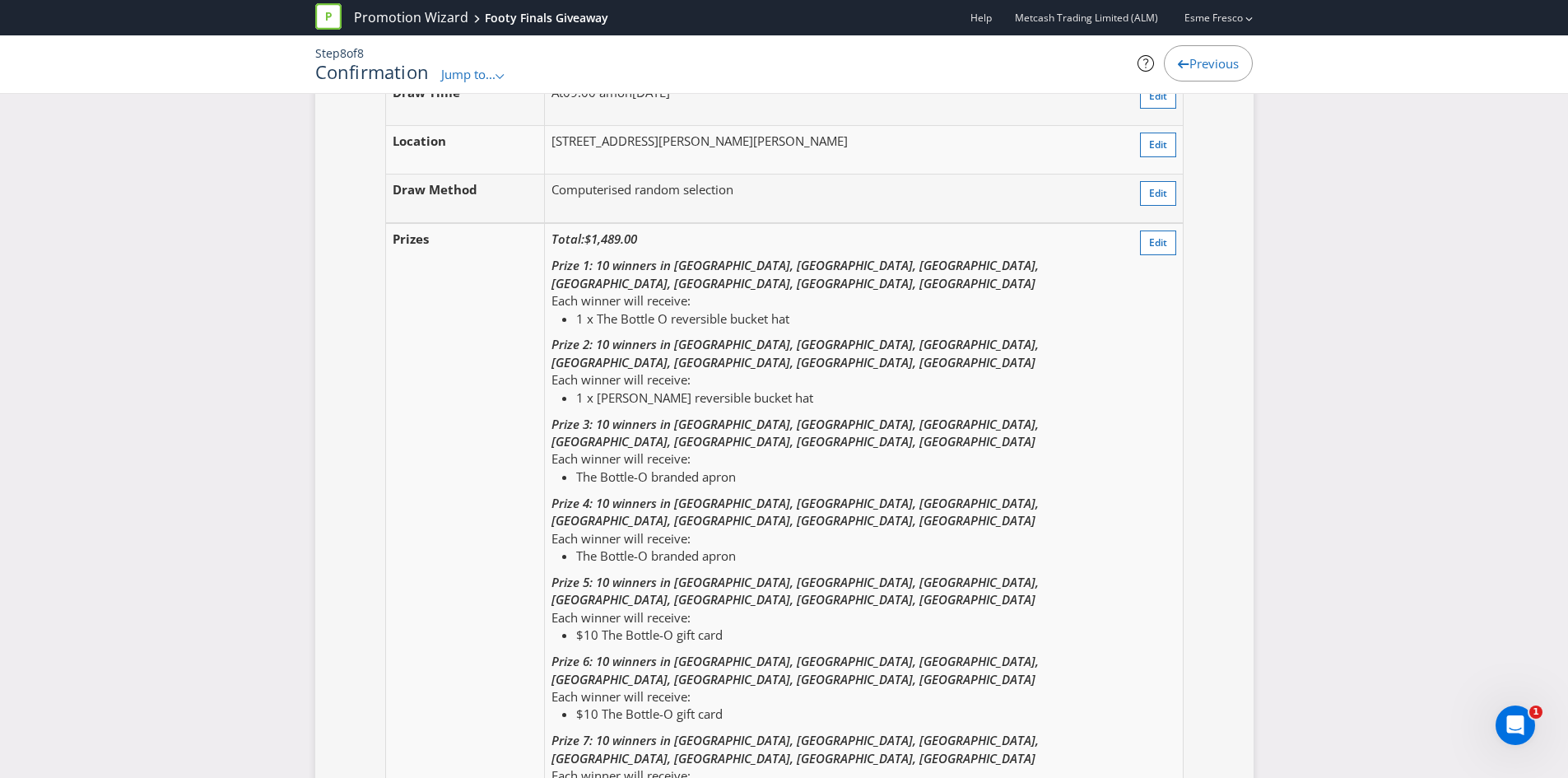
click at [713, 626] on li "$10 The Bottle-O gift card" at bounding box center [846, 635] width 539 height 17
drag, startPoint x: 719, startPoint y: 596, endPoint x: 674, endPoint y: 594, distance: 45.0
click at [674, 706] on li "$10 The Bottle-O gift card" at bounding box center [846, 714] width 539 height 17
drag, startPoint x: 686, startPoint y: 655, endPoint x: 645, endPoint y: 655, distance: 41.0
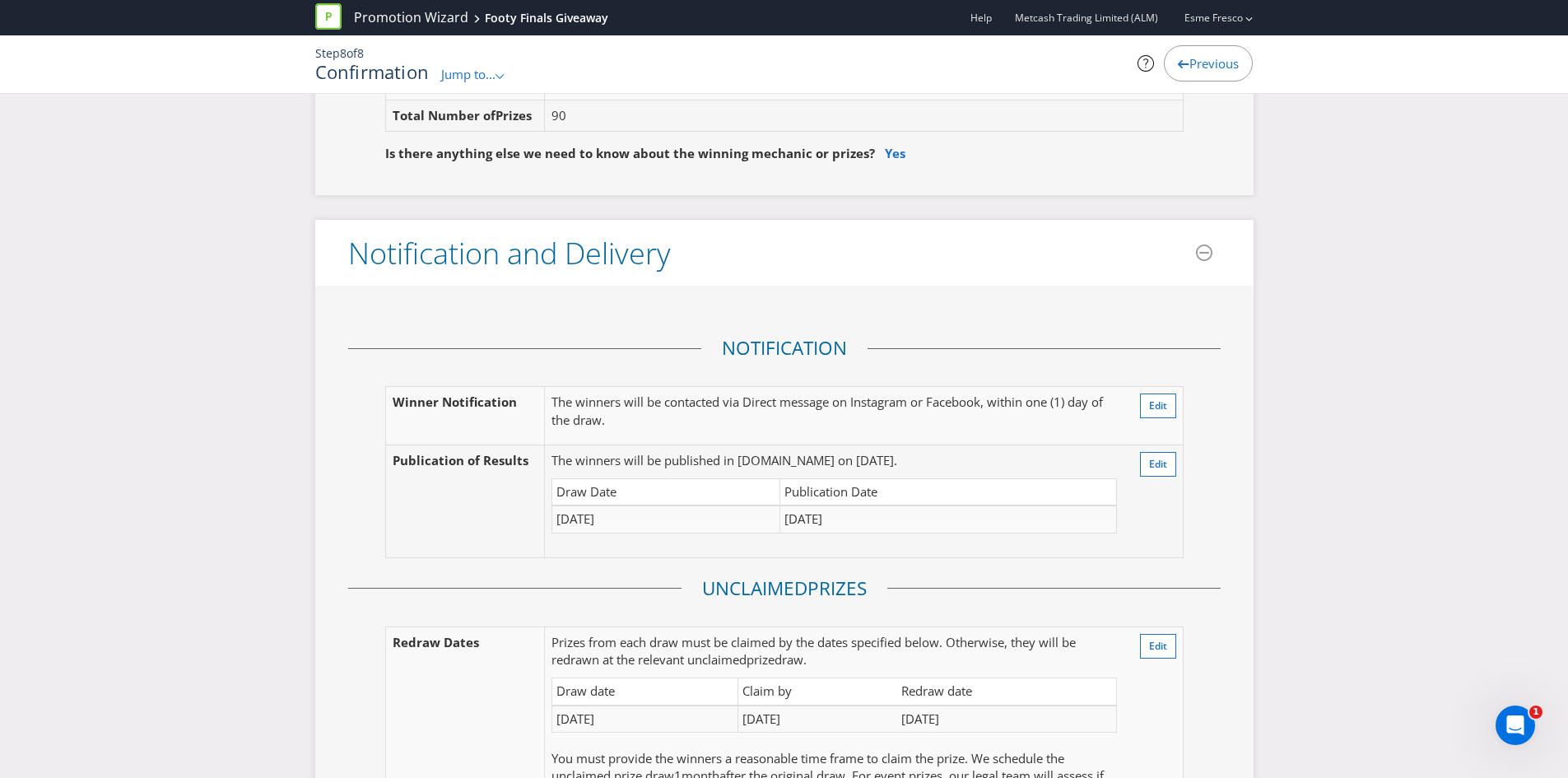
scroll to position [2799, 0]
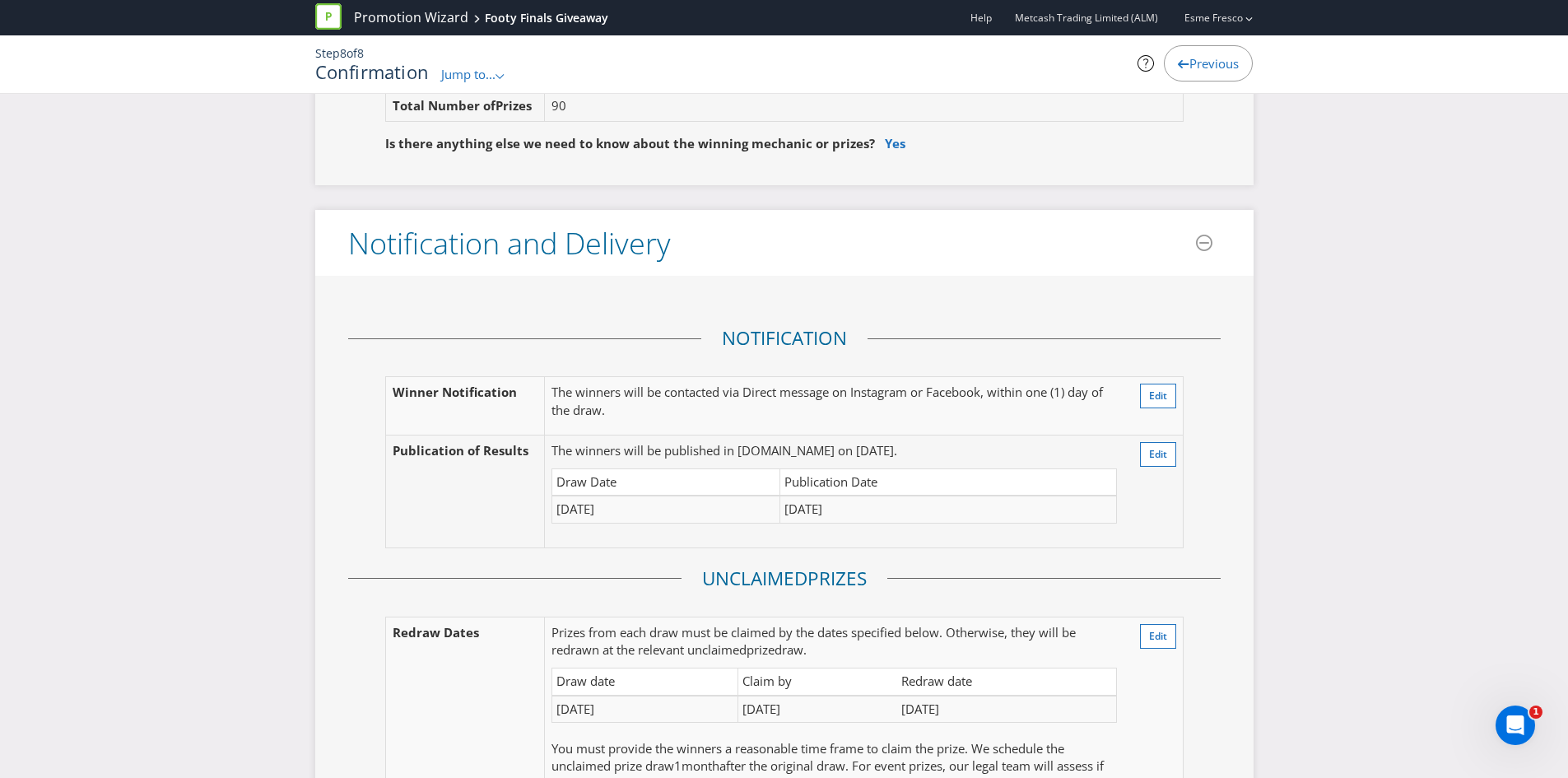
drag, startPoint x: 633, startPoint y: 657, endPoint x: 589, endPoint y: 657, distance: 44.0
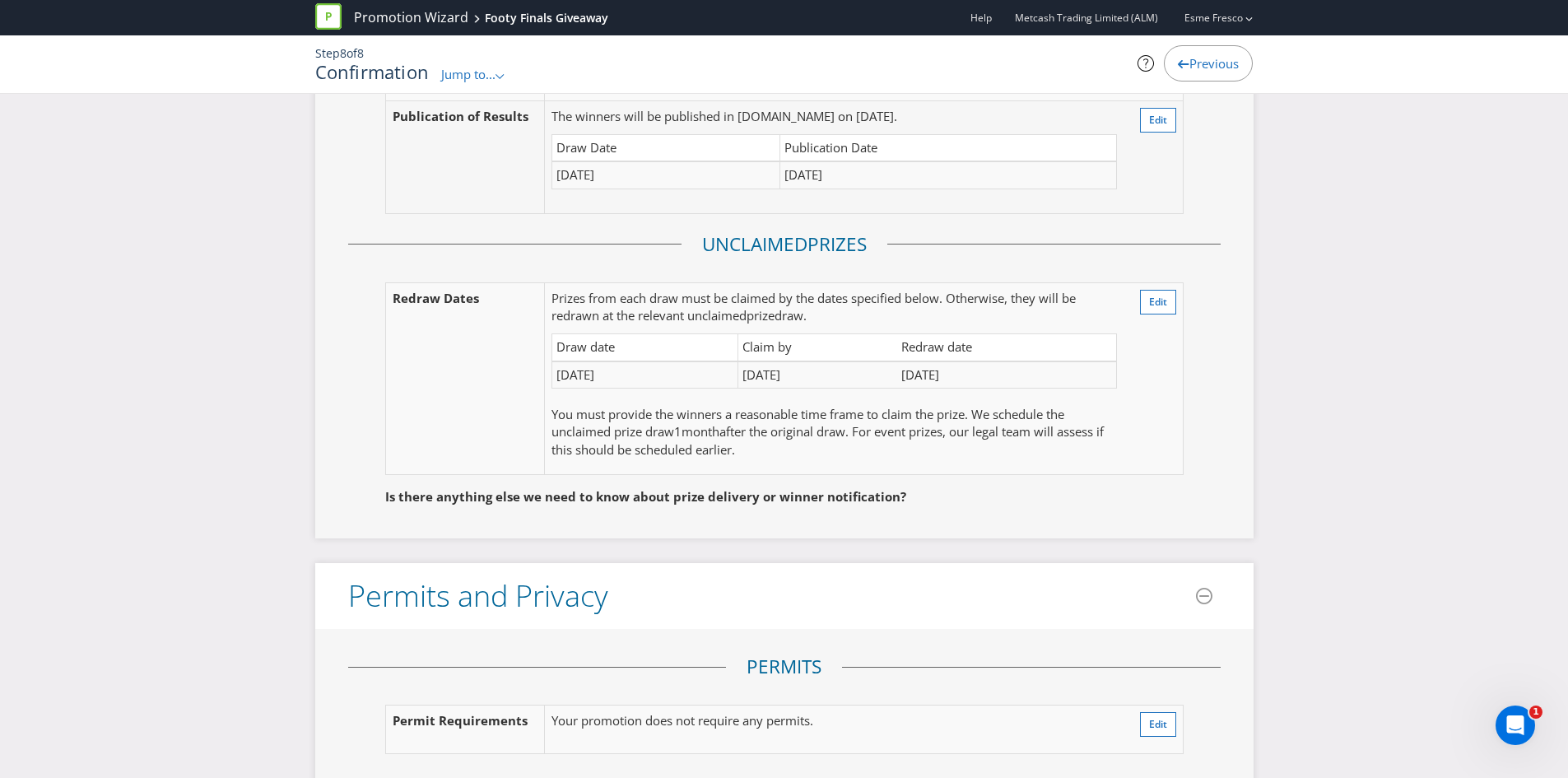
scroll to position [3128, 0]
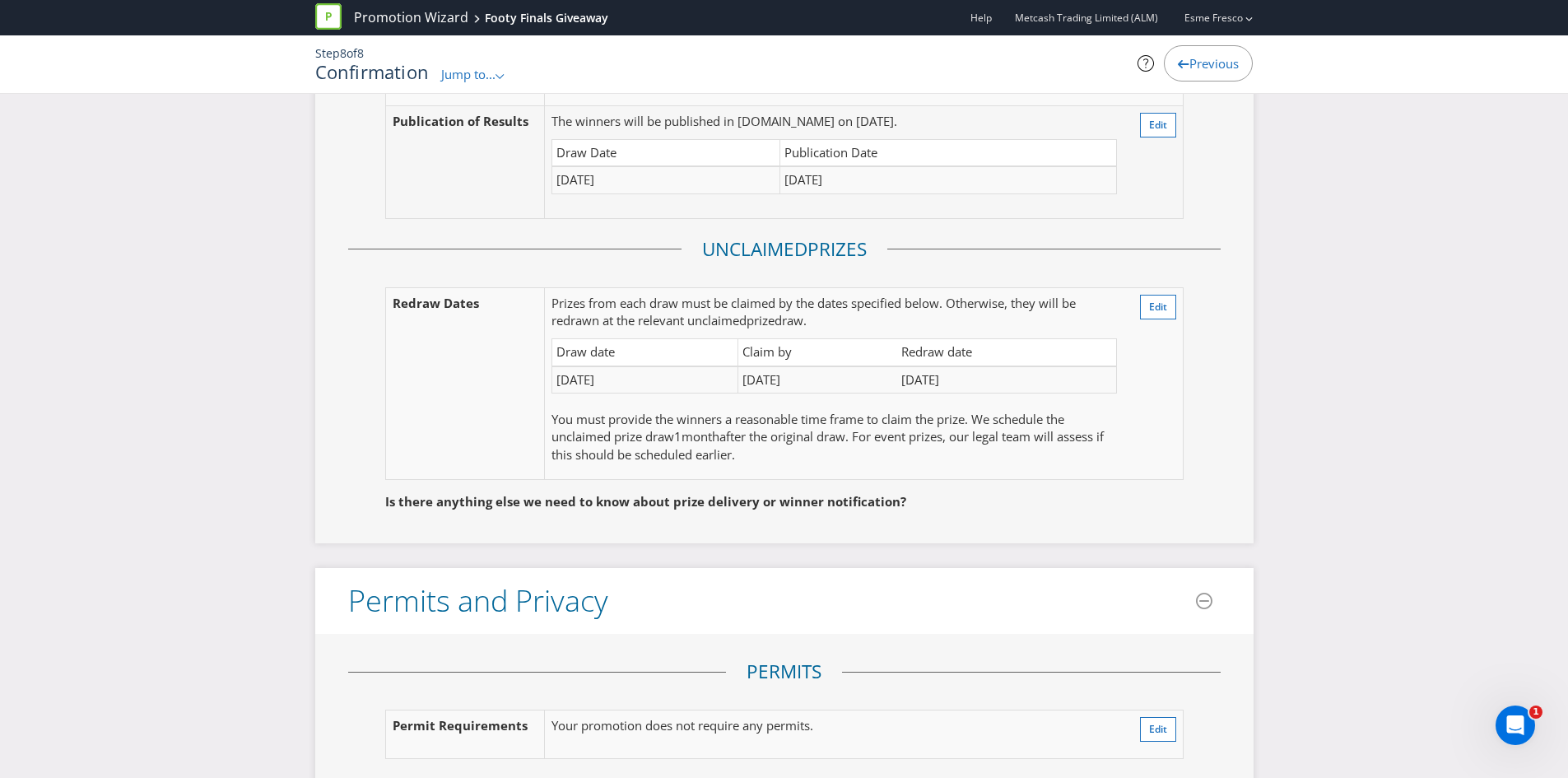
drag, startPoint x: 908, startPoint y: 315, endPoint x: 1087, endPoint y: 180, distance: 224.2
click at [922, 460] on fieldset "Is there anything else we need to know about prize delivery or winner notificat…" at bounding box center [784, 489] width 873 height 59
click at [1161, 299] on span "Edit" at bounding box center [1158, 306] width 18 height 14
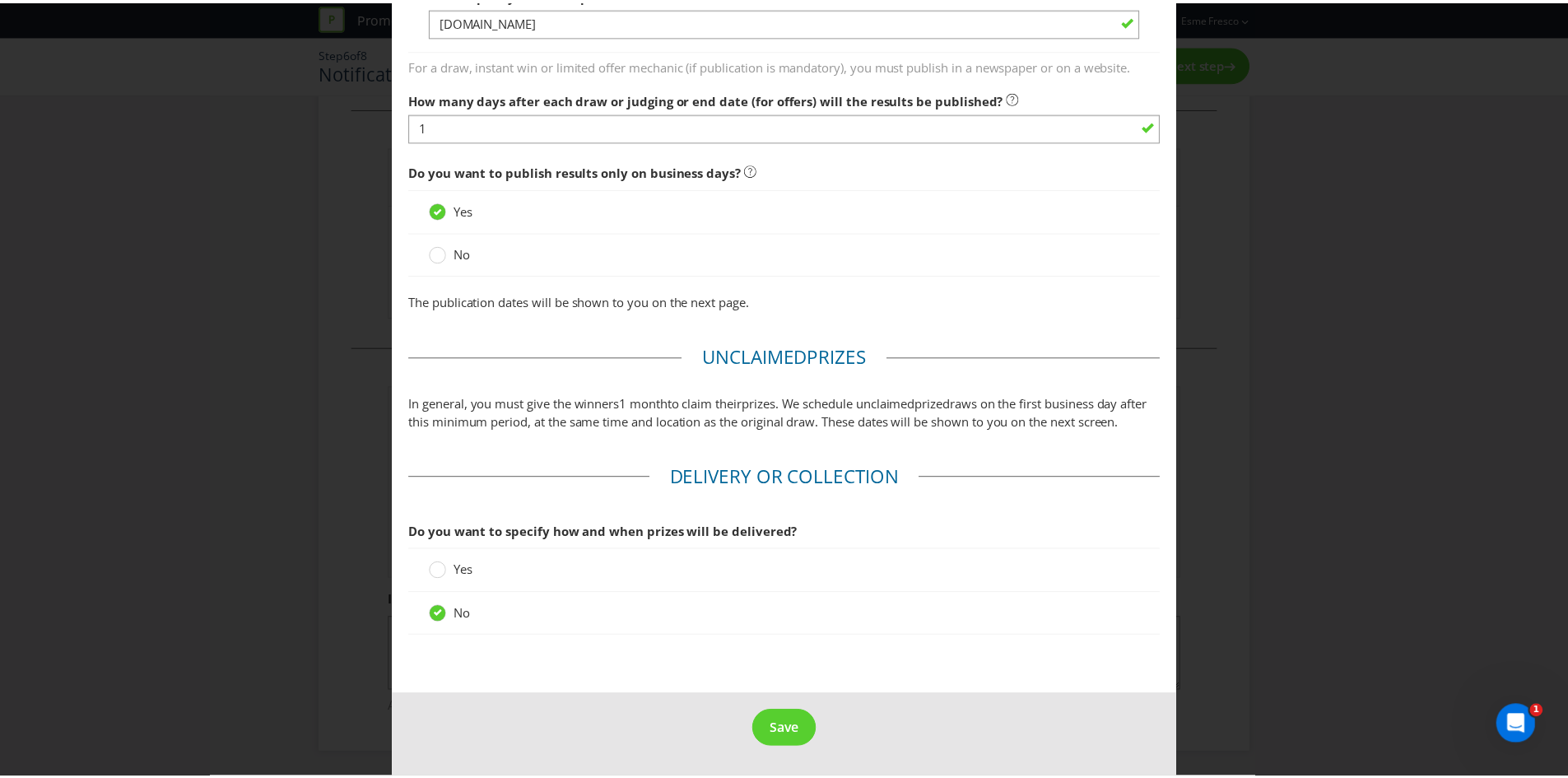
scroll to position [1312, 0]
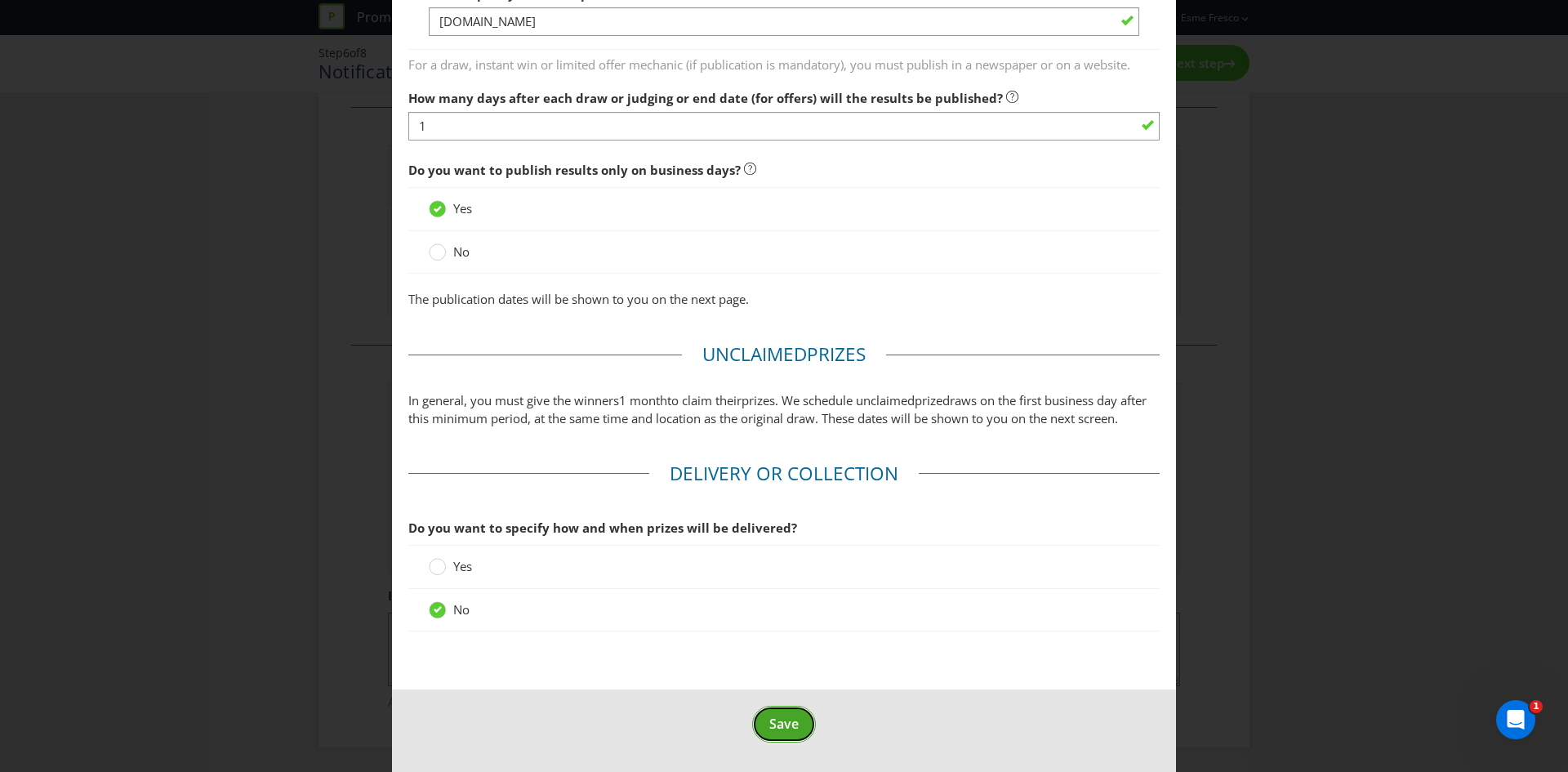
click at [777, 728] on span "Save" at bounding box center [783, 723] width 29 height 18
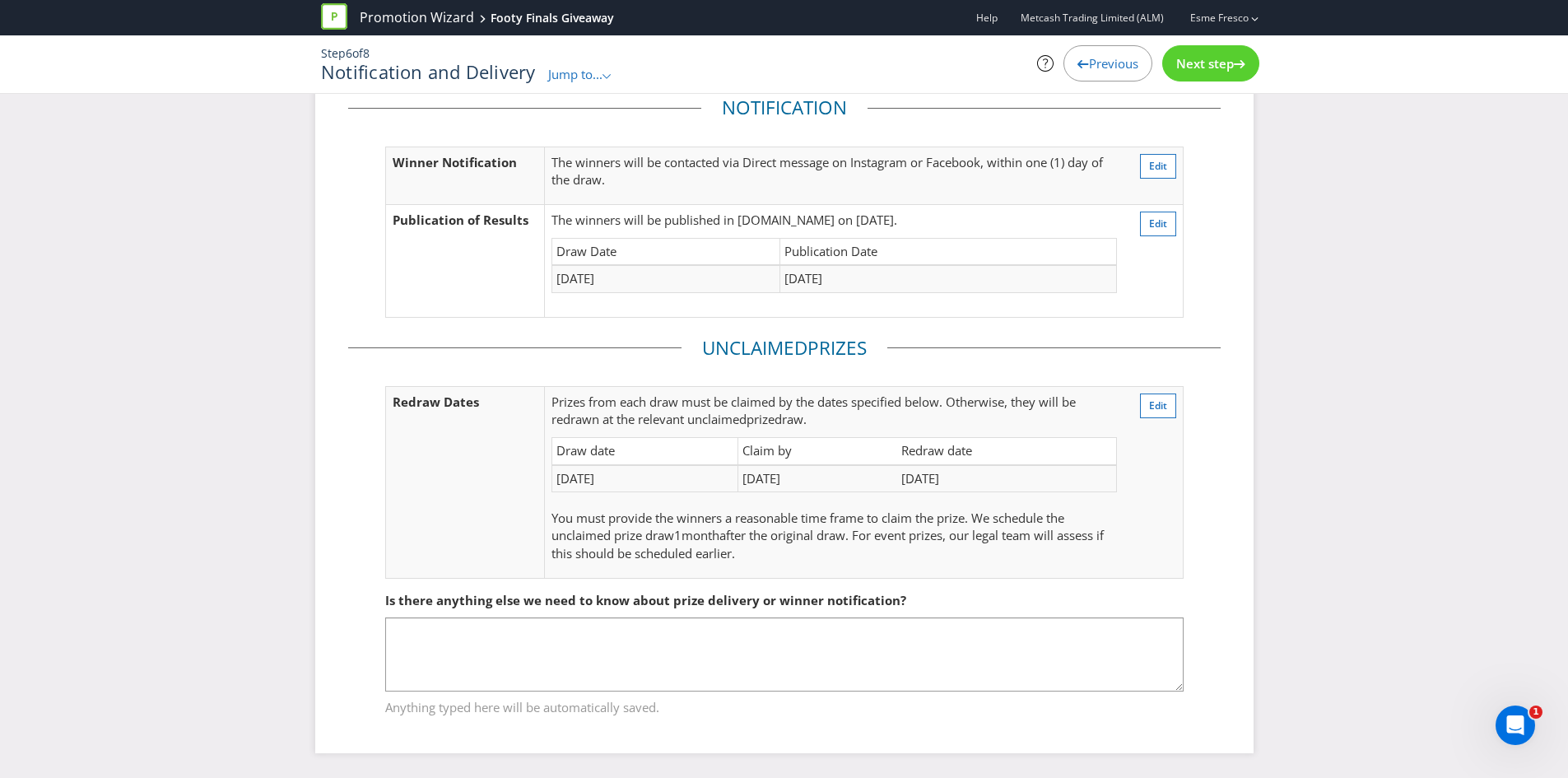
click at [1110, 71] on div "Previous" at bounding box center [1108, 64] width 89 height 36
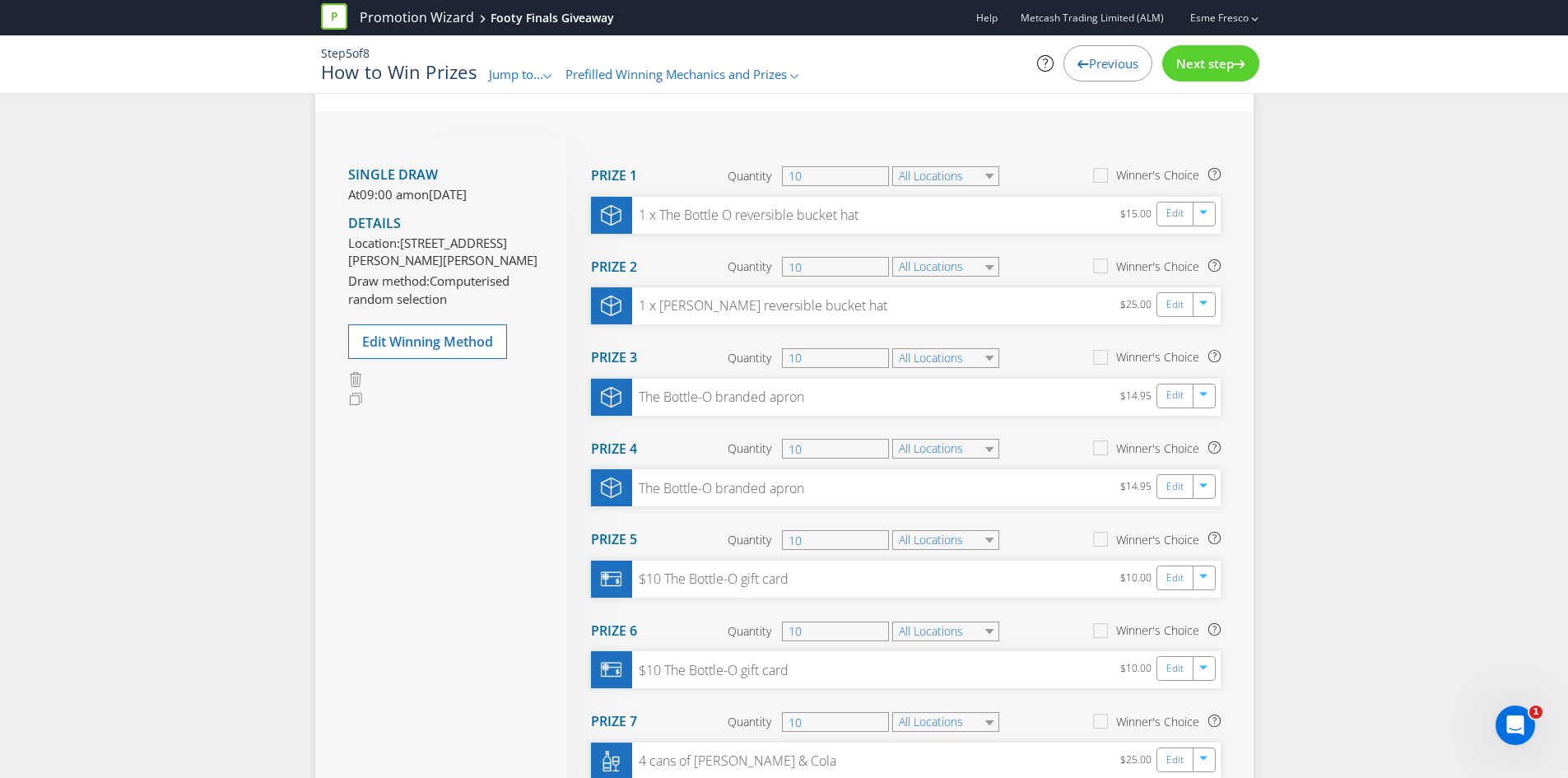
click at [1110, 71] on div "Previous" at bounding box center [1108, 64] width 89 height 36
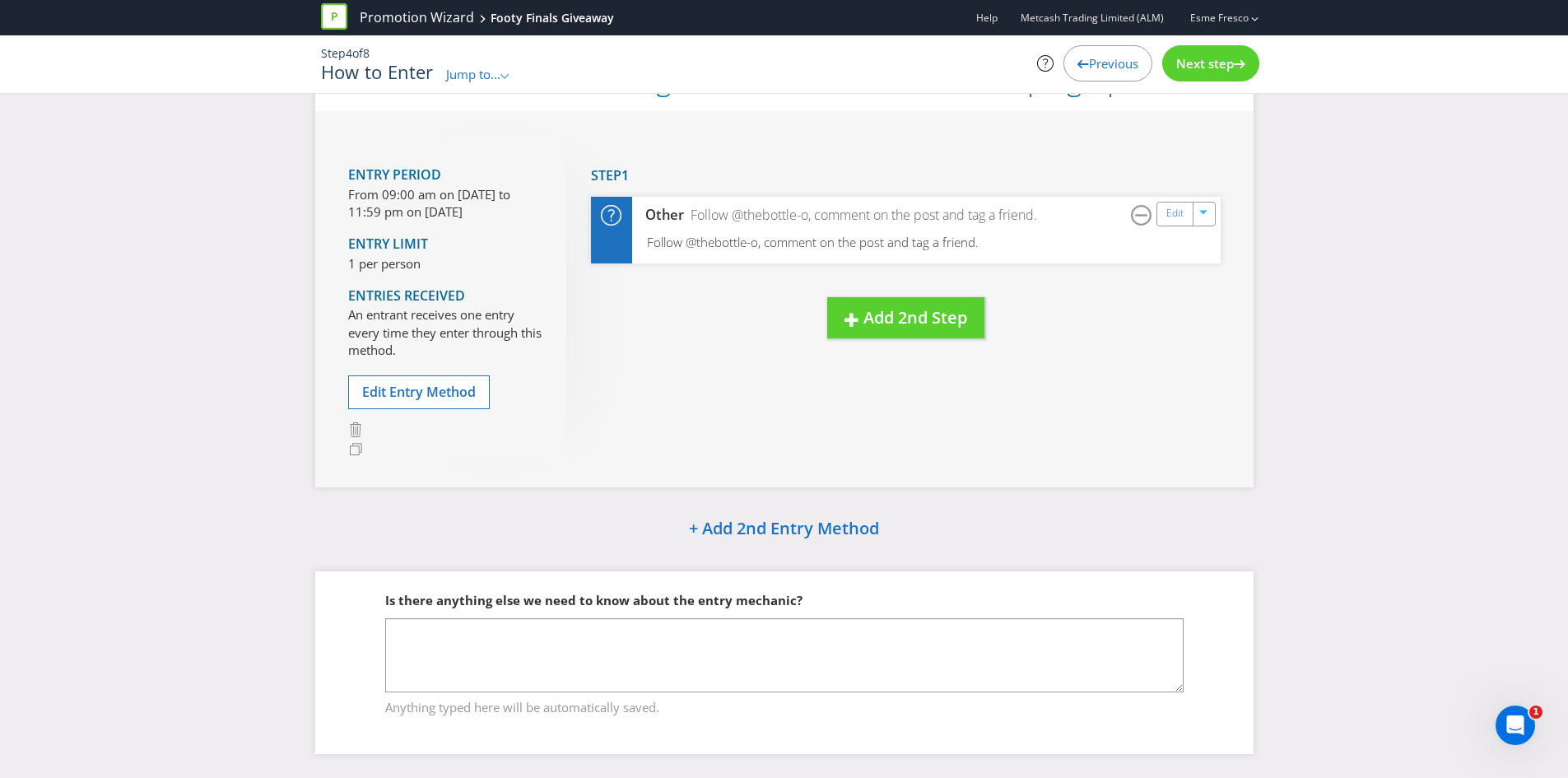
click at [1100, 80] on div "Previous" at bounding box center [1108, 64] width 89 height 36
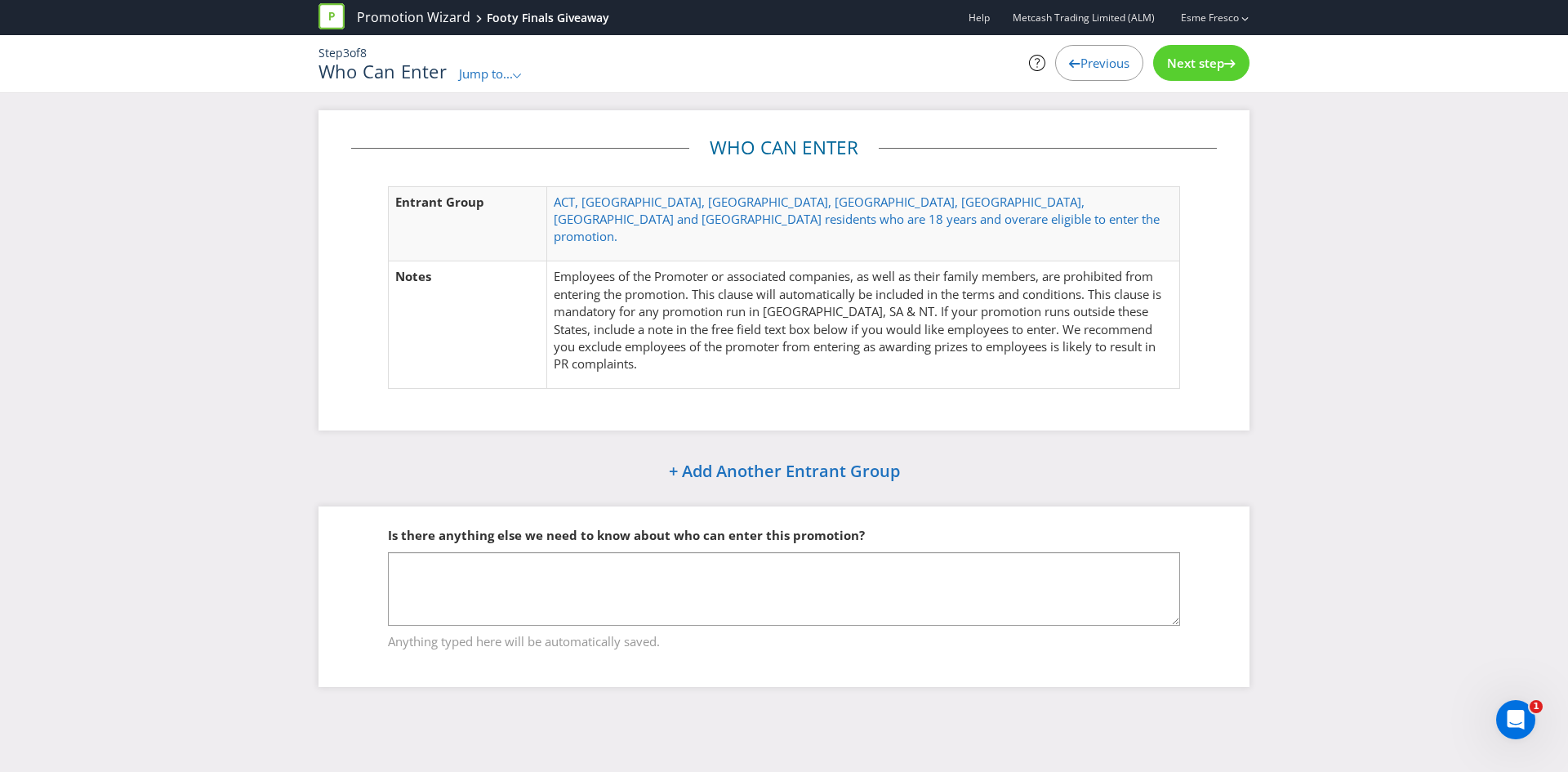
click at [1170, 64] on span "Next step" at bounding box center [1195, 62] width 57 height 16
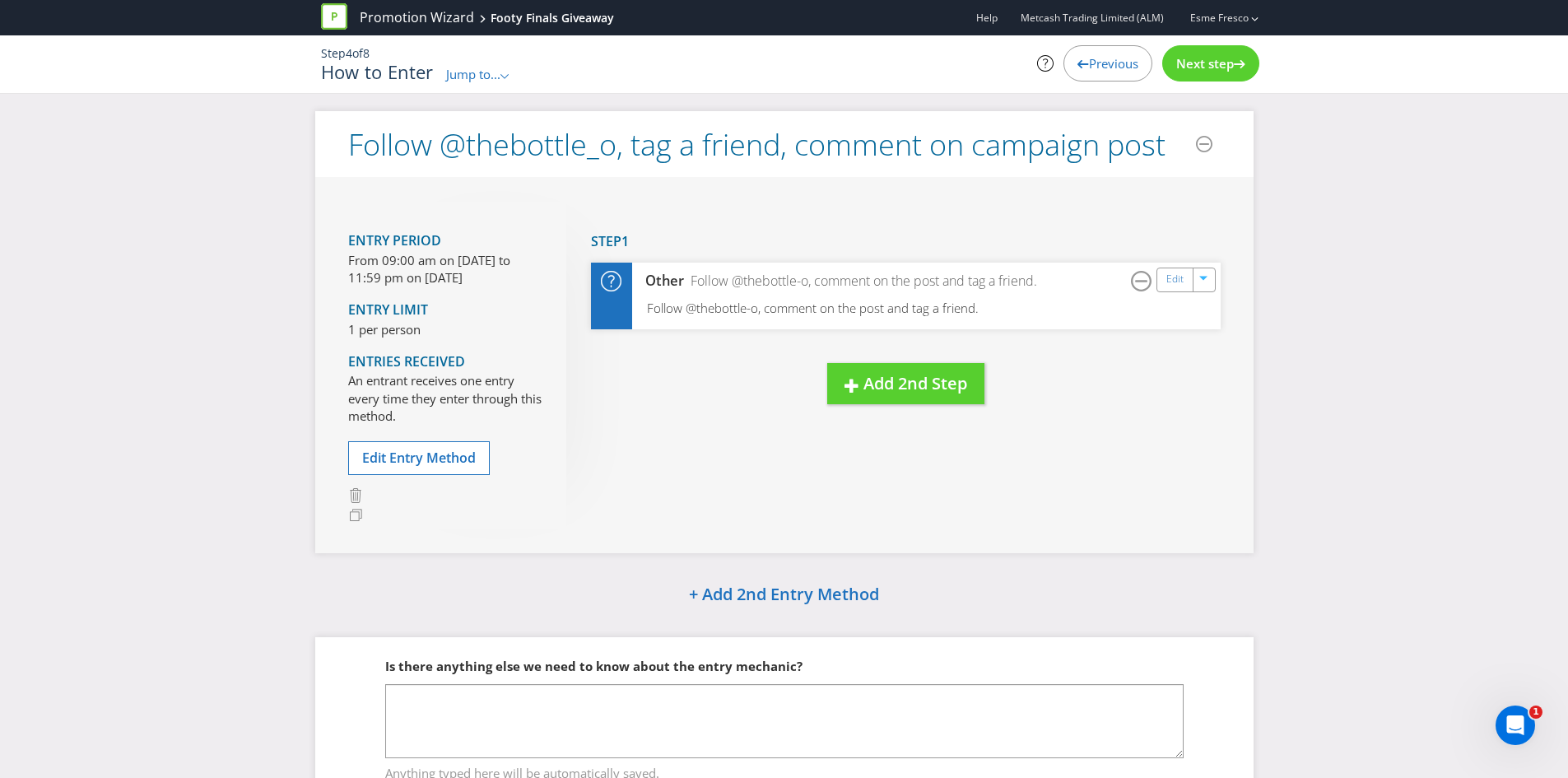
click at [1180, 65] on span "Next step" at bounding box center [1204, 63] width 58 height 16
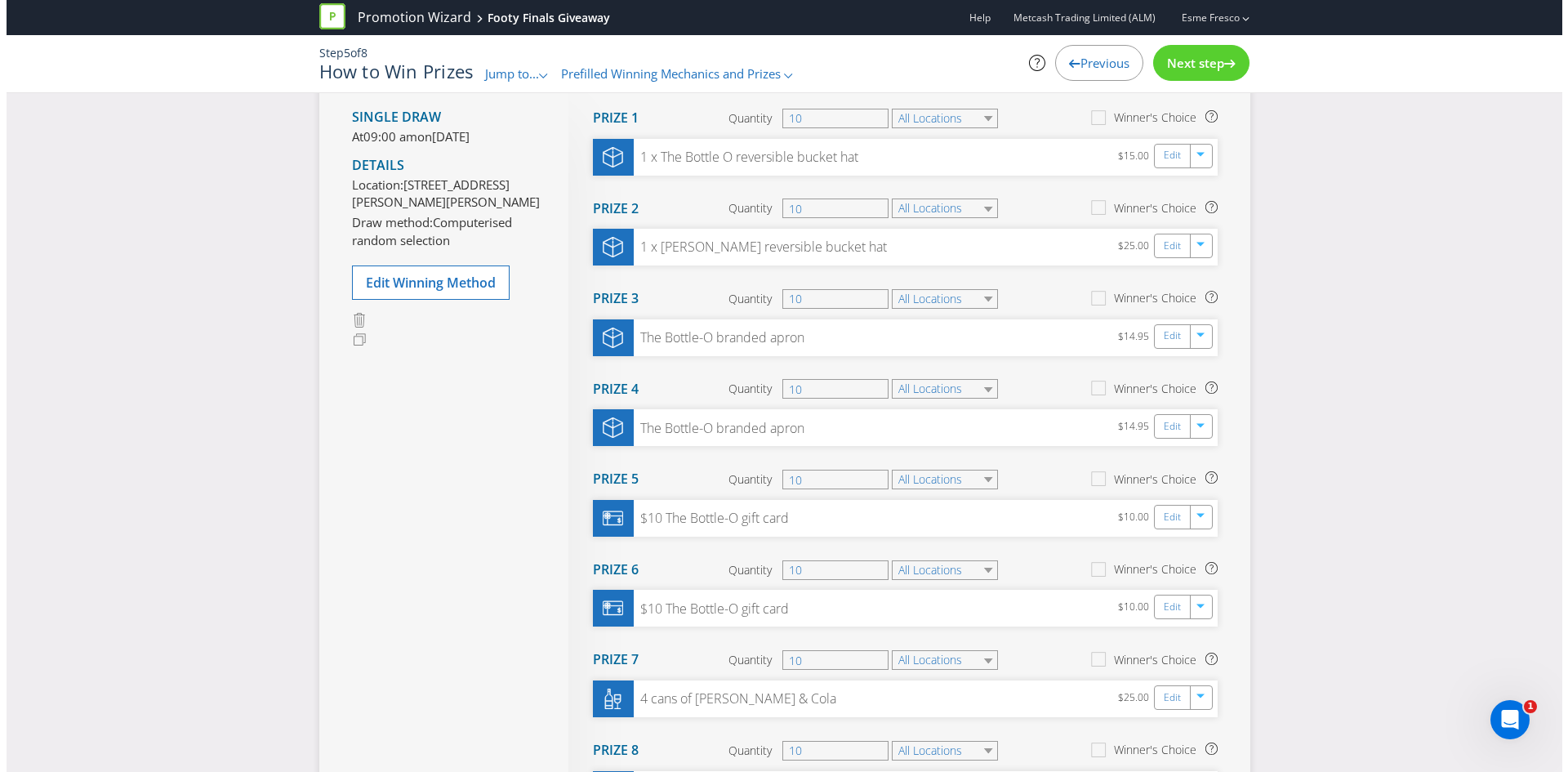
scroll to position [82, 0]
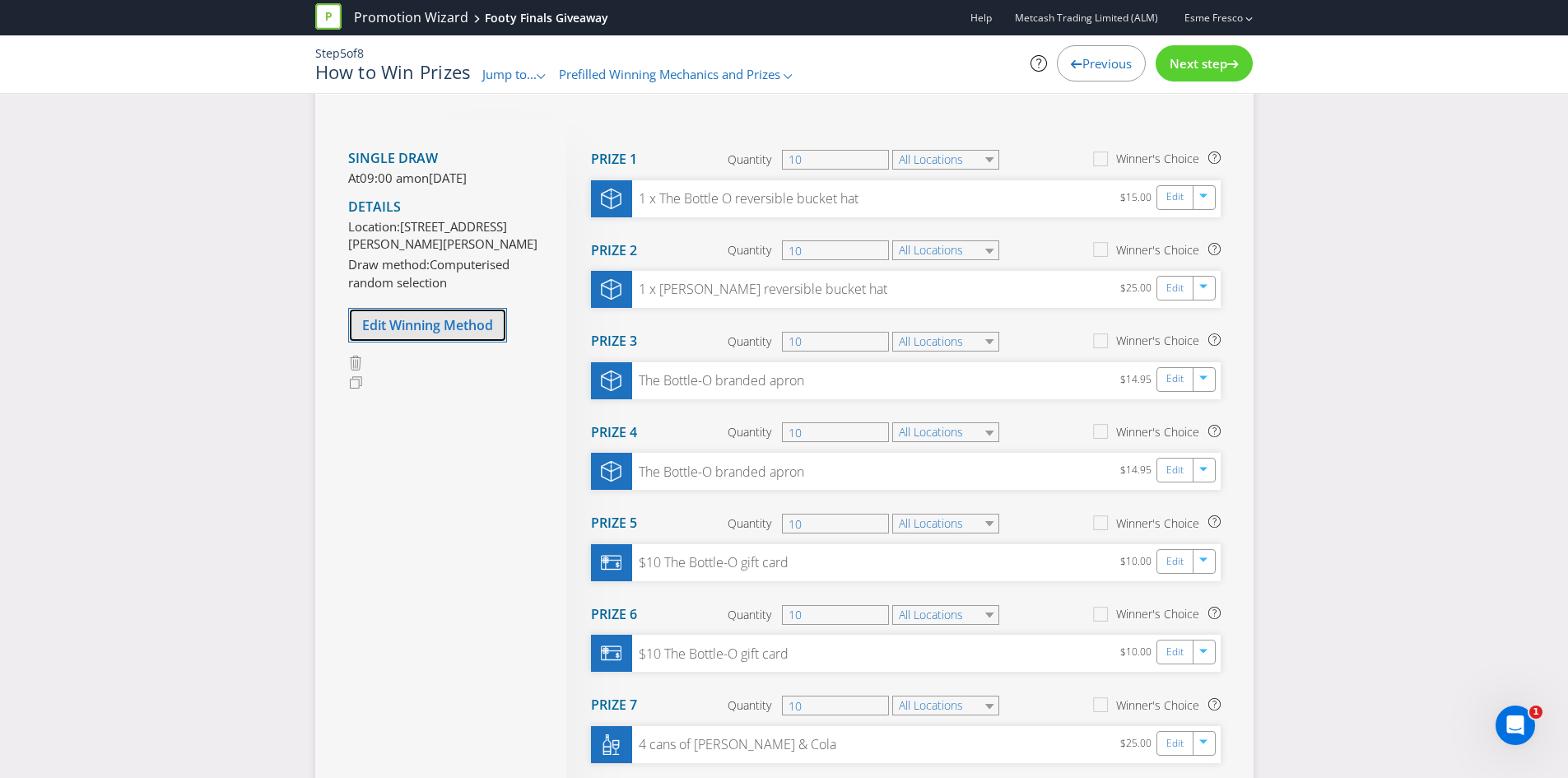
click at [452, 334] on span "Edit Winning Method" at bounding box center [427, 325] width 131 height 18
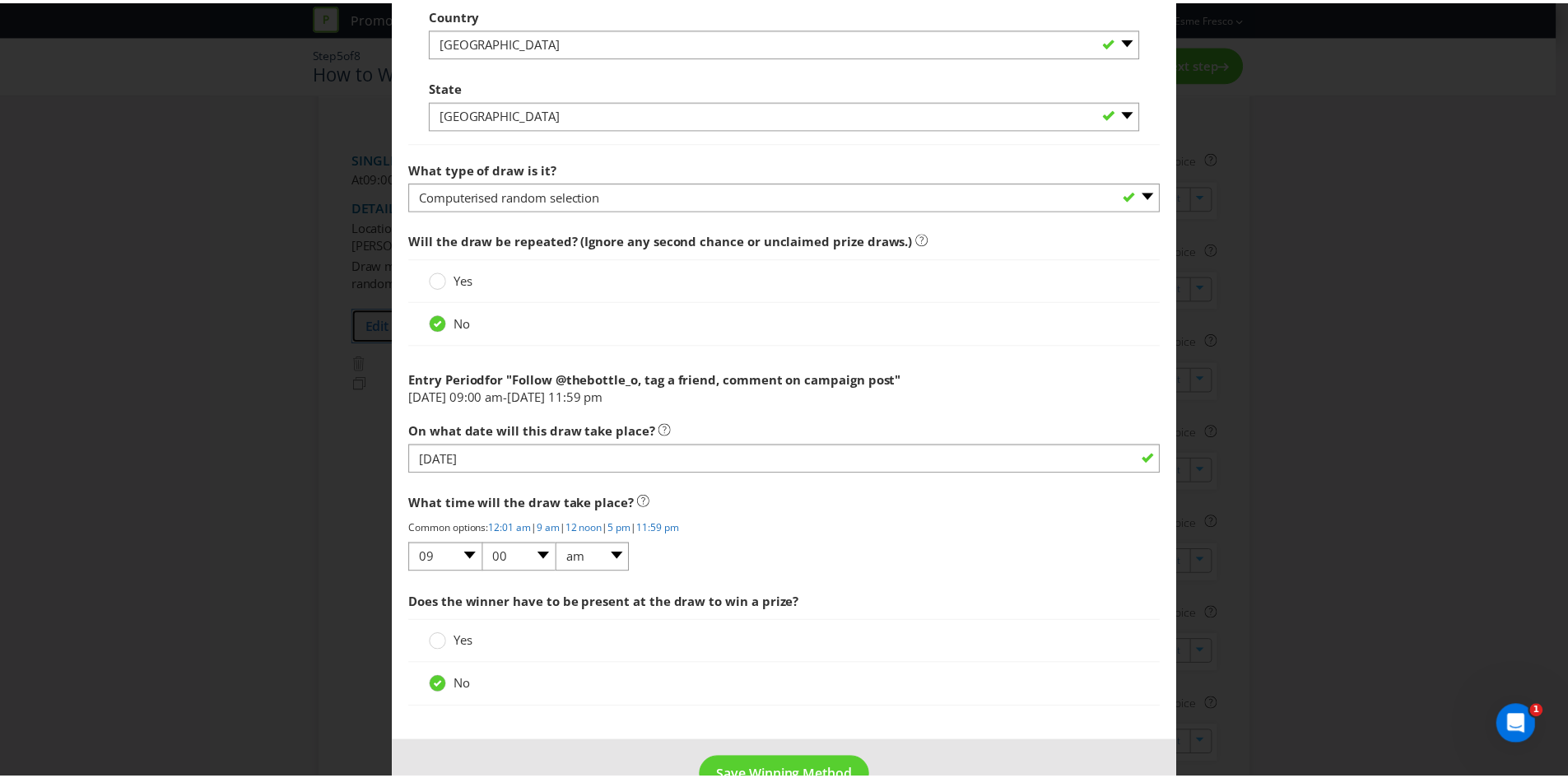
scroll to position [1245, 0]
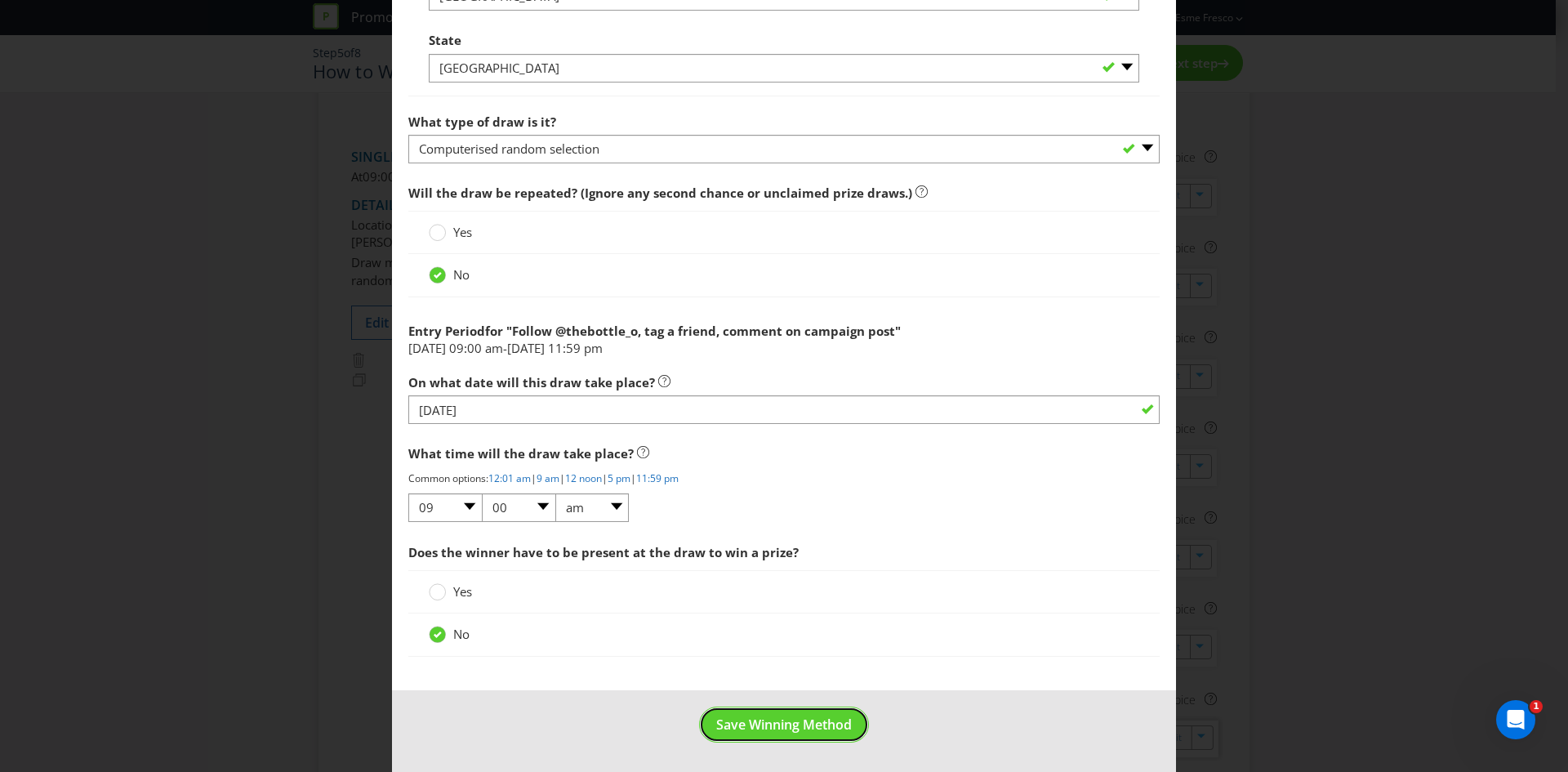
click at [768, 724] on span "Save Winning Method" at bounding box center [784, 724] width 136 height 18
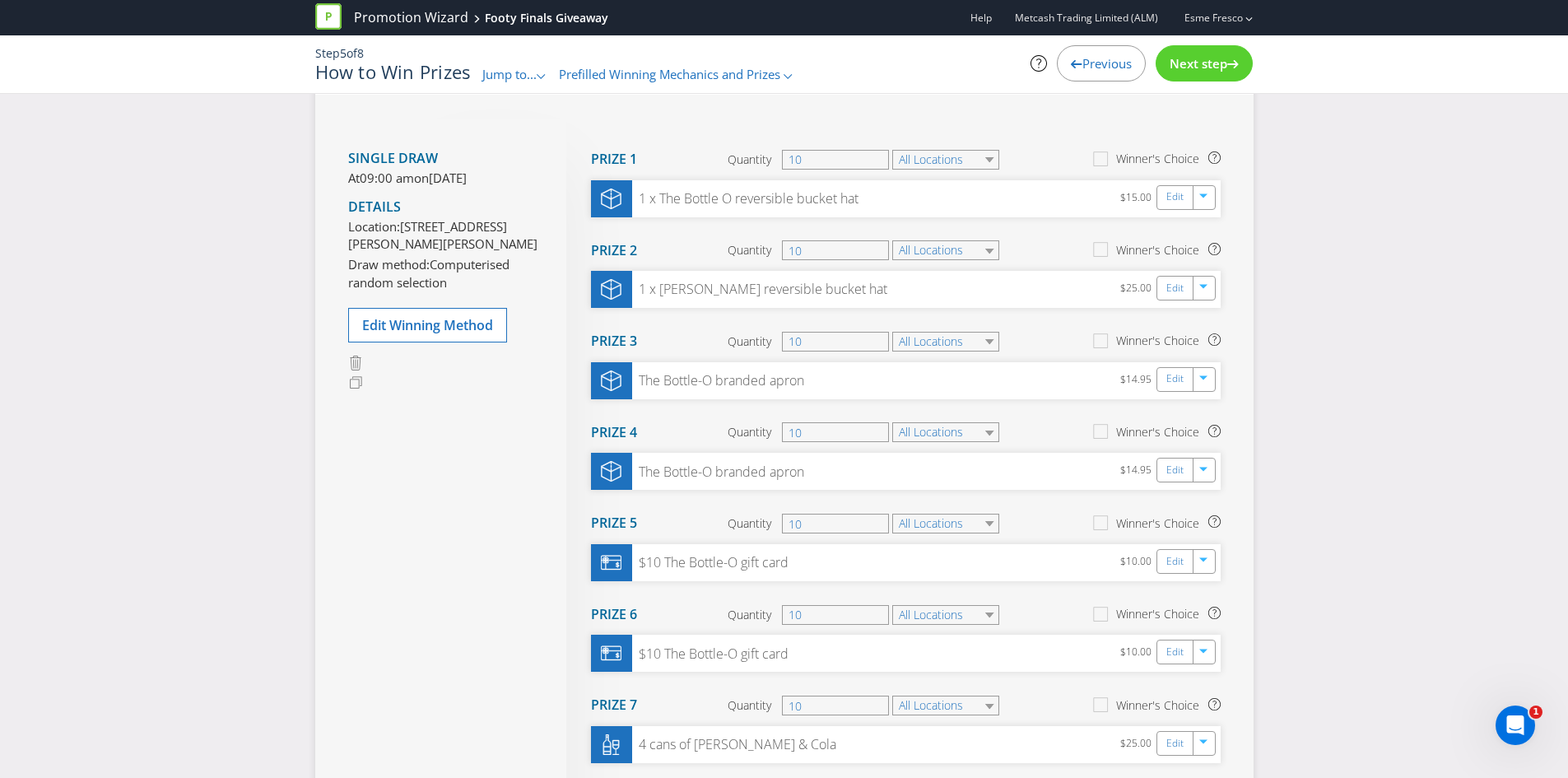
click at [1200, 75] on div "Next step" at bounding box center [1204, 64] width 97 height 36
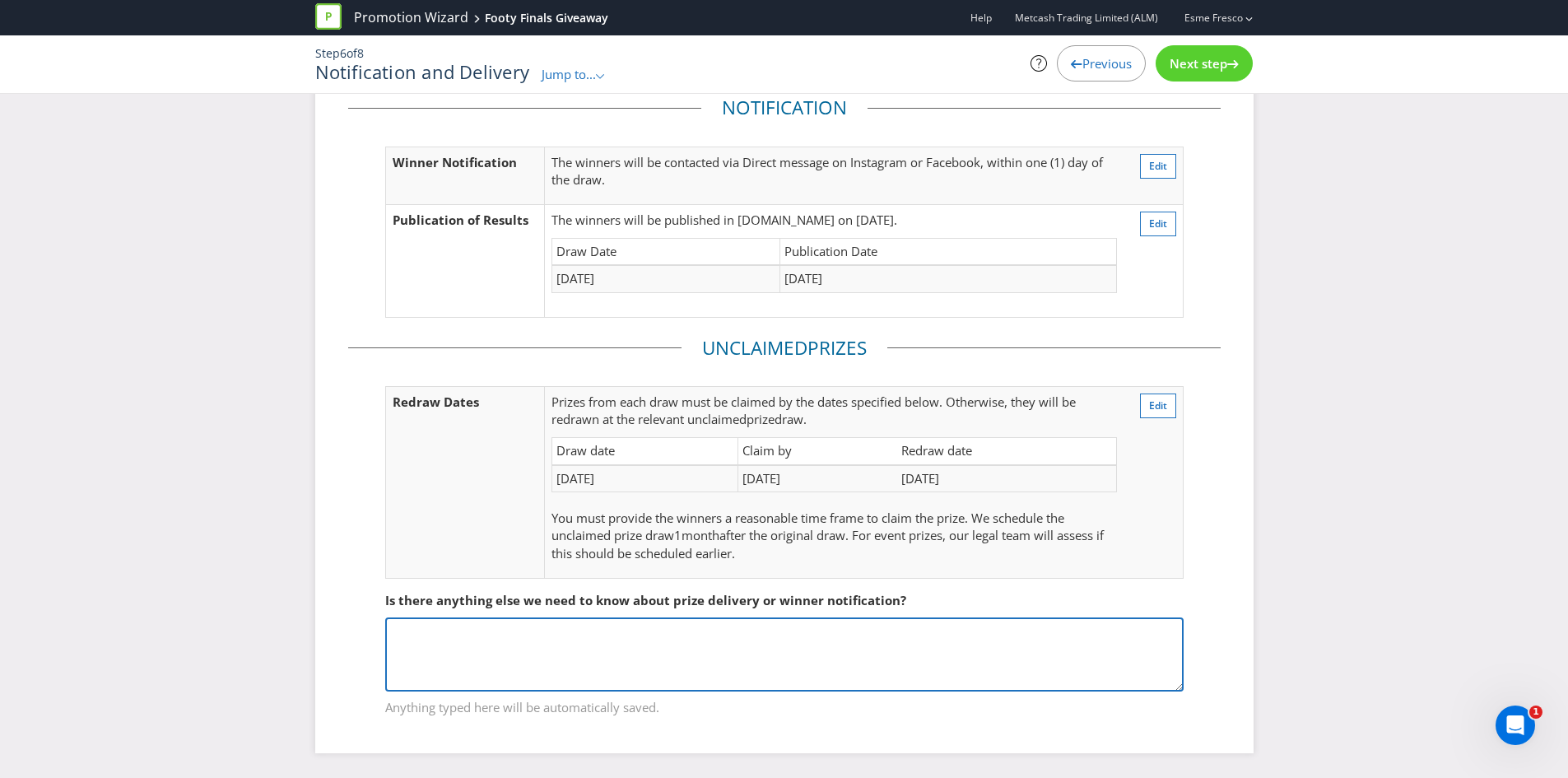
click at [740, 646] on textarea at bounding box center [784, 655] width 799 height 74
paste textarea "There will be alcohol included in the prize, how do we ensure the delivery reci…"
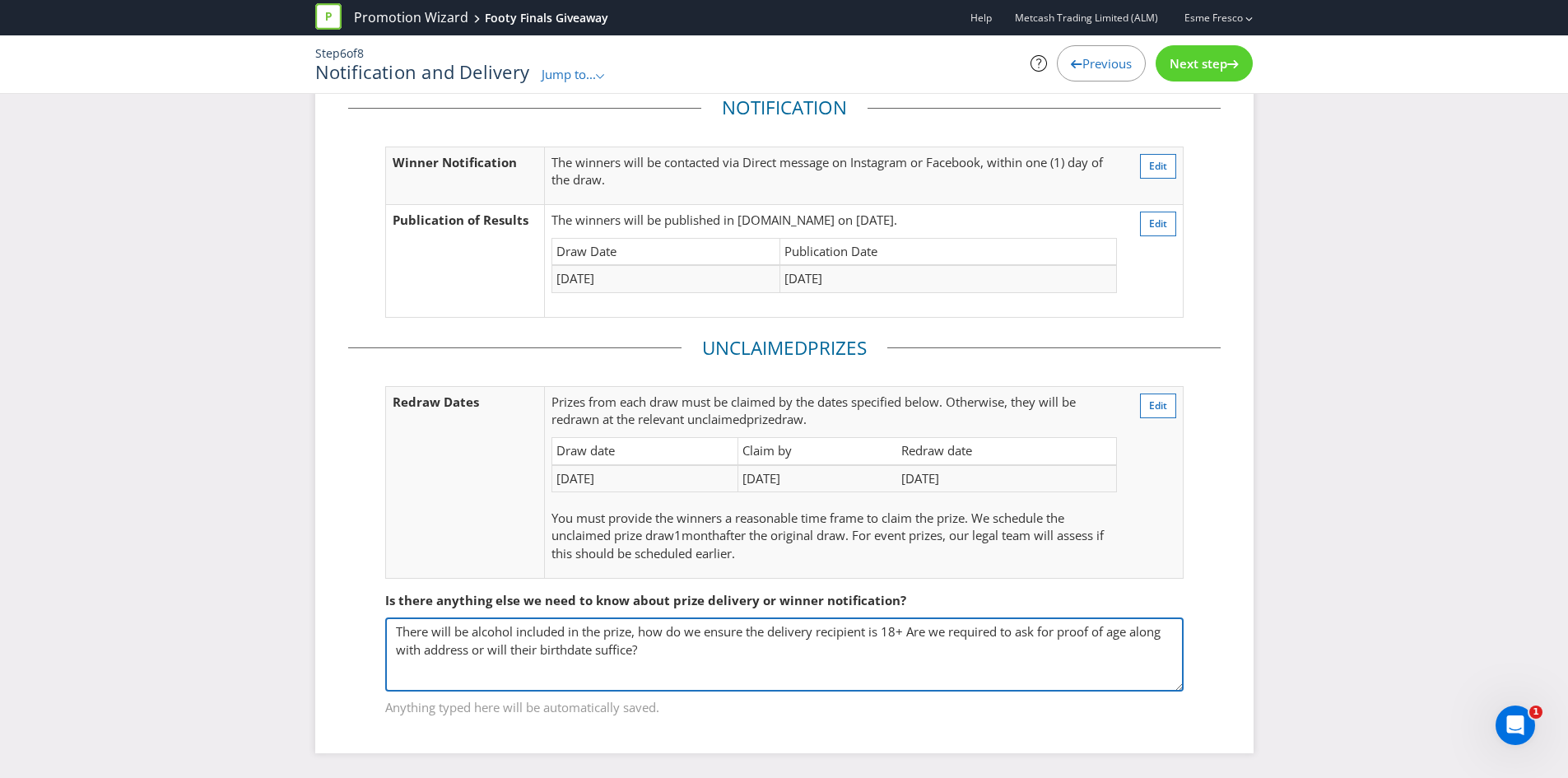
click at [614, 629] on textarea at bounding box center [784, 655] width 799 height 74
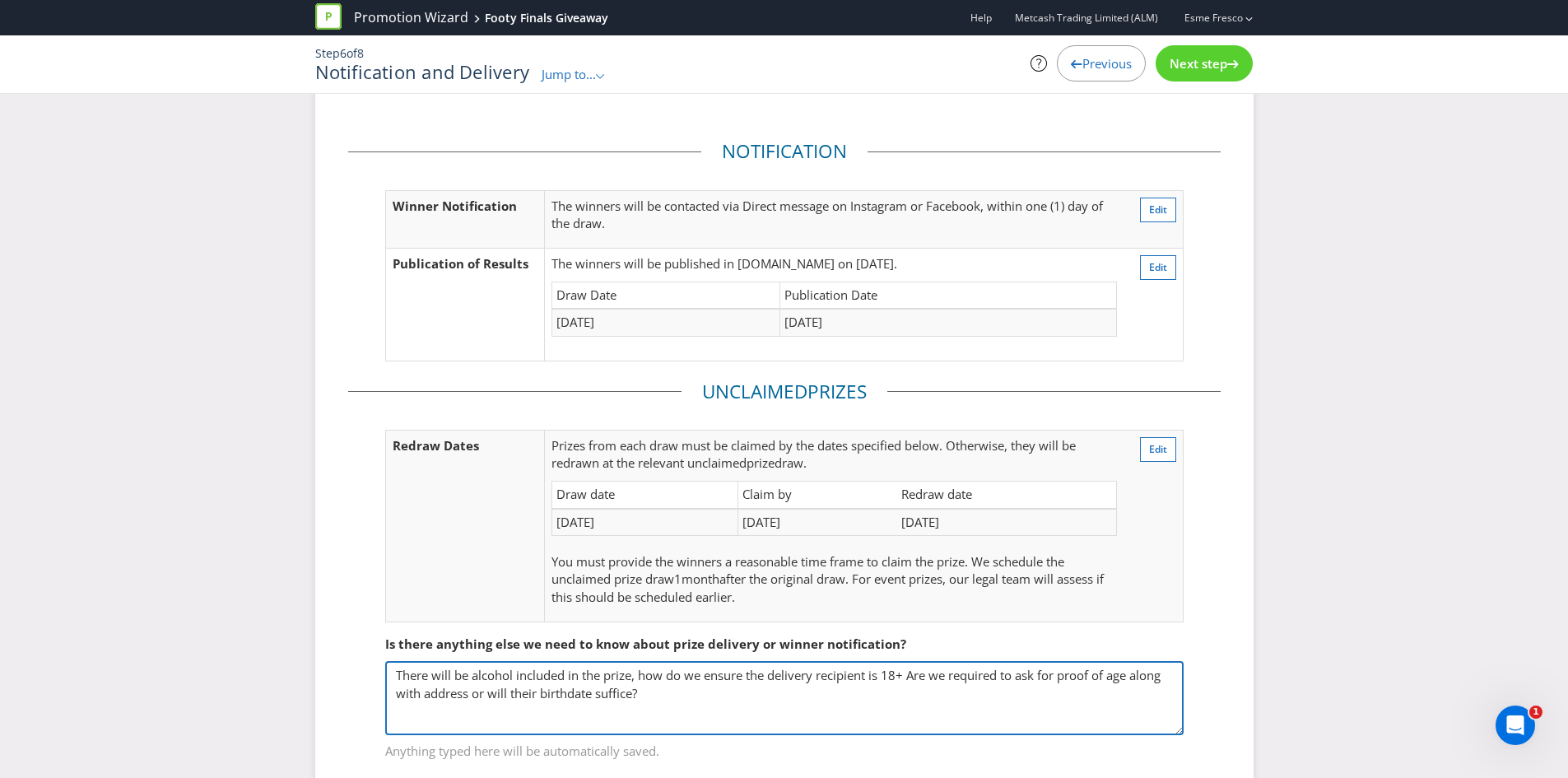
scroll to position [0, 0]
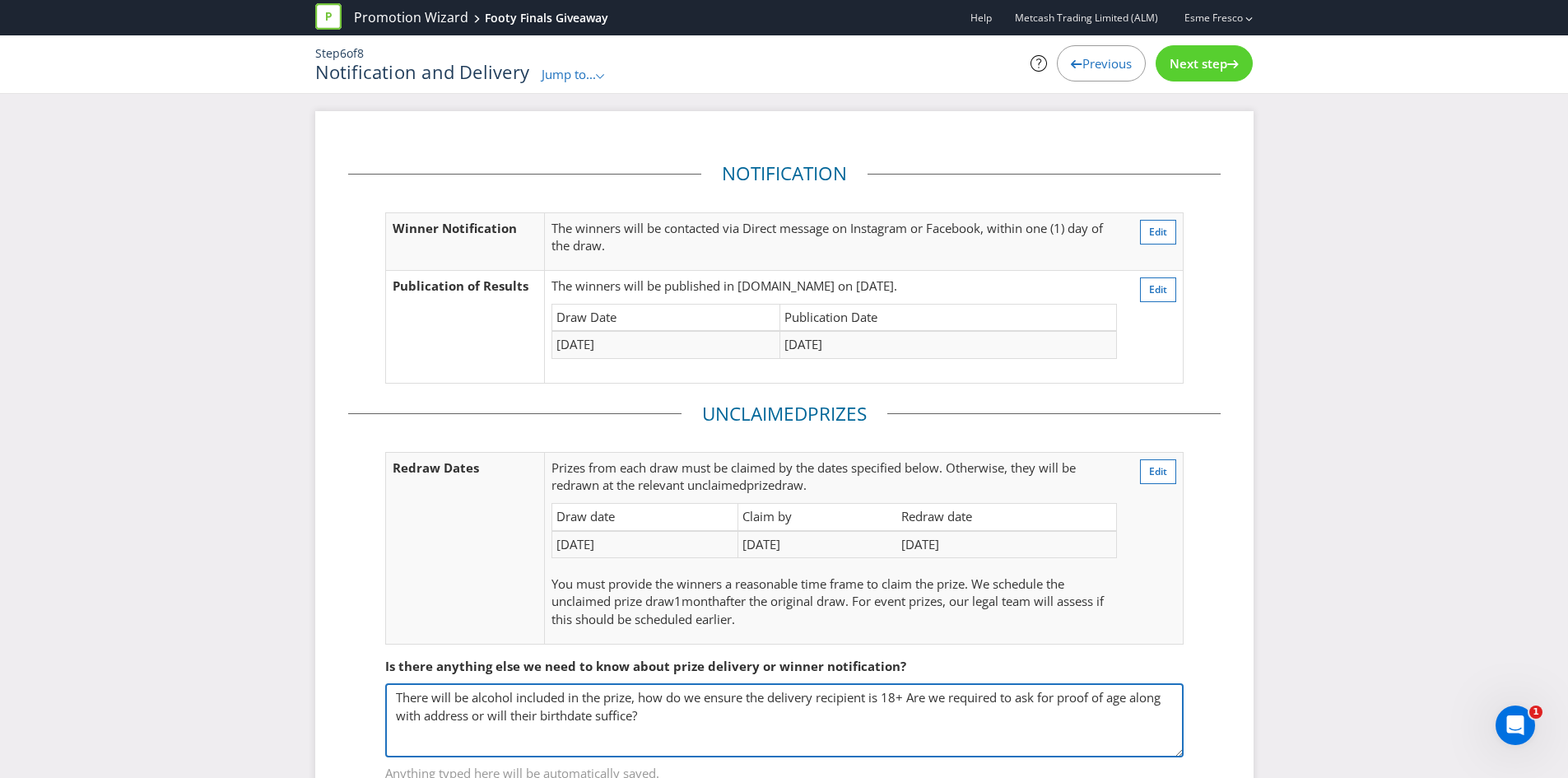
type textarea "There will be alcohol included in the prize, how do we ensure the delivery reci…"
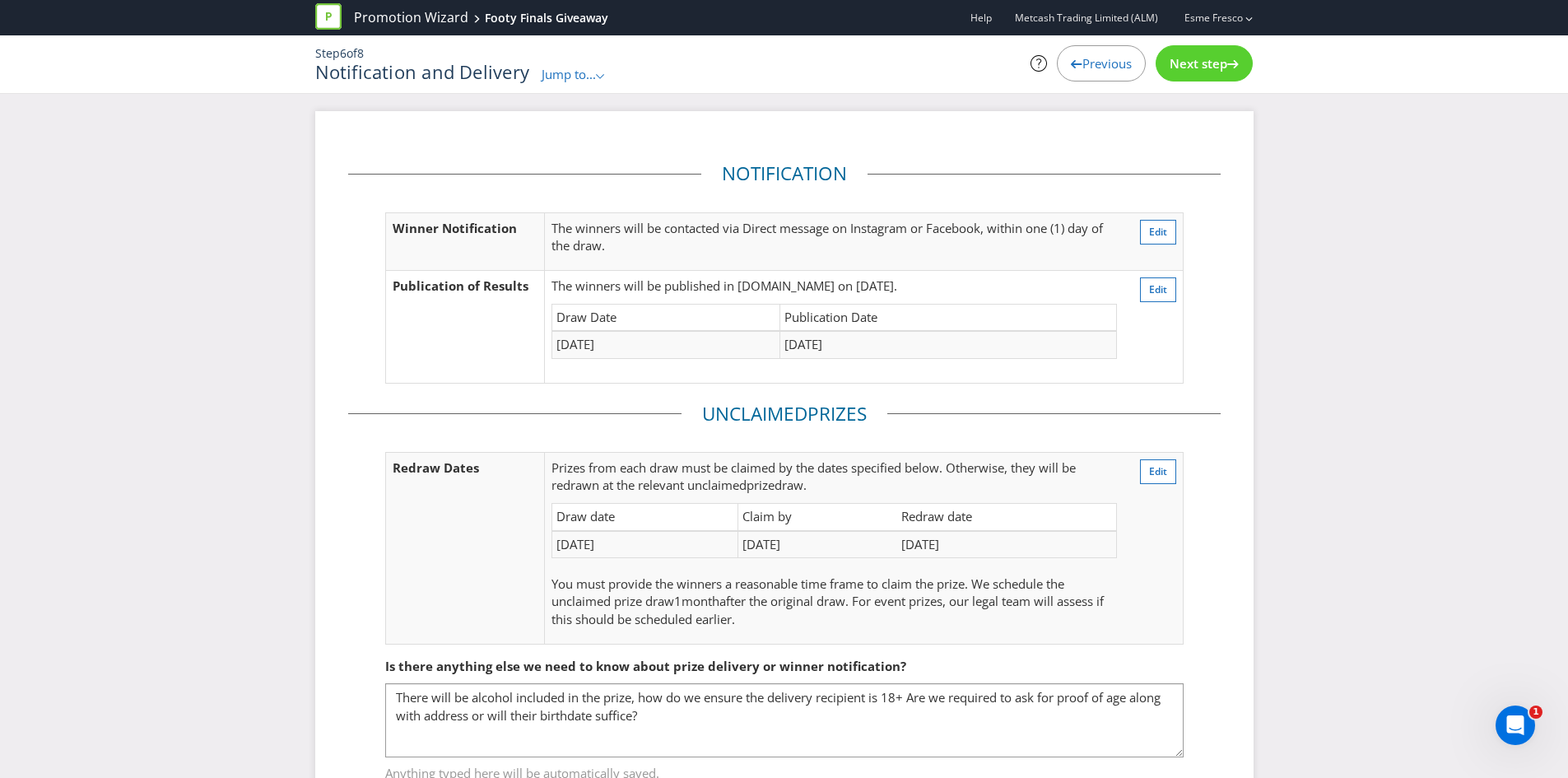
click at [1200, 62] on span "Next step" at bounding box center [1198, 63] width 58 height 16
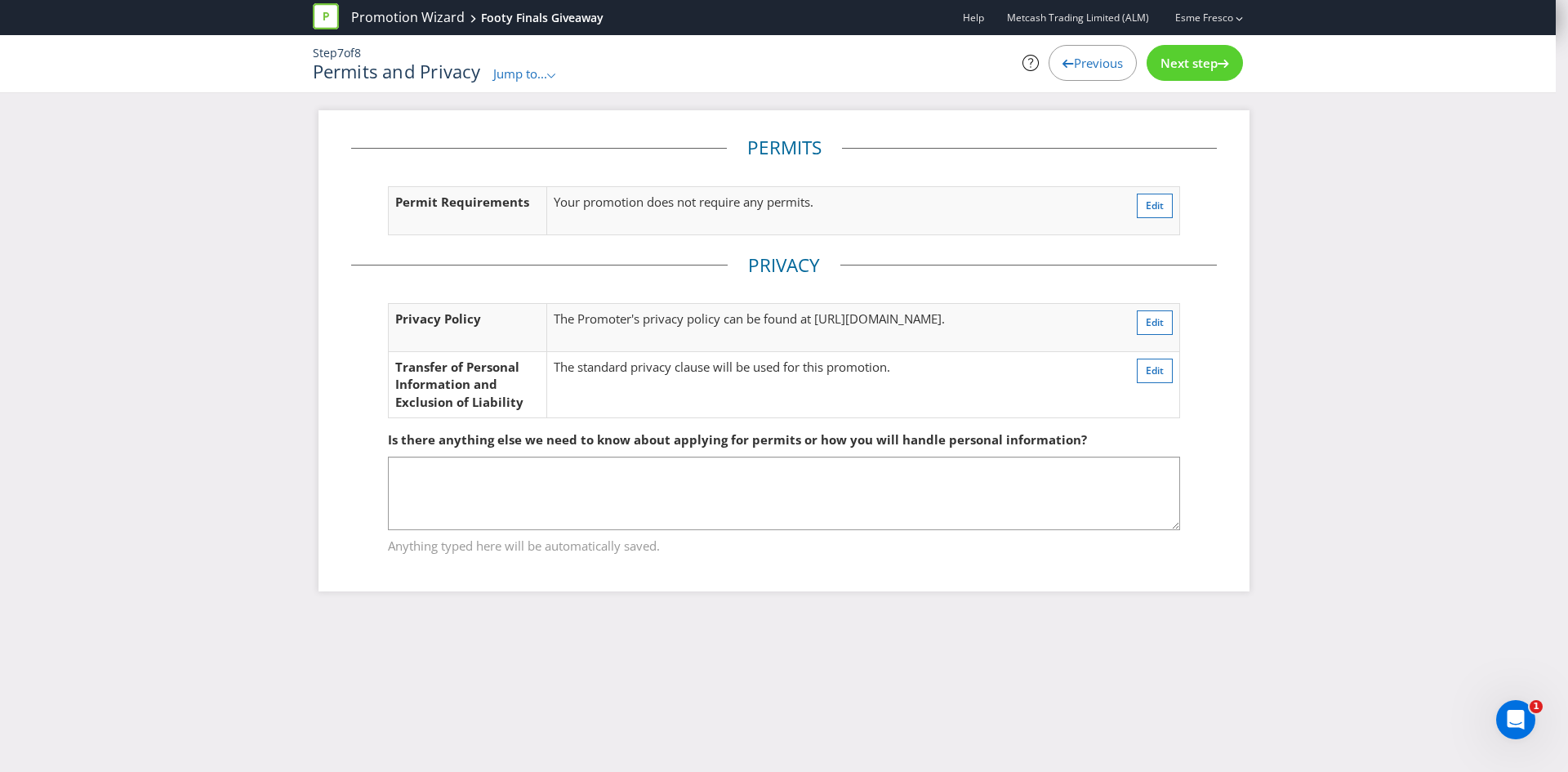
click at [1191, 61] on span "Next step" at bounding box center [1188, 62] width 57 height 16
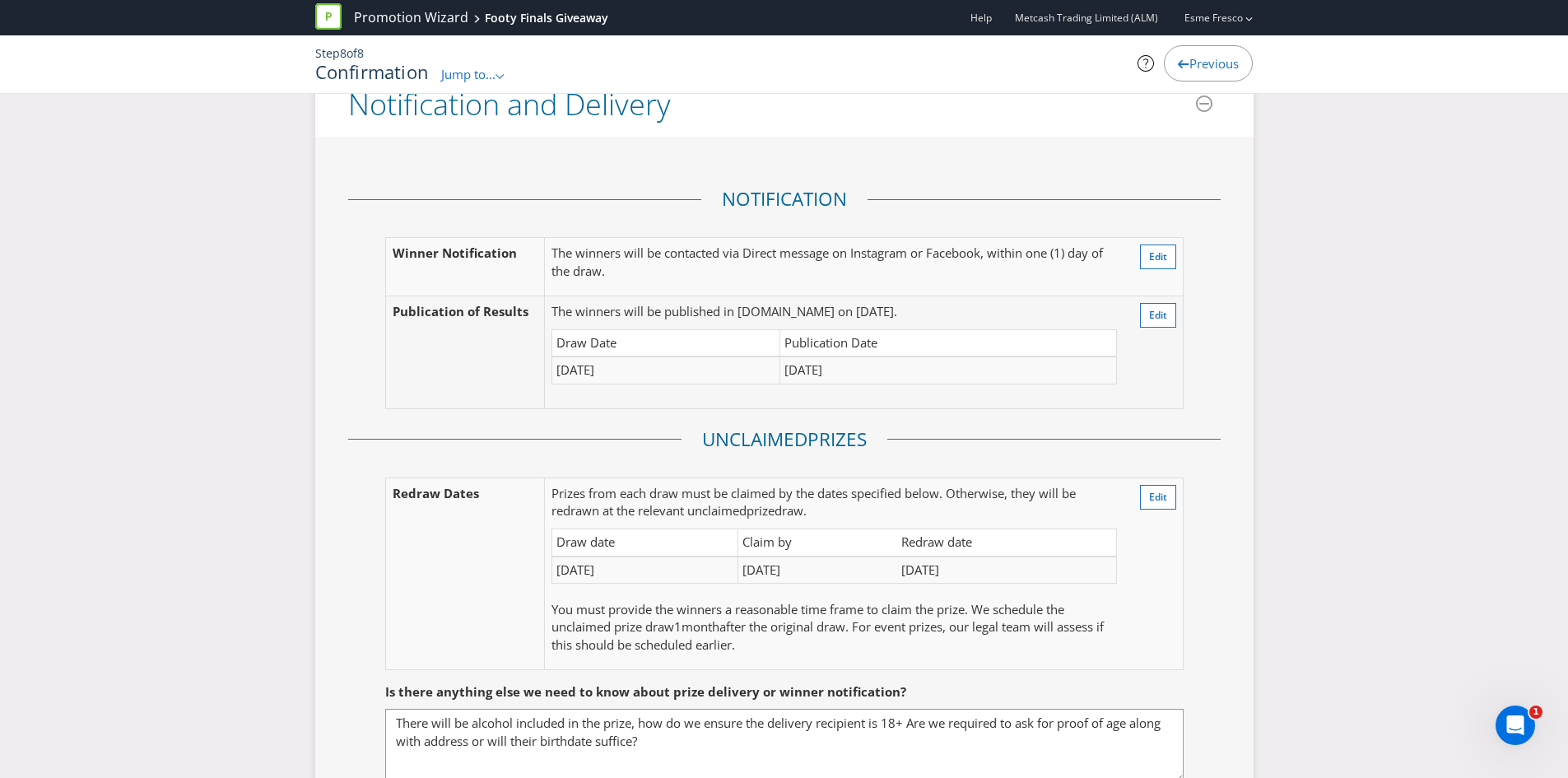
scroll to position [2964, 0]
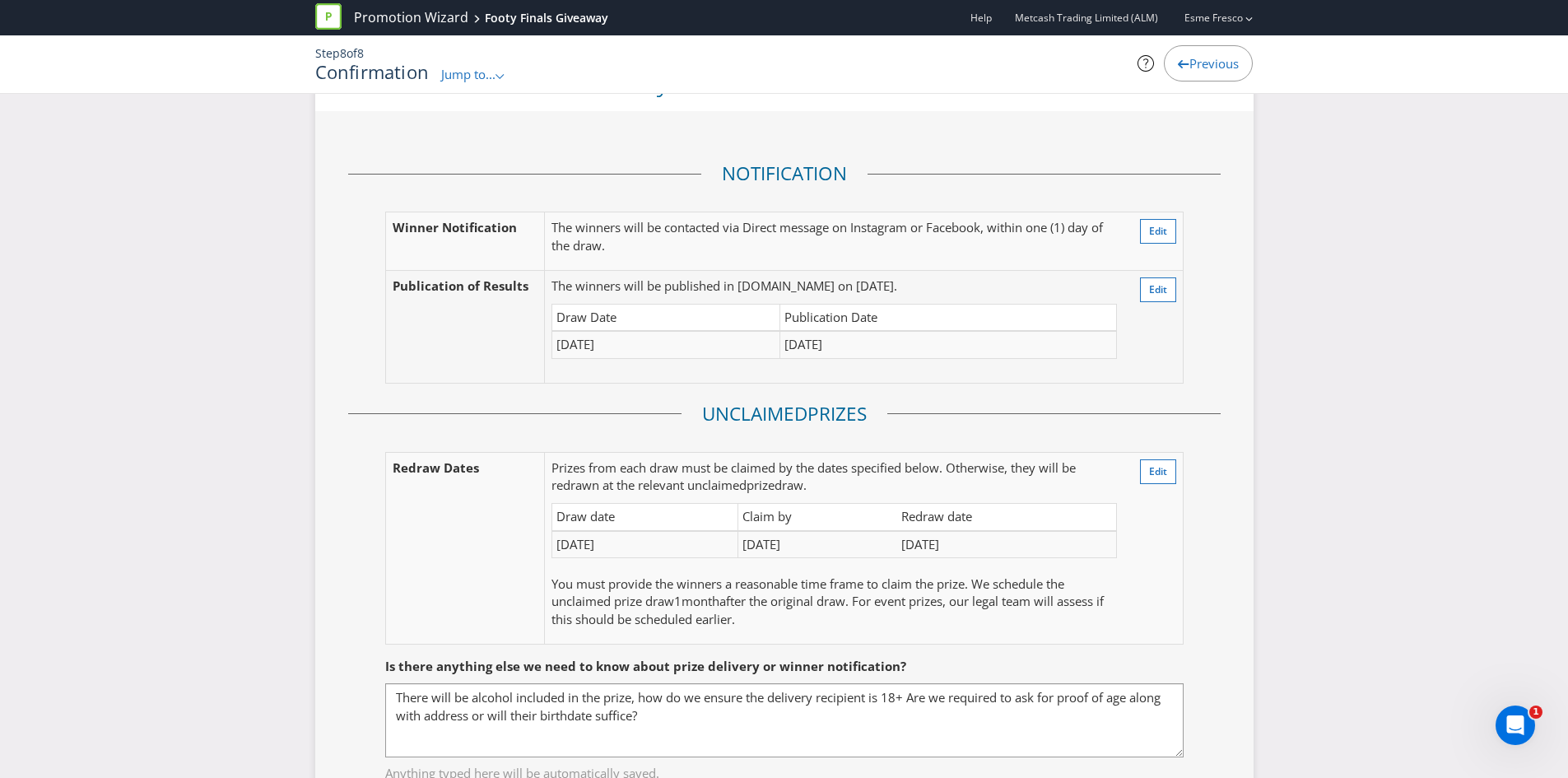
click at [1219, 625] on fieldset "Is there anything else we need to know about prize delivery or winner notificat…" at bounding box center [784, 710] width 873 height 170
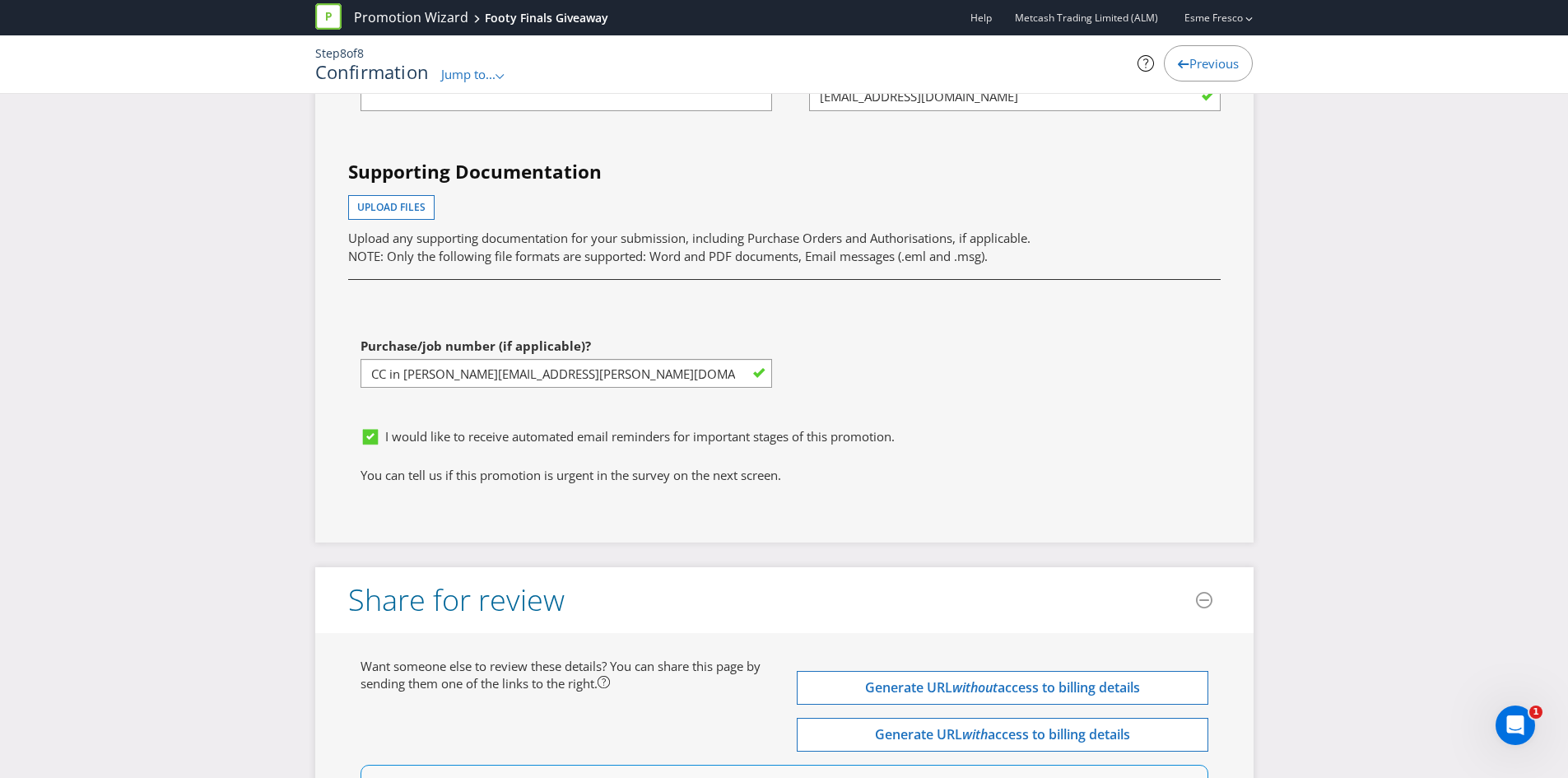
scroll to position [5246, 0]
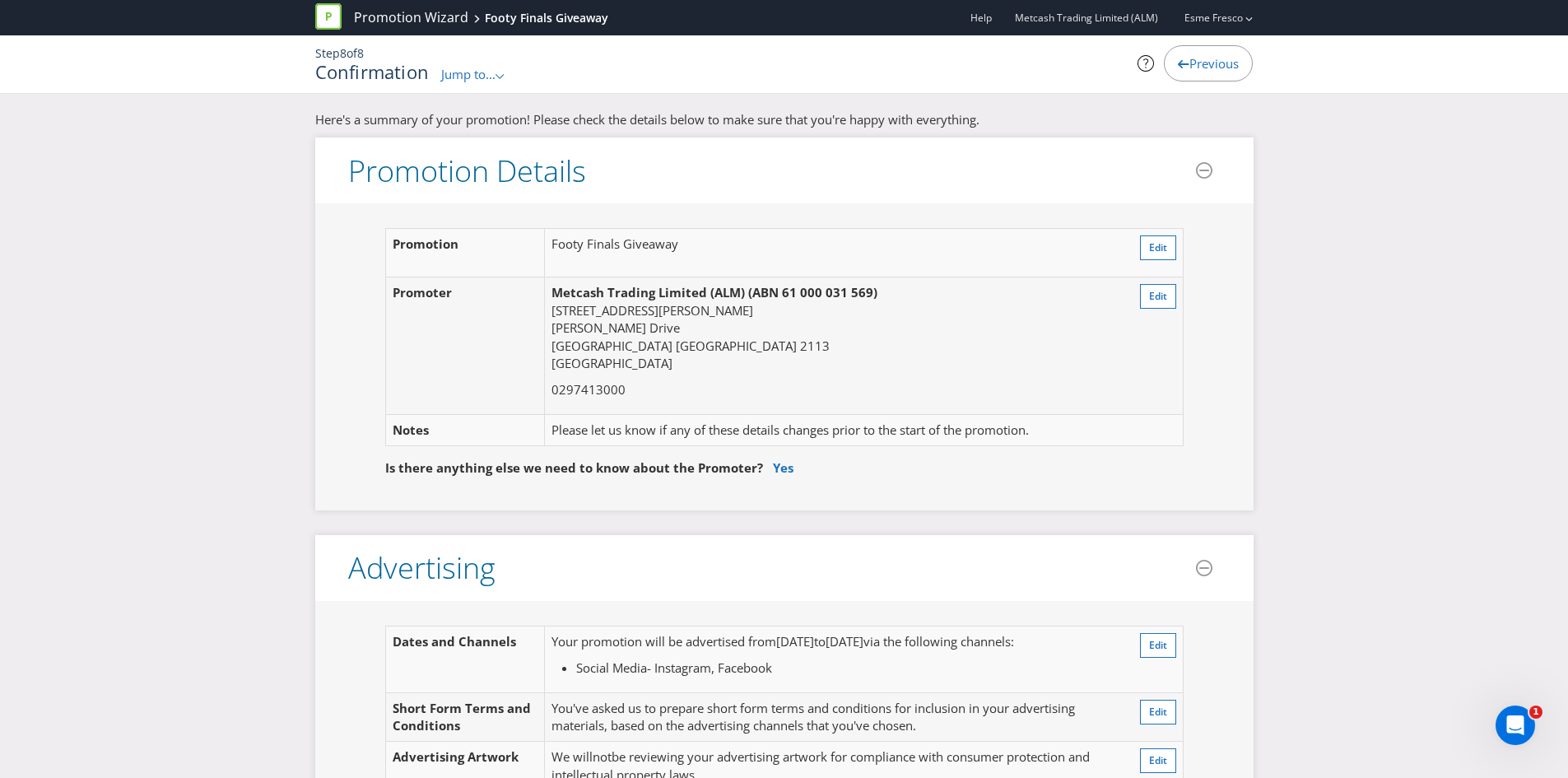
click at [339, 15] on icon at bounding box center [329, 16] width 27 height 27
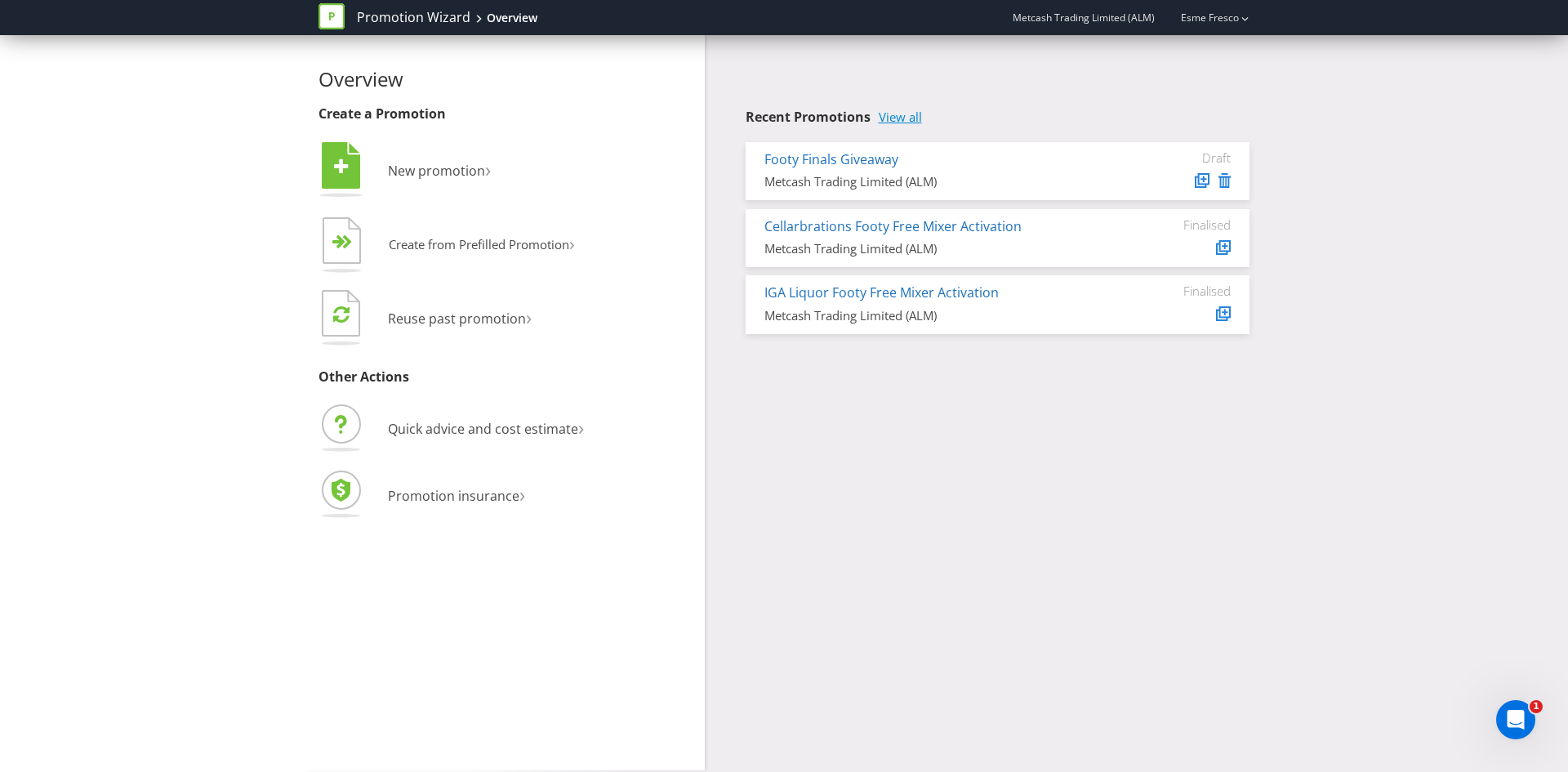
click at [904, 113] on link "View all" at bounding box center [900, 117] width 43 height 14
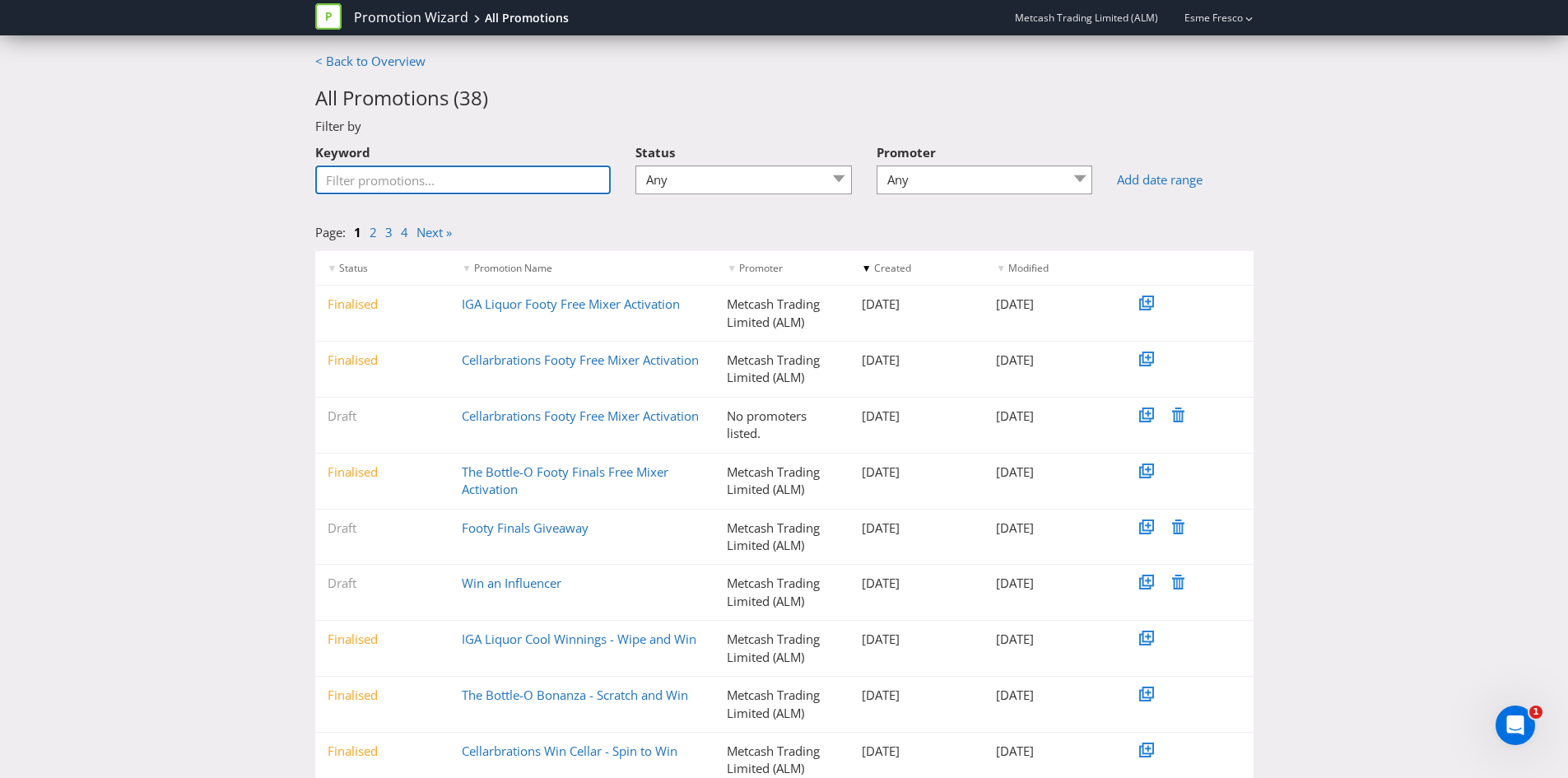
click at [490, 188] on input "Keyword" at bounding box center [463, 180] width 296 height 28
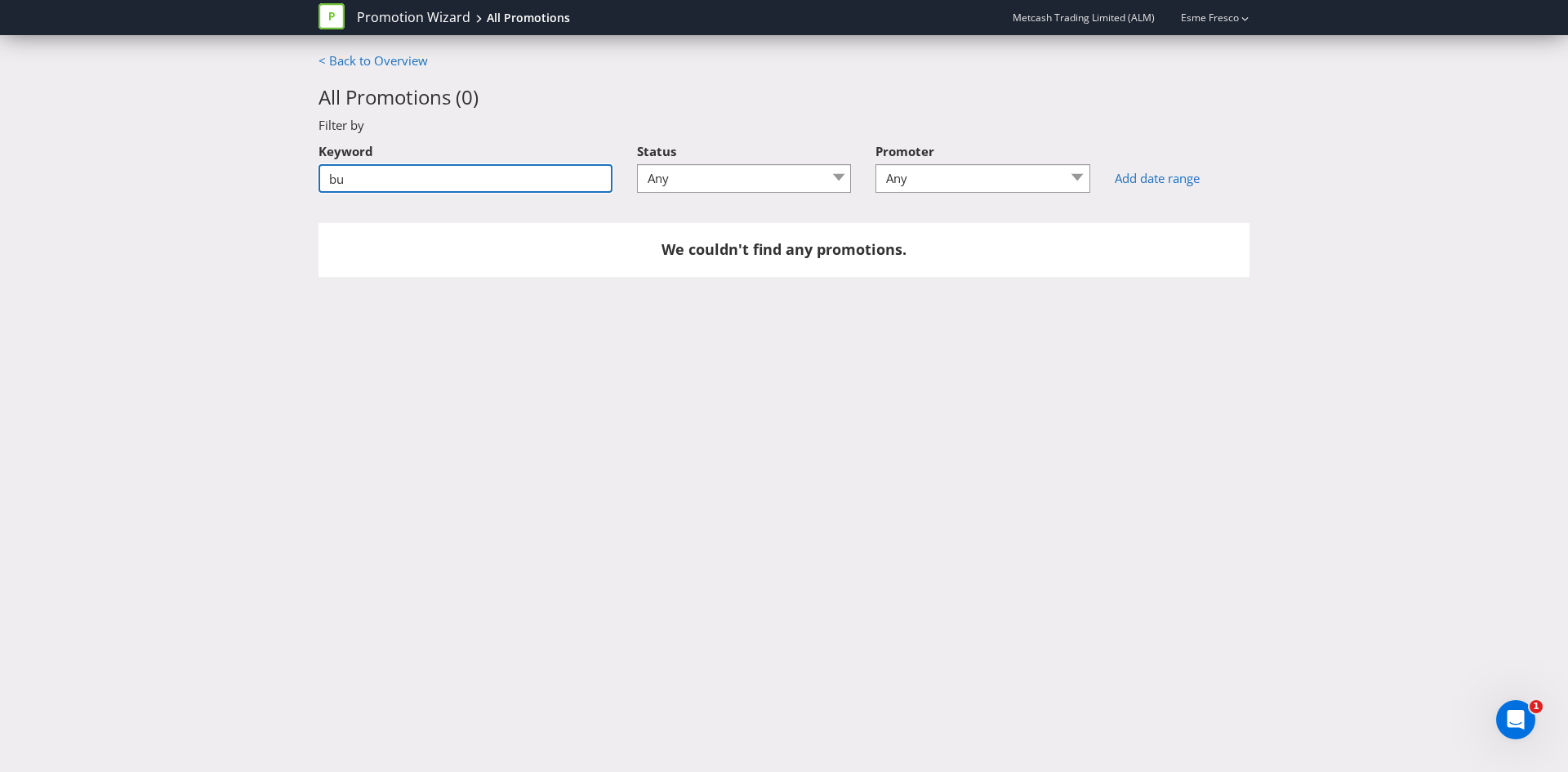
type input "b"
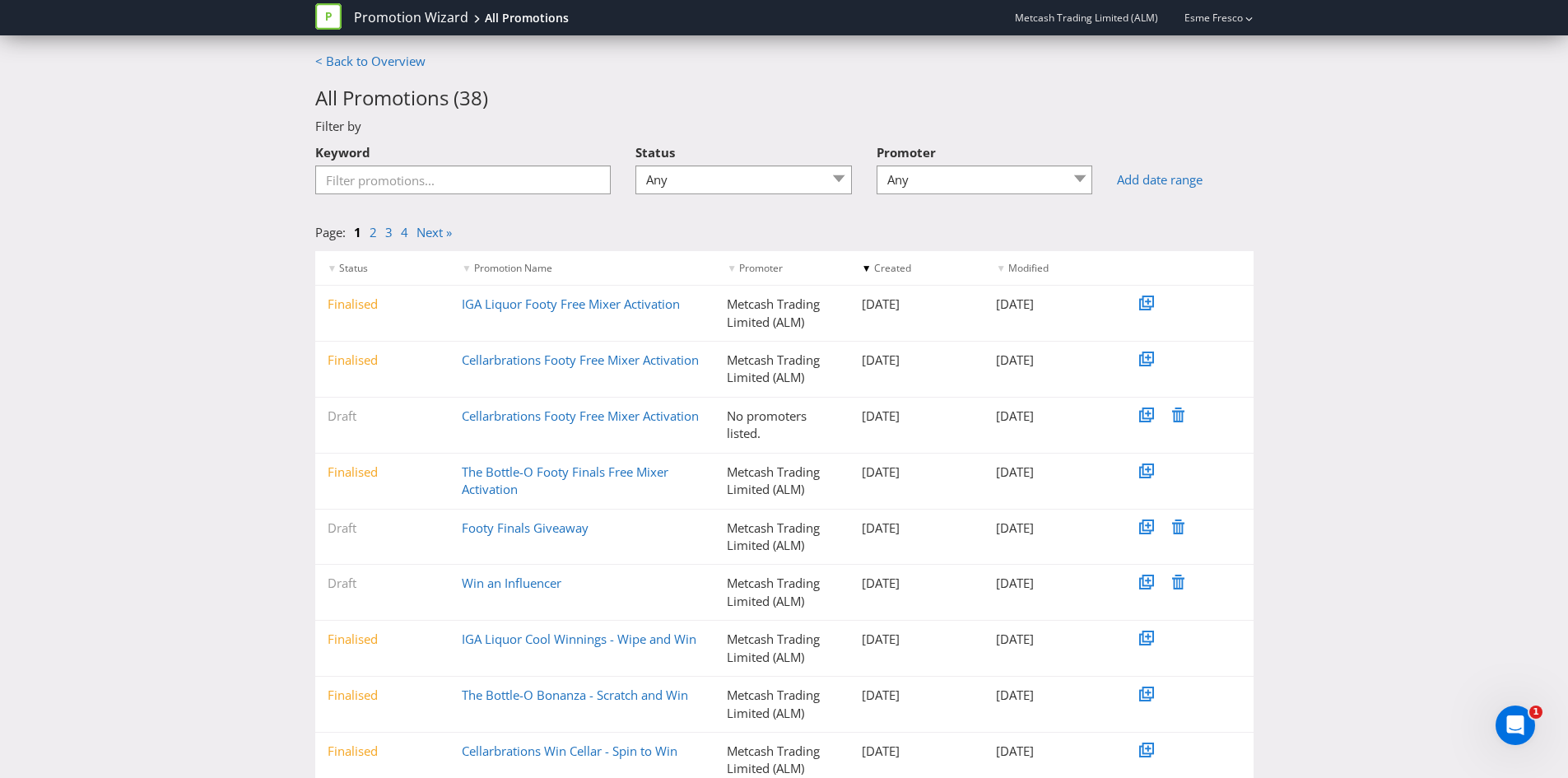
click at [998, 46] on div "Promotion Wizard All Promotions Metcash Trading Limited (ALM) Esme Fresco" at bounding box center [784, 26] width 1568 height 52
click at [512, 186] on input "Keyword" at bounding box center [463, 180] width 296 height 28
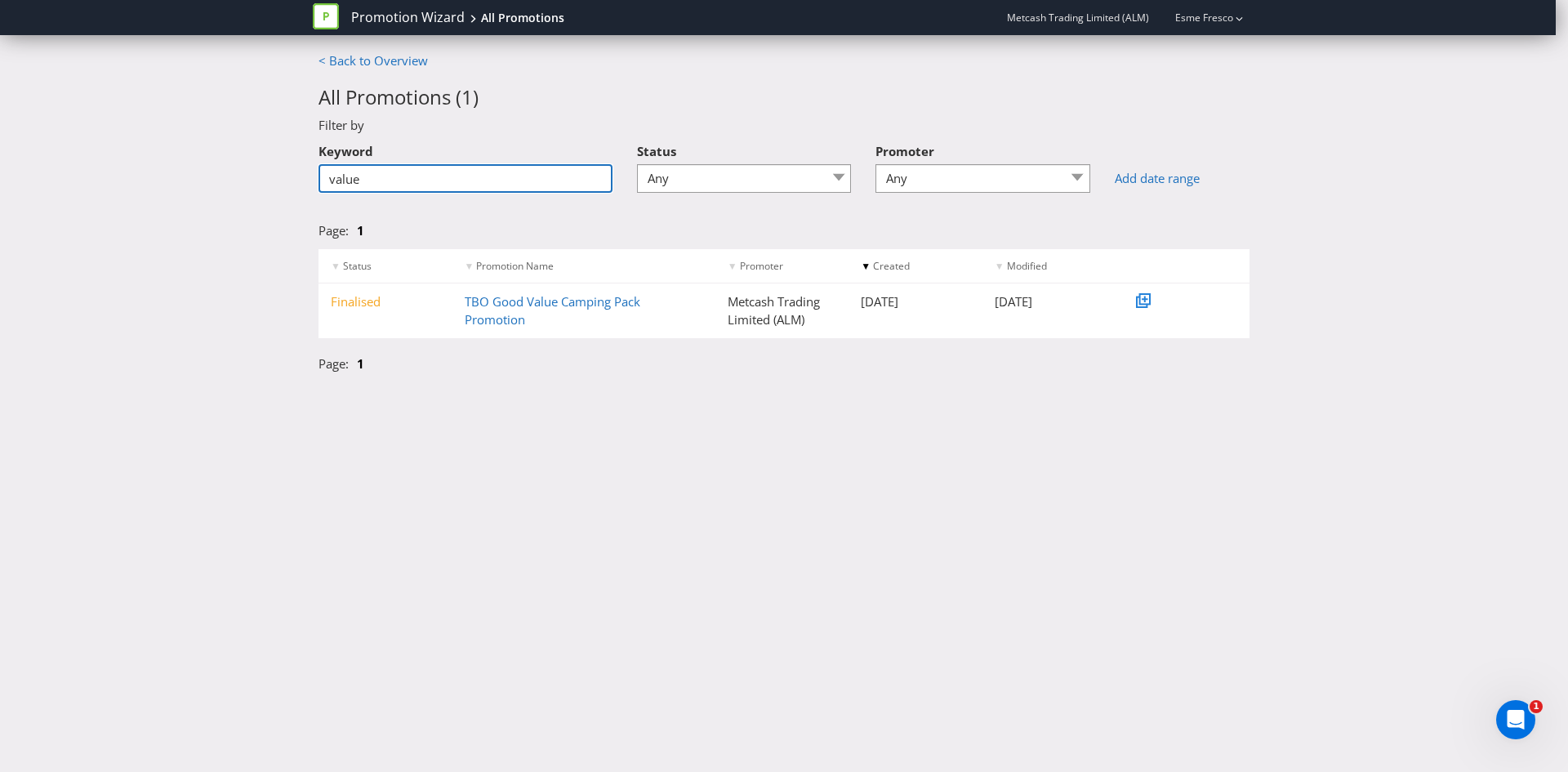
type input "value"
click at [336, 15] on icon at bounding box center [326, 16] width 26 height 26
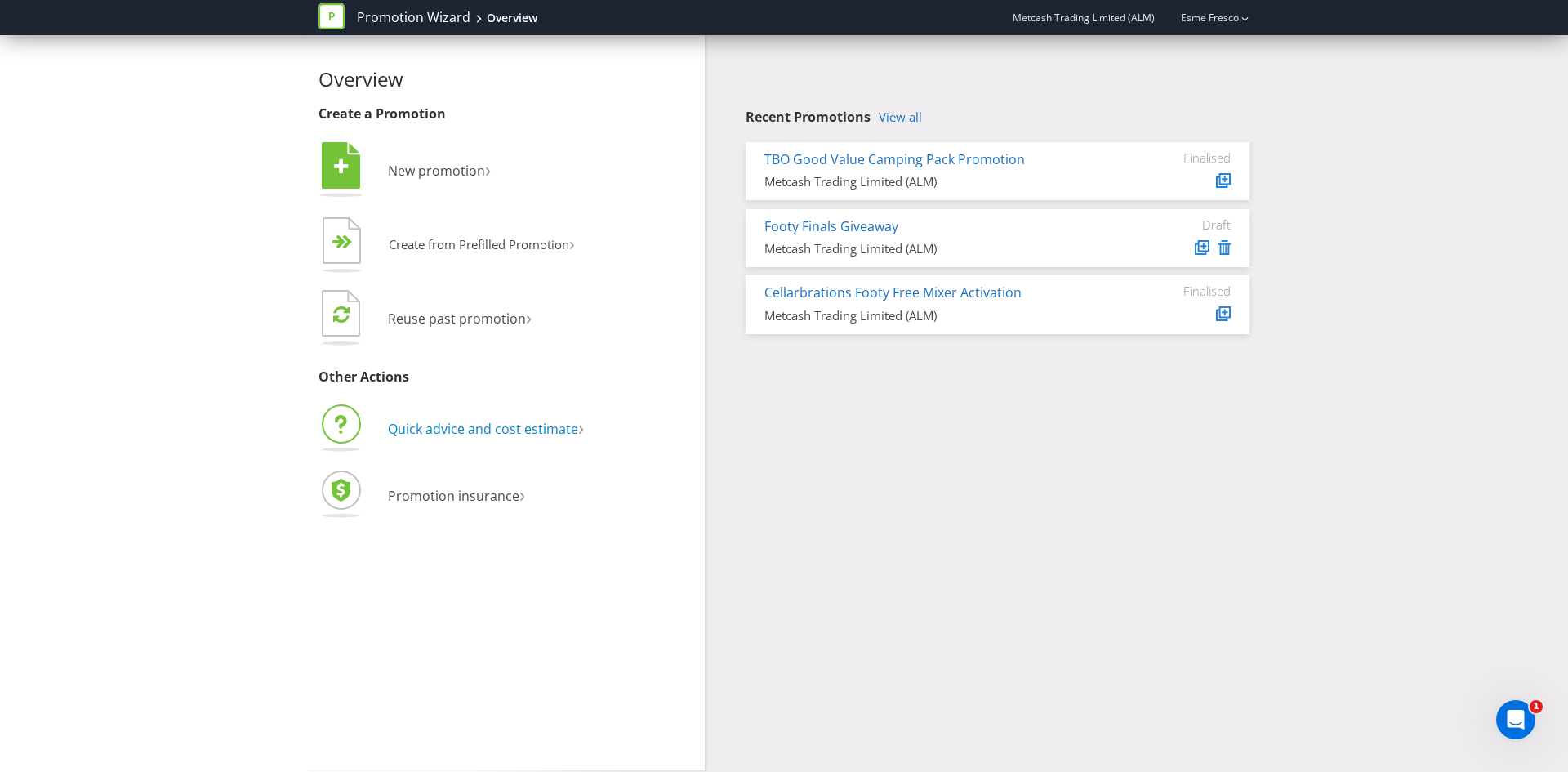
click at [503, 438] on span "Quick advice and cost estimate" at bounding box center [483, 428] width 190 height 18
